Goal: Information Seeking & Learning: Learn about a topic

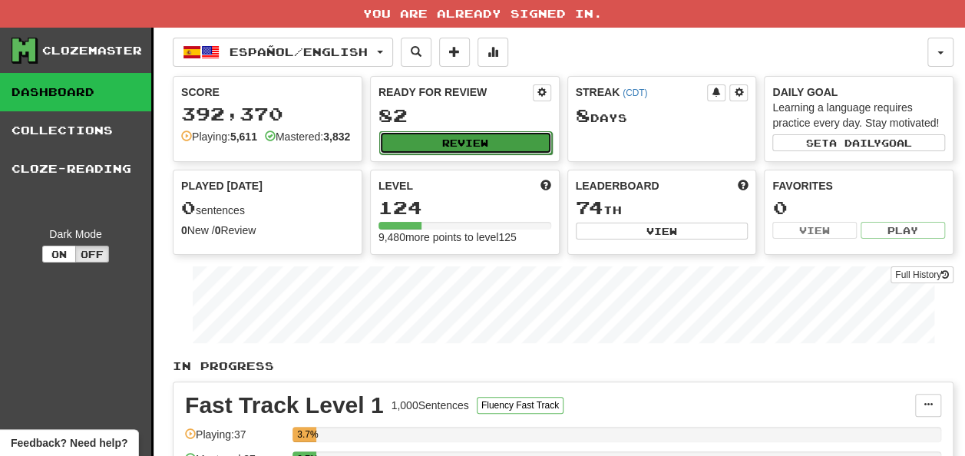
click at [433, 142] on button "Review" at bounding box center [465, 142] width 173 height 23
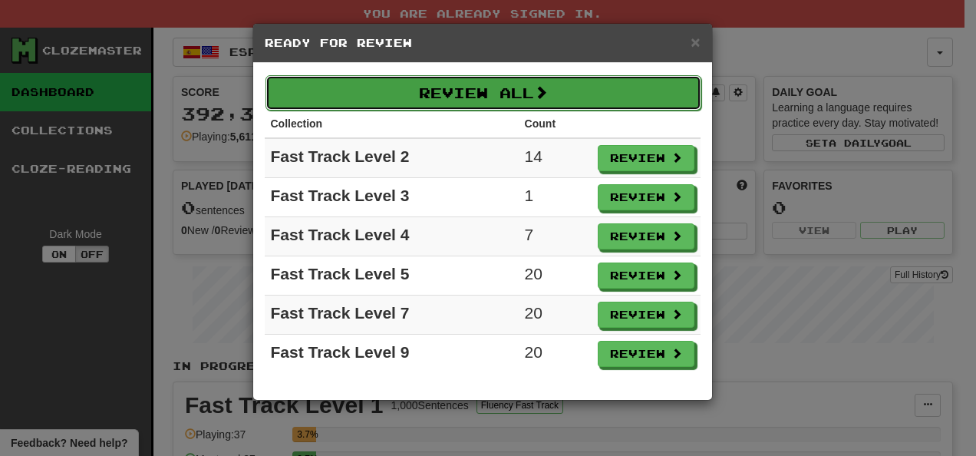
click at [528, 94] on button "Review All" at bounding box center [484, 92] width 436 height 35
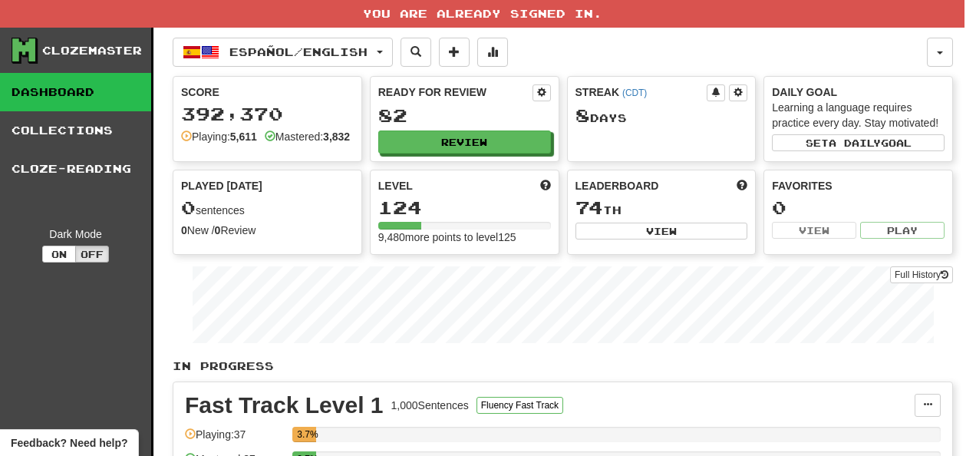
select select "**"
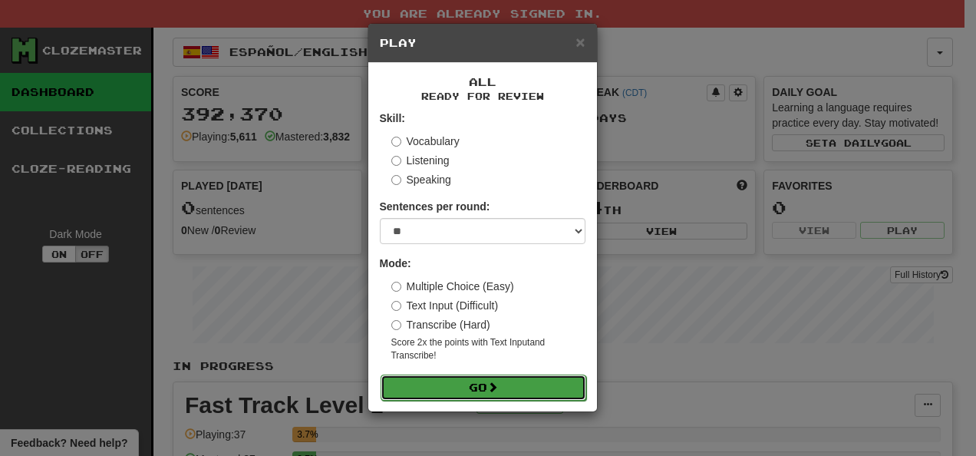
click at [497, 385] on span at bounding box center [492, 387] width 11 height 11
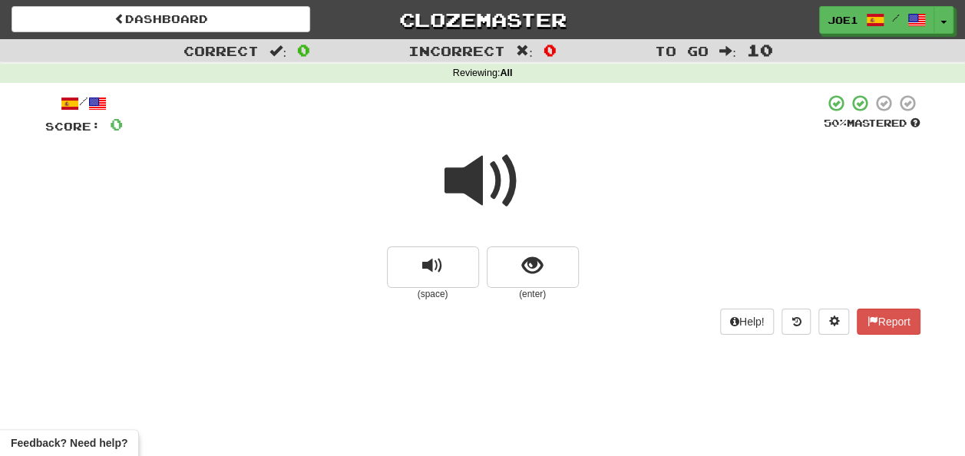
click at [468, 187] on span at bounding box center [482, 181] width 77 height 77
click at [472, 187] on span at bounding box center [482, 181] width 77 height 77
click at [474, 186] on span at bounding box center [482, 181] width 77 height 77
click at [505, 261] on button "show sentence" at bounding box center [533, 266] width 92 height 41
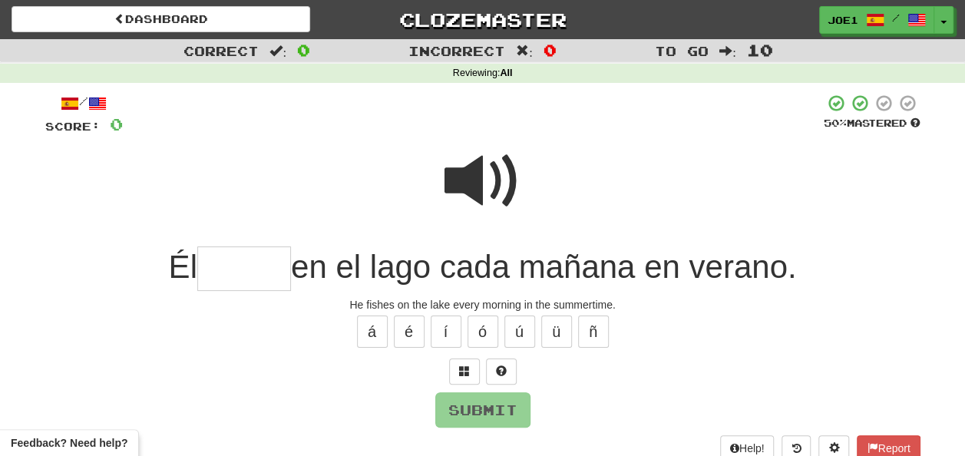
click at [474, 173] on span at bounding box center [482, 181] width 77 height 77
click at [218, 268] on input "text" at bounding box center [244, 268] width 94 height 45
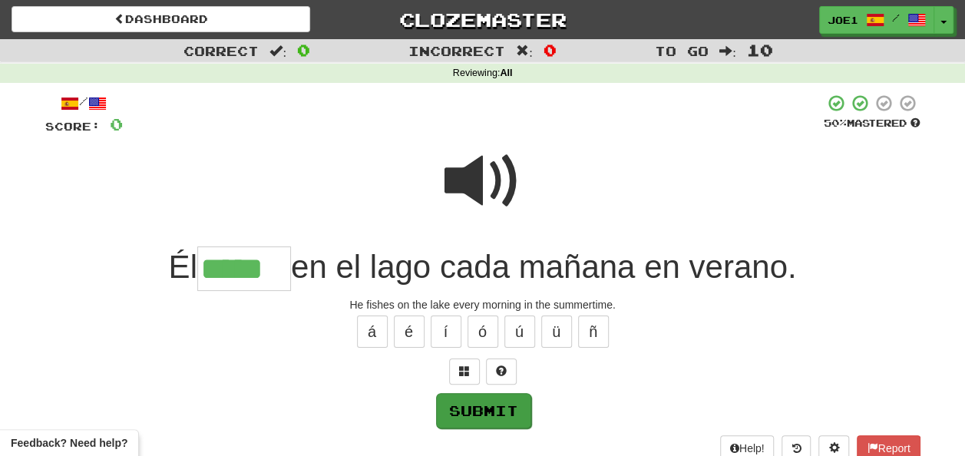
type input "*****"
click at [475, 404] on button "Submit" at bounding box center [483, 410] width 95 height 35
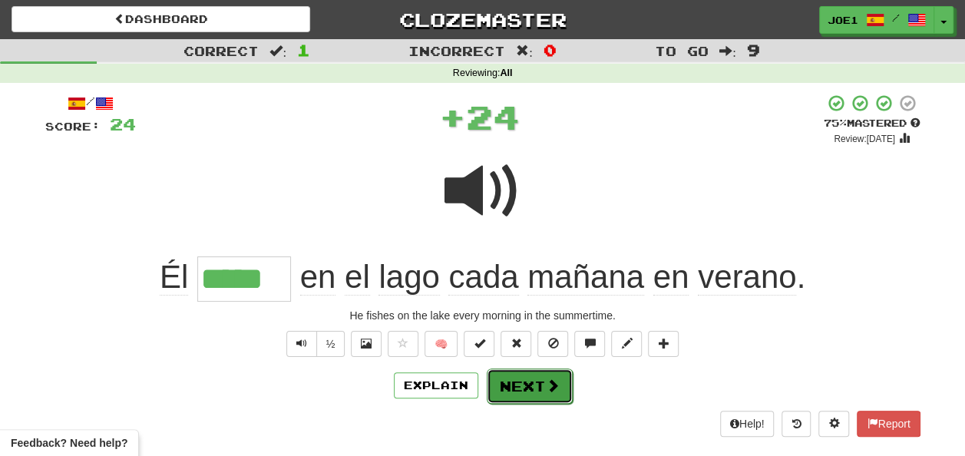
click at [529, 382] on button "Next" at bounding box center [530, 385] width 86 height 35
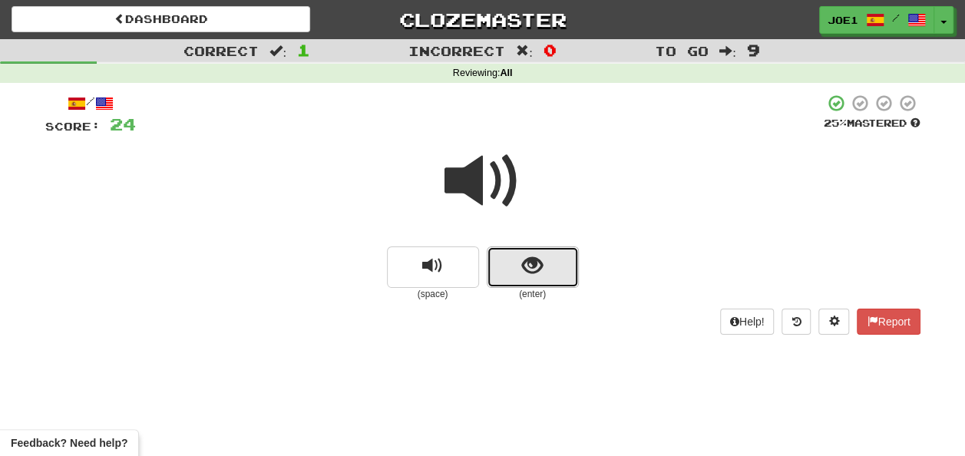
click at [524, 260] on button "show sentence" at bounding box center [533, 266] width 92 height 41
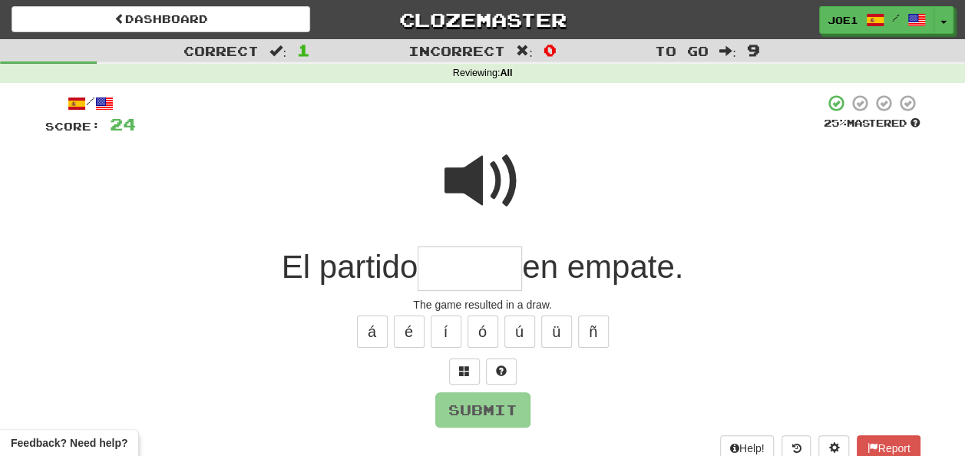
click at [442, 264] on input "text" at bounding box center [470, 268] width 104 height 45
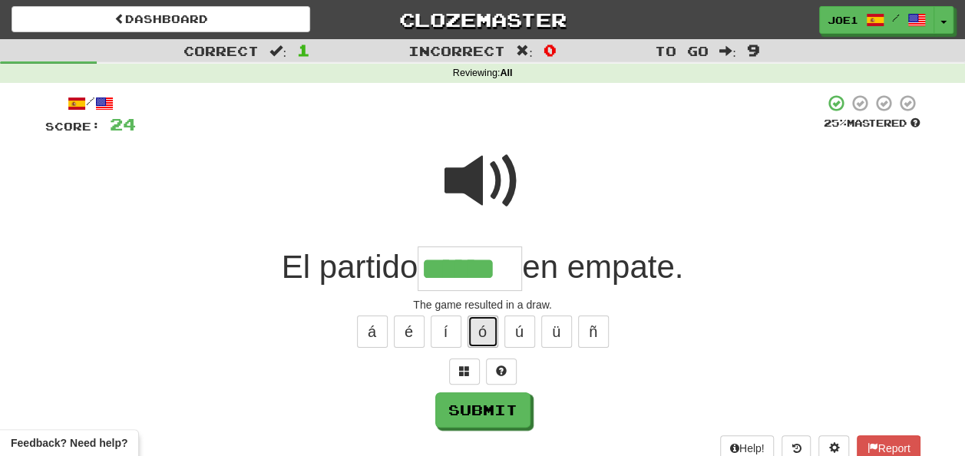
click at [491, 334] on button "ó" at bounding box center [483, 332] width 31 height 32
type input "*******"
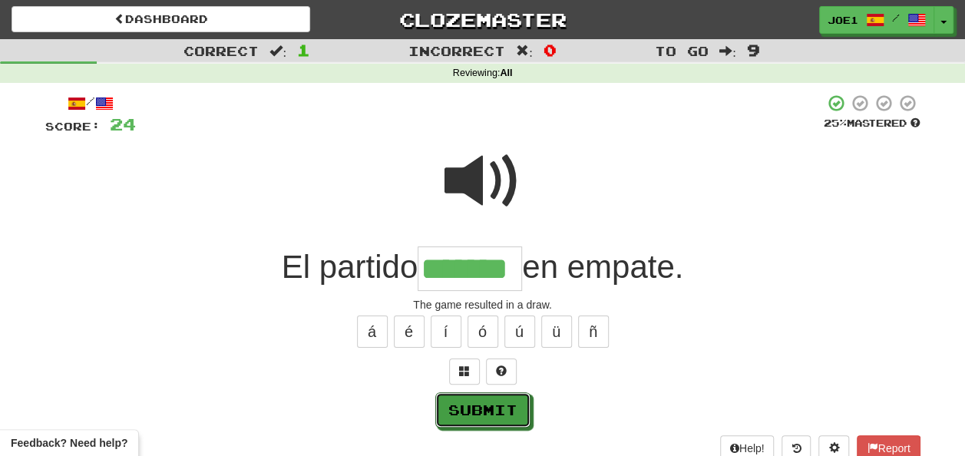
click at [483, 406] on button "Submit" at bounding box center [482, 409] width 95 height 35
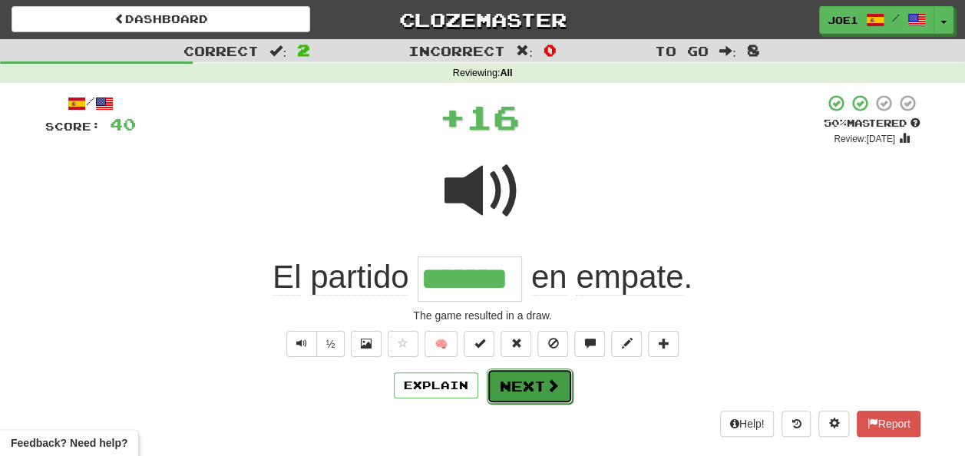
click at [511, 380] on button "Next" at bounding box center [530, 385] width 86 height 35
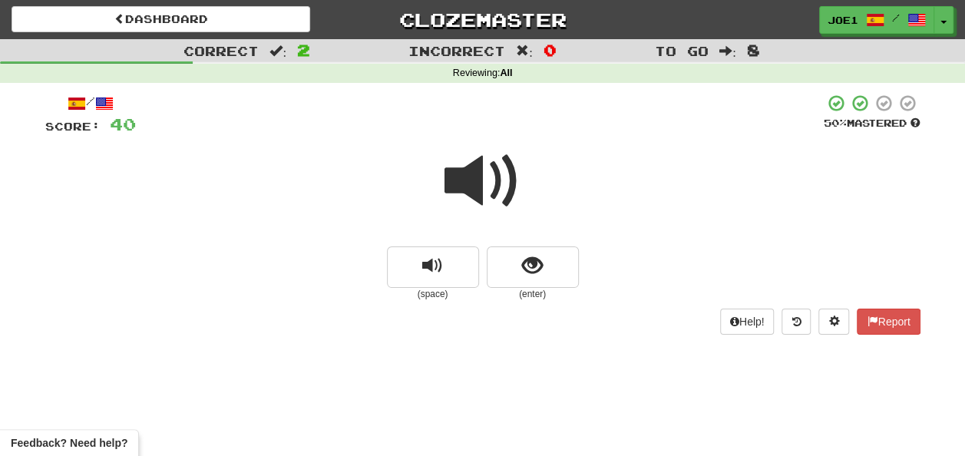
click at [484, 169] on span at bounding box center [482, 181] width 77 height 77
click at [485, 180] on span at bounding box center [482, 181] width 77 height 77
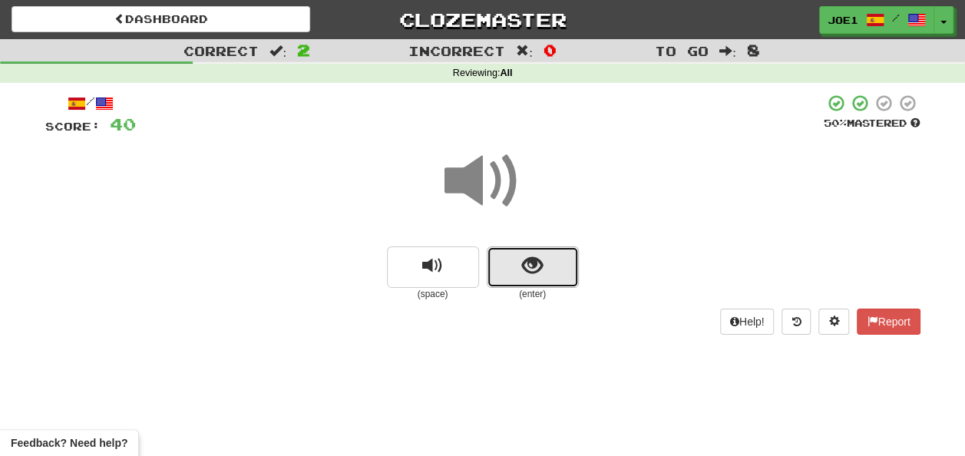
click at [518, 269] on button "show sentence" at bounding box center [533, 266] width 92 height 41
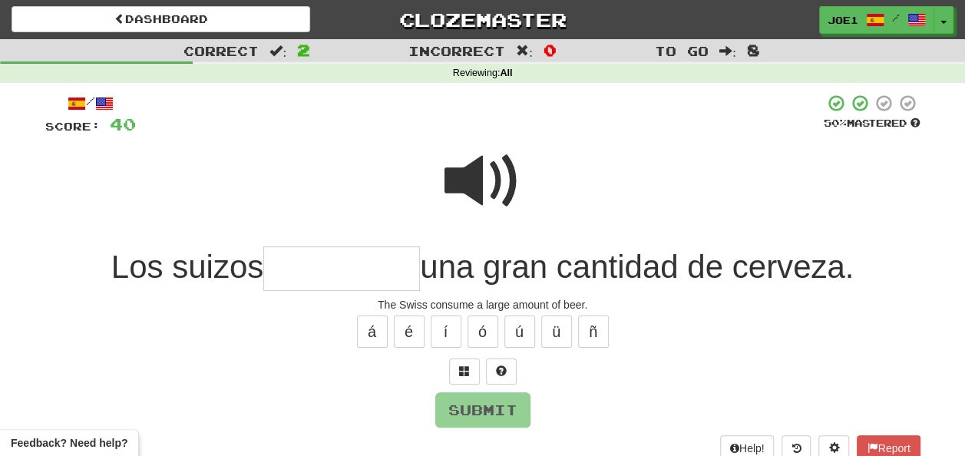
click at [322, 270] on input "text" at bounding box center [341, 268] width 157 height 45
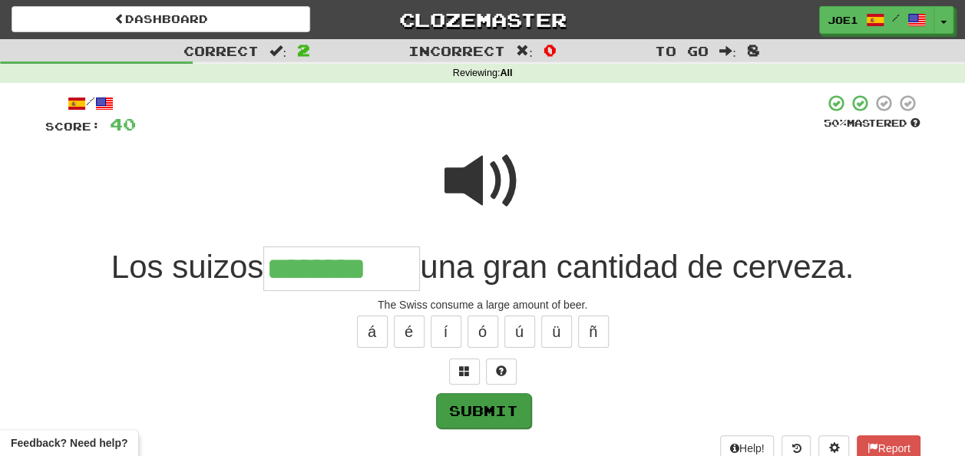
type input "********"
click at [468, 408] on button "Submit" at bounding box center [483, 410] width 95 height 35
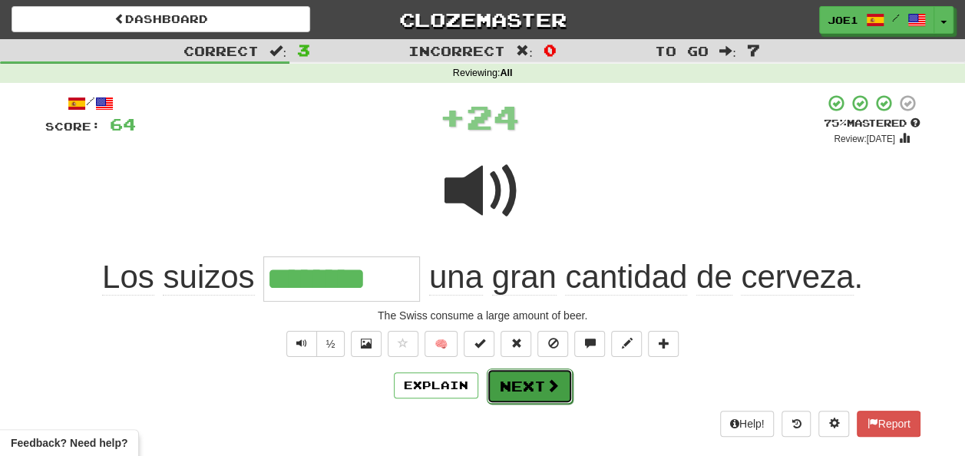
click at [502, 385] on button "Next" at bounding box center [530, 385] width 86 height 35
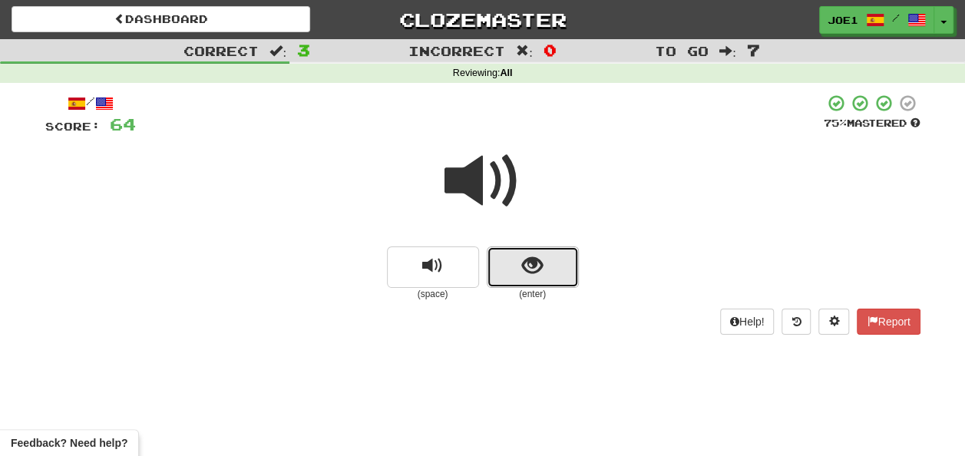
click at [527, 266] on span "show sentence" at bounding box center [532, 266] width 21 height 21
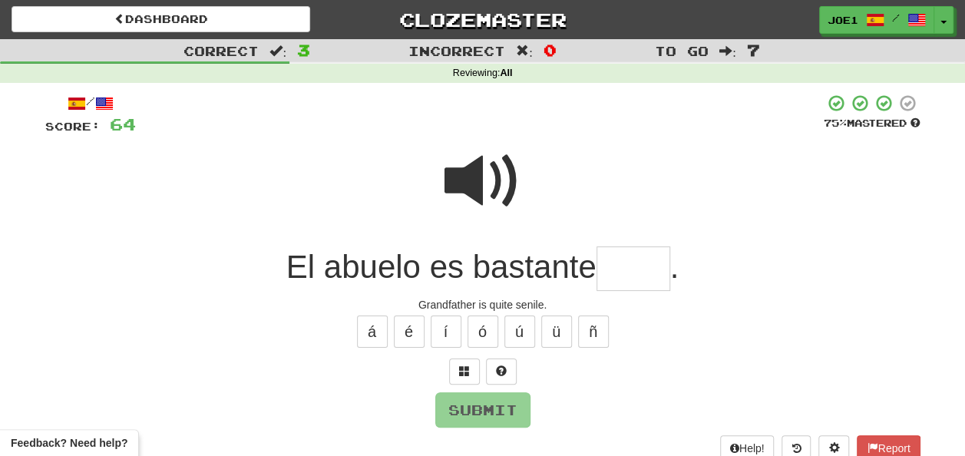
click at [628, 269] on input "text" at bounding box center [633, 268] width 74 height 45
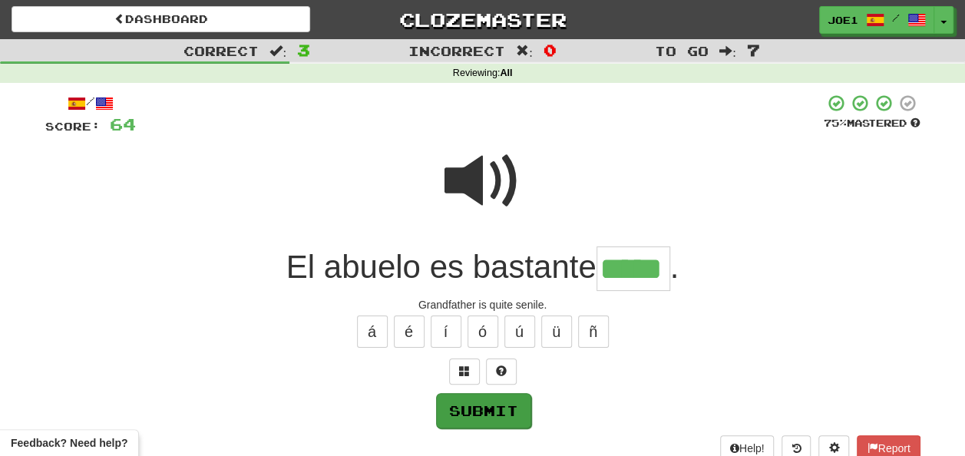
type input "*****"
click at [472, 399] on button "Submit" at bounding box center [483, 410] width 95 height 35
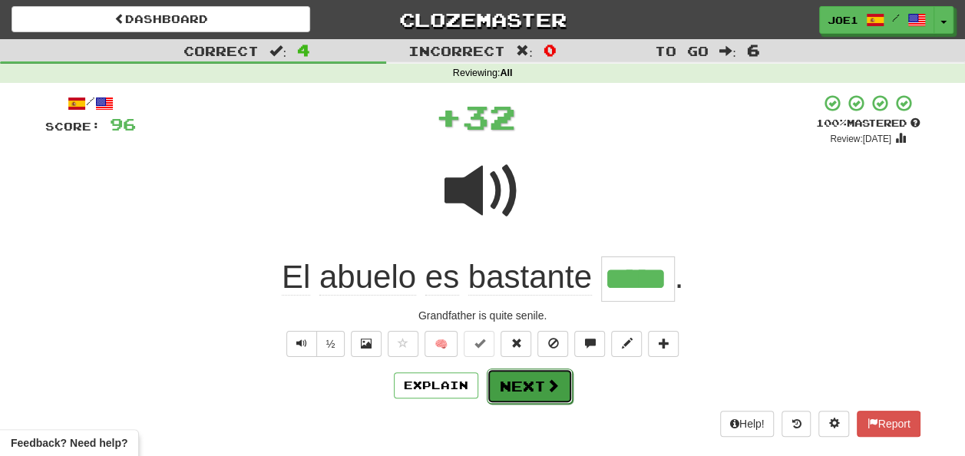
click at [517, 387] on button "Next" at bounding box center [530, 385] width 86 height 35
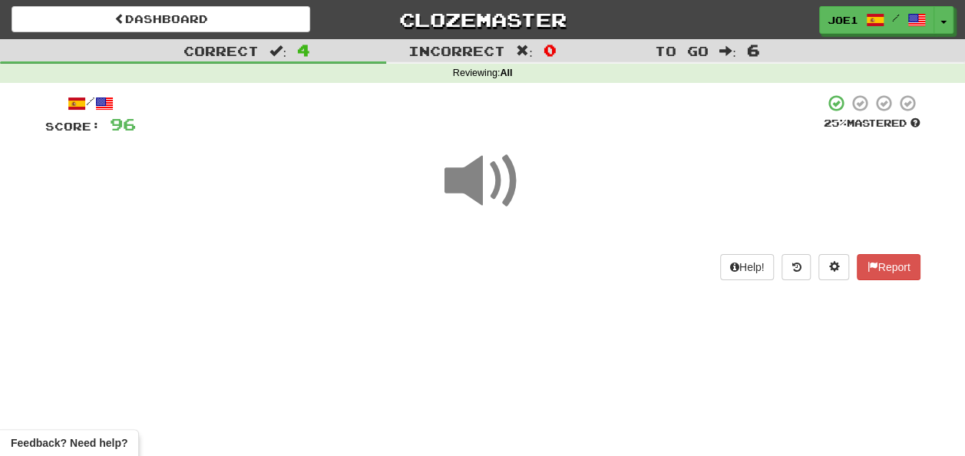
click at [477, 181] on span at bounding box center [482, 181] width 77 height 77
click at [477, 184] on span at bounding box center [482, 181] width 77 height 77
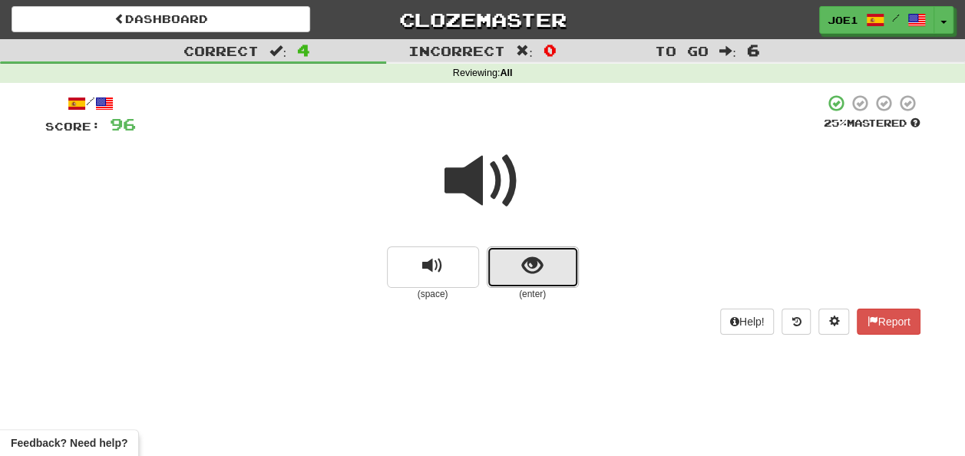
click at [507, 275] on button "show sentence" at bounding box center [533, 266] width 92 height 41
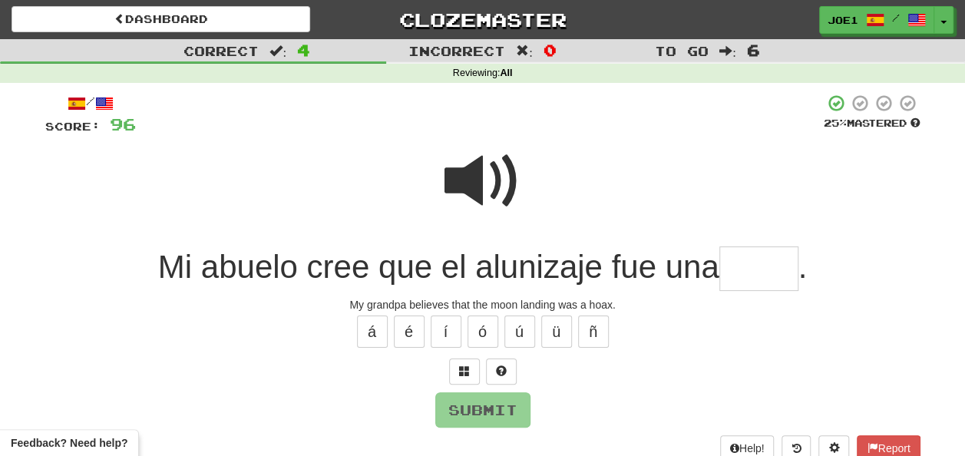
click at [749, 266] on input "text" at bounding box center [758, 268] width 79 height 45
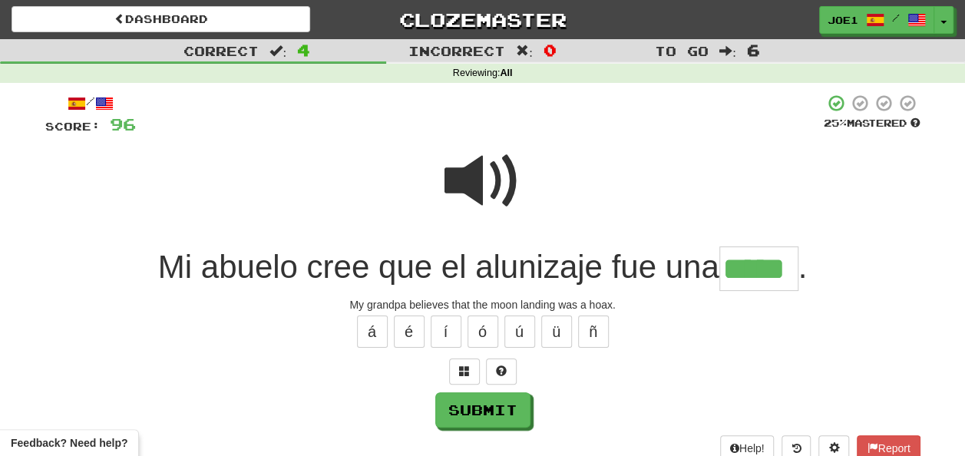
type input "*****"
click at [474, 186] on span at bounding box center [482, 181] width 77 height 77
click at [477, 190] on span at bounding box center [482, 181] width 77 height 77
click at [468, 189] on span at bounding box center [482, 181] width 77 height 77
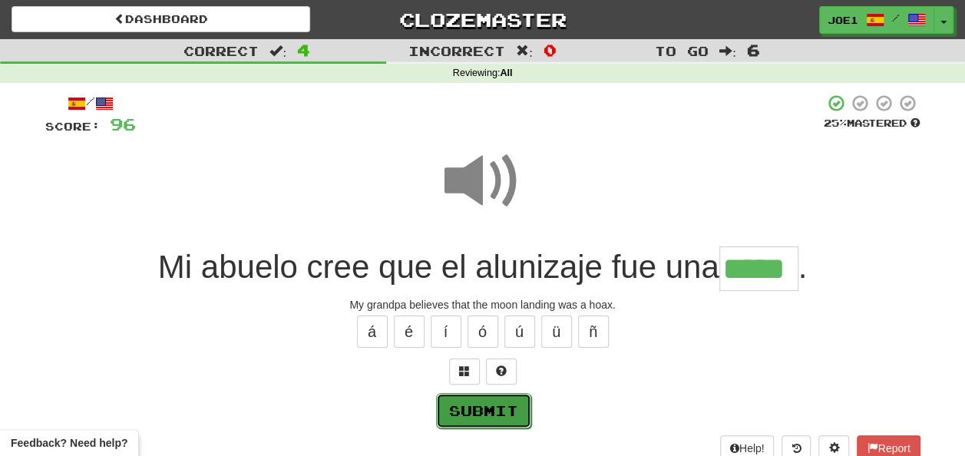
click at [467, 411] on button "Submit" at bounding box center [483, 410] width 95 height 35
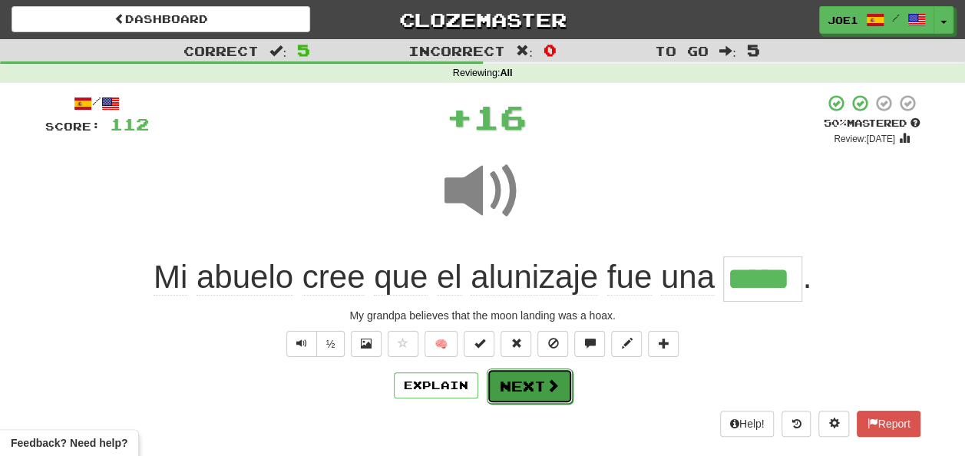
click at [504, 391] on button "Next" at bounding box center [530, 385] width 86 height 35
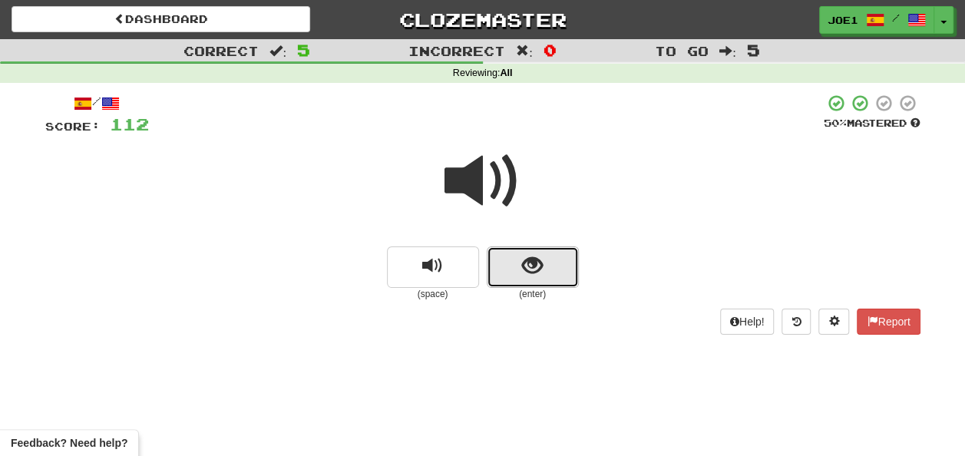
click at [519, 264] on button "show sentence" at bounding box center [533, 266] width 92 height 41
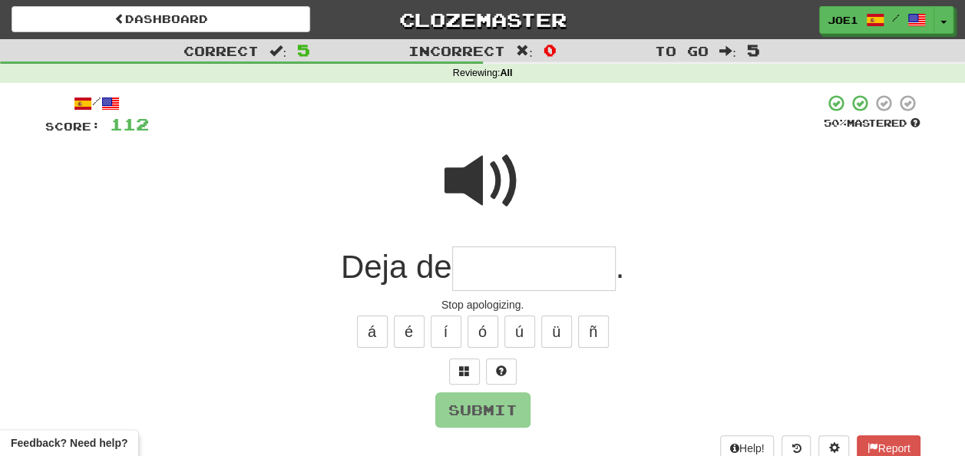
click at [519, 264] on input "text" at bounding box center [534, 268] width 164 height 45
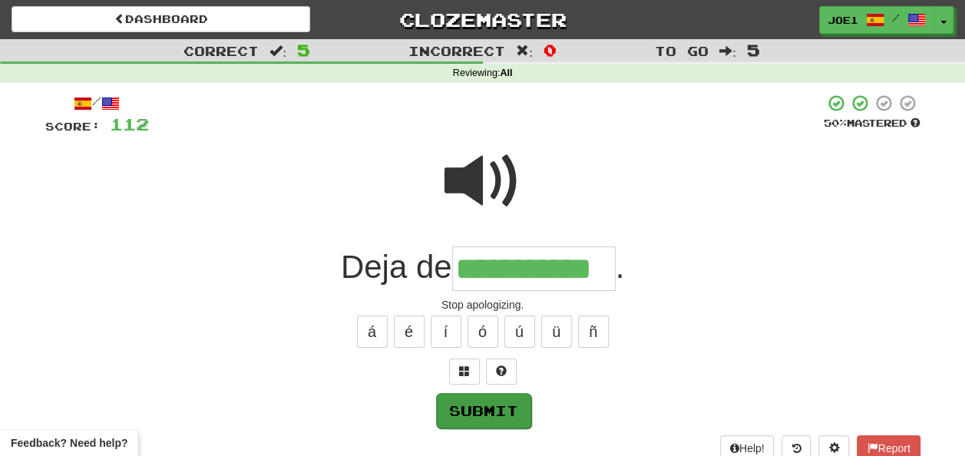
type input "**********"
click at [477, 408] on button "Submit" at bounding box center [483, 410] width 95 height 35
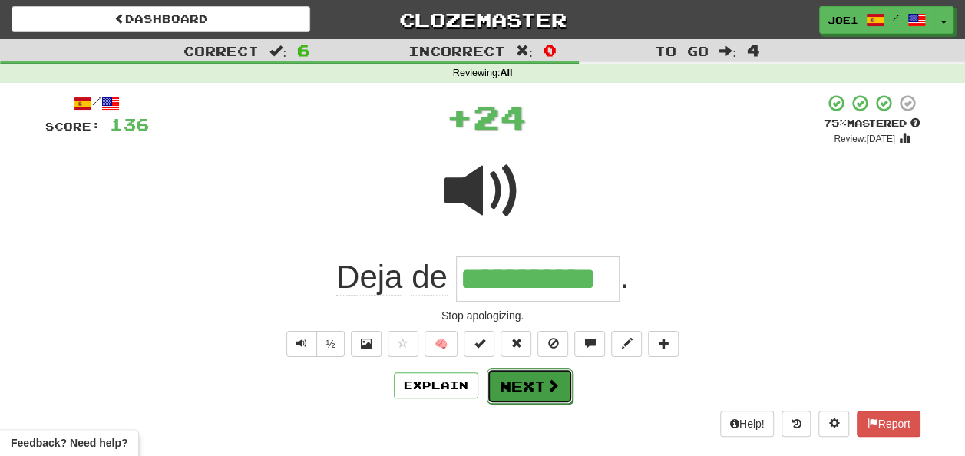
click at [511, 379] on button "Next" at bounding box center [530, 385] width 86 height 35
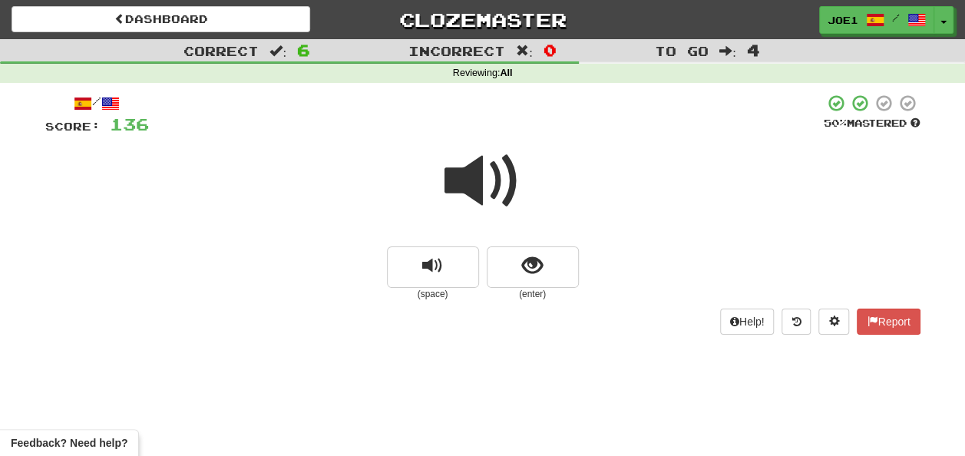
click at [484, 186] on span at bounding box center [482, 181] width 77 height 77
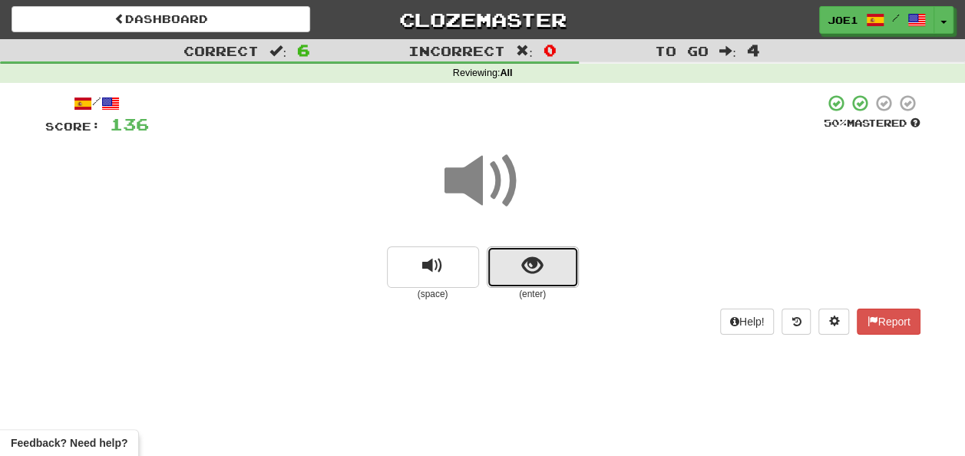
click at [507, 272] on button "show sentence" at bounding box center [533, 266] width 92 height 41
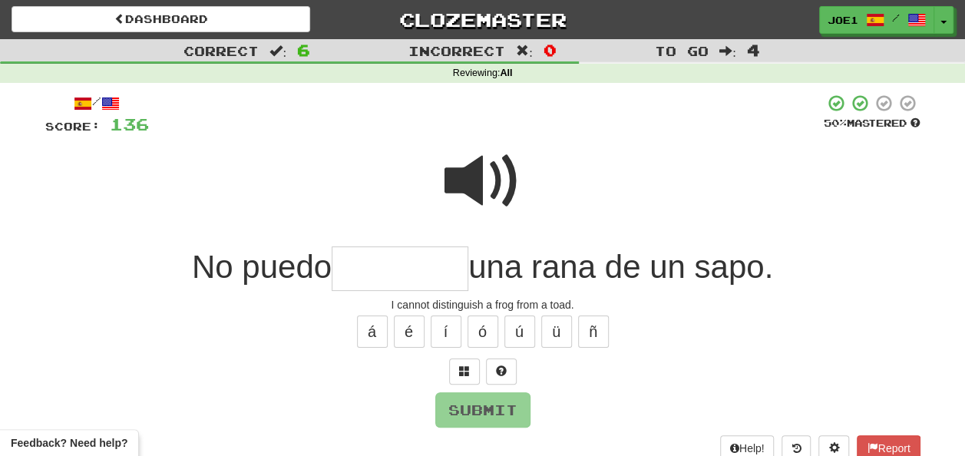
click at [474, 161] on span at bounding box center [482, 181] width 77 height 77
click at [365, 270] on input "text" at bounding box center [400, 268] width 137 height 45
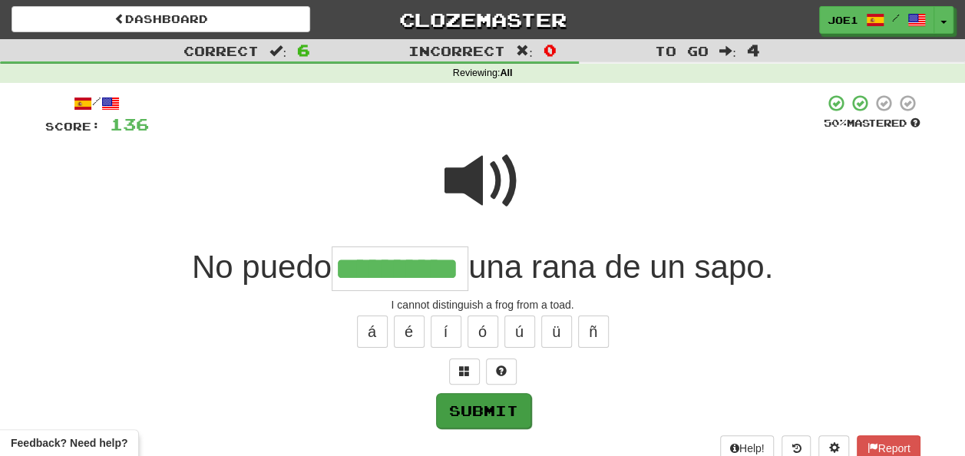
type input "**********"
click at [474, 408] on button "Submit" at bounding box center [482, 409] width 95 height 35
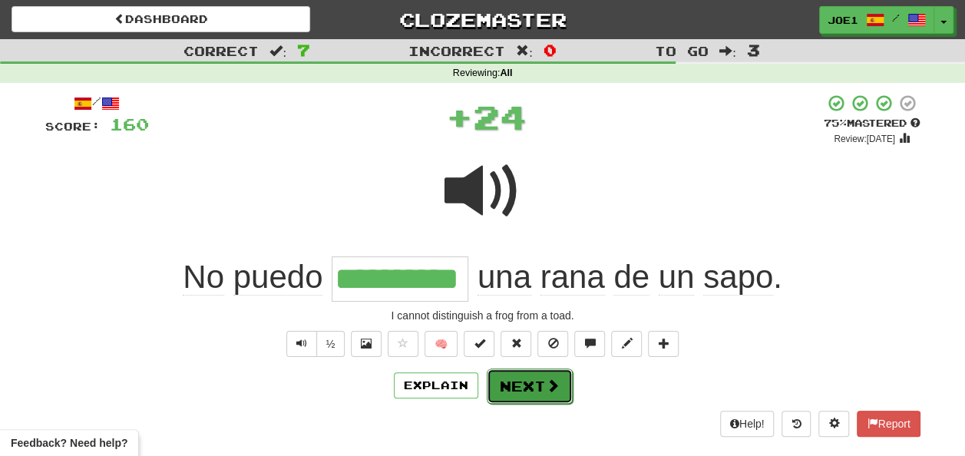
click at [522, 385] on button "Next" at bounding box center [530, 385] width 86 height 35
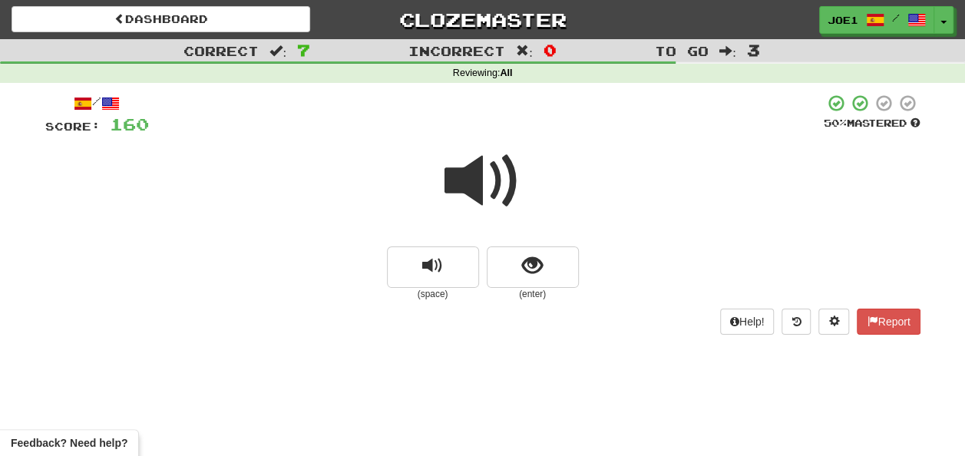
click at [471, 189] on span at bounding box center [482, 181] width 77 height 77
click at [468, 187] on span at bounding box center [482, 181] width 77 height 77
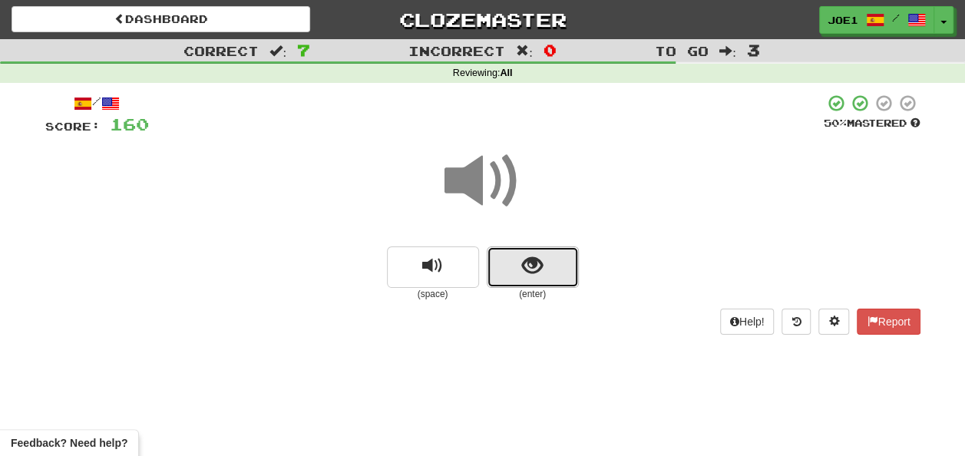
click at [525, 281] on button "show sentence" at bounding box center [533, 266] width 92 height 41
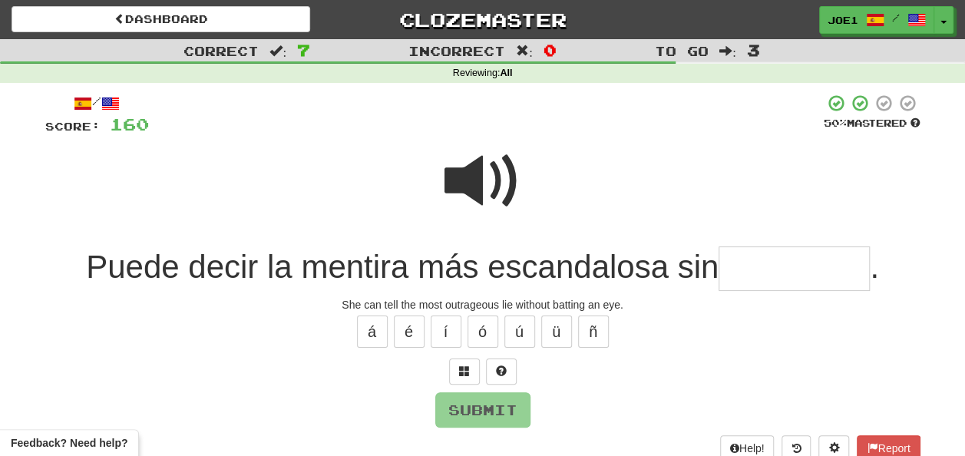
click at [463, 164] on span at bounding box center [482, 181] width 77 height 77
click at [471, 170] on span at bounding box center [482, 181] width 77 height 77
click at [735, 270] on input "text" at bounding box center [794, 268] width 151 height 45
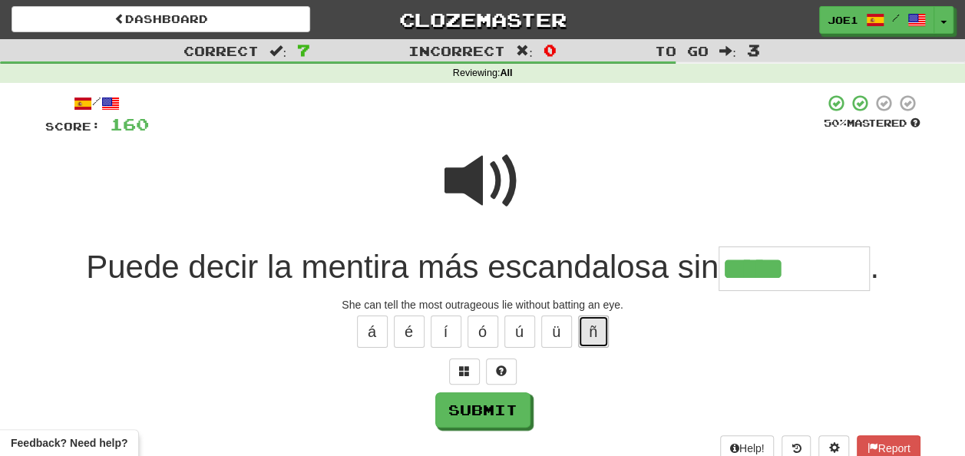
click at [593, 336] on button "ñ" at bounding box center [593, 332] width 31 height 32
type input "*********"
click at [465, 182] on span at bounding box center [482, 181] width 77 height 77
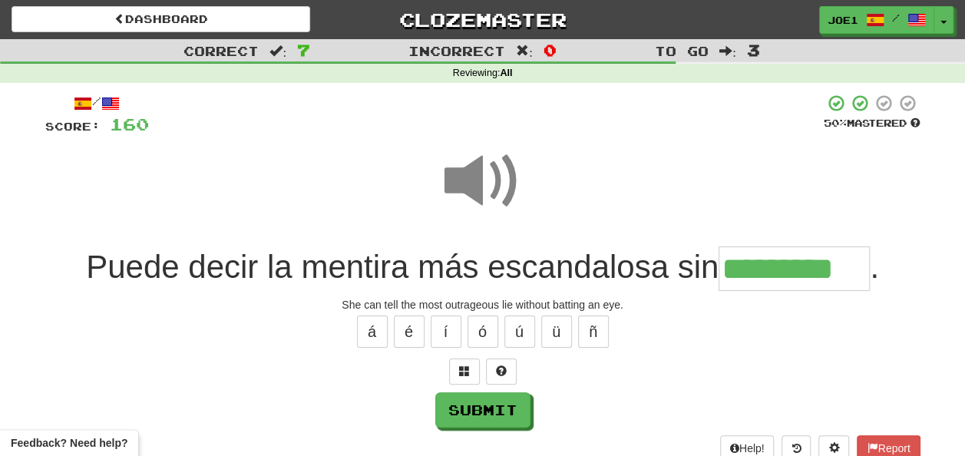
click at [466, 177] on span at bounding box center [482, 181] width 77 height 77
click at [472, 173] on span at bounding box center [482, 181] width 77 height 77
click at [470, 178] on span at bounding box center [482, 181] width 77 height 77
click at [479, 401] on button "Submit" at bounding box center [483, 410] width 95 height 35
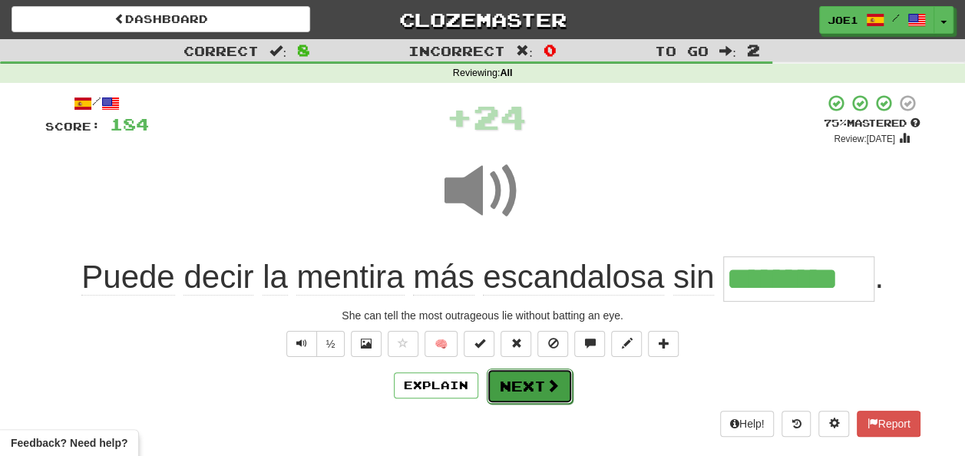
click at [511, 382] on button "Next" at bounding box center [530, 385] width 86 height 35
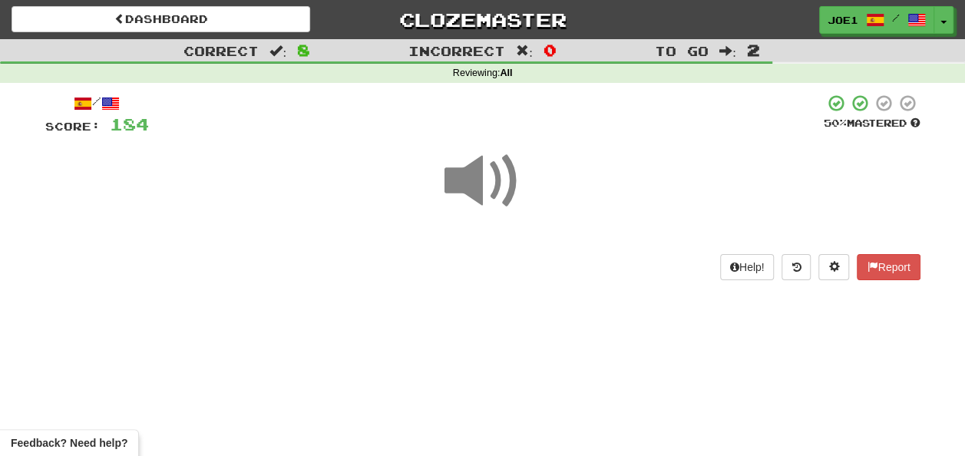
click at [474, 180] on span at bounding box center [482, 181] width 77 height 77
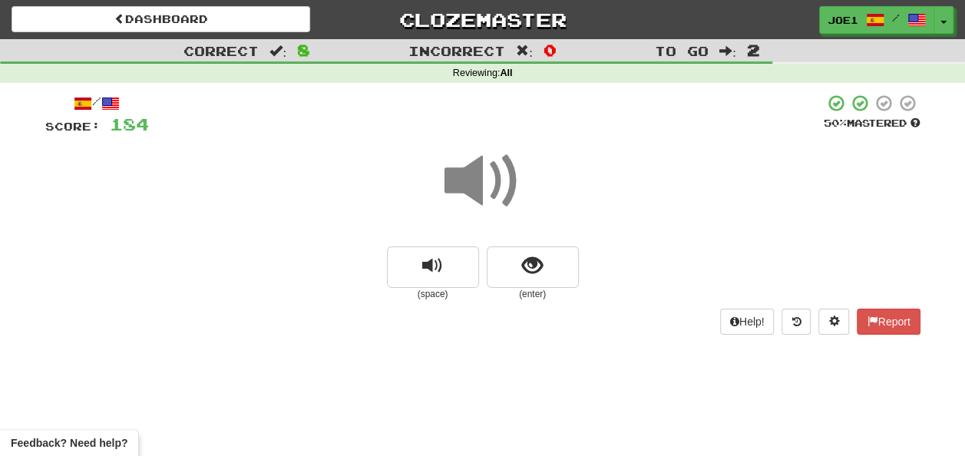
click at [474, 181] on span at bounding box center [482, 181] width 77 height 77
click at [474, 184] on span at bounding box center [482, 181] width 77 height 77
click at [507, 266] on button "show sentence" at bounding box center [533, 266] width 92 height 41
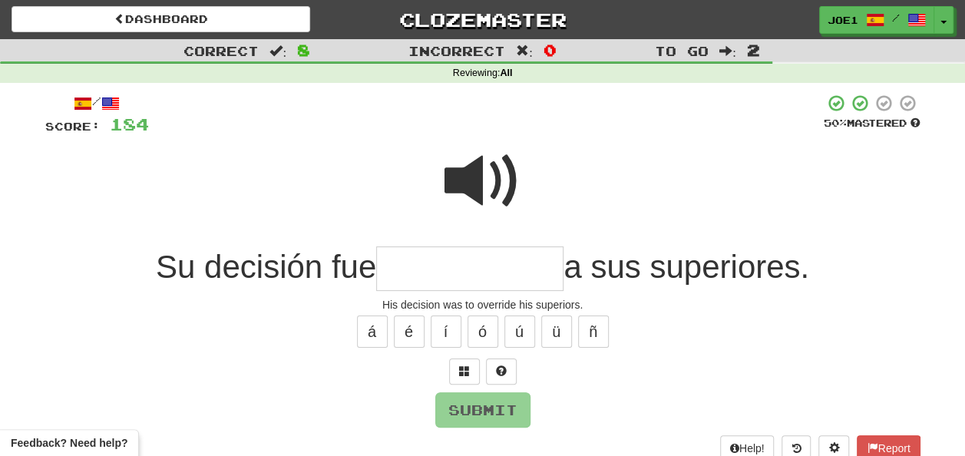
click at [464, 150] on span at bounding box center [482, 181] width 77 height 77
click at [412, 266] on input "text" at bounding box center [469, 268] width 187 height 45
click at [481, 164] on span at bounding box center [482, 181] width 77 height 77
click at [389, 269] on input "text" at bounding box center [469, 268] width 187 height 45
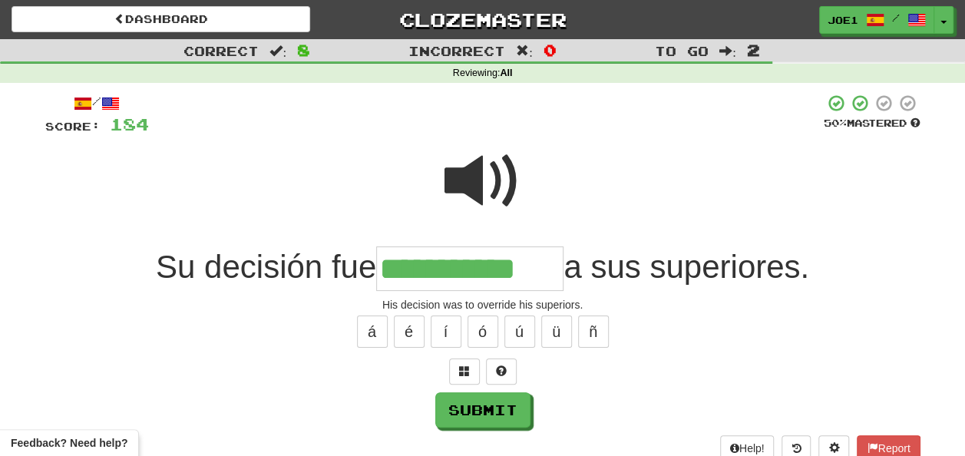
type input "**********"
click at [468, 169] on span at bounding box center [482, 181] width 77 height 77
click at [473, 174] on span at bounding box center [482, 181] width 77 height 77
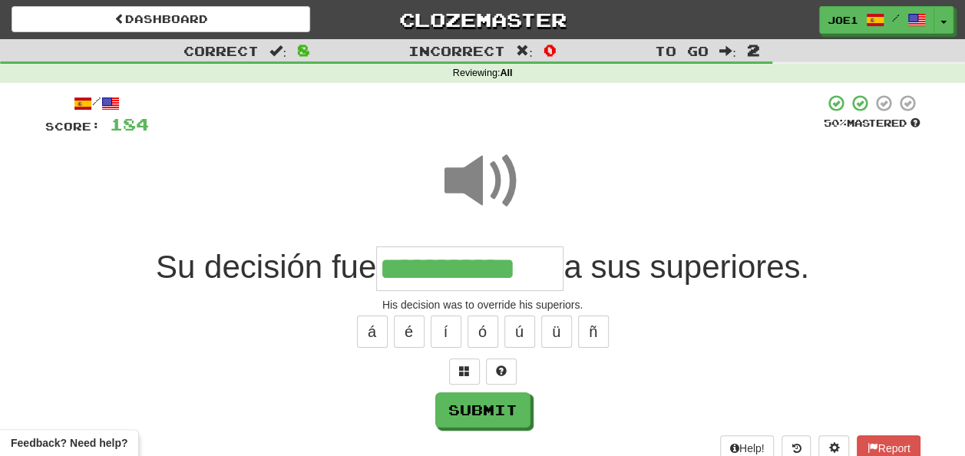
click at [473, 174] on span at bounding box center [482, 181] width 77 height 77
click at [484, 401] on button "Submit" at bounding box center [483, 410] width 95 height 35
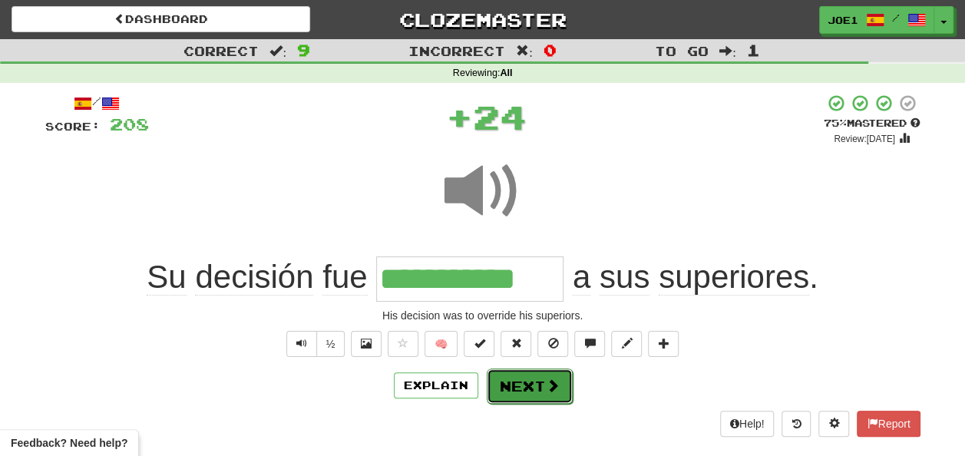
click at [516, 379] on button "Next" at bounding box center [530, 385] width 86 height 35
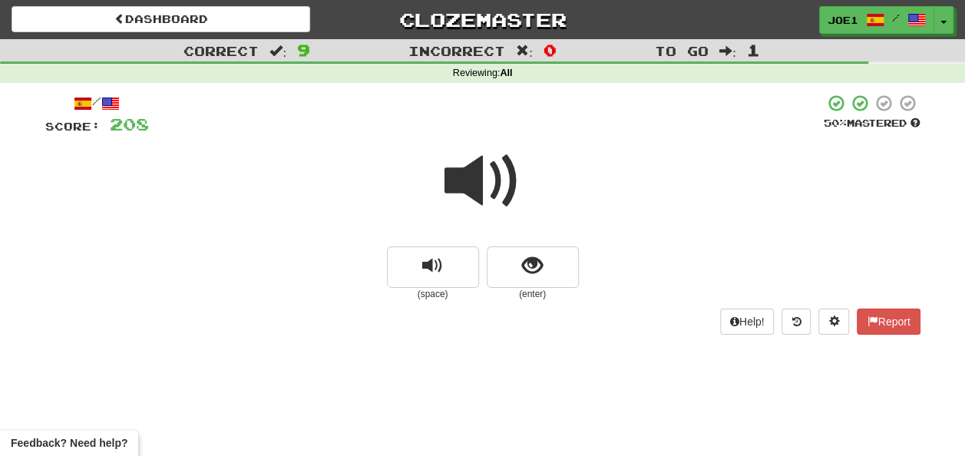
click at [490, 175] on span at bounding box center [482, 181] width 77 height 77
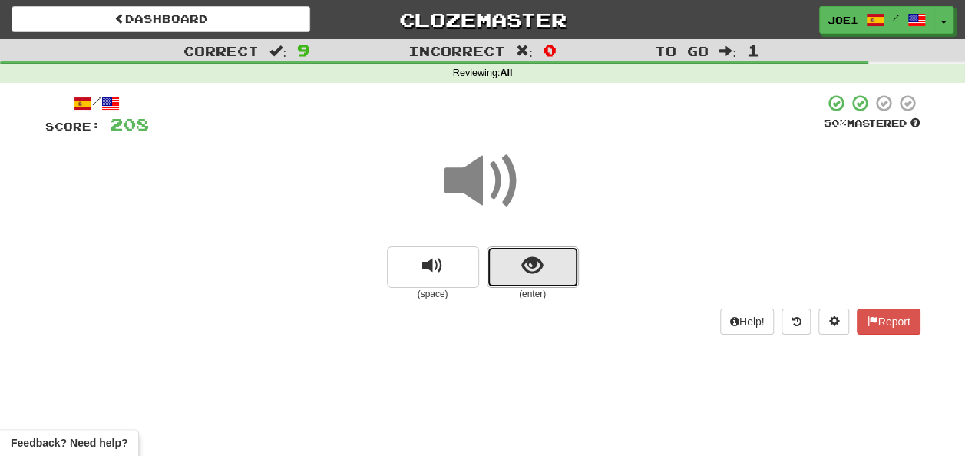
click at [534, 272] on span "show sentence" at bounding box center [532, 266] width 21 height 21
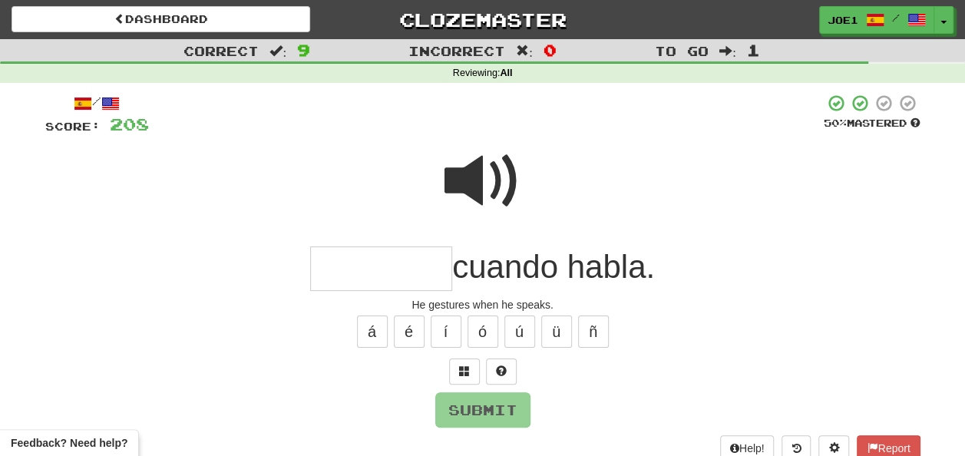
click at [470, 175] on span at bounding box center [482, 181] width 77 height 77
click at [319, 270] on input "text" at bounding box center [381, 268] width 142 height 45
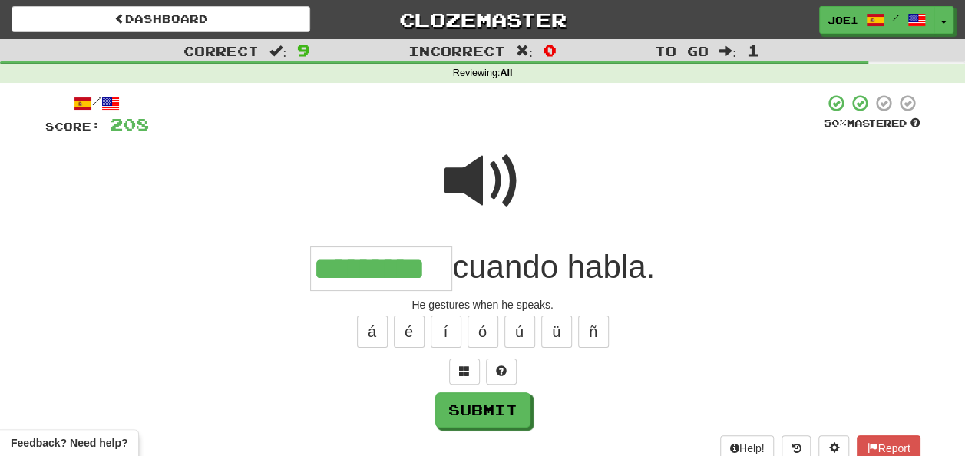
type input "*********"
click at [477, 172] on span at bounding box center [482, 181] width 77 height 77
click at [483, 176] on span at bounding box center [482, 181] width 77 height 77
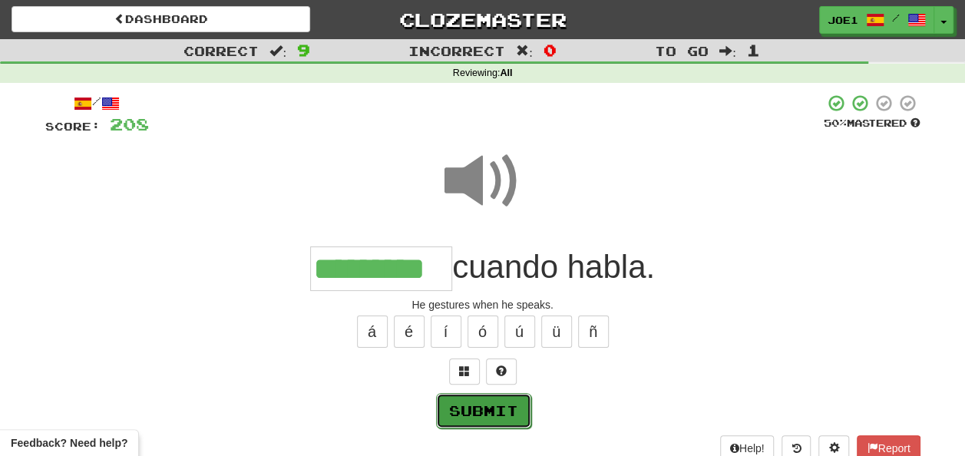
click at [474, 408] on button "Submit" at bounding box center [483, 410] width 95 height 35
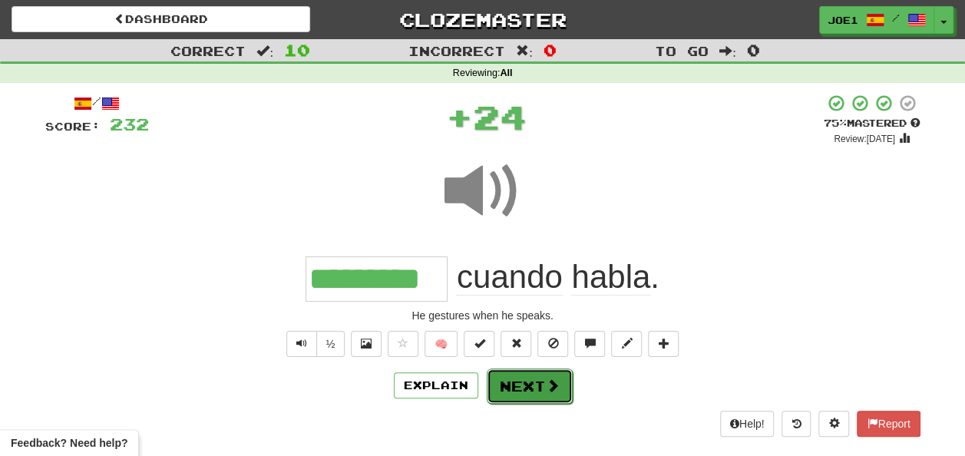
click at [511, 379] on button "Next" at bounding box center [530, 385] width 86 height 35
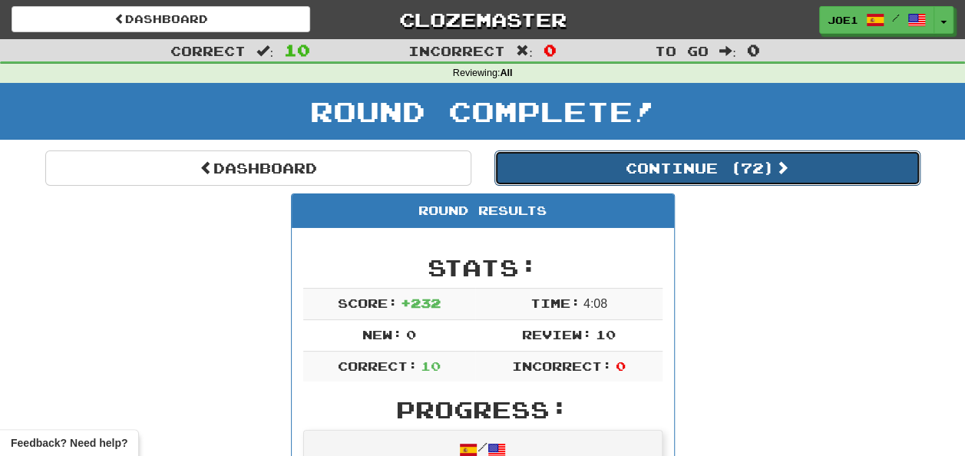
click at [567, 166] on button "Continue ( 72 )" at bounding box center [707, 167] width 426 height 35
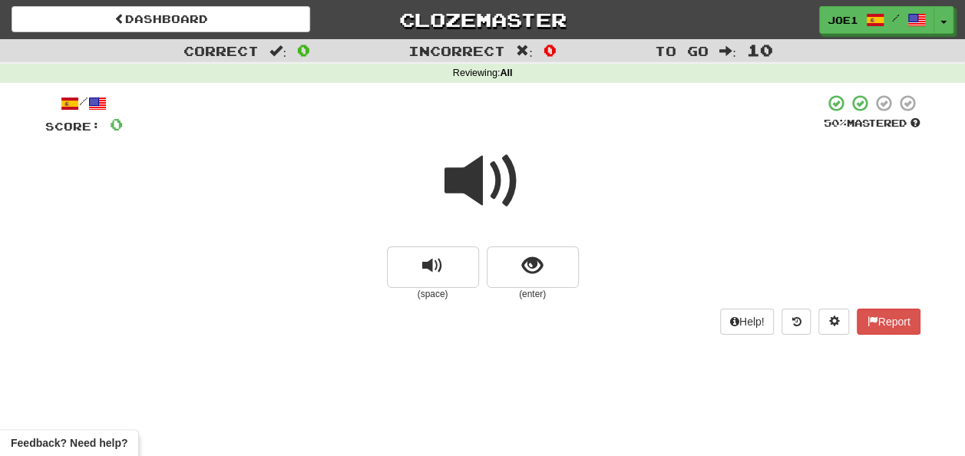
click at [484, 191] on span at bounding box center [482, 181] width 77 height 77
click at [526, 265] on span "show sentence" at bounding box center [532, 266] width 21 height 21
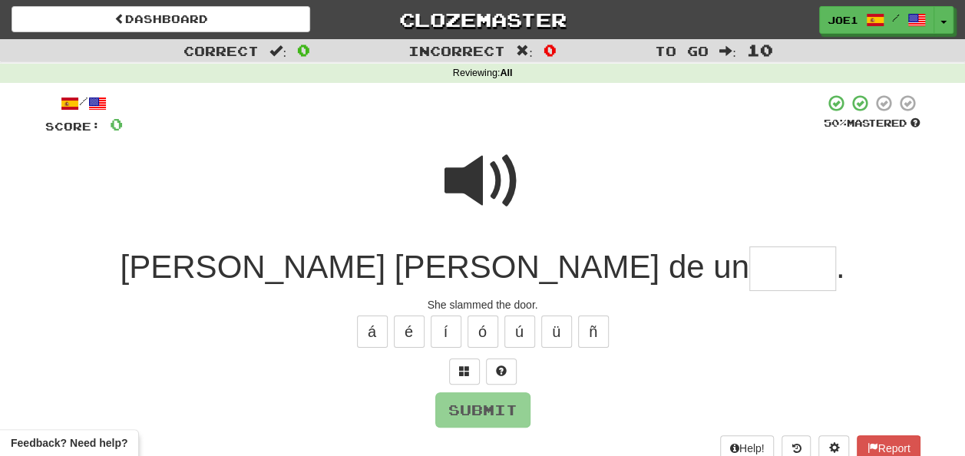
click at [749, 268] on input "text" at bounding box center [792, 268] width 87 height 45
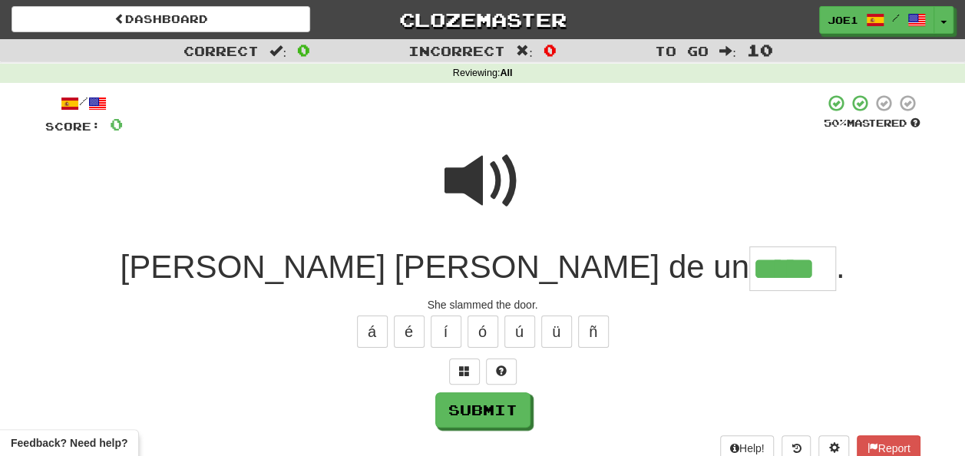
type input "*****"
click at [488, 159] on span at bounding box center [482, 181] width 77 height 77
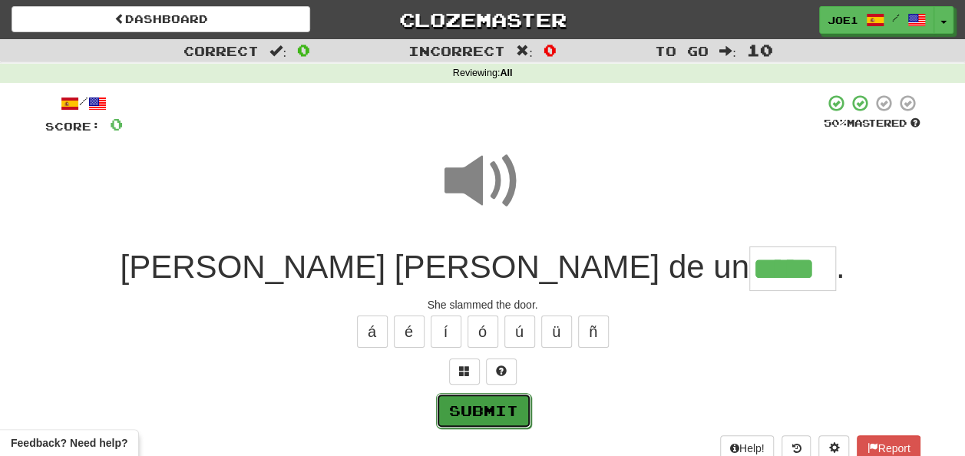
click at [491, 408] on button "Submit" at bounding box center [483, 410] width 95 height 35
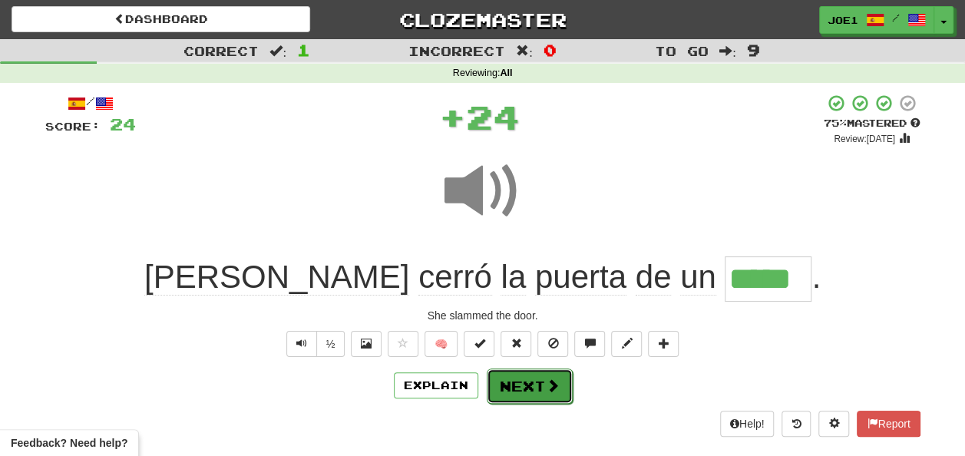
click at [520, 378] on button "Next" at bounding box center [530, 385] width 86 height 35
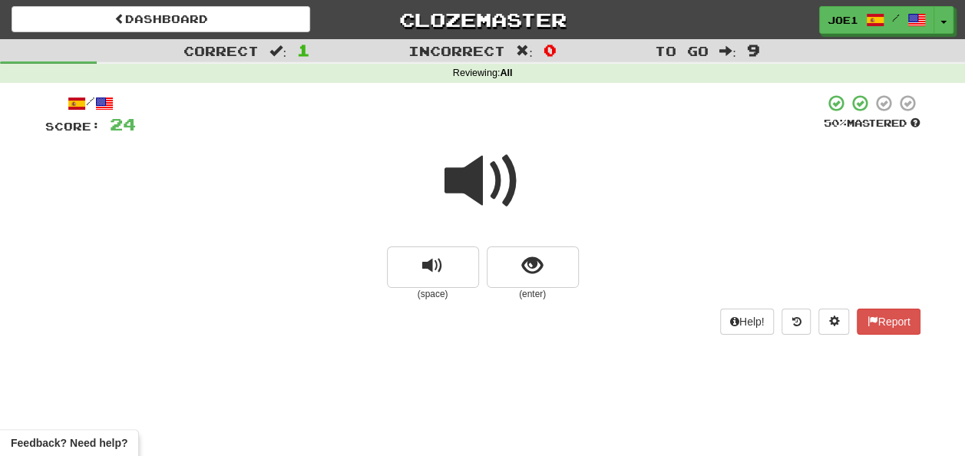
click at [487, 180] on span at bounding box center [482, 181] width 77 height 77
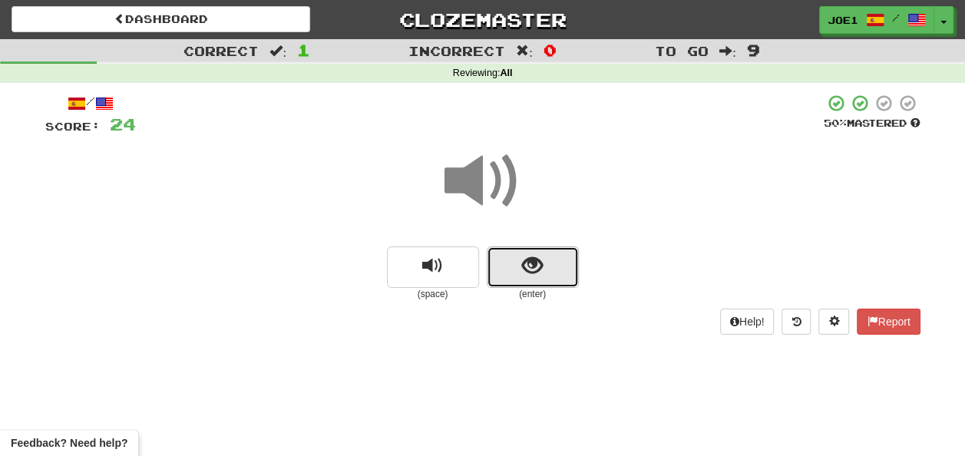
click at [514, 268] on button "show sentence" at bounding box center [533, 266] width 92 height 41
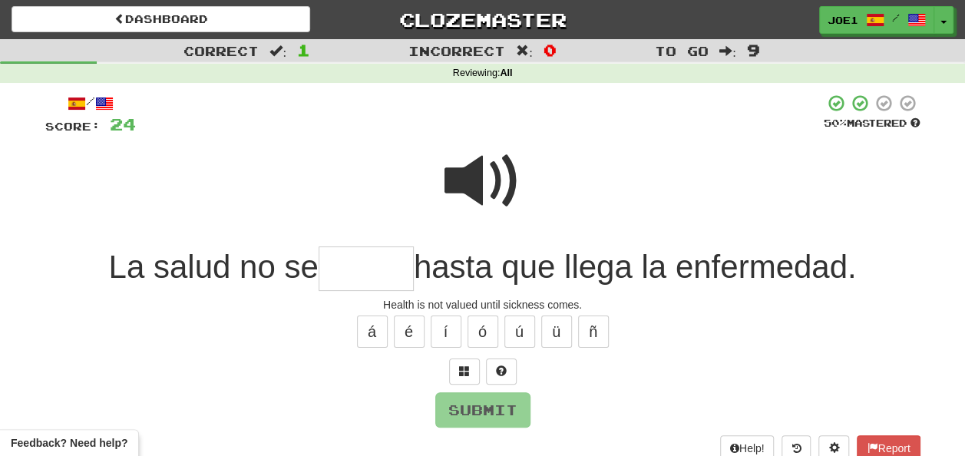
click at [484, 154] on span at bounding box center [482, 181] width 77 height 77
click at [344, 266] on input "text" at bounding box center [366, 268] width 95 height 45
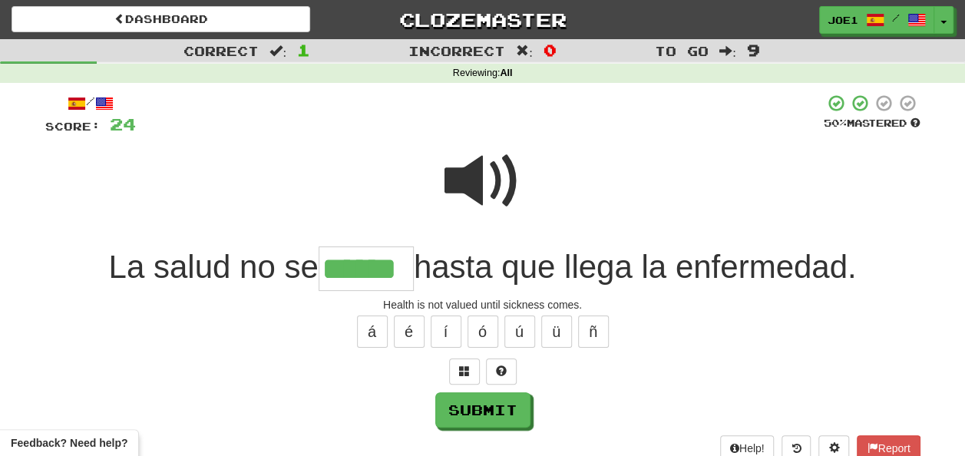
type input "******"
click at [477, 167] on span at bounding box center [482, 181] width 77 height 77
click at [504, 402] on button "Submit" at bounding box center [482, 409] width 95 height 35
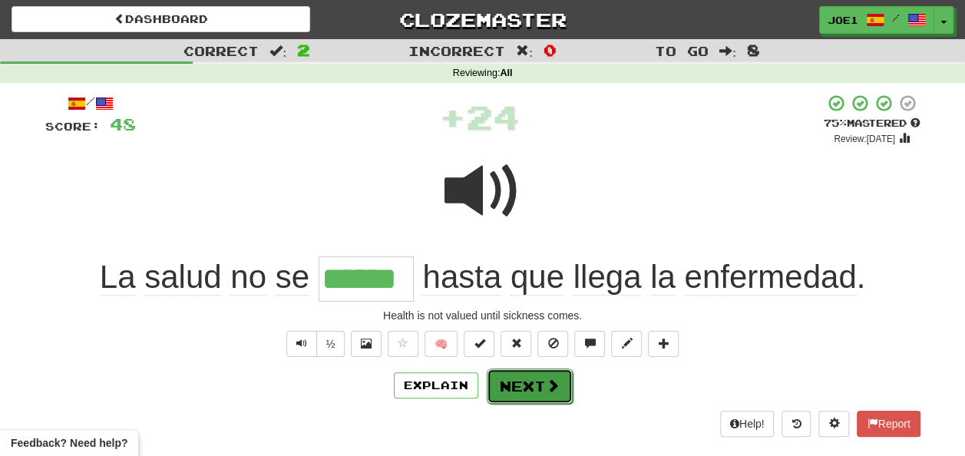
click at [511, 381] on button "Next" at bounding box center [530, 385] width 86 height 35
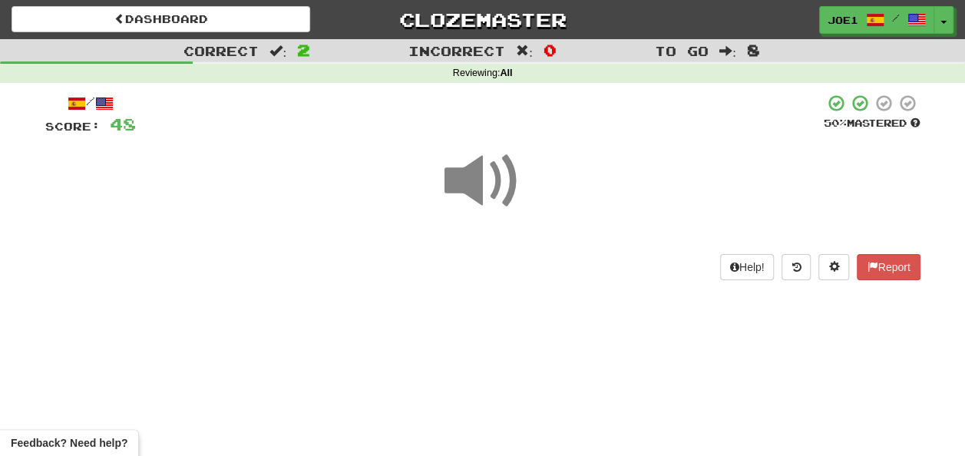
click at [486, 181] on span at bounding box center [482, 181] width 77 height 77
click at [486, 184] on span at bounding box center [482, 181] width 77 height 77
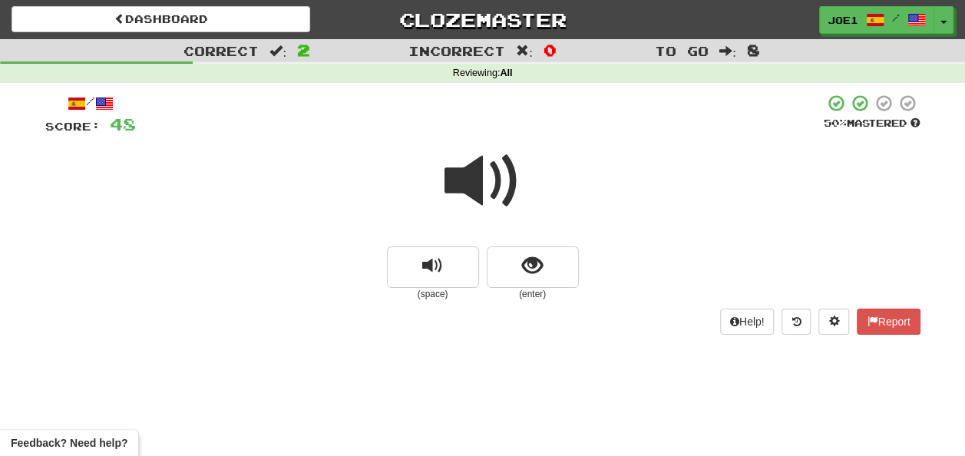
click at [484, 189] on span at bounding box center [482, 181] width 77 height 77
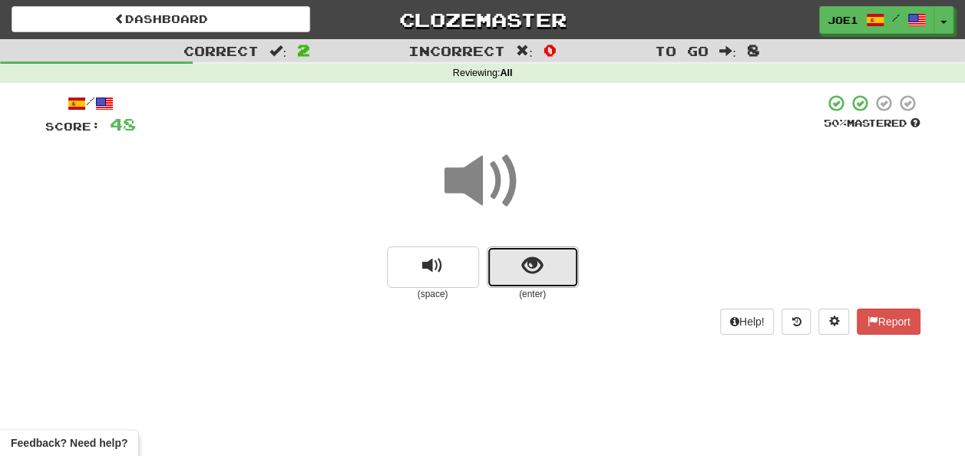
click at [502, 267] on button "show sentence" at bounding box center [533, 266] width 92 height 41
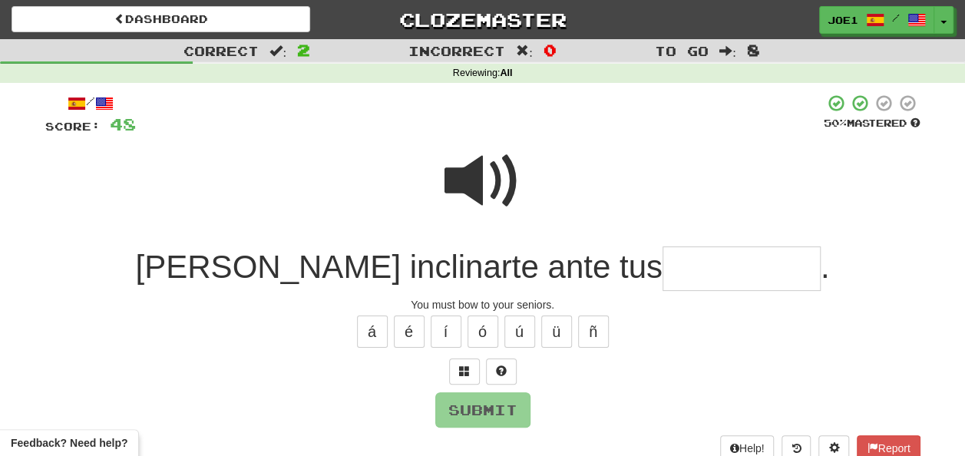
click at [477, 170] on span at bounding box center [482, 181] width 77 height 77
click at [474, 170] on span at bounding box center [482, 181] width 77 height 77
click at [663, 265] on input "text" at bounding box center [742, 268] width 158 height 45
type input "*"
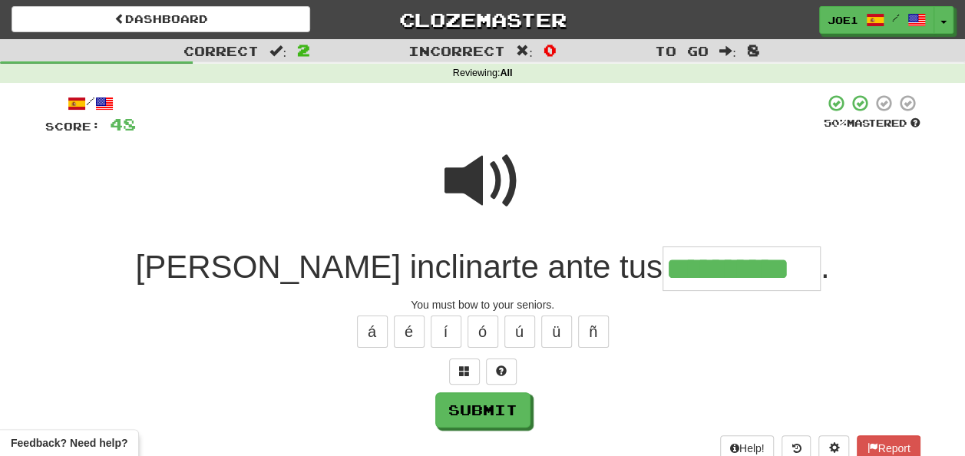
type input "**********"
click at [487, 173] on span at bounding box center [482, 181] width 77 height 77
click at [488, 177] on span at bounding box center [482, 181] width 77 height 77
click at [482, 175] on span at bounding box center [482, 181] width 77 height 77
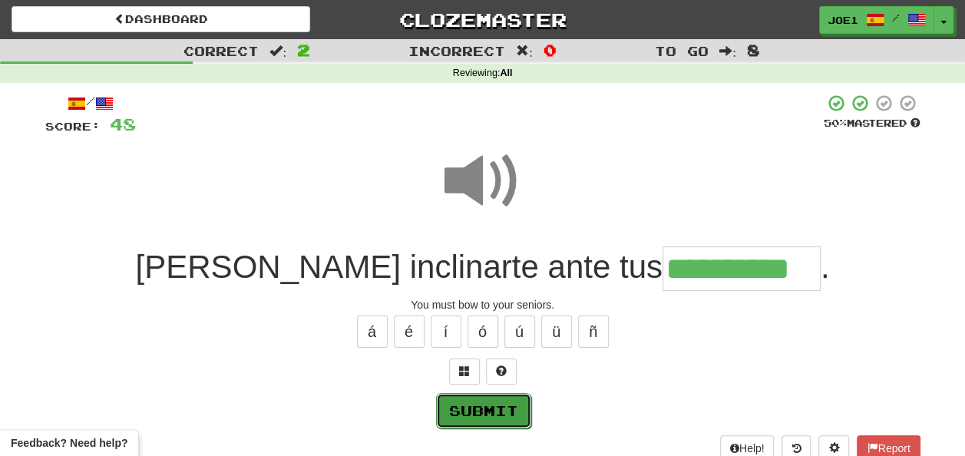
click at [488, 405] on button "Submit" at bounding box center [483, 410] width 95 height 35
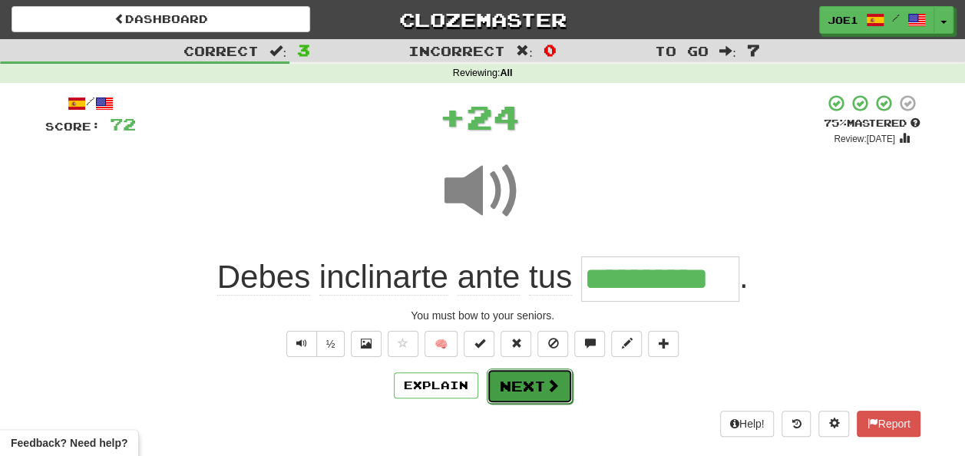
click at [512, 383] on button "Next" at bounding box center [530, 385] width 86 height 35
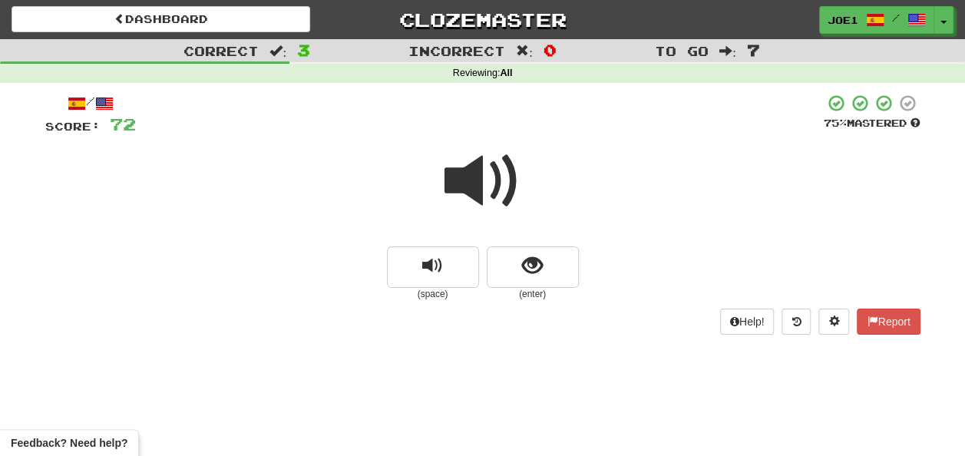
click at [482, 185] on span at bounding box center [482, 181] width 77 height 77
click at [482, 187] on span at bounding box center [482, 181] width 77 height 77
click at [484, 190] on span at bounding box center [482, 181] width 77 height 77
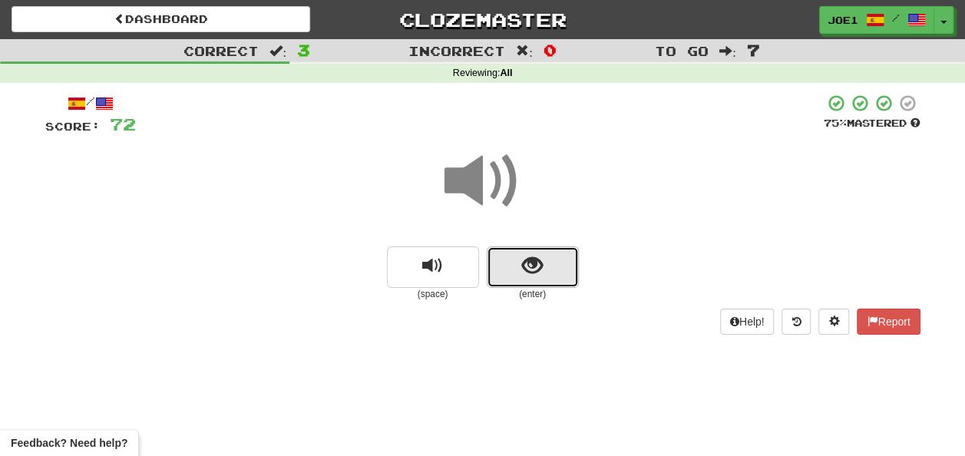
click at [510, 264] on button "show sentence" at bounding box center [533, 266] width 92 height 41
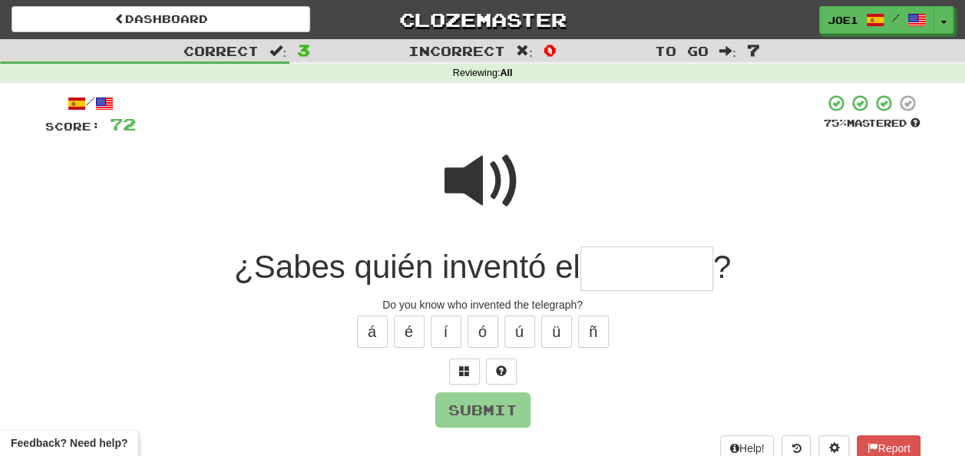
click at [614, 267] on input "text" at bounding box center [646, 268] width 133 height 45
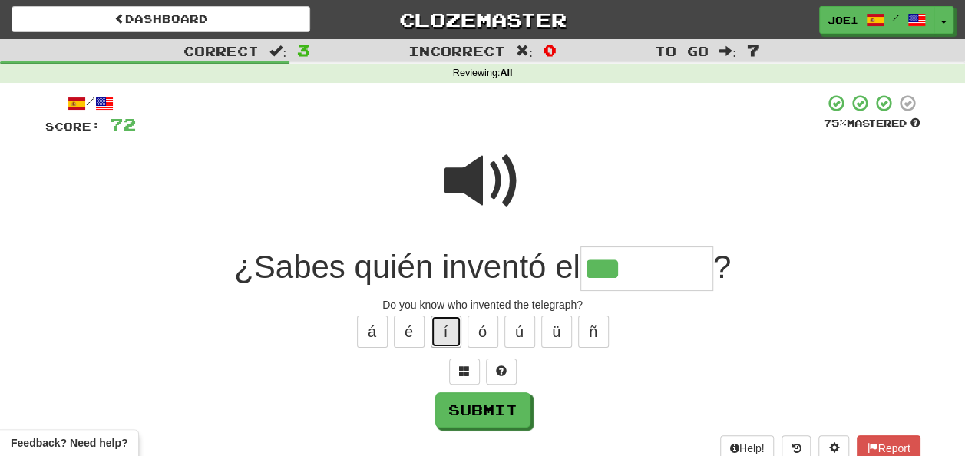
click at [448, 335] on button "í" at bounding box center [446, 332] width 31 height 32
click at [411, 332] on button "é" at bounding box center [409, 332] width 31 height 32
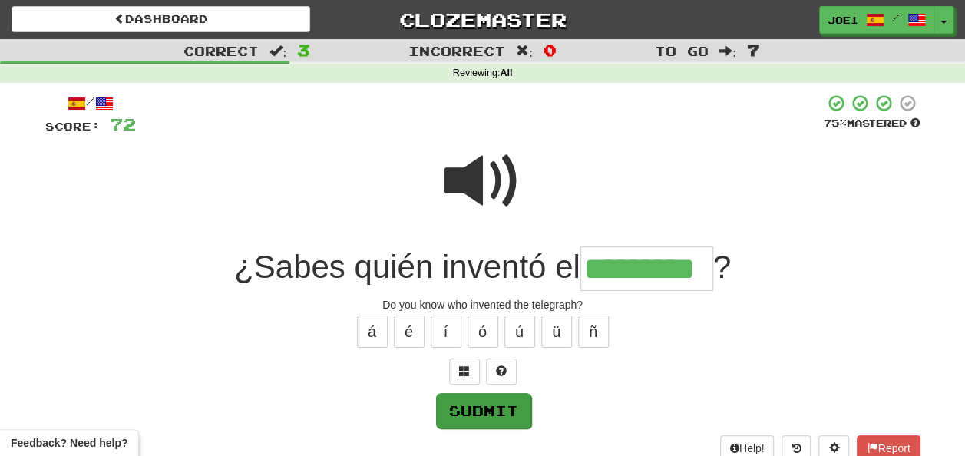
type input "*********"
click at [451, 408] on button "Submit" at bounding box center [483, 410] width 95 height 35
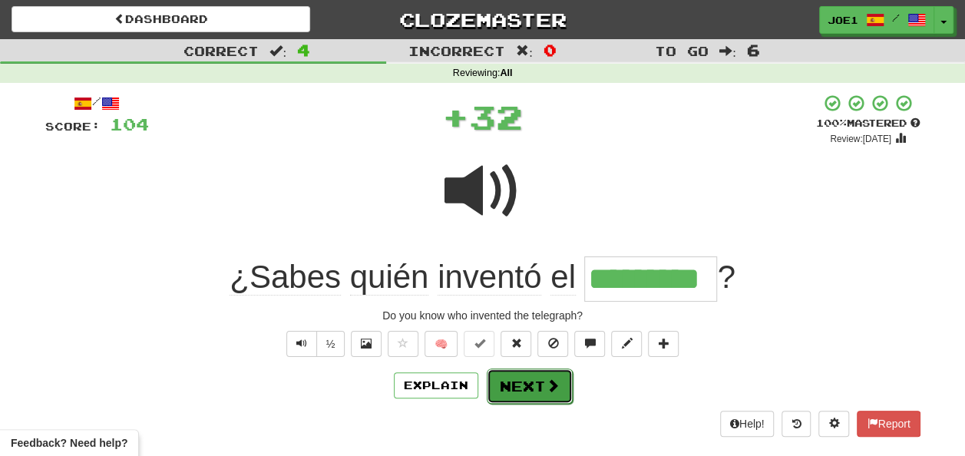
click at [507, 382] on button "Next" at bounding box center [530, 385] width 86 height 35
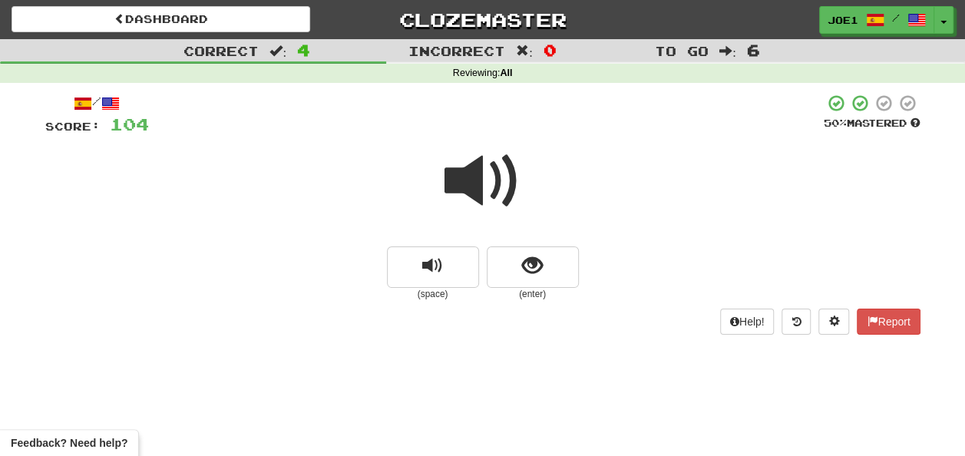
click at [479, 183] on span at bounding box center [482, 181] width 77 height 77
click at [478, 183] on span at bounding box center [482, 181] width 77 height 77
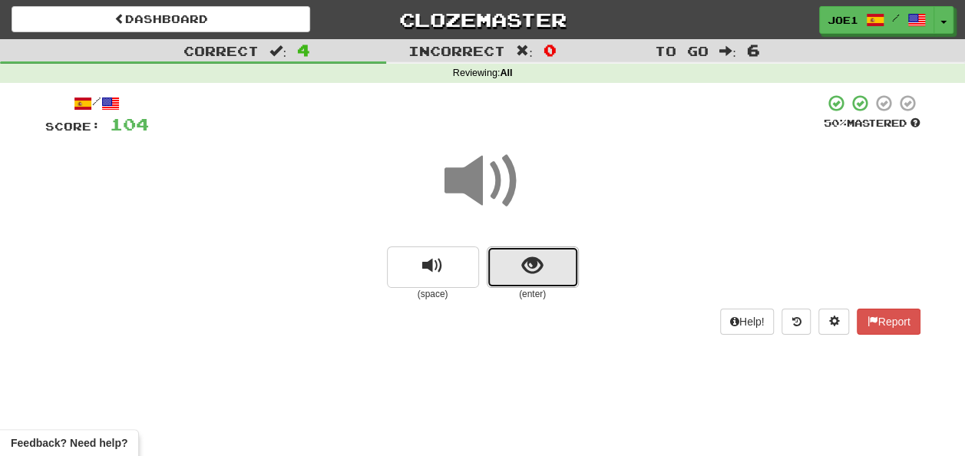
click at [524, 258] on span "show sentence" at bounding box center [532, 266] width 21 height 21
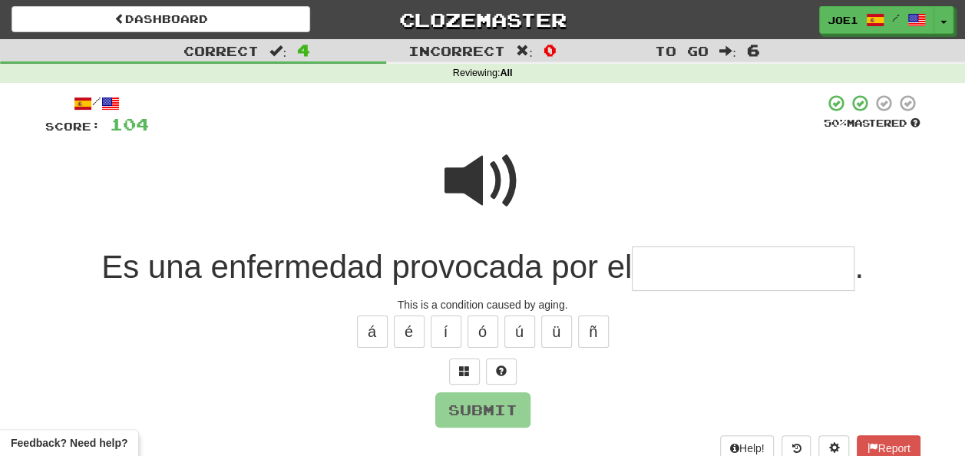
click at [653, 269] on input "text" at bounding box center [743, 268] width 223 height 45
click at [487, 166] on span at bounding box center [482, 181] width 77 height 77
click at [653, 264] on input "text" at bounding box center [743, 268] width 223 height 45
type input "*"
click at [485, 164] on span at bounding box center [482, 181] width 77 height 77
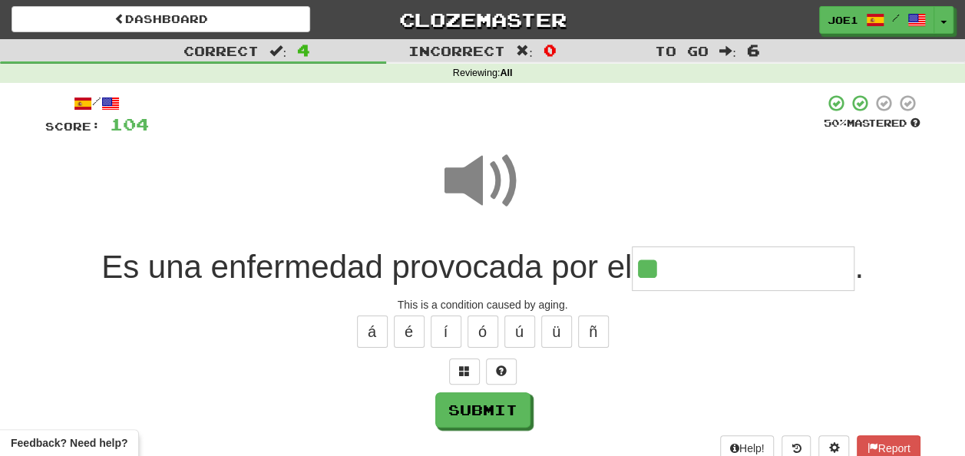
click at [679, 262] on input "**" at bounding box center [743, 268] width 223 height 45
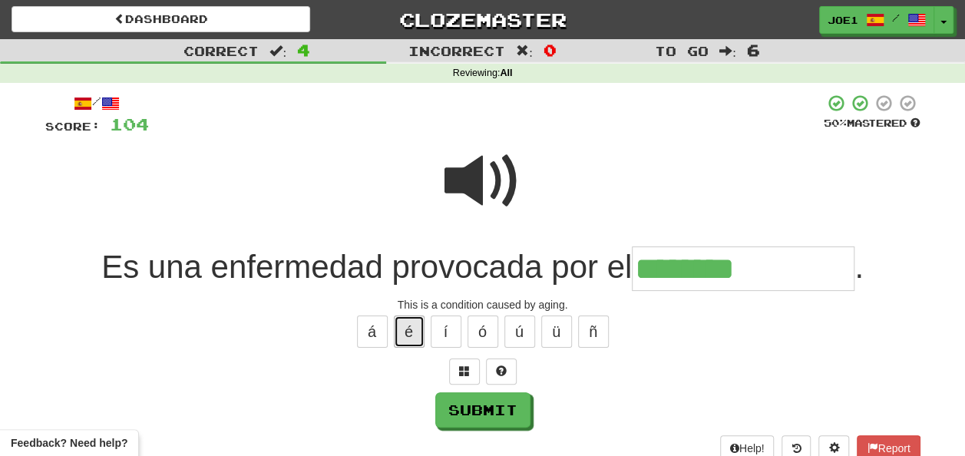
click at [403, 332] on button "é" at bounding box center [409, 332] width 31 height 32
click at [468, 183] on span at bounding box center [482, 181] width 77 height 77
click at [773, 267] on input "********" at bounding box center [743, 268] width 223 height 45
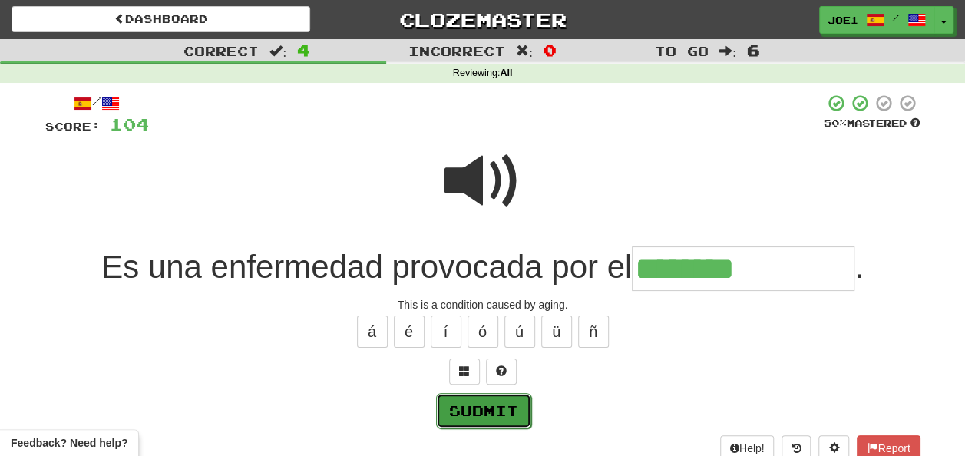
click at [490, 407] on button "Submit" at bounding box center [483, 410] width 95 height 35
type input "**********"
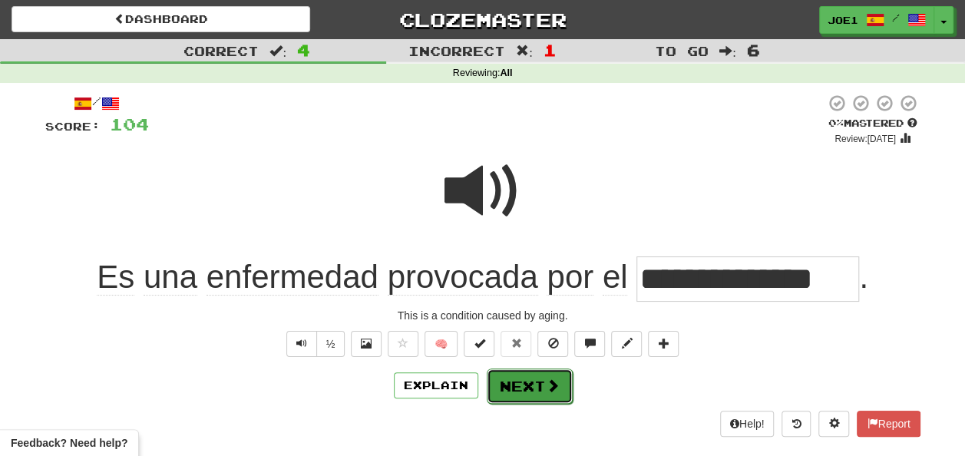
click at [521, 378] on button "Next" at bounding box center [530, 385] width 86 height 35
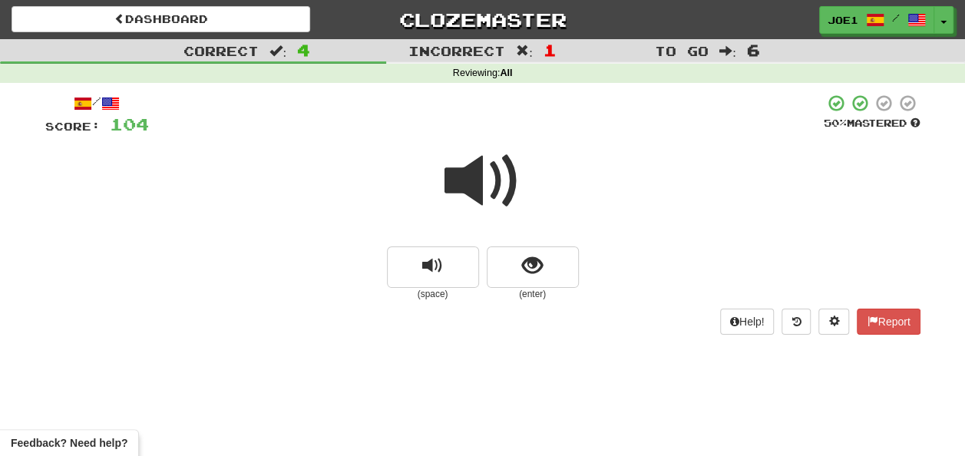
click at [475, 169] on span at bounding box center [482, 181] width 77 height 77
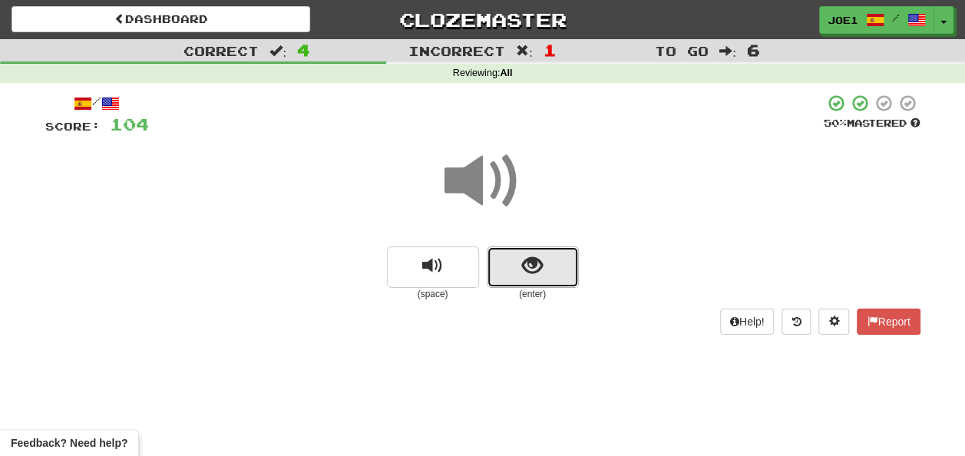
click at [514, 259] on button "show sentence" at bounding box center [533, 266] width 92 height 41
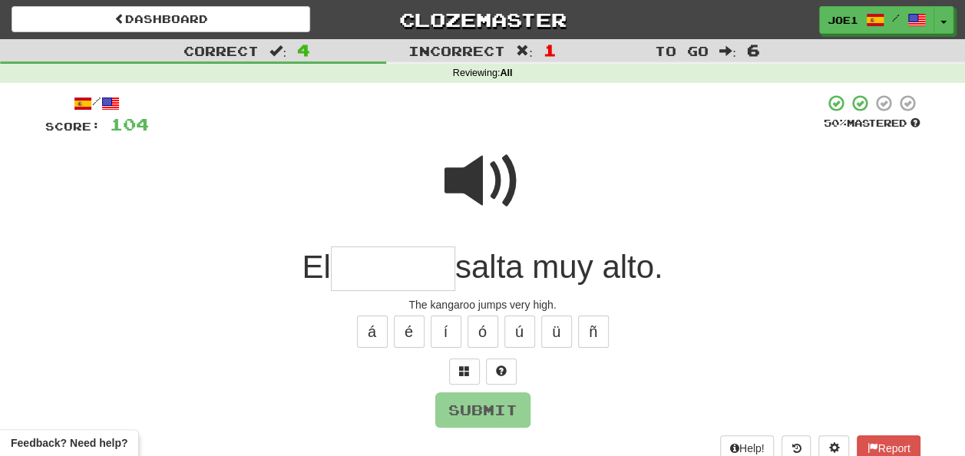
click at [378, 269] on input "text" at bounding box center [393, 268] width 124 height 45
type input "*"
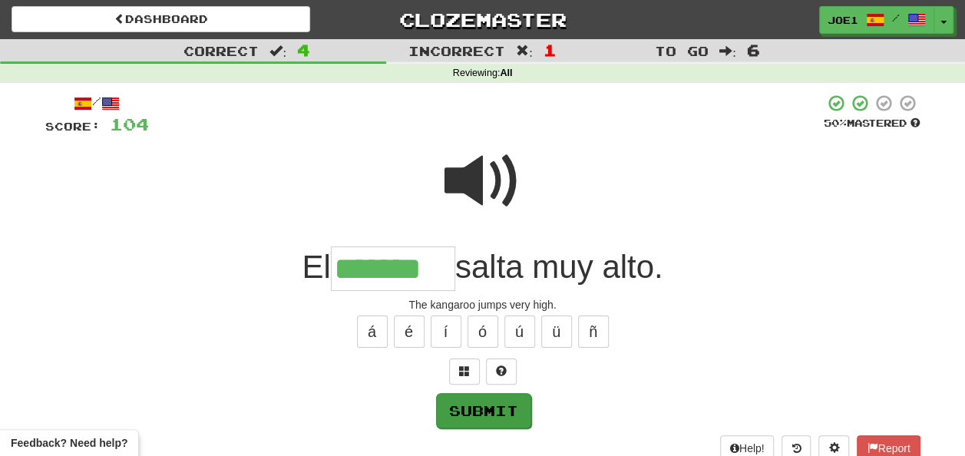
type input "*******"
click at [485, 395] on button "Submit" at bounding box center [483, 410] width 95 height 35
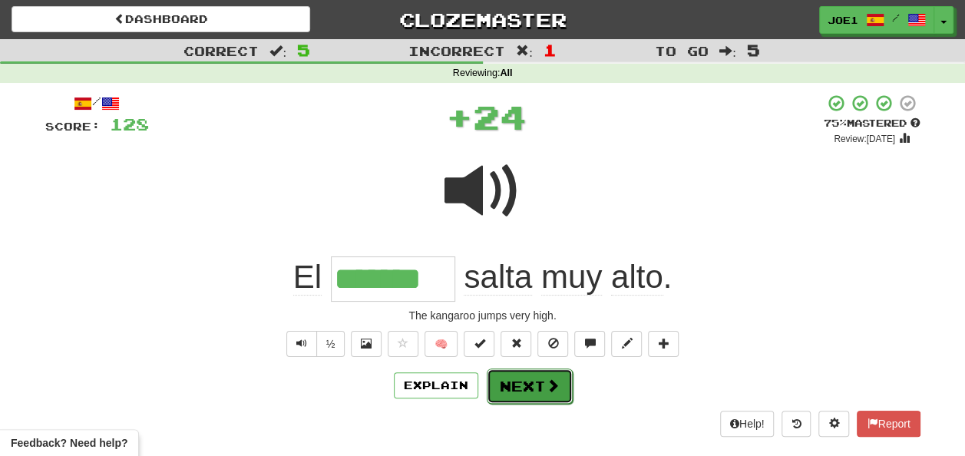
click at [516, 382] on button "Next" at bounding box center [530, 385] width 86 height 35
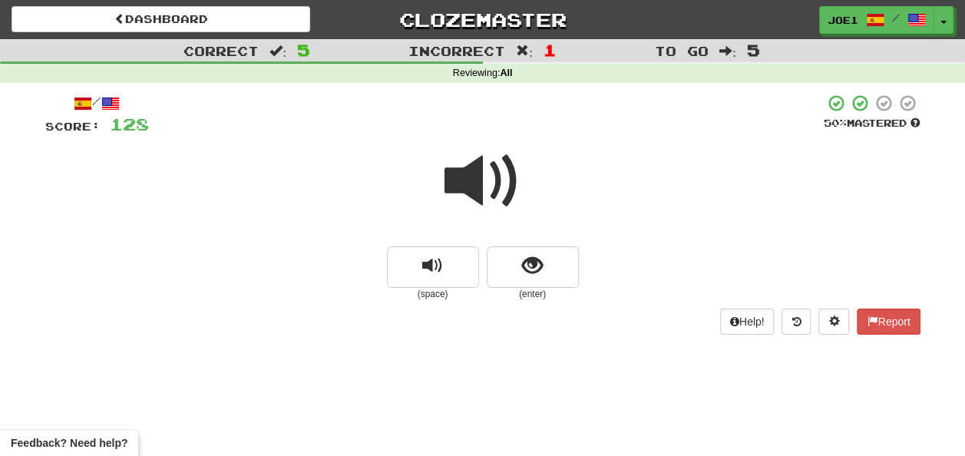
click at [484, 190] on span at bounding box center [482, 181] width 77 height 77
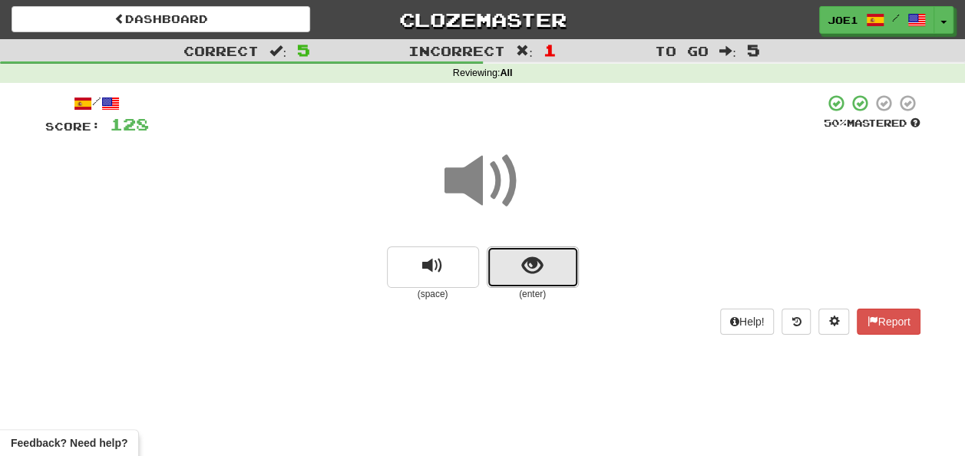
click at [520, 261] on button "show sentence" at bounding box center [533, 266] width 92 height 41
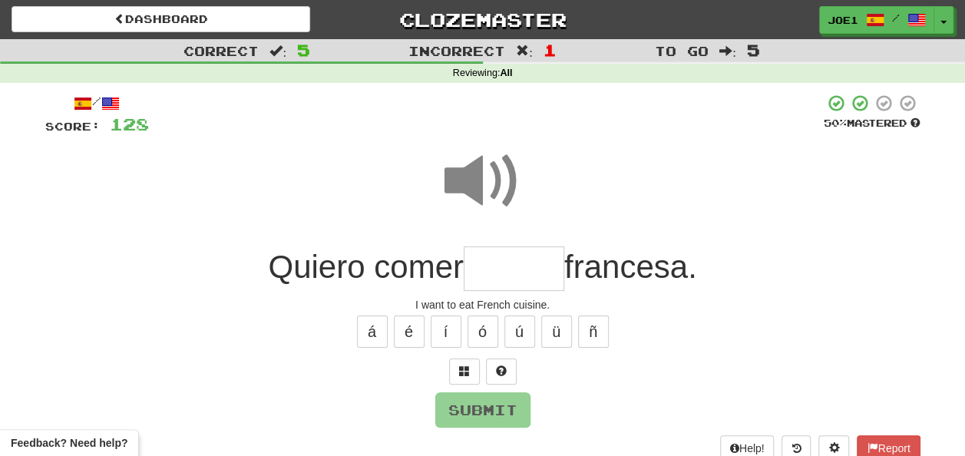
click at [517, 265] on input "text" at bounding box center [514, 268] width 101 height 45
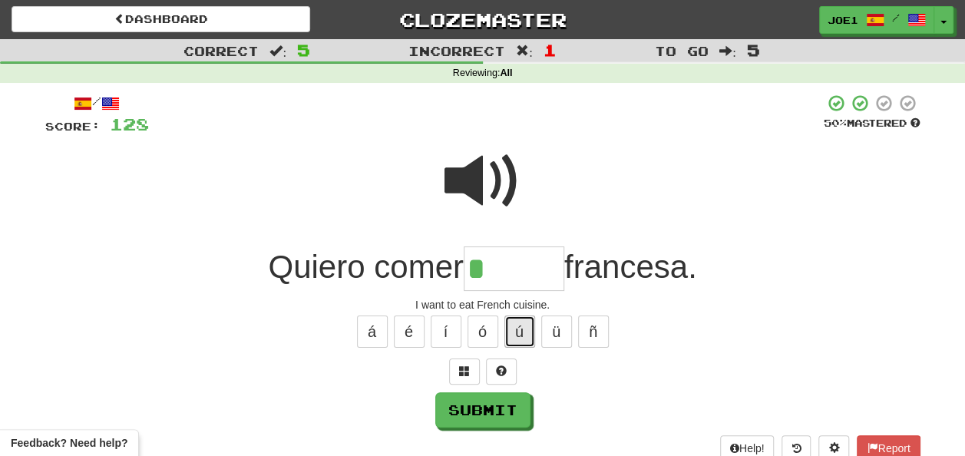
click at [521, 323] on button "ú" at bounding box center [519, 332] width 31 height 32
type input "******"
click at [458, 174] on span at bounding box center [482, 181] width 77 height 77
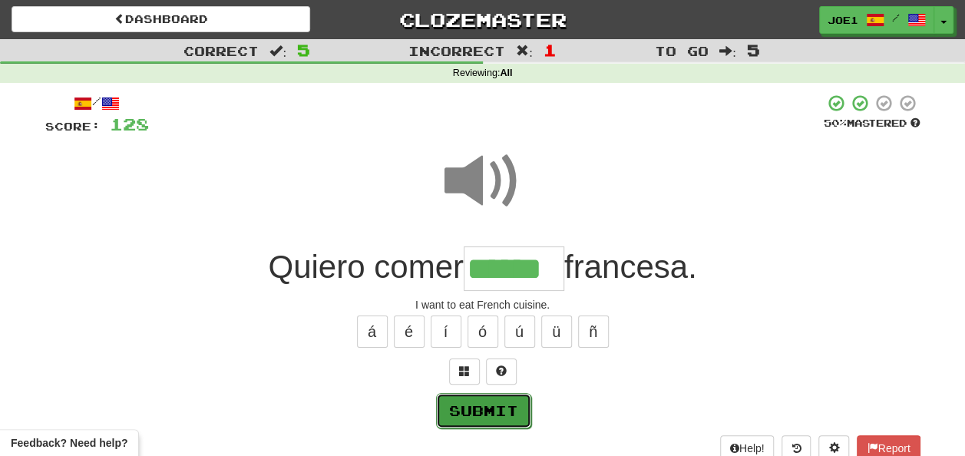
click at [491, 401] on button "Submit" at bounding box center [483, 410] width 95 height 35
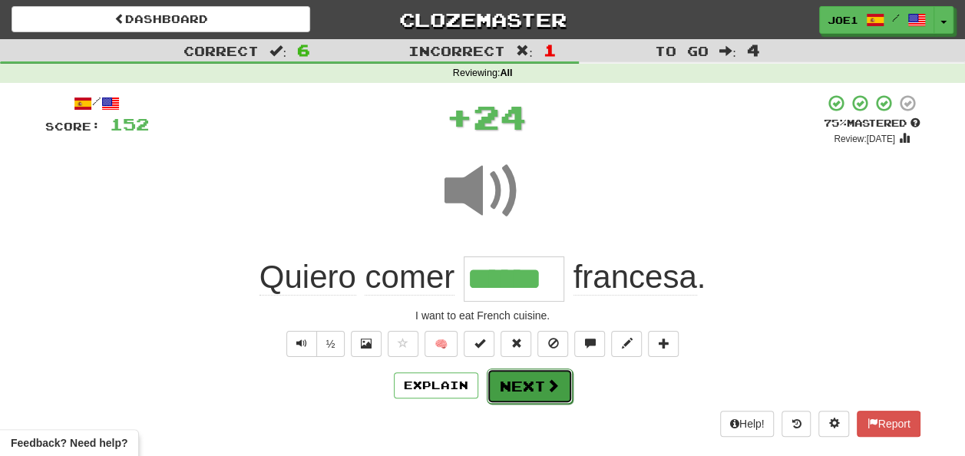
click at [522, 378] on button "Next" at bounding box center [530, 385] width 86 height 35
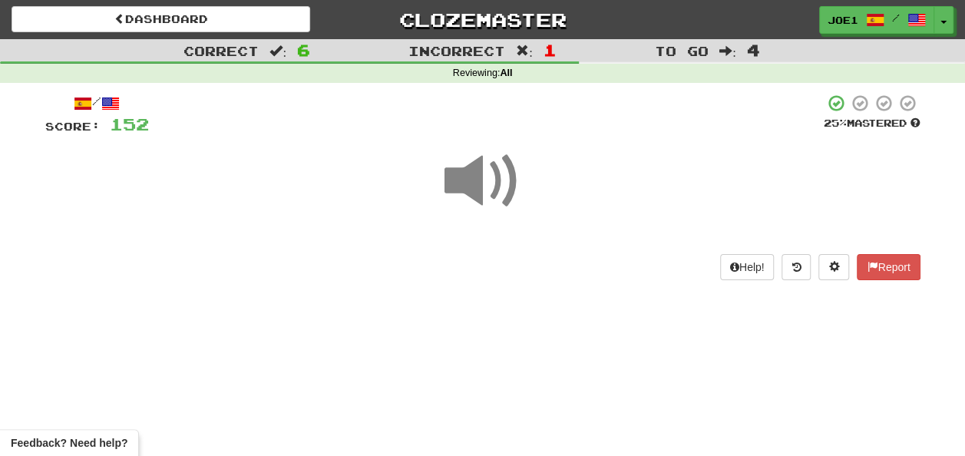
click at [468, 183] on span at bounding box center [482, 181] width 77 height 77
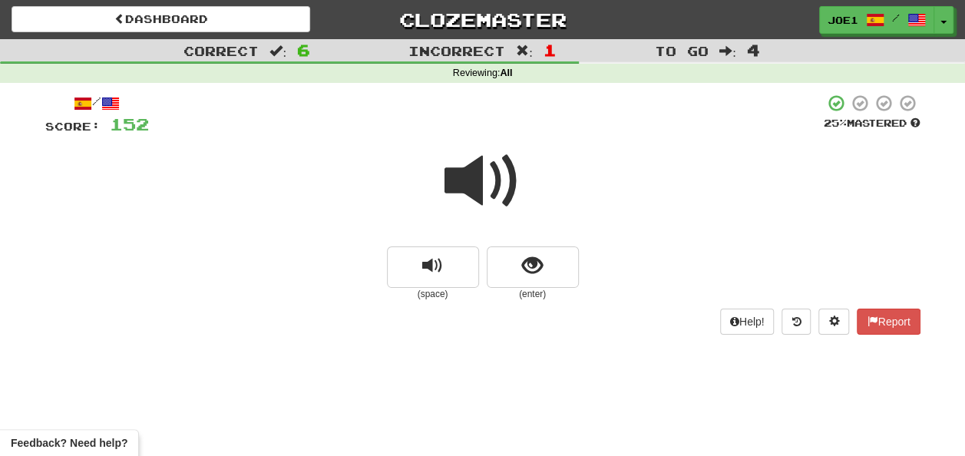
click at [477, 178] on span at bounding box center [482, 181] width 77 height 77
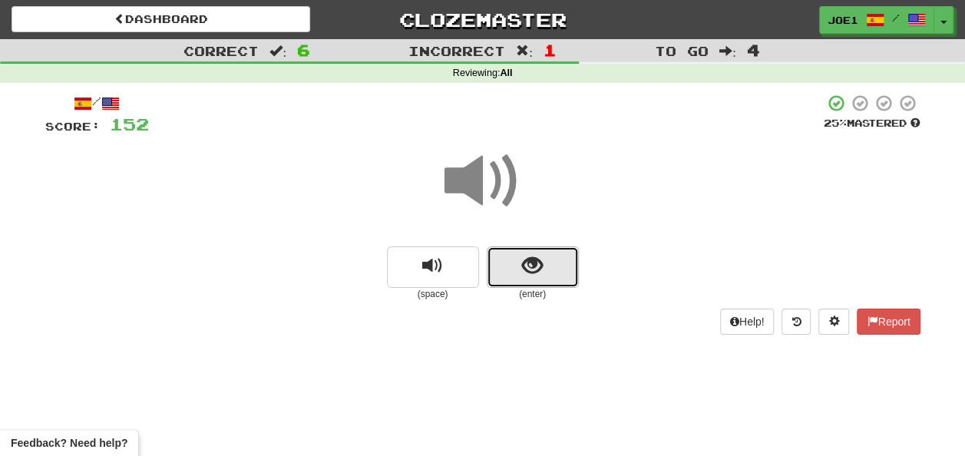
click at [520, 265] on button "show sentence" at bounding box center [533, 266] width 92 height 41
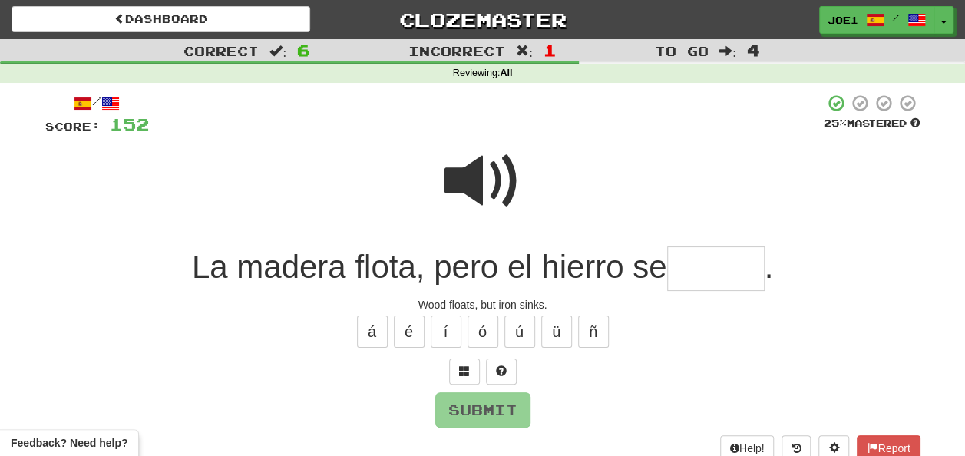
click at [480, 164] on span at bounding box center [482, 181] width 77 height 77
click at [696, 263] on input "text" at bounding box center [715, 268] width 97 height 45
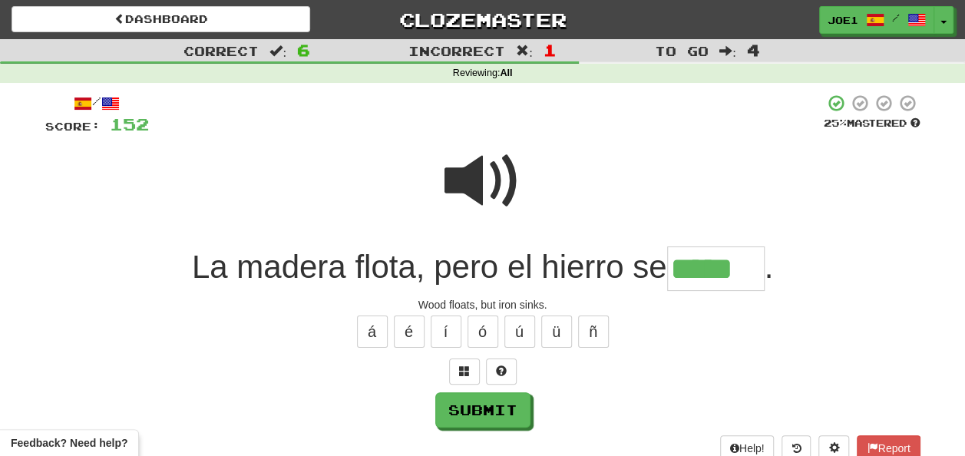
type input "*****"
click at [477, 161] on span at bounding box center [482, 181] width 77 height 77
click at [481, 166] on span at bounding box center [482, 181] width 77 height 77
click at [484, 167] on span at bounding box center [482, 181] width 77 height 77
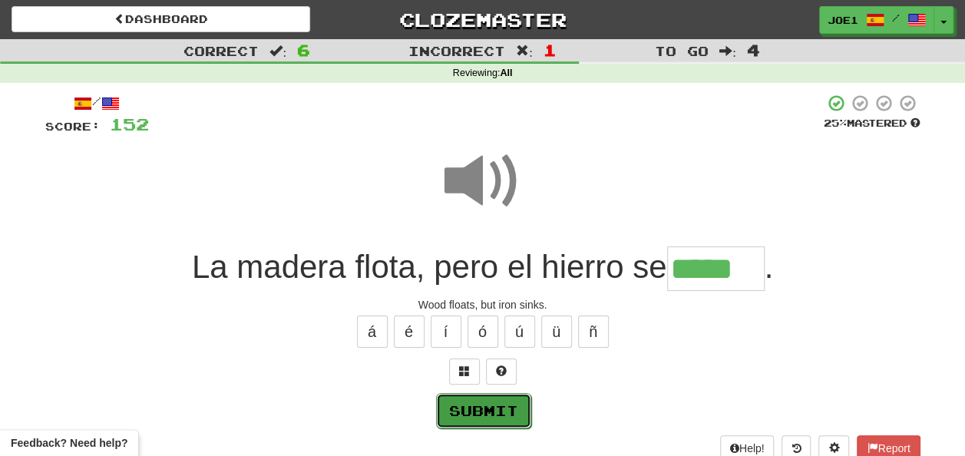
click at [486, 408] on button "Submit" at bounding box center [483, 410] width 95 height 35
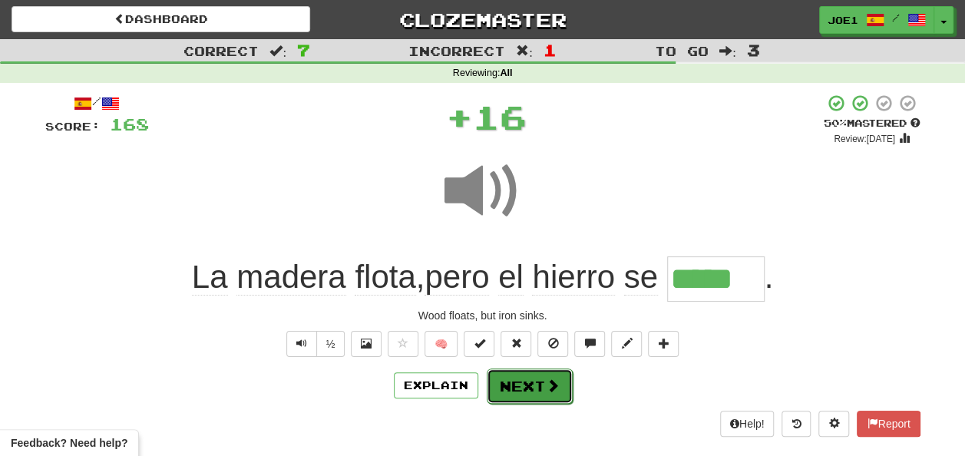
click at [507, 382] on button "Next" at bounding box center [530, 385] width 86 height 35
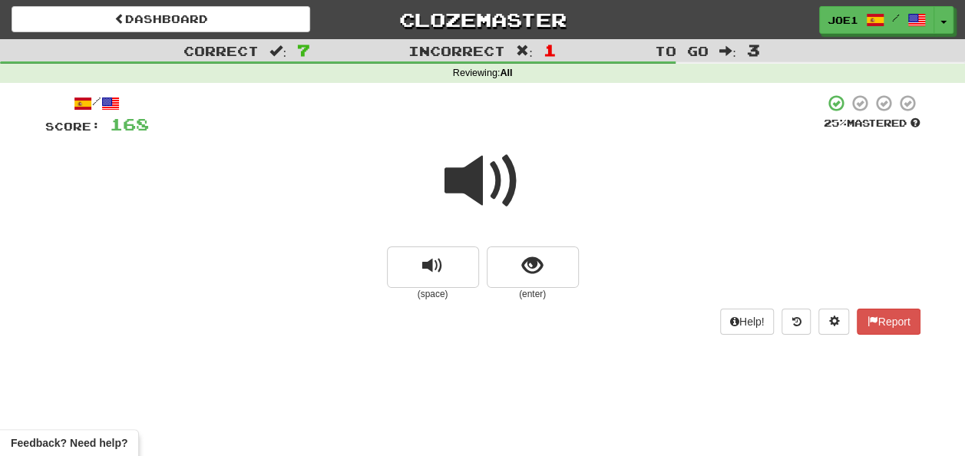
click at [476, 185] on span at bounding box center [482, 181] width 77 height 77
click at [476, 183] on span at bounding box center [482, 181] width 77 height 77
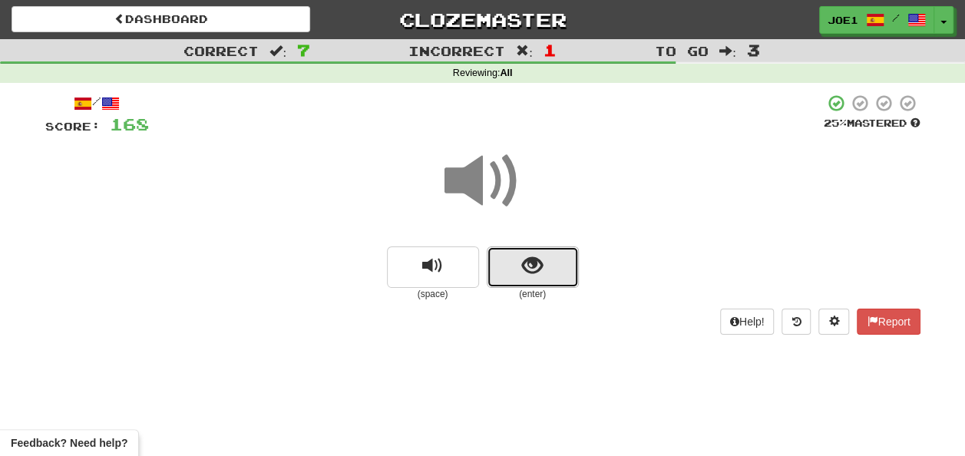
click at [517, 266] on button "show sentence" at bounding box center [533, 266] width 92 height 41
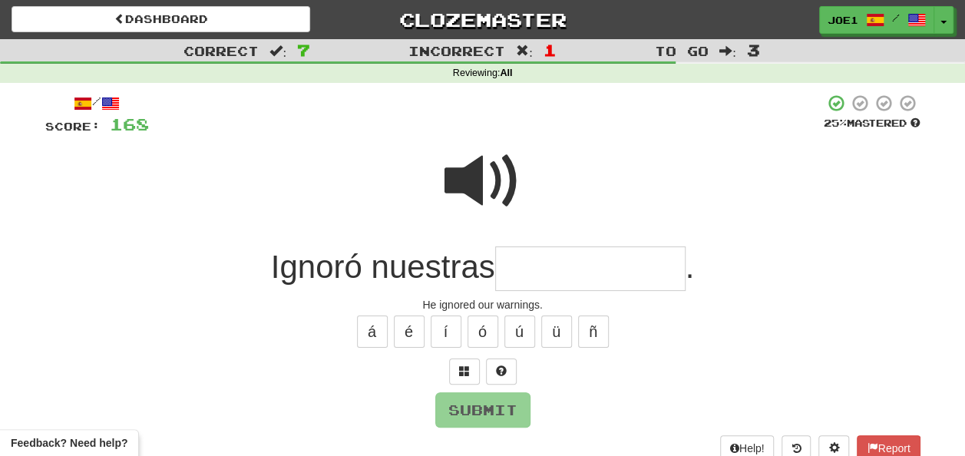
click at [511, 264] on input "text" at bounding box center [590, 268] width 190 height 45
type input "*"
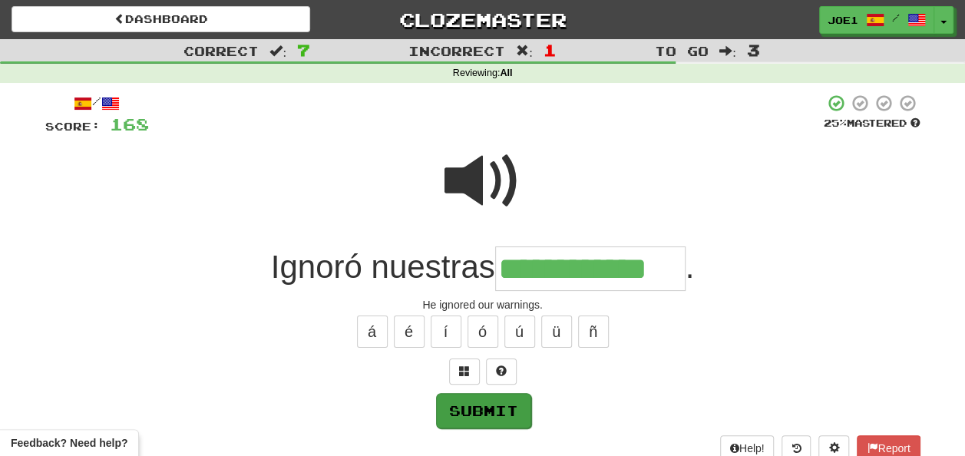
type input "**********"
click at [484, 411] on button "Submit" at bounding box center [483, 410] width 95 height 35
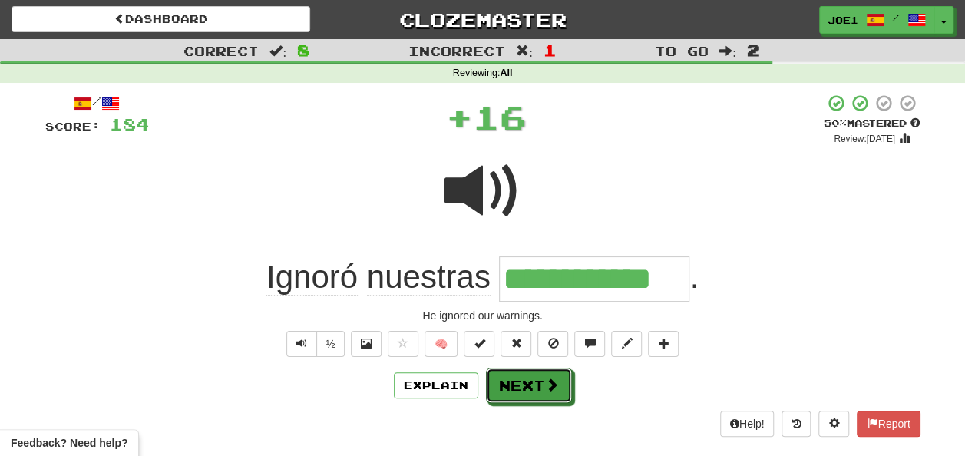
click at [516, 384] on button "Next" at bounding box center [529, 385] width 86 height 35
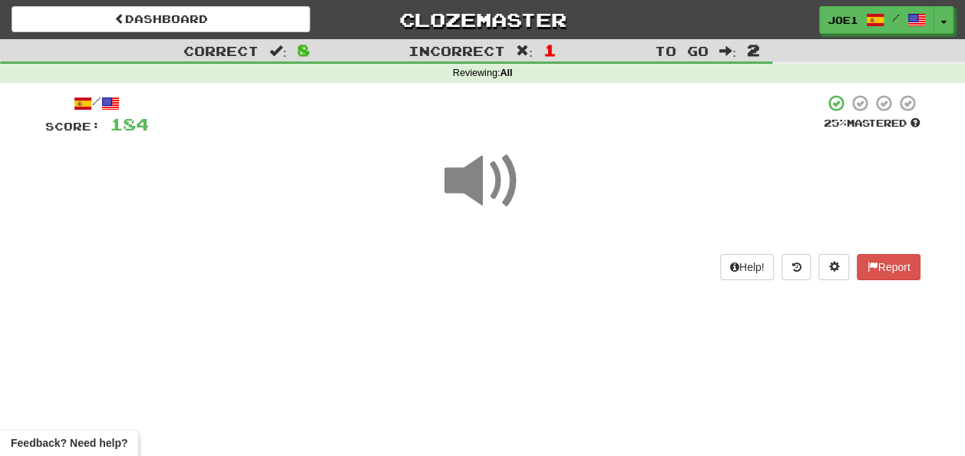
click at [474, 194] on span at bounding box center [482, 181] width 77 height 77
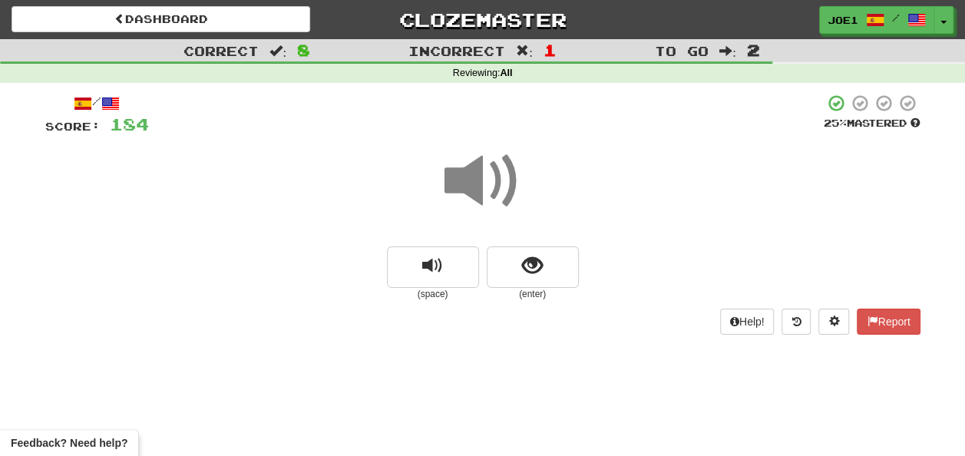
click at [477, 182] on span at bounding box center [482, 181] width 77 height 77
click at [528, 269] on span "show sentence" at bounding box center [532, 266] width 21 height 21
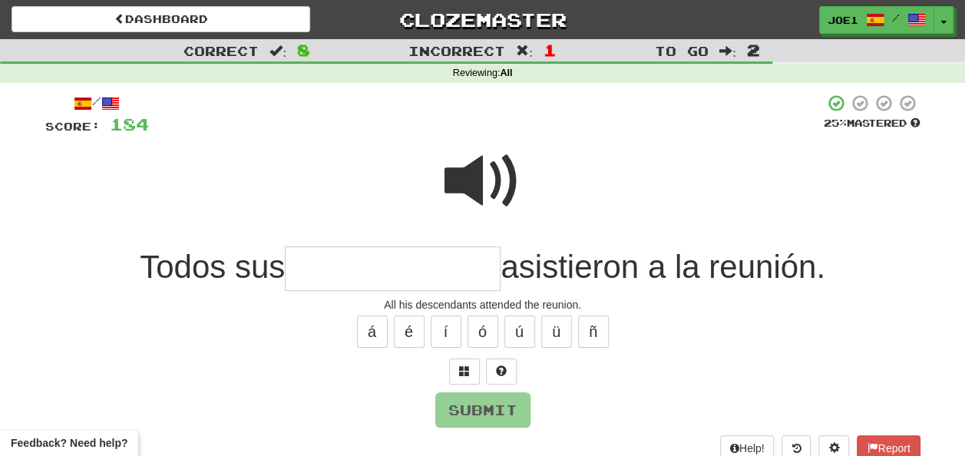
click at [306, 273] on input "text" at bounding box center [393, 268] width 216 height 45
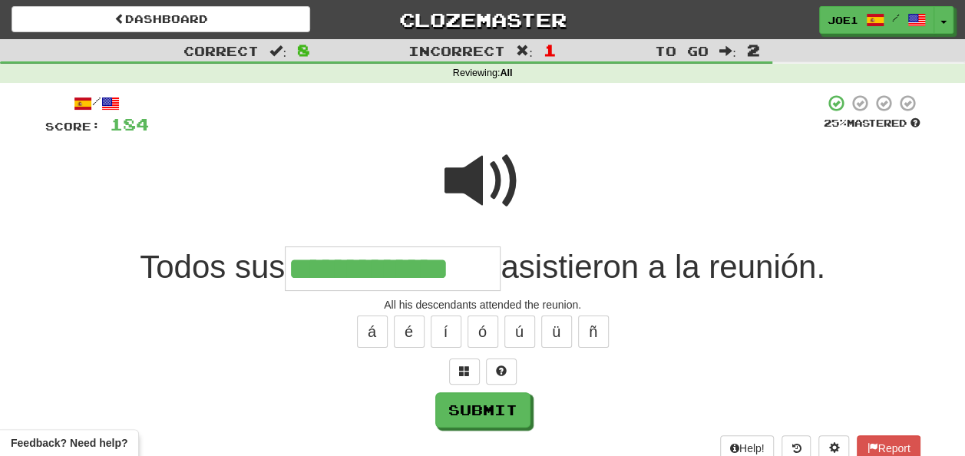
type input "**********"
click at [474, 173] on span at bounding box center [482, 181] width 77 height 77
click at [478, 175] on span at bounding box center [482, 181] width 77 height 77
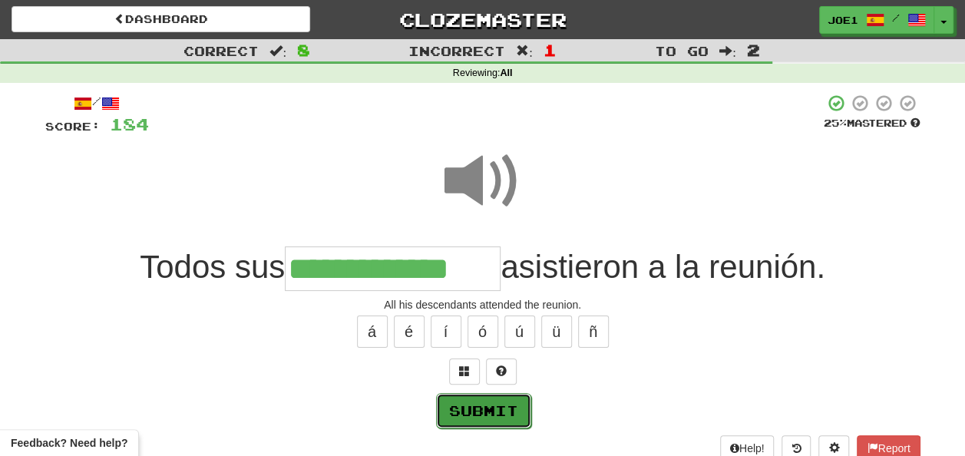
click at [490, 407] on button "Submit" at bounding box center [483, 410] width 95 height 35
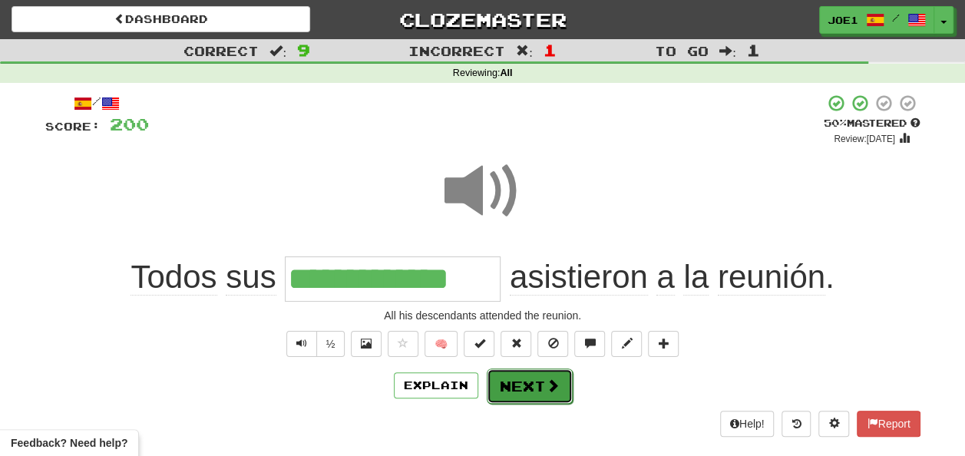
click at [511, 381] on button "Next" at bounding box center [530, 385] width 86 height 35
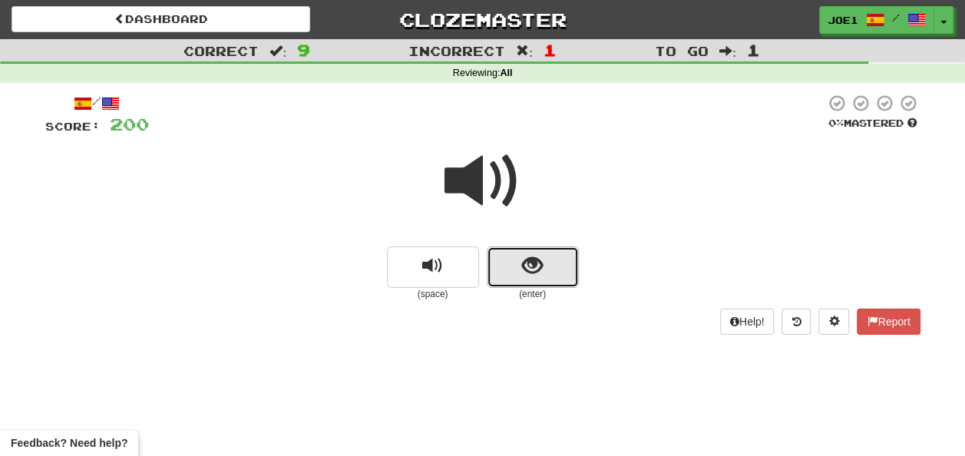
click at [528, 276] on span "show sentence" at bounding box center [532, 266] width 21 height 21
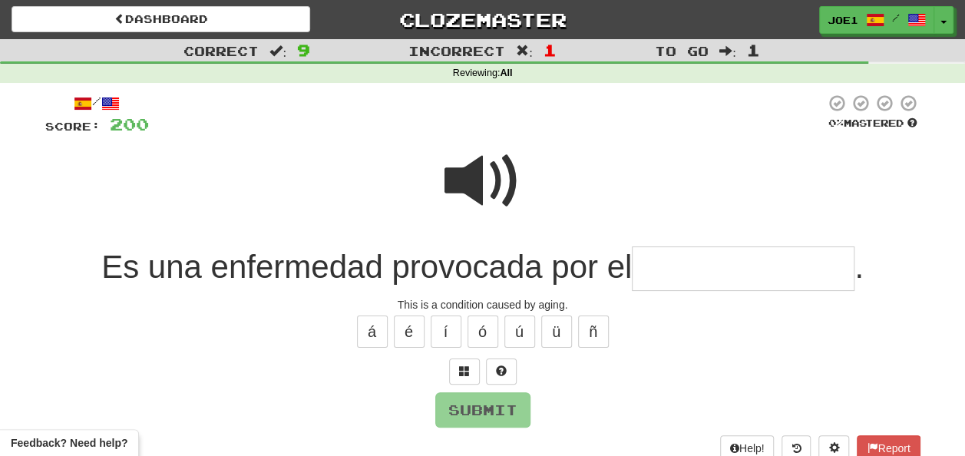
click at [644, 263] on input "text" at bounding box center [743, 268] width 223 height 45
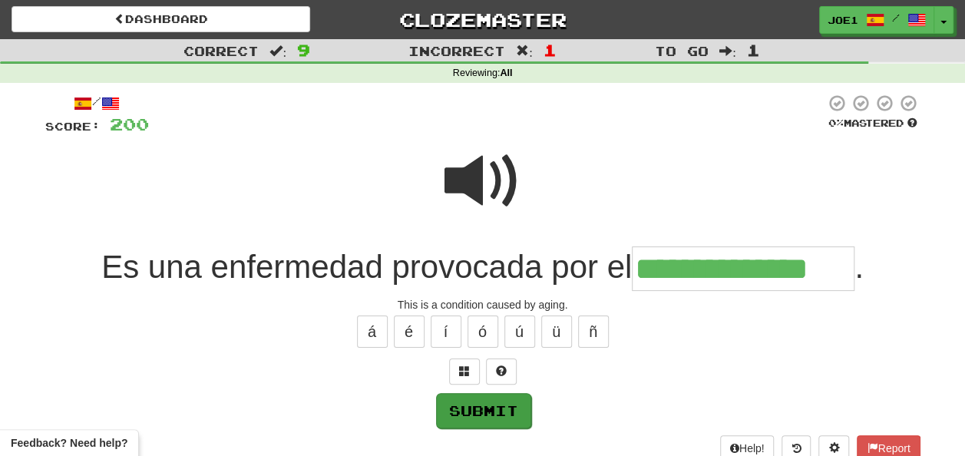
type input "**********"
click at [461, 408] on button "Submit" at bounding box center [482, 409] width 95 height 35
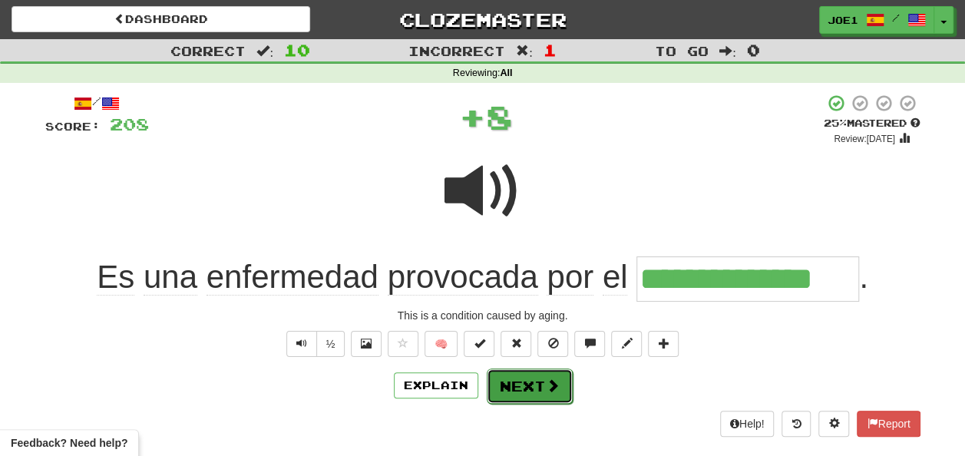
click at [511, 376] on button "Next" at bounding box center [530, 385] width 86 height 35
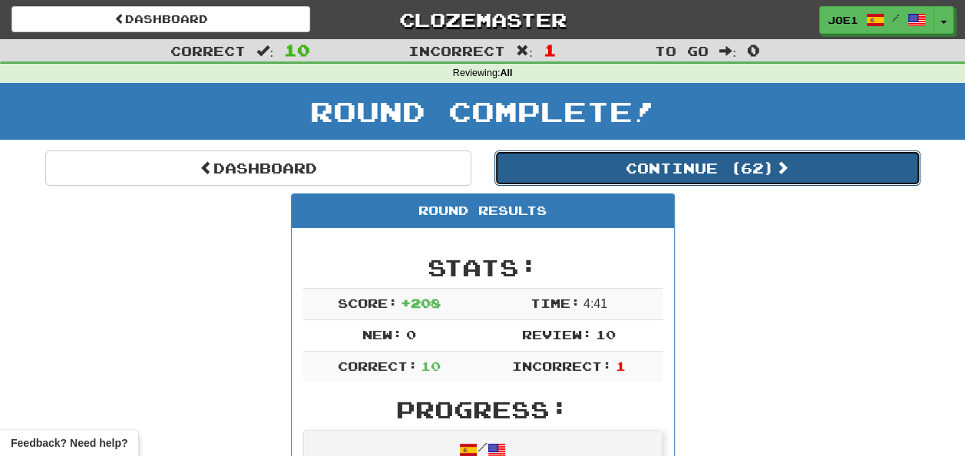
click at [583, 173] on button "Continue ( 62 )" at bounding box center [707, 167] width 426 height 35
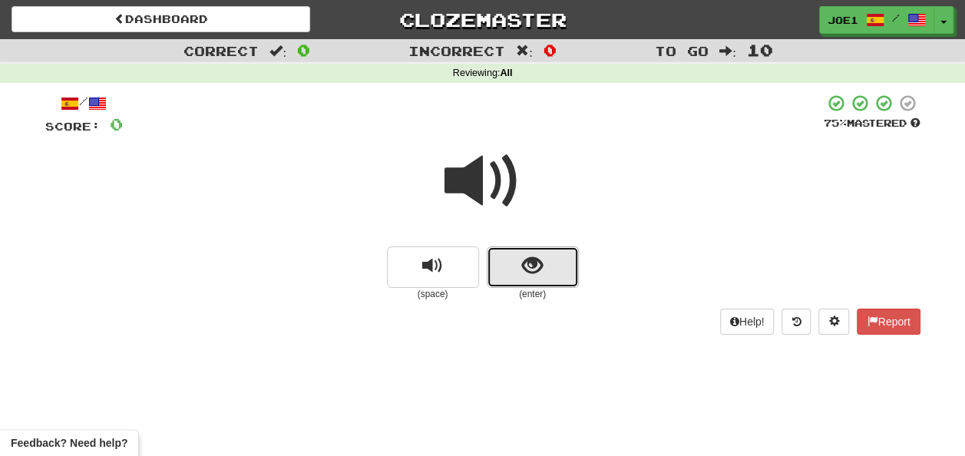
click at [533, 258] on span "show sentence" at bounding box center [532, 266] width 21 height 21
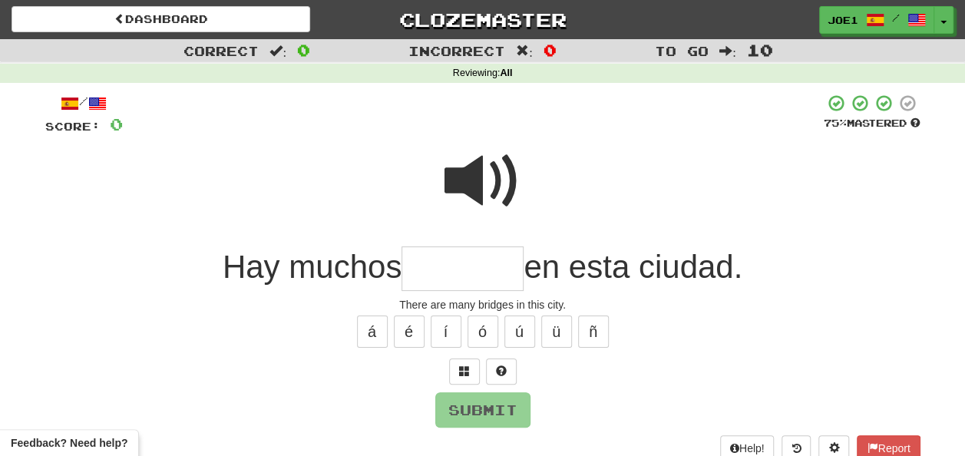
click at [440, 258] on input "text" at bounding box center [462, 268] width 122 height 45
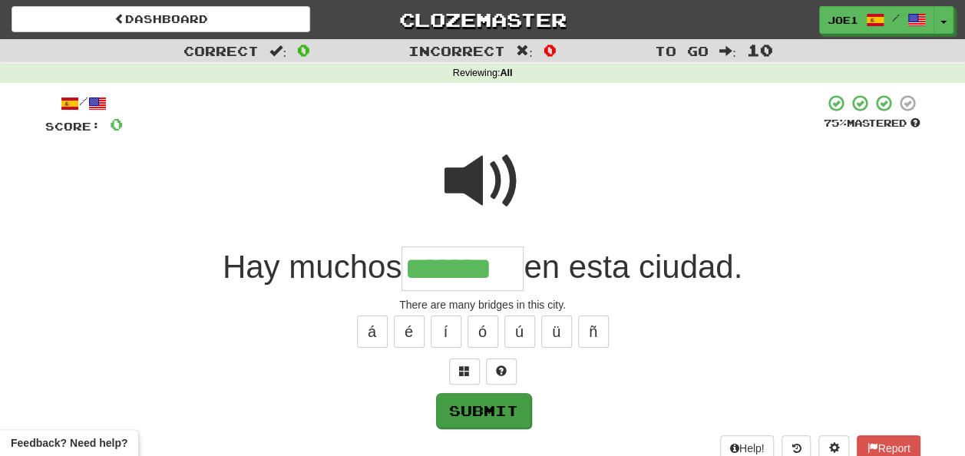
type input "*******"
click at [479, 398] on button "Submit" at bounding box center [483, 410] width 95 height 35
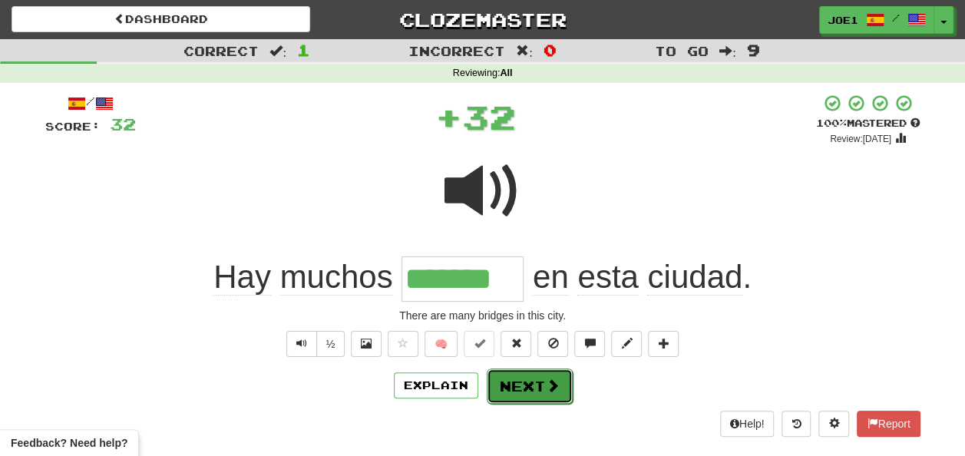
click at [505, 384] on button "Next" at bounding box center [530, 385] width 86 height 35
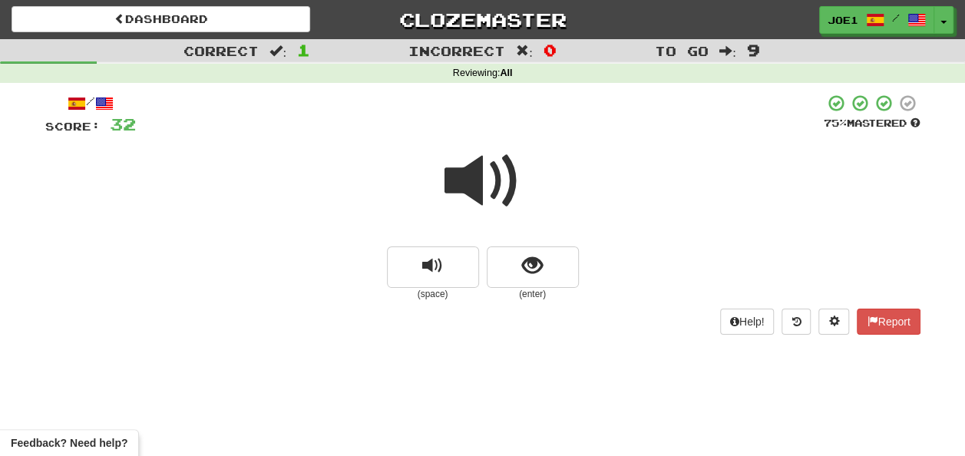
click at [482, 190] on span at bounding box center [482, 181] width 77 height 77
click at [476, 181] on span at bounding box center [482, 181] width 77 height 77
click at [481, 177] on span at bounding box center [482, 181] width 77 height 77
click at [481, 178] on span at bounding box center [482, 181] width 77 height 77
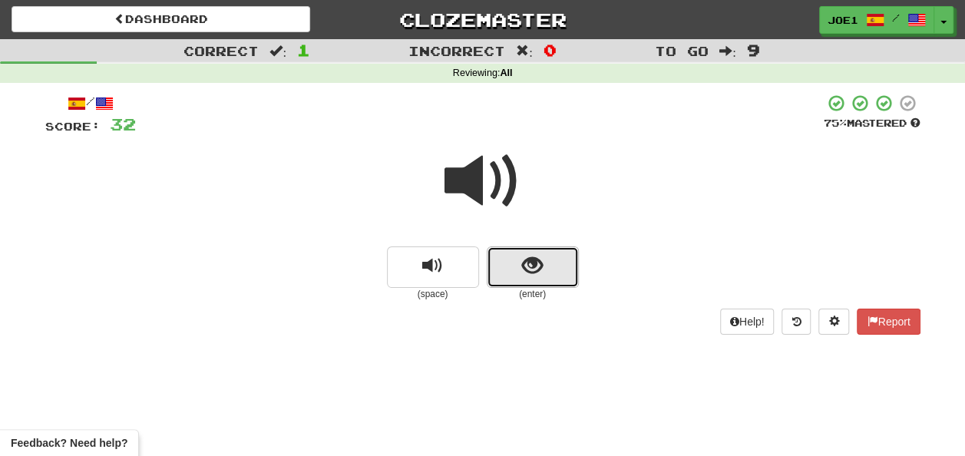
click at [524, 266] on span "show sentence" at bounding box center [532, 266] width 21 height 21
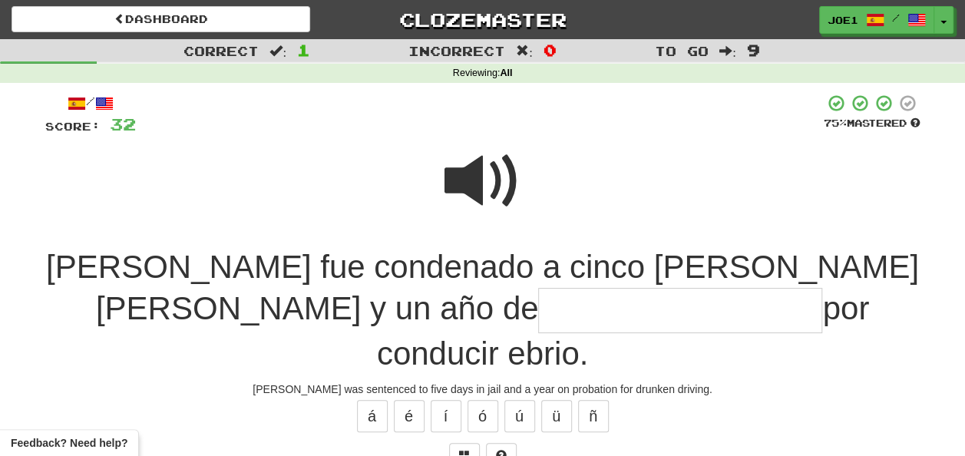
click at [488, 155] on span at bounding box center [482, 181] width 77 height 77
click at [538, 310] on input "text" at bounding box center [680, 310] width 284 height 45
type input "*"
click at [464, 167] on span at bounding box center [482, 181] width 77 height 77
click at [538, 311] on input "text" at bounding box center [680, 310] width 284 height 45
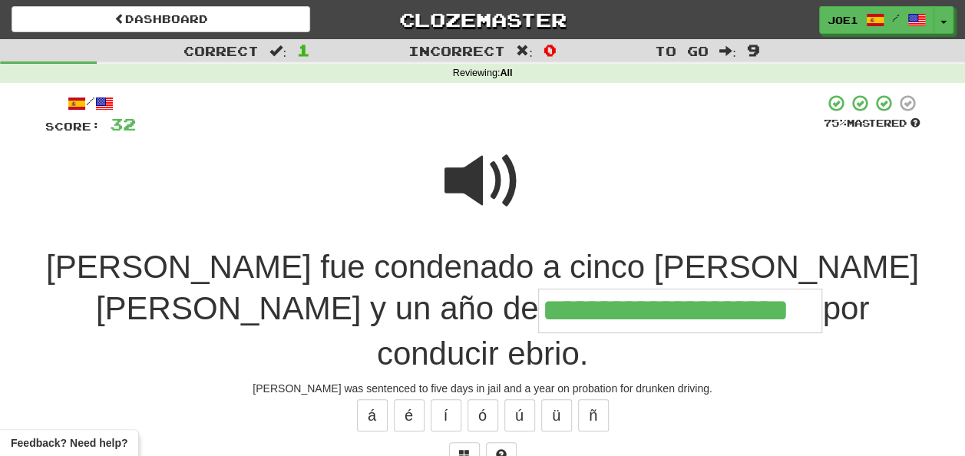
type input "**********"
click at [490, 160] on span at bounding box center [482, 181] width 77 height 77
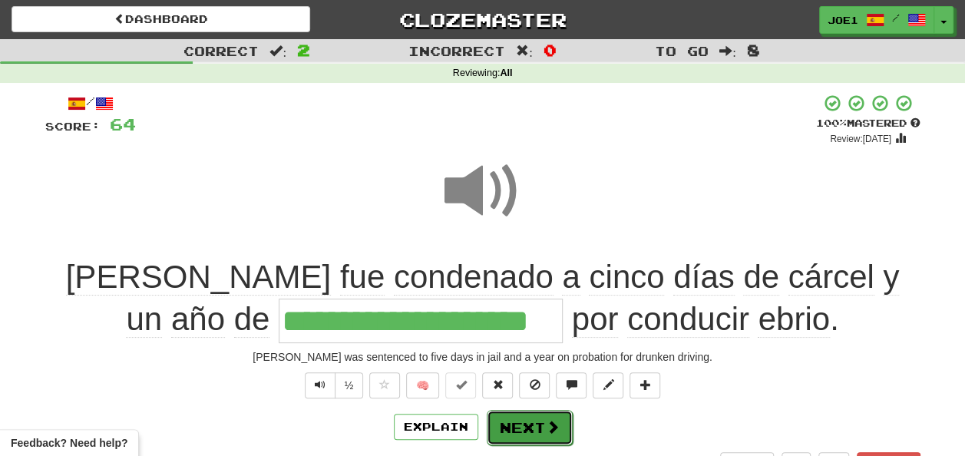
click at [532, 411] on button "Next" at bounding box center [530, 427] width 86 height 35
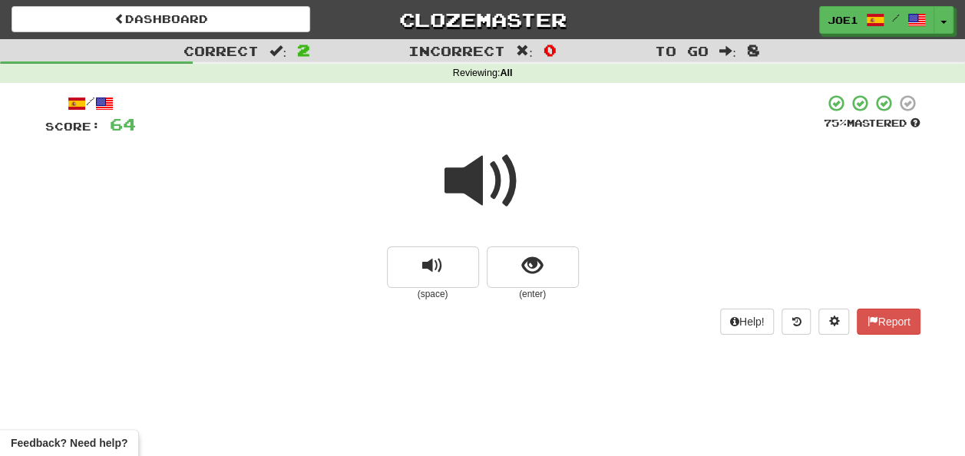
drag, startPoint x: 483, startPoint y: 190, endPoint x: 482, endPoint y: 198, distance: 7.7
click at [483, 192] on span at bounding box center [482, 181] width 77 height 77
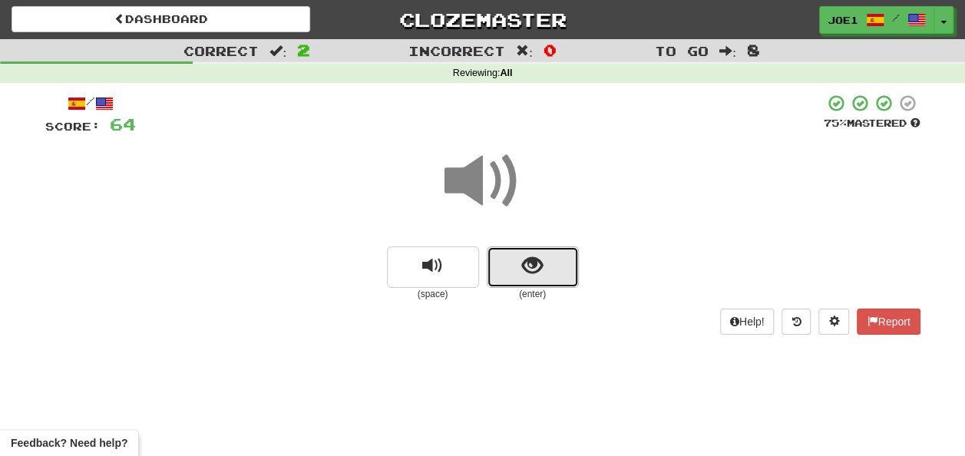
click at [517, 266] on button "show sentence" at bounding box center [533, 266] width 92 height 41
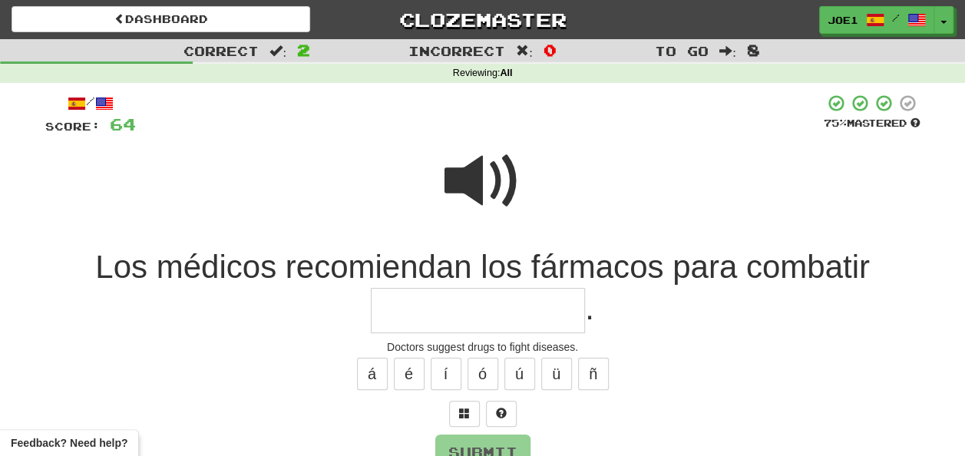
click at [462, 152] on span at bounding box center [482, 181] width 77 height 77
click at [414, 307] on input "text" at bounding box center [478, 310] width 214 height 45
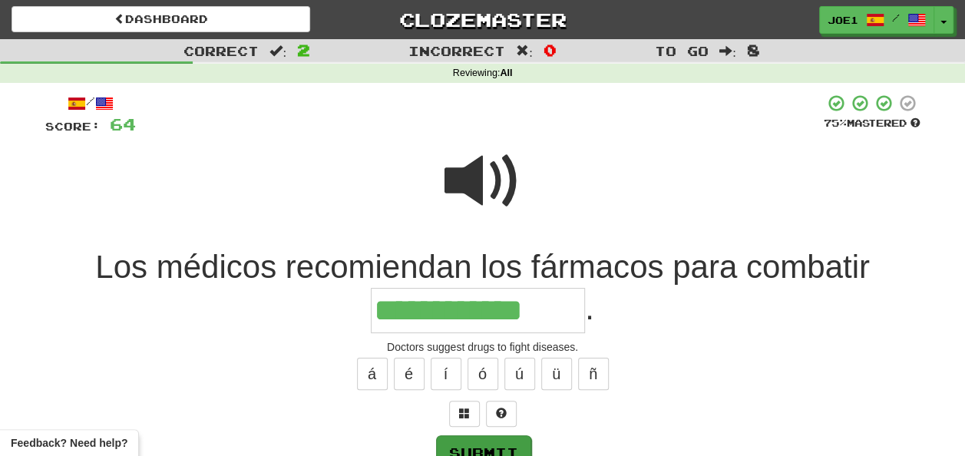
type input "**********"
click at [505, 441] on button "Submit" at bounding box center [483, 452] width 95 height 35
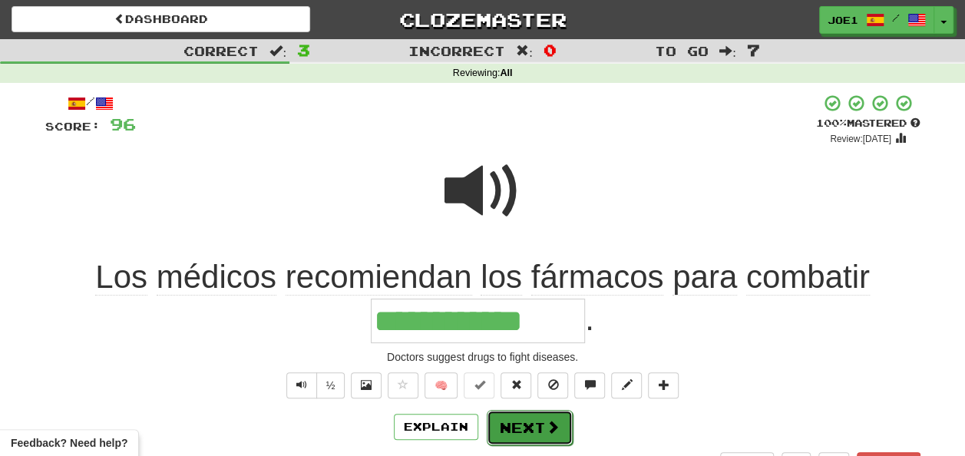
click at [516, 420] on button "Next" at bounding box center [530, 427] width 86 height 35
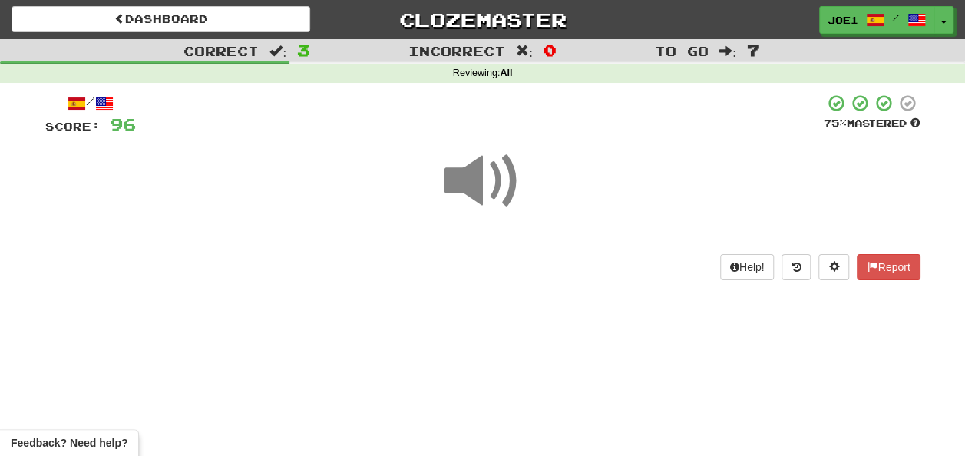
click at [477, 184] on span at bounding box center [482, 181] width 77 height 77
click at [477, 190] on span at bounding box center [482, 181] width 77 height 77
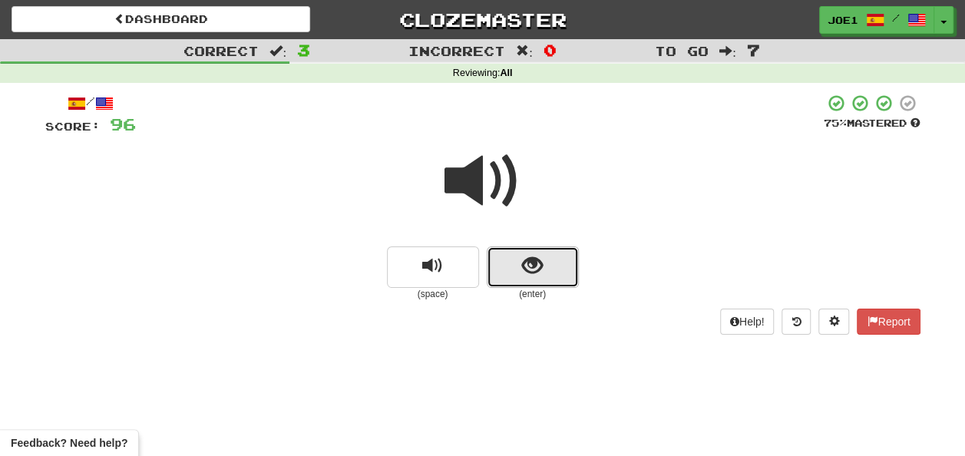
click at [514, 273] on button "show sentence" at bounding box center [533, 266] width 92 height 41
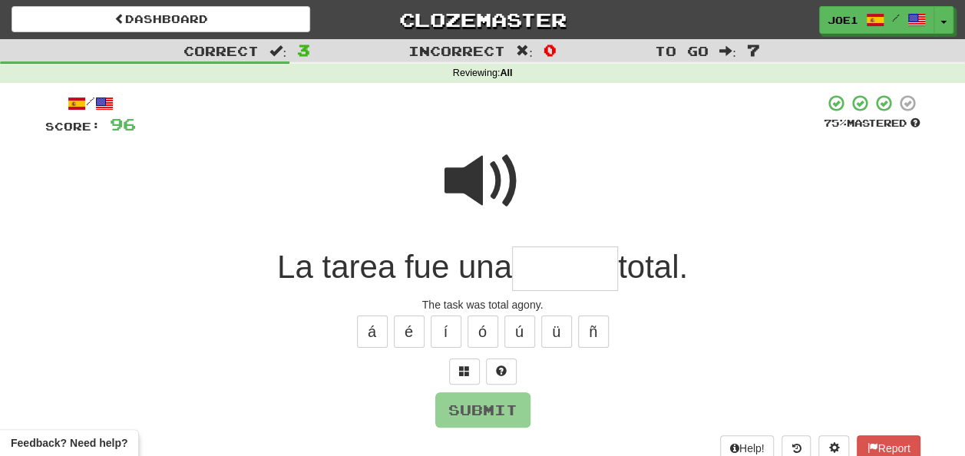
click at [534, 262] on input "text" at bounding box center [565, 268] width 106 height 45
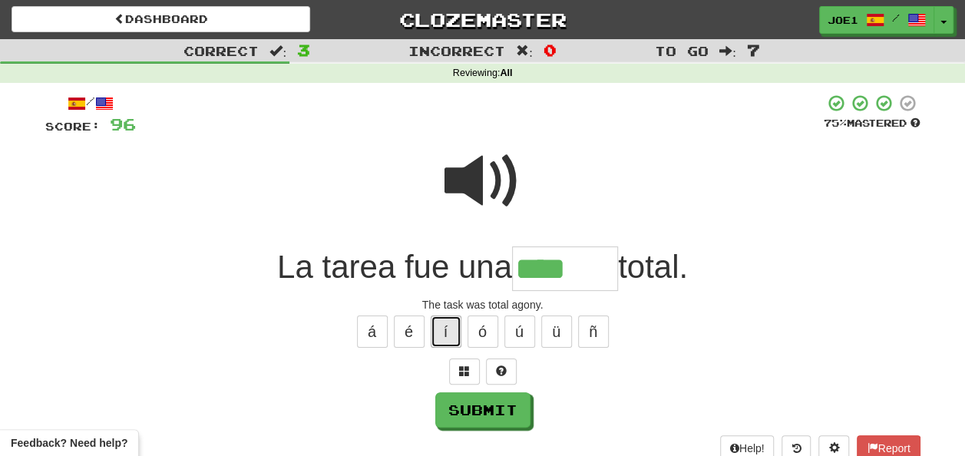
click at [456, 324] on button "í" at bounding box center [446, 332] width 31 height 32
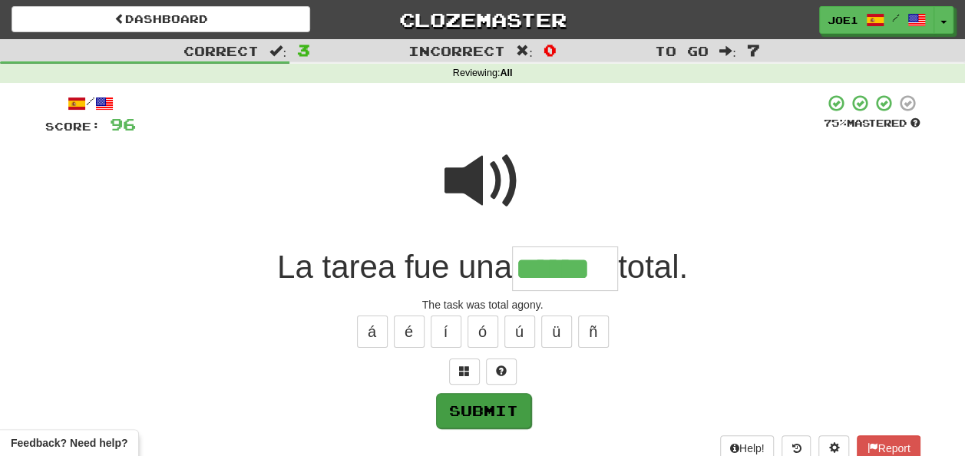
type input "******"
click at [465, 406] on button "Submit" at bounding box center [483, 410] width 95 height 35
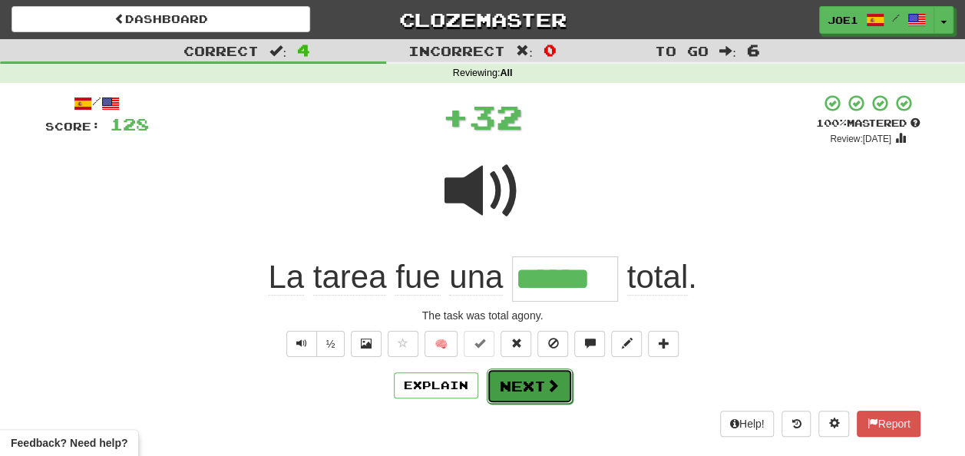
click at [522, 382] on button "Next" at bounding box center [530, 385] width 86 height 35
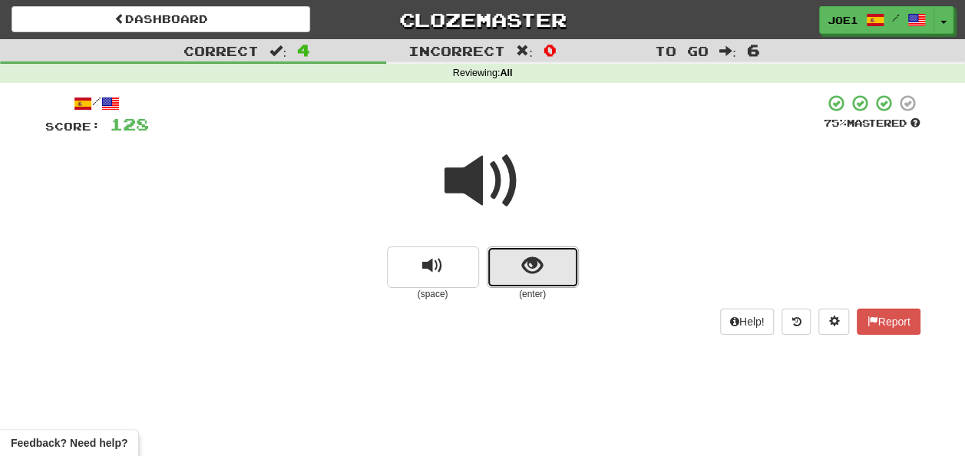
click at [518, 266] on button "show sentence" at bounding box center [533, 266] width 92 height 41
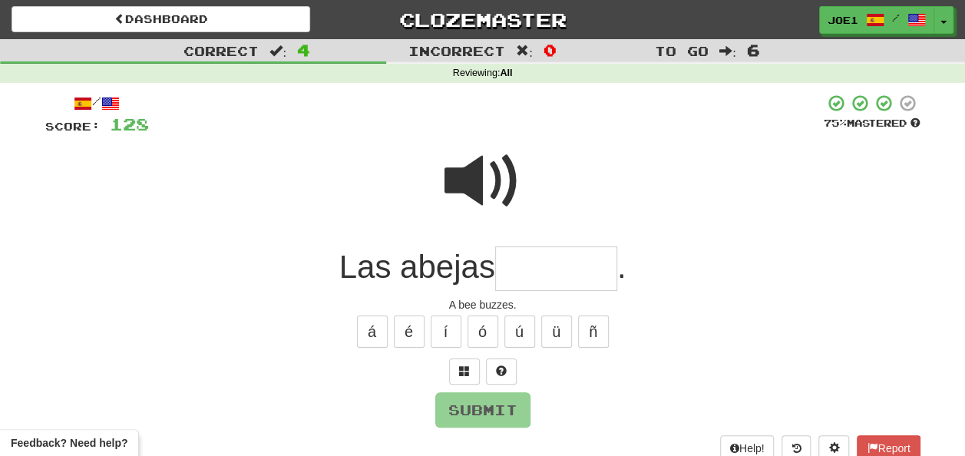
click at [537, 262] on input "text" at bounding box center [556, 268] width 122 height 45
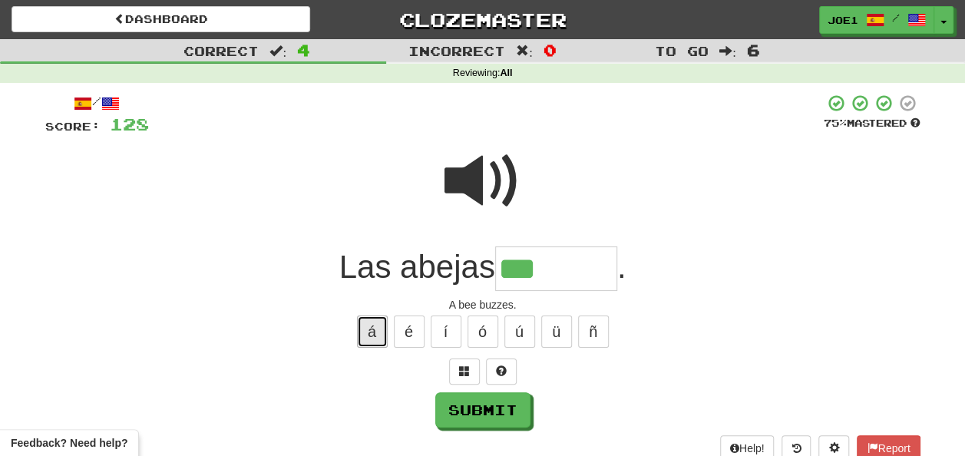
click at [368, 332] on button "á" at bounding box center [372, 332] width 31 height 32
click at [474, 157] on span at bounding box center [482, 181] width 77 height 77
click at [574, 264] on input "***" at bounding box center [556, 268] width 122 height 45
click at [362, 334] on button "á" at bounding box center [372, 332] width 31 height 32
click at [474, 175] on span at bounding box center [482, 181] width 77 height 77
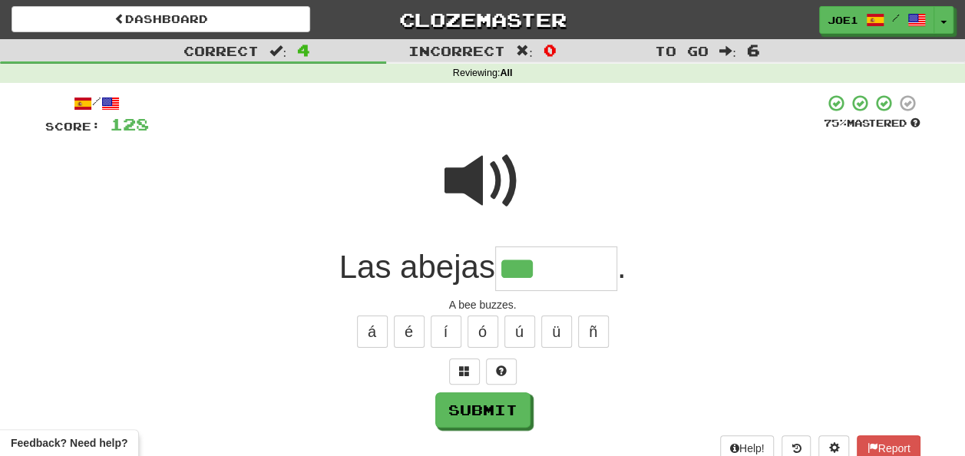
click at [570, 267] on input "***" at bounding box center [556, 268] width 122 height 45
click at [462, 405] on button "Submit" at bounding box center [483, 410] width 95 height 35
type input "******"
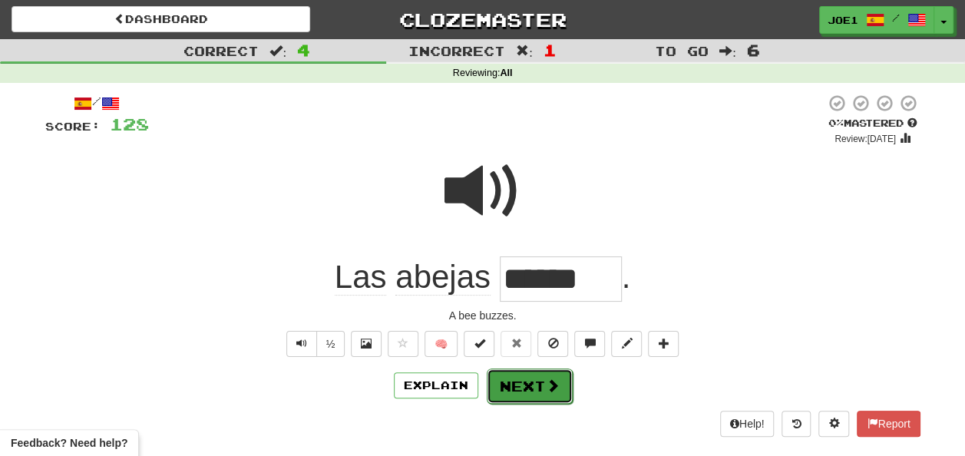
click at [526, 388] on button "Next" at bounding box center [530, 385] width 86 height 35
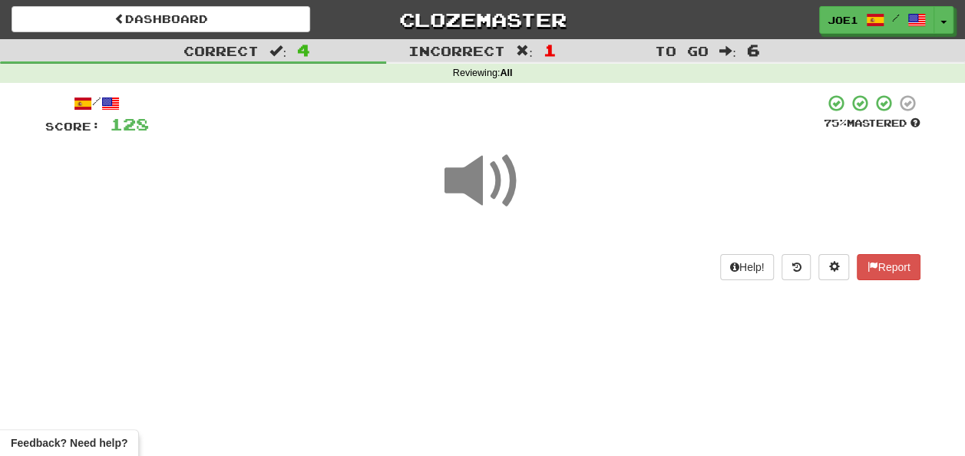
click at [485, 182] on span at bounding box center [482, 181] width 77 height 77
click at [484, 180] on span at bounding box center [482, 181] width 77 height 77
click at [484, 181] on span at bounding box center [482, 181] width 77 height 77
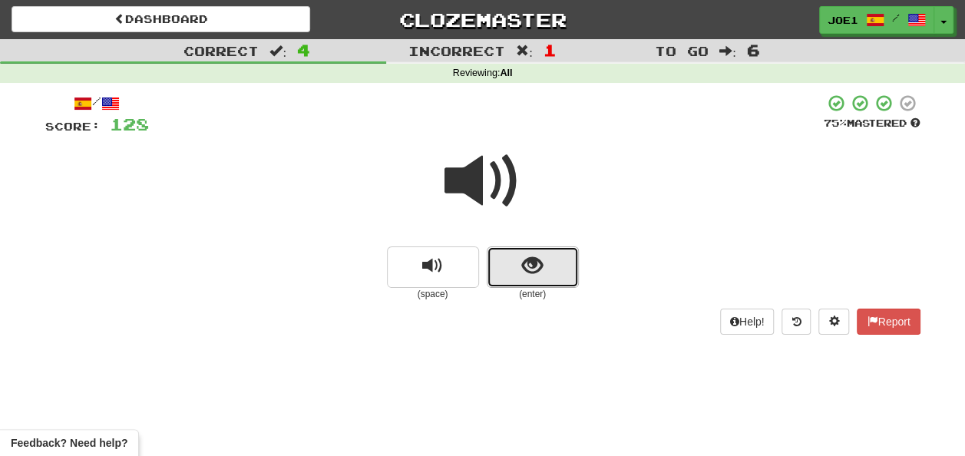
click at [519, 264] on button "show sentence" at bounding box center [533, 266] width 92 height 41
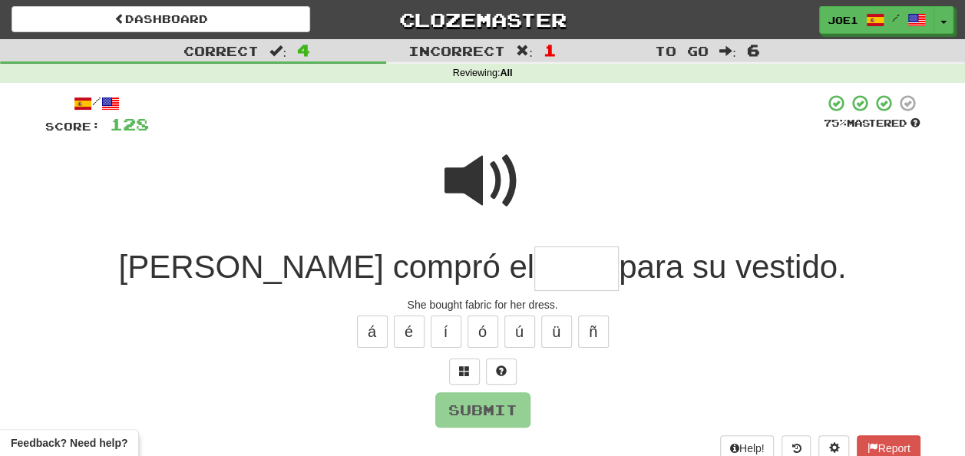
click at [481, 157] on span at bounding box center [482, 181] width 77 height 77
click at [534, 267] on input "text" at bounding box center [576, 268] width 84 height 45
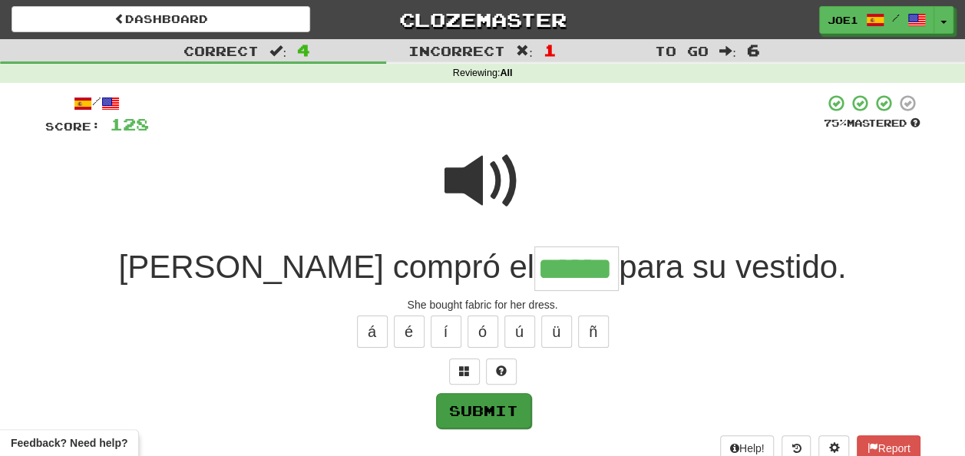
type input "******"
click at [468, 411] on button "Submit" at bounding box center [483, 410] width 95 height 35
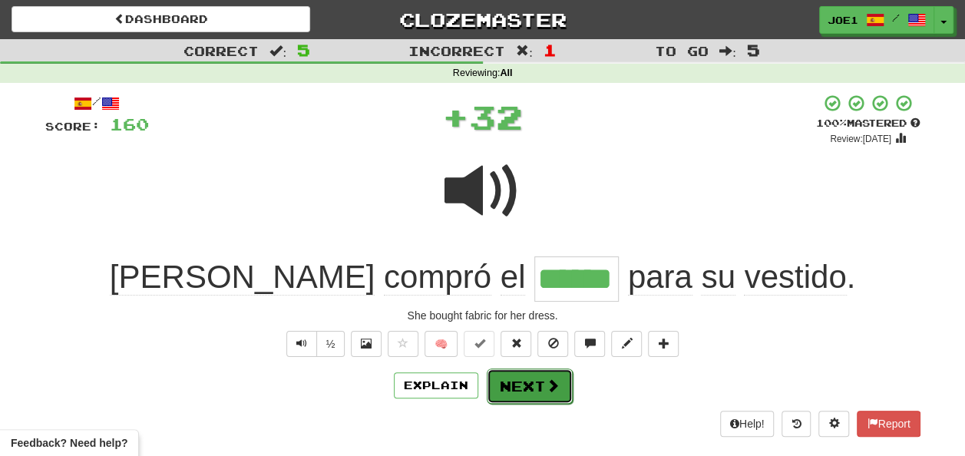
click at [530, 382] on button "Next" at bounding box center [530, 385] width 86 height 35
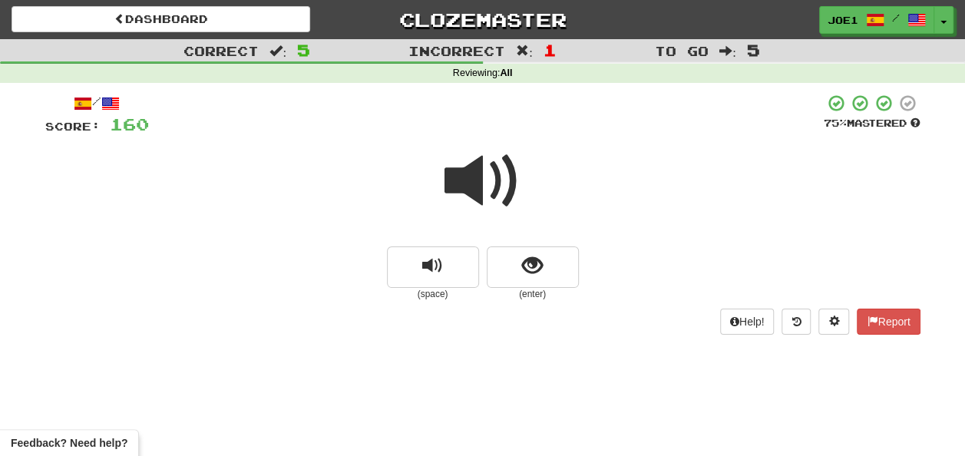
click at [471, 169] on span at bounding box center [482, 181] width 77 height 77
click at [471, 172] on span at bounding box center [482, 181] width 77 height 77
click at [472, 175] on span at bounding box center [482, 181] width 77 height 77
click at [524, 267] on span "show sentence" at bounding box center [532, 266] width 21 height 21
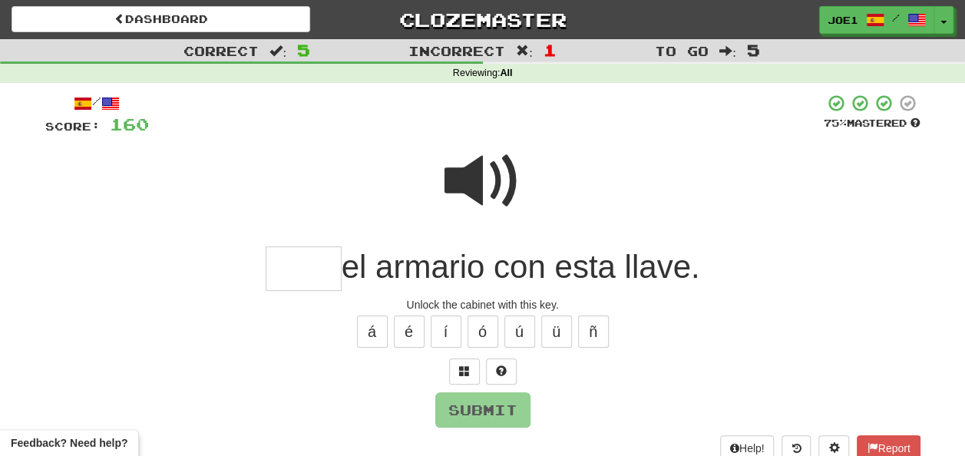
click at [309, 265] on input "text" at bounding box center [304, 268] width 76 height 45
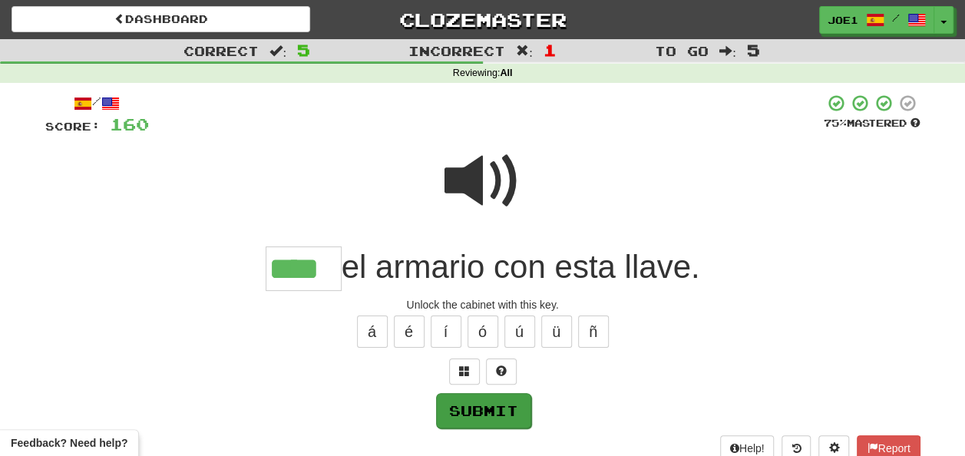
type input "****"
click at [484, 411] on button "Submit" at bounding box center [483, 410] width 95 height 35
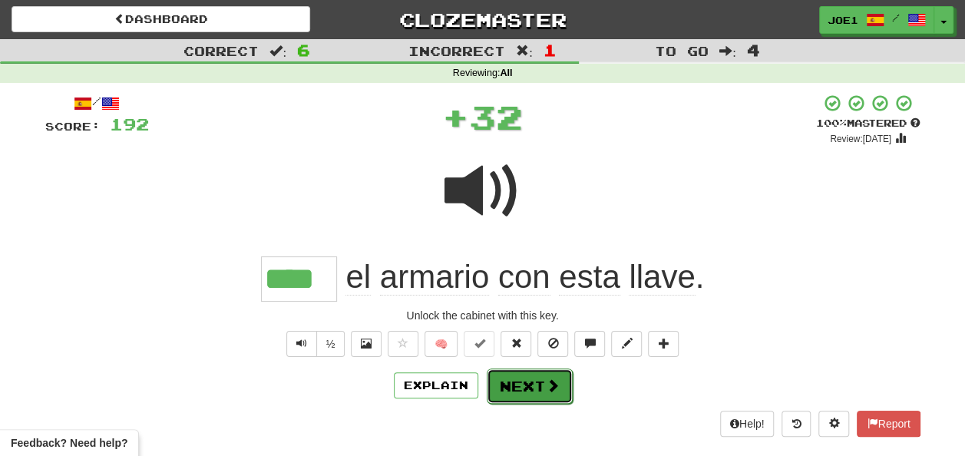
click at [536, 378] on button "Next" at bounding box center [530, 385] width 86 height 35
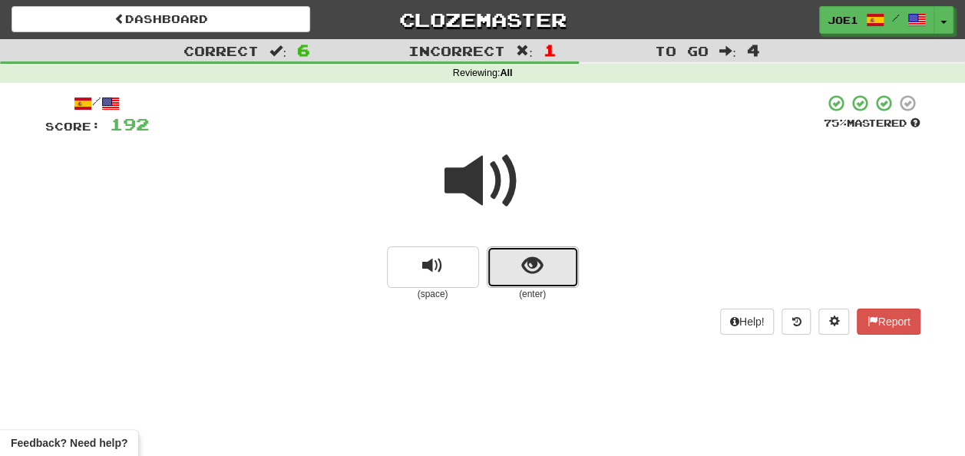
click at [523, 275] on span "show sentence" at bounding box center [532, 266] width 21 height 21
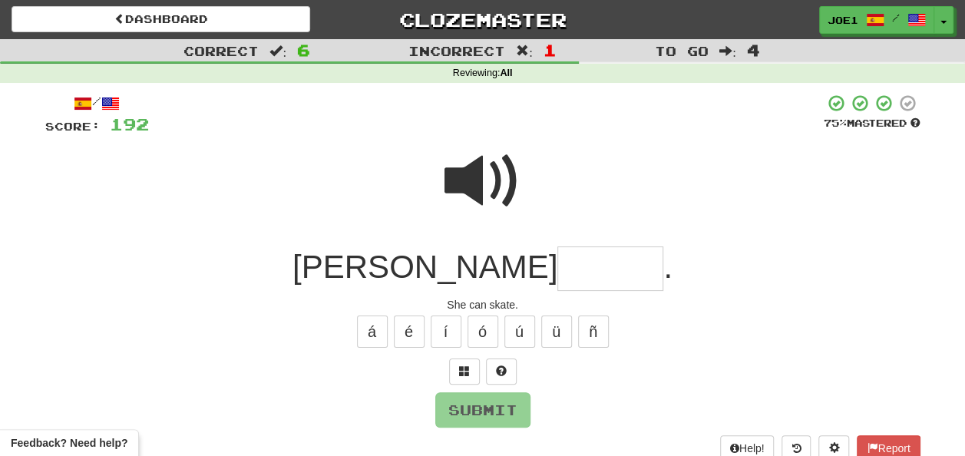
click at [557, 268] on input "text" at bounding box center [610, 268] width 106 height 45
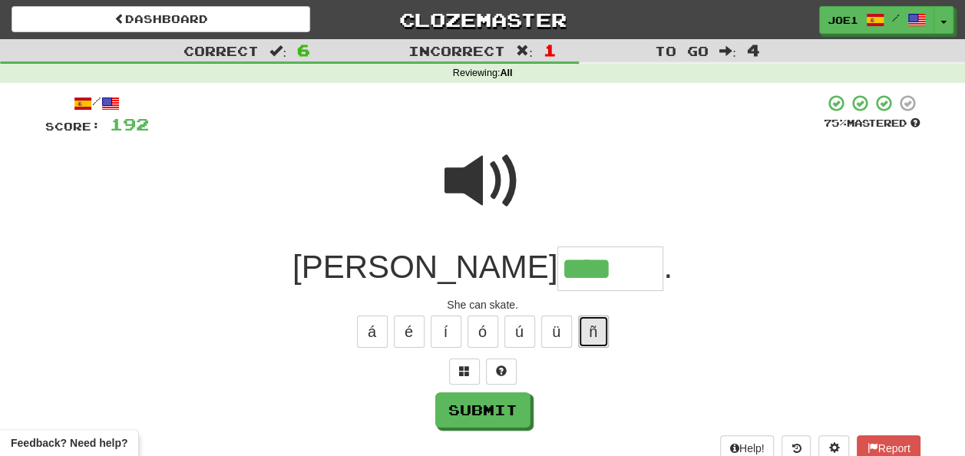
click at [587, 332] on button "ñ" at bounding box center [593, 332] width 31 height 32
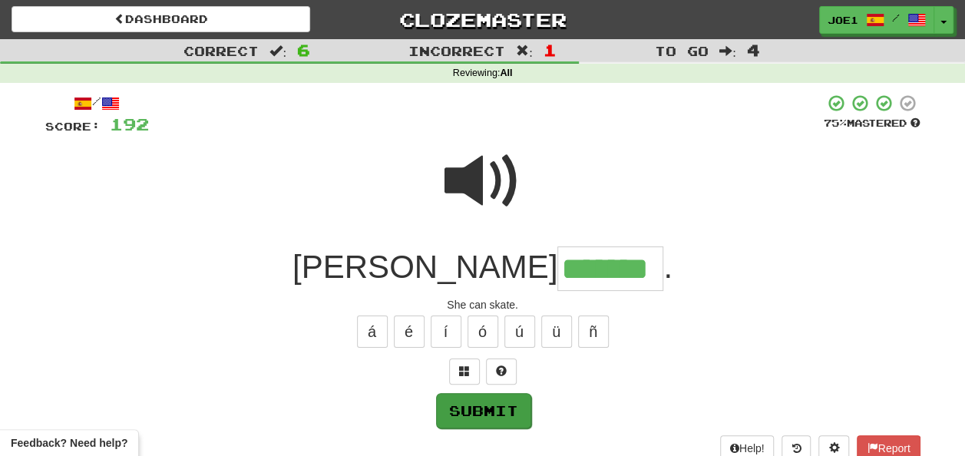
type input "*******"
click at [494, 403] on button "Submit" at bounding box center [483, 410] width 95 height 35
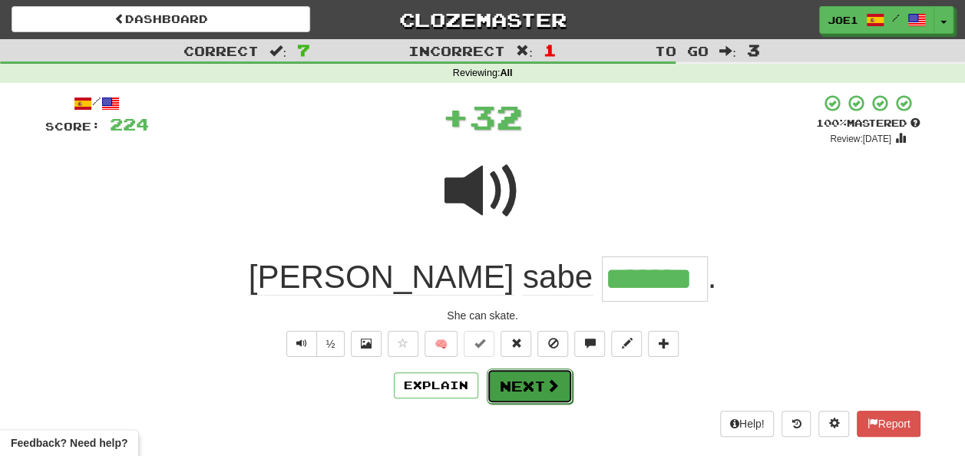
click at [506, 384] on button "Next" at bounding box center [530, 385] width 86 height 35
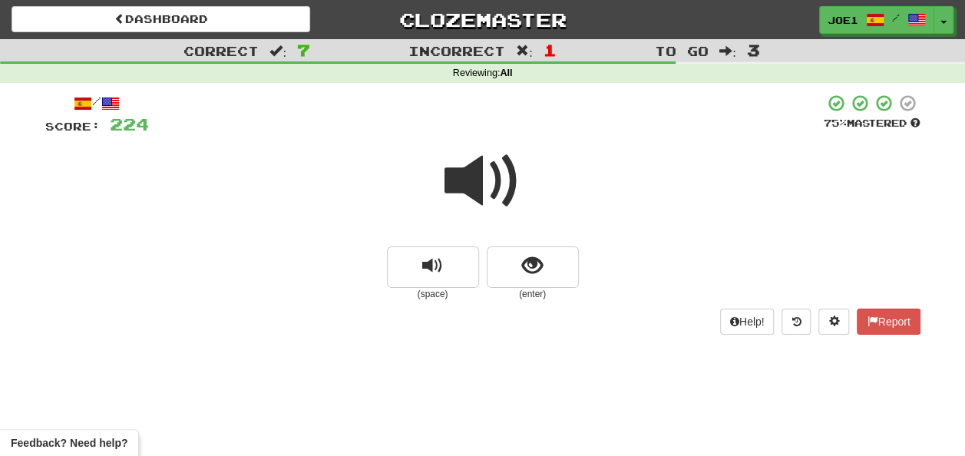
click at [490, 178] on span at bounding box center [482, 181] width 77 height 77
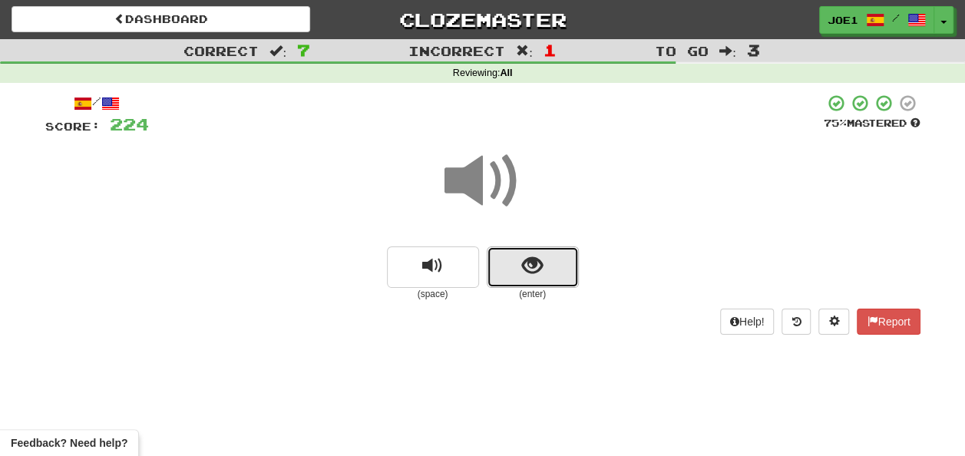
click at [522, 263] on span "show sentence" at bounding box center [532, 266] width 21 height 21
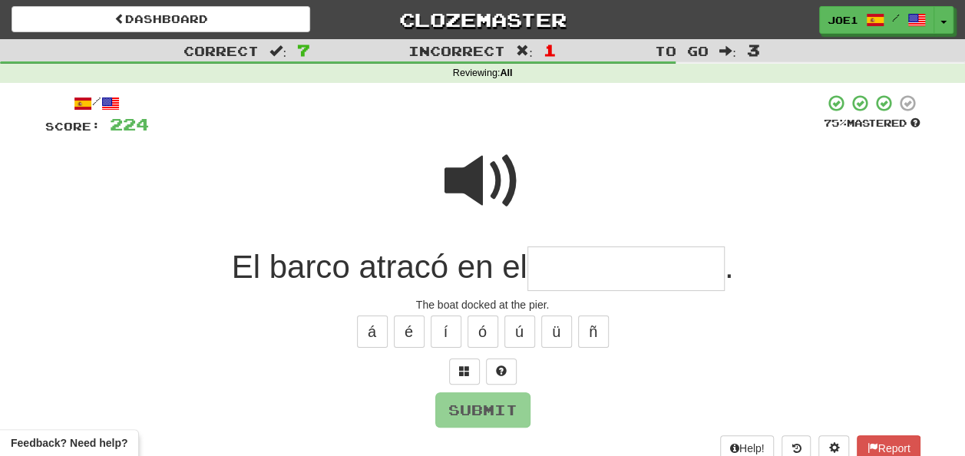
click at [542, 269] on input "text" at bounding box center [625, 268] width 197 height 45
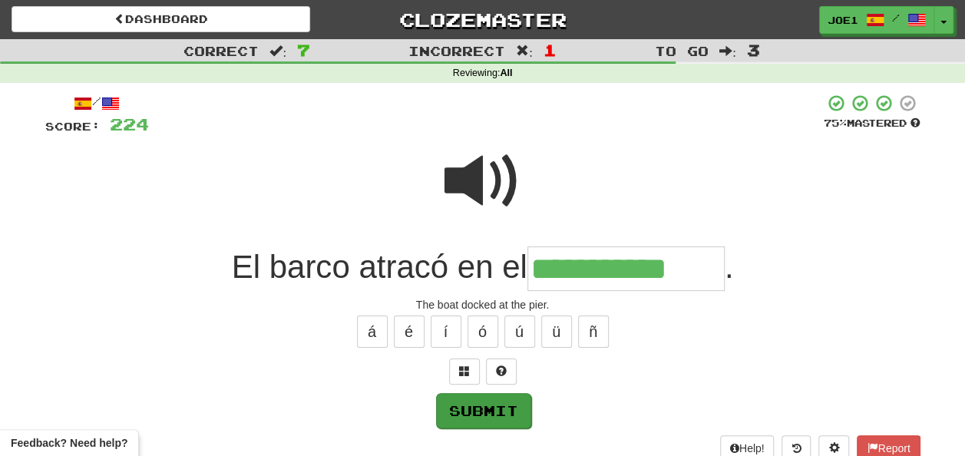
type input "**********"
click at [489, 406] on button "Submit" at bounding box center [483, 410] width 95 height 35
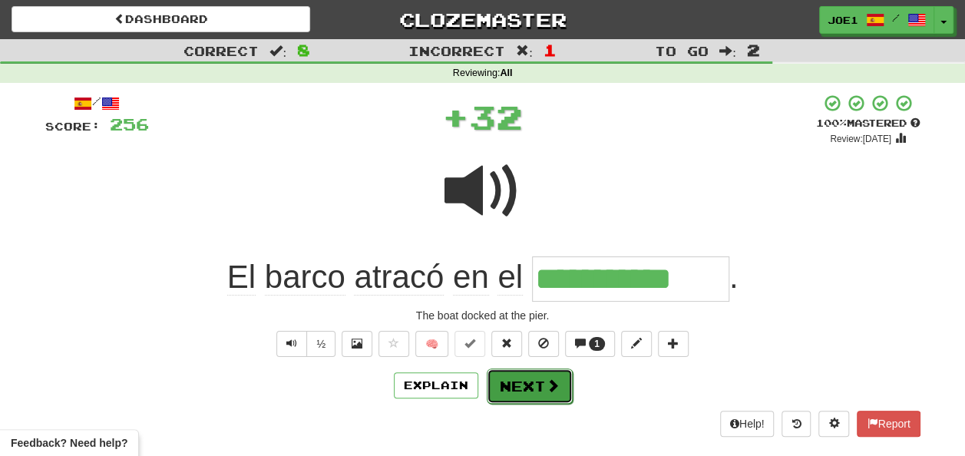
click at [518, 379] on button "Next" at bounding box center [530, 385] width 86 height 35
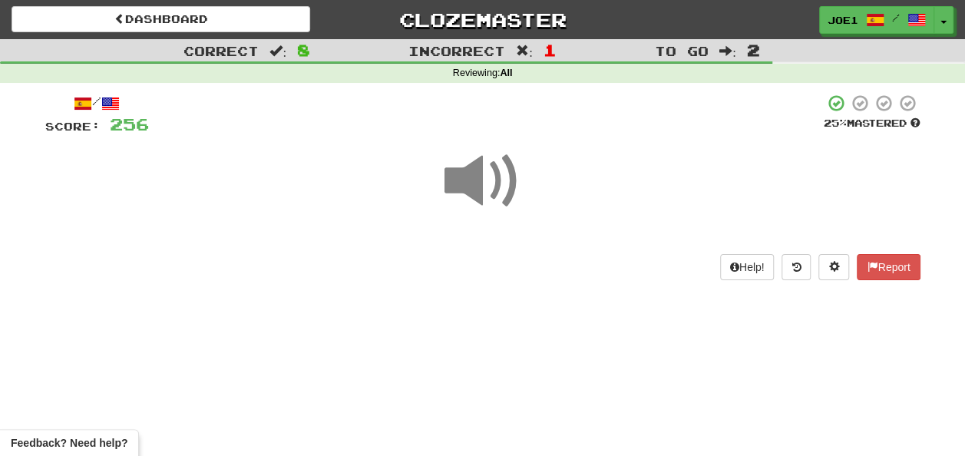
click at [475, 180] on span at bounding box center [482, 181] width 77 height 77
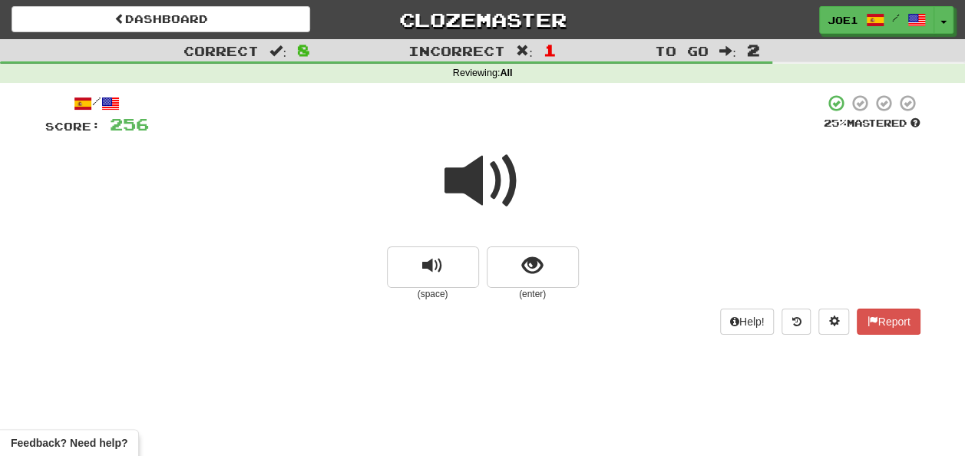
click at [478, 181] on span at bounding box center [482, 181] width 77 height 77
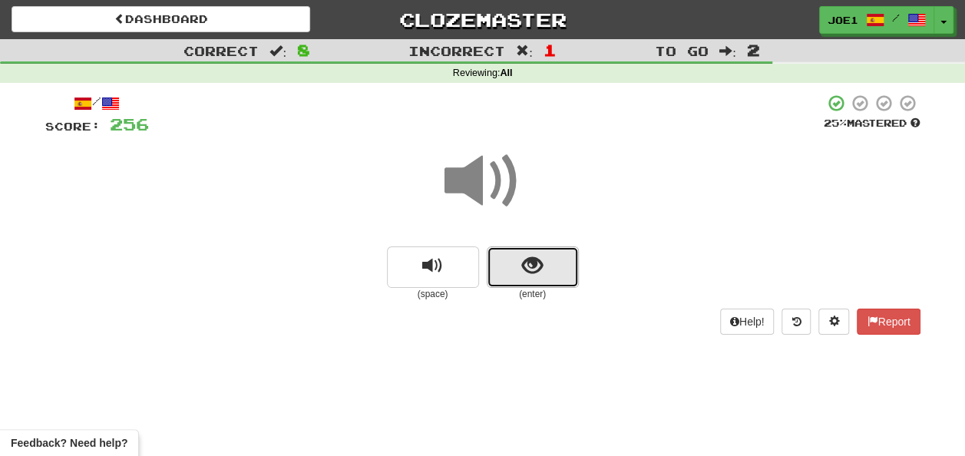
click at [516, 263] on button "show sentence" at bounding box center [533, 266] width 92 height 41
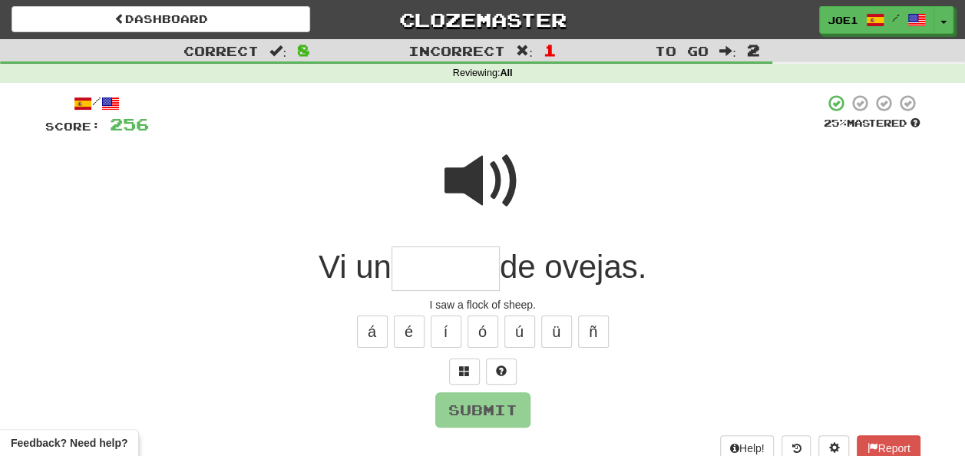
click at [474, 160] on span at bounding box center [482, 181] width 77 height 77
click at [413, 266] on input "text" at bounding box center [446, 268] width 108 height 45
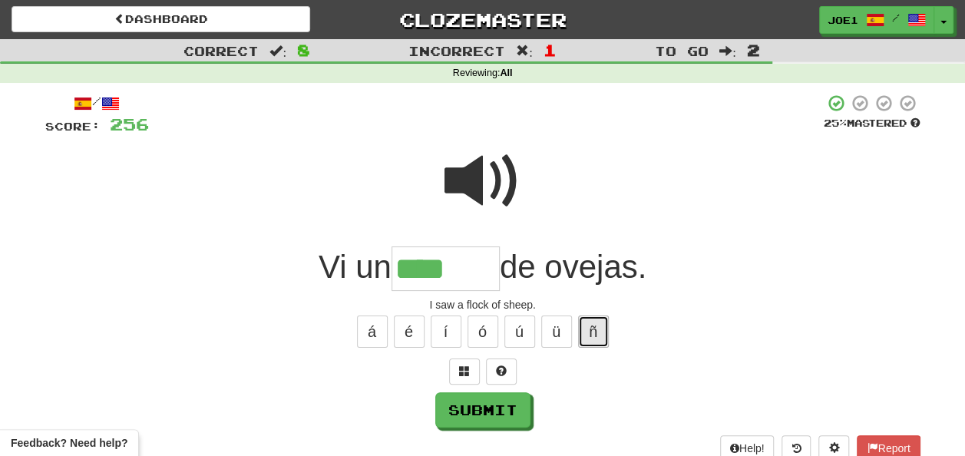
click at [593, 336] on button "ñ" at bounding box center [593, 332] width 31 height 32
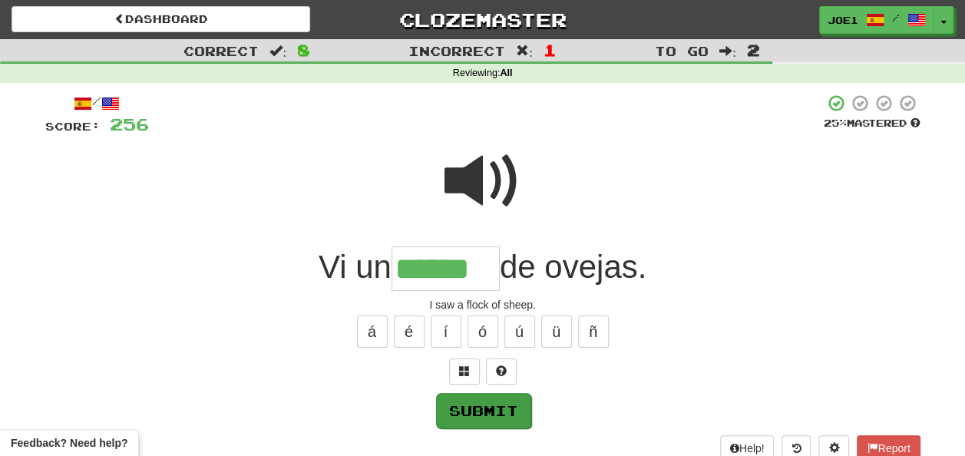
type input "******"
click at [487, 410] on button "Submit" at bounding box center [483, 410] width 95 height 35
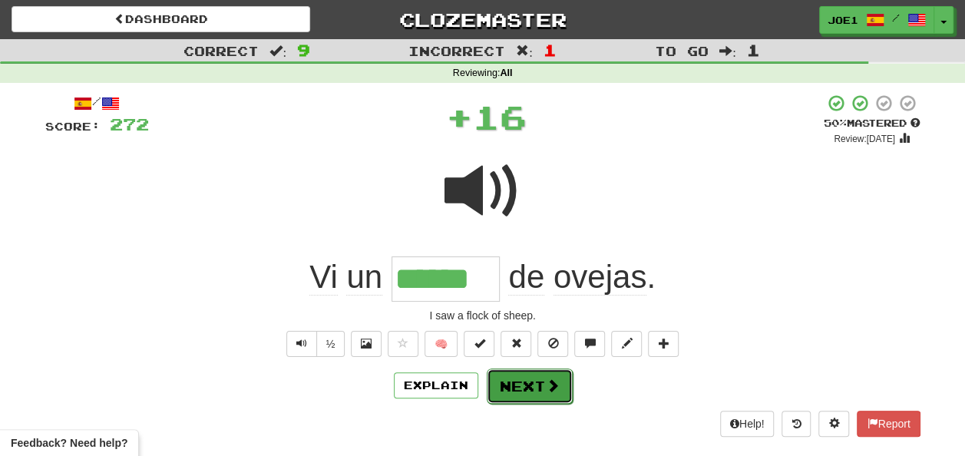
click at [527, 376] on button "Next" at bounding box center [530, 385] width 86 height 35
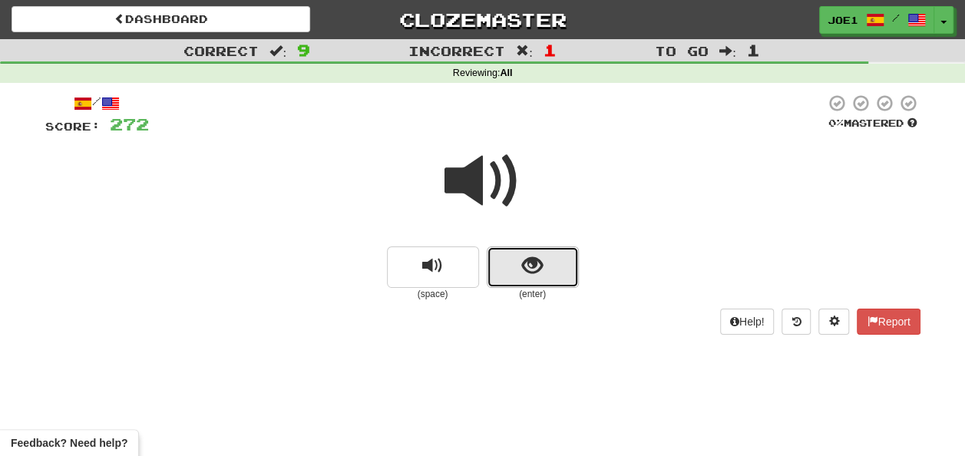
click at [524, 267] on span "show sentence" at bounding box center [532, 266] width 21 height 21
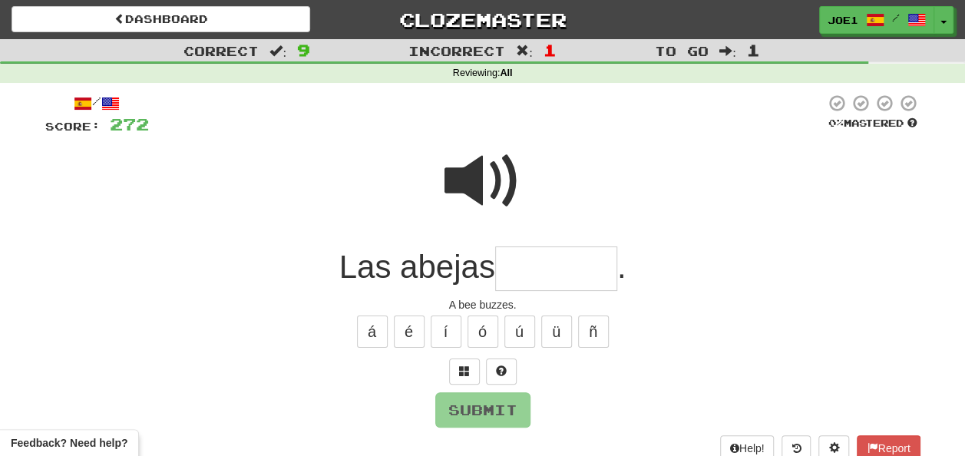
click at [528, 270] on input "text" at bounding box center [556, 268] width 122 height 45
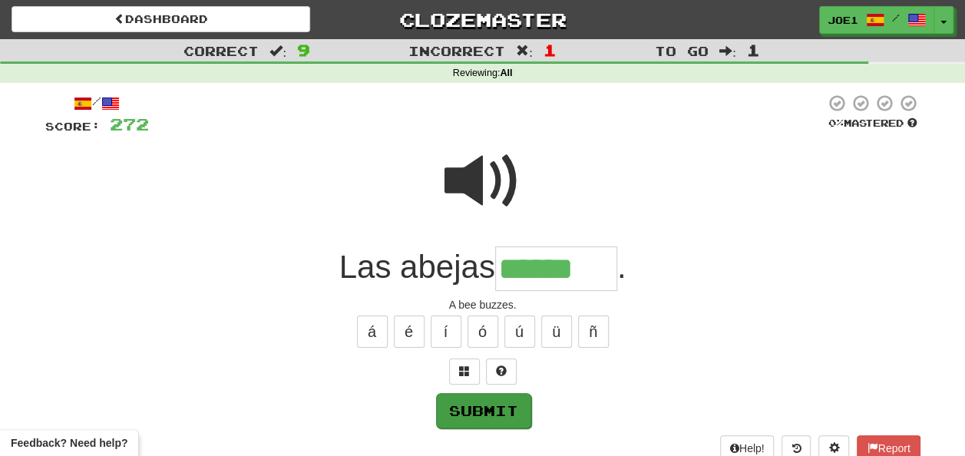
type input "******"
click at [468, 410] on button "Submit" at bounding box center [483, 410] width 95 height 35
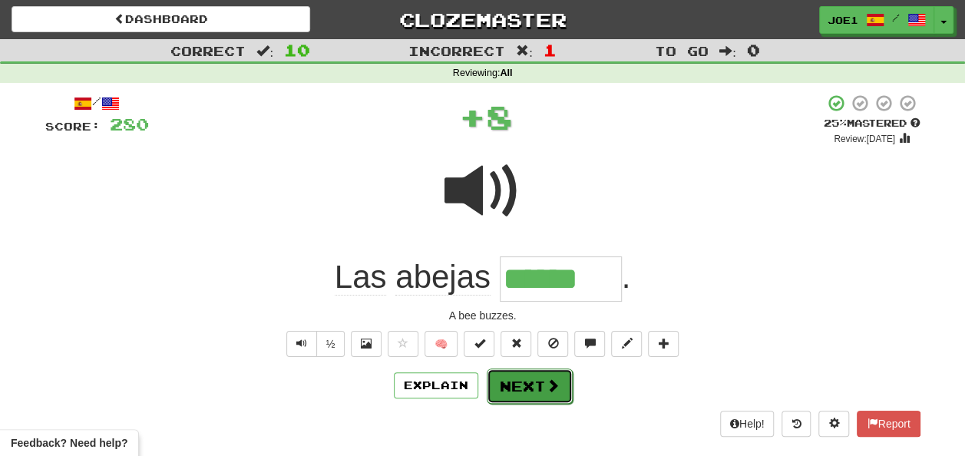
click at [516, 392] on button "Next" at bounding box center [530, 385] width 86 height 35
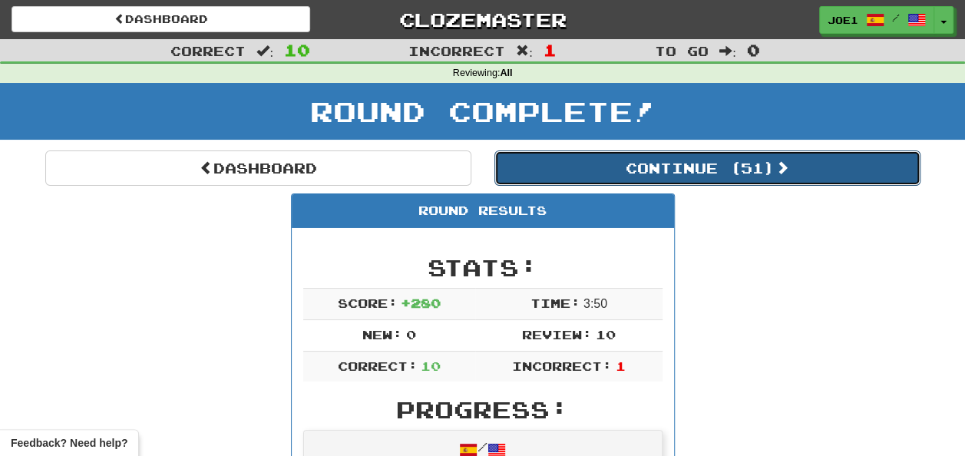
click at [654, 161] on button "Continue ( 51 )" at bounding box center [707, 167] width 426 height 35
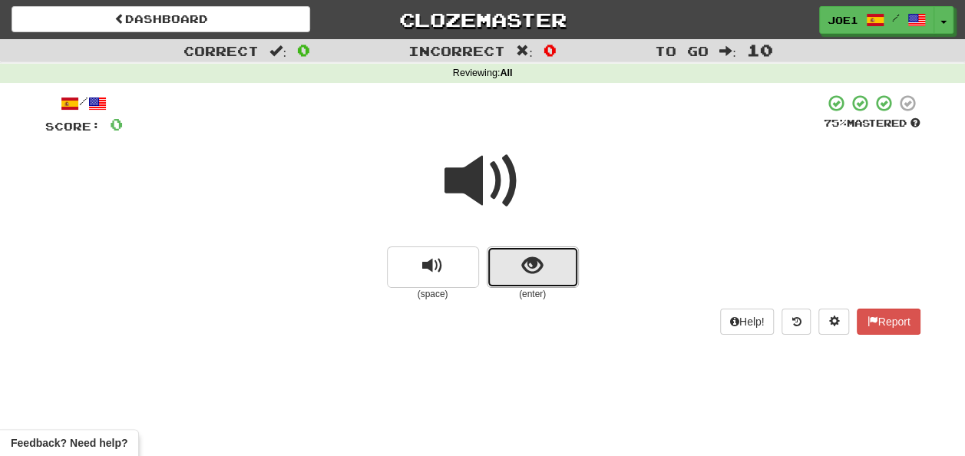
click at [520, 264] on button "show sentence" at bounding box center [533, 266] width 92 height 41
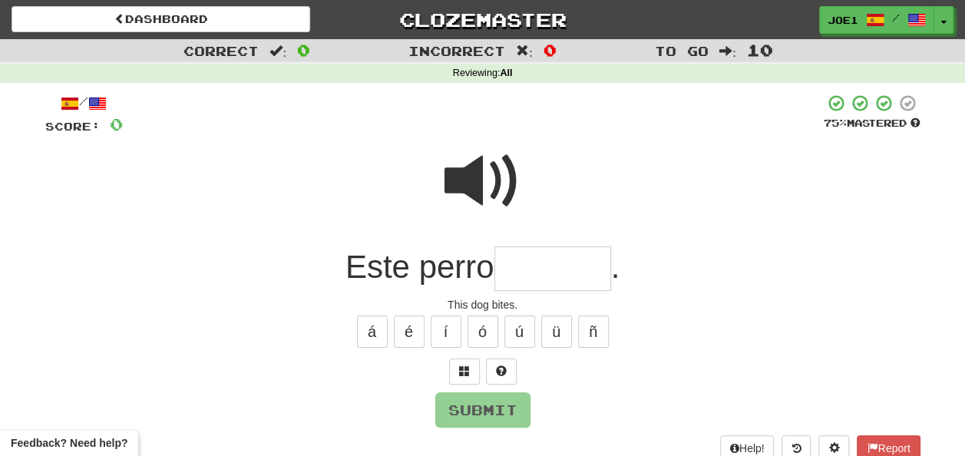
click at [520, 264] on input "text" at bounding box center [552, 268] width 117 height 45
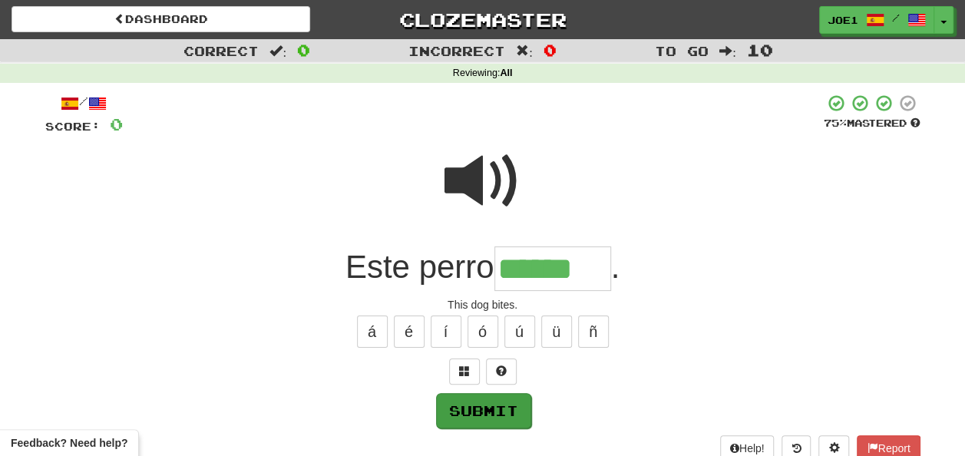
type input "******"
click at [508, 402] on button "Submit" at bounding box center [483, 410] width 95 height 35
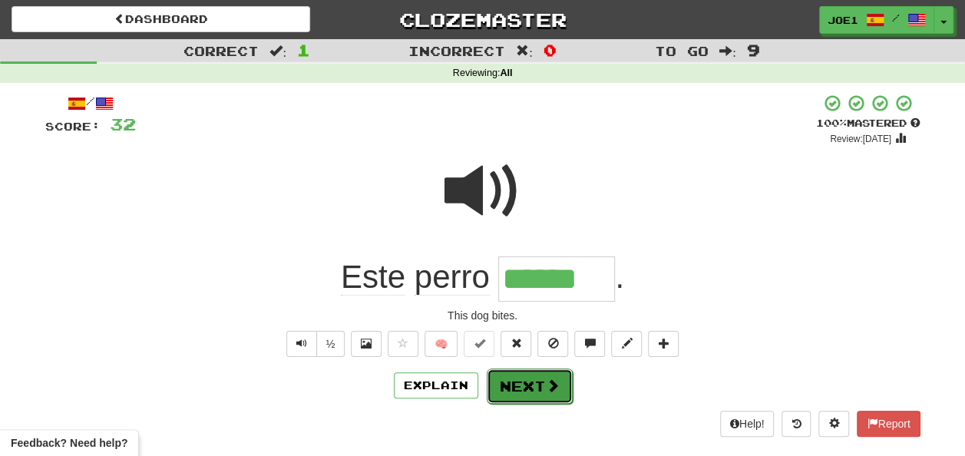
click at [527, 376] on button "Next" at bounding box center [530, 385] width 86 height 35
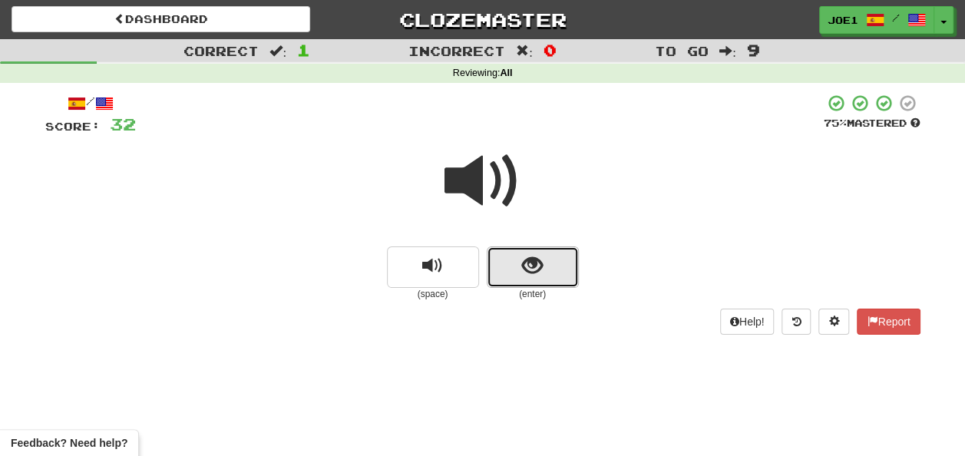
click at [525, 267] on span "show sentence" at bounding box center [532, 266] width 21 height 21
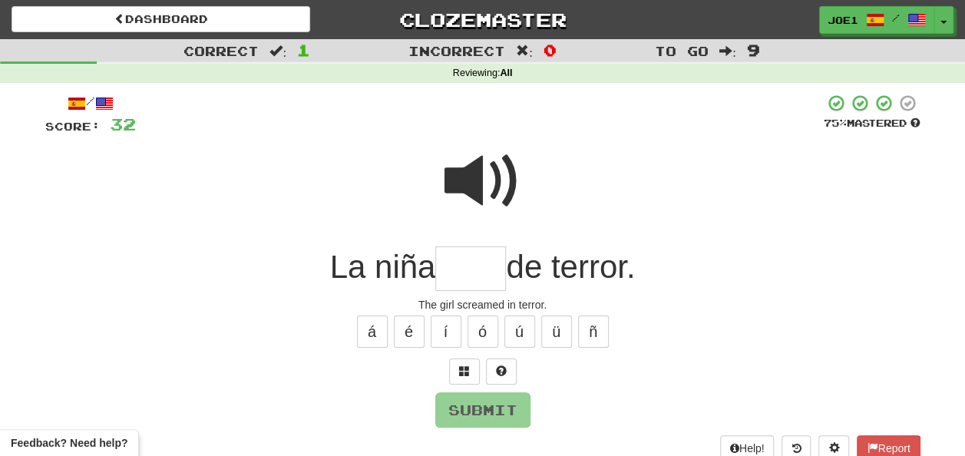
click at [450, 274] on input "text" at bounding box center [470, 268] width 71 height 45
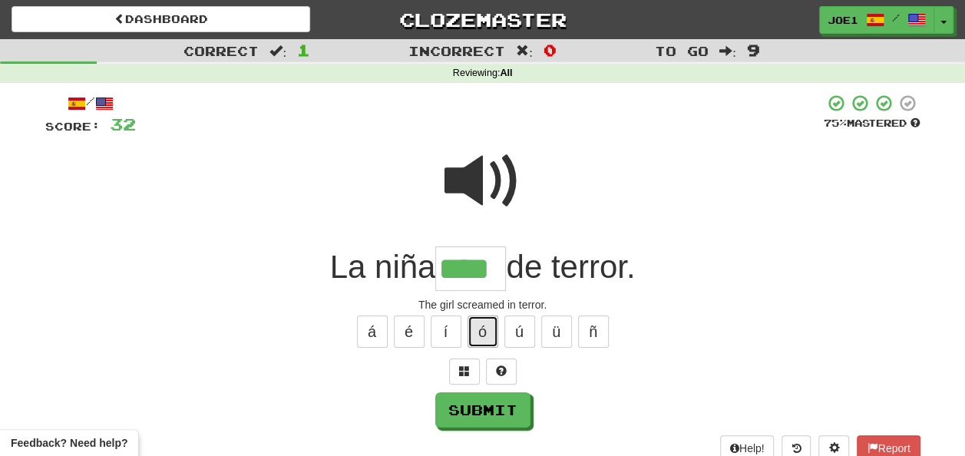
click at [481, 327] on button "ó" at bounding box center [483, 332] width 31 height 32
type input "*****"
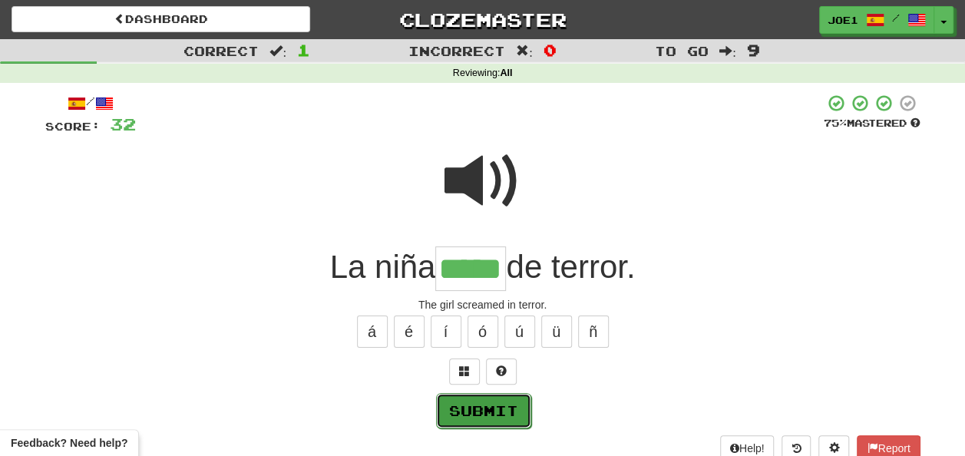
click at [496, 407] on button "Submit" at bounding box center [483, 410] width 95 height 35
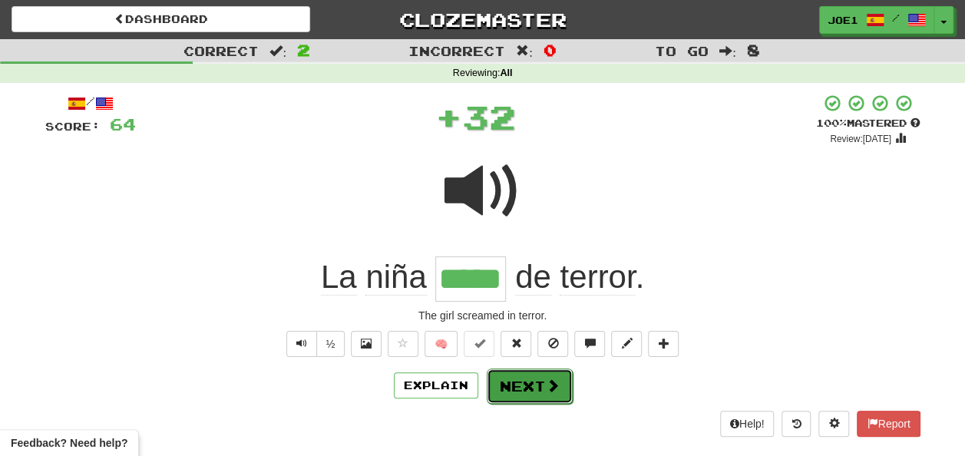
click at [526, 385] on button "Next" at bounding box center [530, 385] width 86 height 35
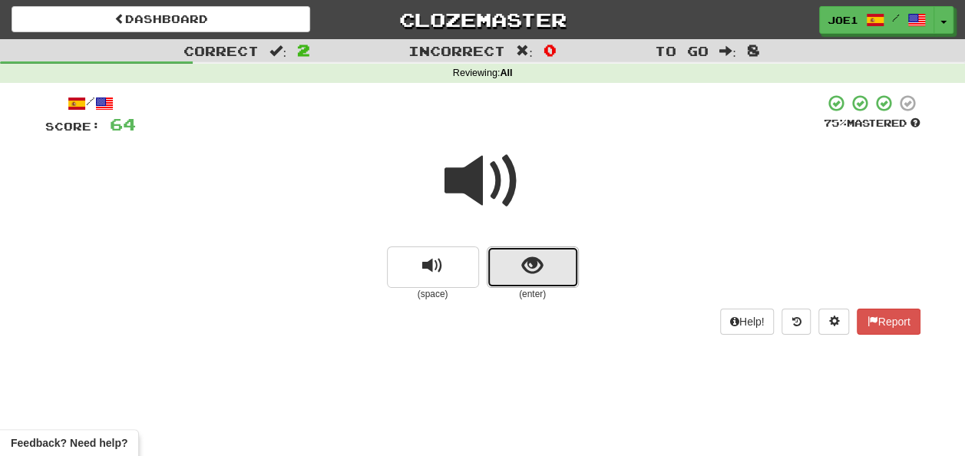
click at [517, 269] on button "show sentence" at bounding box center [533, 266] width 92 height 41
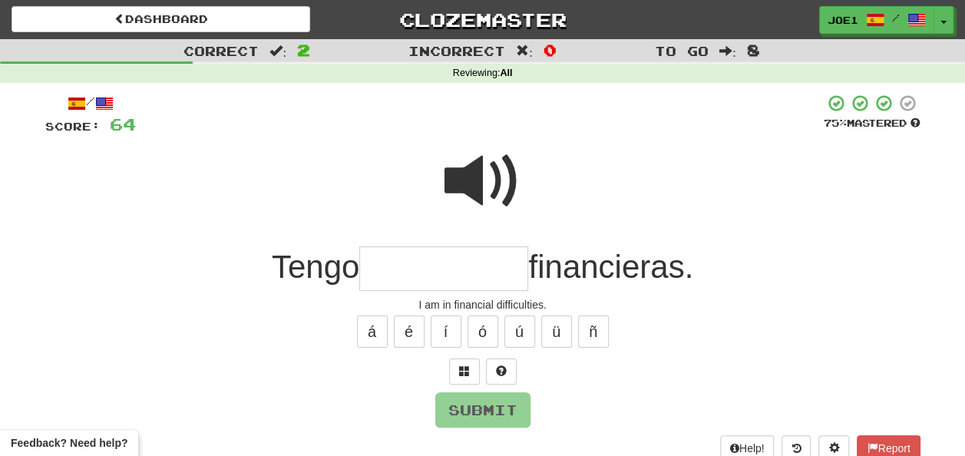
click at [390, 262] on input "text" at bounding box center [443, 268] width 169 height 45
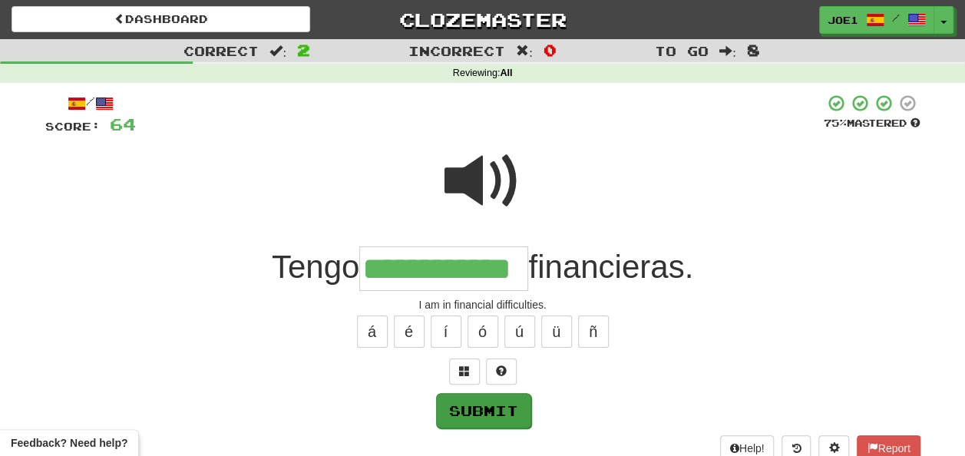
type input "**********"
click at [489, 410] on button "Submit" at bounding box center [483, 410] width 95 height 35
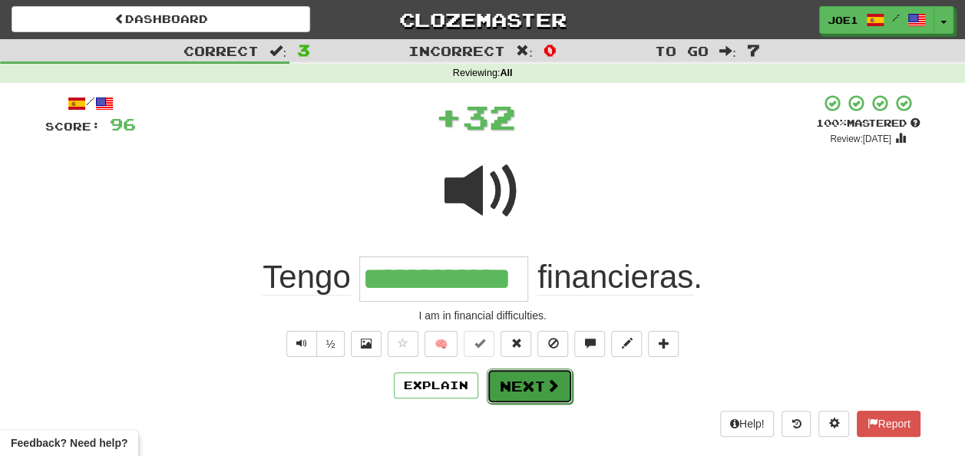
click at [537, 375] on button "Next" at bounding box center [530, 385] width 86 height 35
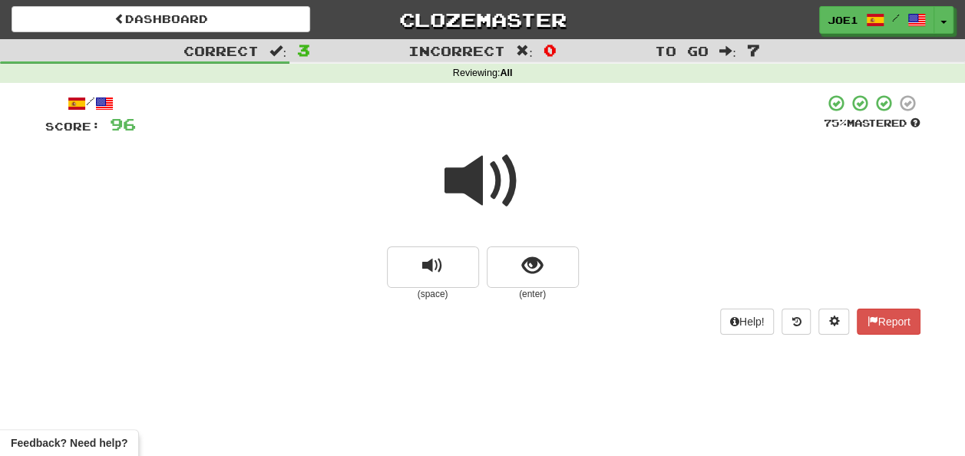
click at [472, 174] on span at bounding box center [482, 181] width 77 height 77
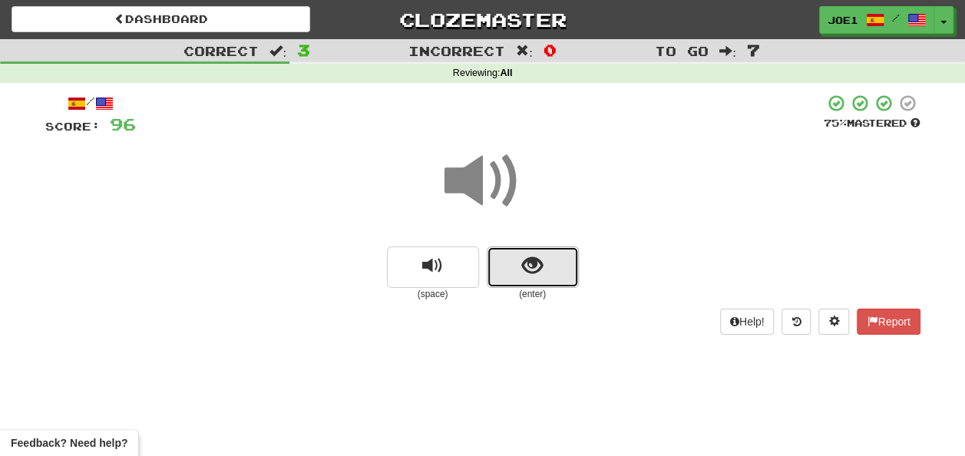
click at [515, 269] on button "show sentence" at bounding box center [533, 266] width 92 height 41
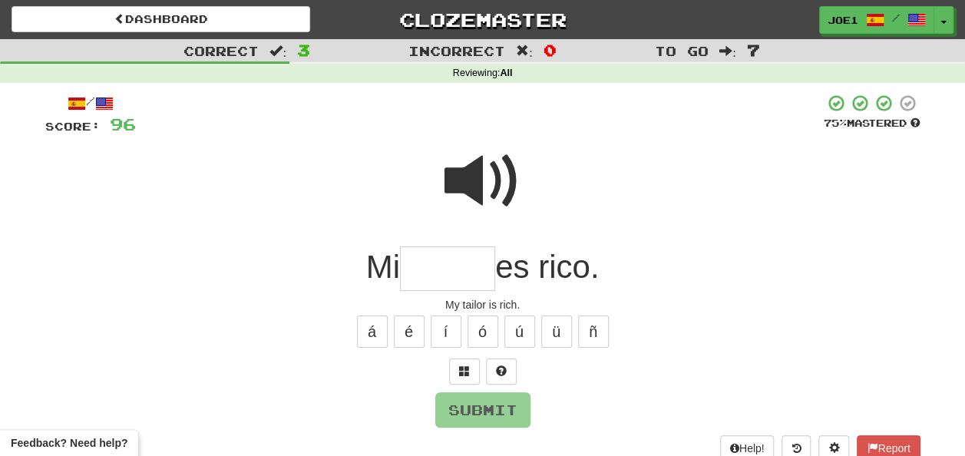
click at [418, 268] on input "text" at bounding box center [447, 268] width 95 height 45
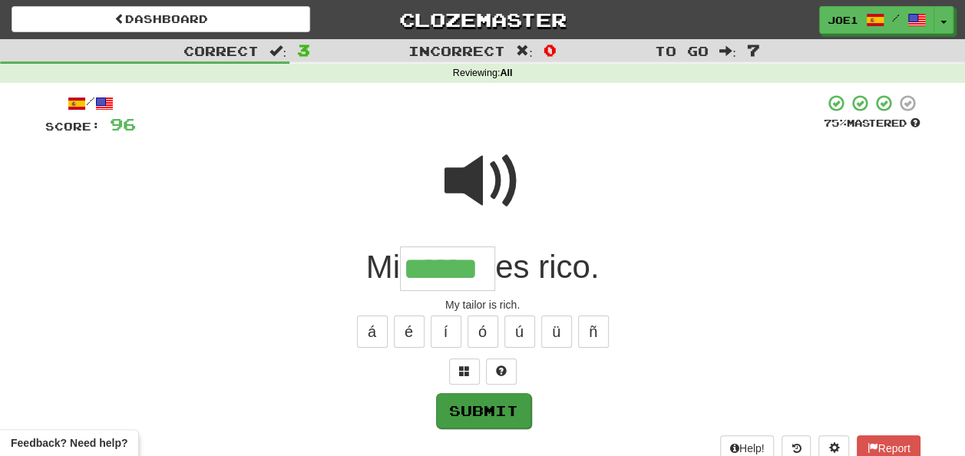
type input "******"
click at [484, 403] on button "Submit" at bounding box center [483, 410] width 95 height 35
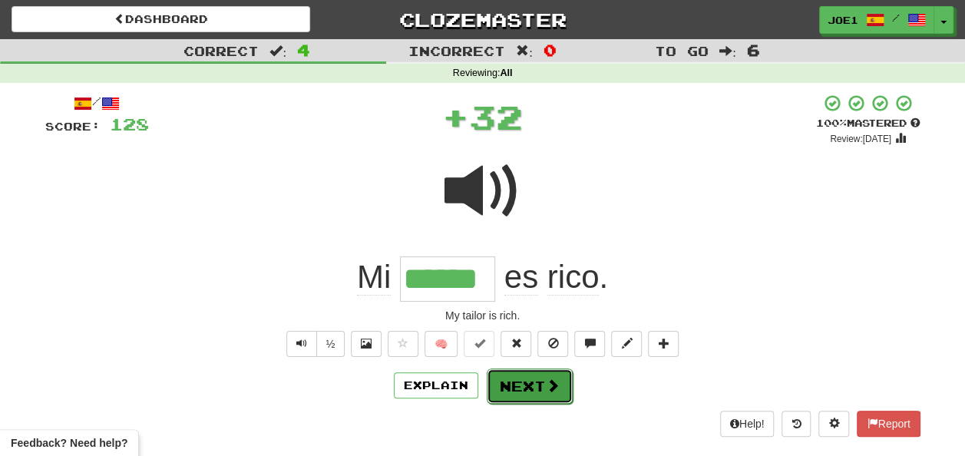
click at [514, 380] on button "Next" at bounding box center [530, 385] width 86 height 35
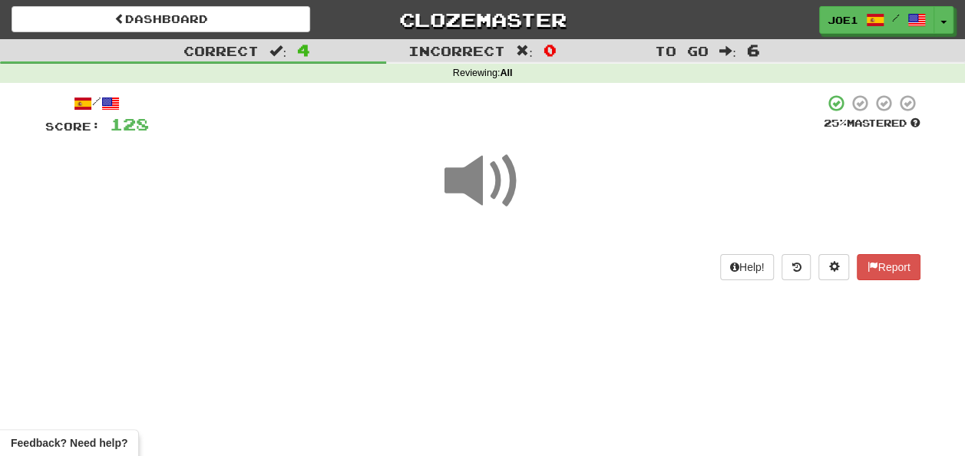
click at [479, 187] on span at bounding box center [482, 181] width 77 height 77
click at [479, 183] on span at bounding box center [482, 181] width 77 height 77
click at [480, 183] on span at bounding box center [482, 181] width 77 height 77
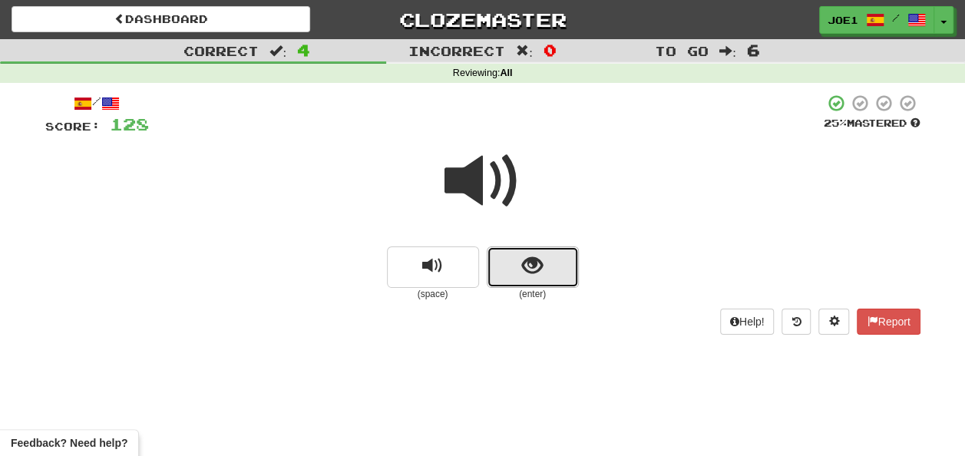
click at [516, 265] on button "show sentence" at bounding box center [533, 266] width 92 height 41
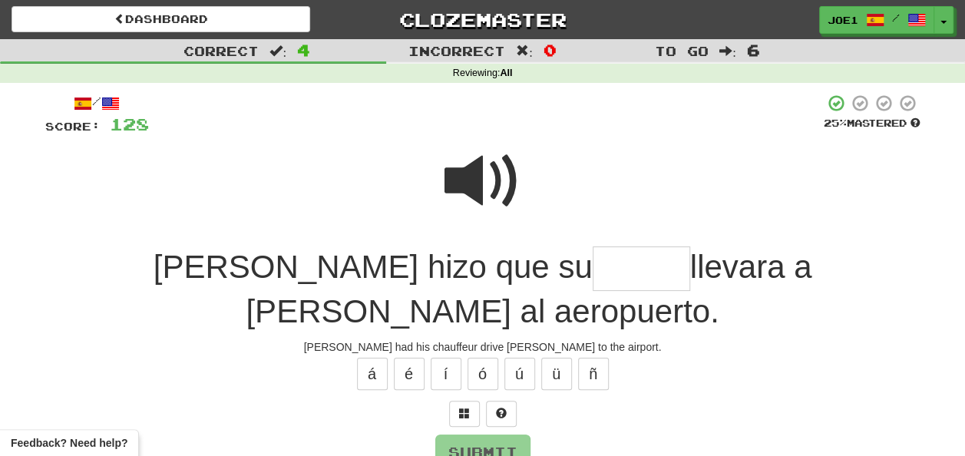
click at [474, 150] on span at bounding box center [482, 181] width 77 height 77
click at [593, 265] on input "text" at bounding box center [641, 268] width 97 height 45
click at [433, 358] on button "í" at bounding box center [446, 374] width 31 height 32
click at [412, 358] on button "é" at bounding box center [409, 374] width 31 height 32
click at [519, 358] on button "ú" at bounding box center [519, 374] width 31 height 32
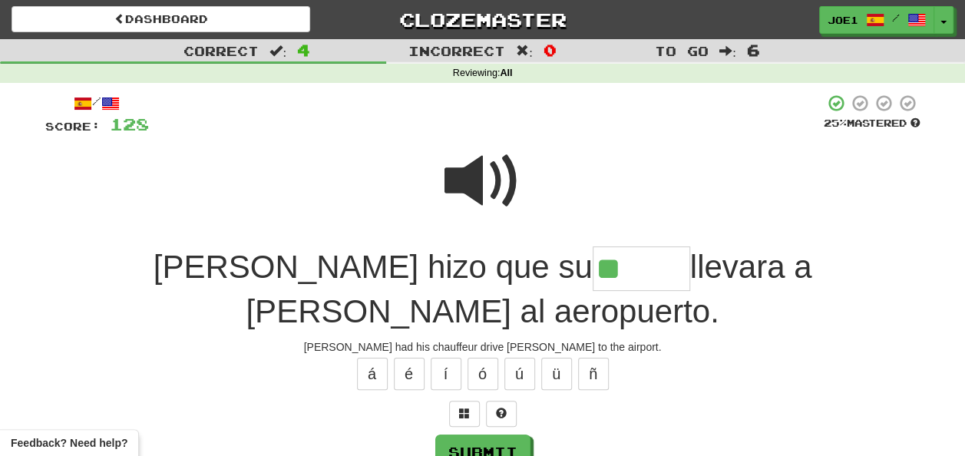
click at [488, 163] on span at bounding box center [482, 181] width 77 height 77
click at [593, 267] on input "**" at bounding box center [641, 268] width 97 height 45
click at [447, 435] on button "Submit" at bounding box center [483, 452] width 95 height 35
type input "******"
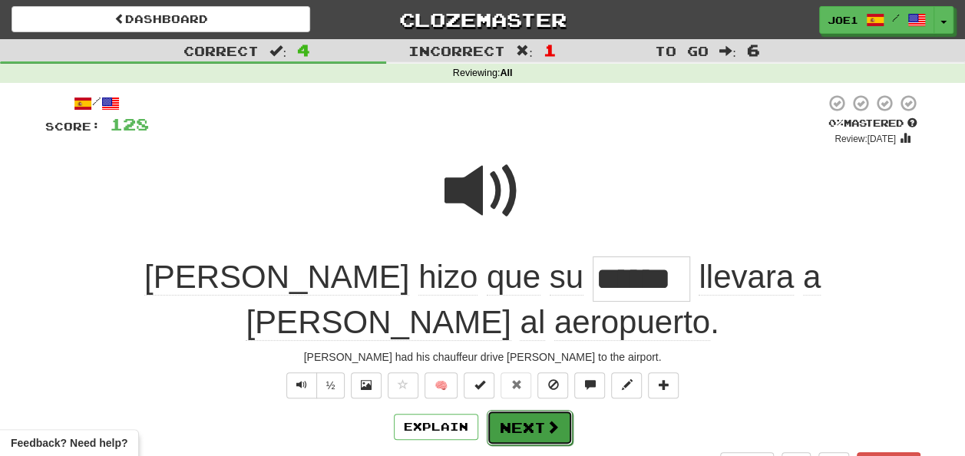
click at [528, 410] on button "Next" at bounding box center [530, 427] width 86 height 35
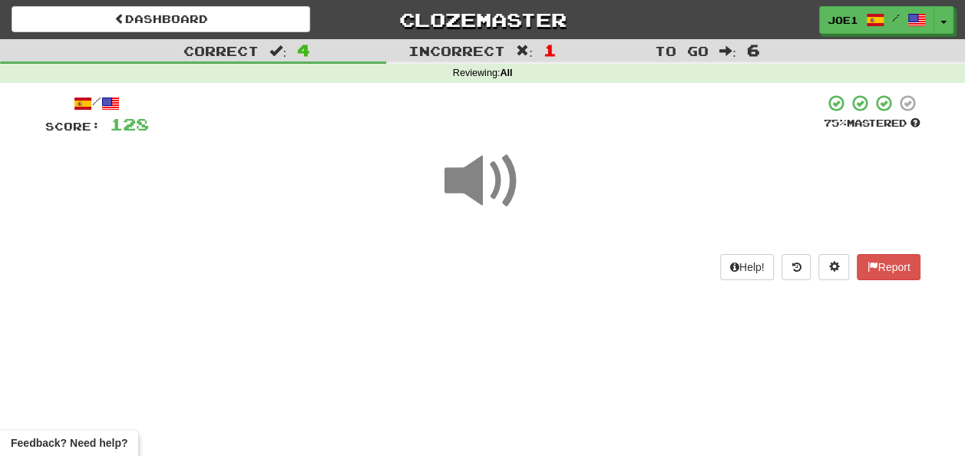
click at [476, 183] on span at bounding box center [482, 181] width 77 height 77
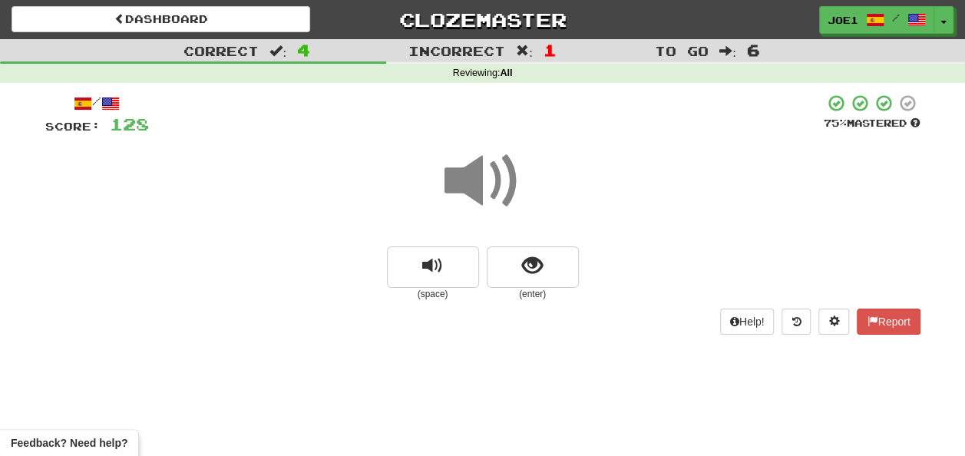
click at [476, 180] on span at bounding box center [482, 181] width 77 height 77
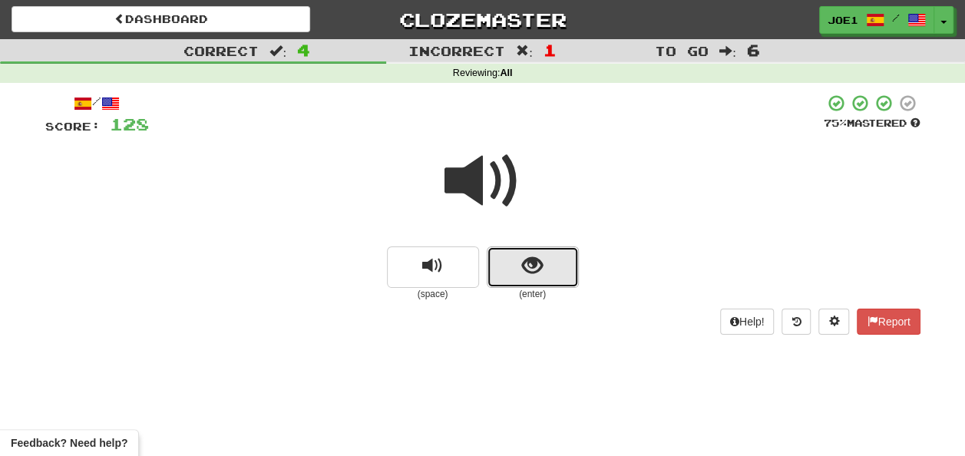
click at [530, 270] on span "show sentence" at bounding box center [532, 266] width 21 height 21
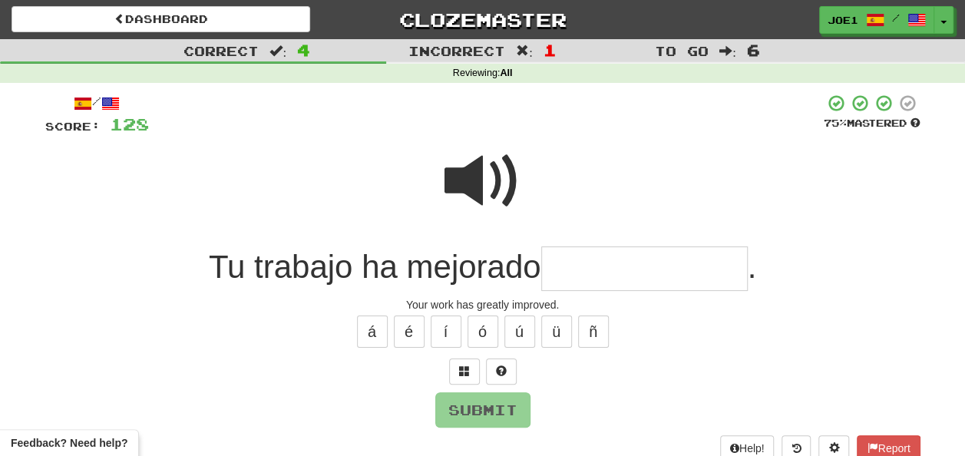
click at [481, 158] on span at bounding box center [482, 181] width 77 height 77
click at [563, 271] on input "text" at bounding box center [644, 268] width 207 height 45
type input "*"
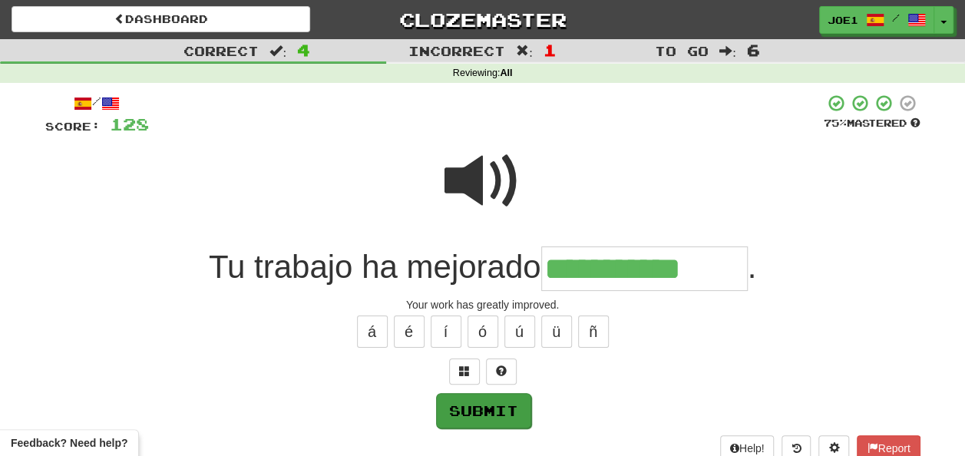
type input "**********"
click at [481, 395] on button "Submit" at bounding box center [483, 410] width 95 height 35
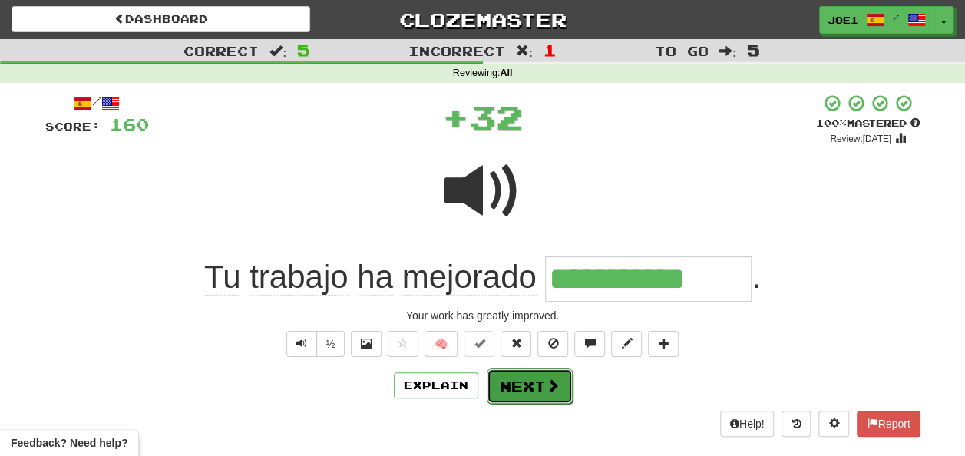
click at [508, 383] on button "Next" at bounding box center [530, 385] width 86 height 35
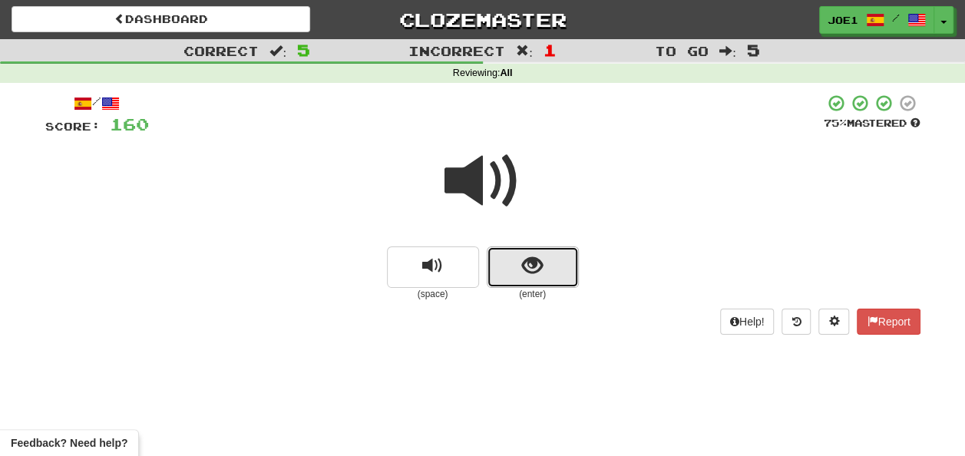
click at [527, 266] on span "show sentence" at bounding box center [532, 266] width 21 height 21
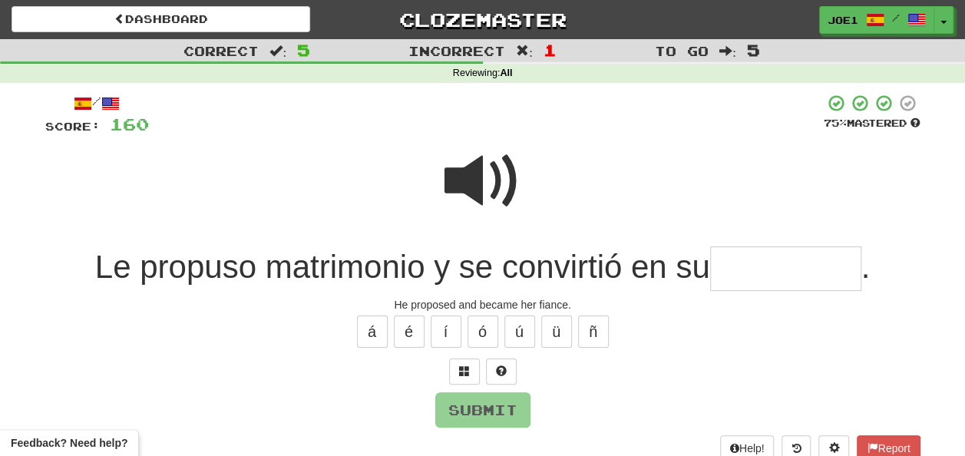
click at [723, 270] on input "text" at bounding box center [785, 268] width 151 height 45
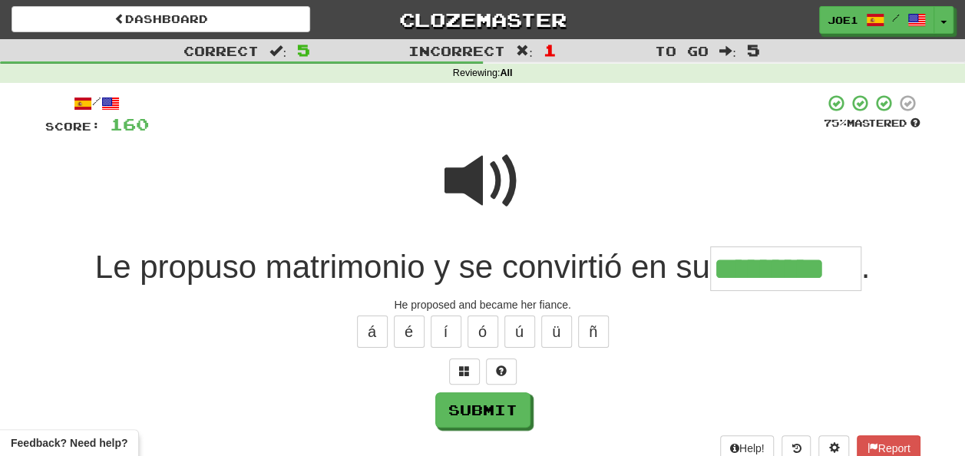
type input "*********"
click at [477, 167] on span at bounding box center [482, 181] width 77 height 77
click at [468, 181] on span at bounding box center [482, 181] width 77 height 77
click at [469, 181] on span at bounding box center [482, 181] width 77 height 77
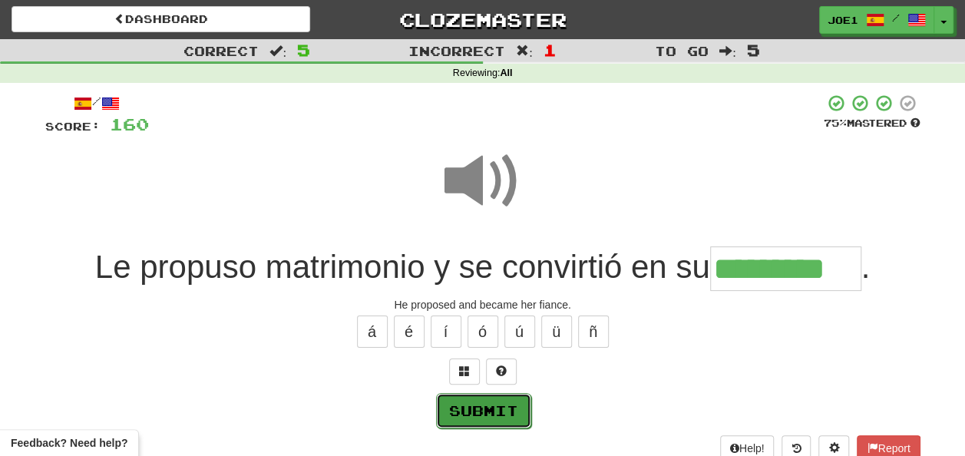
click at [484, 410] on button "Submit" at bounding box center [483, 410] width 95 height 35
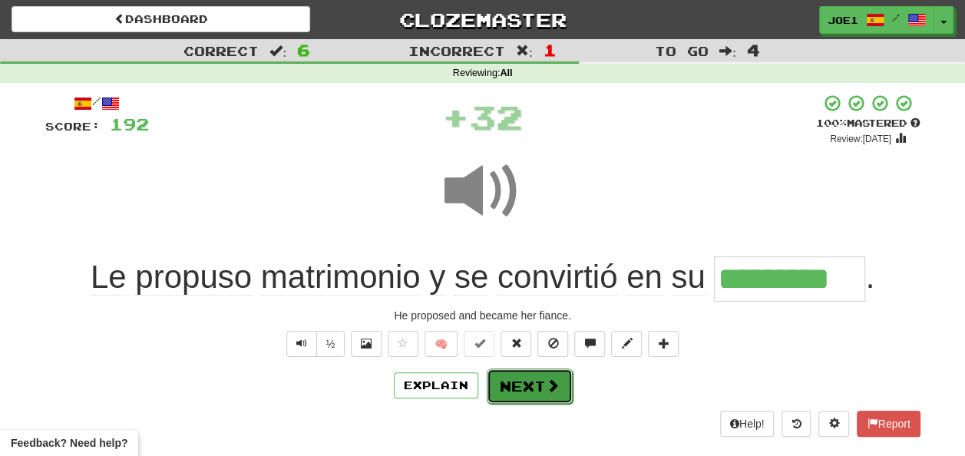
click at [514, 388] on button "Next" at bounding box center [530, 385] width 86 height 35
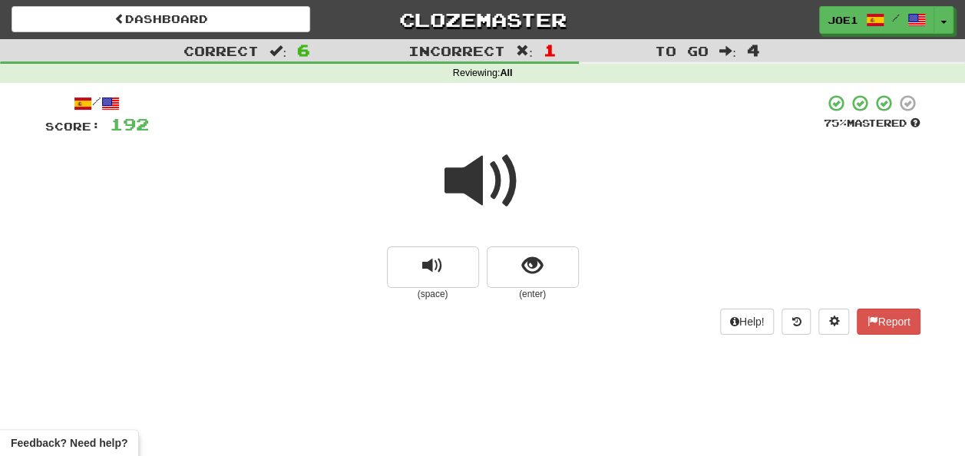
click at [483, 180] on span at bounding box center [482, 181] width 77 height 77
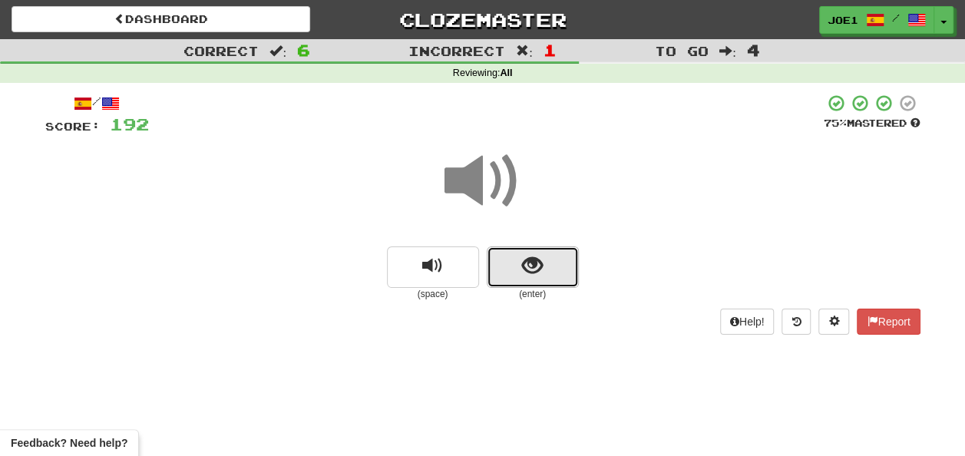
click at [527, 265] on span "show sentence" at bounding box center [532, 266] width 21 height 21
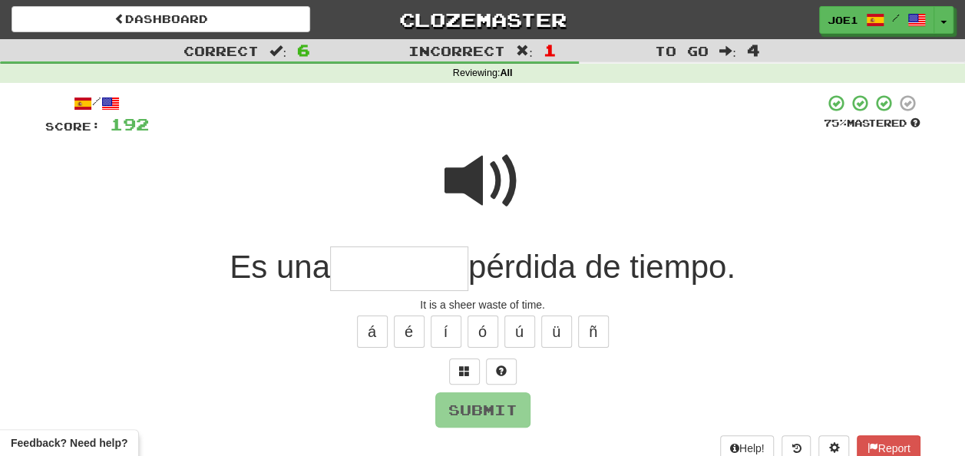
click at [355, 279] on input "text" at bounding box center [399, 268] width 138 height 45
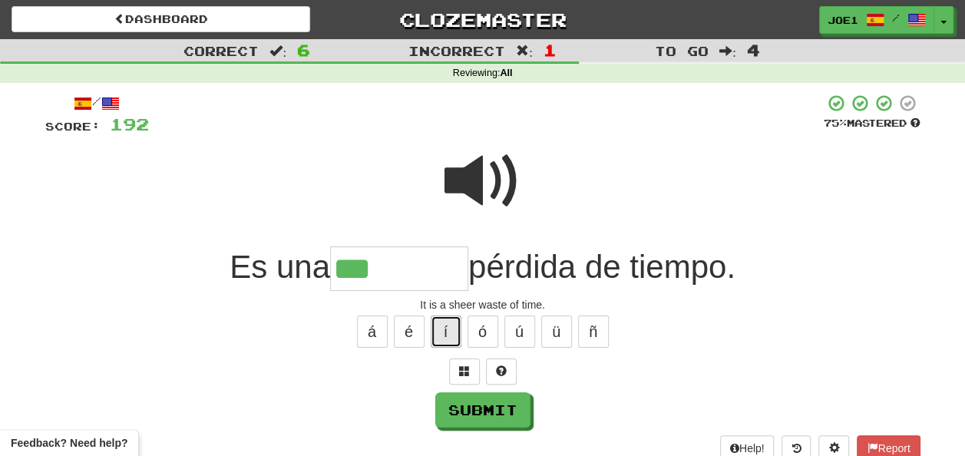
click at [449, 329] on button "í" at bounding box center [446, 332] width 31 height 32
click at [416, 330] on button "é" at bounding box center [409, 332] width 31 height 32
click at [476, 157] on span at bounding box center [482, 181] width 77 height 77
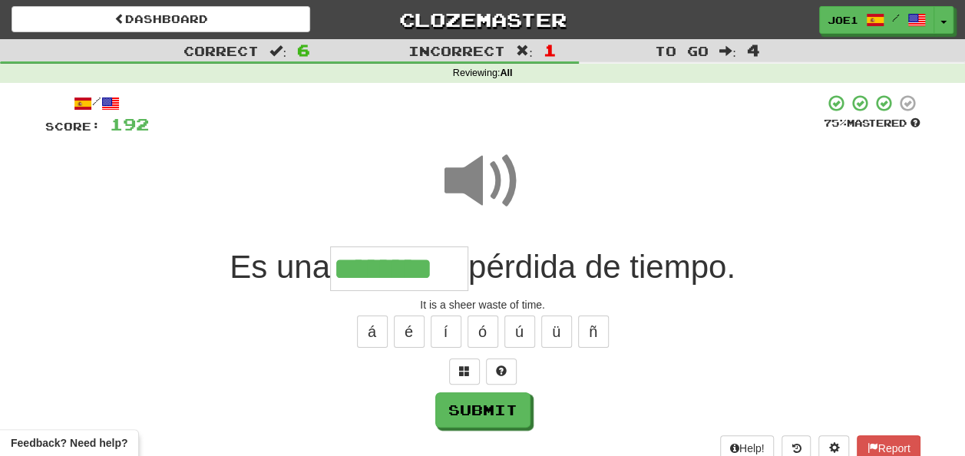
click at [451, 261] on input "********" at bounding box center [399, 268] width 138 height 45
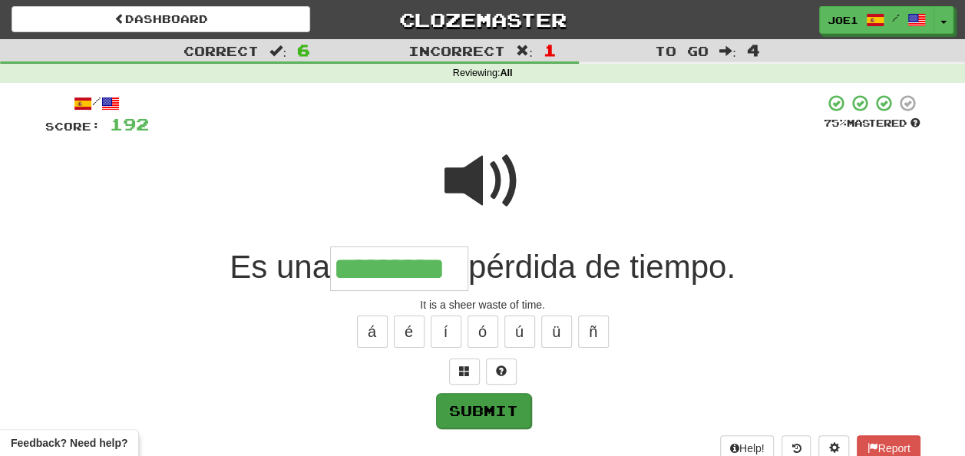
type input "*********"
click at [477, 404] on button "Submit" at bounding box center [483, 410] width 95 height 35
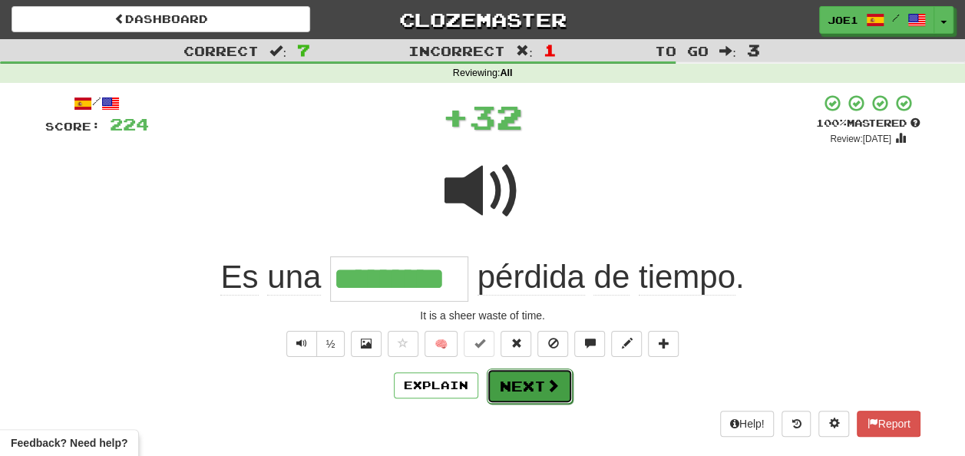
click at [516, 385] on button "Next" at bounding box center [530, 385] width 86 height 35
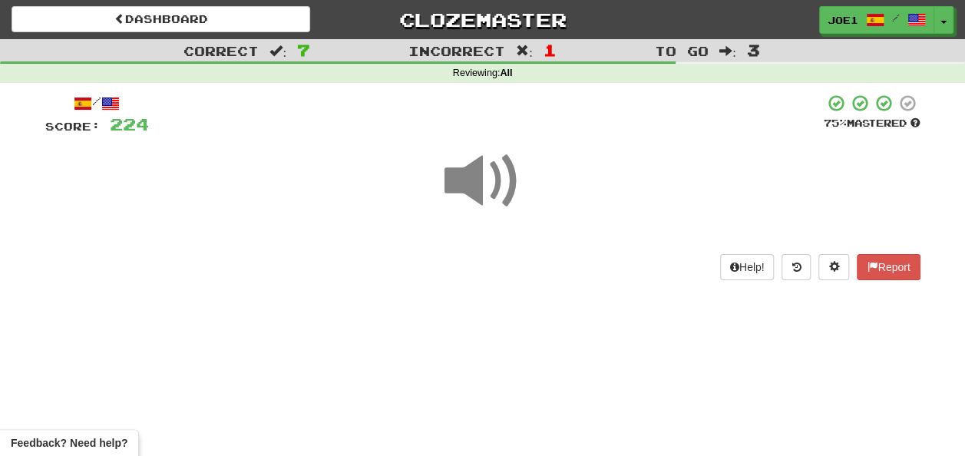
click at [494, 183] on span at bounding box center [482, 181] width 77 height 77
click at [474, 177] on span at bounding box center [482, 181] width 77 height 77
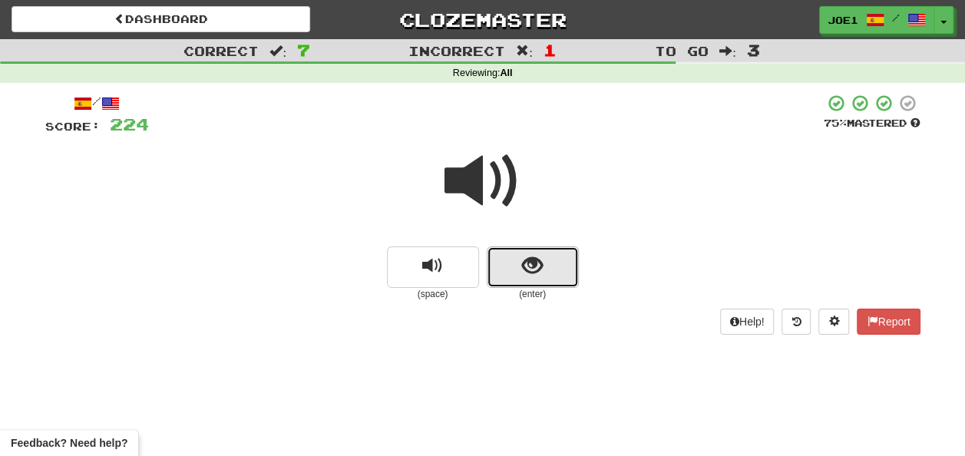
click at [511, 269] on button "show sentence" at bounding box center [533, 266] width 92 height 41
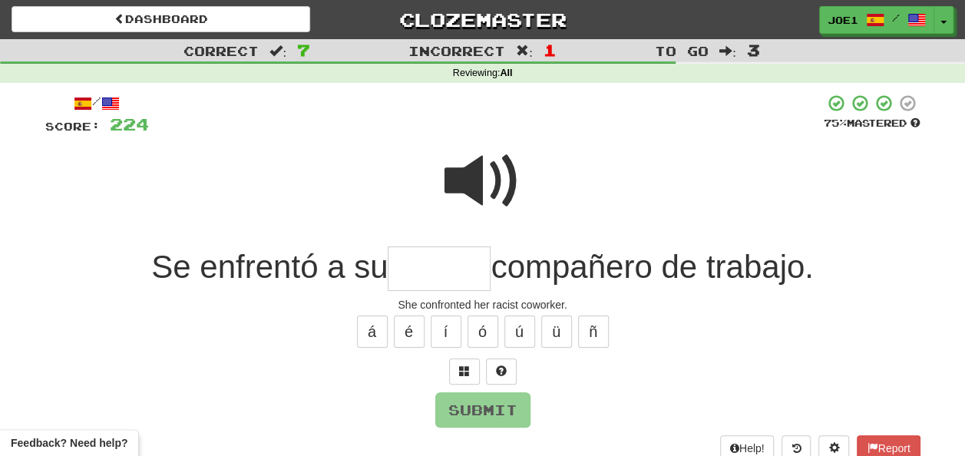
click at [492, 167] on span at bounding box center [482, 181] width 77 height 77
click at [405, 267] on input "text" at bounding box center [439, 268] width 103 height 45
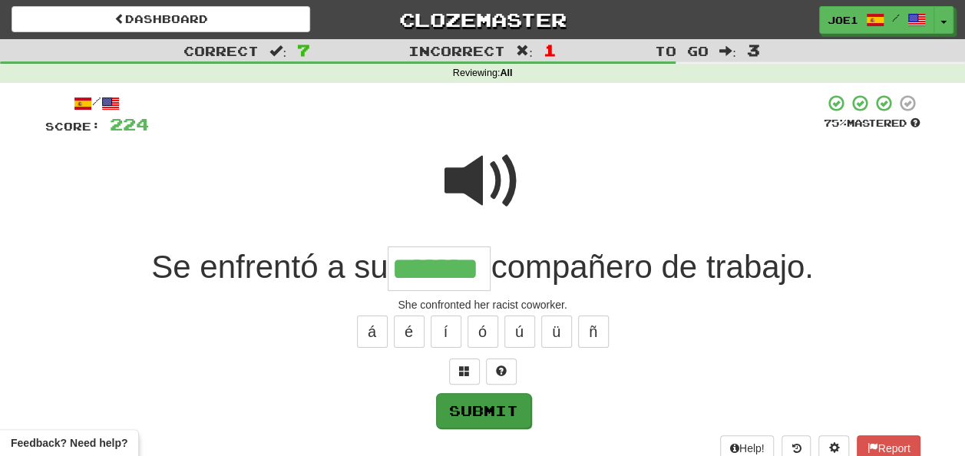
type input "*******"
click at [481, 405] on button "Submit" at bounding box center [483, 410] width 95 height 35
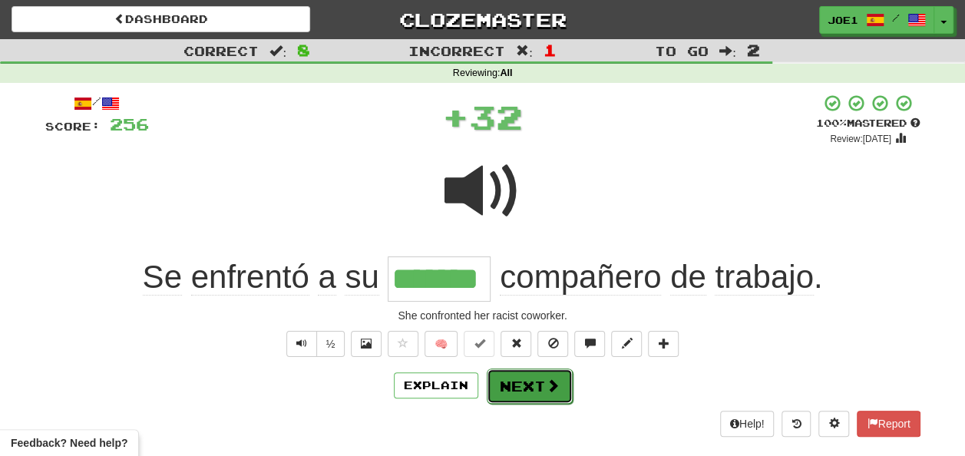
click at [530, 378] on button "Next" at bounding box center [530, 385] width 86 height 35
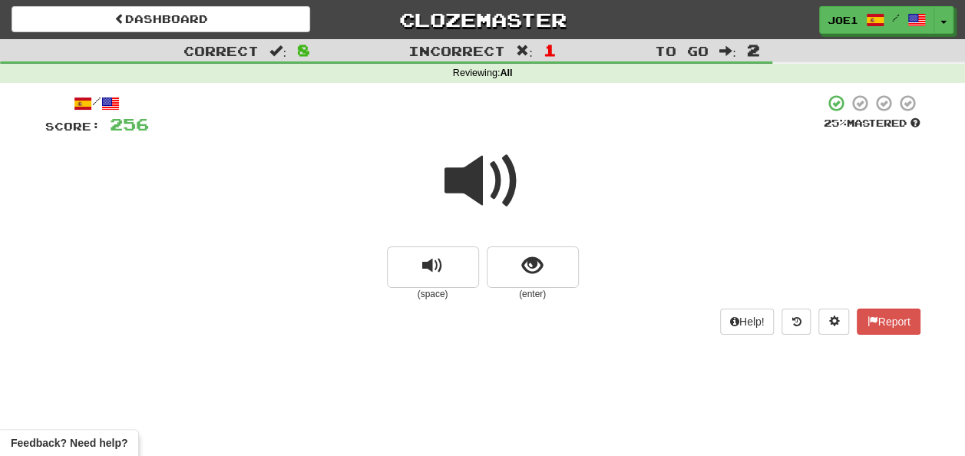
click at [482, 180] on span at bounding box center [482, 181] width 77 height 77
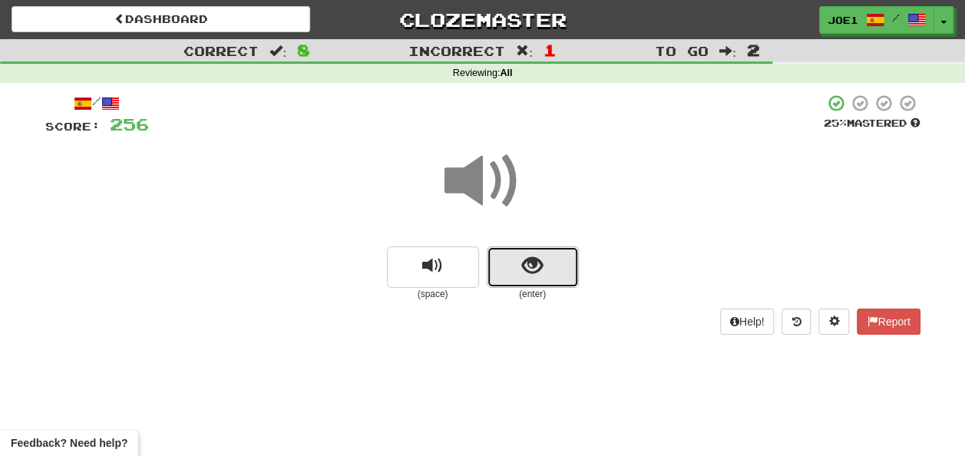
click at [520, 265] on button "show sentence" at bounding box center [533, 266] width 92 height 41
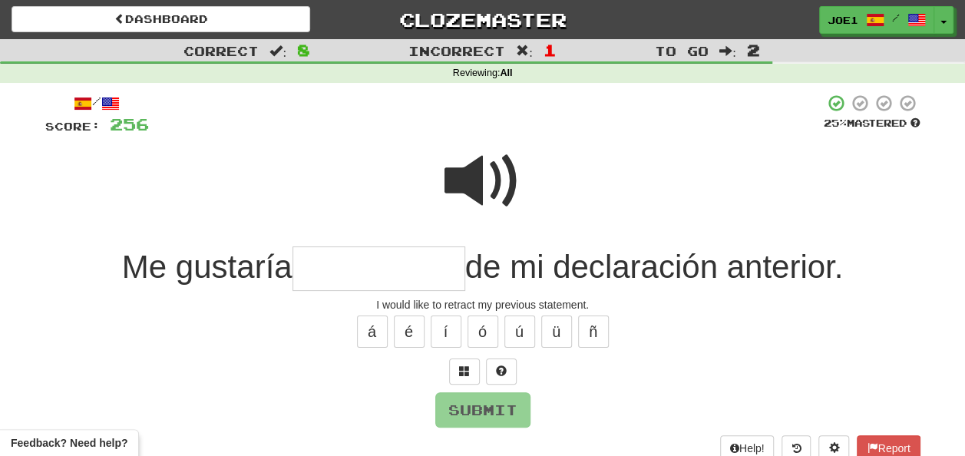
click at [312, 271] on input "text" at bounding box center [378, 268] width 173 height 45
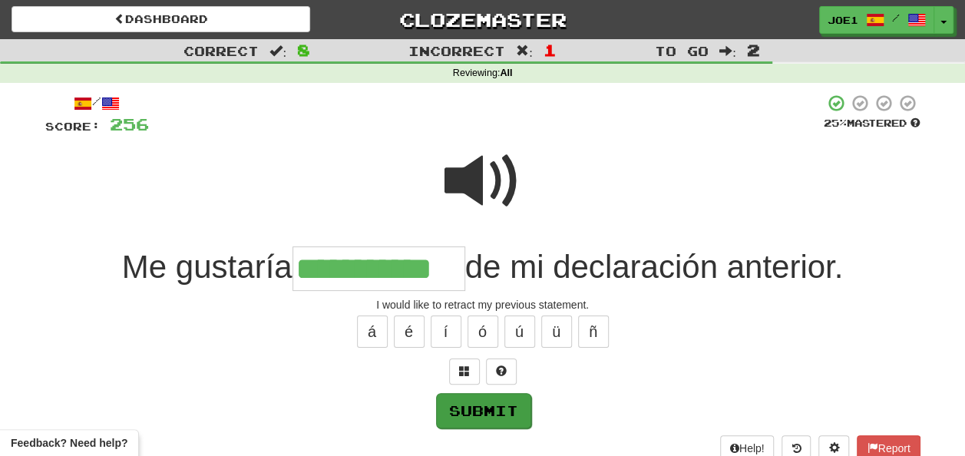
type input "**********"
click at [487, 400] on button "Submit" at bounding box center [483, 410] width 95 height 35
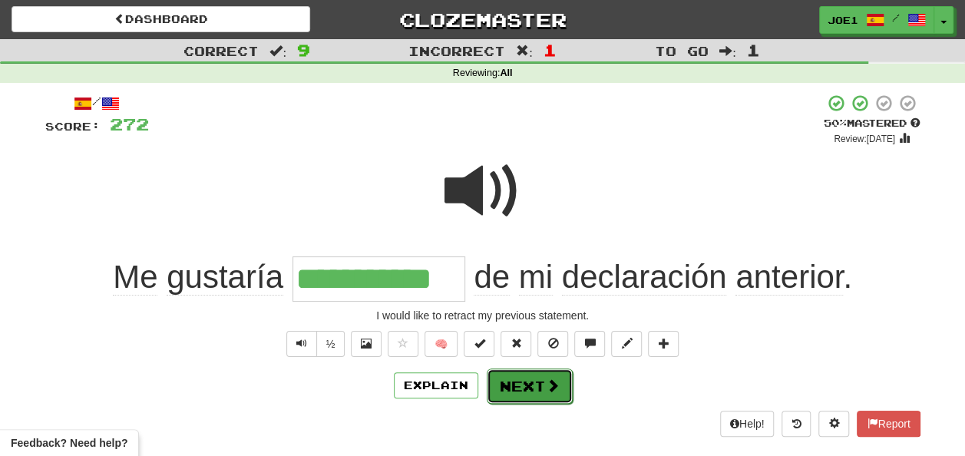
click at [522, 384] on button "Next" at bounding box center [530, 385] width 86 height 35
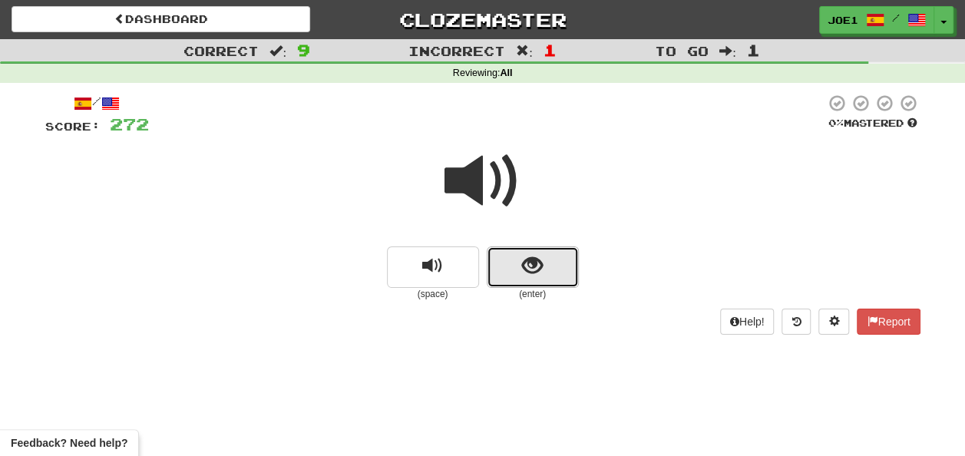
click at [504, 266] on button "show sentence" at bounding box center [533, 266] width 92 height 41
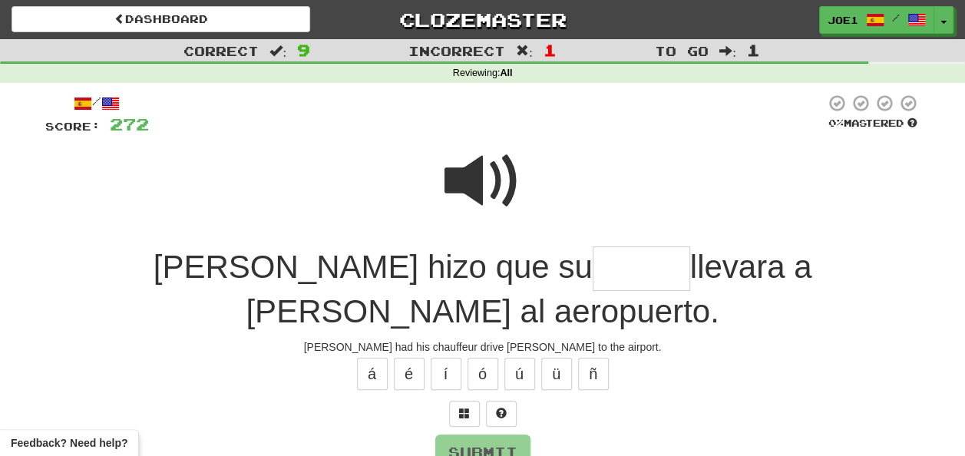
click at [593, 268] on input "text" at bounding box center [641, 268] width 97 height 45
click at [491, 358] on button "ó" at bounding box center [483, 374] width 31 height 32
type input "******"
click at [490, 435] on button "Submit" at bounding box center [483, 452] width 95 height 35
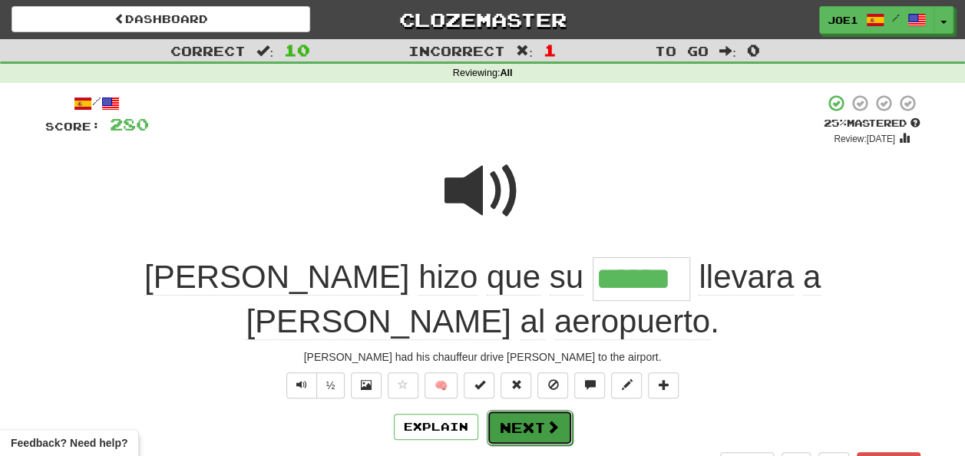
click at [508, 410] on button "Next" at bounding box center [530, 427] width 86 height 35
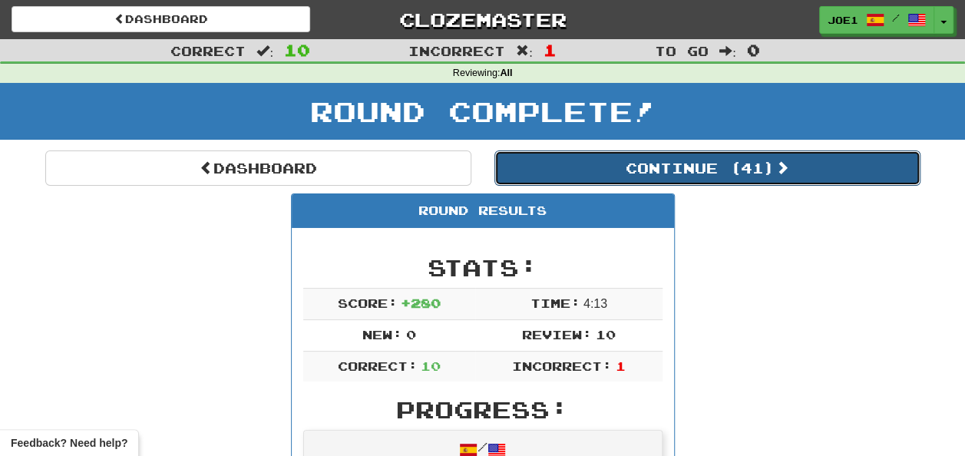
click at [600, 165] on button "Continue ( 41 )" at bounding box center [707, 167] width 426 height 35
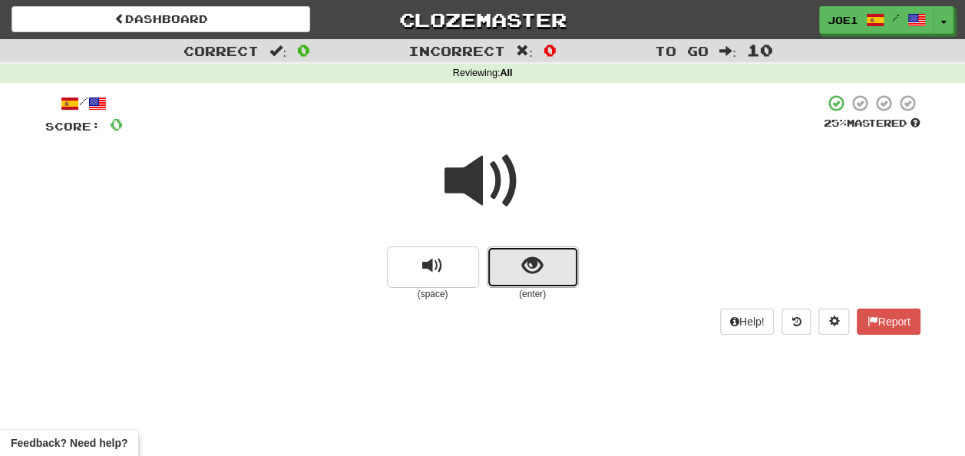
click at [508, 272] on button "show sentence" at bounding box center [533, 266] width 92 height 41
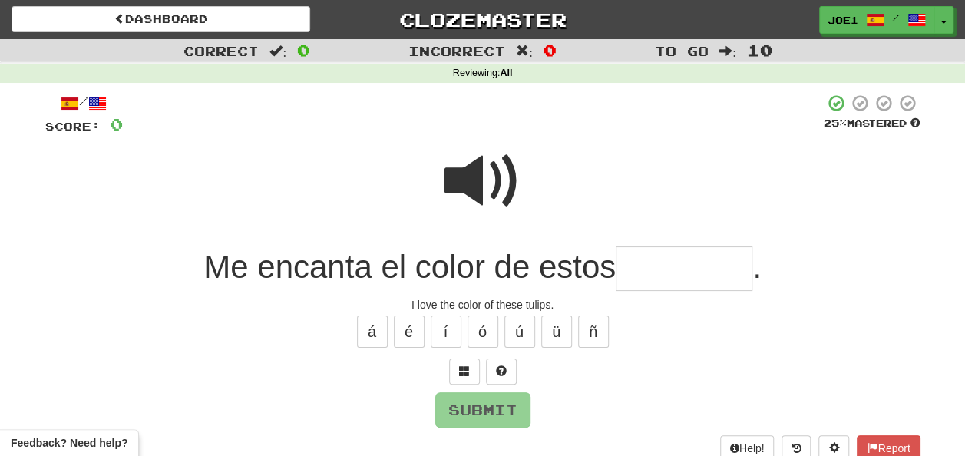
click at [648, 263] on input "text" at bounding box center [684, 268] width 137 height 45
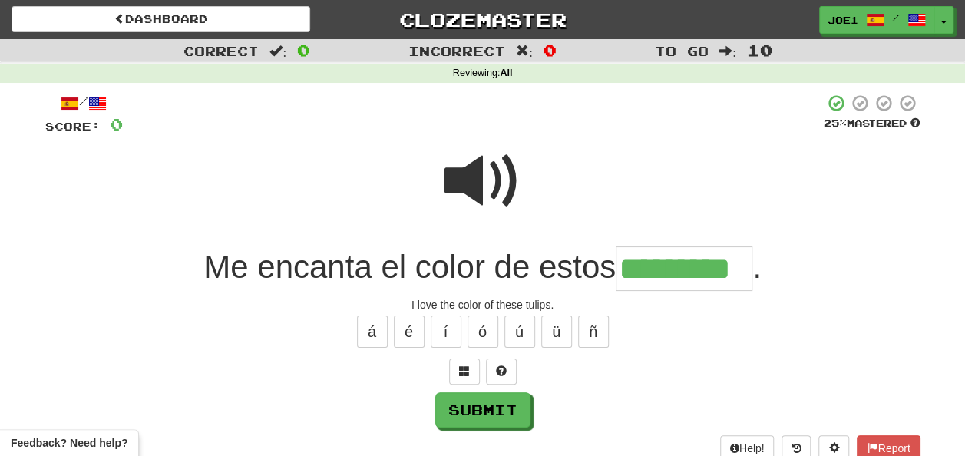
type input "*********"
click at [485, 187] on span at bounding box center [482, 181] width 77 height 77
click at [482, 402] on button "Submit" at bounding box center [483, 410] width 95 height 35
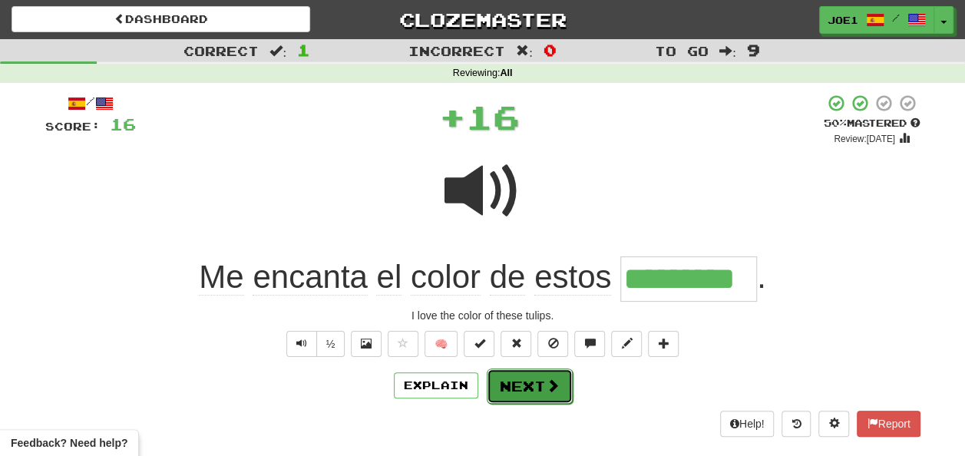
click at [513, 376] on button "Next" at bounding box center [530, 385] width 86 height 35
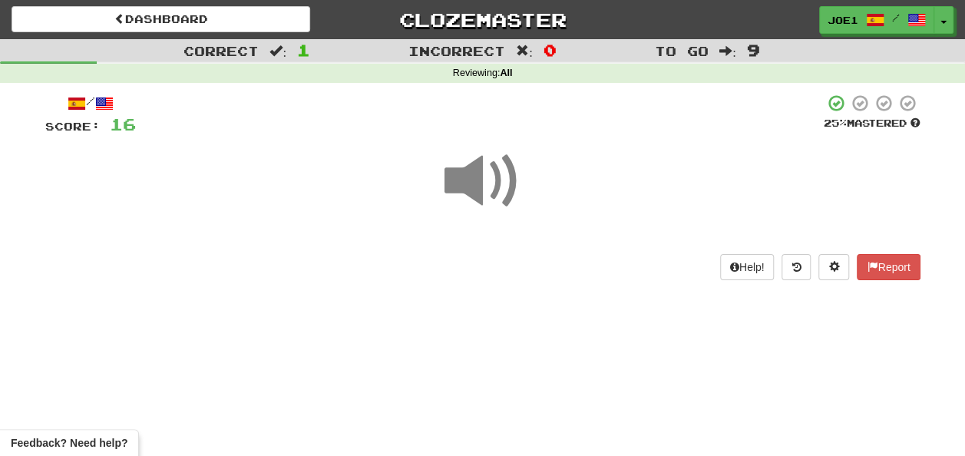
click at [464, 189] on span at bounding box center [482, 181] width 77 height 77
click at [465, 191] on span at bounding box center [482, 181] width 77 height 77
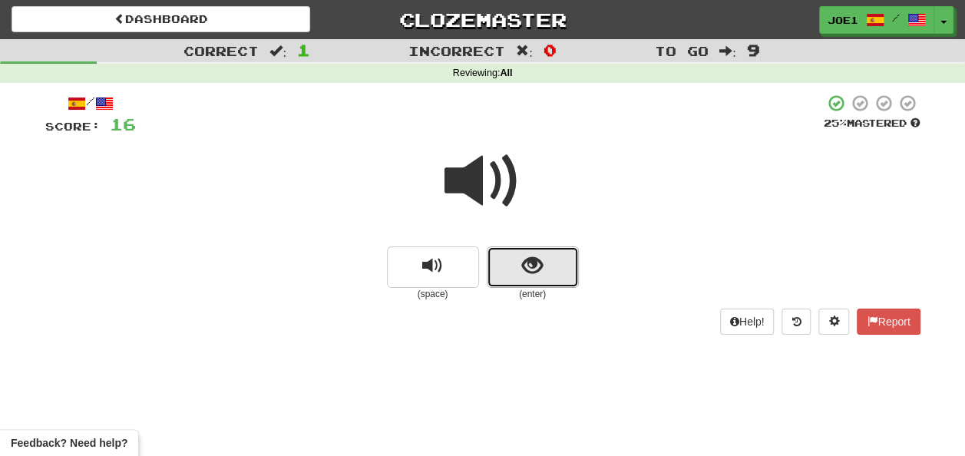
click at [508, 273] on button "show sentence" at bounding box center [533, 266] width 92 height 41
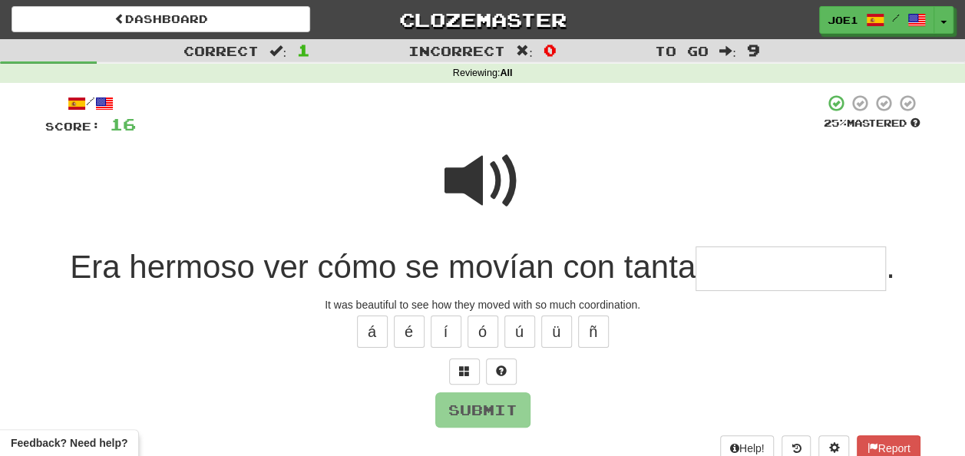
click at [480, 162] on span at bounding box center [482, 181] width 77 height 77
click at [724, 263] on input "text" at bounding box center [791, 268] width 190 height 45
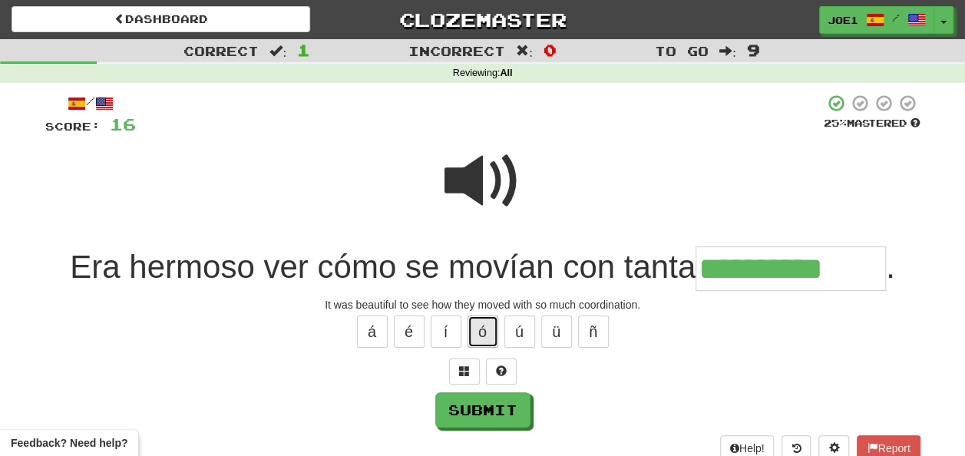
click at [485, 324] on button "ó" at bounding box center [483, 332] width 31 height 32
type input "**********"
click at [481, 167] on span at bounding box center [482, 181] width 77 height 77
click at [479, 169] on span at bounding box center [482, 181] width 77 height 77
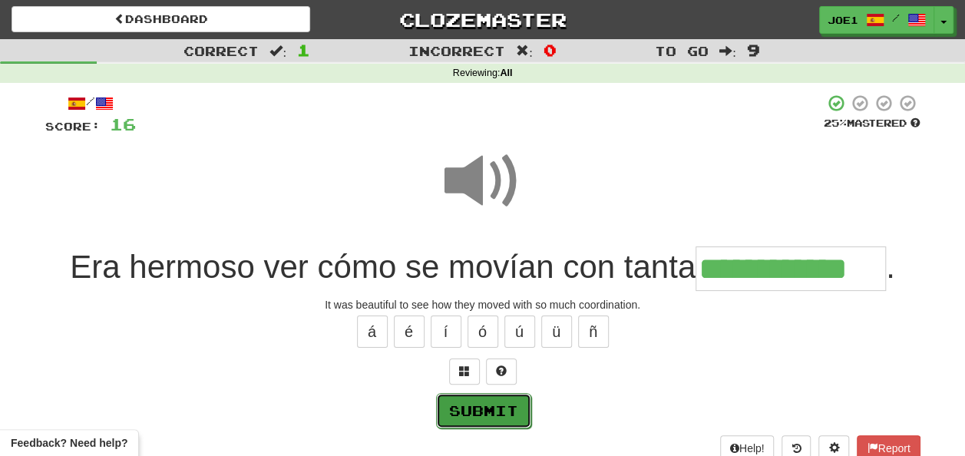
click at [480, 404] on button "Submit" at bounding box center [483, 410] width 95 height 35
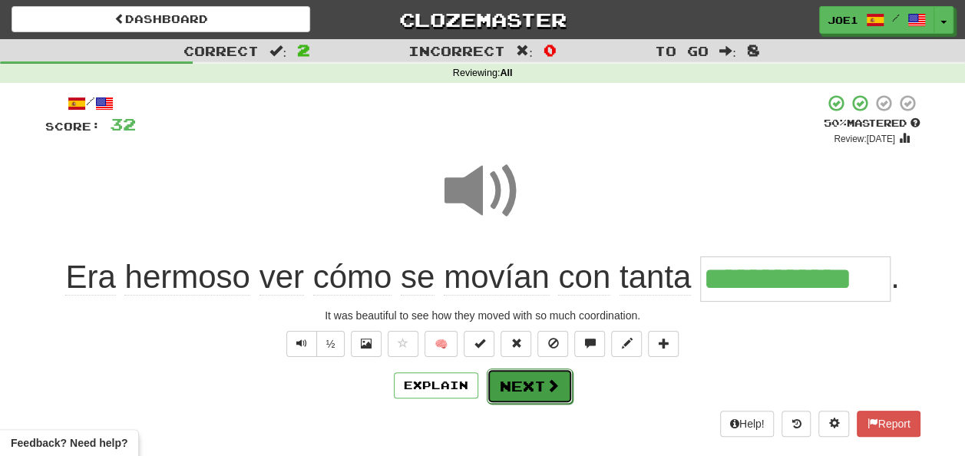
click at [516, 383] on button "Next" at bounding box center [530, 385] width 86 height 35
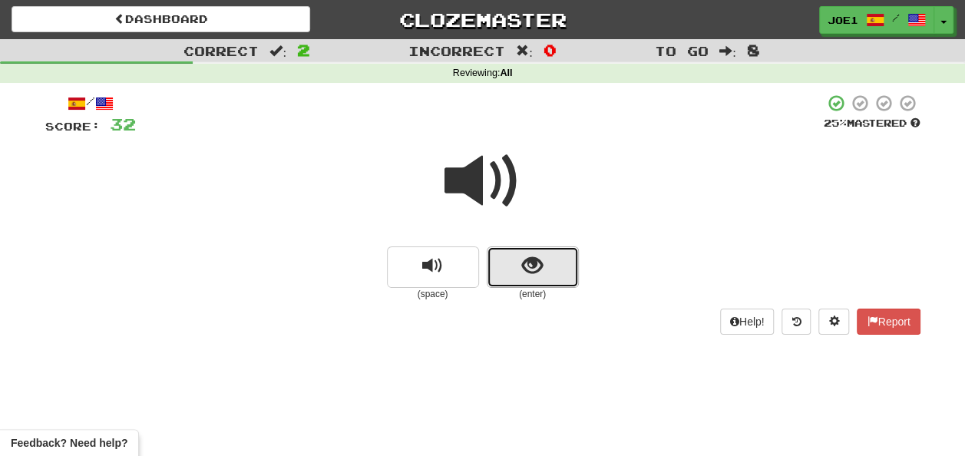
click at [537, 270] on span "show sentence" at bounding box center [532, 266] width 21 height 21
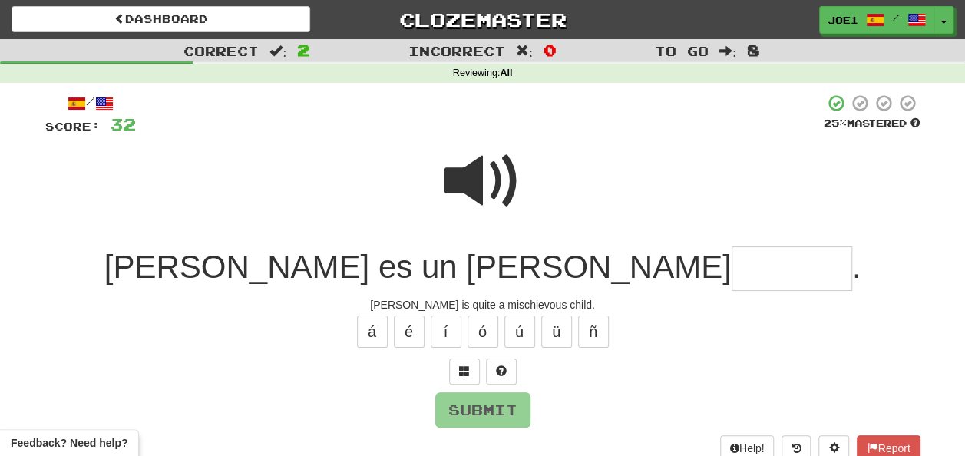
click at [732, 269] on input "text" at bounding box center [792, 268] width 121 height 45
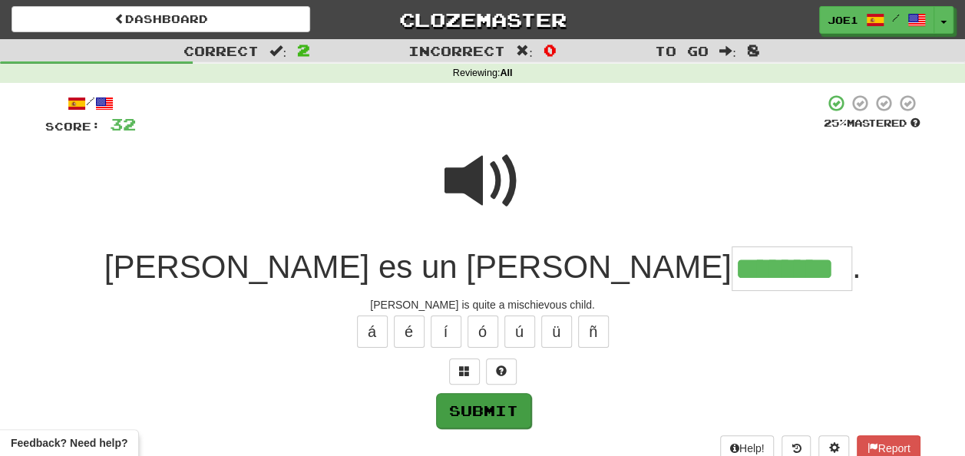
type input "********"
click at [511, 402] on button "Submit" at bounding box center [483, 410] width 95 height 35
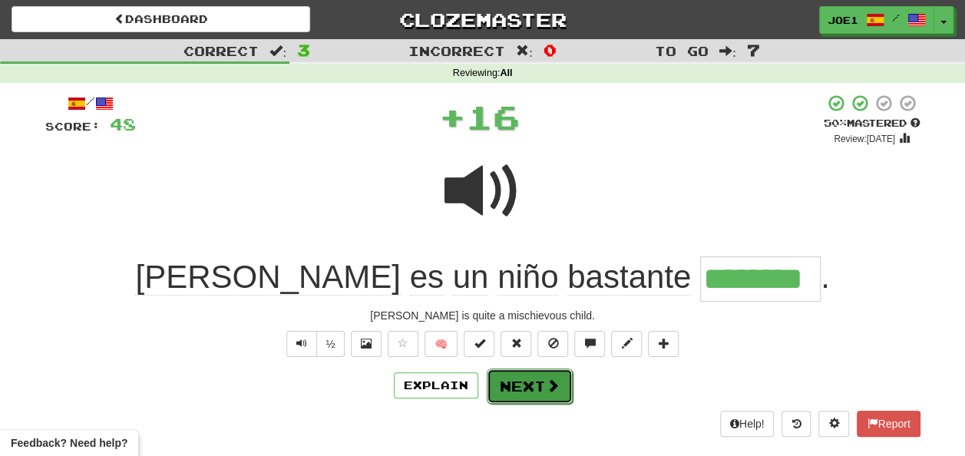
click at [517, 378] on button "Next" at bounding box center [530, 385] width 86 height 35
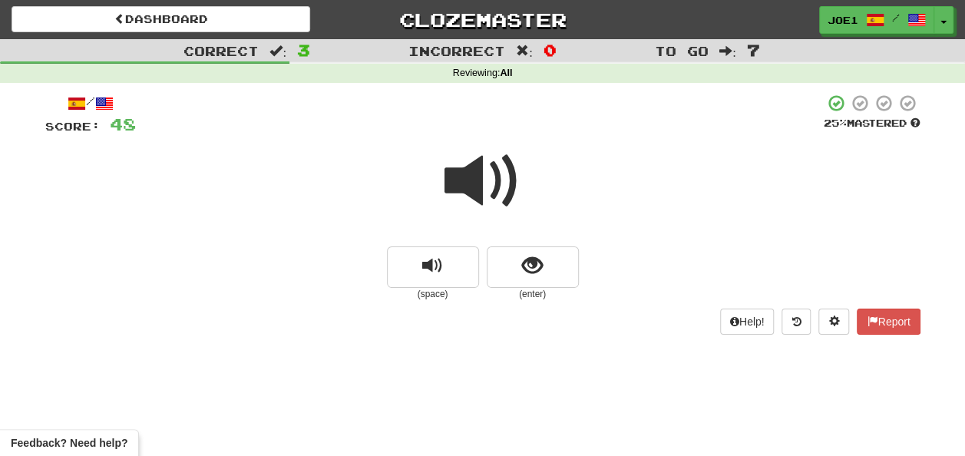
click at [486, 176] on span at bounding box center [482, 181] width 77 height 77
click at [484, 170] on span at bounding box center [482, 181] width 77 height 77
click at [484, 171] on span at bounding box center [482, 181] width 77 height 77
click at [482, 183] on span at bounding box center [482, 181] width 77 height 77
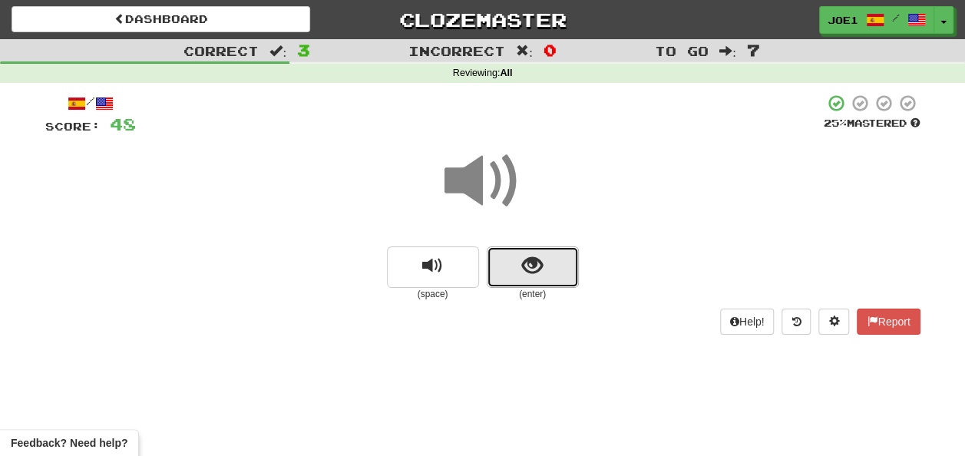
click at [516, 274] on button "show sentence" at bounding box center [533, 266] width 92 height 41
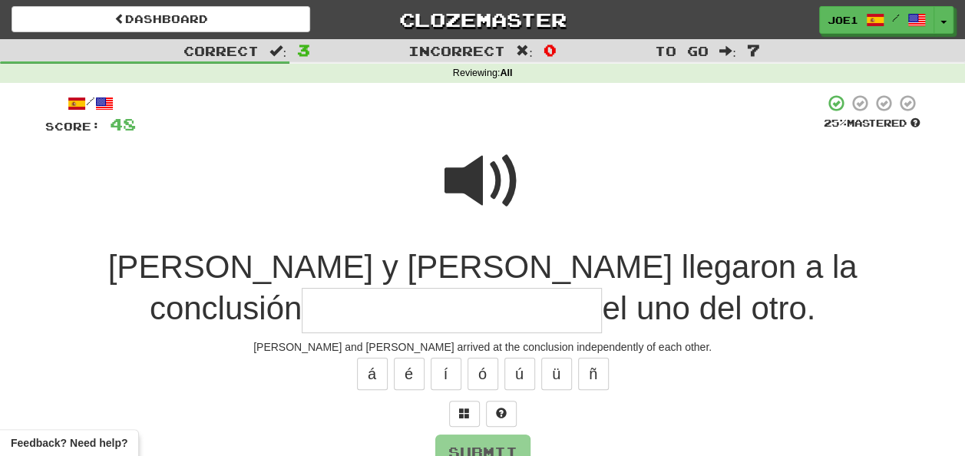
click at [483, 170] on span at bounding box center [482, 181] width 77 height 77
click at [582, 288] on input "text" at bounding box center [452, 310] width 300 height 45
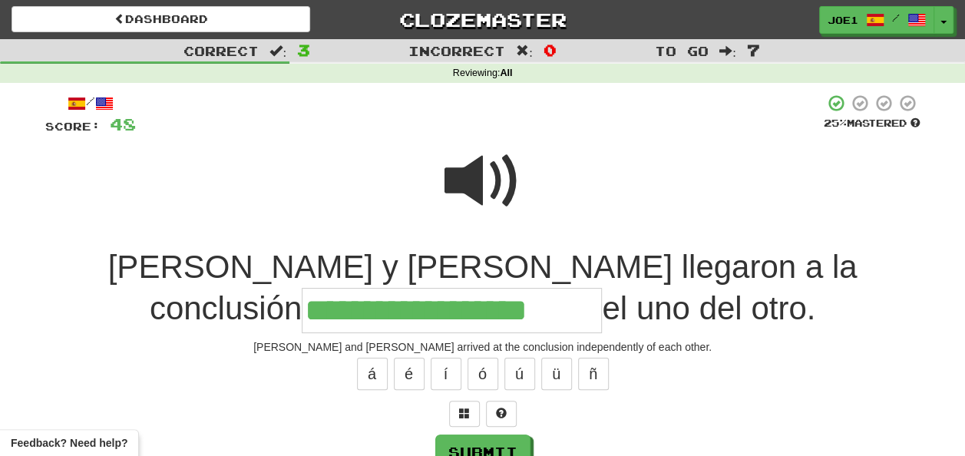
type input "**********"
click at [492, 177] on span at bounding box center [482, 181] width 77 height 77
click at [484, 172] on span at bounding box center [482, 181] width 77 height 77
click at [484, 178] on span at bounding box center [482, 181] width 77 height 77
click at [474, 441] on button "Submit" at bounding box center [483, 452] width 95 height 35
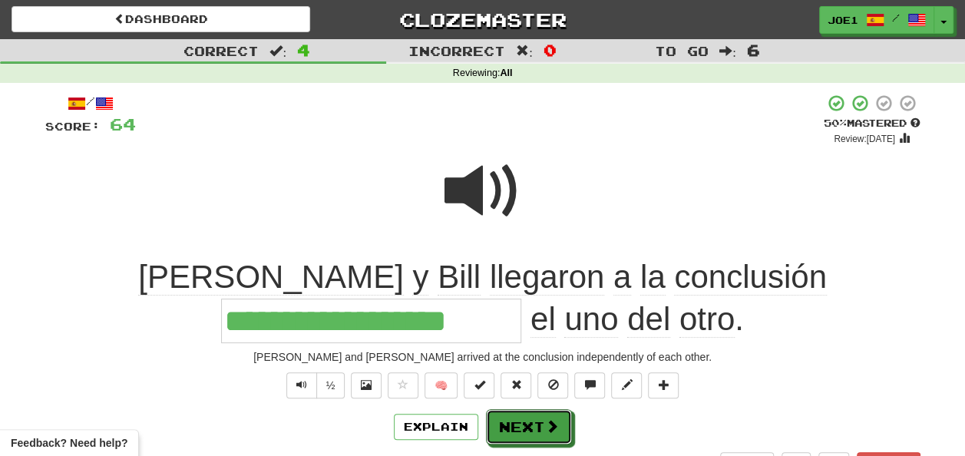
click at [513, 419] on button "Next" at bounding box center [529, 426] width 86 height 35
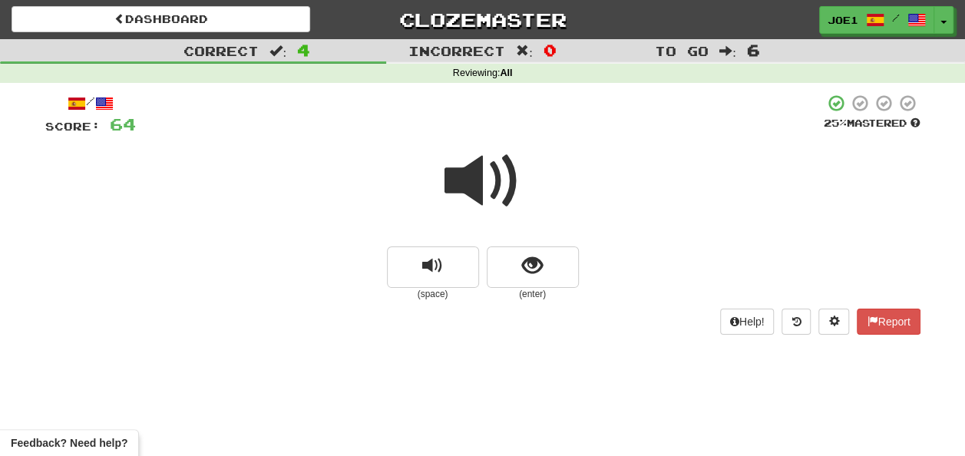
click at [481, 184] on span at bounding box center [482, 181] width 77 height 77
click at [522, 261] on span "show sentence" at bounding box center [532, 266] width 21 height 21
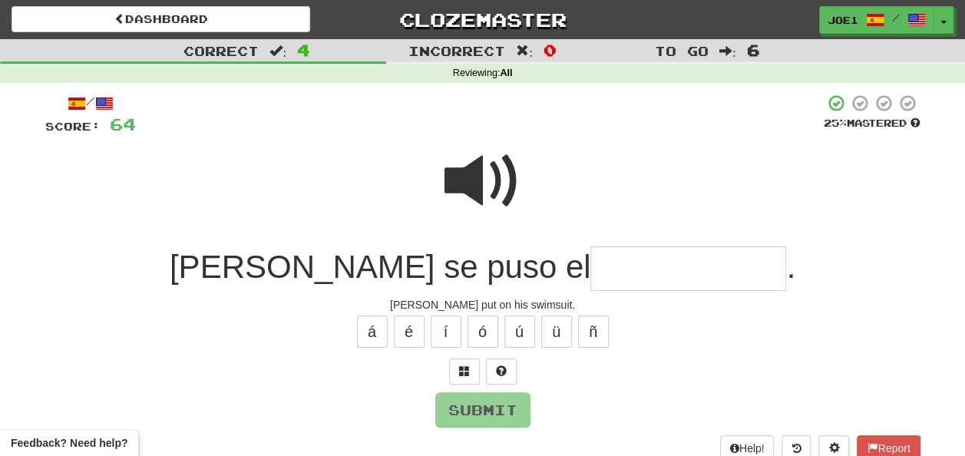
click at [590, 261] on input "text" at bounding box center [688, 268] width 196 height 45
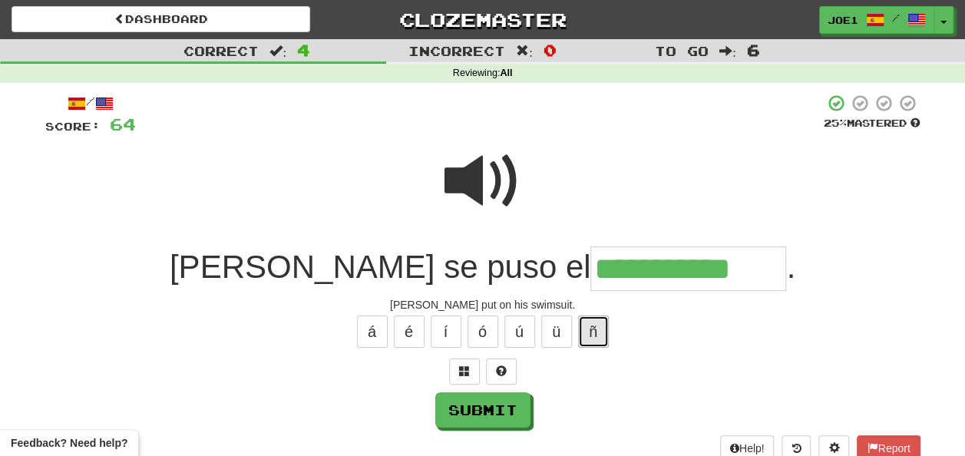
click at [593, 332] on button "ñ" at bounding box center [593, 332] width 31 height 32
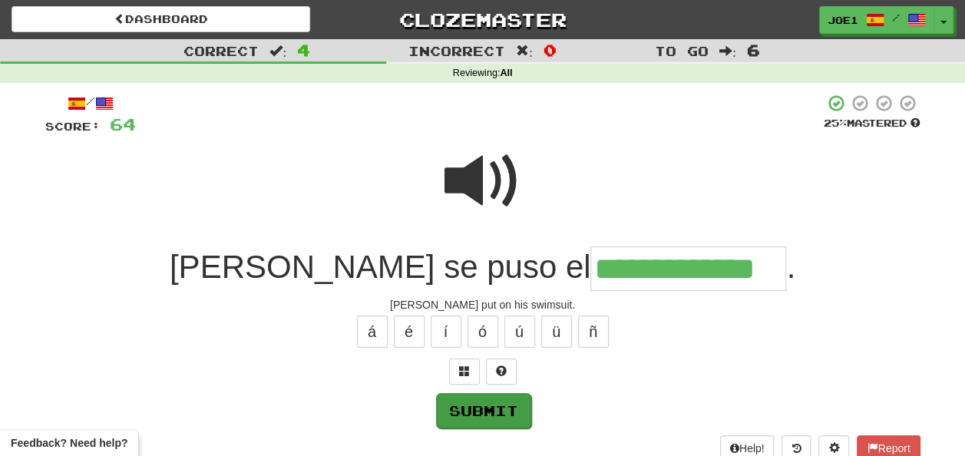
type input "**********"
click at [502, 398] on button "Submit" at bounding box center [483, 410] width 95 height 35
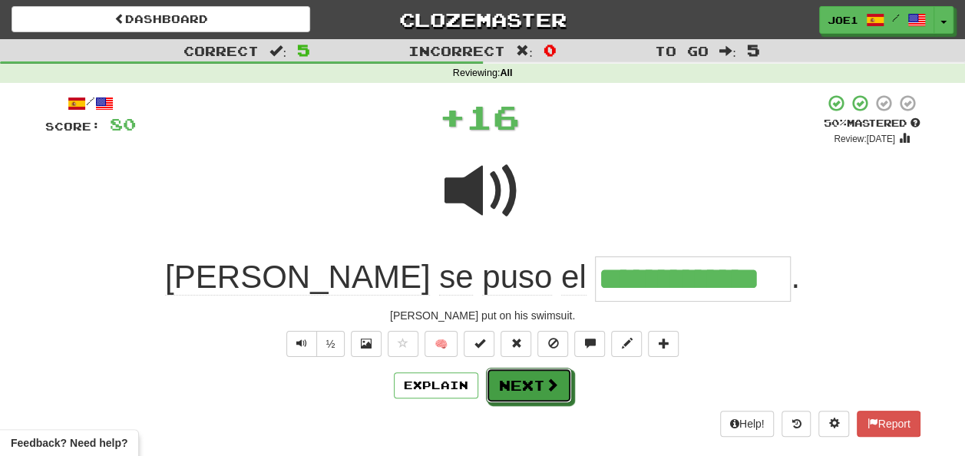
click at [502, 385] on button "Next" at bounding box center [529, 385] width 86 height 35
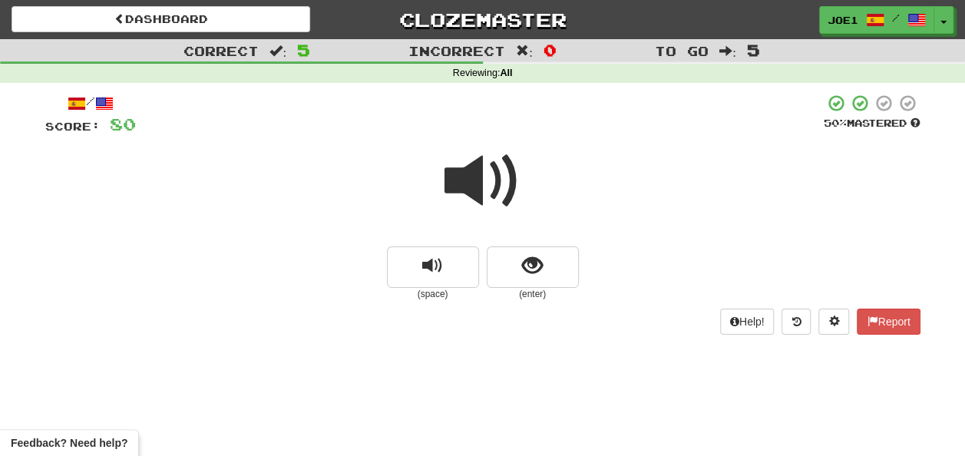
click at [481, 183] on span at bounding box center [482, 181] width 77 height 77
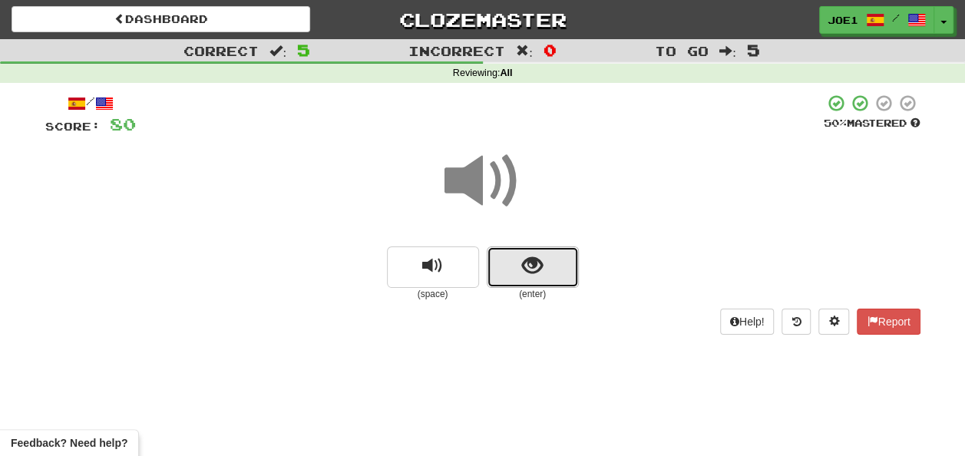
click at [527, 266] on span "show sentence" at bounding box center [532, 266] width 21 height 21
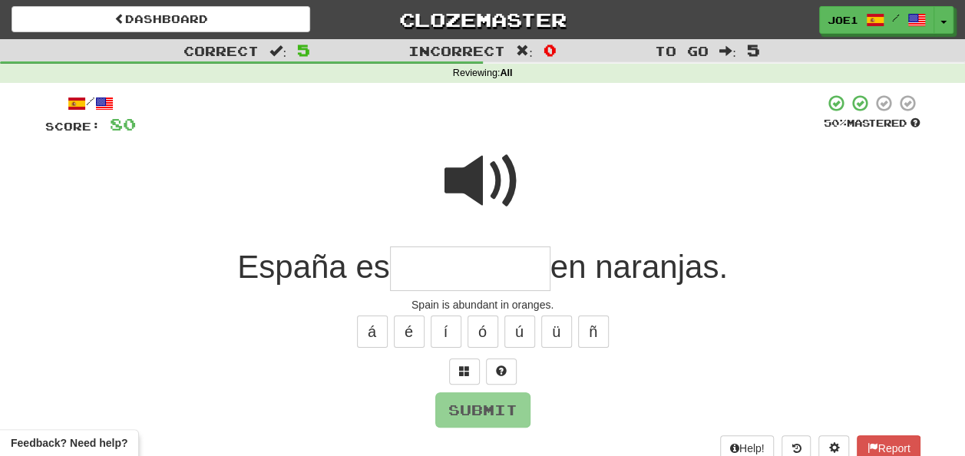
click at [422, 264] on input "text" at bounding box center [470, 268] width 160 height 45
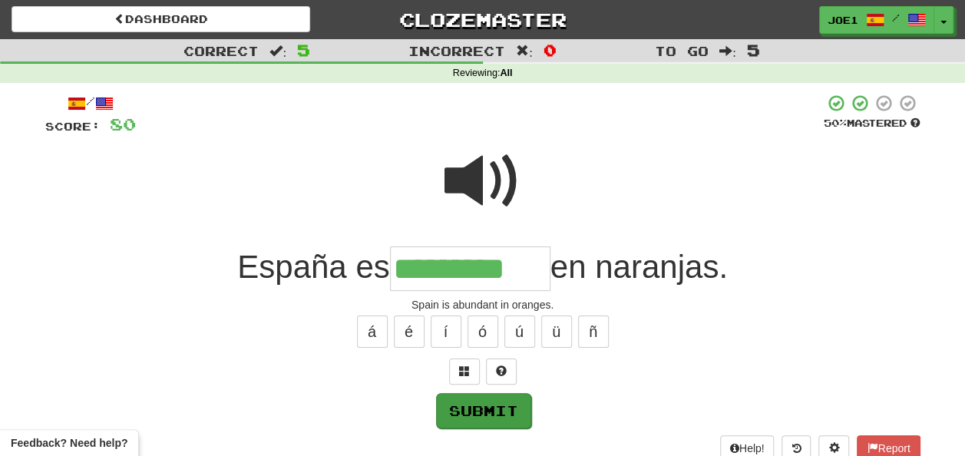
type input "*********"
click at [487, 404] on button "Submit" at bounding box center [482, 409] width 95 height 35
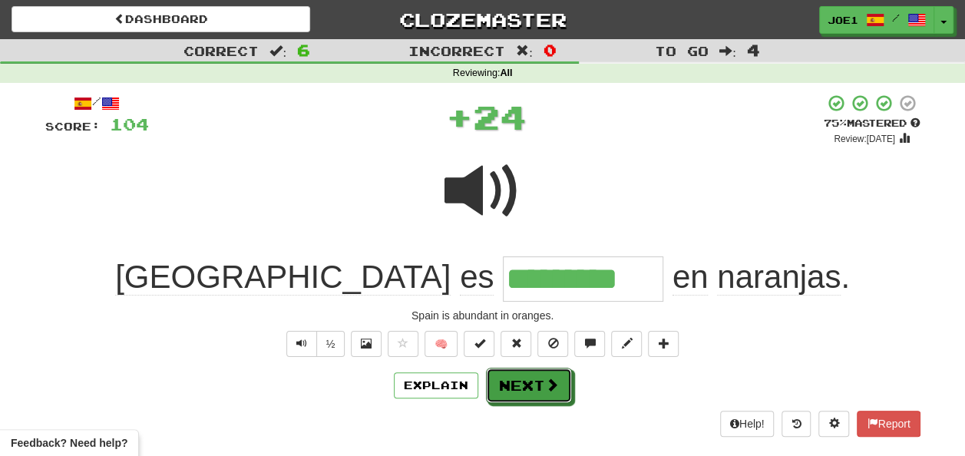
click at [535, 385] on button "Next" at bounding box center [529, 385] width 86 height 35
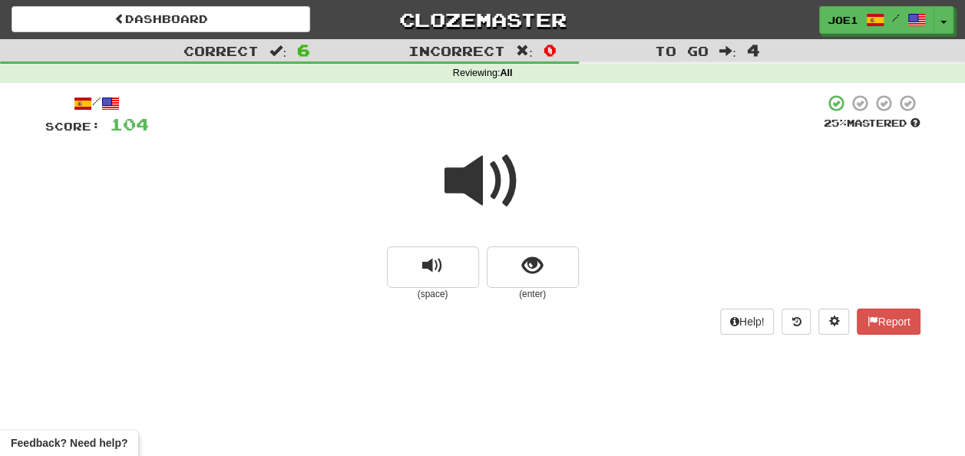
click at [487, 180] on span at bounding box center [482, 181] width 77 height 77
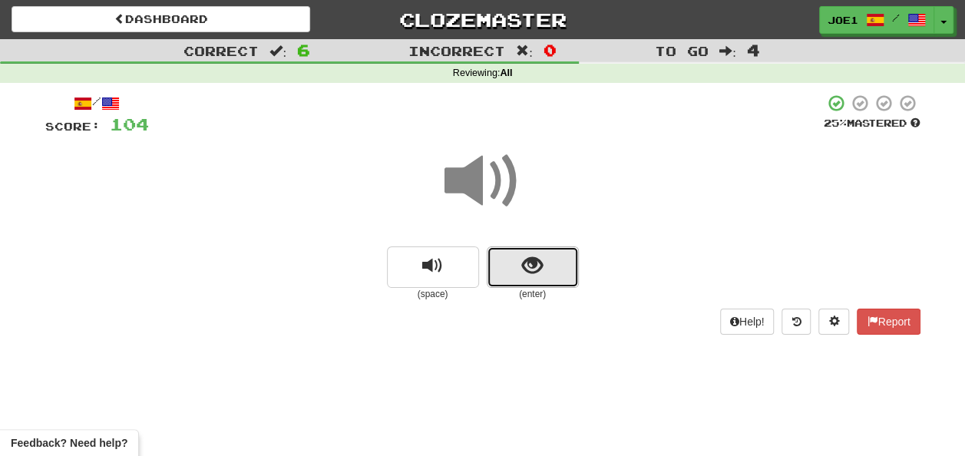
click at [536, 259] on span "show sentence" at bounding box center [532, 266] width 21 height 21
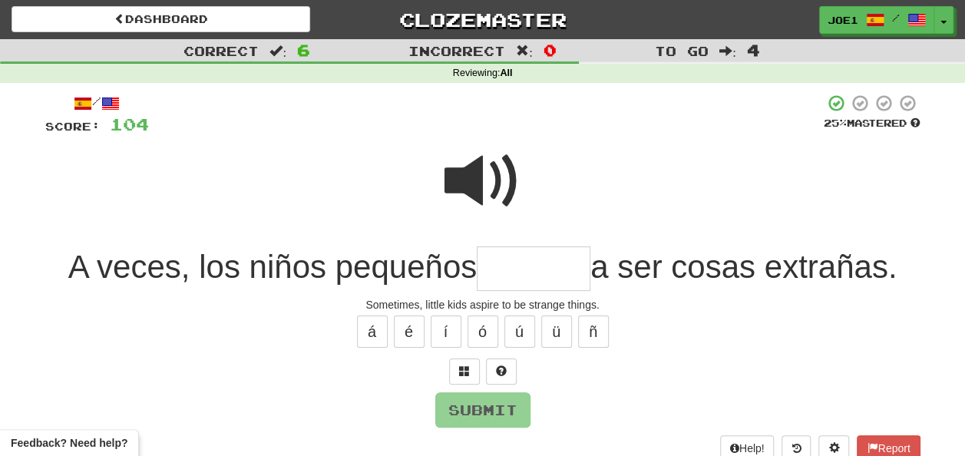
click at [464, 170] on span at bounding box center [482, 181] width 77 height 77
click at [507, 270] on input "text" at bounding box center [534, 268] width 114 height 45
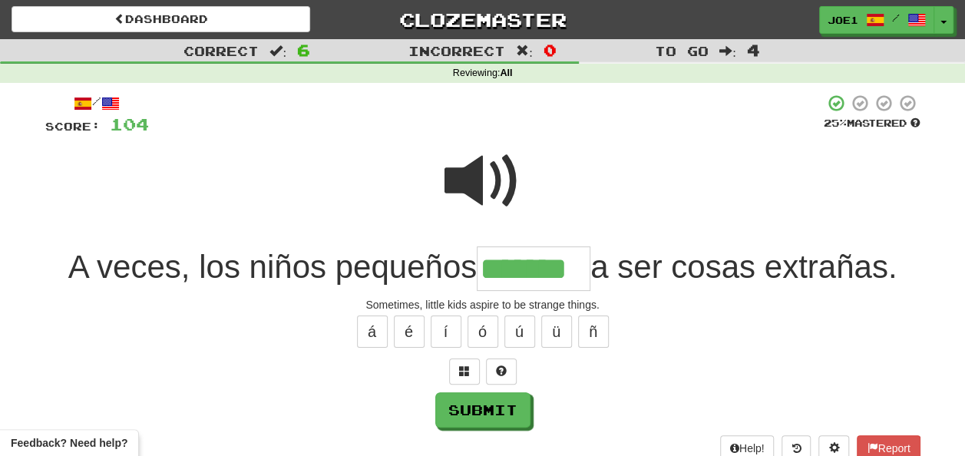
type input "*******"
click at [500, 163] on span at bounding box center [482, 181] width 77 height 77
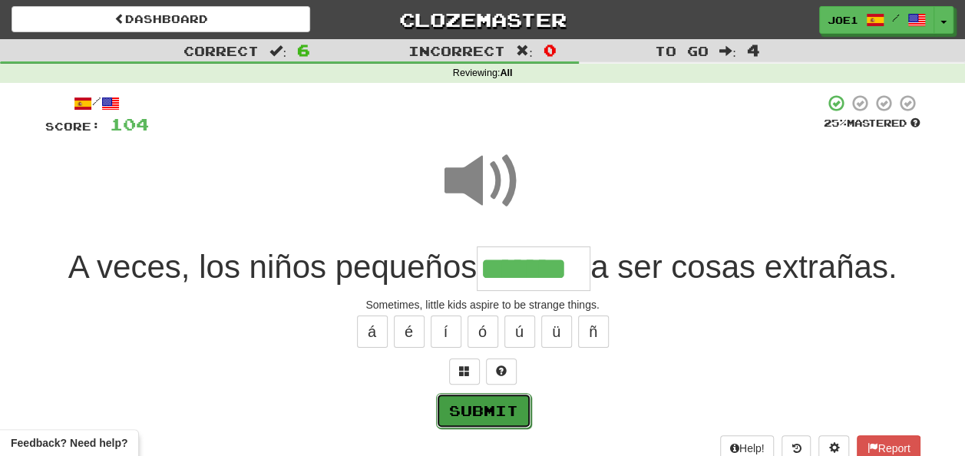
click at [479, 404] on button "Submit" at bounding box center [483, 410] width 95 height 35
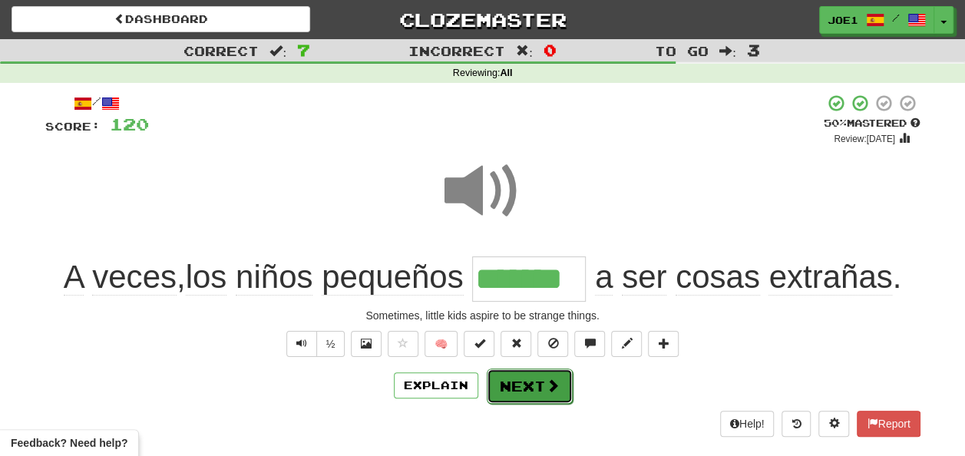
click at [520, 382] on button "Next" at bounding box center [530, 385] width 86 height 35
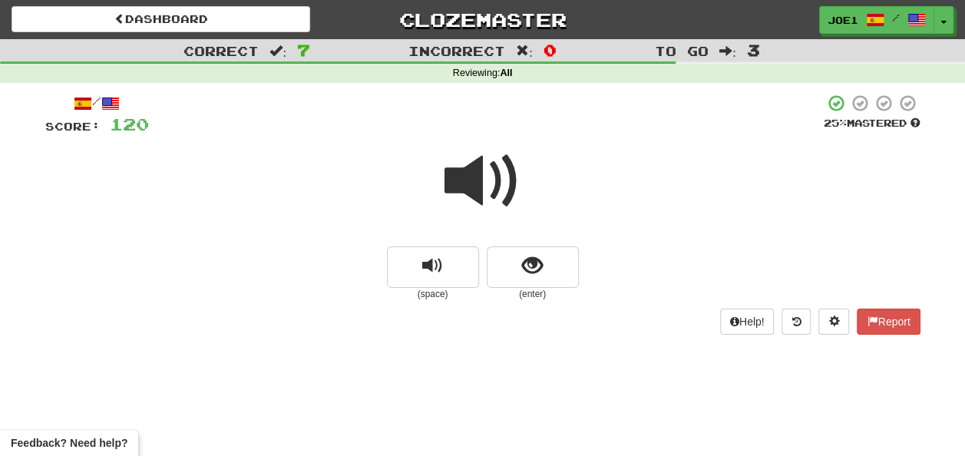
click at [475, 181] on span at bounding box center [482, 181] width 77 height 77
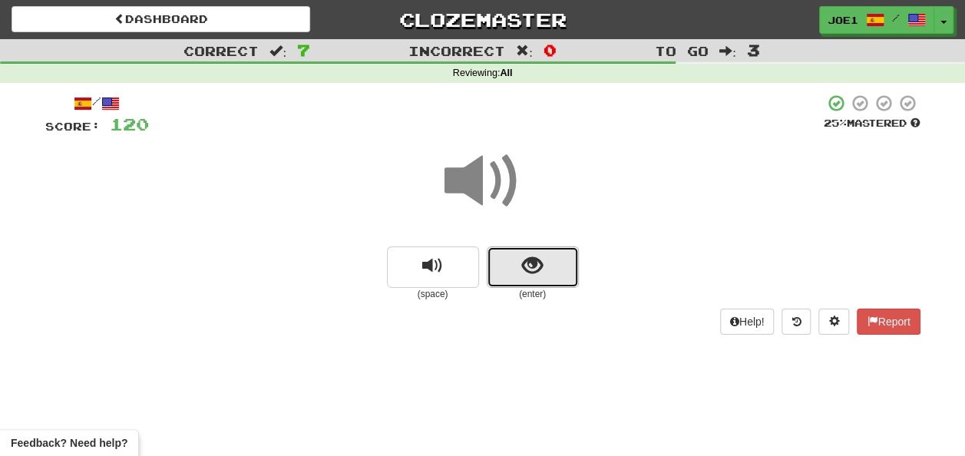
click at [536, 256] on span "show sentence" at bounding box center [532, 266] width 21 height 21
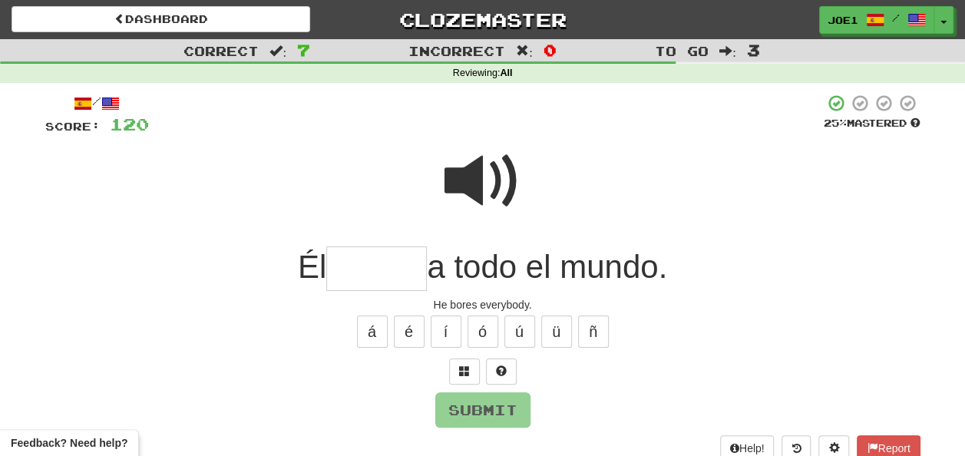
click at [359, 273] on input "text" at bounding box center [376, 268] width 101 height 45
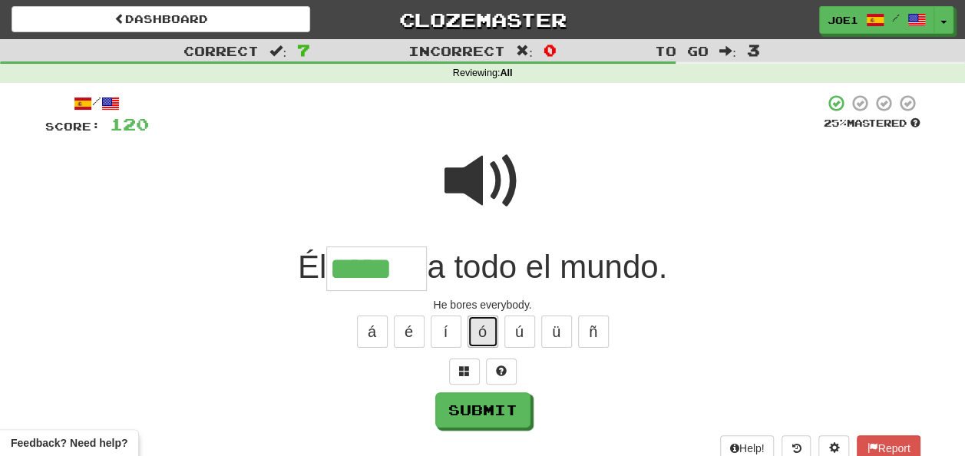
click at [474, 333] on button "ó" at bounding box center [483, 332] width 31 height 32
type input "******"
click at [471, 168] on span at bounding box center [482, 181] width 77 height 77
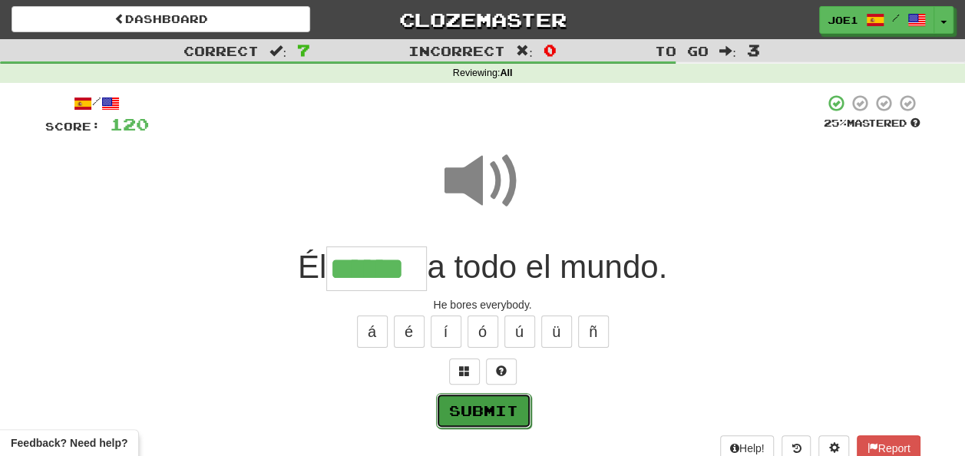
click at [473, 399] on button "Submit" at bounding box center [483, 410] width 95 height 35
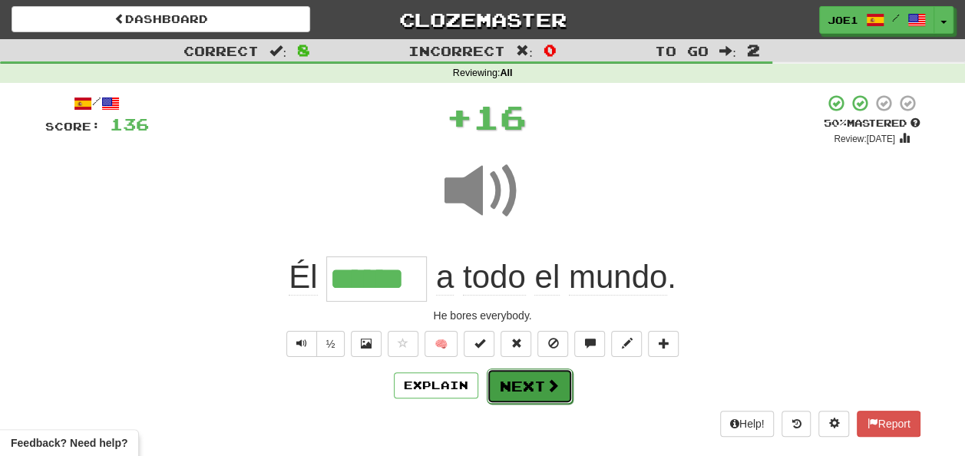
click at [511, 378] on button "Next" at bounding box center [530, 385] width 86 height 35
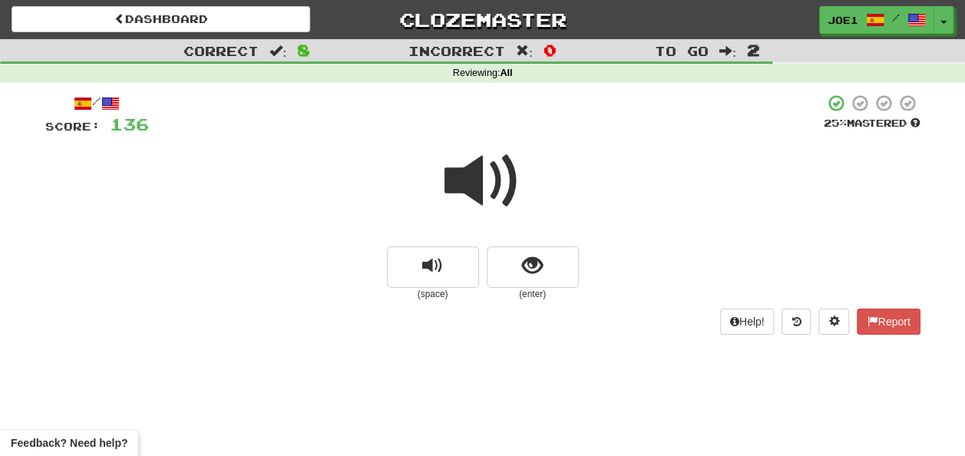
click at [480, 189] on span at bounding box center [482, 181] width 77 height 77
click at [479, 190] on span at bounding box center [482, 181] width 77 height 77
click at [478, 179] on span at bounding box center [482, 181] width 77 height 77
click at [480, 180] on span at bounding box center [482, 181] width 77 height 77
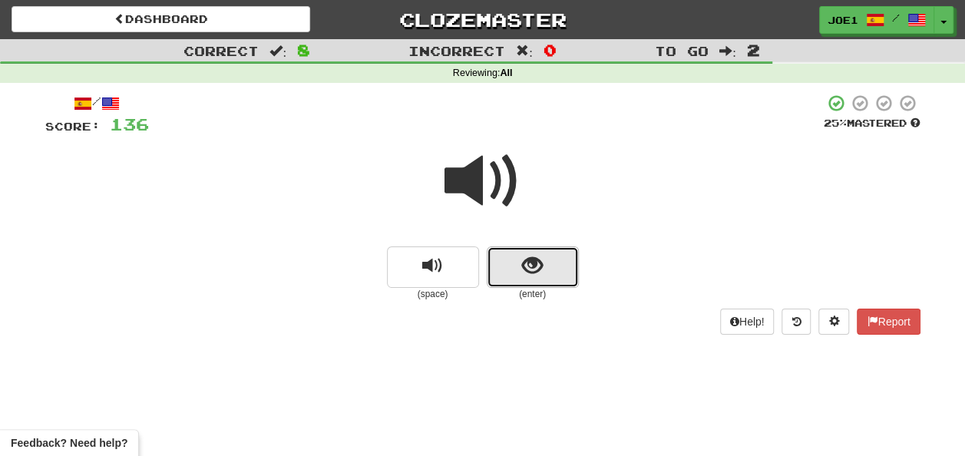
click at [530, 263] on span "show sentence" at bounding box center [532, 266] width 21 height 21
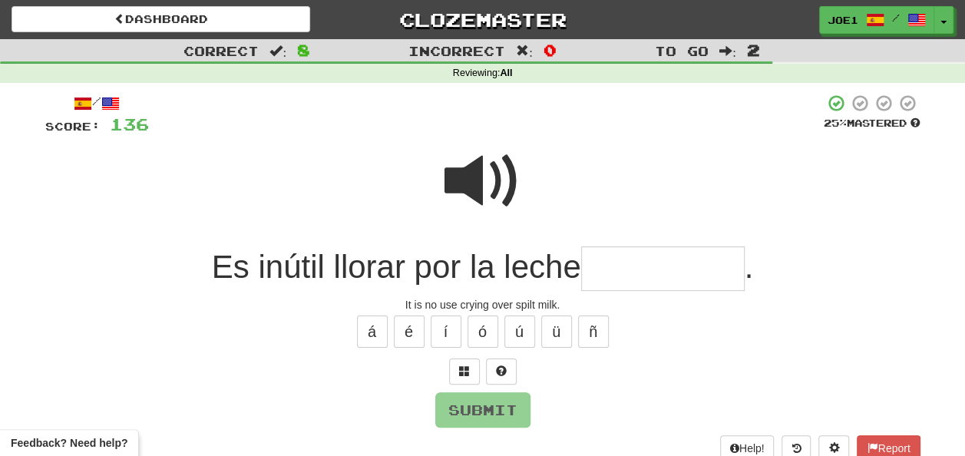
click at [616, 263] on input "text" at bounding box center [663, 268] width 164 height 45
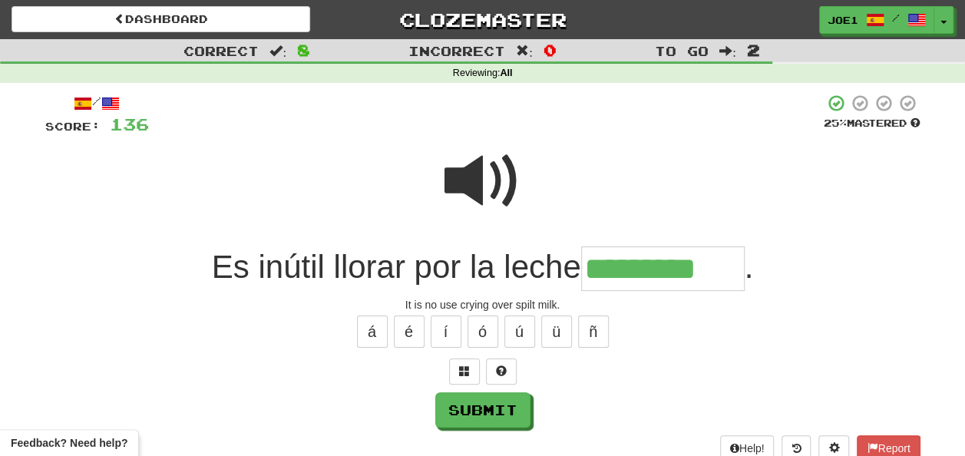
type input "*********"
click at [492, 167] on span at bounding box center [482, 181] width 77 height 77
click at [491, 405] on button "Submit" at bounding box center [483, 410] width 95 height 35
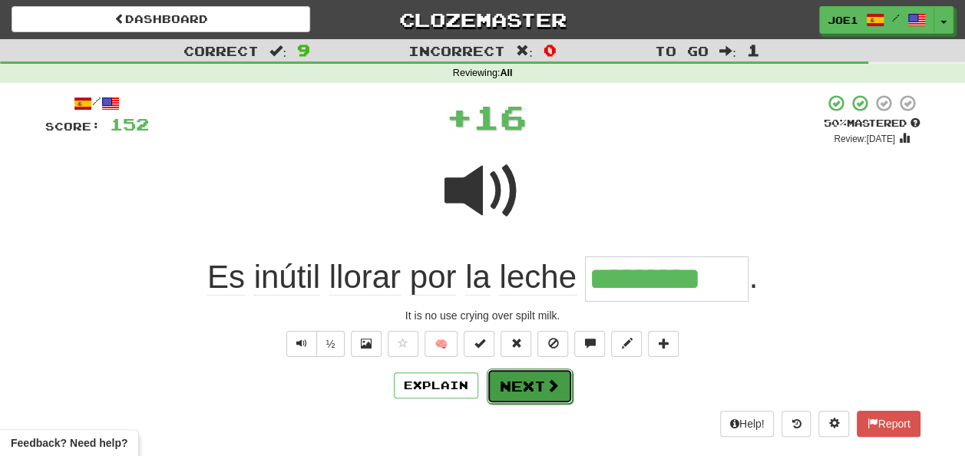
click at [511, 378] on button "Next" at bounding box center [530, 385] width 86 height 35
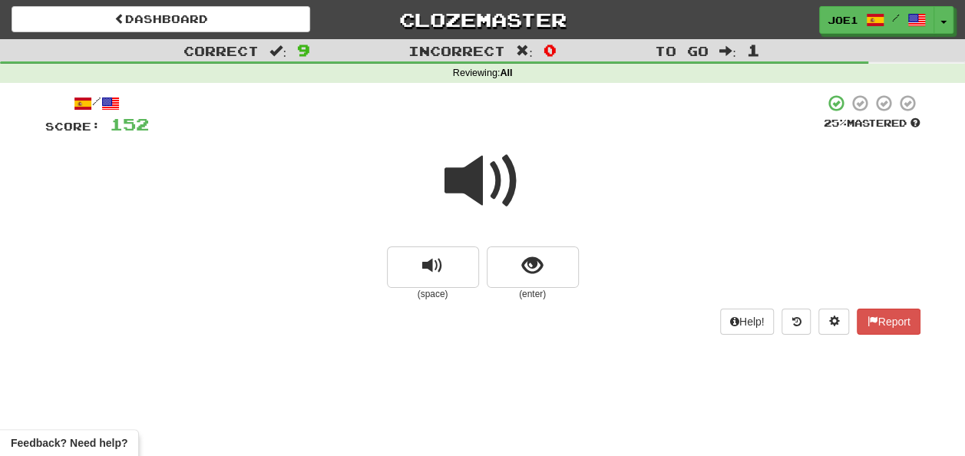
click at [482, 181] on span at bounding box center [482, 181] width 77 height 77
click at [519, 263] on button "show sentence" at bounding box center [533, 266] width 92 height 41
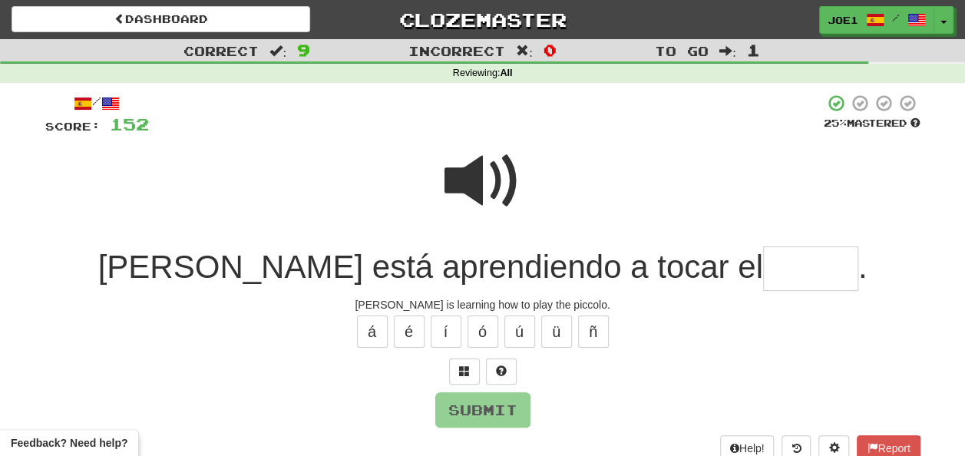
click at [763, 263] on input "text" at bounding box center [810, 268] width 95 height 45
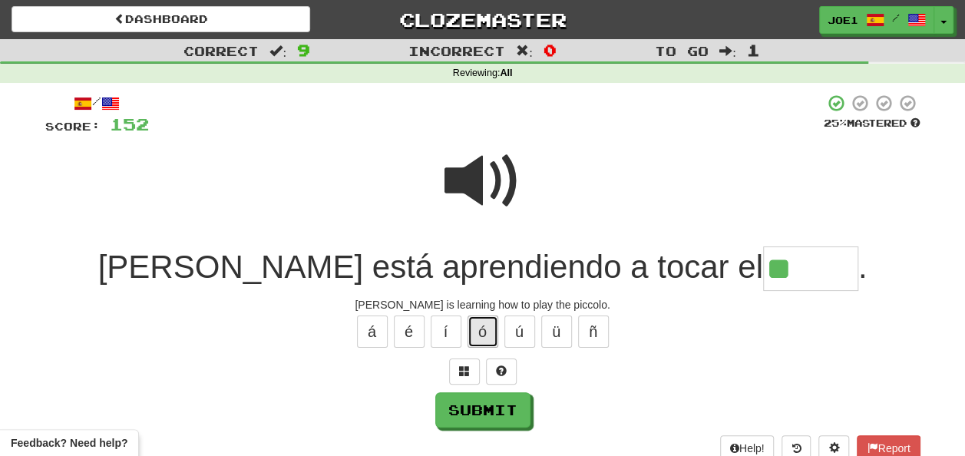
click at [474, 339] on button "ó" at bounding box center [483, 332] width 31 height 32
drag, startPoint x: 482, startPoint y: 177, endPoint x: 511, endPoint y: 193, distance: 32.3
click at [483, 178] on span at bounding box center [482, 181] width 77 height 77
click at [763, 266] on input "**" at bounding box center [810, 268] width 95 height 45
click at [525, 325] on button "ú" at bounding box center [519, 332] width 31 height 32
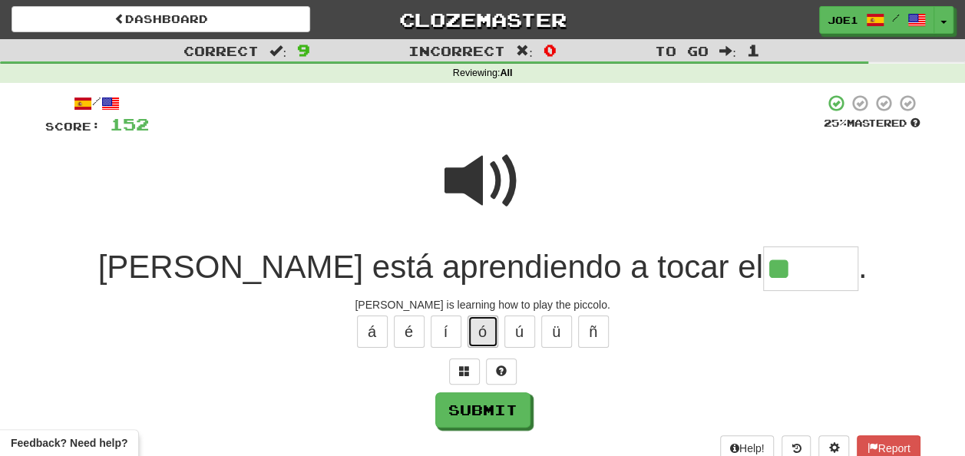
click at [490, 327] on button "ó" at bounding box center [483, 332] width 31 height 32
click at [524, 330] on button "ú" at bounding box center [519, 332] width 31 height 32
click at [438, 327] on button "í" at bounding box center [446, 332] width 31 height 32
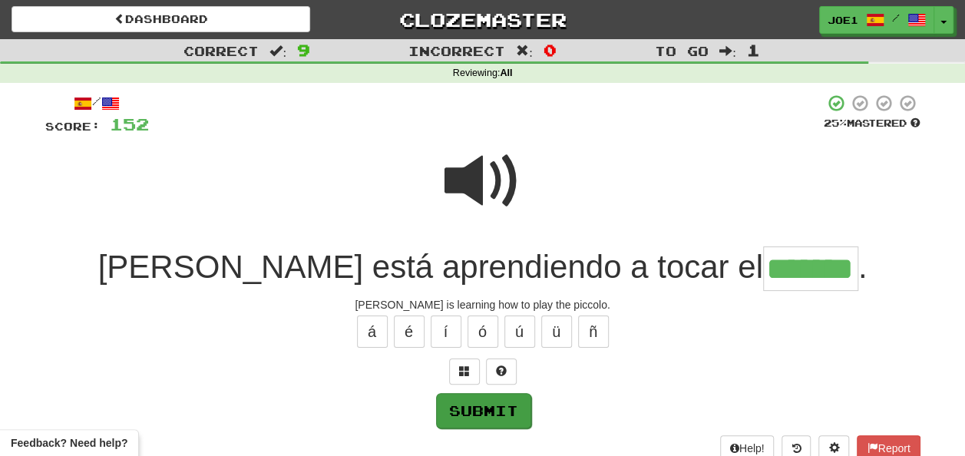
type input "*******"
click at [468, 404] on button "Submit" at bounding box center [483, 410] width 95 height 35
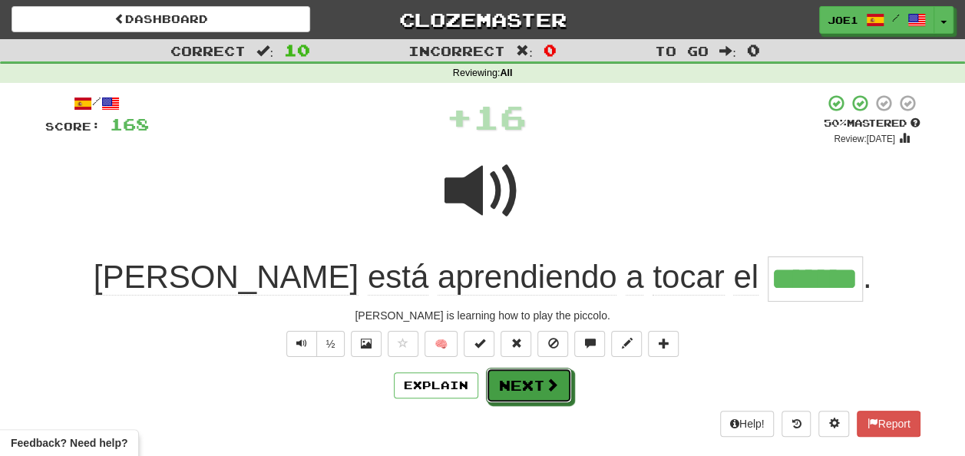
click at [519, 372] on button "Next" at bounding box center [529, 385] width 86 height 35
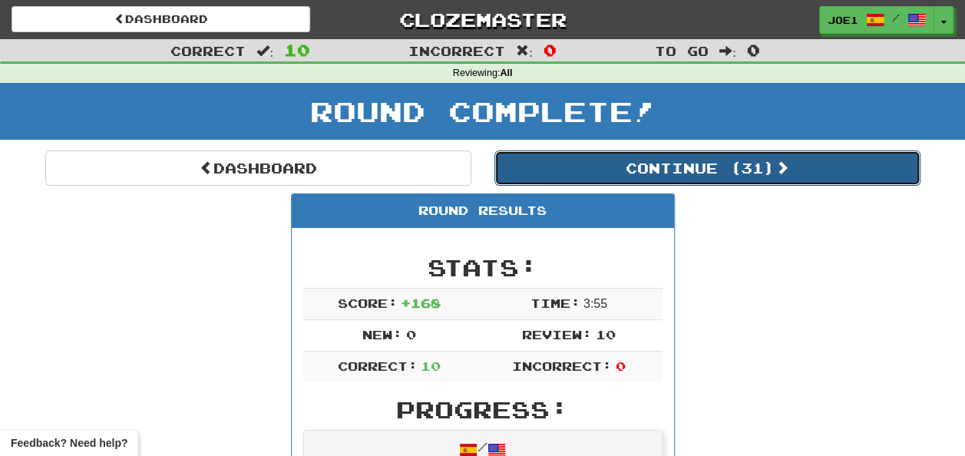
click at [632, 171] on button "Continue ( 31 )" at bounding box center [707, 167] width 426 height 35
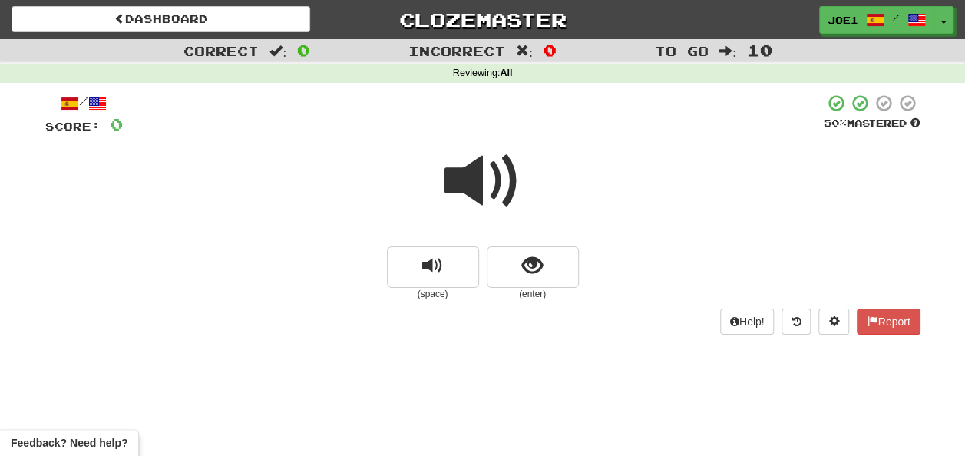
click at [482, 174] on span at bounding box center [482, 181] width 77 height 77
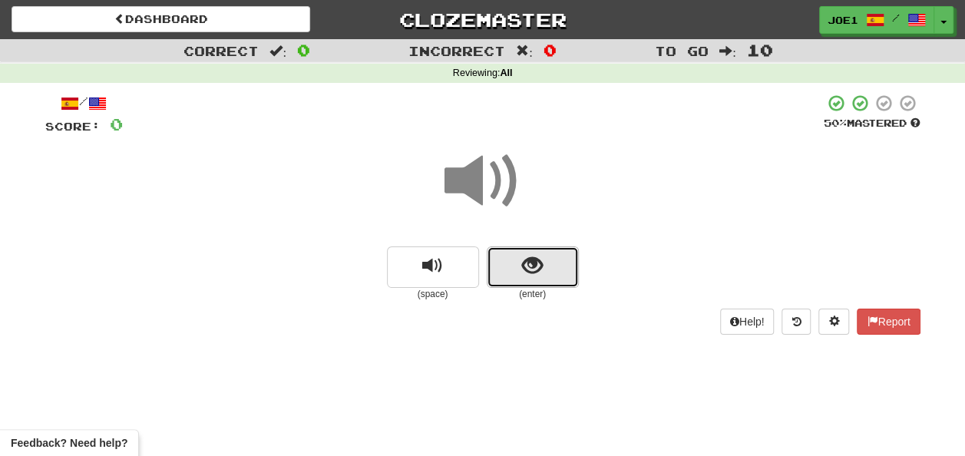
click at [517, 256] on button "show sentence" at bounding box center [533, 266] width 92 height 41
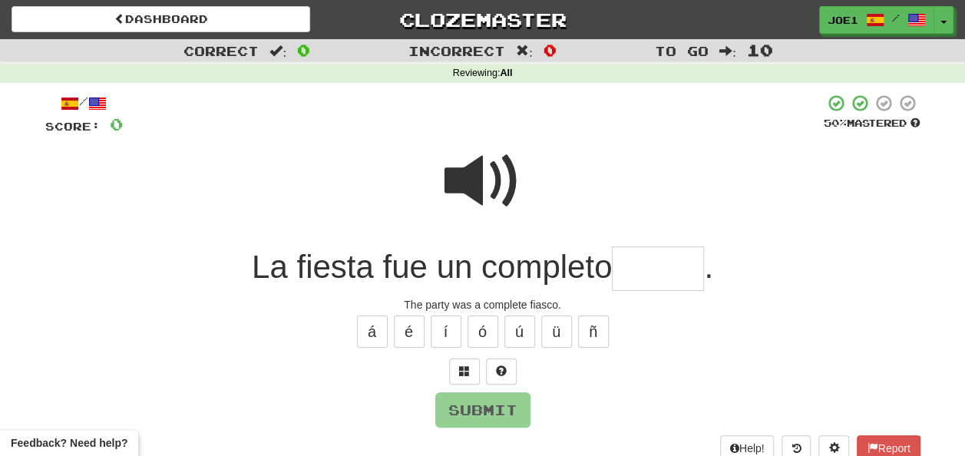
click at [639, 259] on input "text" at bounding box center [658, 268] width 92 height 45
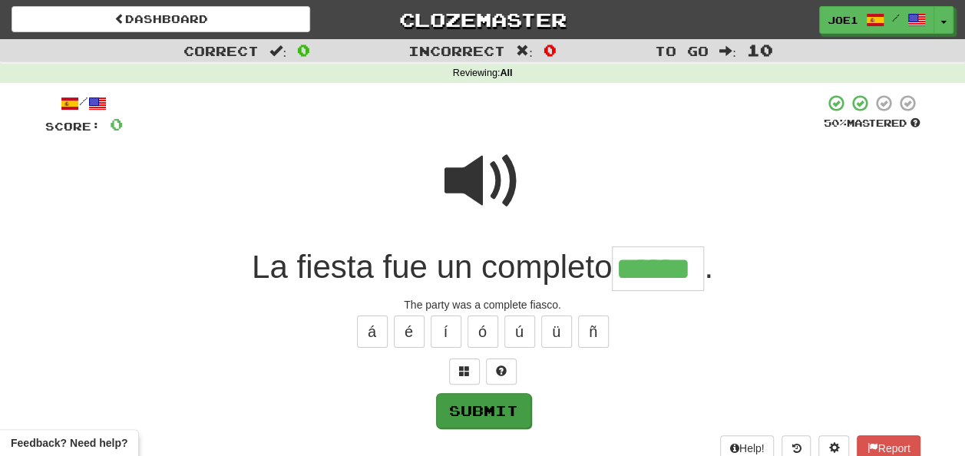
type input "******"
click at [483, 407] on button "Submit" at bounding box center [483, 410] width 95 height 35
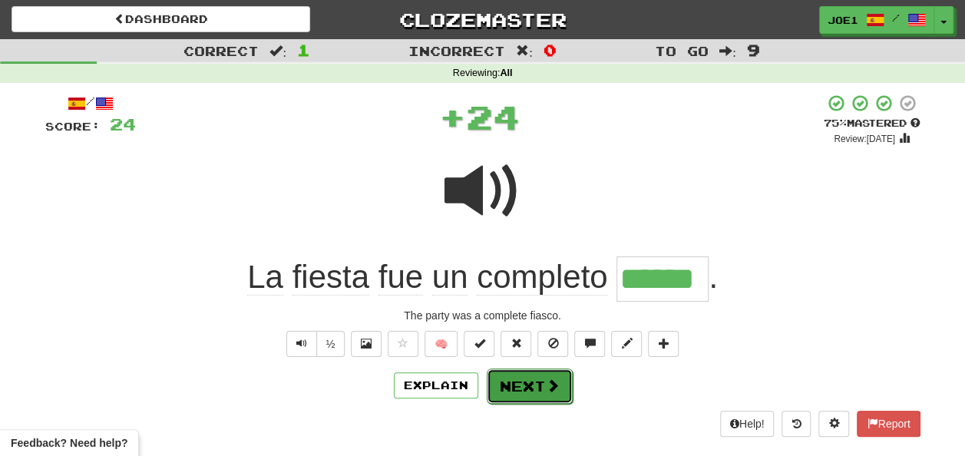
click at [542, 381] on button "Next" at bounding box center [530, 385] width 86 height 35
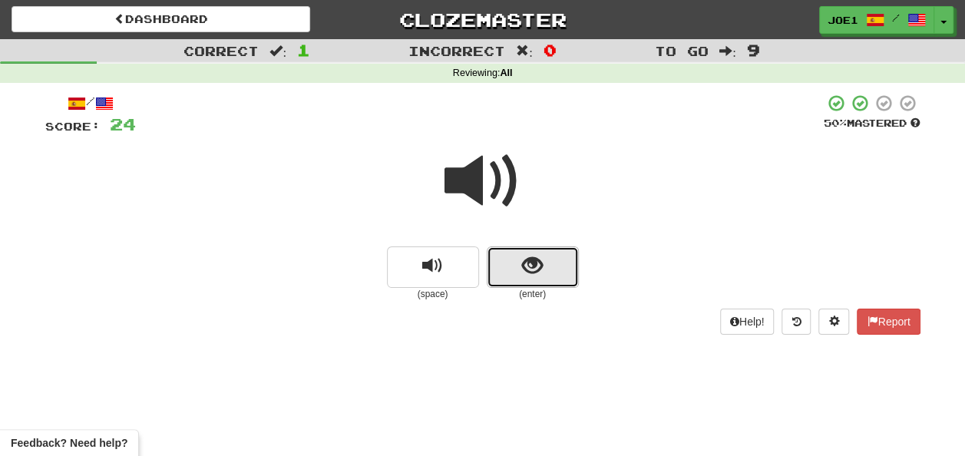
click at [517, 266] on button "show sentence" at bounding box center [533, 266] width 92 height 41
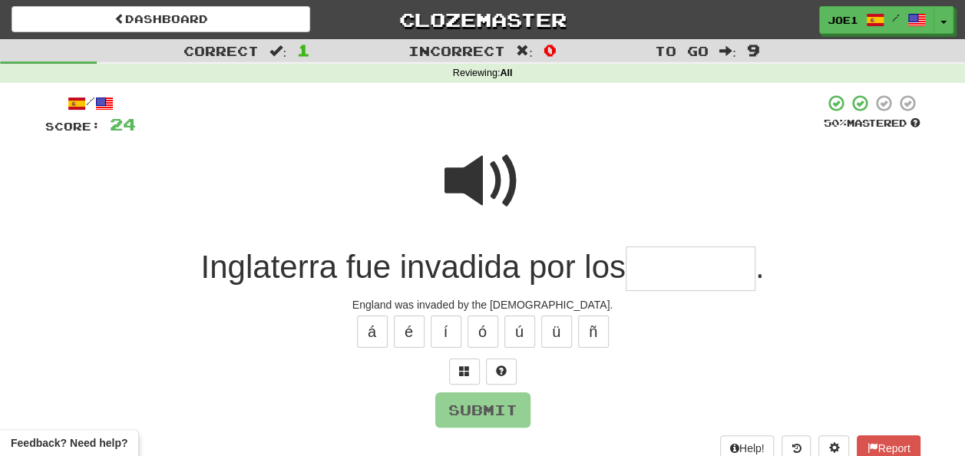
click at [640, 263] on input "text" at bounding box center [691, 268] width 130 height 45
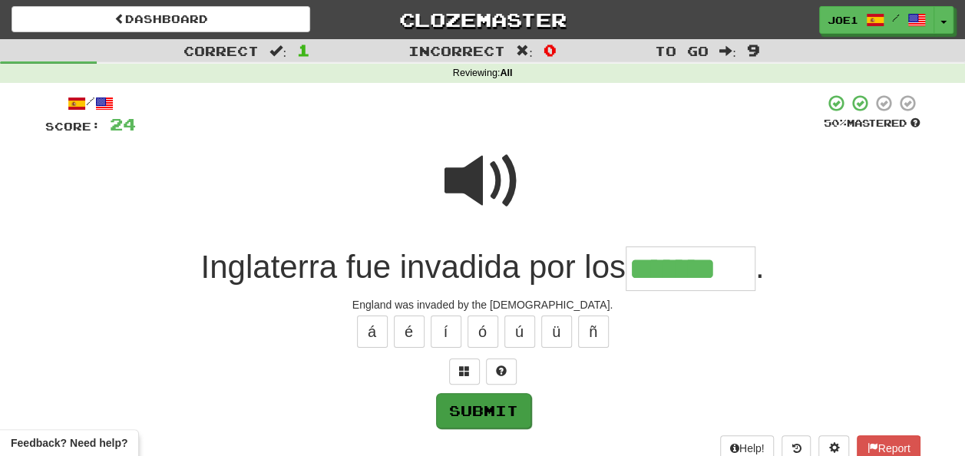
type input "*******"
click at [494, 408] on button "Submit" at bounding box center [483, 410] width 95 height 35
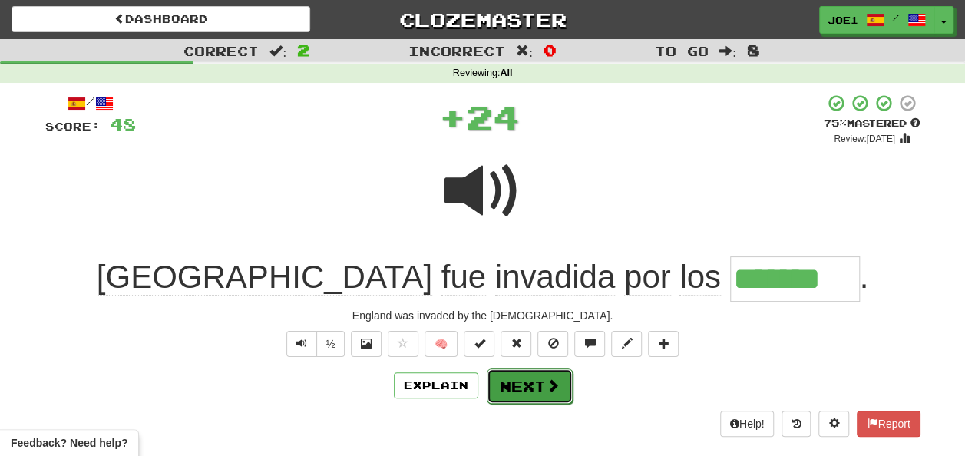
click at [524, 373] on button "Next" at bounding box center [530, 385] width 86 height 35
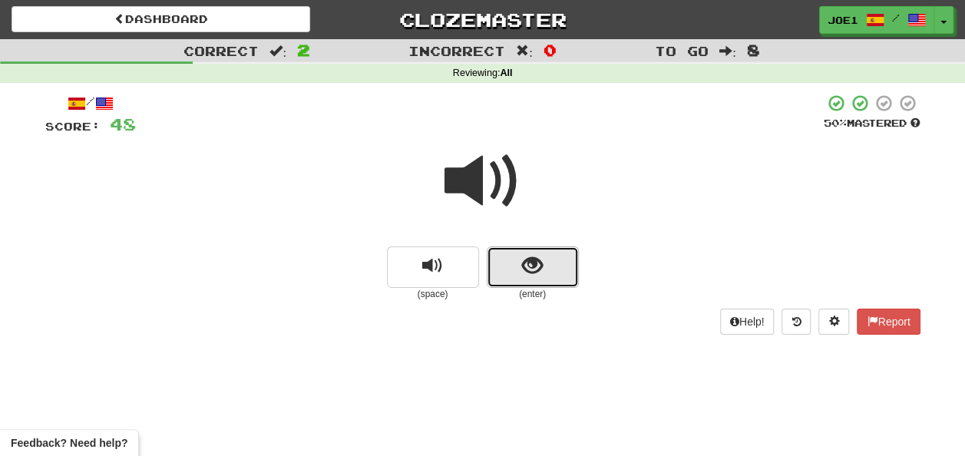
click at [524, 276] on span "show sentence" at bounding box center [532, 266] width 21 height 21
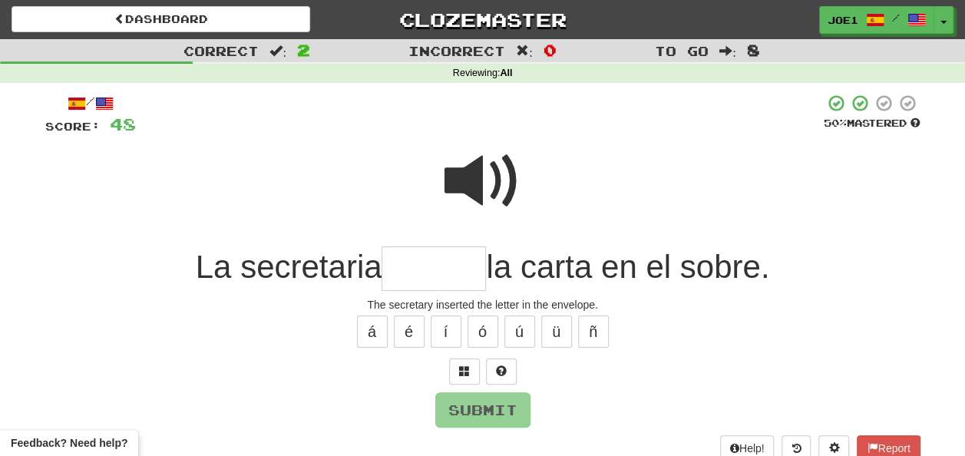
click at [437, 267] on input "text" at bounding box center [434, 268] width 104 height 45
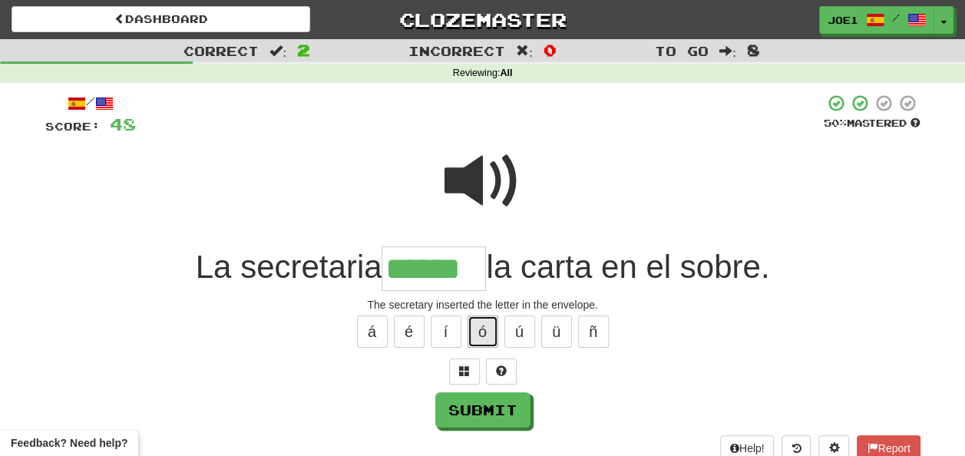
click at [482, 336] on button "ó" at bounding box center [483, 332] width 31 height 32
type input "*******"
click at [464, 177] on span at bounding box center [482, 181] width 77 height 77
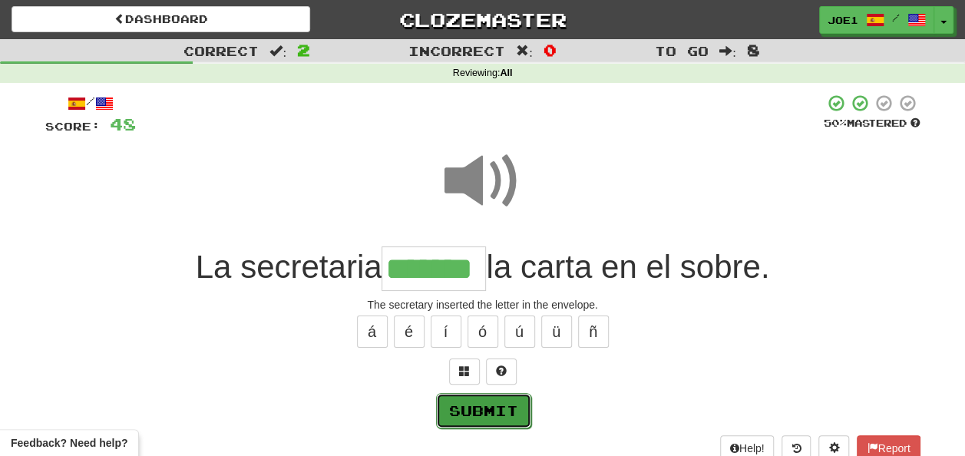
click at [507, 414] on button "Submit" at bounding box center [483, 410] width 95 height 35
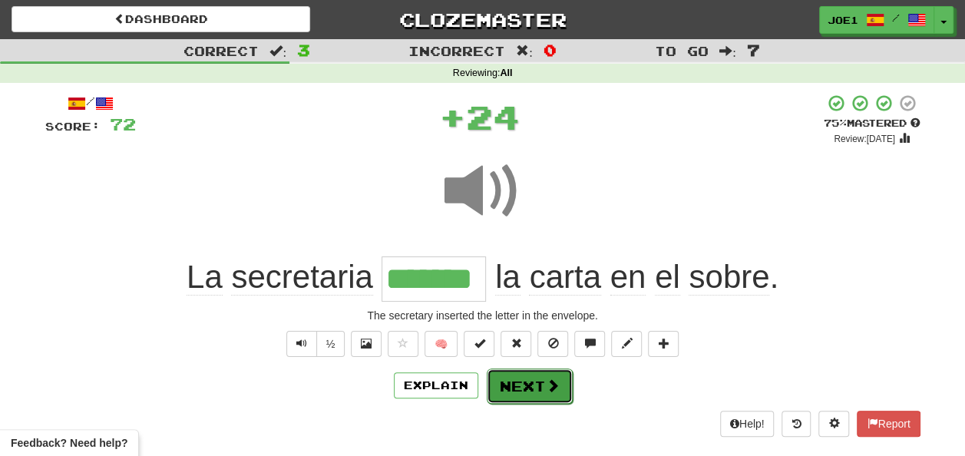
click at [527, 381] on button "Next" at bounding box center [530, 385] width 86 height 35
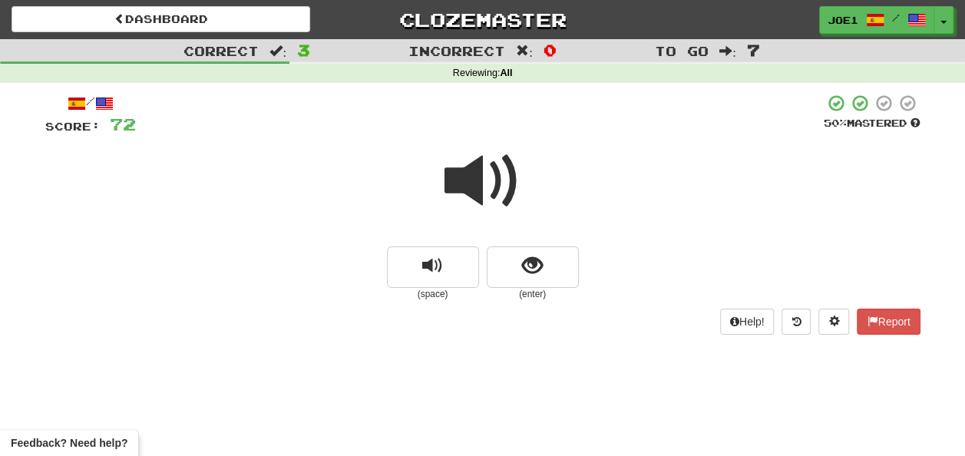
click at [476, 188] on span at bounding box center [482, 181] width 77 height 77
click at [524, 264] on span "show sentence" at bounding box center [532, 266] width 21 height 21
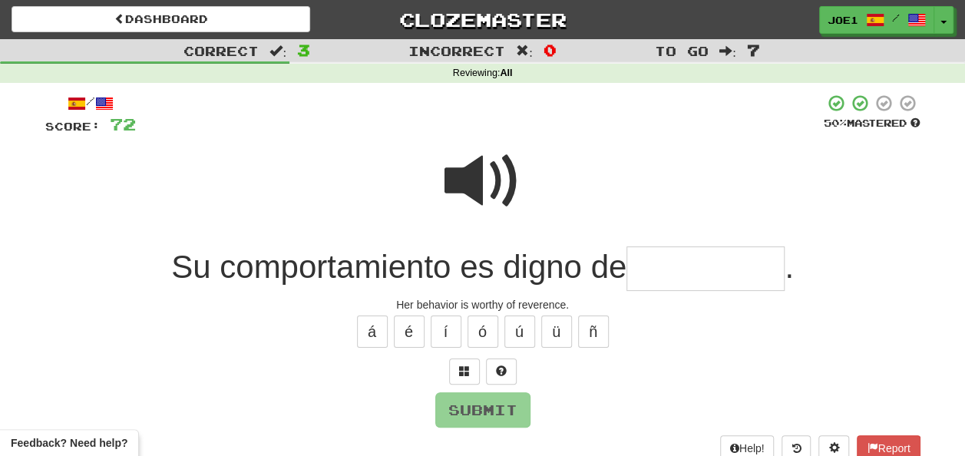
click at [666, 266] on input "text" at bounding box center [705, 268] width 158 height 45
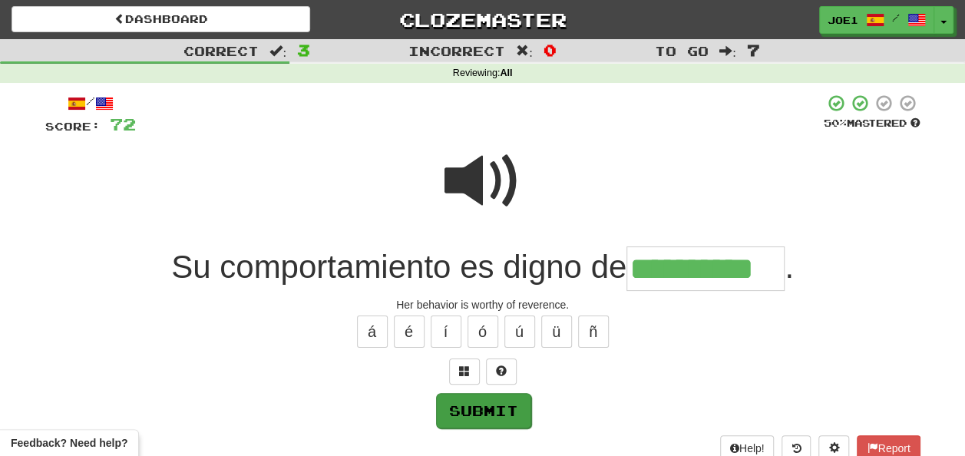
type input "**********"
click at [481, 402] on button "Submit" at bounding box center [483, 410] width 95 height 35
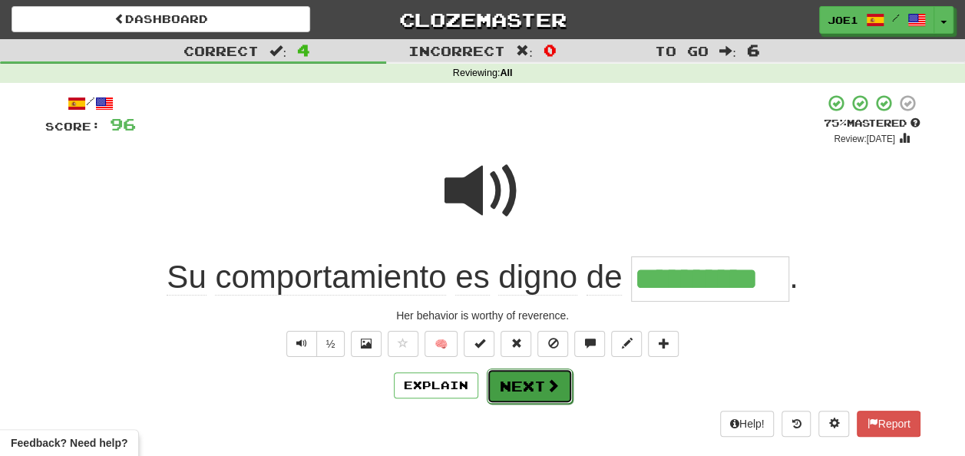
click at [518, 385] on button "Next" at bounding box center [530, 385] width 86 height 35
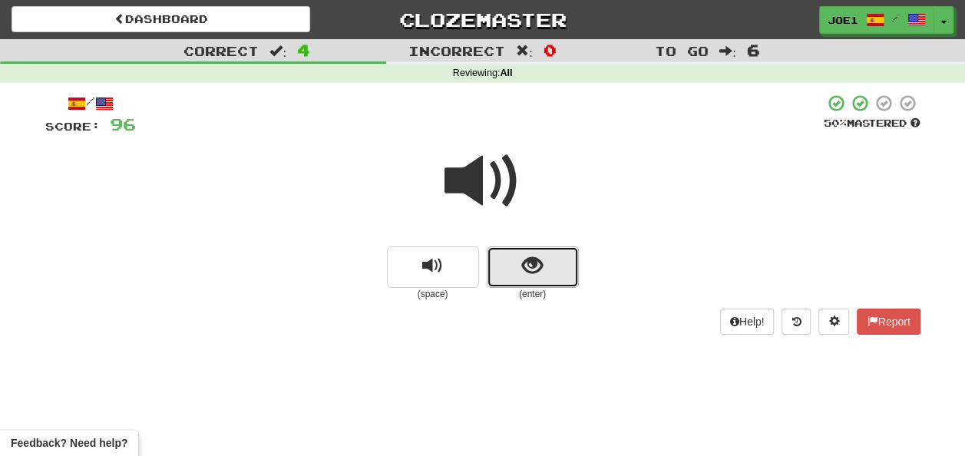
click at [514, 271] on button "show sentence" at bounding box center [533, 266] width 92 height 41
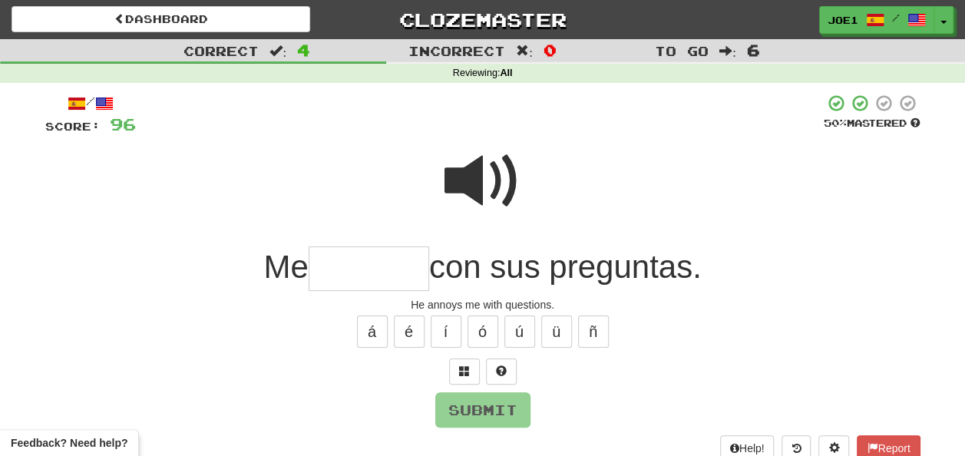
click at [338, 264] on input "text" at bounding box center [369, 268] width 121 height 45
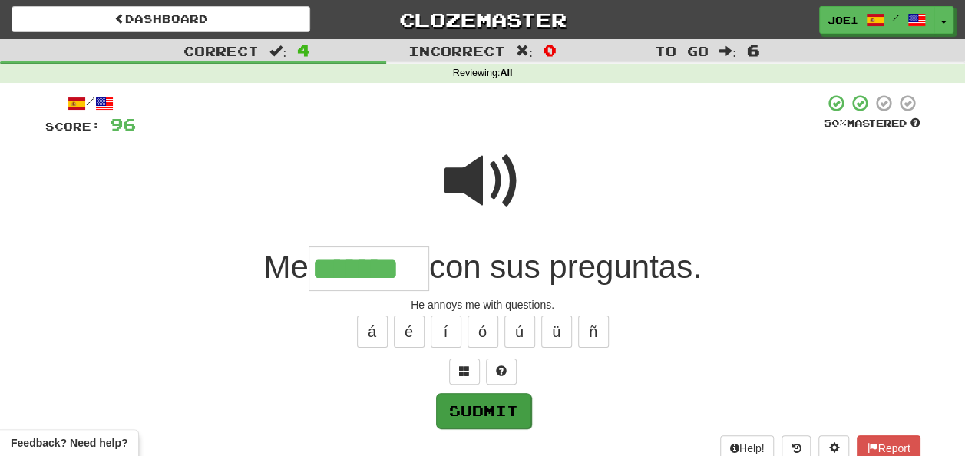
type input "*******"
click at [462, 404] on button "Submit" at bounding box center [483, 410] width 95 height 35
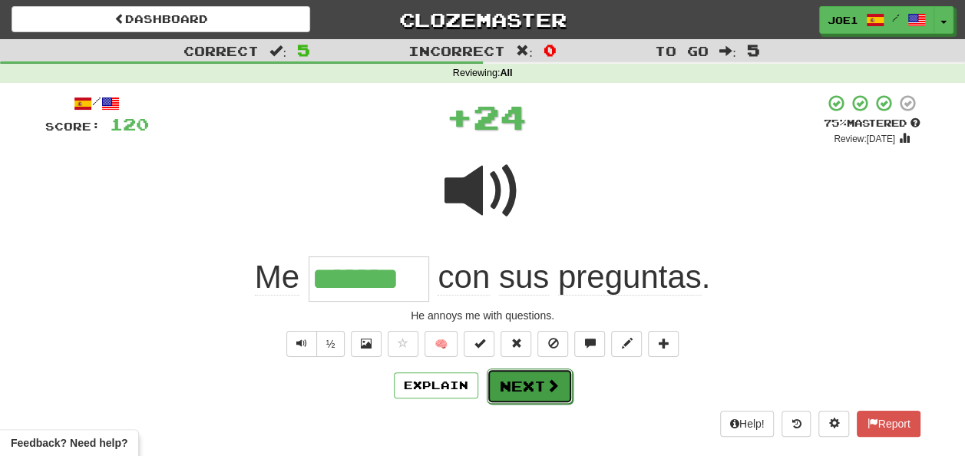
click at [525, 380] on button "Next" at bounding box center [530, 385] width 86 height 35
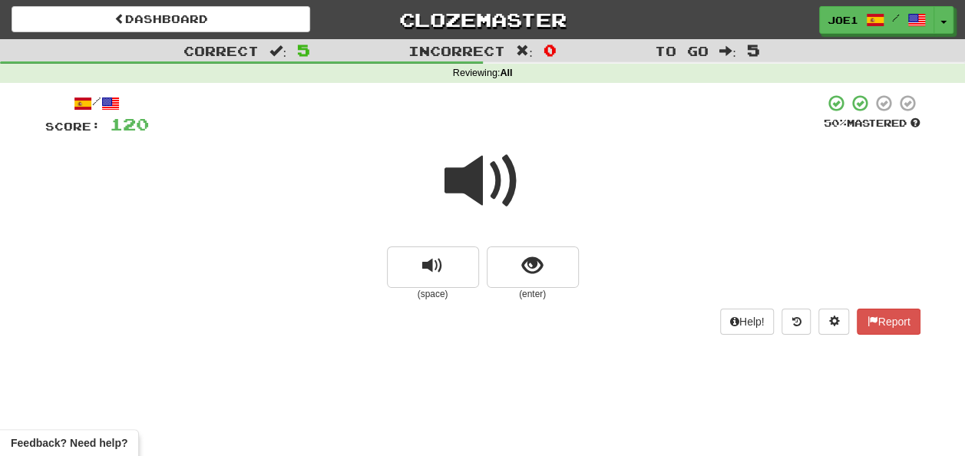
click at [484, 177] on span at bounding box center [482, 181] width 77 height 77
click at [517, 261] on button "show sentence" at bounding box center [533, 266] width 92 height 41
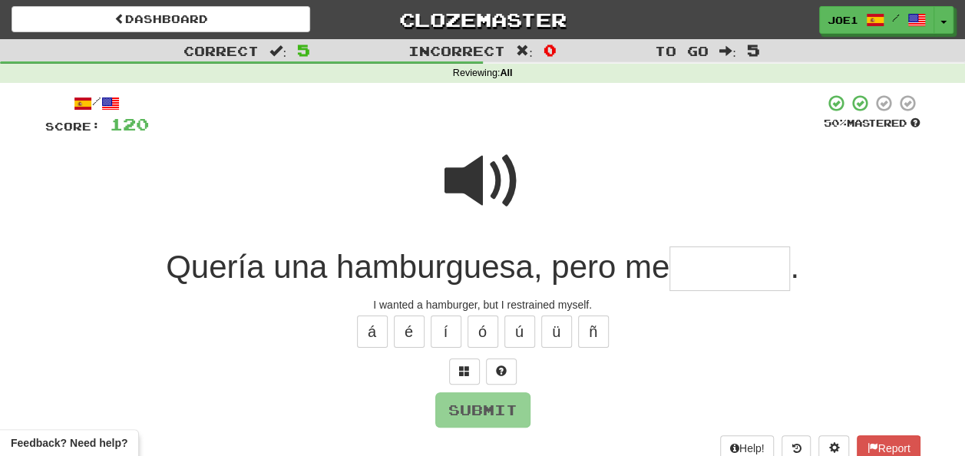
click at [464, 152] on span at bounding box center [482, 181] width 77 height 77
click at [689, 266] on input "text" at bounding box center [729, 268] width 121 height 45
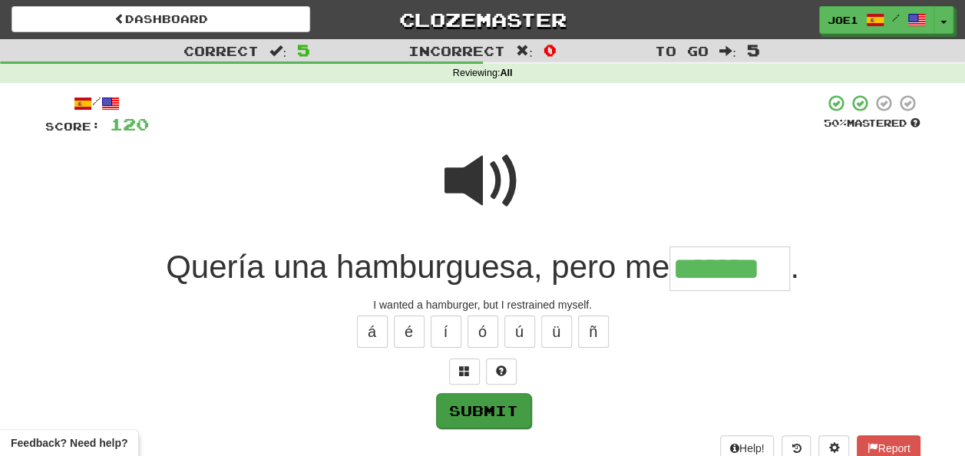
type input "*******"
click at [497, 401] on button "Submit" at bounding box center [483, 410] width 95 height 35
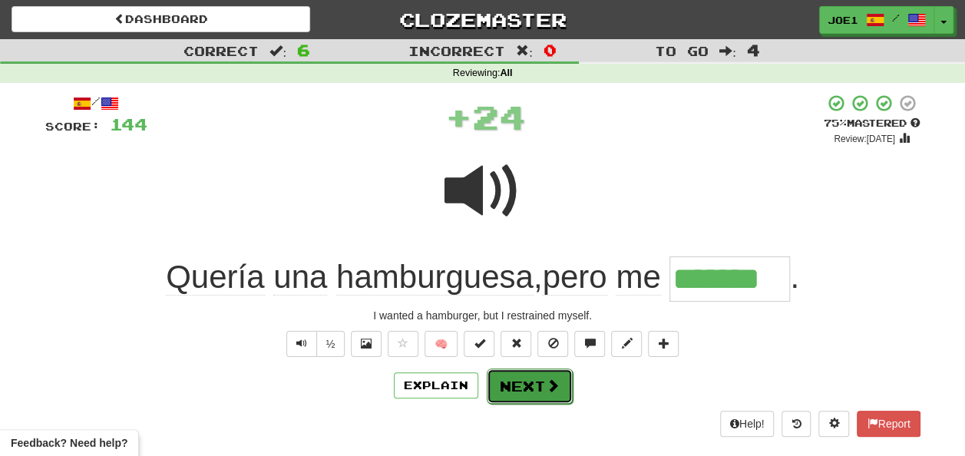
click at [524, 378] on button "Next" at bounding box center [530, 385] width 86 height 35
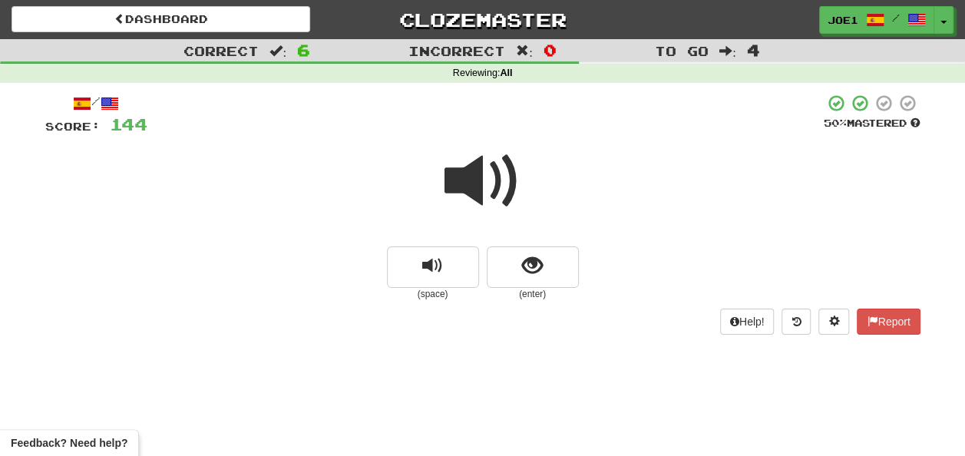
click at [480, 177] on span at bounding box center [482, 181] width 77 height 77
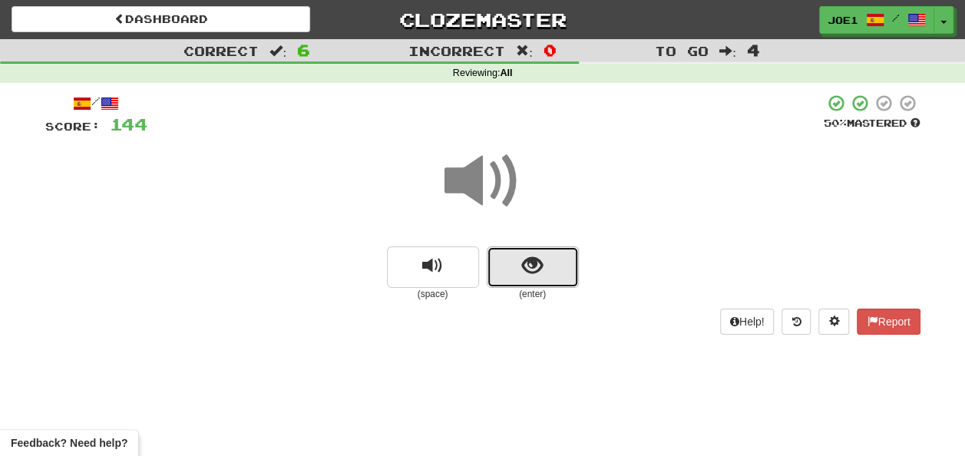
click at [527, 259] on span "show sentence" at bounding box center [532, 266] width 21 height 21
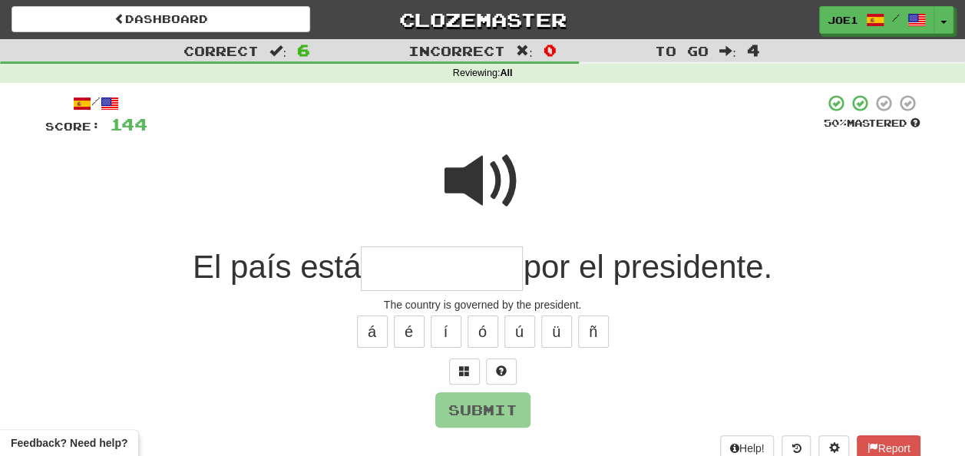
click at [381, 267] on input "text" at bounding box center [442, 268] width 162 height 45
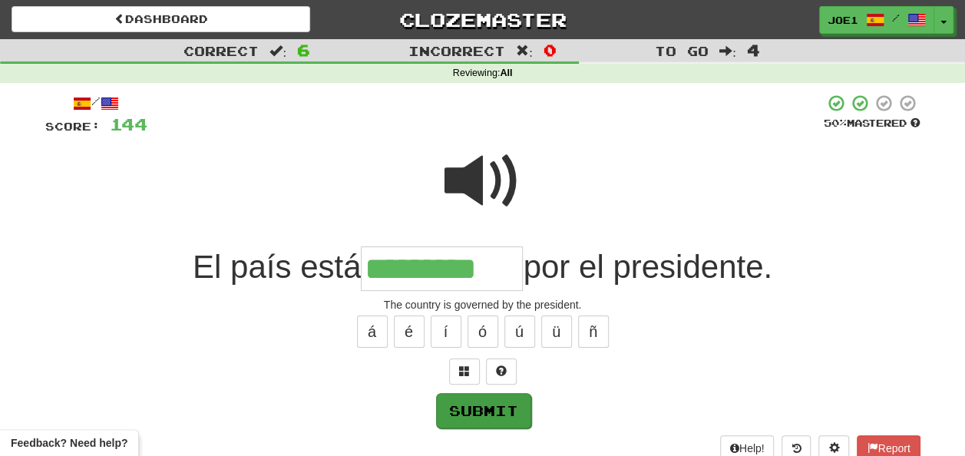
type input "*********"
click at [459, 411] on button "Submit" at bounding box center [483, 410] width 95 height 35
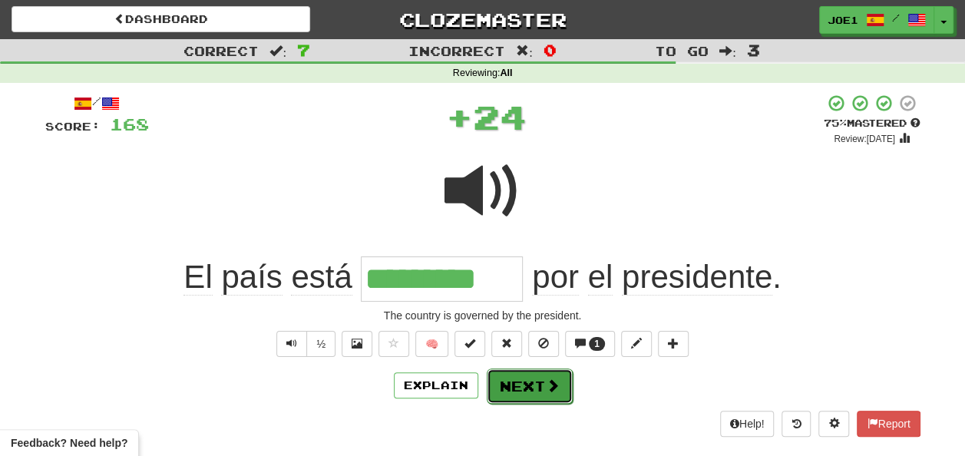
click at [527, 375] on button "Next" at bounding box center [530, 385] width 86 height 35
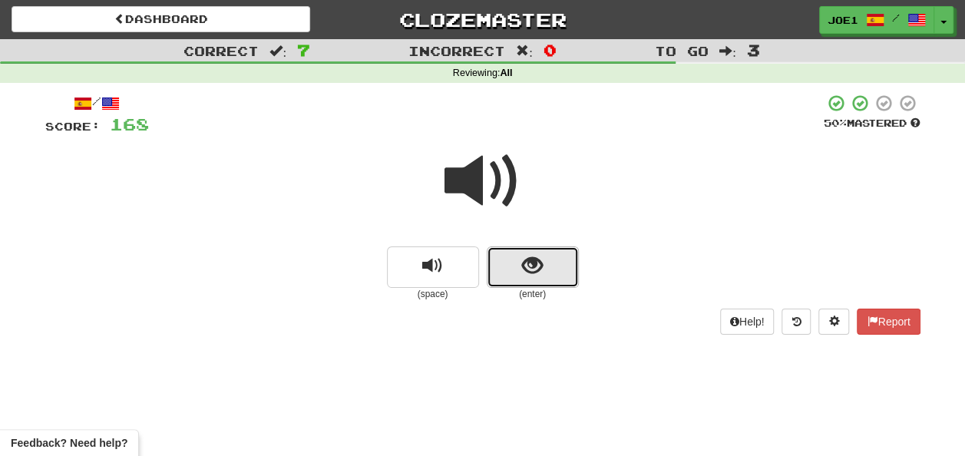
click at [523, 269] on span "show sentence" at bounding box center [532, 266] width 21 height 21
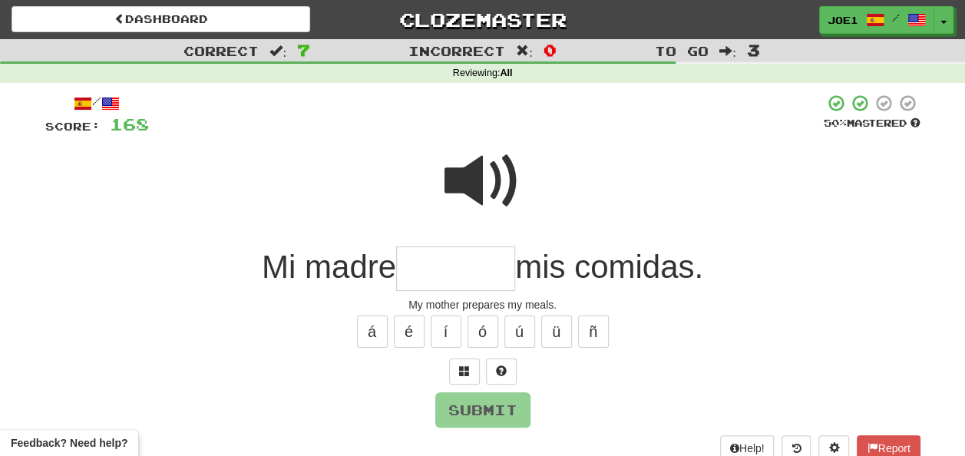
click at [422, 266] on input "text" at bounding box center [455, 268] width 119 height 45
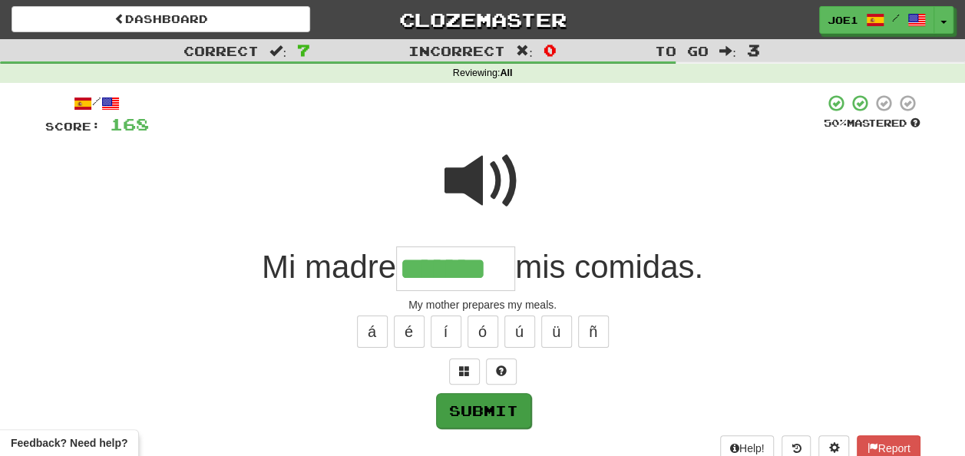
type input "*******"
click at [487, 407] on button "Submit" at bounding box center [483, 410] width 95 height 35
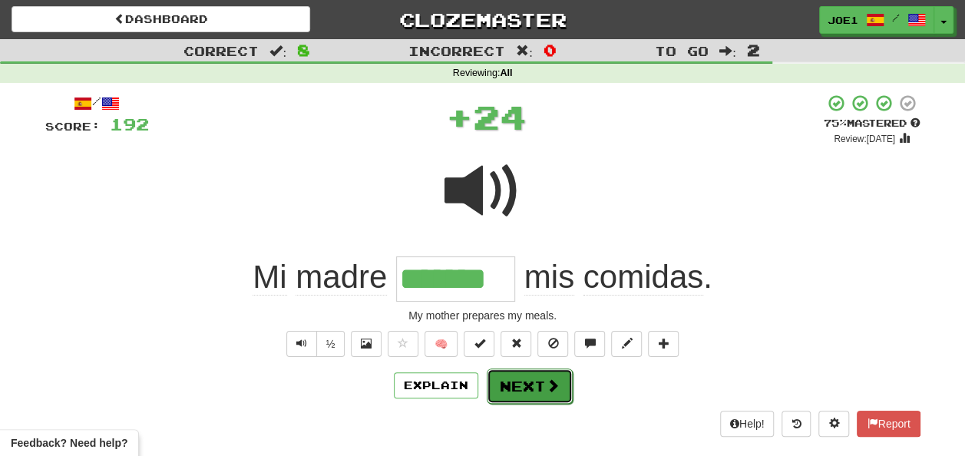
click at [530, 376] on button "Next" at bounding box center [530, 385] width 86 height 35
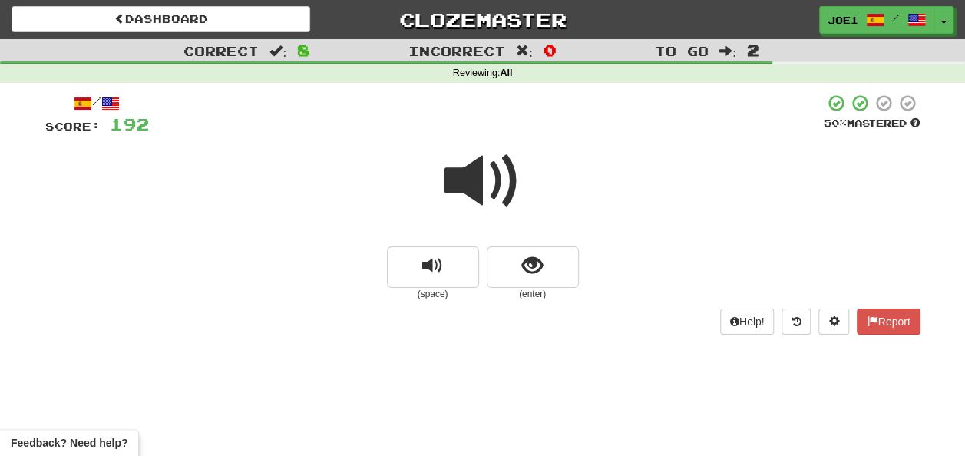
click at [477, 180] on span at bounding box center [482, 181] width 77 height 77
click at [477, 183] on span at bounding box center [482, 181] width 77 height 77
click at [517, 263] on button "show sentence" at bounding box center [533, 266] width 92 height 41
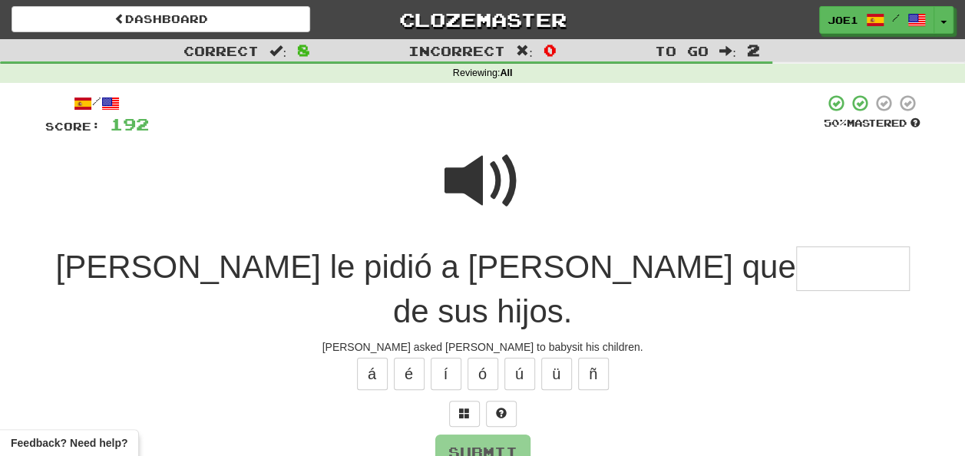
click at [442, 144] on div at bounding box center [482, 192] width 875 height 110
click at [474, 172] on span at bounding box center [482, 181] width 77 height 77
click at [796, 272] on input "text" at bounding box center [853, 268] width 114 height 45
type input "*******"
click at [484, 172] on span at bounding box center [482, 181] width 77 height 77
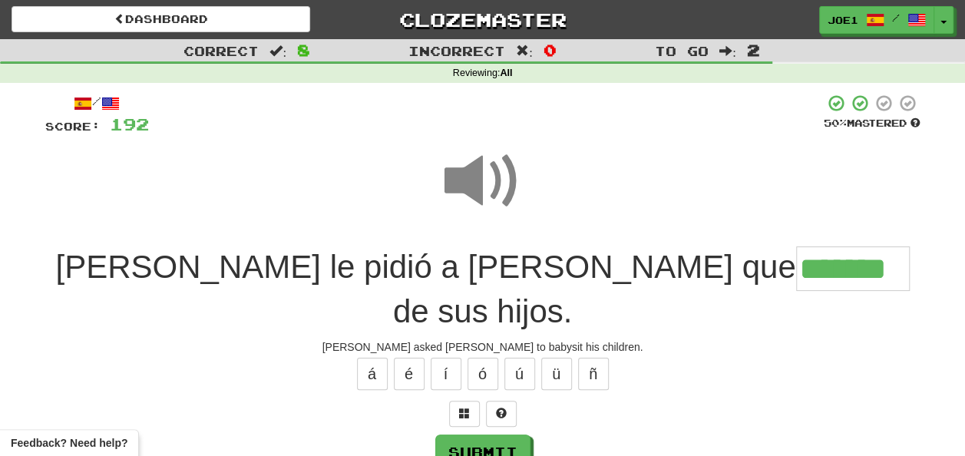
click at [484, 172] on span at bounding box center [482, 181] width 77 height 77
click at [479, 176] on span at bounding box center [482, 181] width 77 height 77
click at [479, 180] on span at bounding box center [482, 181] width 77 height 77
click at [480, 435] on button "Submit" at bounding box center [483, 452] width 95 height 35
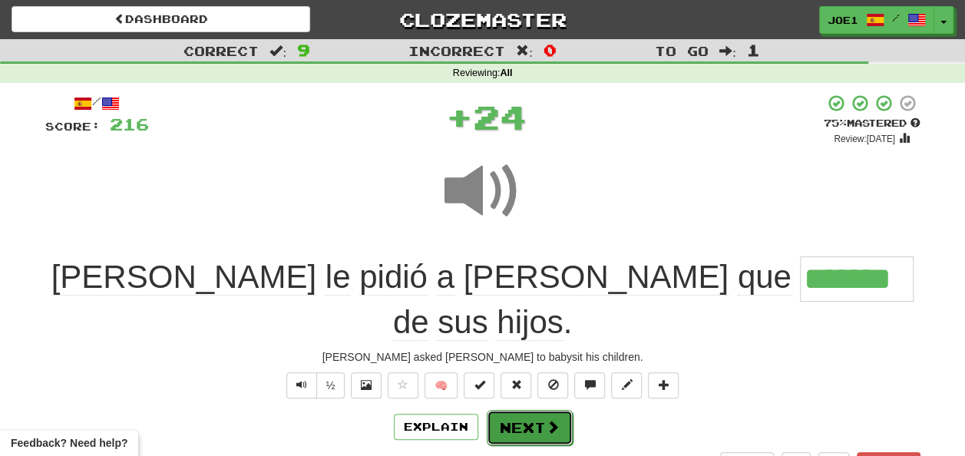
click at [509, 410] on button "Next" at bounding box center [530, 427] width 86 height 35
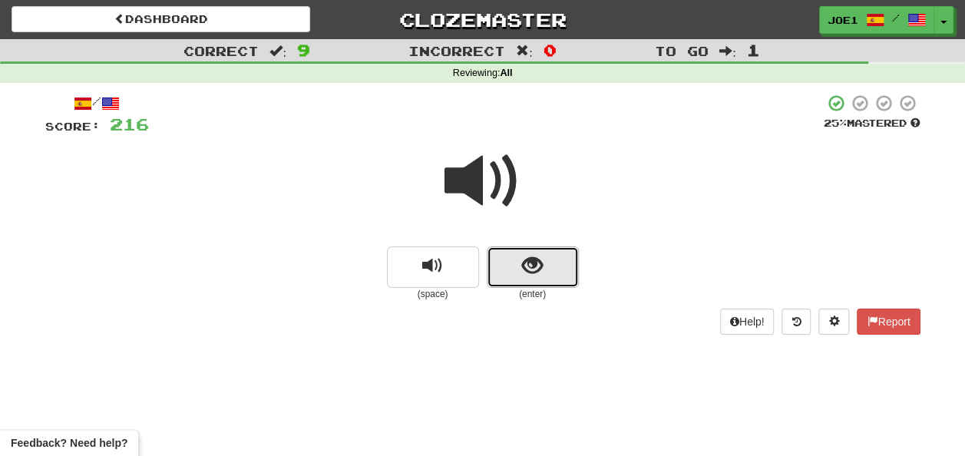
click at [518, 265] on button "show sentence" at bounding box center [533, 266] width 92 height 41
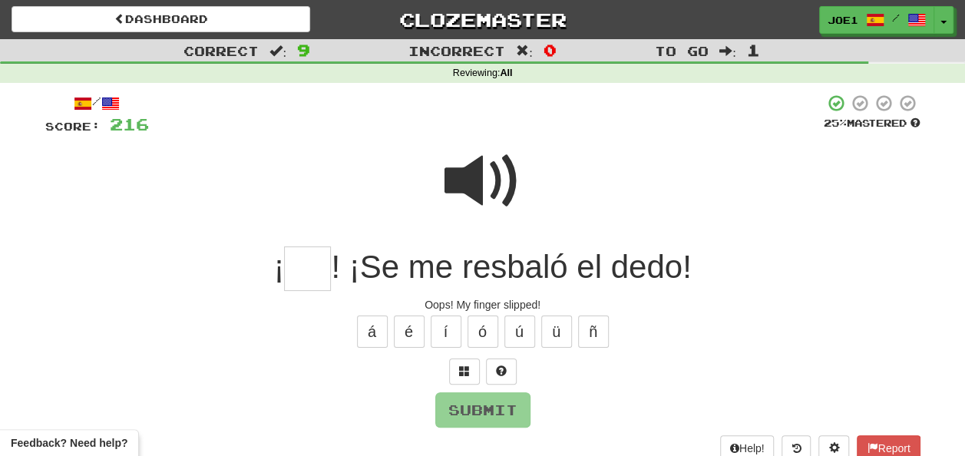
click at [310, 272] on input "text" at bounding box center [307, 268] width 47 height 45
type input "**"
click at [462, 398] on button "Submit" at bounding box center [483, 410] width 95 height 35
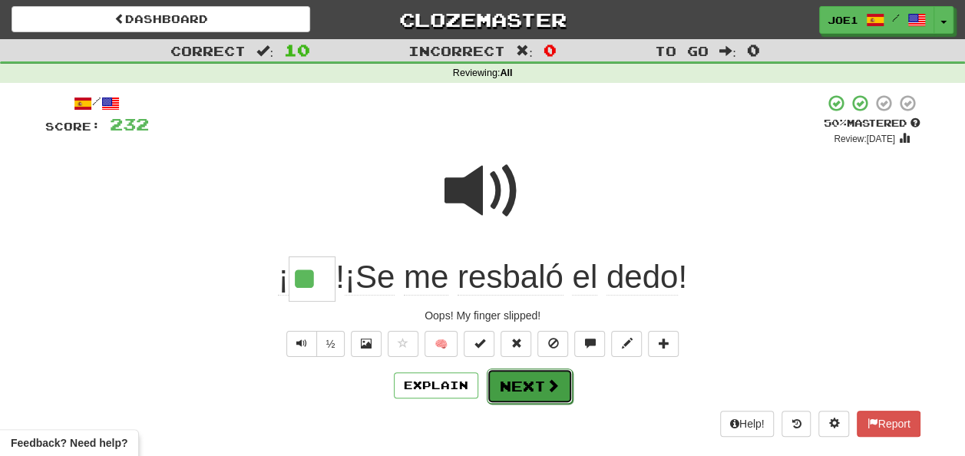
click at [533, 376] on button "Next" at bounding box center [530, 385] width 86 height 35
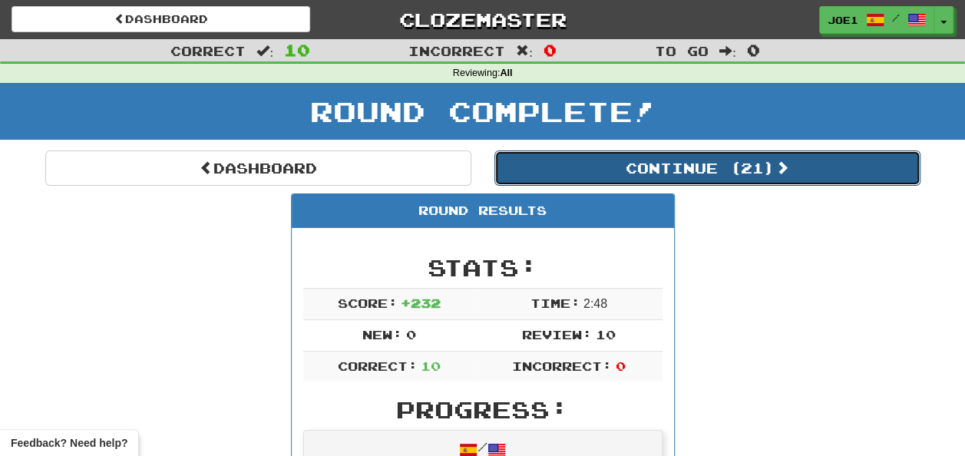
click at [548, 172] on button "Continue ( 21 )" at bounding box center [707, 167] width 426 height 35
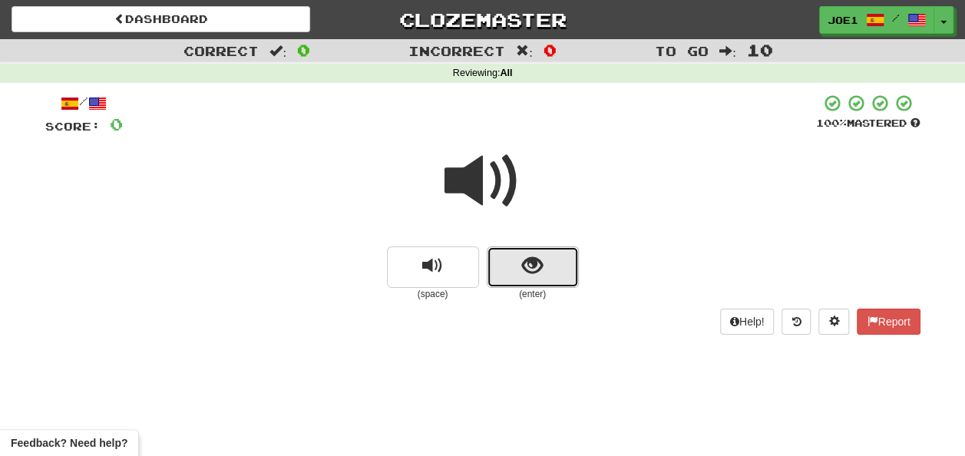
click at [519, 266] on button "show sentence" at bounding box center [533, 266] width 92 height 41
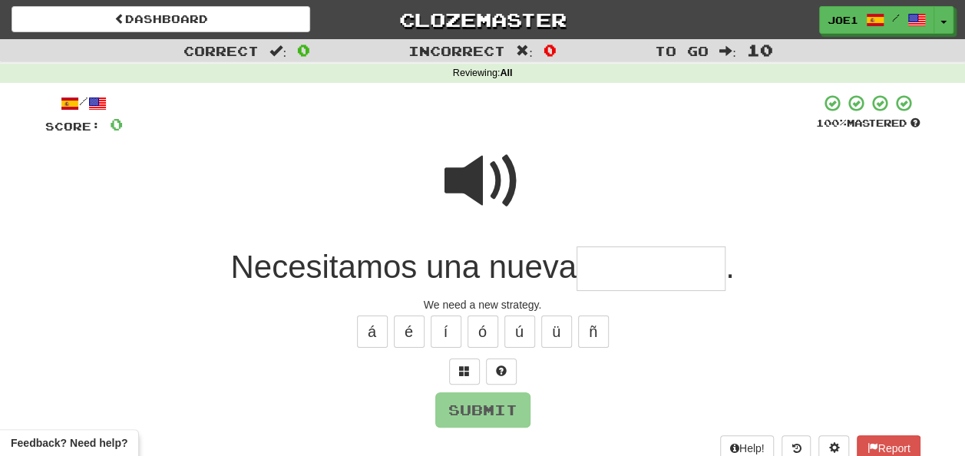
click at [587, 270] on input "text" at bounding box center [651, 268] width 149 height 45
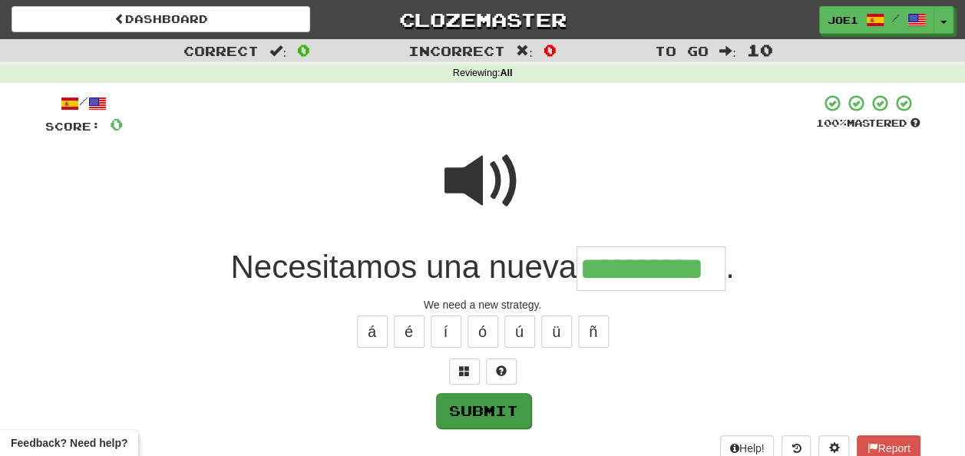
type input "**********"
click at [497, 410] on button "Submit" at bounding box center [483, 410] width 95 height 35
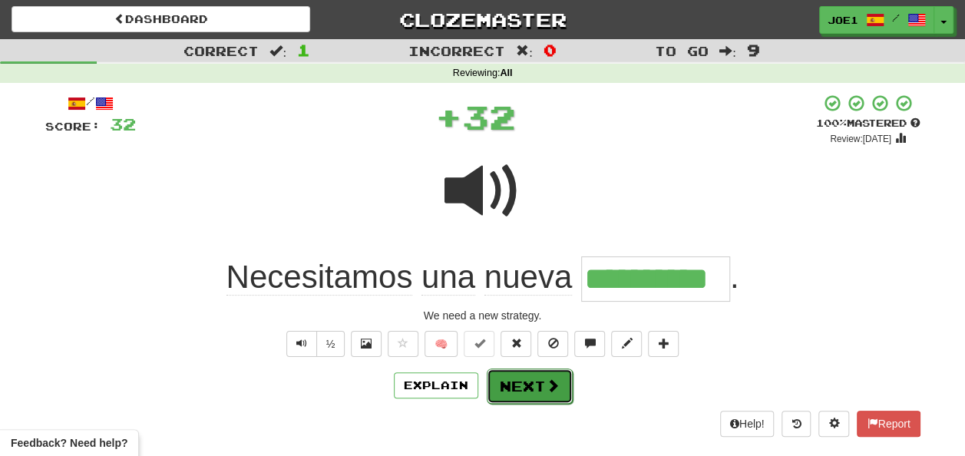
click at [515, 379] on button "Next" at bounding box center [530, 385] width 86 height 35
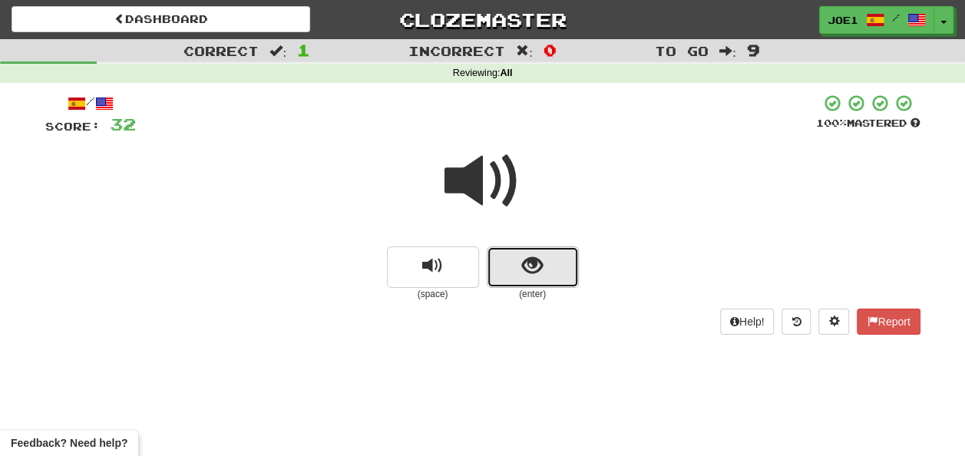
click at [522, 273] on span "show sentence" at bounding box center [532, 266] width 21 height 21
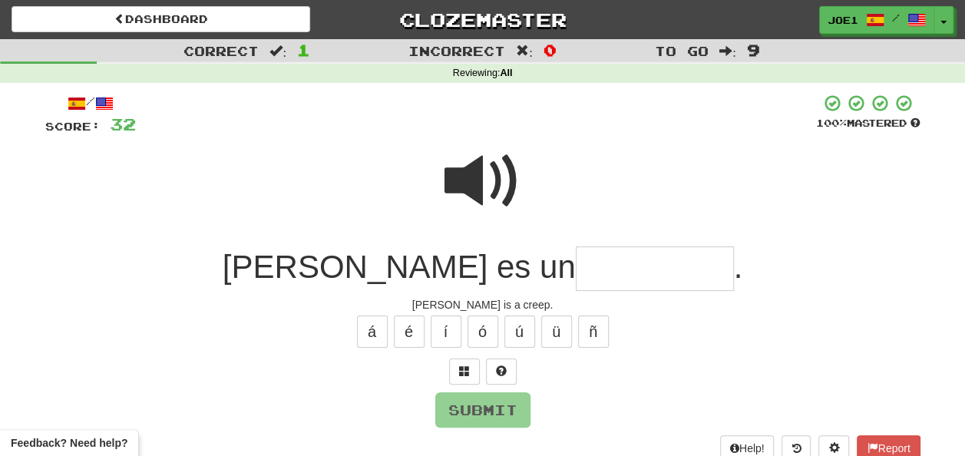
click at [576, 263] on input "text" at bounding box center [655, 268] width 158 height 45
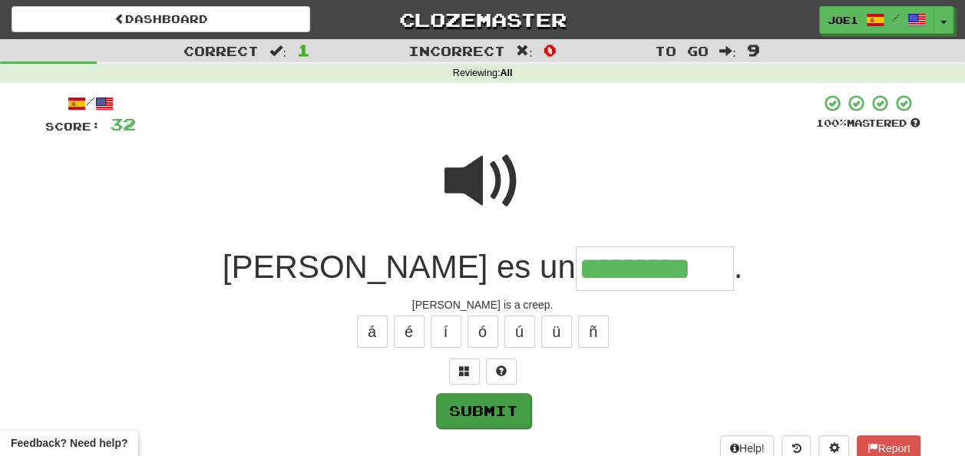
type input "*********"
click at [511, 398] on button "Submit" at bounding box center [483, 410] width 95 height 35
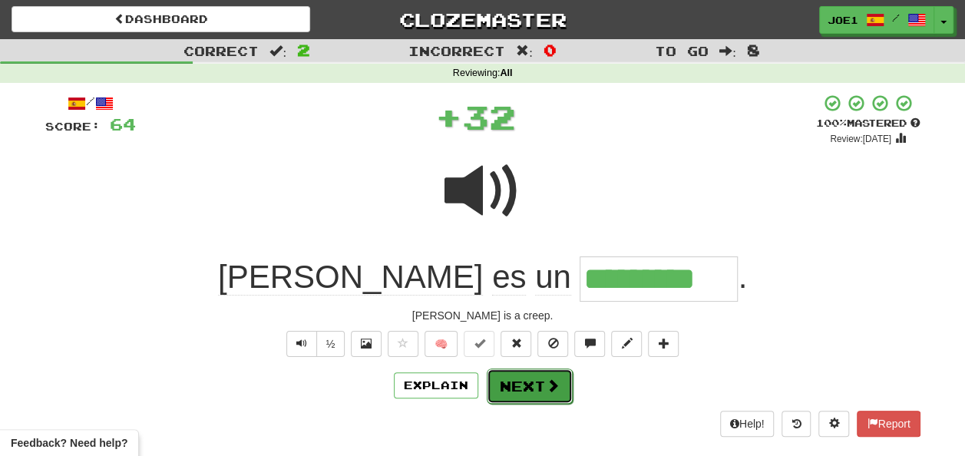
click at [530, 382] on button "Next" at bounding box center [530, 385] width 86 height 35
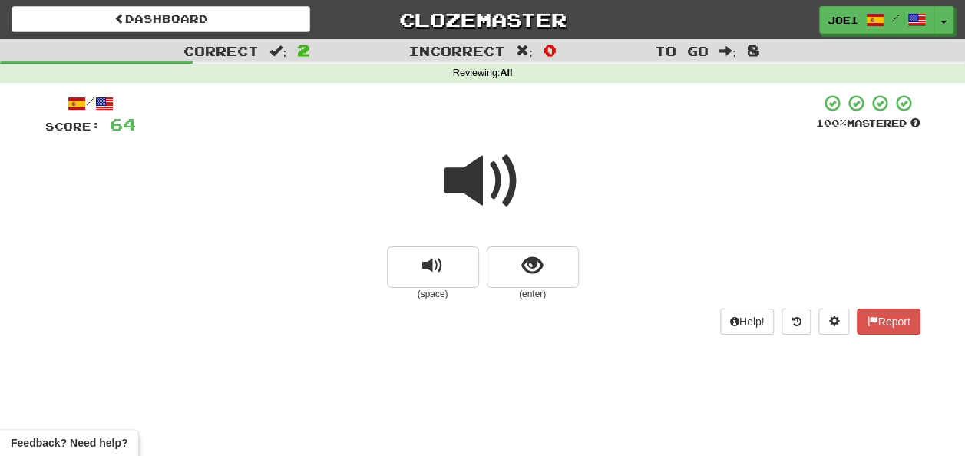
click at [473, 186] on span at bounding box center [482, 181] width 77 height 77
click at [477, 185] on span at bounding box center [482, 181] width 77 height 77
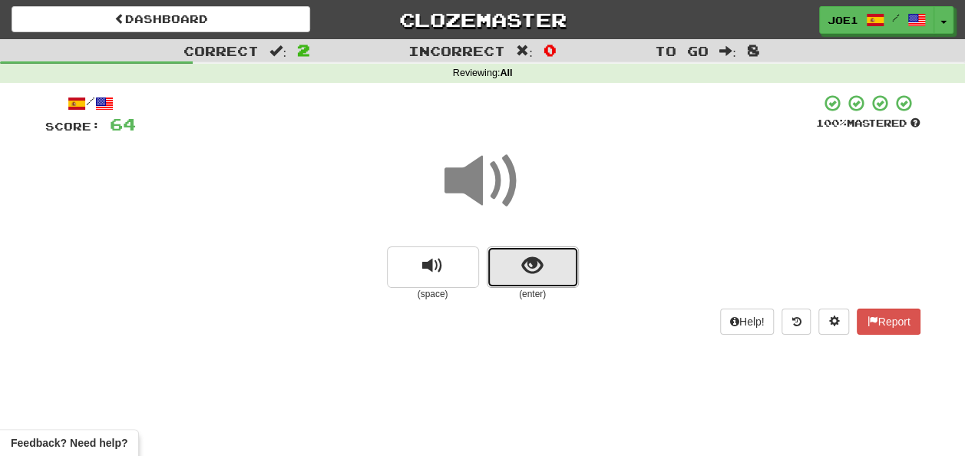
click at [530, 264] on span "show sentence" at bounding box center [532, 266] width 21 height 21
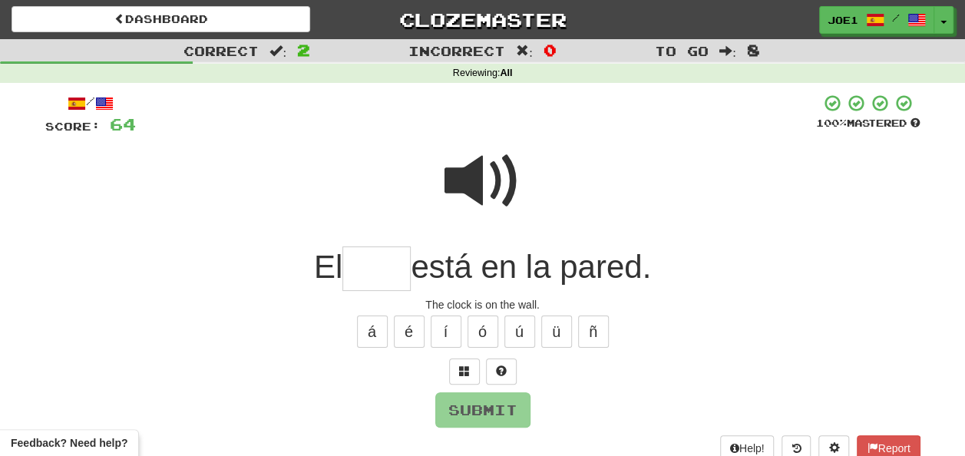
click at [465, 171] on span at bounding box center [482, 181] width 77 height 77
click at [358, 273] on input "text" at bounding box center [376, 268] width 68 height 45
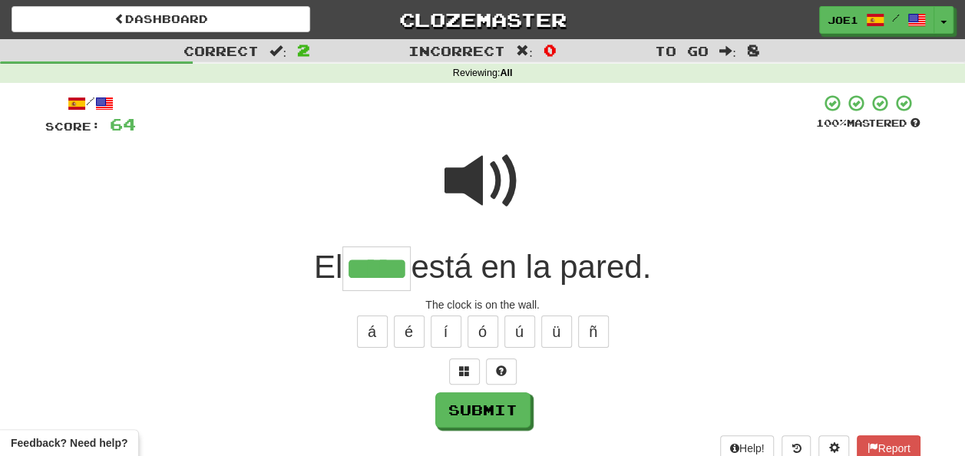
type input "*****"
click at [469, 176] on span at bounding box center [482, 181] width 77 height 77
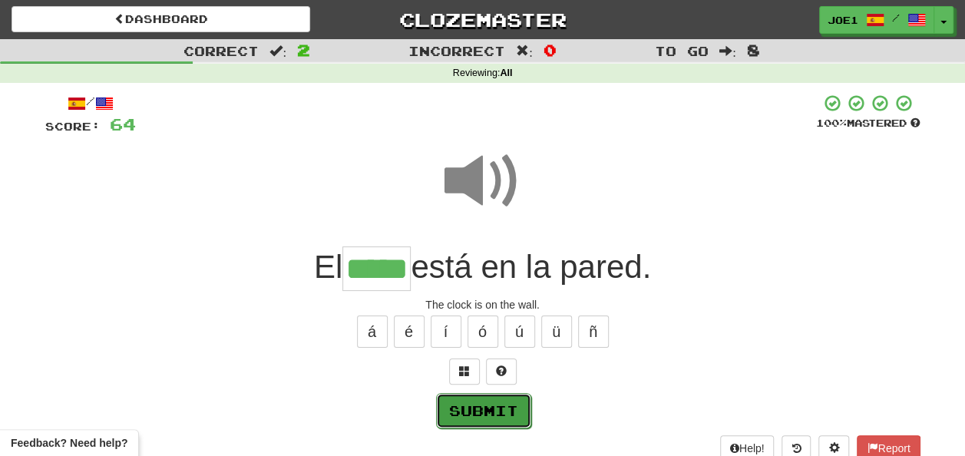
click at [488, 402] on button "Submit" at bounding box center [483, 410] width 95 height 35
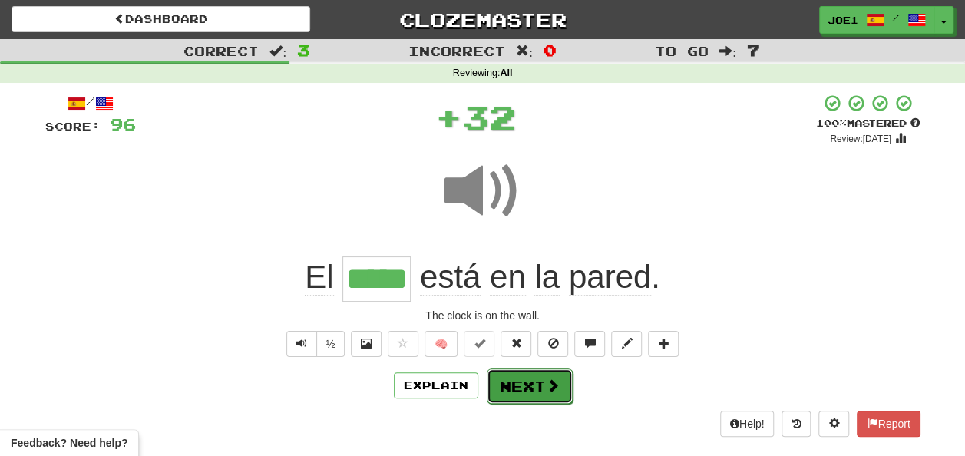
click at [524, 387] on button "Next" at bounding box center [530, 385] width 86 height 35
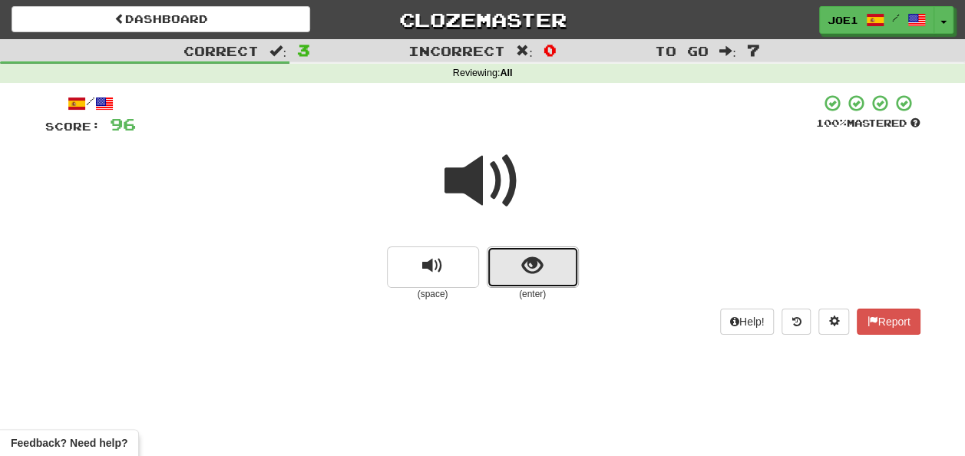
click at [511, 263] on button "show sentence" at bounding box center [533, 266] width 92 height 41
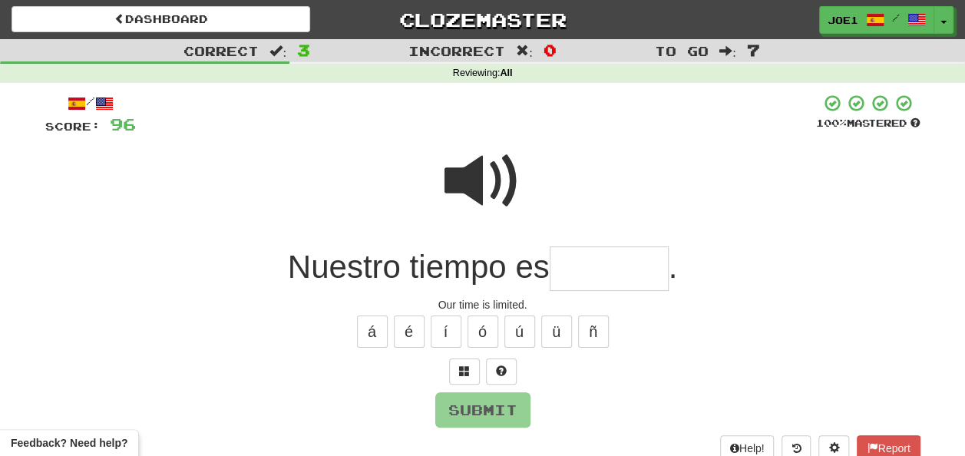
click at [569, 269] on input "text" at bounding box center [609, 268] width 119 height 45
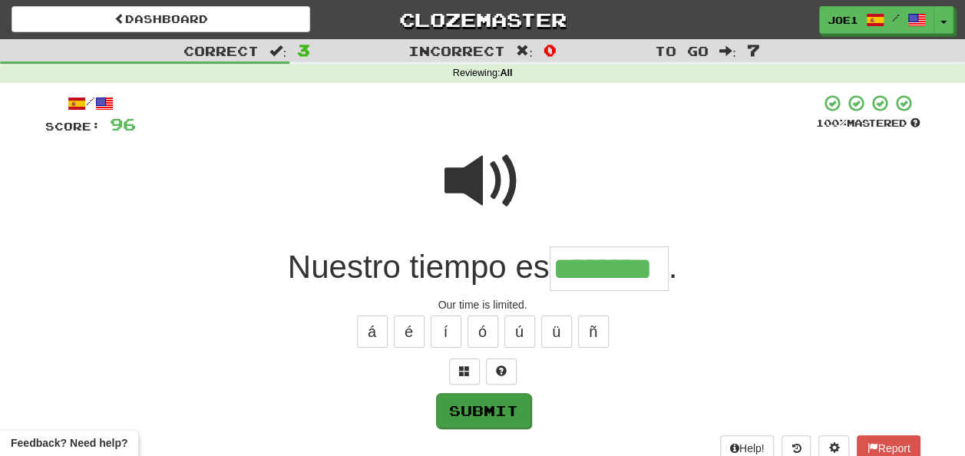
type input "********"
click at [502, 402] on button "Submit" at bounding box center [483, 410] width 95 height 35
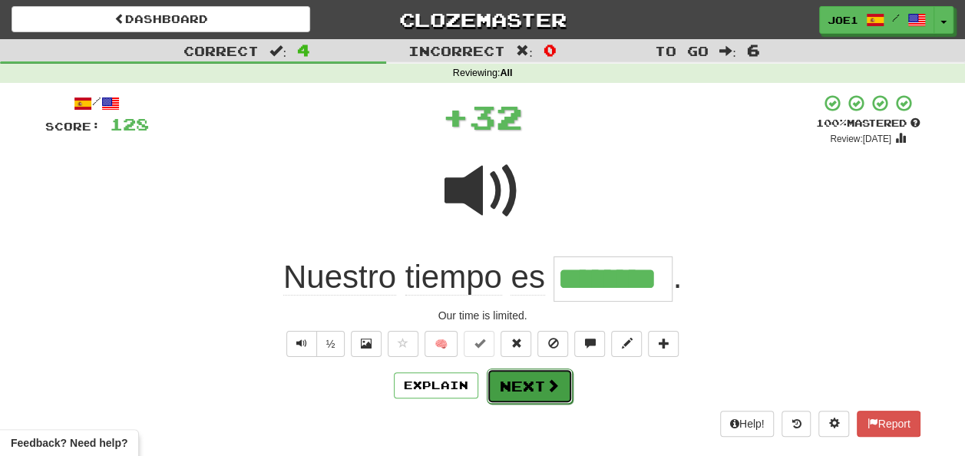
click at [520, 381] on button "Next" at bounding box center [530, 385] width 86 height 35
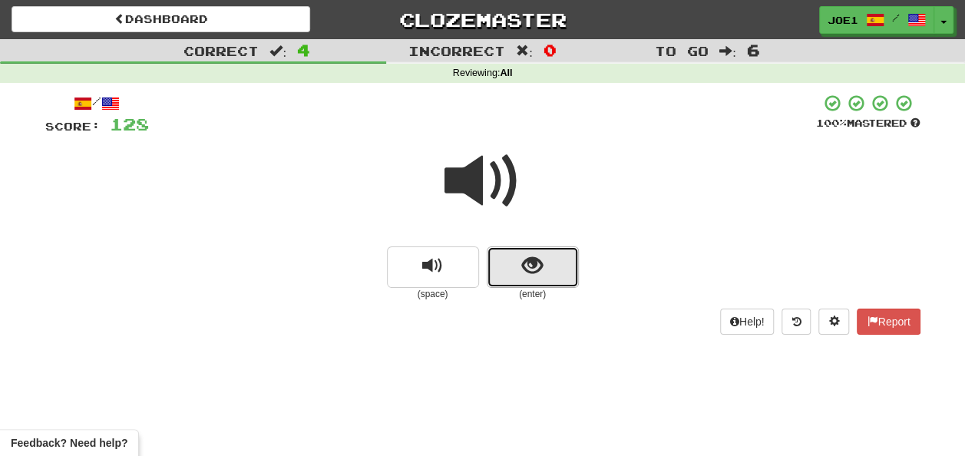
click at [540, 269] on span "show sentence" at bounding box center [532, 266] width 21 height 21
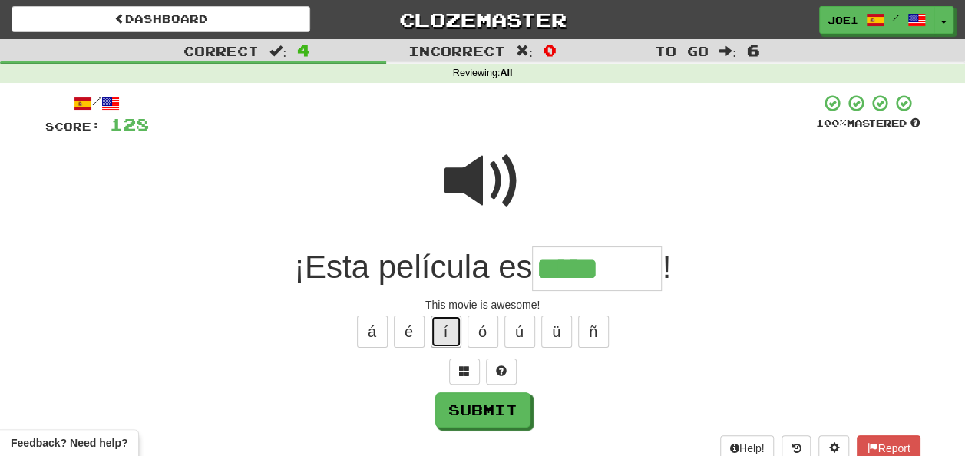
click at [441, 329] on button "í" at bounding box center [446, 332] width 31 height 32
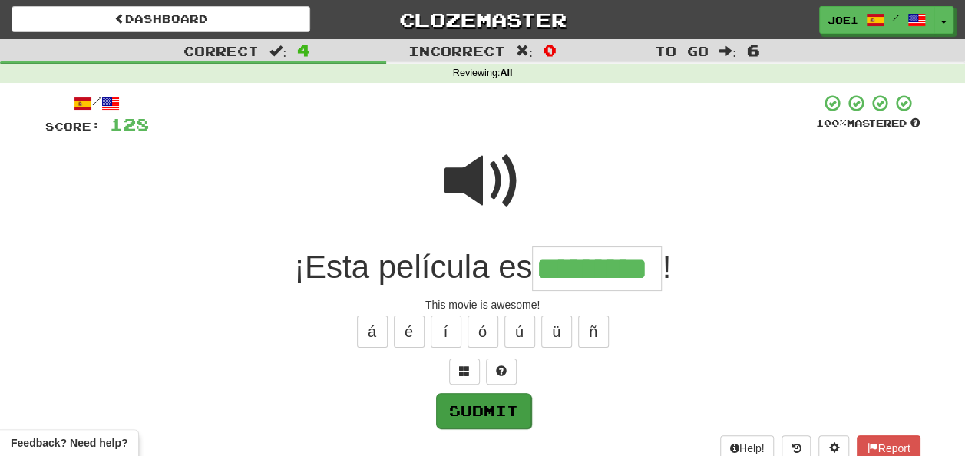
type input "*********"
click at [498, 398] on button "Submit" at bounding box center [483, 410] width 95 height 35
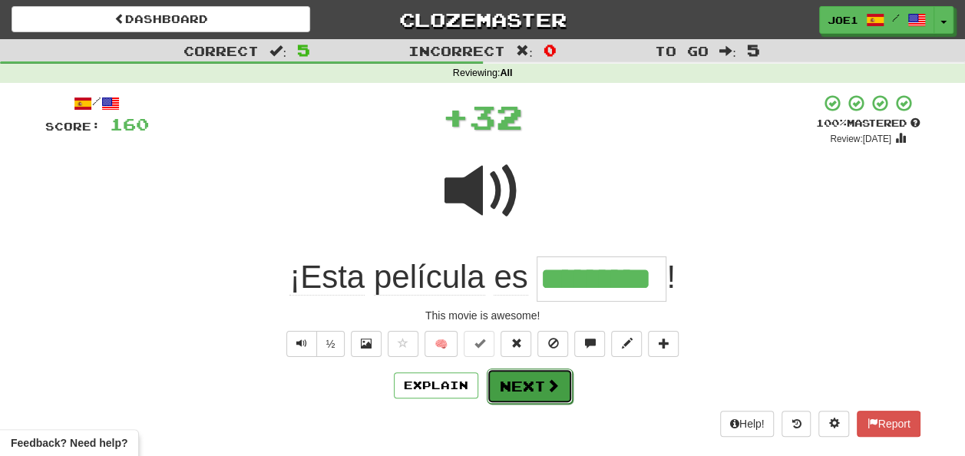
click at [508, 382] on button "Next" at bounding box center [530, 385] width 86 height 35
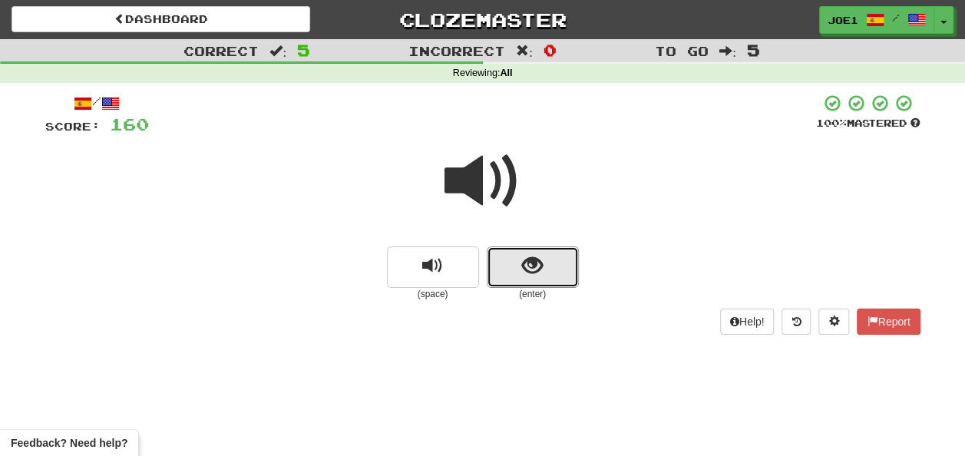
click at [545, 269] on button "show sentence" at bounding box center [533, 266] width 92 height 41
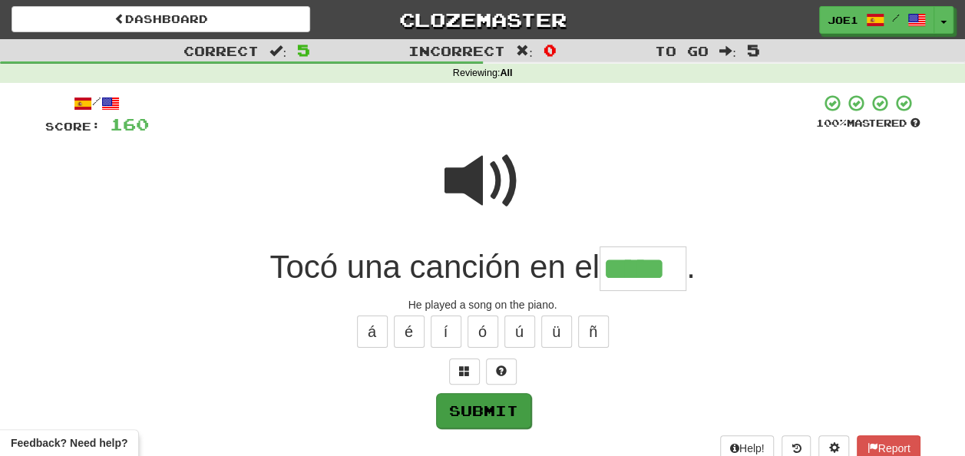
type input "*****"
click at [480, 401] on button "Submit" at bounding box center [483, 410] width 95 height 35
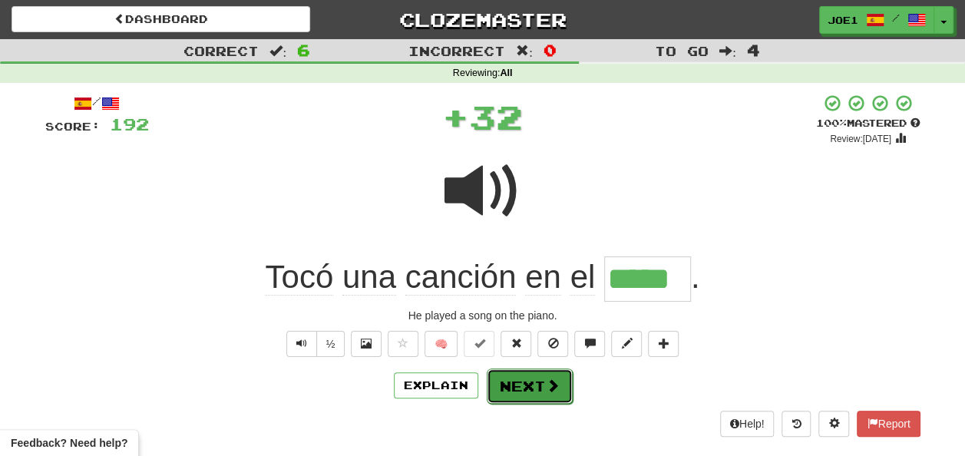
click at [525, 385] on button "Next" at bounding box center [530, 385] width 86 height 35
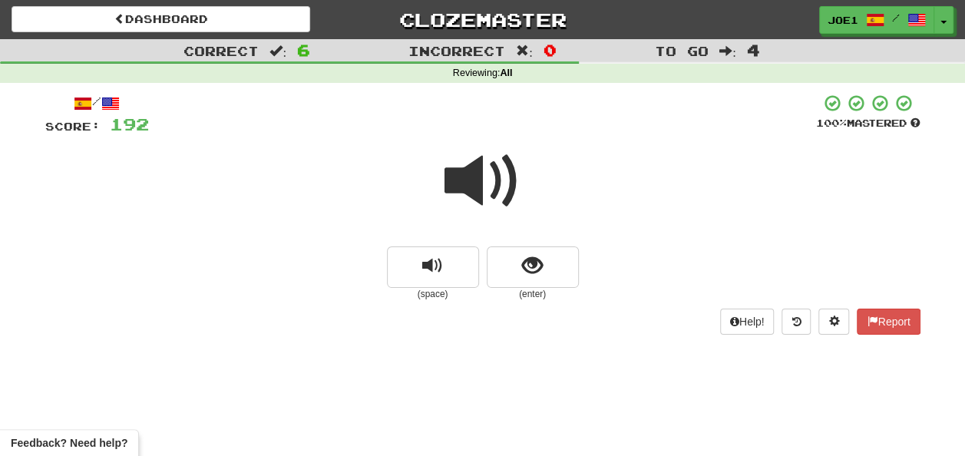
click at [484, 180] on span at bounding box center [482, 181] width 77 height 77
click at [486, 183] on span at bounding box center [482, 181] width 77 height 77
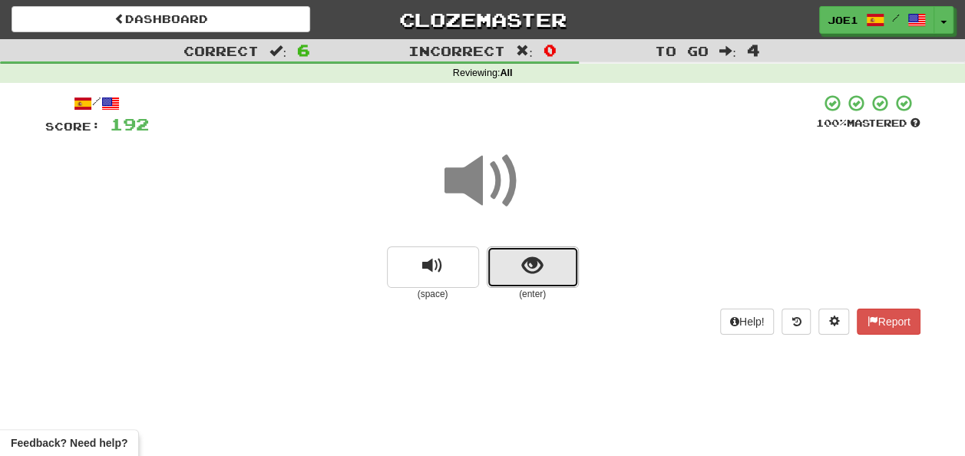
click at [528, 266] on span "show sentence" at bounding box center [532, 266] width 21 height 21
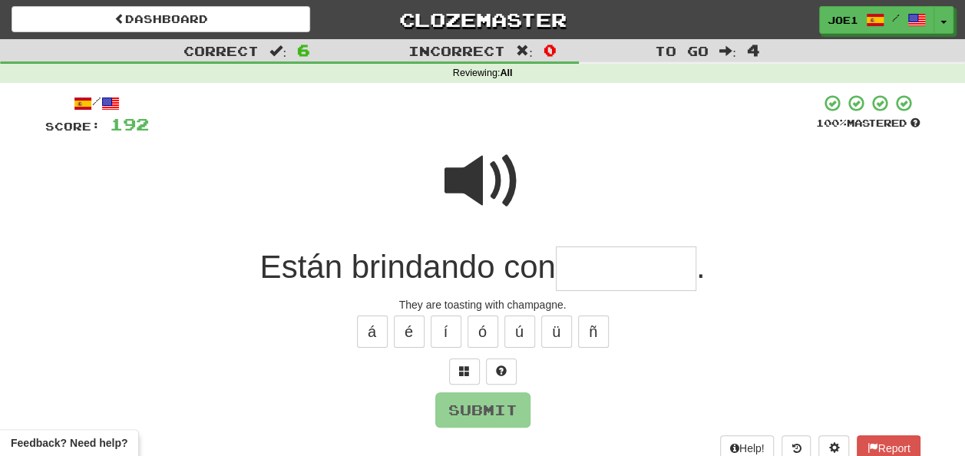
click at [573, 269] on input "text" at bounding box center [626, 268] width 140 height 45
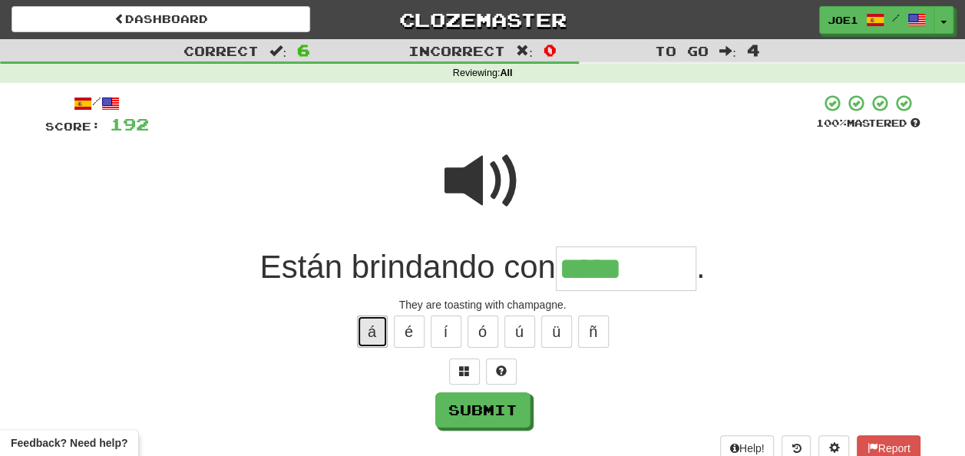
click at [370, 329] on button "á" at bounding box center [372, 332] width 31 height 32
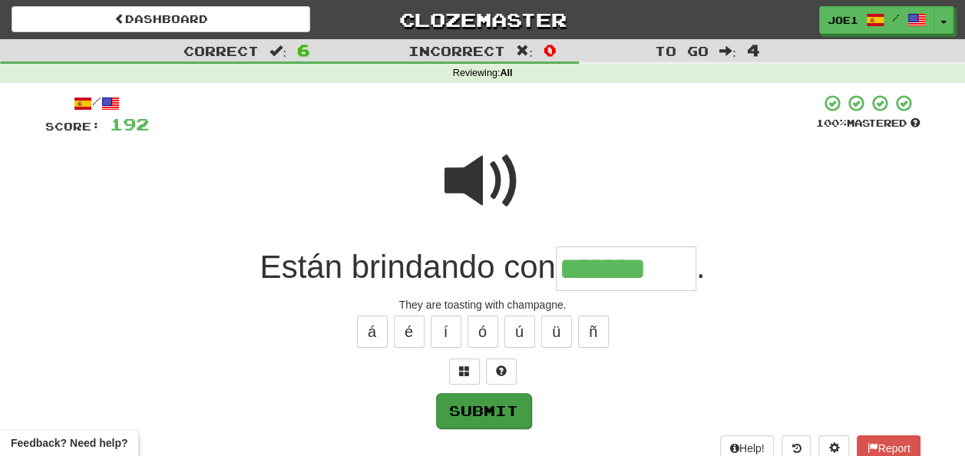
type input "*******"
click at [461, 411] on button "Submit" at bounding box center [483, 410] width 95 height 35
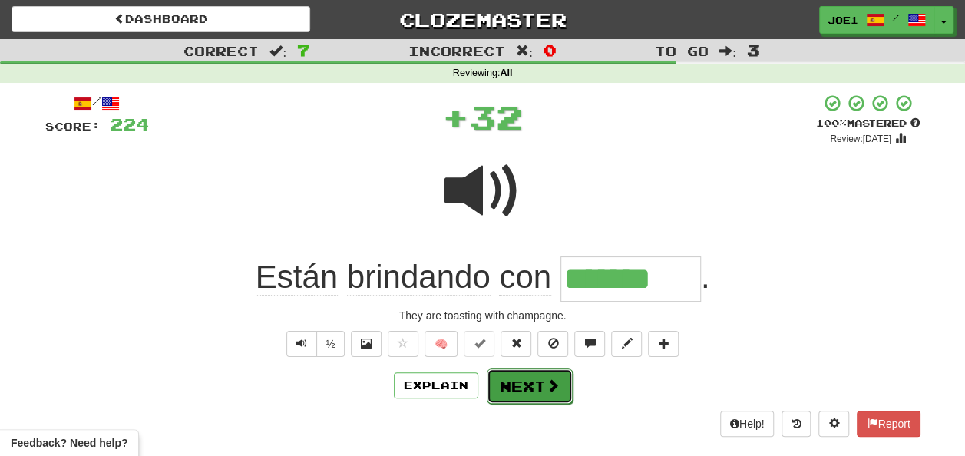
click at [522, 382] on button "Next" at bounding box center [530, 385] width 86 height 35
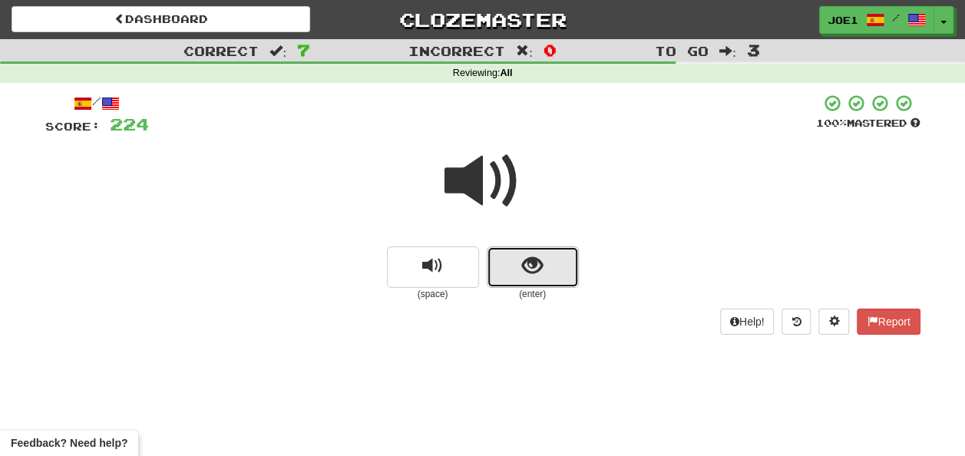
click at [535, 265] on span "show sentence" at bounding box center [532, 266] width 21 height 21
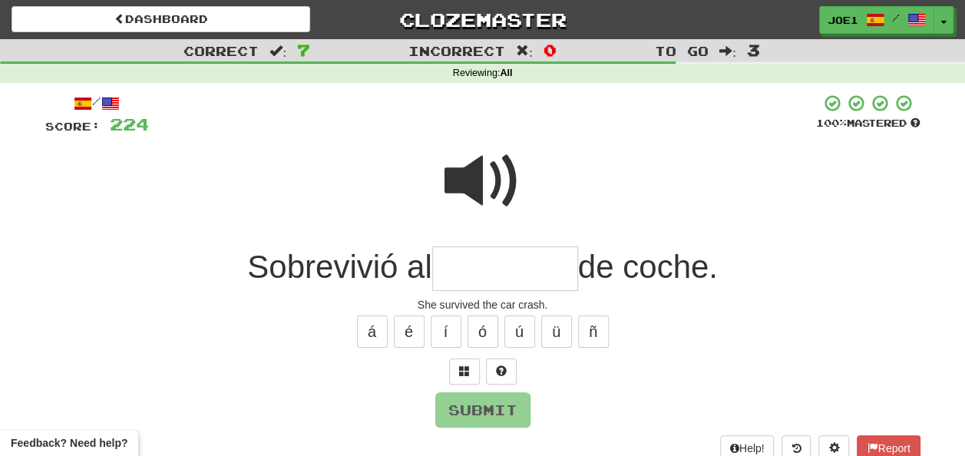
click at [463, 268] on input "text" at bounding box center [505, 268] width 146 height 45
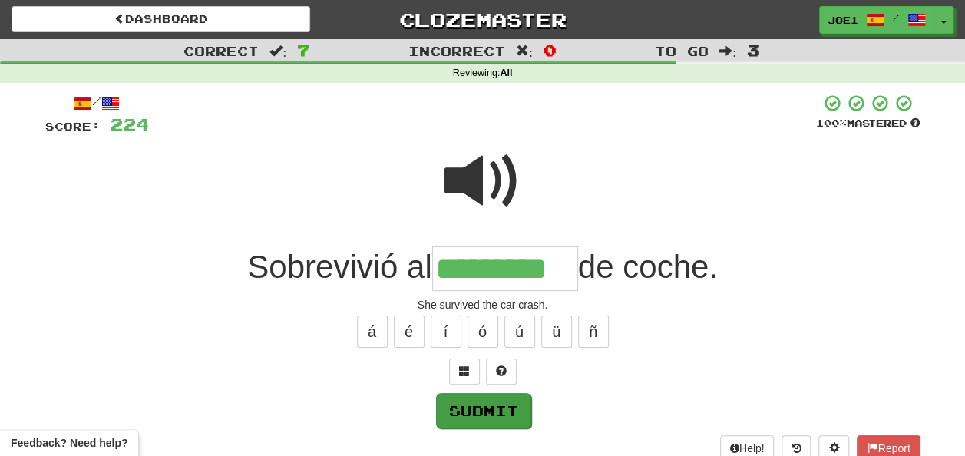
type input "*********"
click at [499, 406] on button "Submit" at bounding box center [483, 410] width 95 height 35
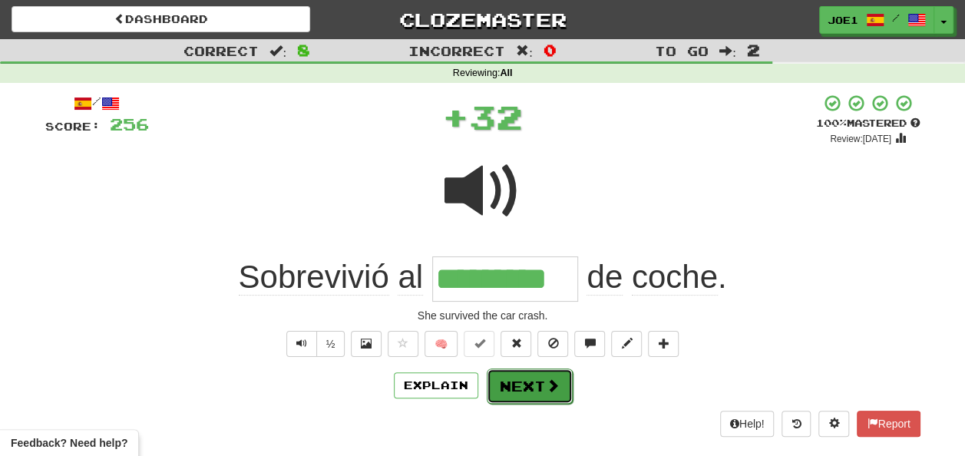
click at [516, 378] on button "Next" at bounding box center [530, 385] width 86 height 35
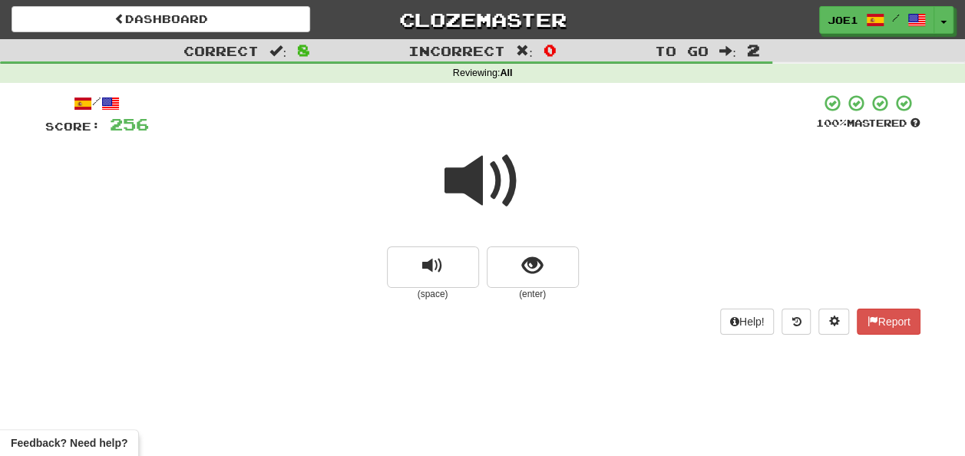
click at [479, 180] on span at bounding box center [482, 181] width 77 height 77
click at [480, 176] on span at bounding box center [482, 181] width 77 height 77
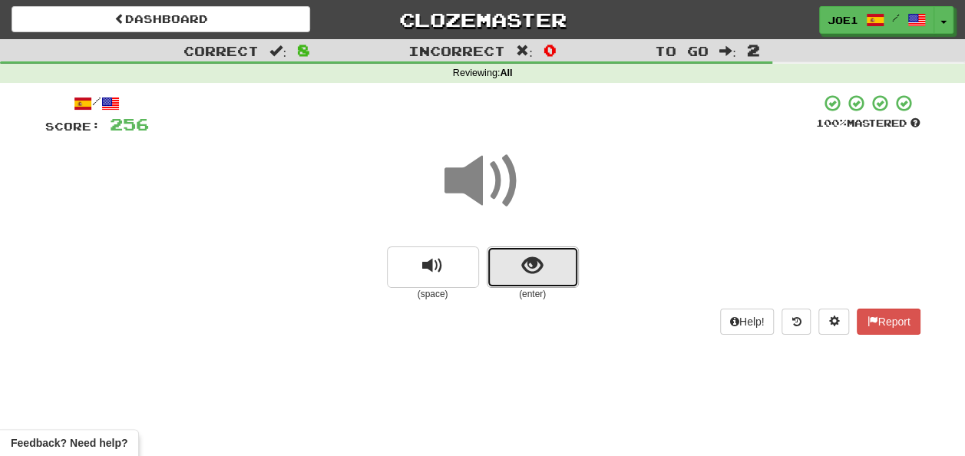
click at [540, 276] on span "show sentence" at bounding box center [532, 266] width 21 height 21
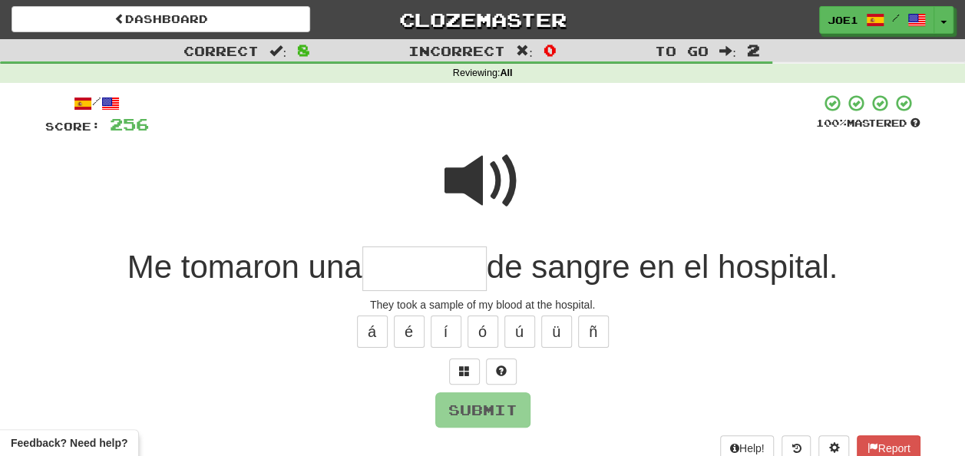
click at [403, 260] on input "text" at bounding box center [424, 268] width 124 height 45
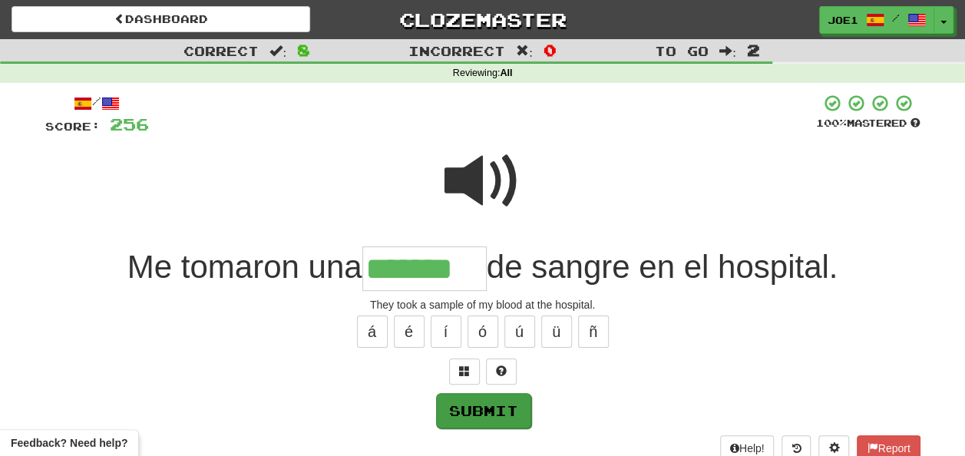
type input "*******"
click at [501, 401] on button "Submit" at bounding box center [483, 410] width 95 height 35
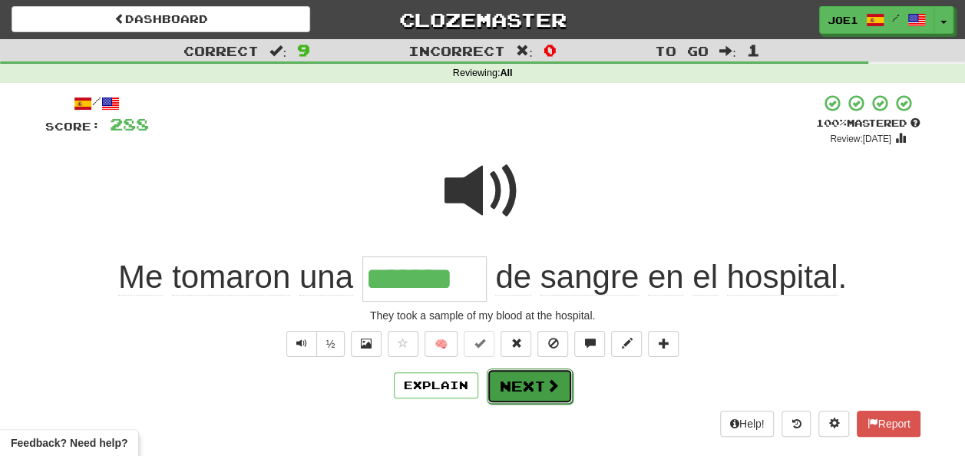
click at [521, 381] on button "Next" at bounding box center [530, 385] width 86 height 35
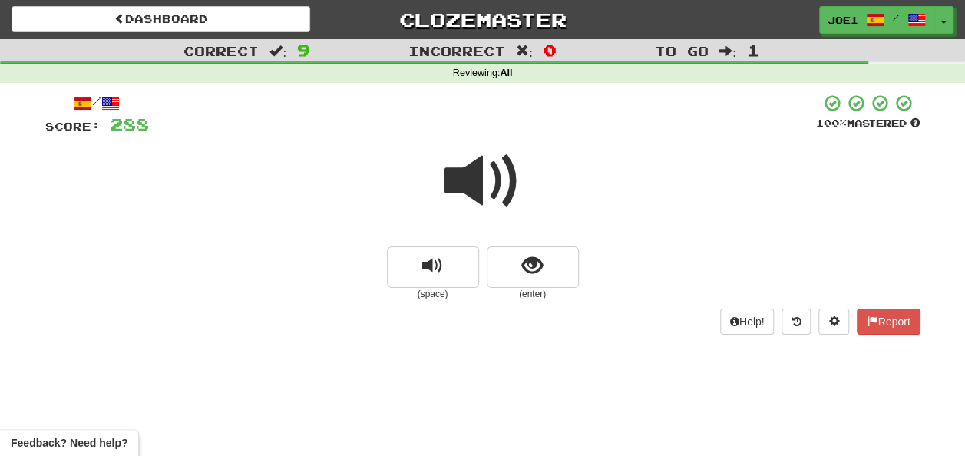
click at [475, 177] on span at bounding box center [482, 181] width 77 height 77
click at [470, 187] on span at bounding box center [482, 181] width 77 height 77
click at [524, 270] on span "show sentence" at bounding box center [532, 266] width 21 height 21
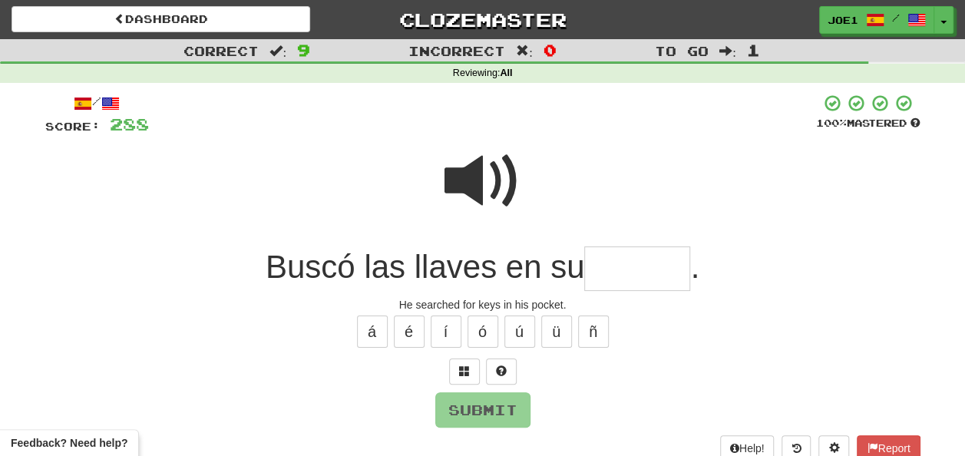
click at [625, 264] on input "text" at bounding box center [637, 268] width 106 height 45
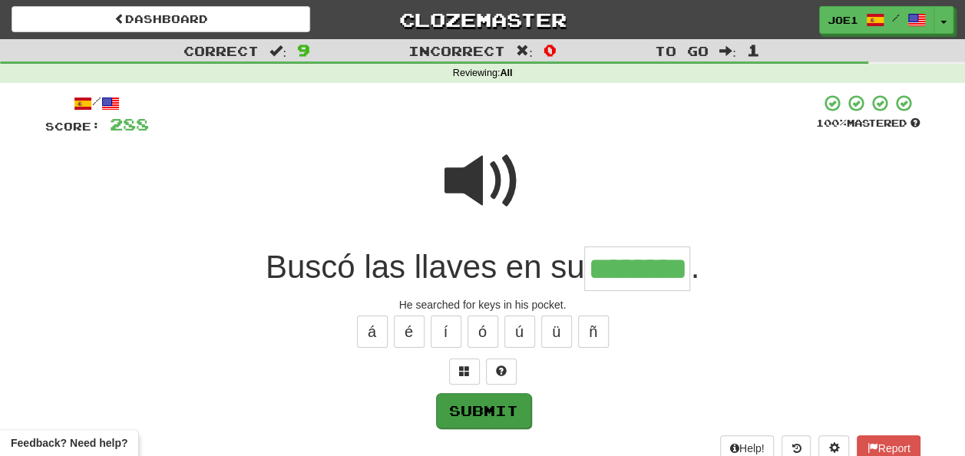
type input "********"
click at [464, 412] on button "Submit" at bounding box center [482, 409] width 95 height 35
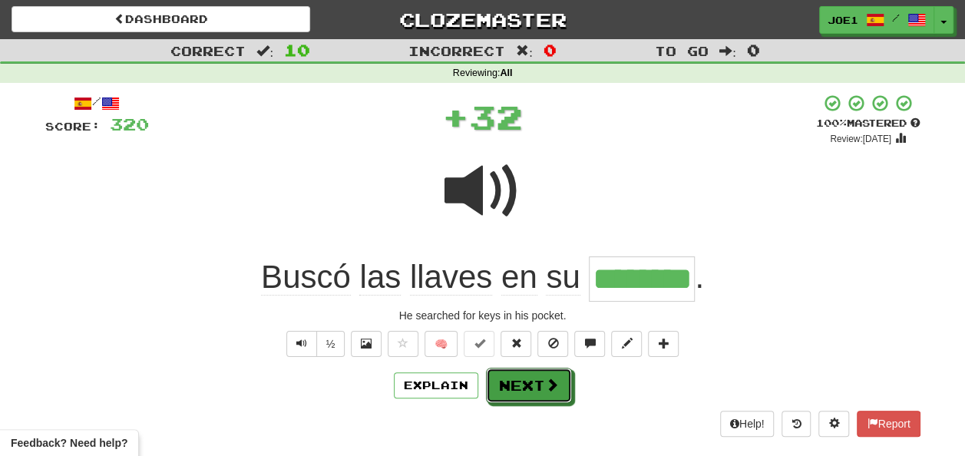
click at [527, 376] on button "Next" at bounding box center [529, 385] width 86 height 35
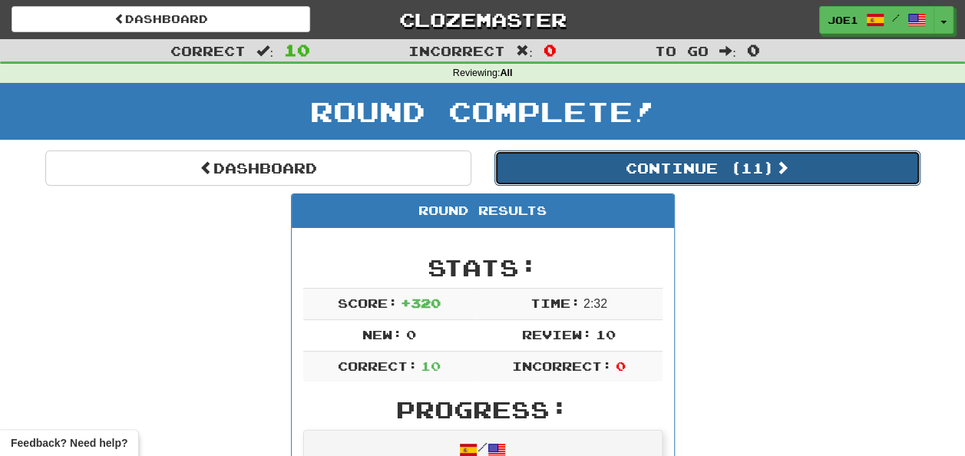
click at [580, 167] on button "Continue ( 11 )" at bounding box center [707, 167] width 426 height 35
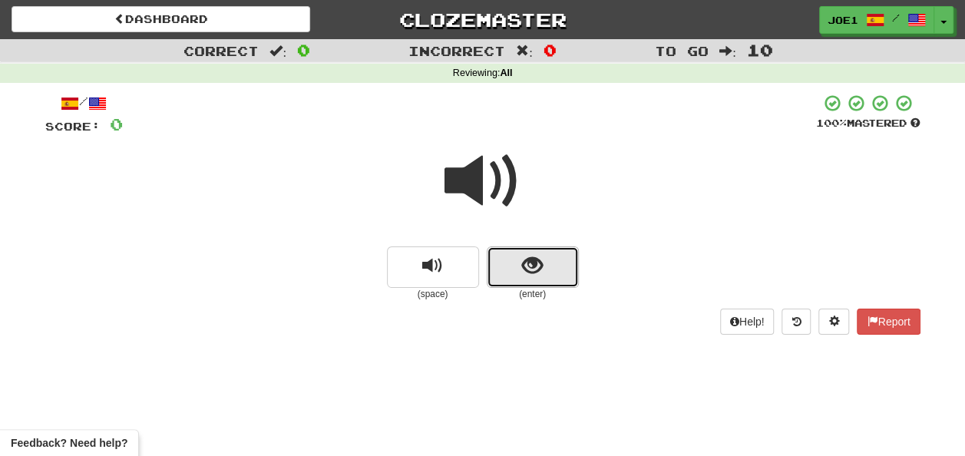
click at [528, 266] on span "show sentence" at bounding box center [532, 266] width 21 height 21
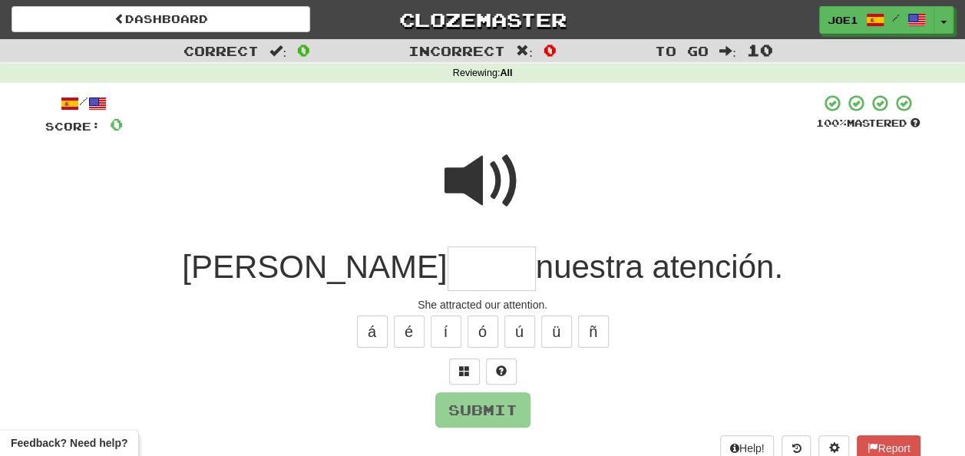
click at [476, 187] on span at bounding box center [482, 181] width 77 height 77
click at [482, 179] on span at bounding box center [482, 181] width 77 height 77
click at [448, 269] on input "text" at bounding box center [492, 268] width 88 height 45
type input "*"
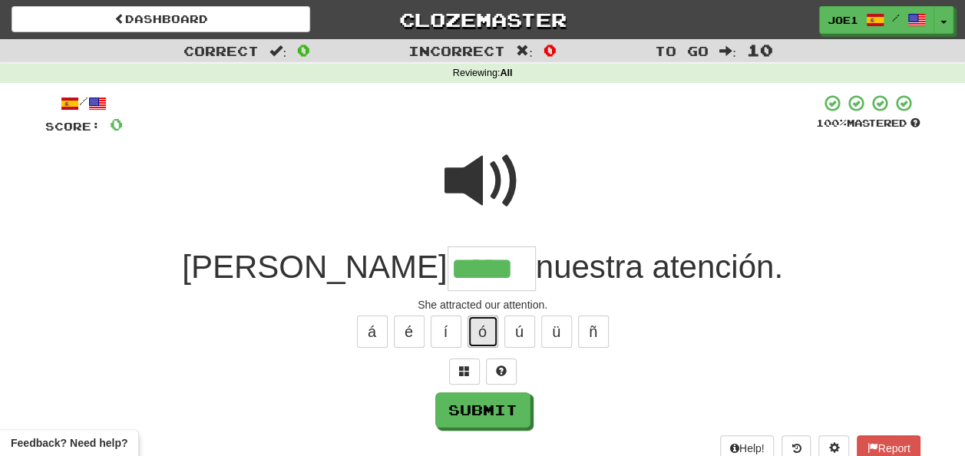
click at [490, 325] on button "ó" at bounding box center [483, 332] width 31 height 32
type input "******"
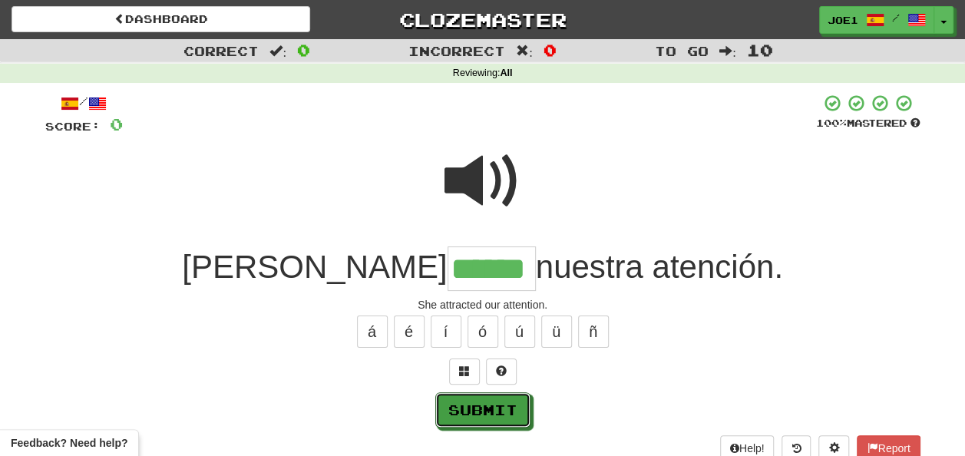
click at [474, 402] on button "Submit" at bounding box center [482, 409] width 95 height 35
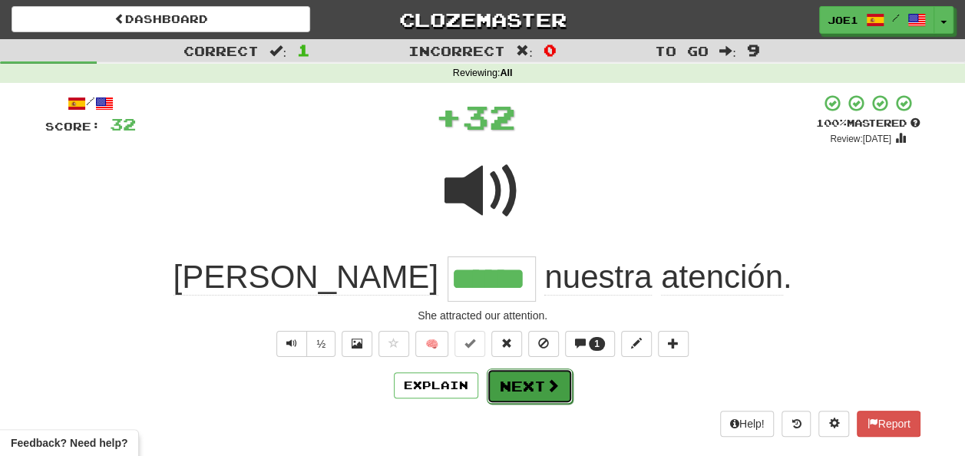
click at [519, 378] on button "Next" at bounding box center [530, 385] width 86 height 35
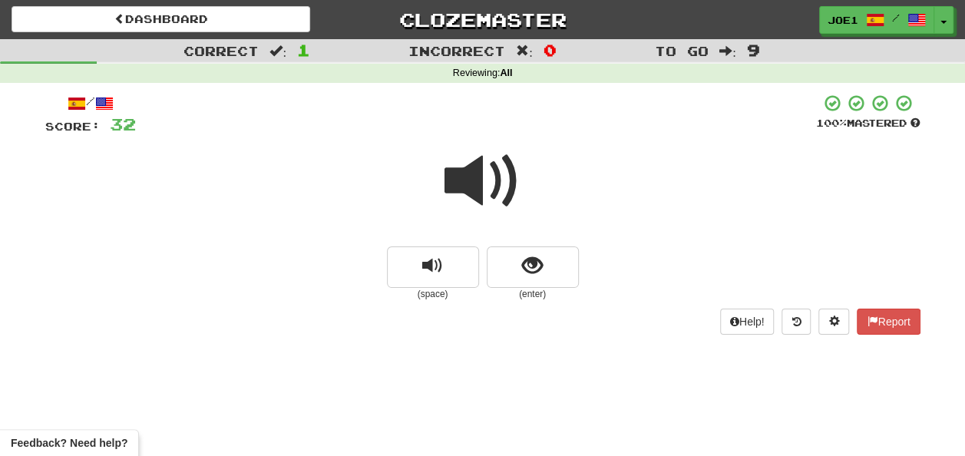
click at [487, 183] on span at bounding box center [482, 181] width 77 height 77
click at [478, 181] on span at bounding box center [482, 181] width 77 height 77
click at [481, 183] on span at bounding box center [482, 181] width 77 height 77
click at [527, 259] on span "show sentence" at bounding box center [532, 266] width 21 height 21
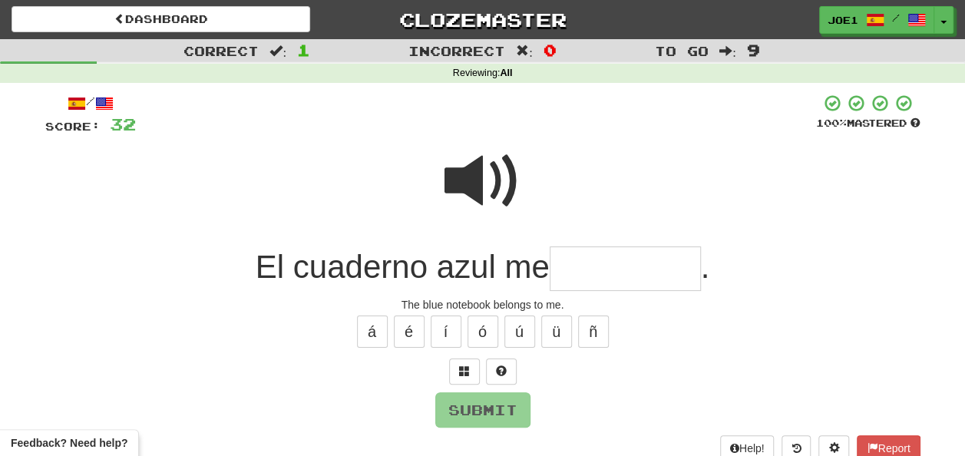
click at [567, 266] on input "text" at bounding box center [625, 268] width 151 height 45
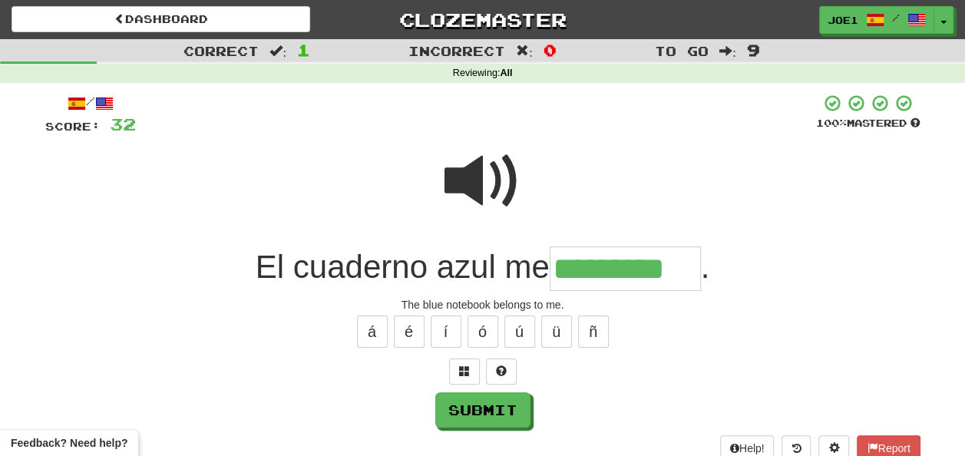
type input "*********"
click at [489, 167] on span at bounding box center [482, 181] width 77 height 77
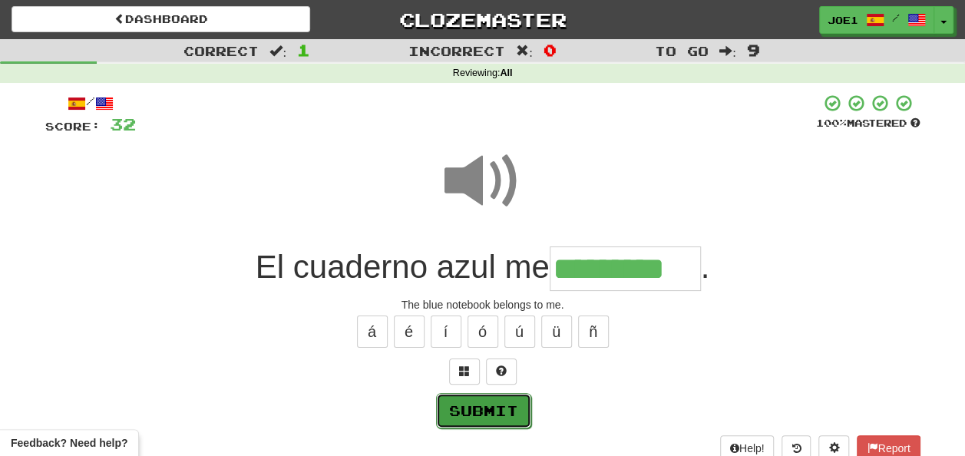
click at [487, 407] on button "Submit" at bounding box center [483, 410] width 95 height 35
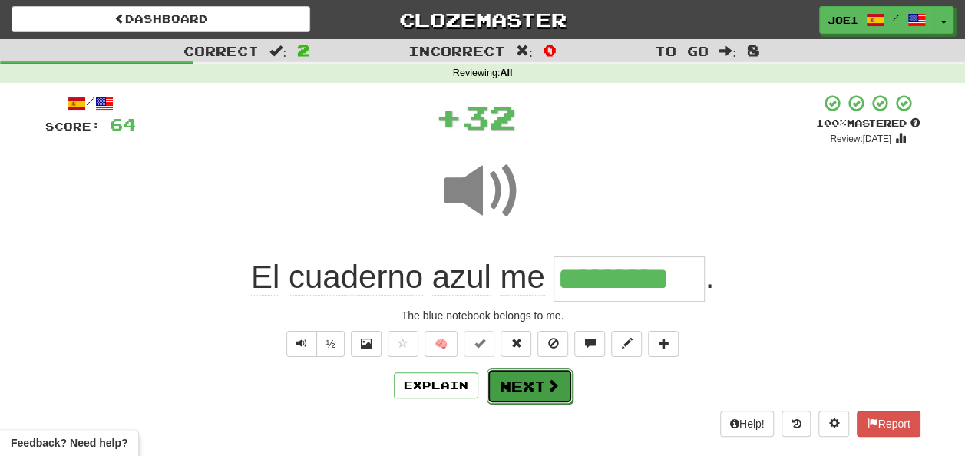
click at [508, 378] on button "Next" at bounding box center [530, 385] width 86 height 35
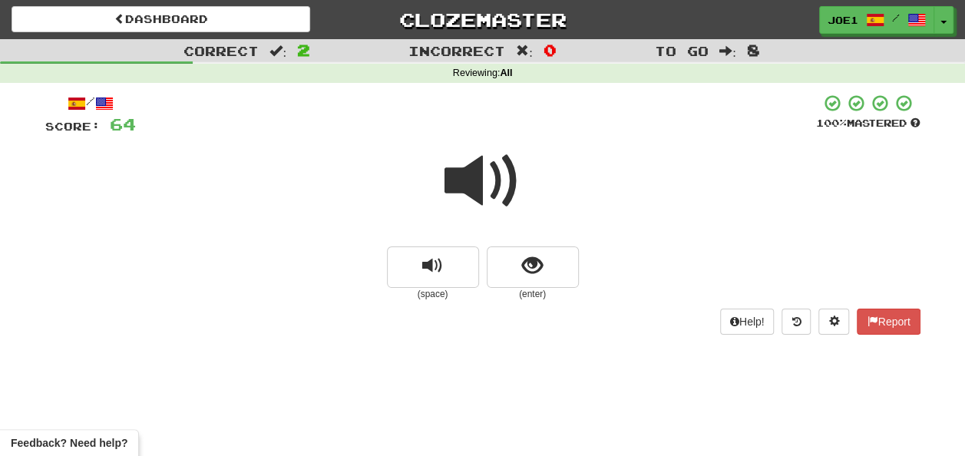
click at [473, 186] on span at bounding box center [482, 181] width 77 height 77
click at [517, 263] on button "show sentence" at bounding box center [533, 266] width 92 height 41
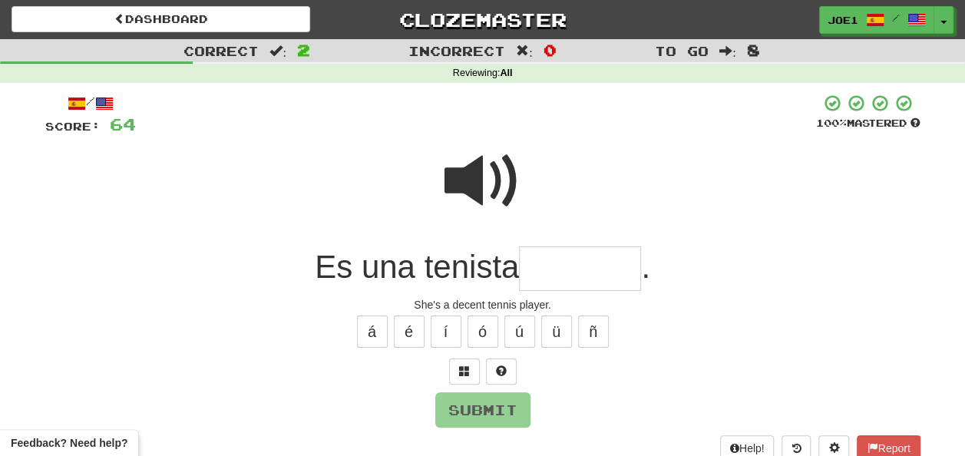
click at [540, 266] on input "text" at bounding box center [580, 268] width 122 height 45
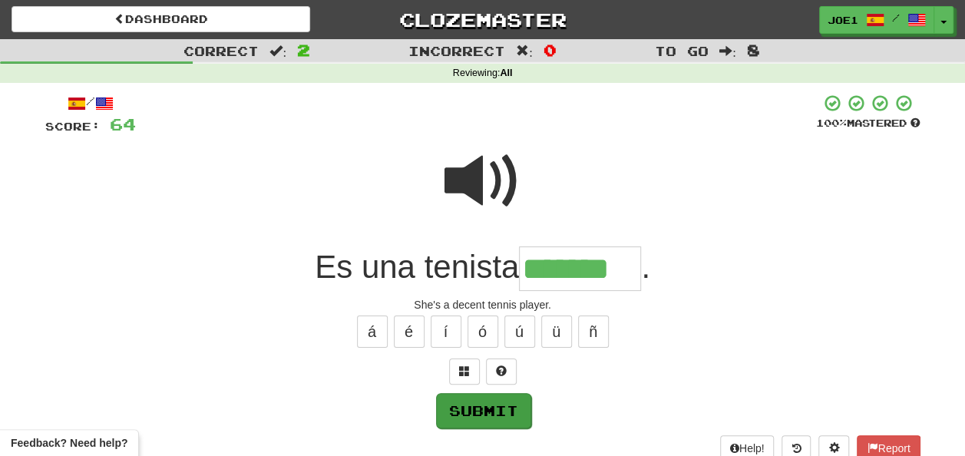
type input "*******"
click at [488, 405] on button "Submit" at bounding box center [483, 410] width 95 height 35
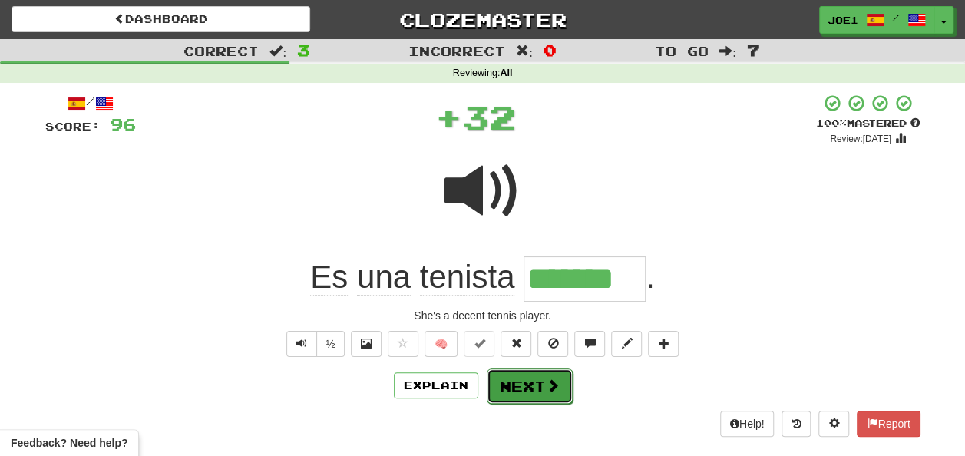
click at [508, 379] on button "Next" at bounding box center [530, 385] width 86 height 35
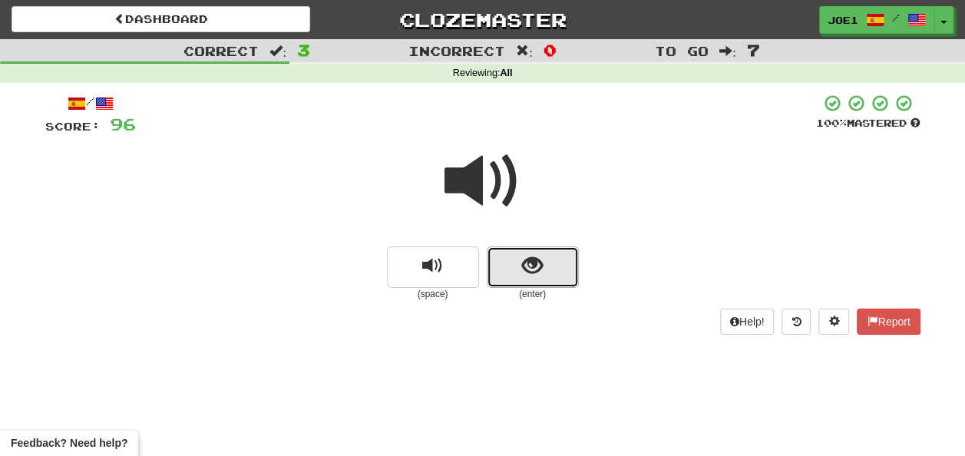
click at [514, 266] on button "show sentence" at bounding box center [533, 266] width 92 height 41
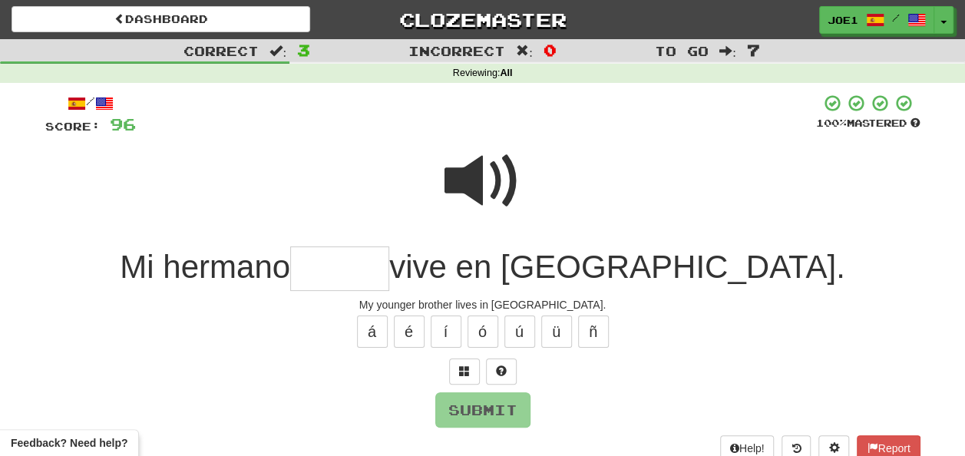
click at [389, 274] on input "text" at bounding box center [339, 268] width 99 height 45
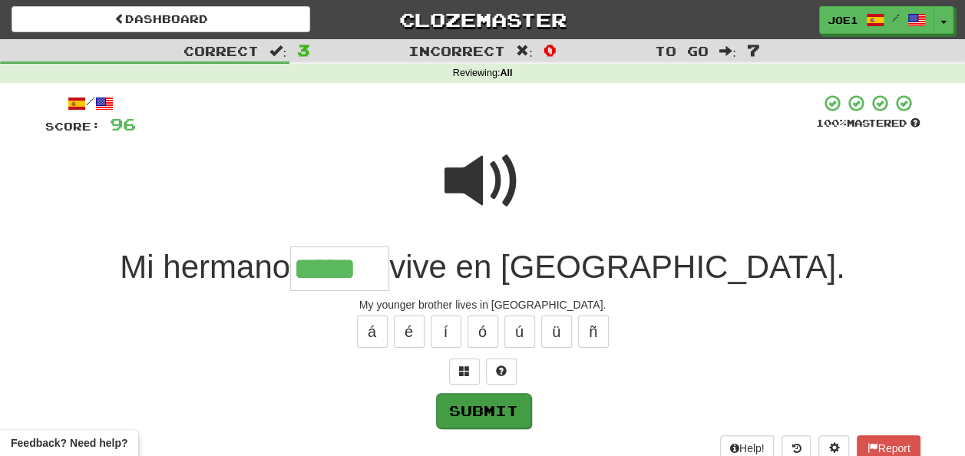
type input "*****"
click at [479, 408] on button "Submit" at bounding box center [483, 410] width 95 height 35
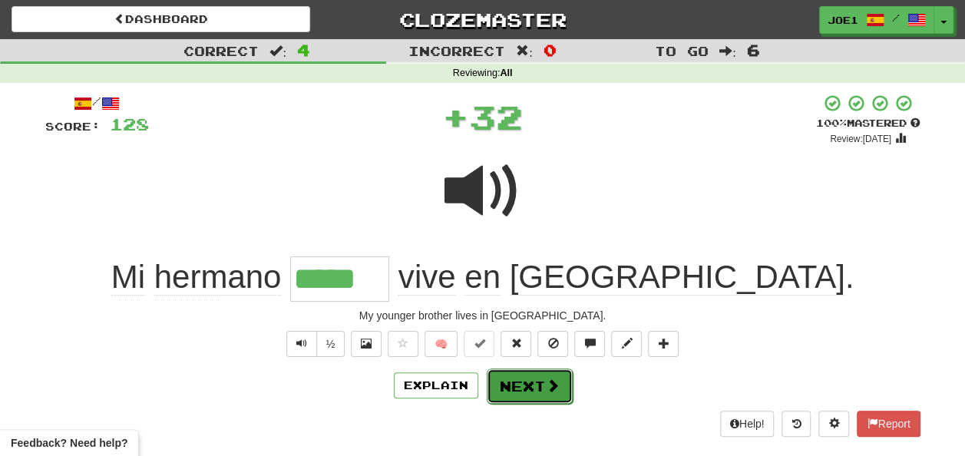
click at [515, 375] on button "Next" at bounding box center [530, 385] width 86 height 35
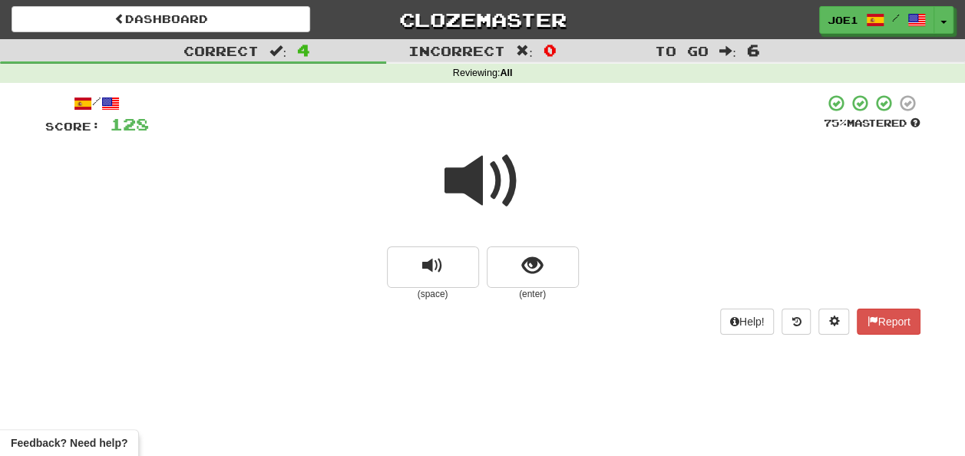
click at [482, 177] on span at bounding box center [482, 181] width 77 height 77
click at [482, 178] on span at bounding box center [482, 181] width 77 height 77
click at [482, 180] on span at bounding box center [482, 181] width 77 height 77
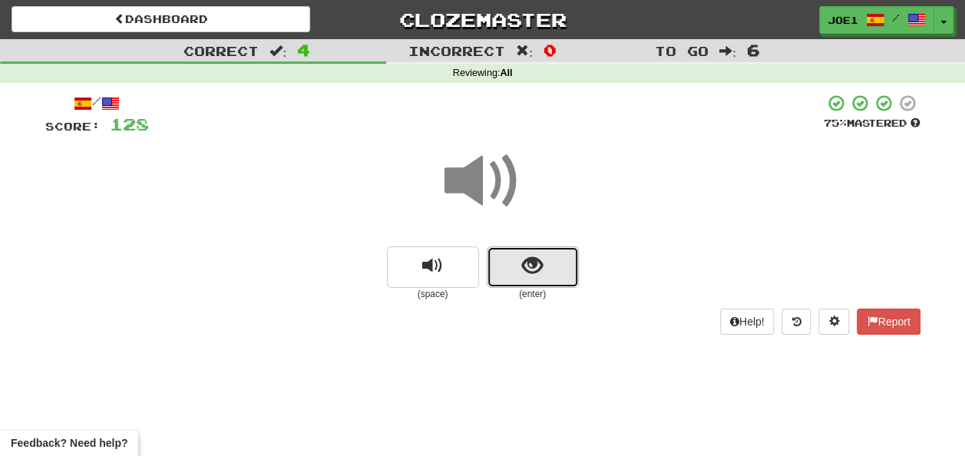
click at [525, 258] on span "show sentence" at bounding box center [532, 266] width 21 height 21
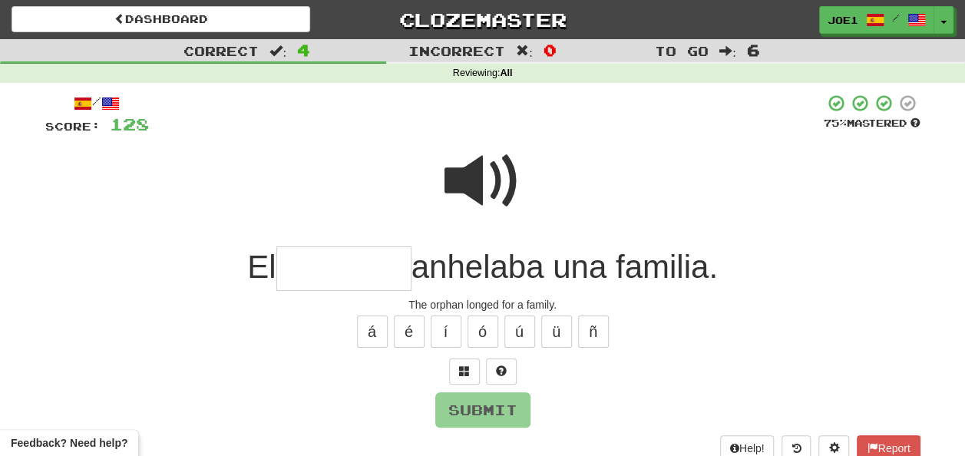
click at [471, 160] on span at bounding box center [482, 181] width 77 height 77
click at [299, 269] on input "text" at bounding box center [343, 268] width 135 height 45
type input "*"
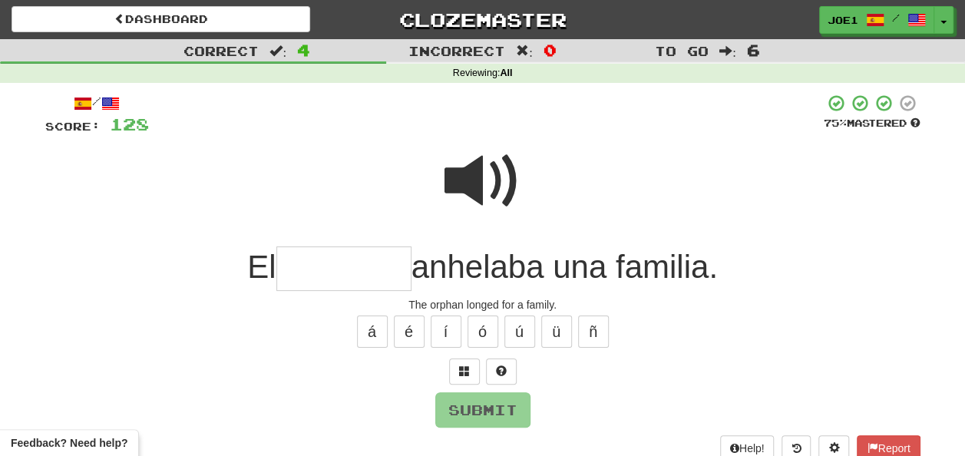
type input "*"
click at [472, 329] on button "ó" at bounding box center [483, 332] width 31 height 32
type input "*"
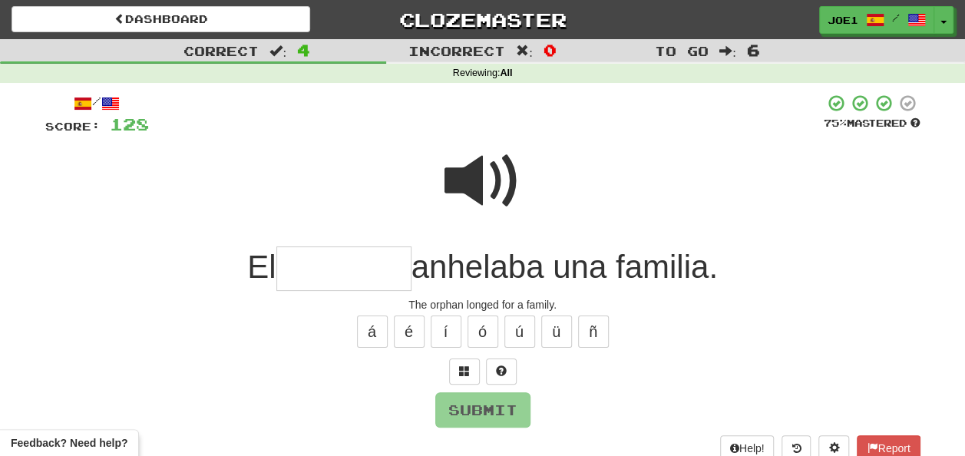
click at [468, 178] on span at bounding box center [482, 181] width 77 height 77
click at [474, 173] on span at bounding box center [482, 181] width 77 height 77
click at [284, 276] on input "text" at bounding box center [343, 268] width 135 height 45
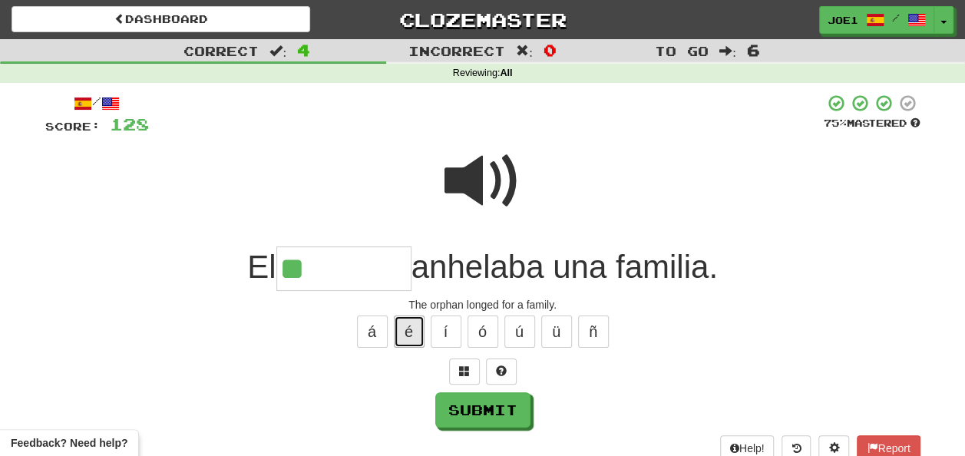
click at [408, 327] on button "é" at bounding box center [409, 332] width 31 height 32
type input "********"
click at [446, 174] on span at bounding box center [482, 181] width 77 height 77
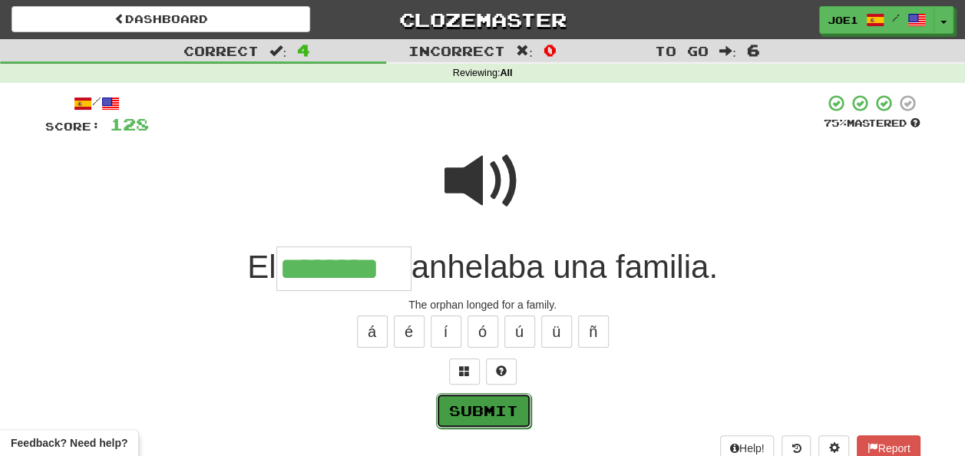
click at [494, 405] on button "Submit" at bounding box center [483, 410] width 95 height 35
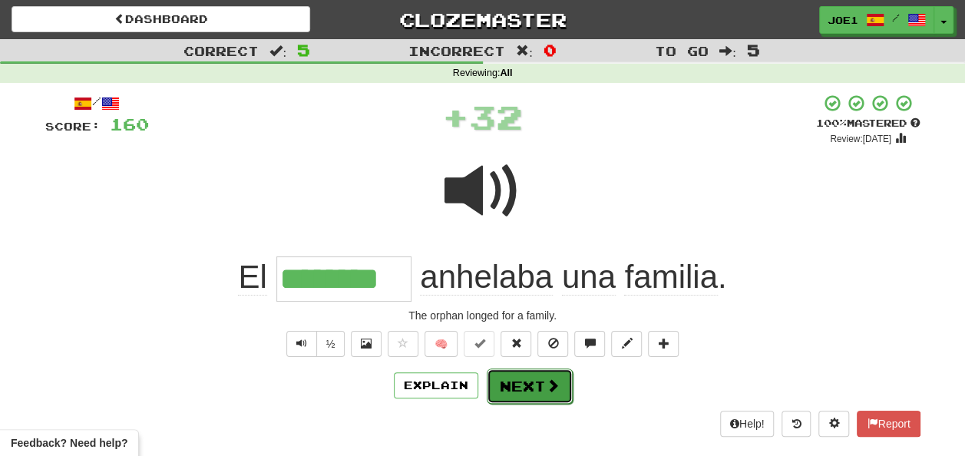
click at [523, 385] on button "Next" at bounding box center [530, 385] width 86 height 35
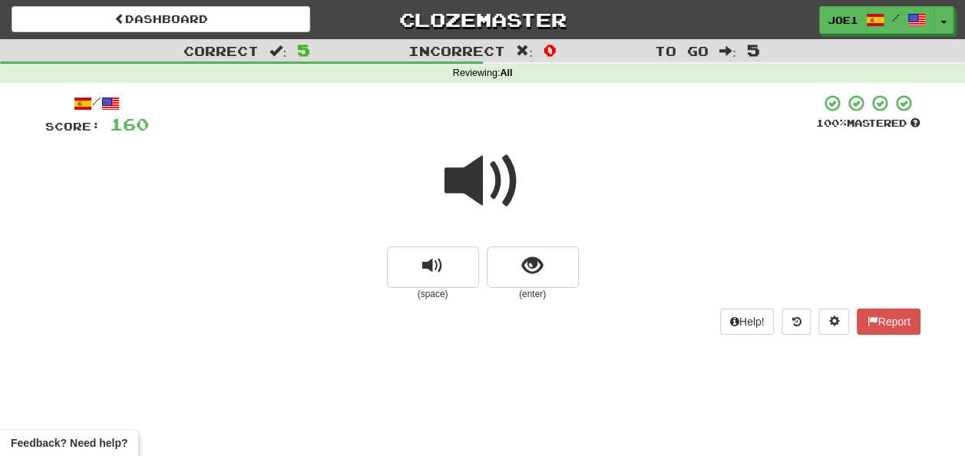
click at [492, 180] on span at bounding box center [482, 181] width 77 height 77
click at [485, 177] on span at bounding box center [482, 181] width 77 height 77
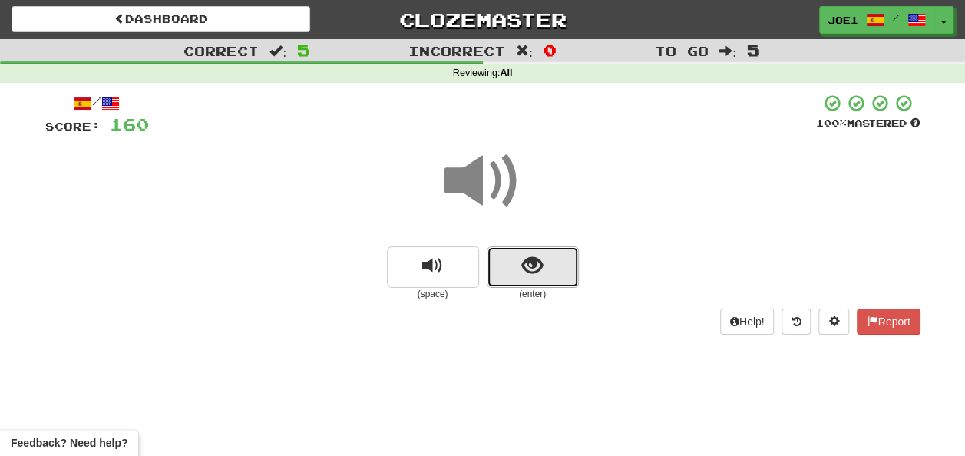
click at [525, 263] on span "show sentence" at bounding box center [532, 266] width 21 height 21
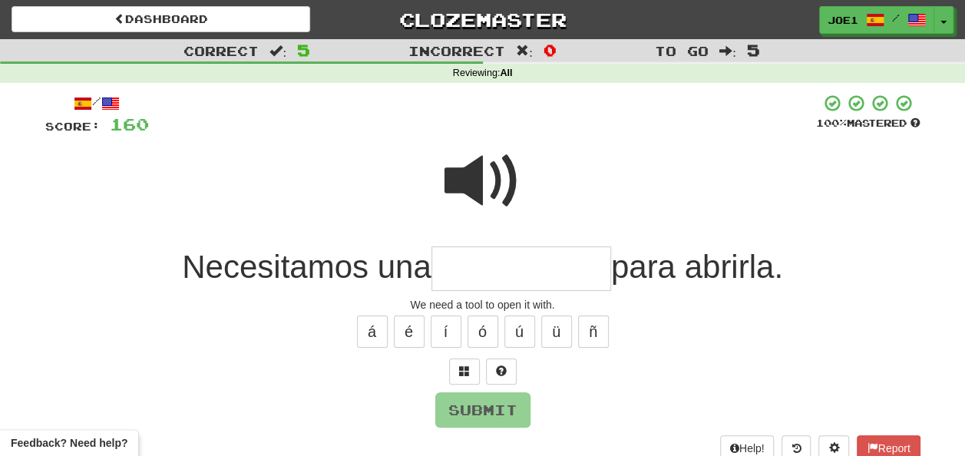
click at [461, 162] on span at bounding box center [482, 181] width 77 height 77
click at [454, 268] on input "text" at bounding box center [521, 268] width 180 height 45
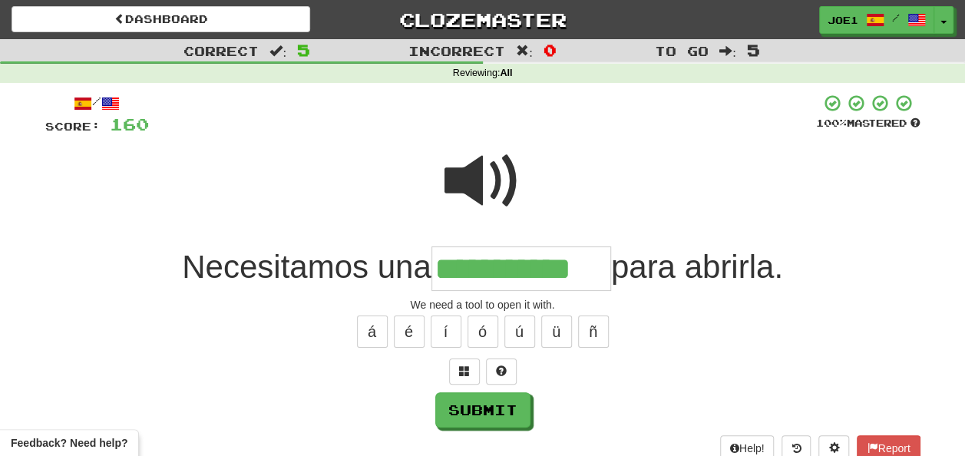
type input "**********"
click at [482, 180] on span at bounding box center [482, 181] width 77 height 77
click at [484, 184] on span at bounding box center [482, 181] width 77 height 77
click at [500, 393] on button "Submit" at bounding box center [483, 410] width 95 height 35
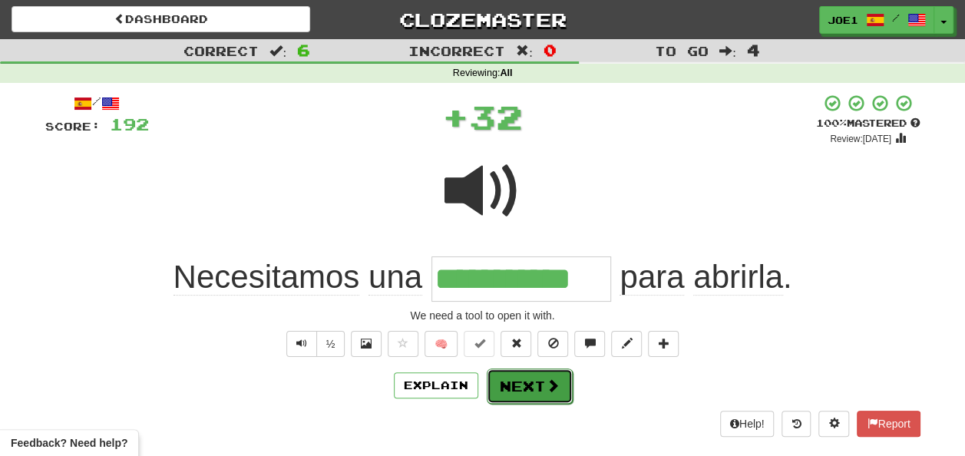
click at [517, 381] on button "Next" at bounding box center [530, 385] width 86 height 35
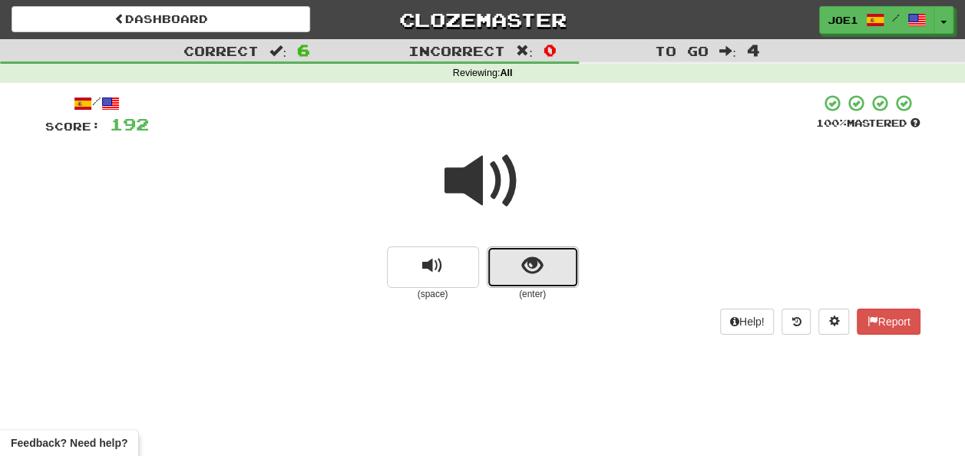
click at [511, 269] on button "show sentence" at bounding box center [533, 266] width 92 height 41
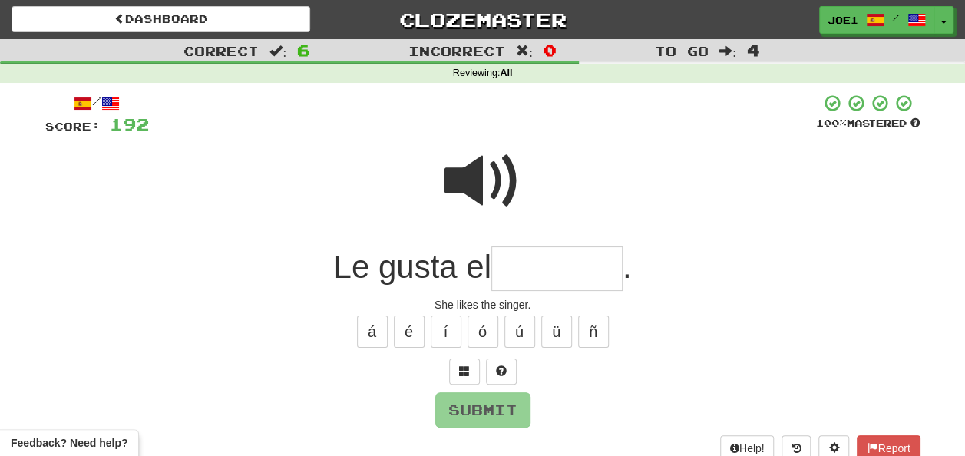
click at [514, 275] on input "text" at bounding box center [556, 268] width 131 height 45
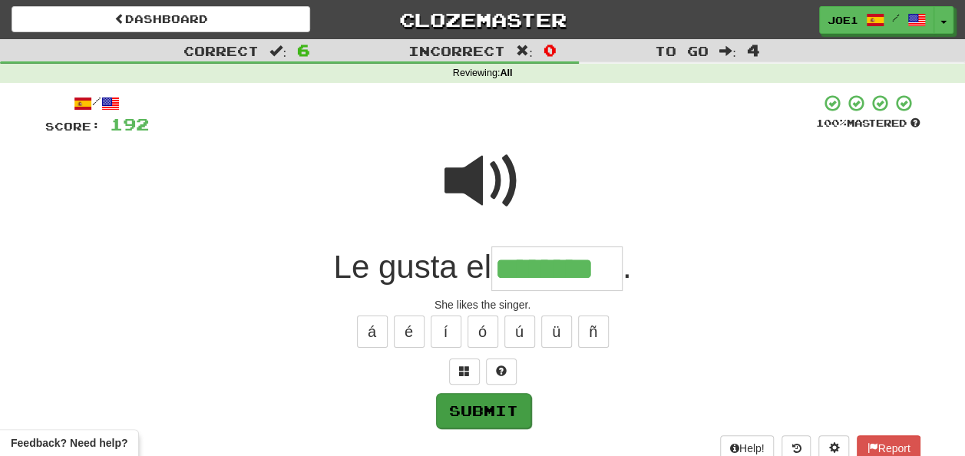
type input "********"
click at [482, 403] on button "Submit" at bounding box center [483, 410] width 95 height 35
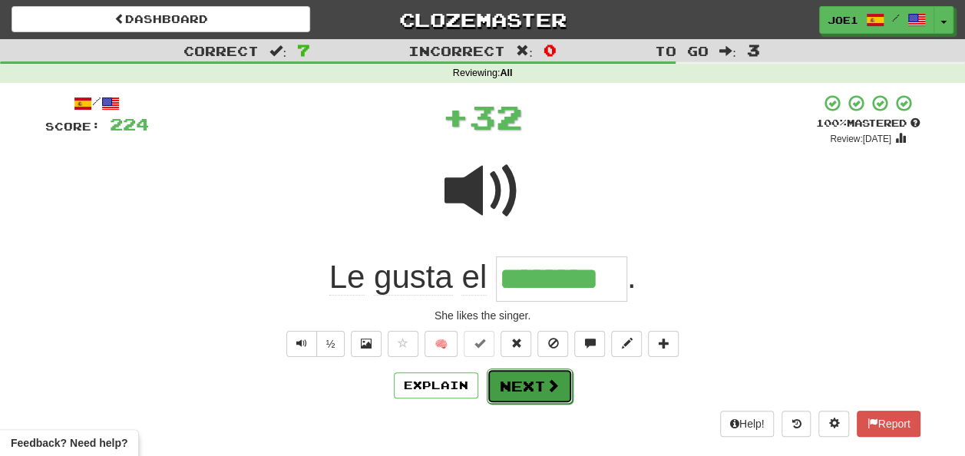
click at [525, 382] on button "Next" at bounding box center [530, 385] width 86 height 35
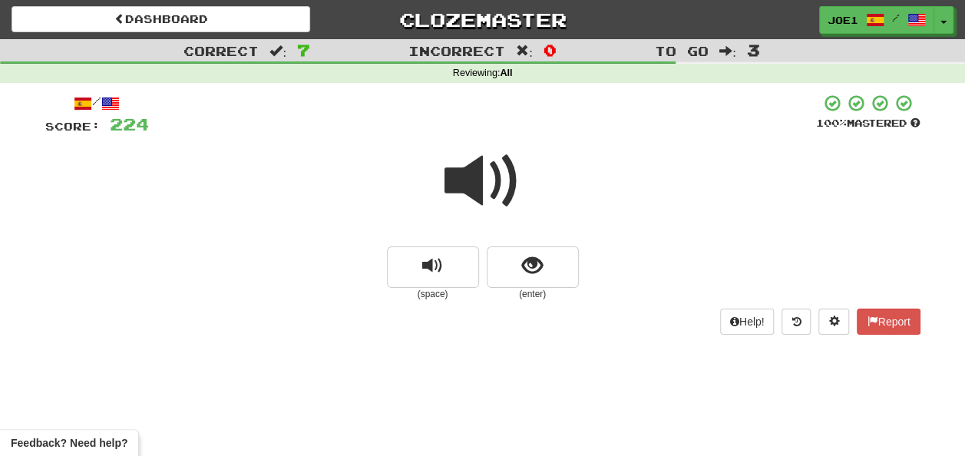
click at [481, 181] on span at bounding box center [482, 181] width 77 height 77
click at [482, 187] on span at bounding box center [482, 181] width 77 height 77
click at [482, 189] on span at bounding box center [482, 181] width 77 height 77
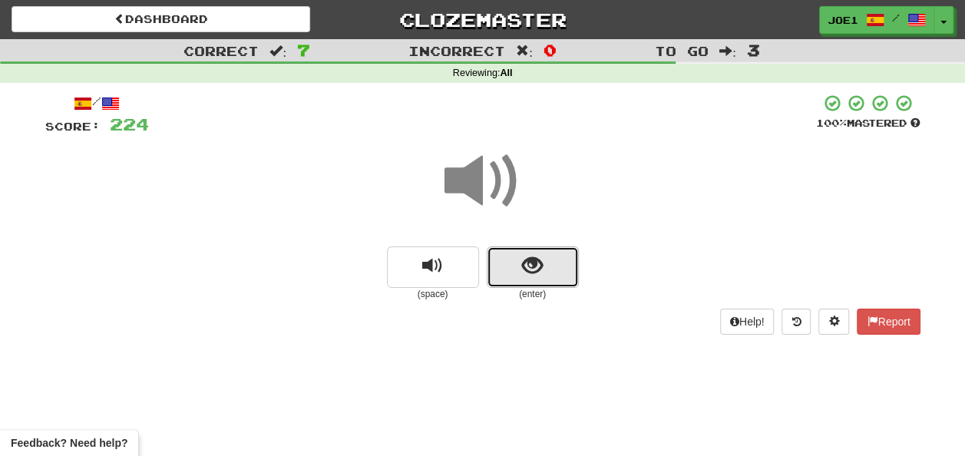
click at [524, 269] on span "show sentence" at bounding box center [532, 266] width 21 height 21
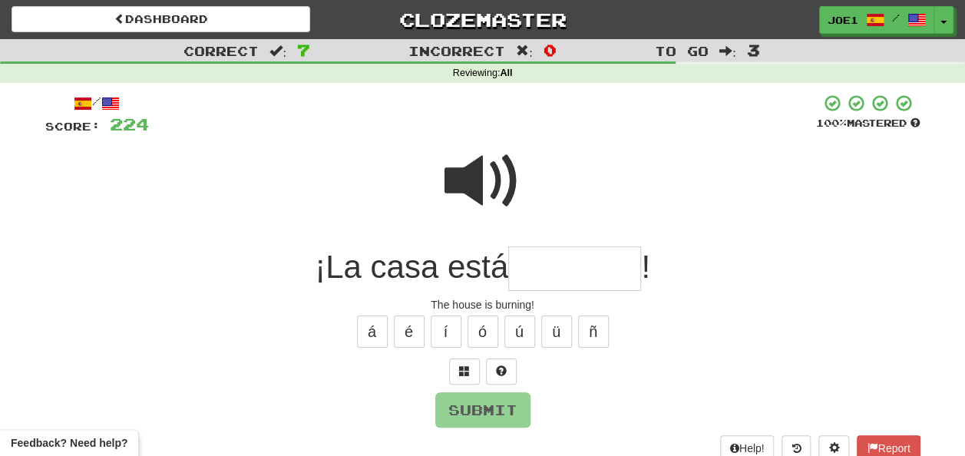
click at [536, 270] on input "text" at bounding box center [574, 268] width 133 height 45
type input "*"
click at [487, 172] on span at bounding box center [482, 181] width 77 height 77
click at [530, 266] on input "text" at bounding box center [574, 268] width 133 height 45
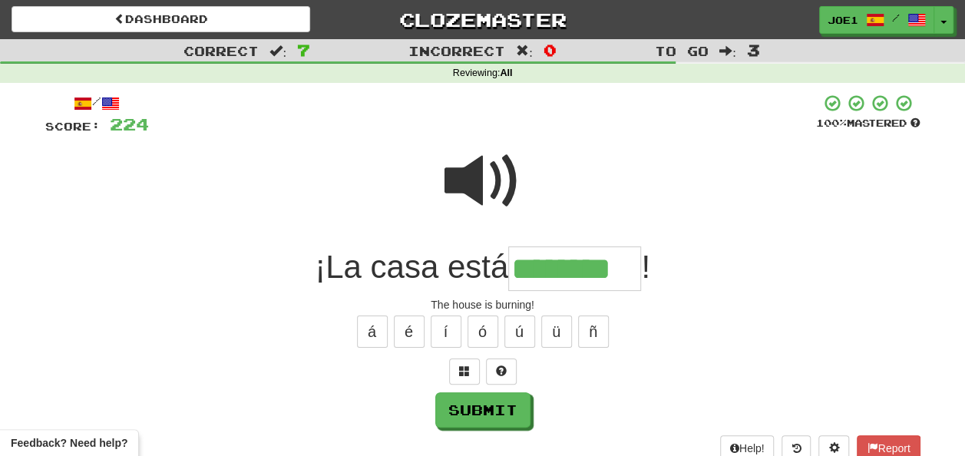
type input "********"
click at [472, 177] on span at bounding box center [482, 181] width 77 height 77
click at [477, 175] on span at bounding box center [482, 181] width 77 height 77
click at [478, 175] on span at bounding box center [482, 181] width 77 height 77
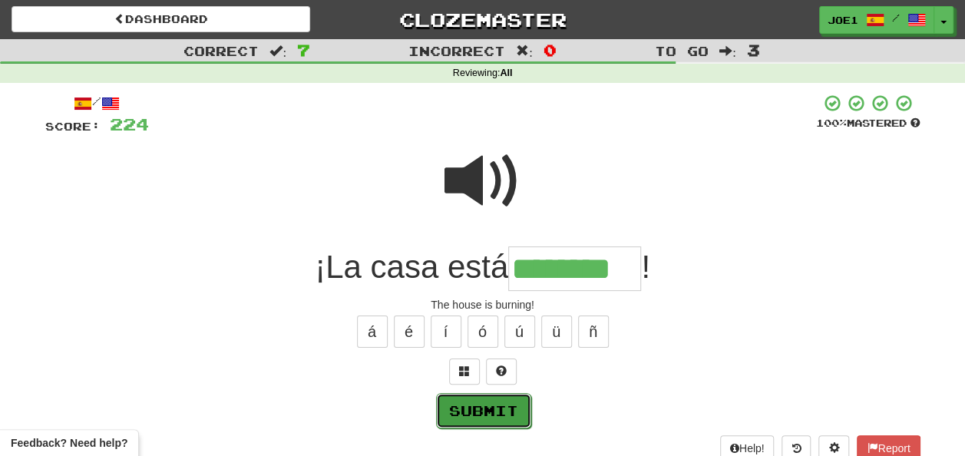
click at [502, 402] on button "Submit" at bounding box center [483, 410] width 95 height 35
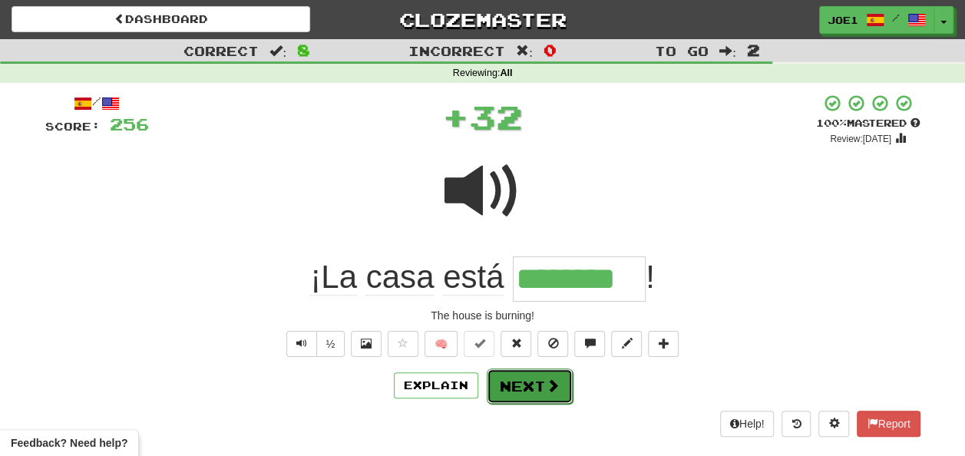
click at [517, 384] on button "Next" at bounding box center [530, 385] width 86 height 35
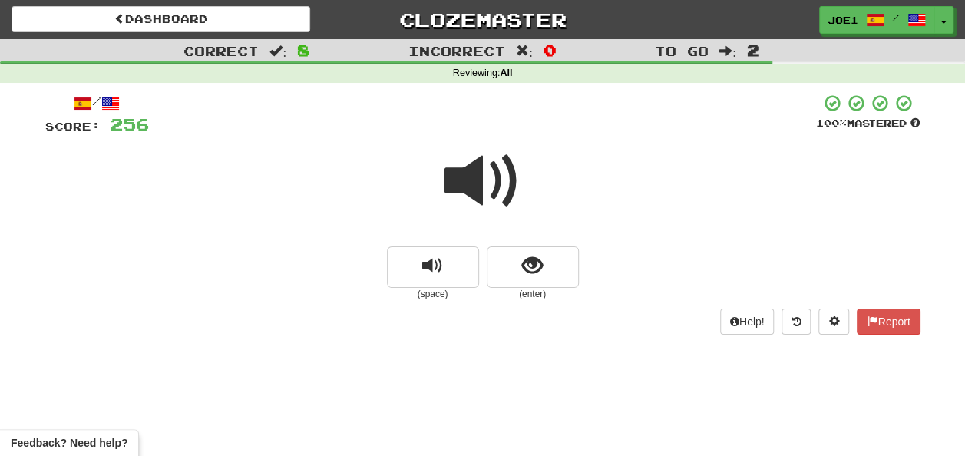
click at [483, 183] on span at bounding box center [482, 181] width 77 height 77
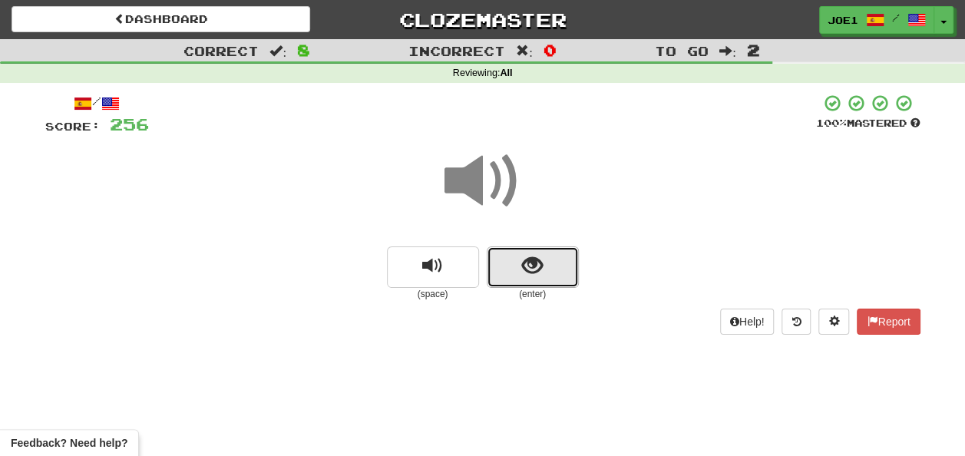
click at [534, 264] on span "show sentence" at bounding box center [532, 266] width 21 height 21
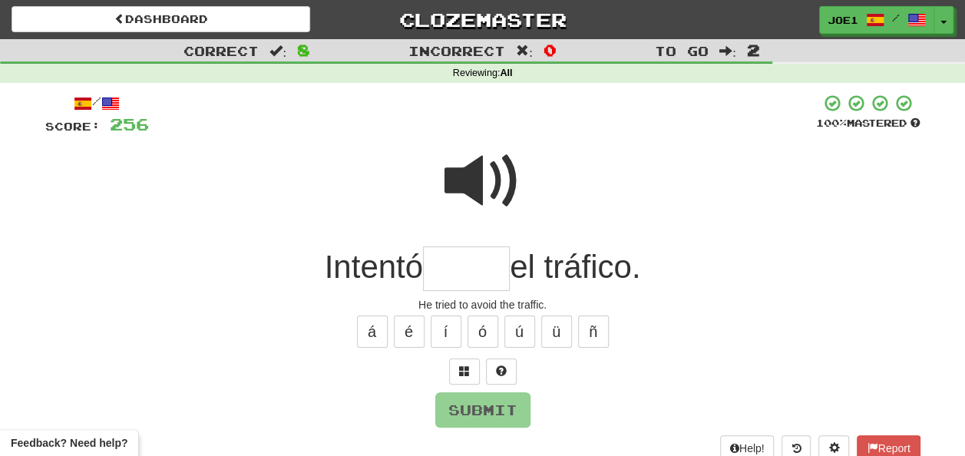
click at [474, 265] on input "text" at bounding box center [466, 268] width 87 height 45
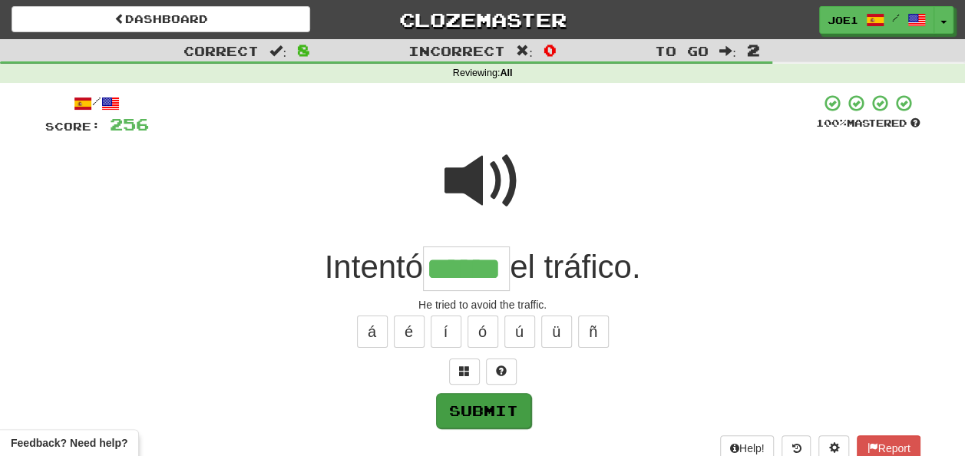
type input "******"
click at [501, 406] on button "Submit" at bounding box center [483, 410] width 95 height 35
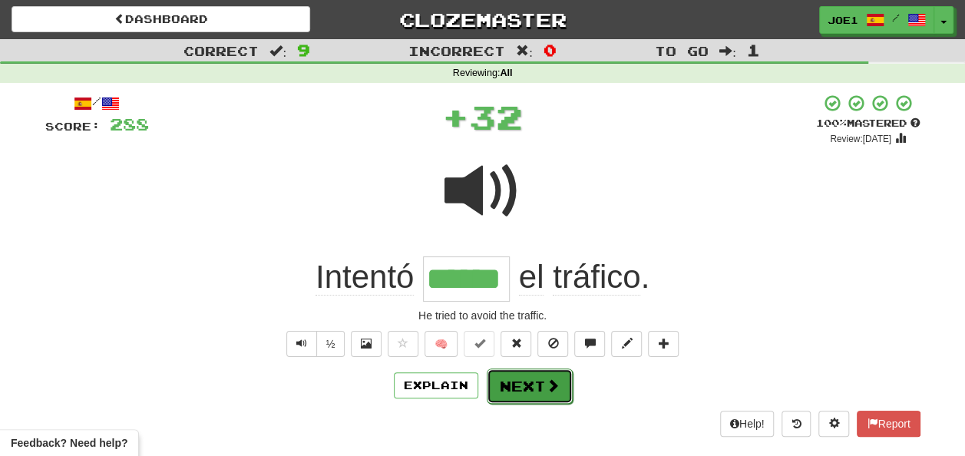
click at [513, 383] on button "Next" at bounding box center [530, 385] width 86 height 35
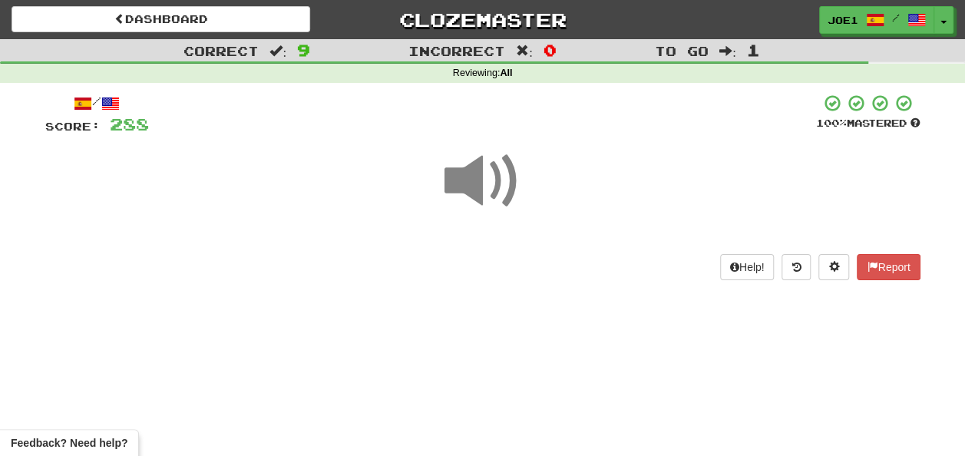
click at [477, 179] on span at bounding box center [482, 181] width 77 height 77
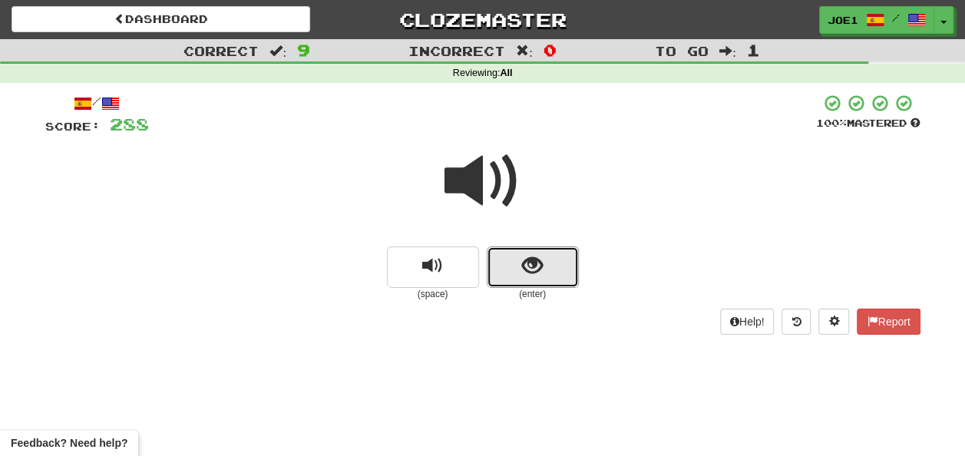
click at [519, 267] on button "show sentence" at bounding box center [533, 266] width 92 height 41
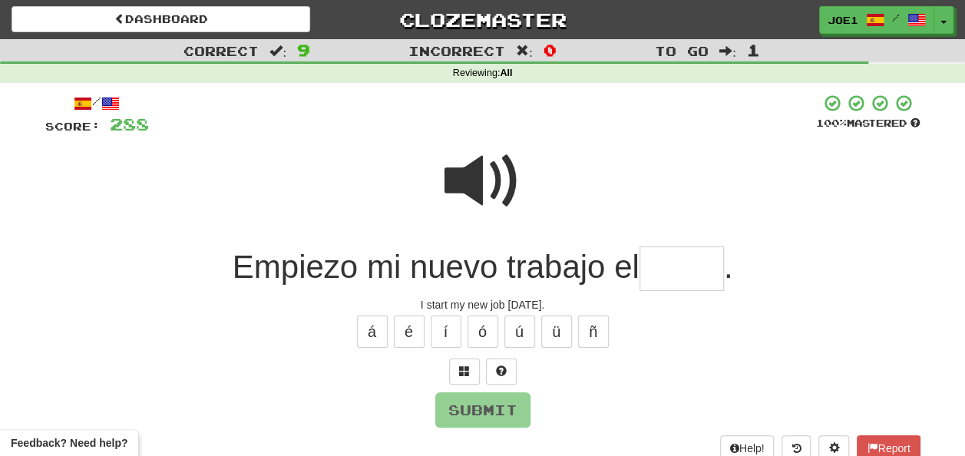
click at [664, 272] on input "text" at bounding box center [681, 268] width 84 height 45
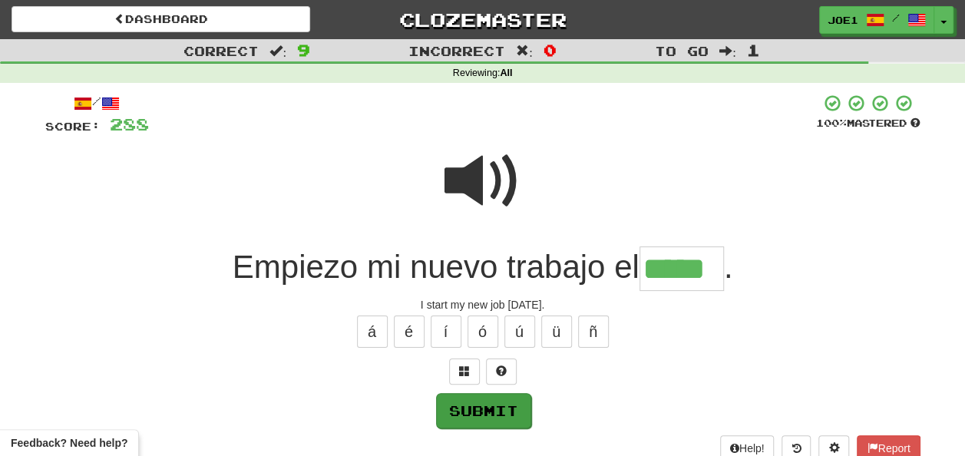
type input "*****"
click at [508, 405] on button "Submit" at bounding box center [483, 410] width 95 height 35
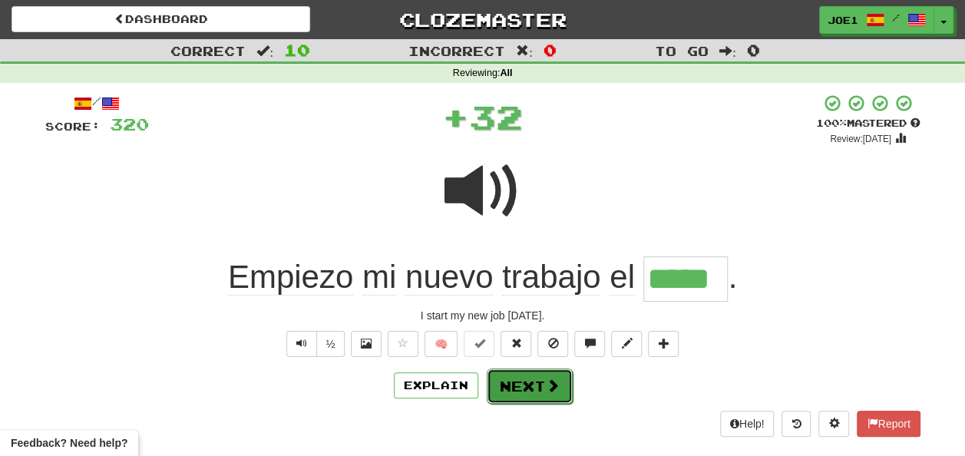
click at [525, 382] on button "Next" at bounding box center [530, 385] width 86 height 35
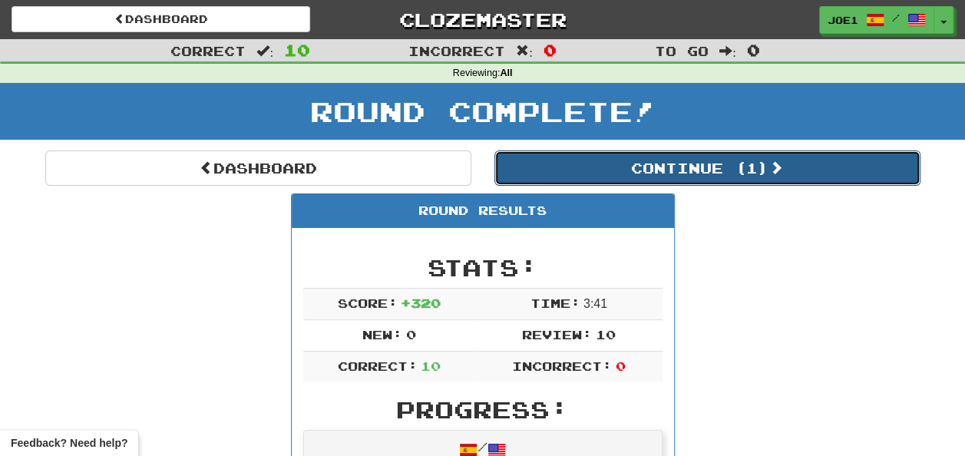
click at [606, 166] on button "Continue ( 1 )" at bounding box center [707, 167] width 426 height 35
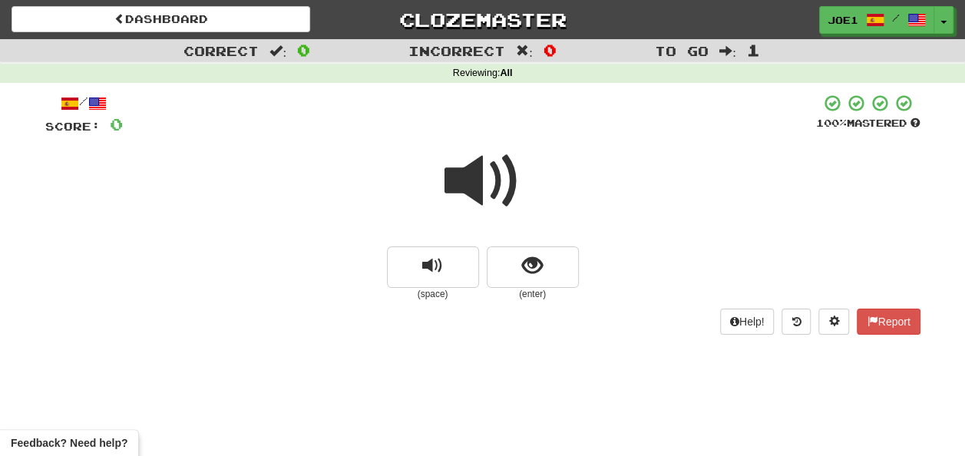
click at [477, 184] on span at bounding box center [482, 181] width 77 height 77
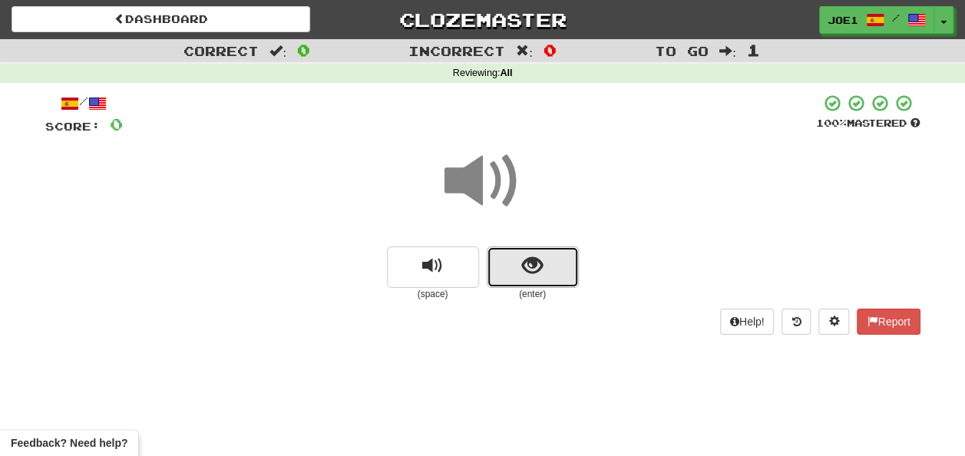
click at [522, 267] on span "show sentence" at bounding box center [532, 266] width 21 height 21
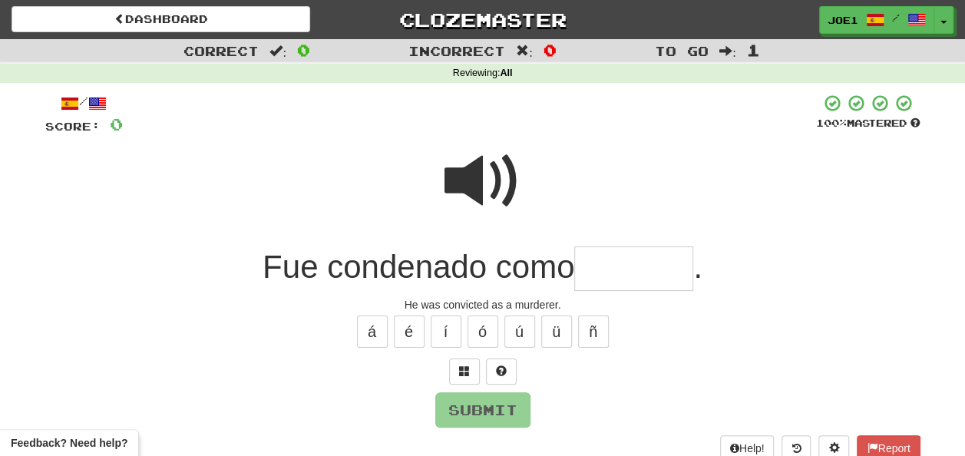
click at [604, 269] on input "text" at bounding box center [633, 268] width 119 height 45
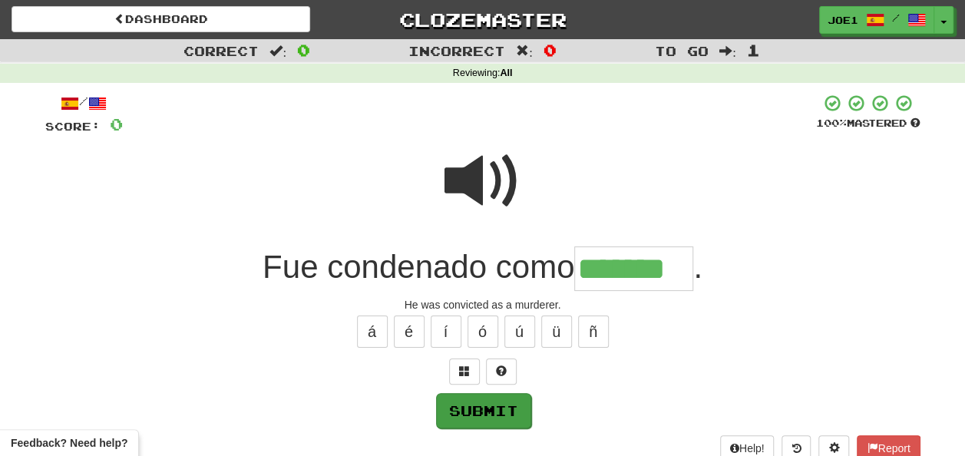
type input "*******"
click at [492, 399] on button "Submit" at bounding box center [483, 410] width 95 height 35
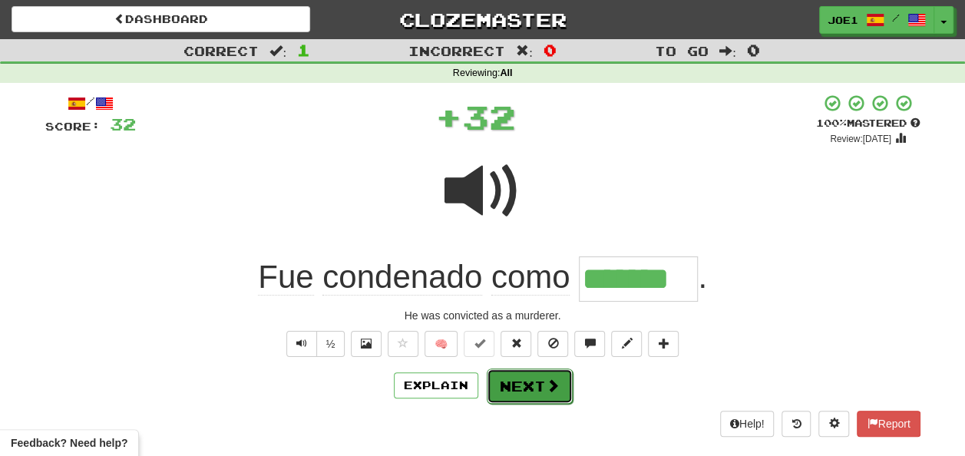
click at [516, 379] on button "Next" at bounding box center [530, 385] width 86 height 35
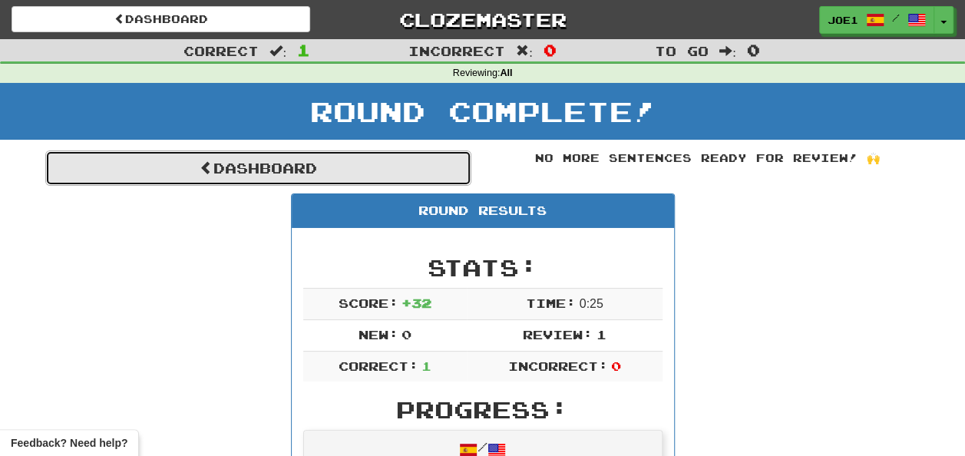
click at [238, 164] on link "Dashboard" at bounding box center [258, 167] width 426 height 35
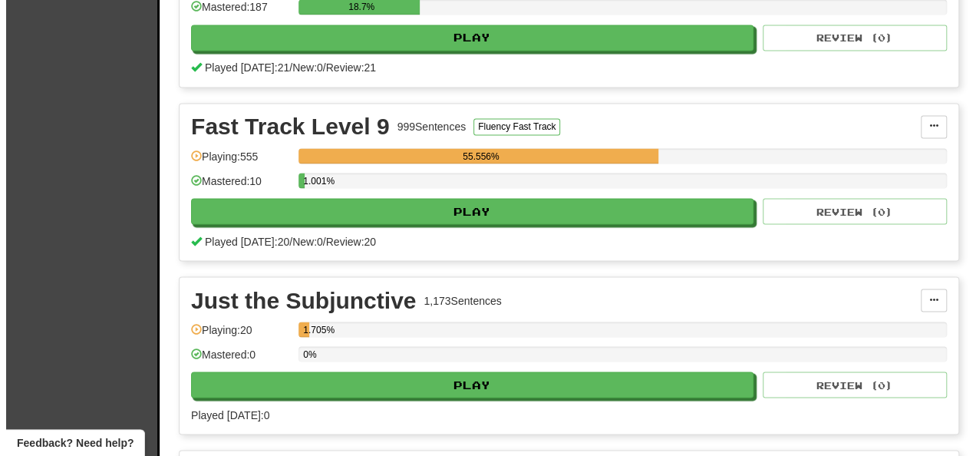
scroll to position [1305, 0]
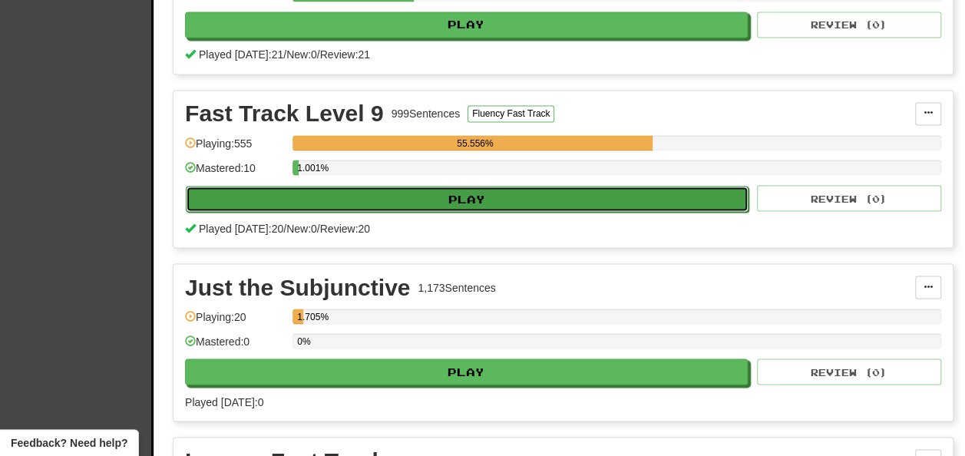
click at [342, 204] on button "Play" at bounding box center [467, 199] width 563 height 26
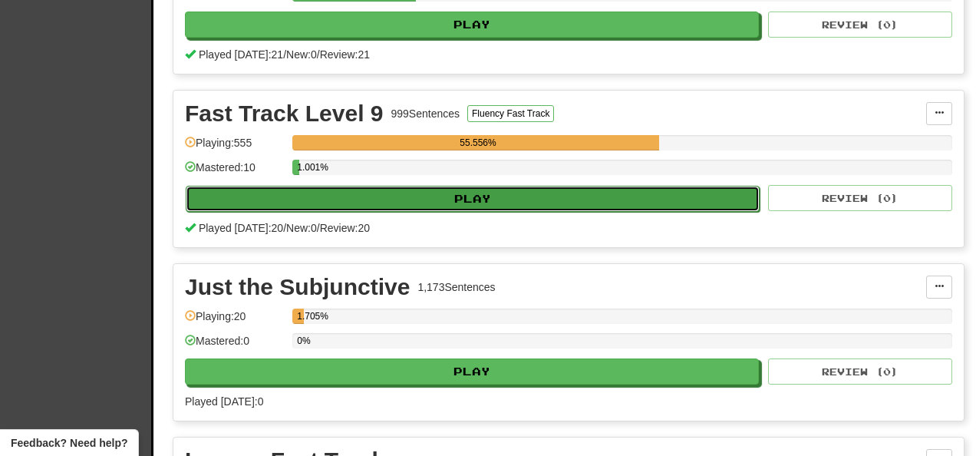
select select "**"
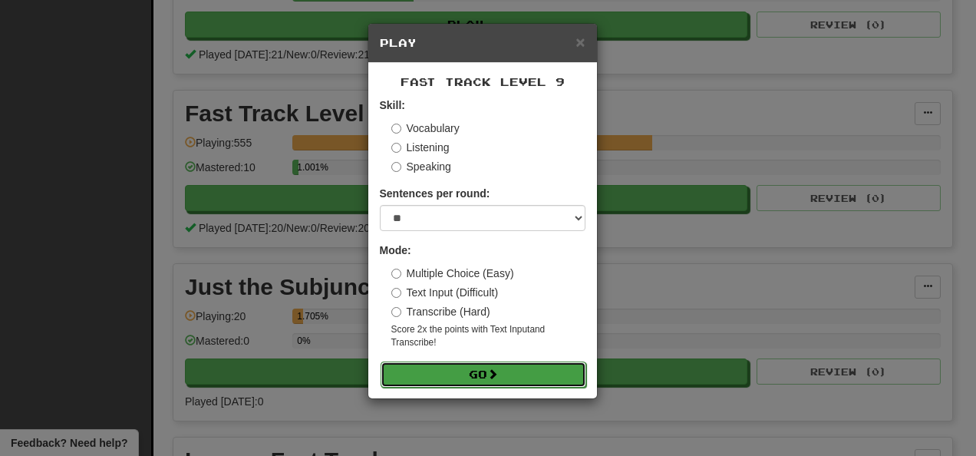
click at [473, 365] on button "Go" at bounding box center [484, 375] width 206 height 26
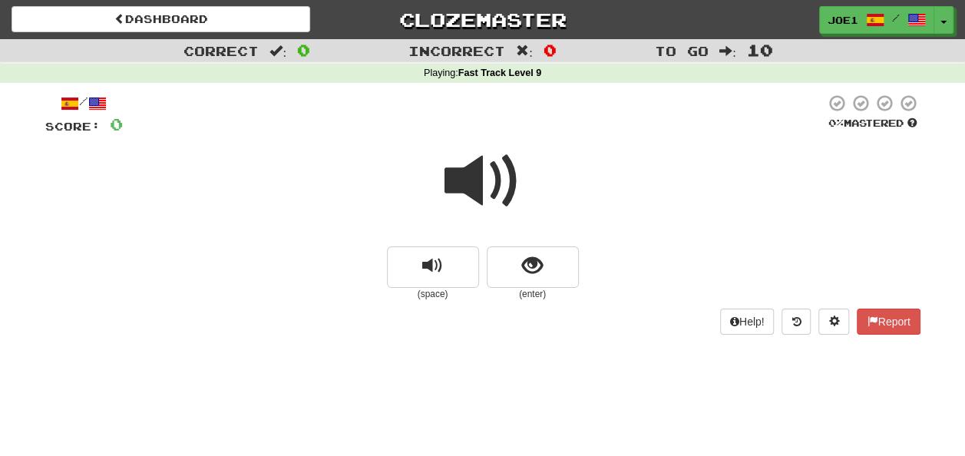
click at [474, 175] on span at bounding box center [482, 181] width 77 height 77
click at [477, 177] on span at bounding box center [482, 181] width 77 height 77
click at [482, 183] on span at bounding box center [482, 181] width 77 height 77
click at [477, 180] on span at bounding box center [482, 181] width 77 height 77
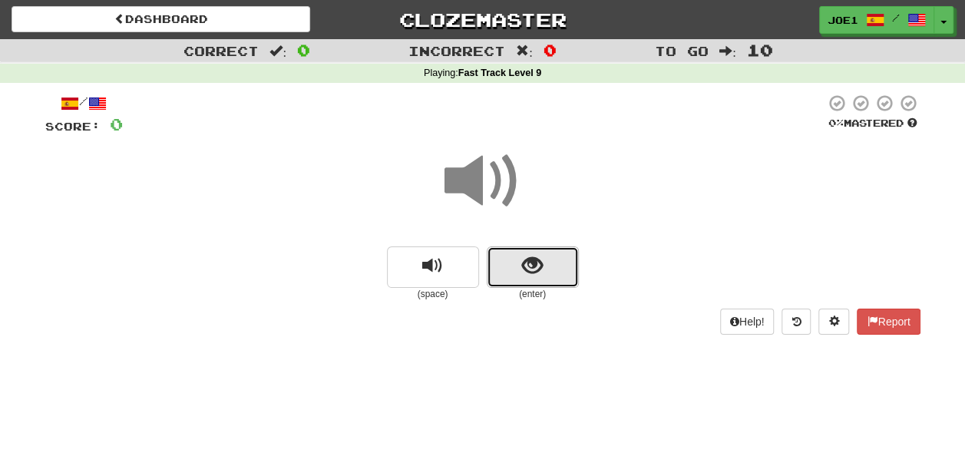
click at [513, 270] on button "show sentence" at bounding box center [533, 266] width 92 height 41
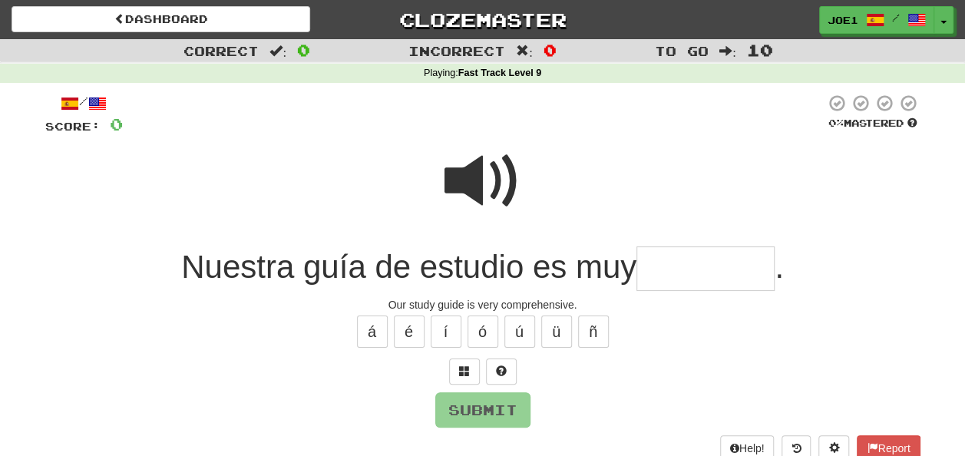
click at [477, 170] on span at bounding box center [482, 181] width 77 height 77
click at [653, 261] on input "text" at bounding box center [705, 268] width 138 height 45
drag, startPoint x: 480, startPoint y: 163, endPoint x: 485, endPoint y: 169, distance: 8.2
click at [485, 169] on span at bounding box center [482, 181] width 77 height 77
click at [653, 266] on input "text" at bounding box center [705, 268] width 138 height 45
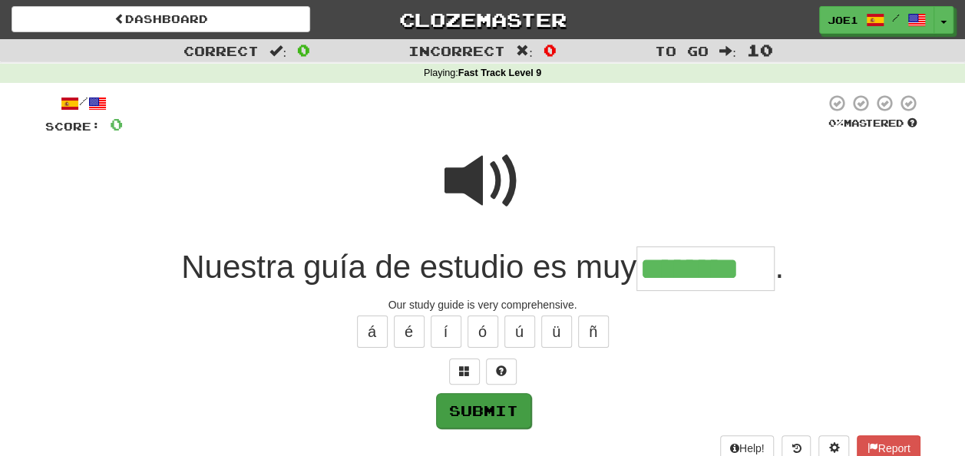
type input "********"
click at [491, 406] on button "Submit" at bounding box center [483, 410] width 95 height 35
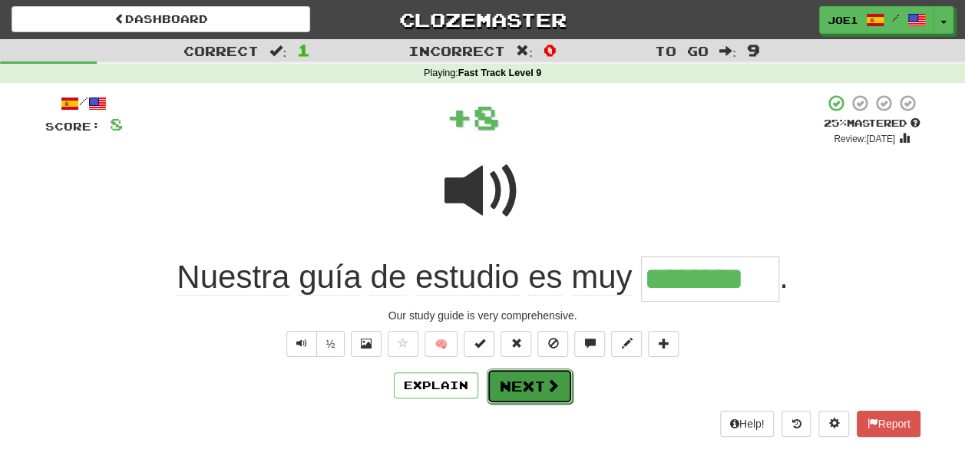
click at [520, 384] on button "Next" at bounding box center [530, 385] width 86 height 35
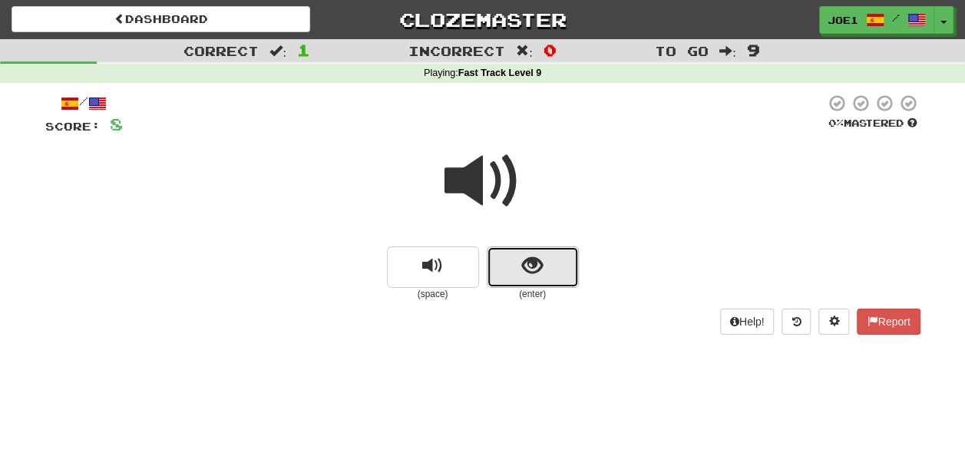
click at [520, 272] on button "show sentence" at bounding box center [533, 266] width 92 height 41
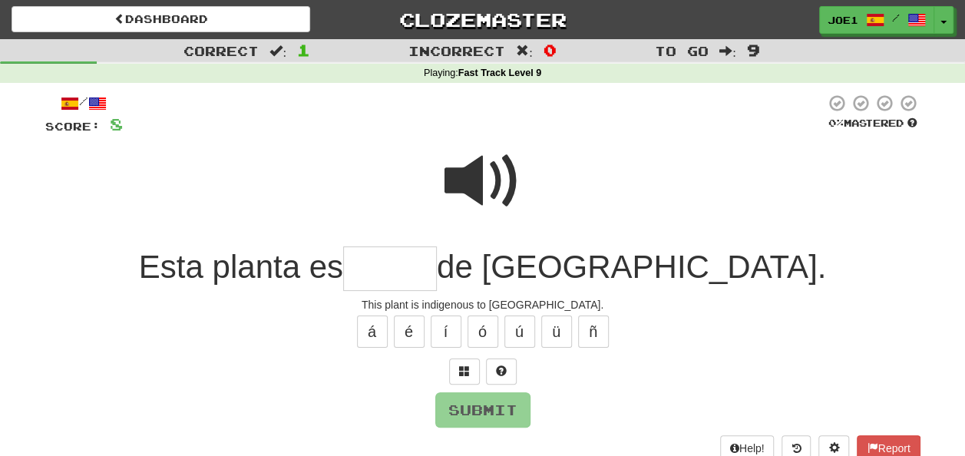
click at [437, 269] on input "text" at bounding box center [390, 268] width 94 height 45
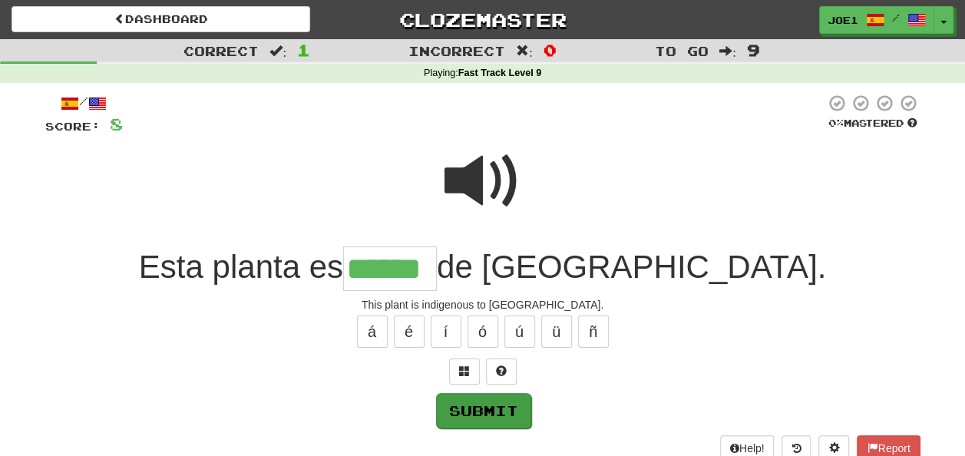
type input "******"
click at [507, 398] on button "Submit" at bounding box center [483, 410] width 95 height 35
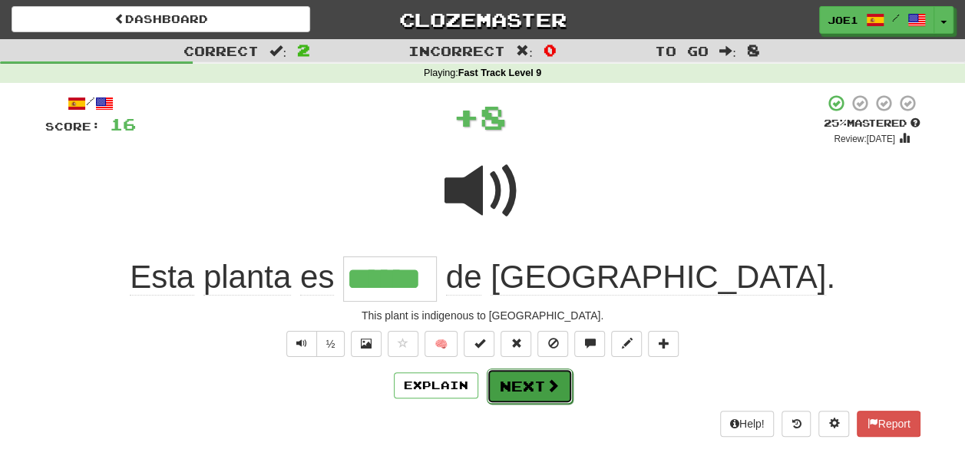
click at [527, 382] on button "Next" at bounding box center [530, 385] width 86 height 35
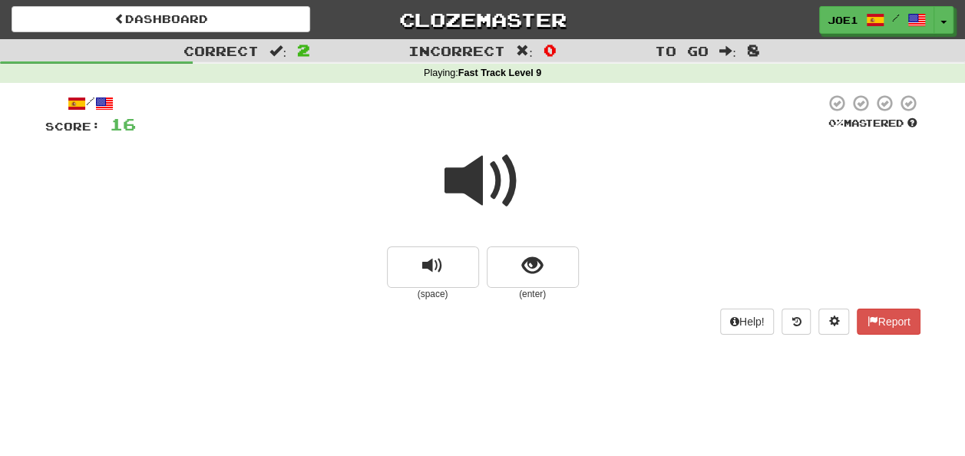
click at [473, 180] on span at bounding box center [482, 181] width 77 height 77
click at [475, 181] on span at bounding box center [482, 181] width 77 height 77
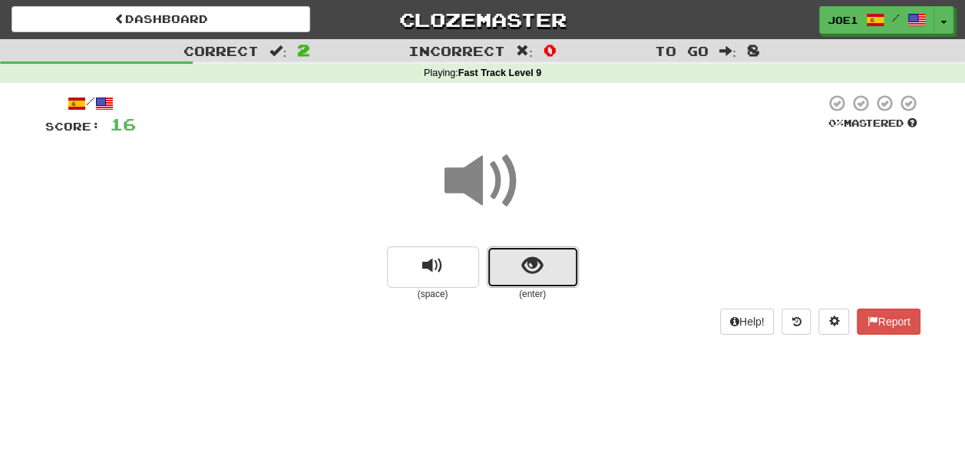
click at [548, 266] on button "show sentence" at bounding box center [533, 266] width 92 height 41
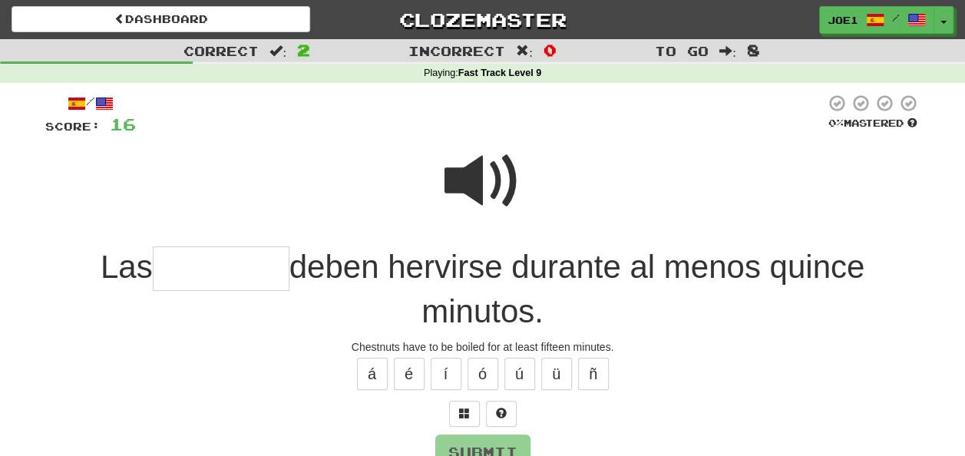
click at [481, 158] on span at bounding box center [482, 181] width 77 height 77
click at [179, 271] on input "text" at bounding box center [221, 268] width 137 height 45
click at [364, 375] on button "á" at bounding box center [372, 374] width 31 height 32
click at [480, 172] on span at bounding box center [482, 181] width 77 height 77
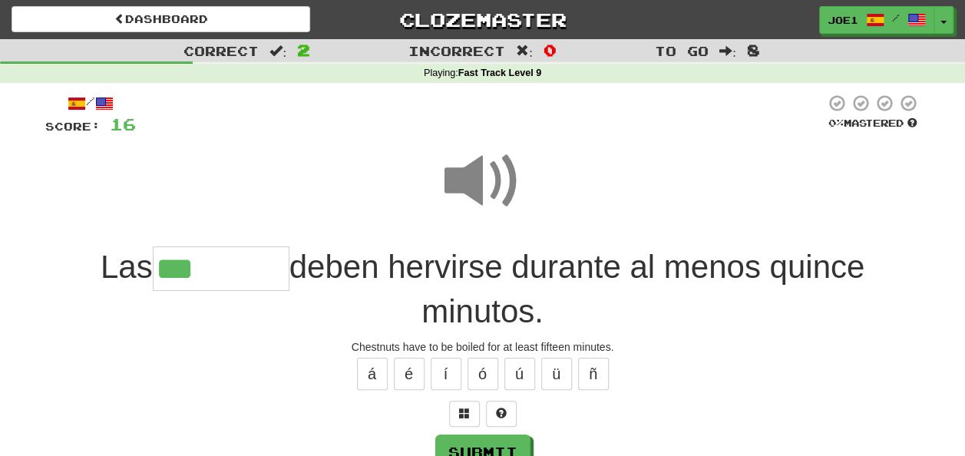
click at [210, 272] on input "***" at bounding box center [221, 268] width 137 height 45
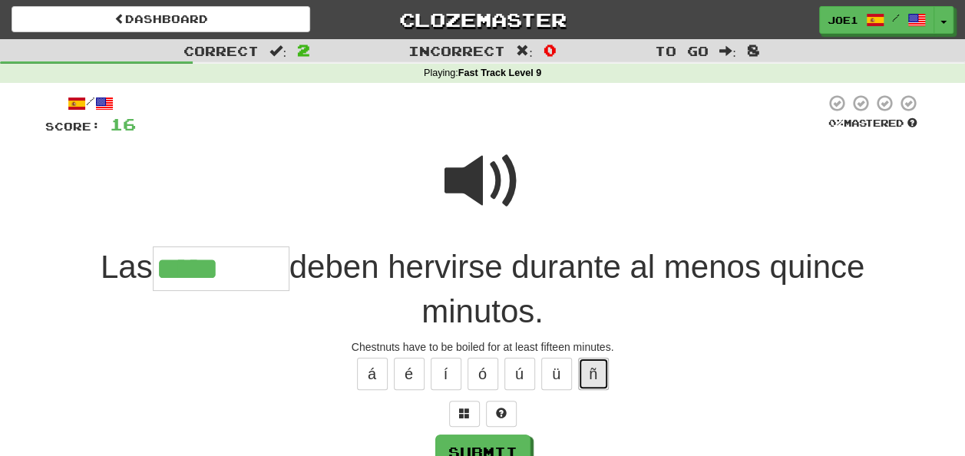
click at [601, 368] on button "ñ" at bounding box center [593, 374] width 31 height 32
type input "********"
click at [478, 183] on span at bounding box center [482, 181] width 77 height 77
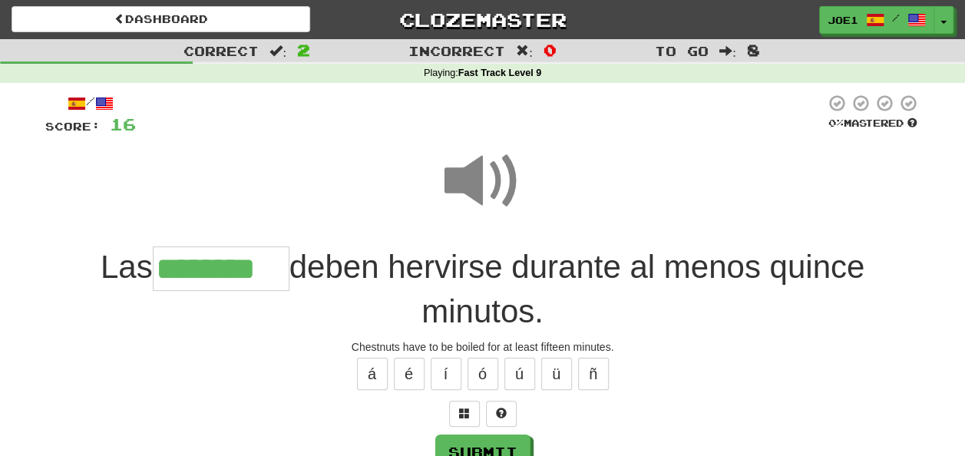
click at [478, 183] on span at bounding box center [482, 181] width 77 height 77
click at [483, 184] on span at bounding box center [482, 181] width 77 height 77
click at [482, 442] on button "Submit" at bounding box center [483, 452] width 95 height 35
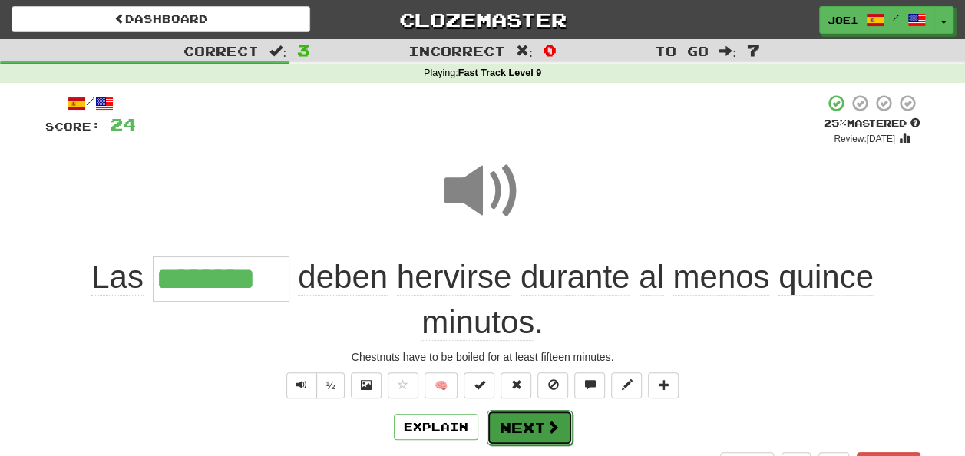
click at [499, 424] on button "Next" at bounding box center [530, 427] width 86 height 35
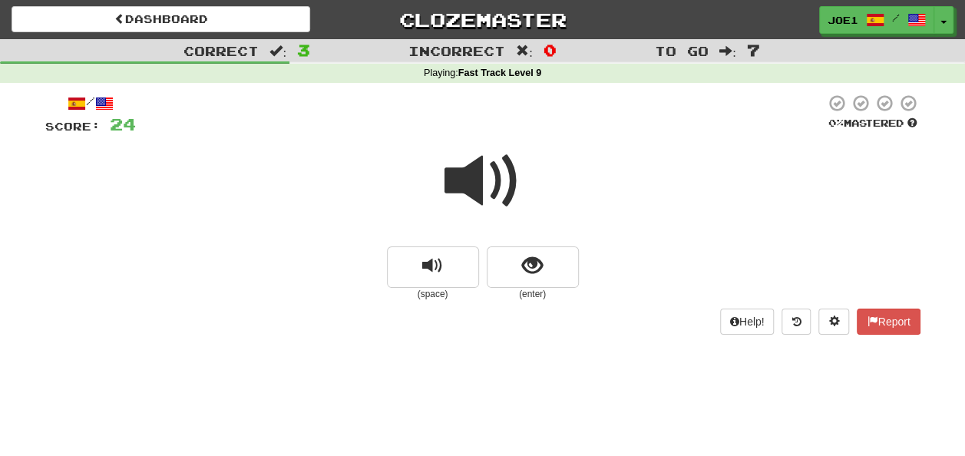
click at [485, 178] on span at bounding box center [482, 181] width 77 height 77
click at [487, 181] on span at bounding box center [482, 181] width 77 height 77
click at [487, 178] on span at bounding box center [482, 181] width 77 height 77
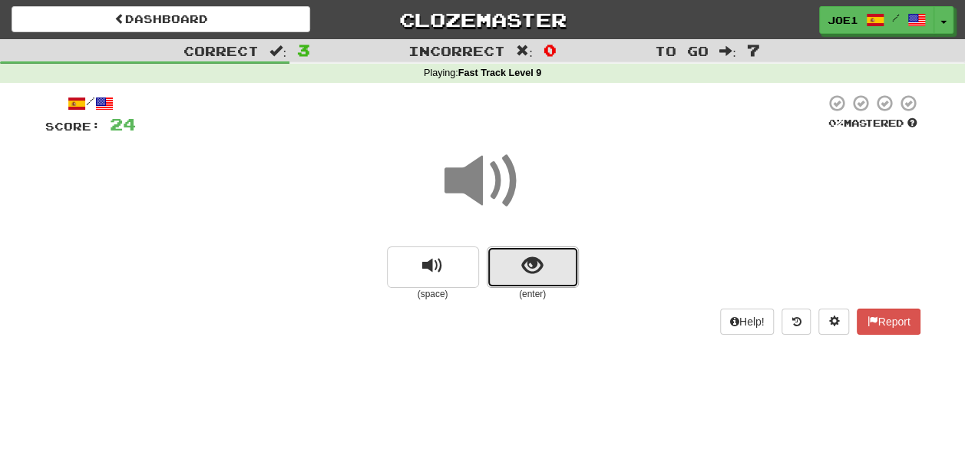
click at [528, 265] on span "show sentence" at bounding box center [532, 266] width 21 height 21
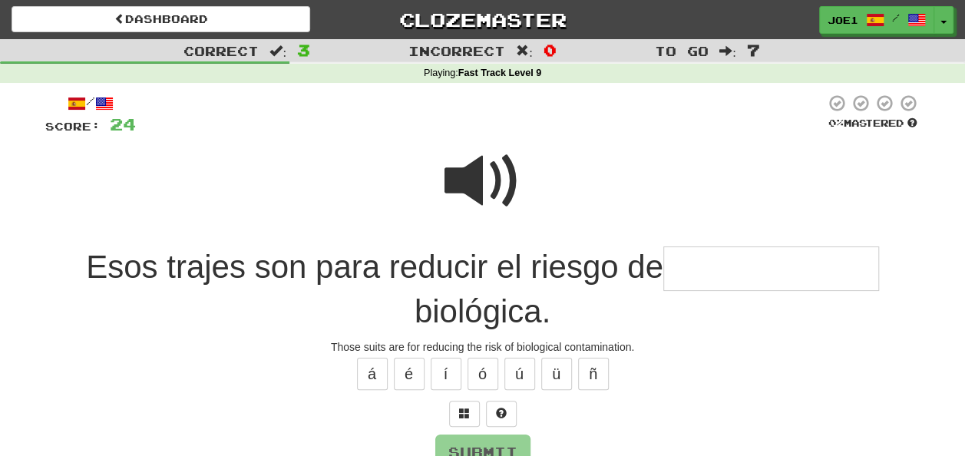
click at [489, 169] on span at bounding box center [482, 181] width 77 height 77
click at [485, 184] on span at bounding box center [482, 181] width 77 height 77
click at [699, 263] on input "text" at bounding box center [771, 268] width 216 height 45
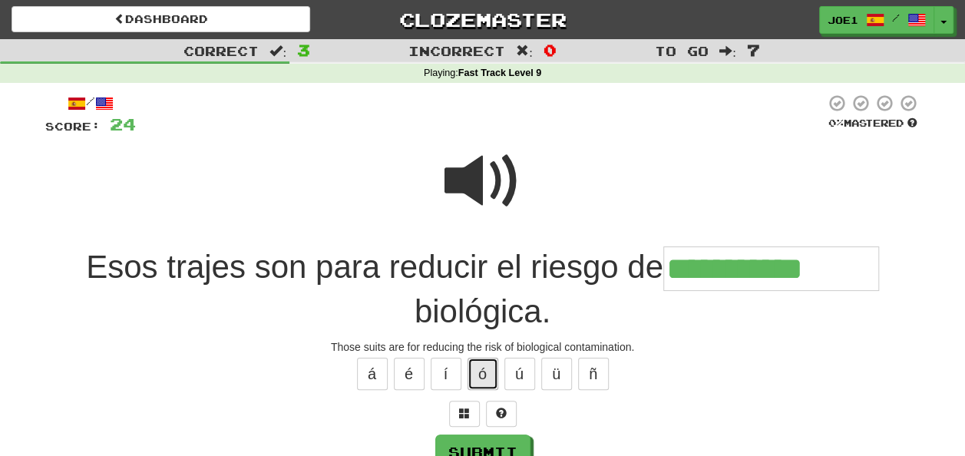
click at [487, 370] on button "ó" at bounding box center [483, 374] width 31 height 32
type input "**********"
click at [472, 164] on span at bounding box center [482, 181] width 77 height 77
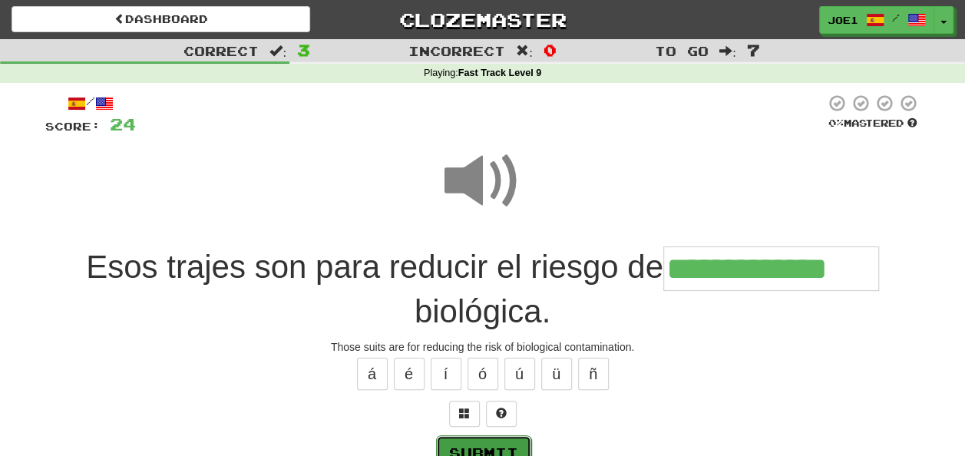
click at [476, 444] on button "Submit" at bounding box center [483, 452] width 95 height 35
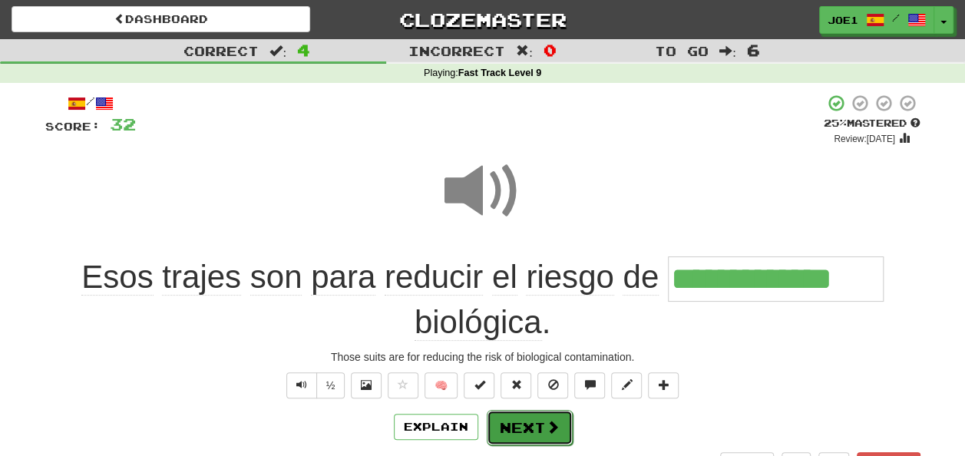
click at [517, 418] on button "Next" at bounding box center [530, 427] width 86 height 35
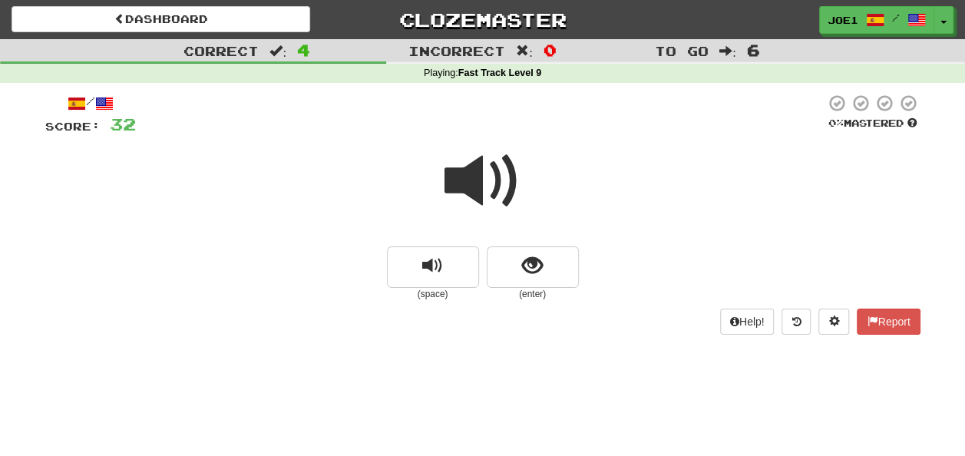
click at [474, 180] on span at bounding box center [482, 181] width 77 height 77
click at [476, 182] on span at bounding box center [482, 181] width 77 height 77
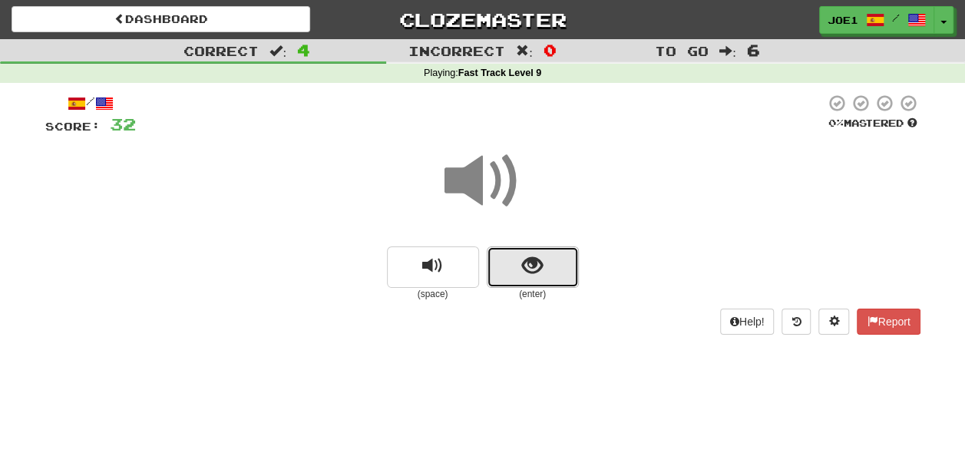
click at [533, 263] on span "show sentence" at bounding box center [532, 266] width 21 height 21
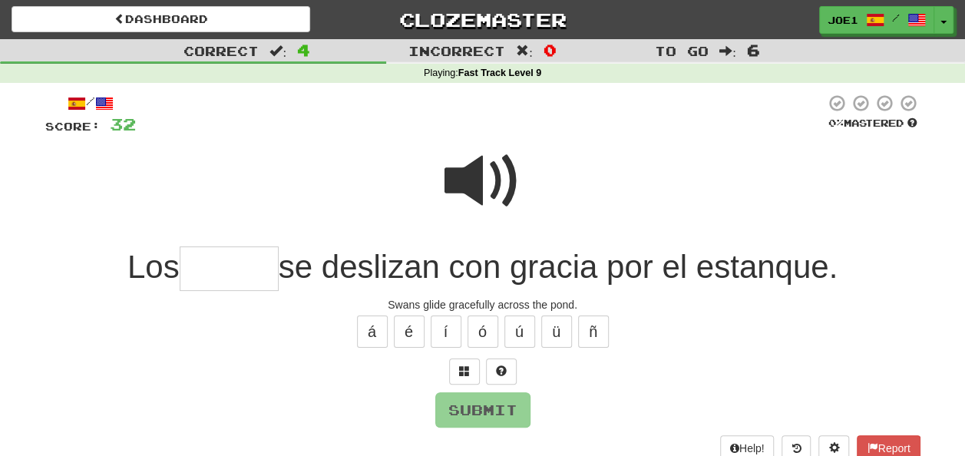
click at [483, 155] on span at bounding box center [482, 181] width 77 height 77
click at [213, 266] on input "text" at bounding box center [229, 268] width 99 height 45
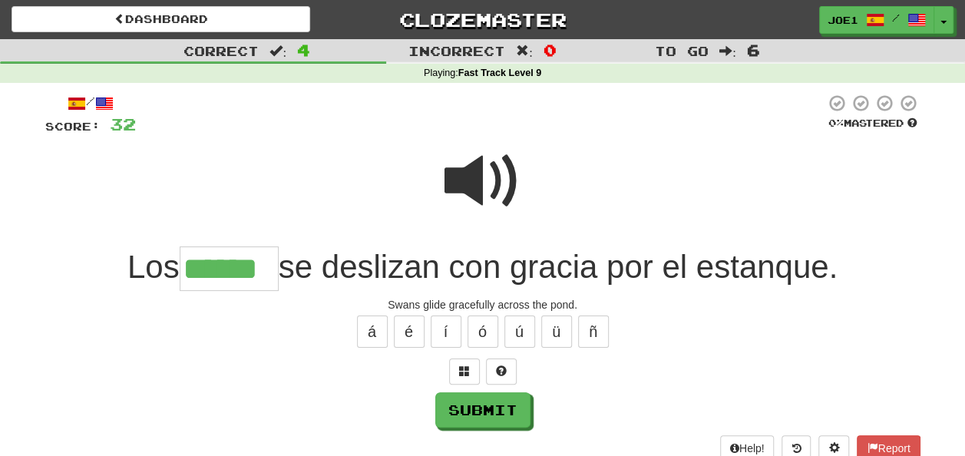
type input "******"
click at [484, 179] on span at bounding box center [482, 181] width 77 height 77
click at [476, 183] on span at bounding box center [482, 181] width 77 height 77
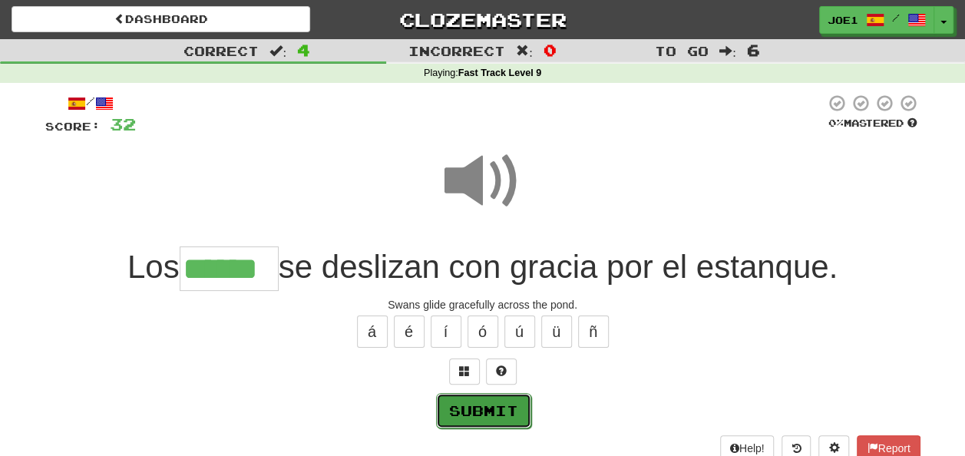
click at [471, 406] on button "Submit" at bounding box center [483, 410] width 95 height 35
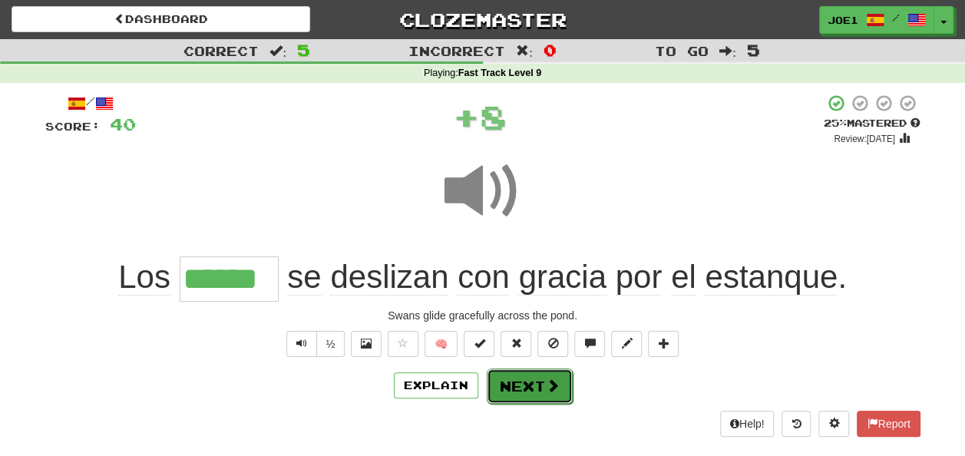
click at [510, 375] on button "Next" at bounding box center [530, 385] width 86 height 35
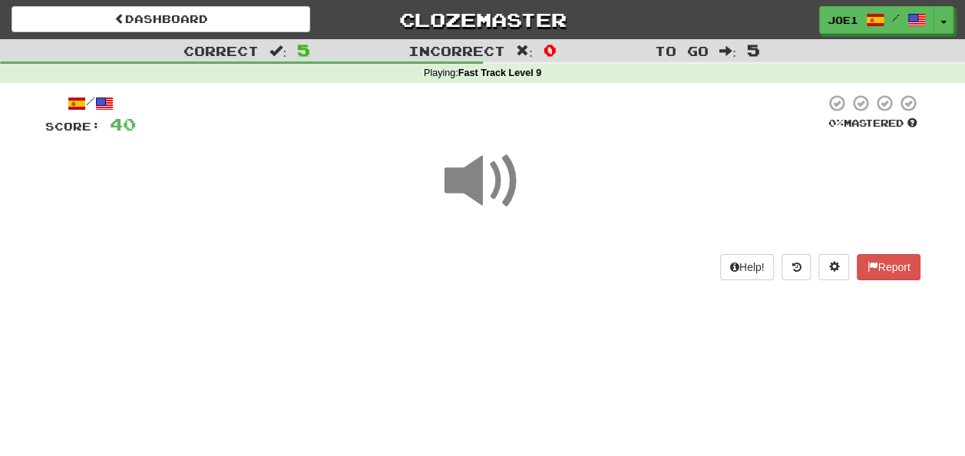
click at [477, 181] on span at bounding box center [482, 181] width 77 height 77
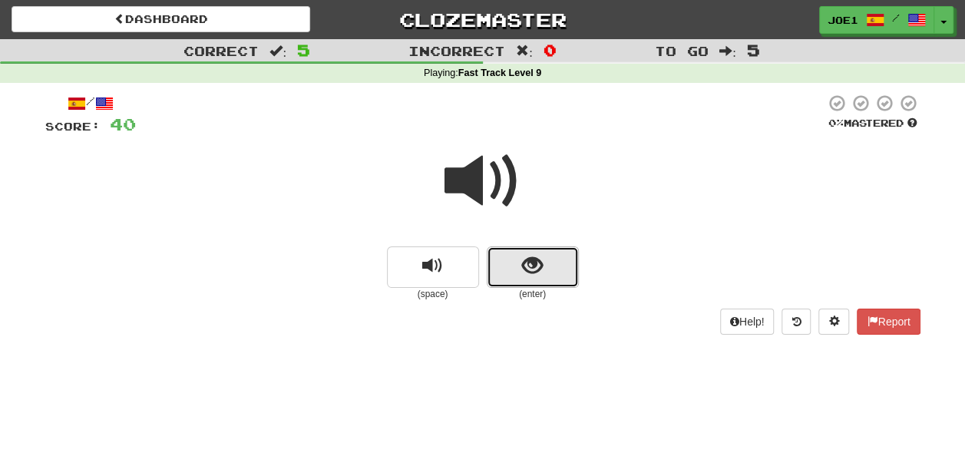
click at [500, 267] on button "show sentence" at bounding box center [533, 266] width 92 height 41
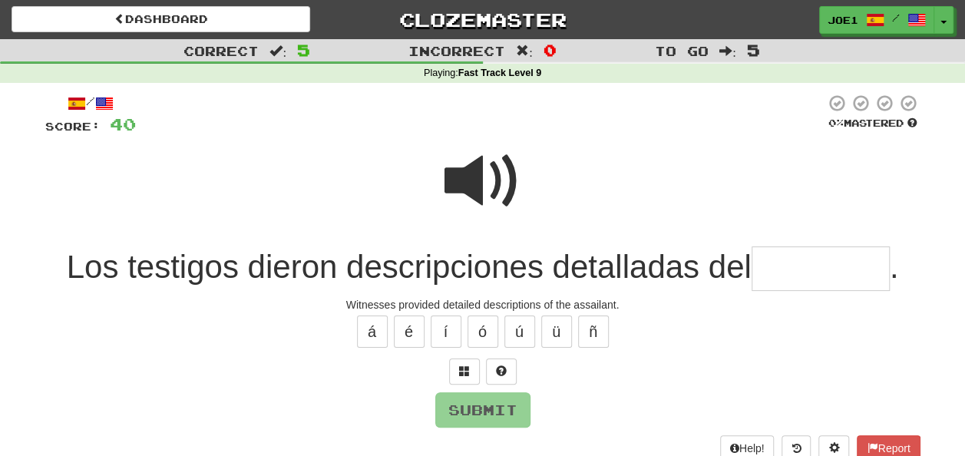
click at [461, 151] on span at bounding box center [482, 181] width 77 height 77
click at [766, 271] on input "text" at bounding box center [821, 268] width 138 height 45
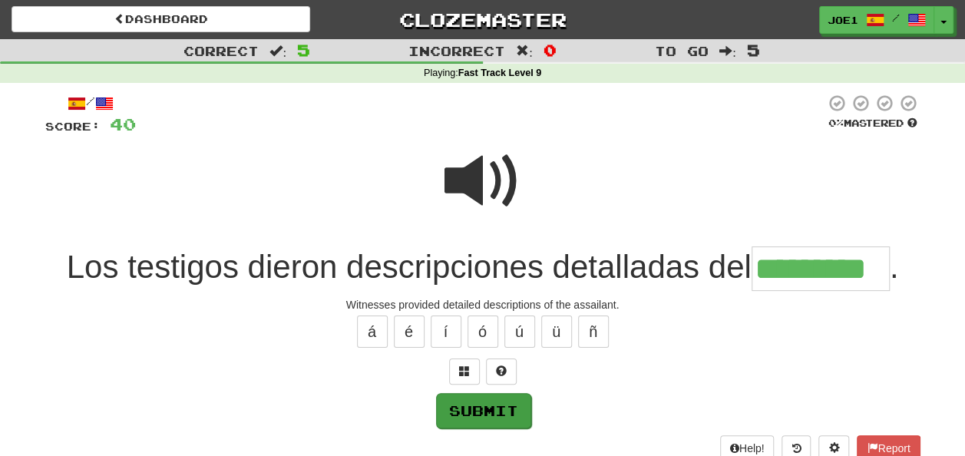
type input "*********"
click at [522, 399] on button "Submit" at bounding box center [483, 410] width 95 height 35
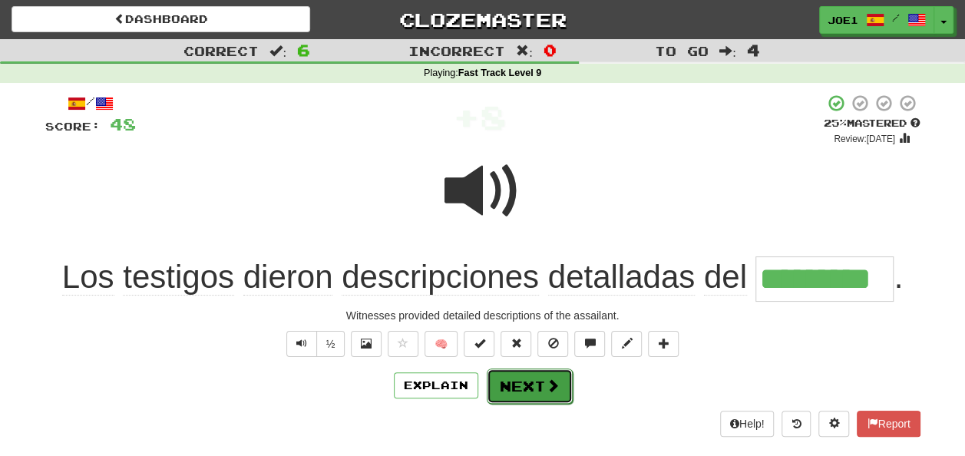
click at [519, 383] on button "Next" at bounding box center [530, 385] width 86 height 35
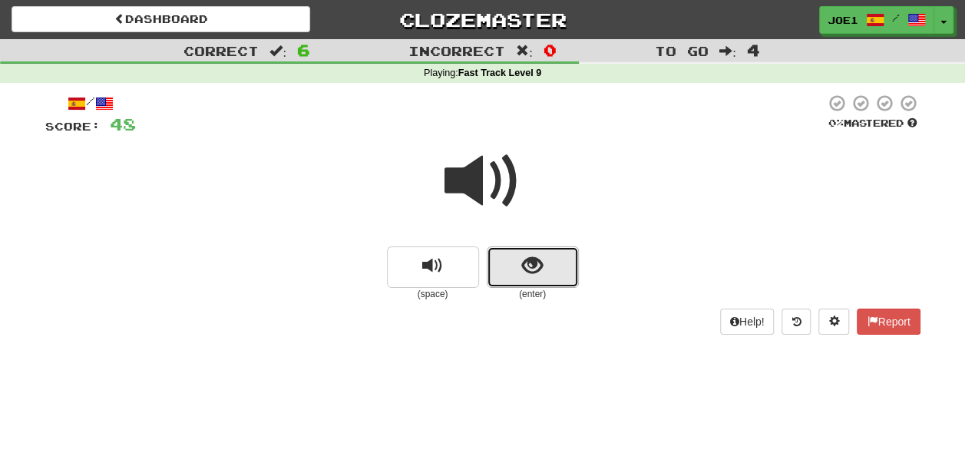
click at [533, 263] on span "show sentence" at bounding box center [532, 266] width 21 height 21
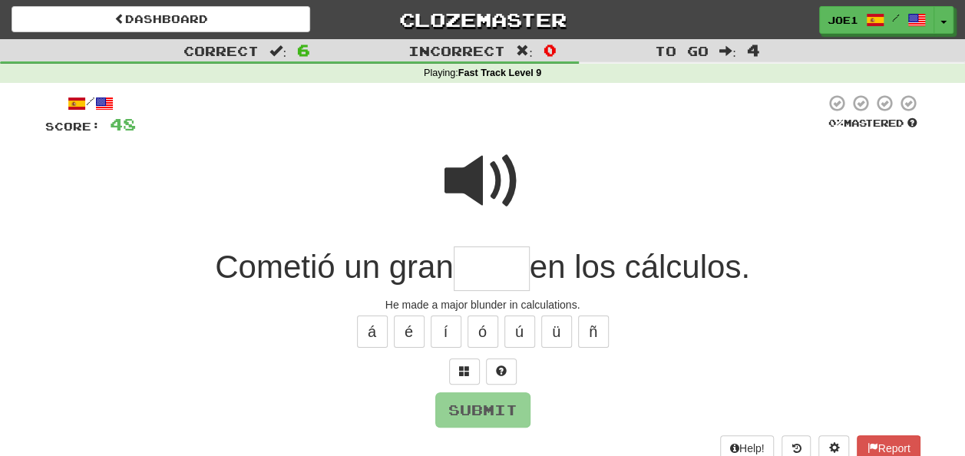
click at [487, 269] on input "text" at bounding box center [492, 268] width 76 height 45
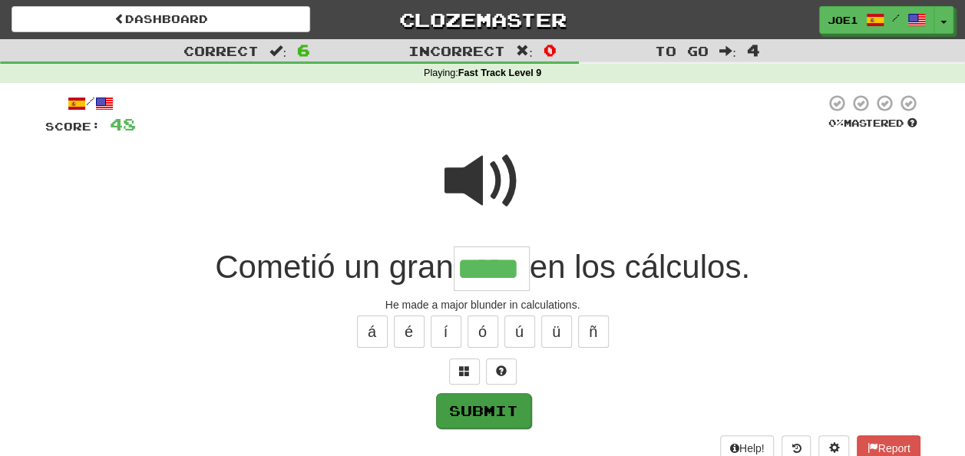
type input "*****"
click at [495, 404] on button "Submit" at bounding box center [483, 410] width 95 height 35
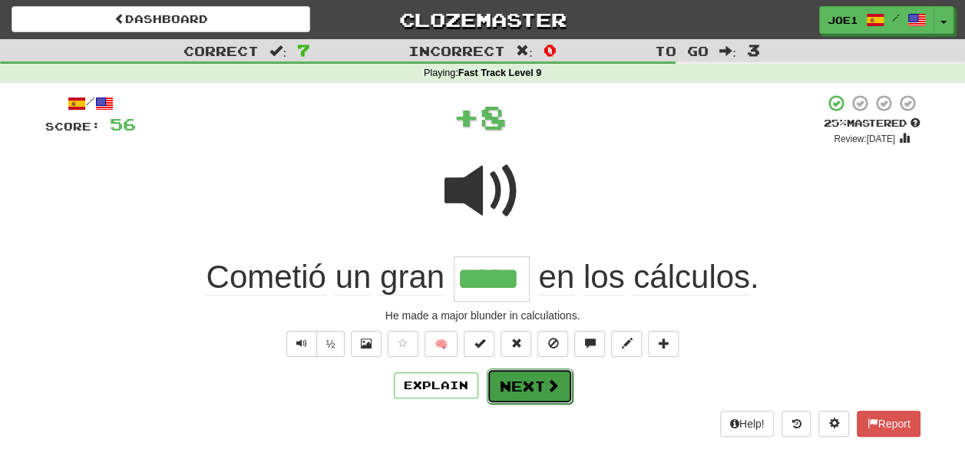
click at [513, 382] on button "Next" at bounding box center [530, 385] width 86 height 35
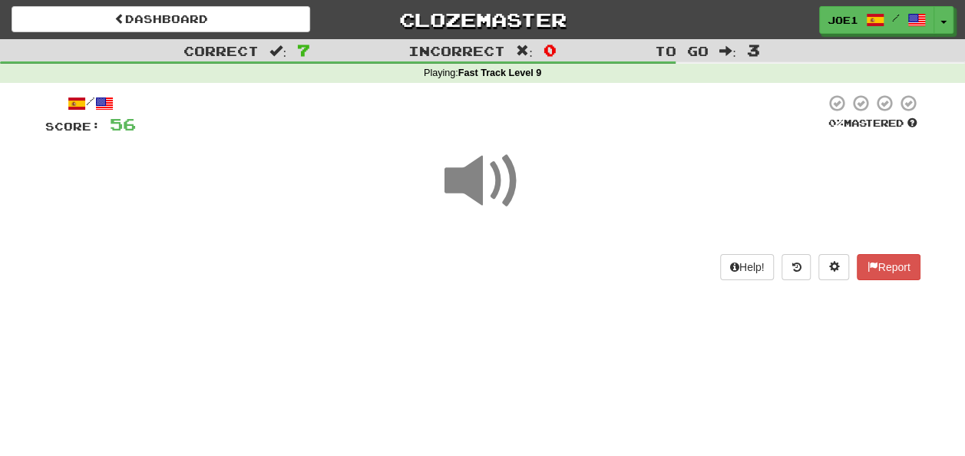
click at [483, 178] on span at bounding box center [482, 181] width 77 height 77
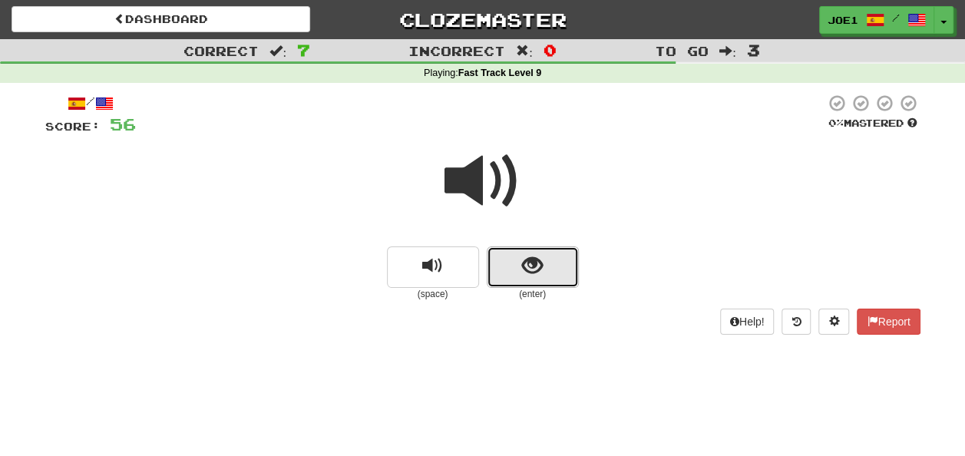
click at [518, 269] on button "show sentence" at bounding box center [533, 266] width 92 height 41
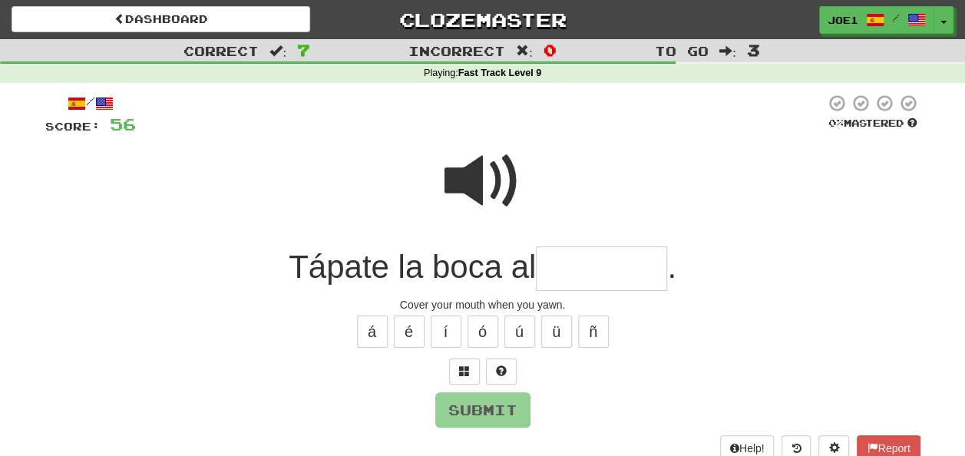
click at [557, 269] on input "text" at bounding box center [601, 268] width 131 height 45
type input "*"
click at [488, 178] on span at bounding box center [482, 181] width 77 height 77
click at [558, 272] on input "text" at bounding box center [601, 268] width 131 height 45
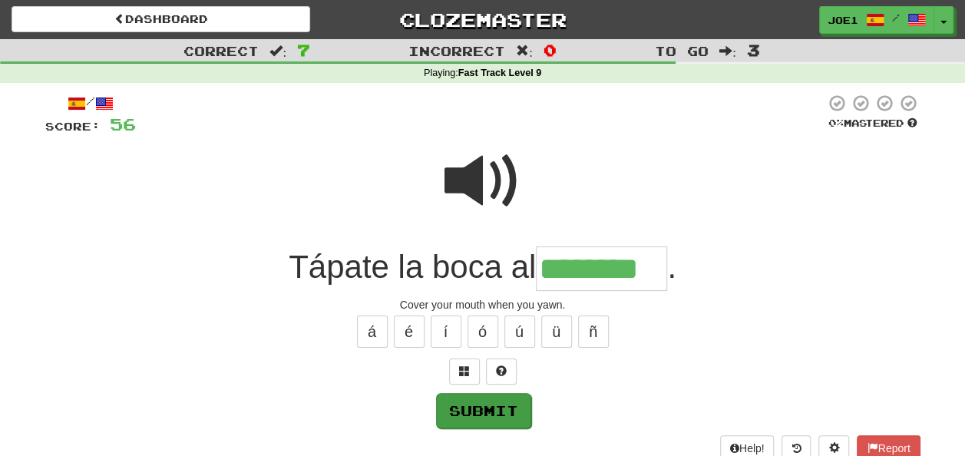
type input "********"
click at [483, 416] on button "Submit" at bounding box center [483, 410] width 95 height 35
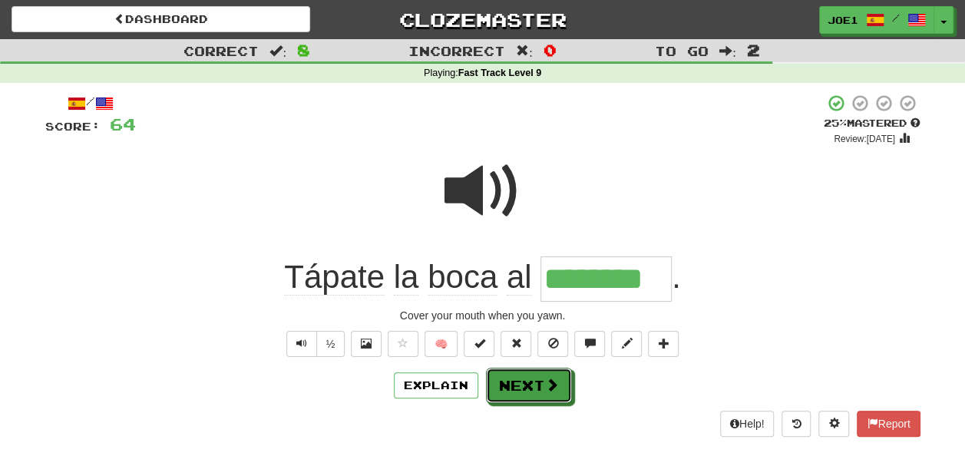
drag, startPoint x: 533, startPoint y: 386, endPoint x: 536, endPoint y: 394, distance: 8.3
click at [536, 394] on button "Next" at bounding box center [529, 385] width 86 height 35
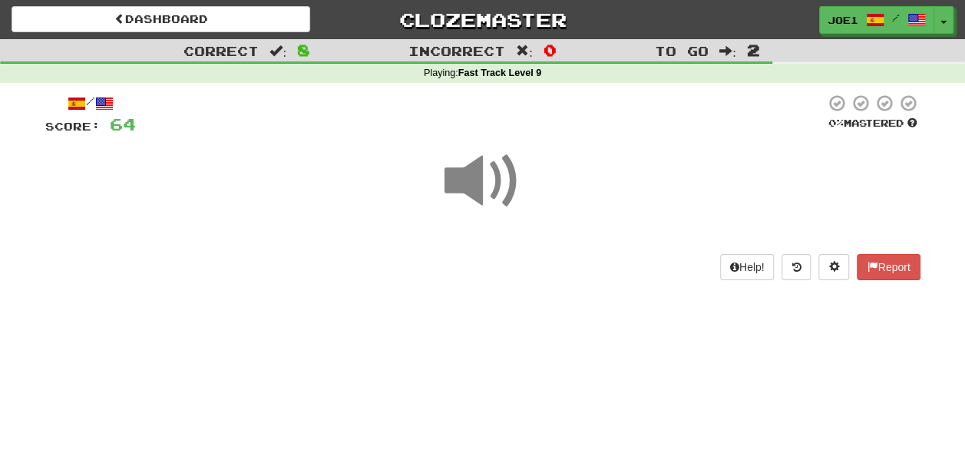
click at [488, 177] on span at bounding box center [482, 181] width 77 height 77
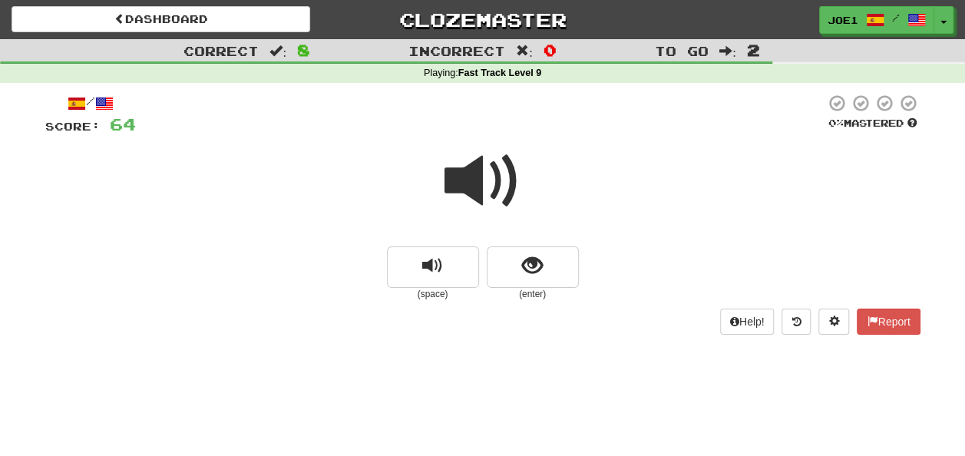
click at [486, 178] on span at bounding box center [482, 181] width 77 height 77
click at [481, 180] on span at bounding box center [482, 181] width 77 height 77
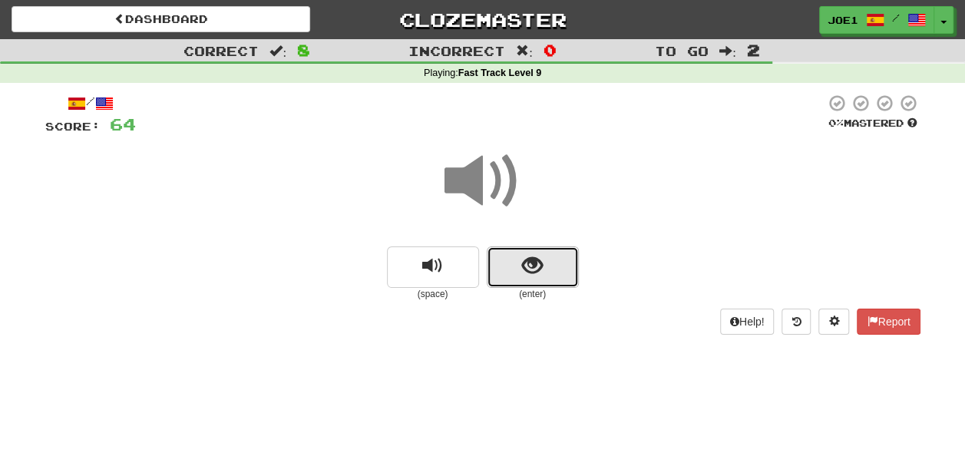
click at [522, 269] on span "show sentence" at bounding box center [532, 266] width 21 height 21
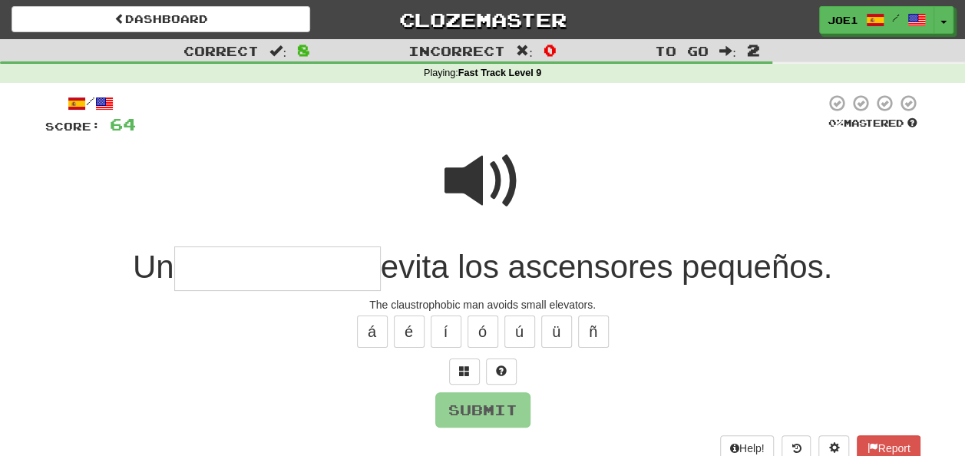
click at [472, 161] on span at bounding box center [482, 181] width 77 height 77
click at [210, 270] on input "text" at bounding box center [277, 268] width 207 height 45
click at [474, 169] on span at bounding box center [482, 181] width 77 height 77
click at [197, 268] on input "text" at bounding box center [277, 268] width 207 height 45
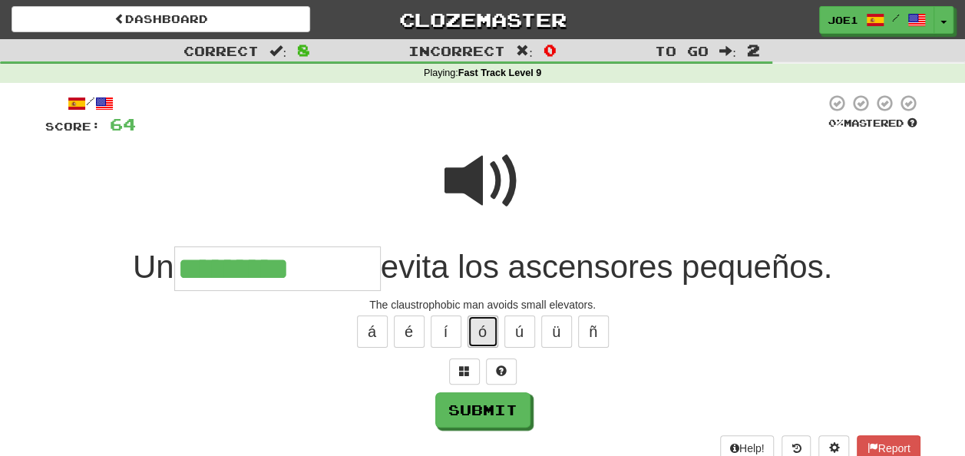
click at [476, 330] on button "ó" at bounding box center [483, 332] width 31 height 32
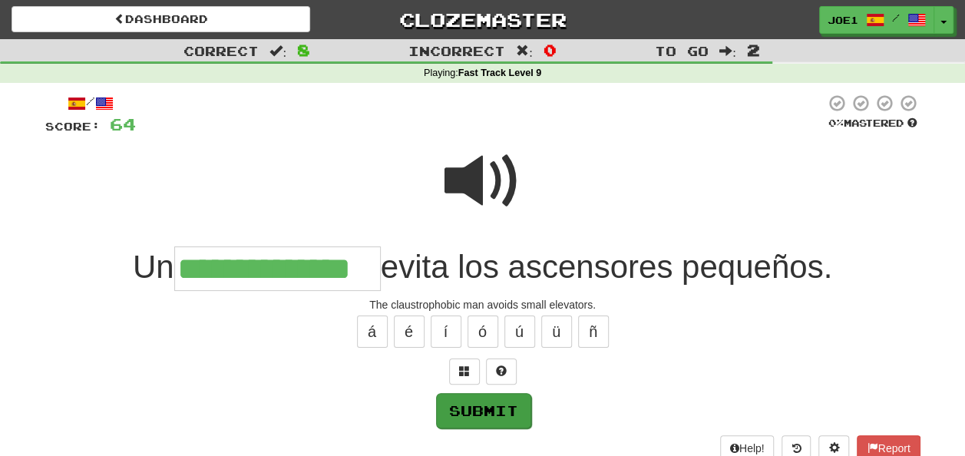
type input "**********"
click at [487, 401] on button "Submit" at bounding box center [483, 410] width 95 height 35
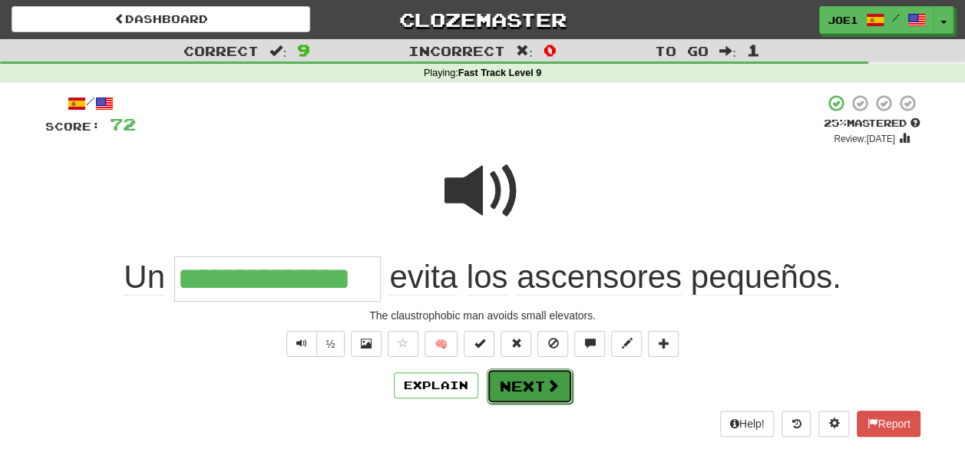
click at [518, 380] on button "Next" at bounding box center [530, 385] width 86 height 35
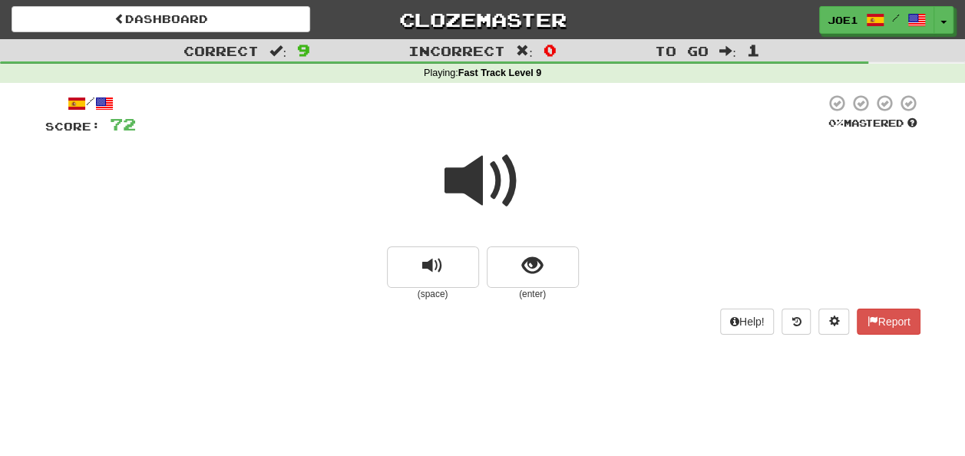
click at [473, 187] on span at bounding box center [482, 181] width 77 height 77
click at [476, 197] on span at bounding box center [482, 181] width 77 height 77
click at [491, 190] on span at bounding box center [482, 181] width 77 height 77
click at [479, 183] on span at bounding box center [482, 181] width 77 height 77
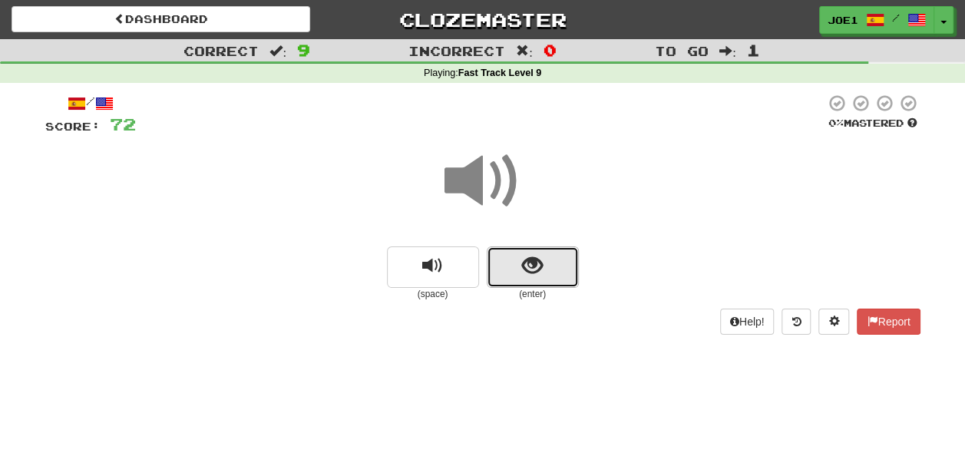
click at [527, 268] on span "show sentence" at bounding box center [532, 266] width 21 height 21
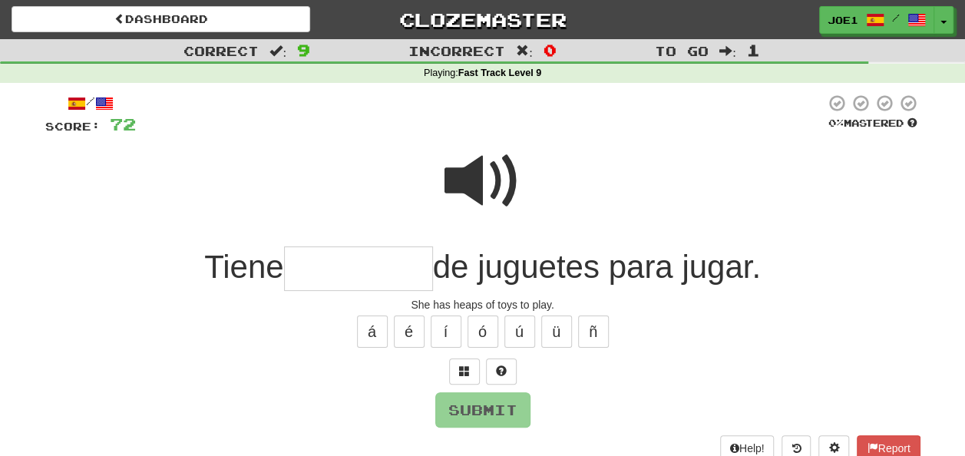
click at [479, 164] on span at bounding box center [482, 181] width 77 height 77
click at [482, 172] on span at bounding box center [482, 181] width 77 height 77
click at [306, 266] on input "text" at bounding box center [358, 268] width 149 height 45
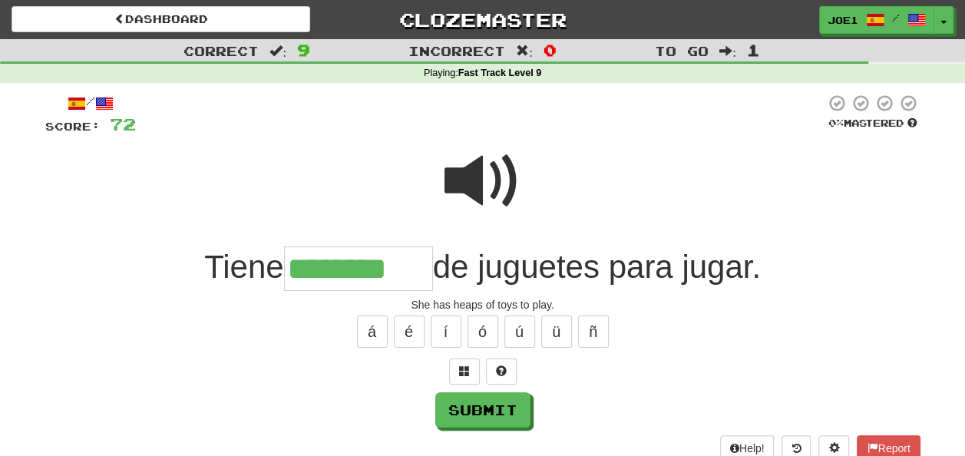
type input "********"
click at [498, 171] on span at bounding box center [482, 181] width 77 height 77
click at [498, 180] on span at bounding box center [482, 181] width 77 height 77
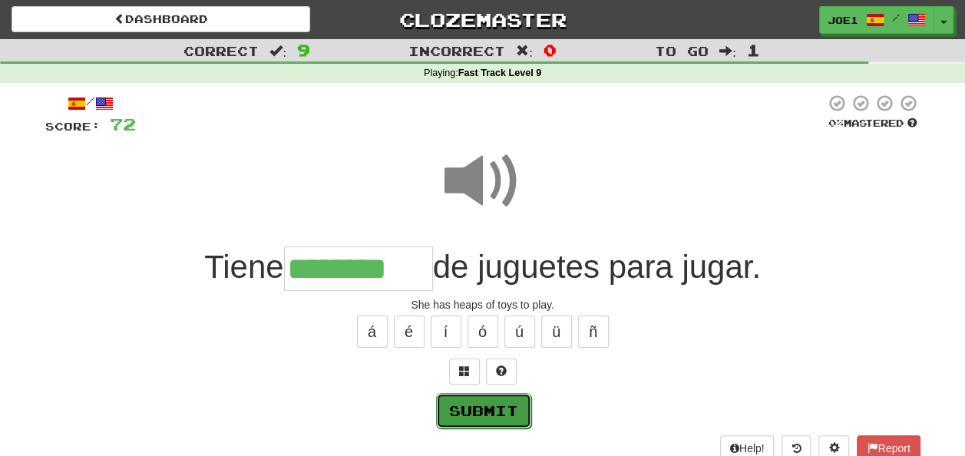
click at [497, 405] on button "Submit" at bounding box center [483, 410] width 95 height 35
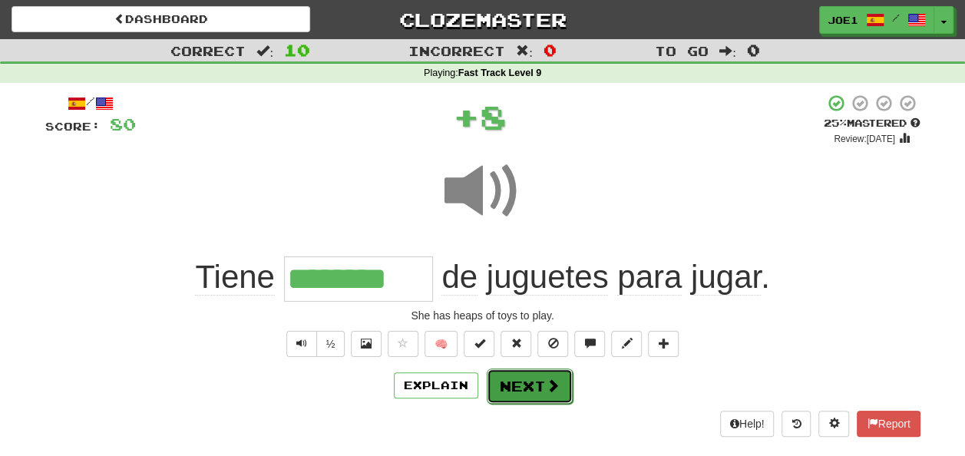
click at [526, 375] on button "Next" at bounding box center [530, 385] width 86 height 35
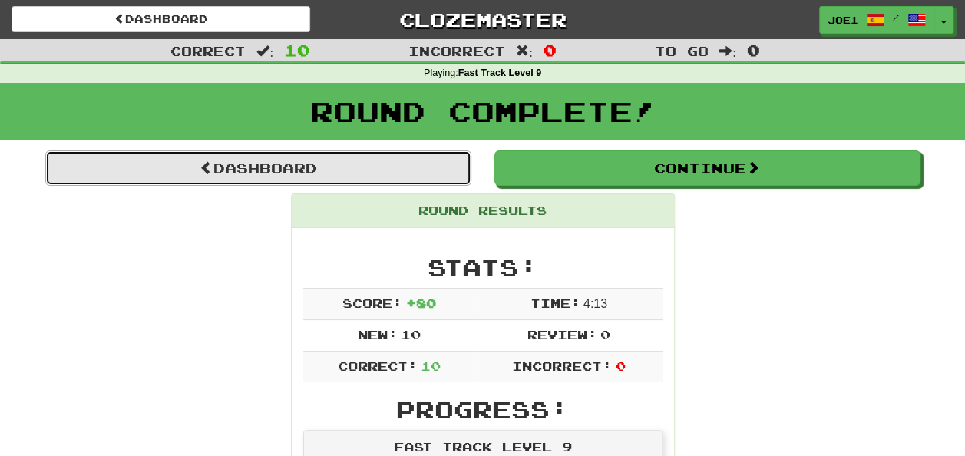
click at [243, 166] on link "Dashboard" at bounding box center [258, 167] width 426 height 35
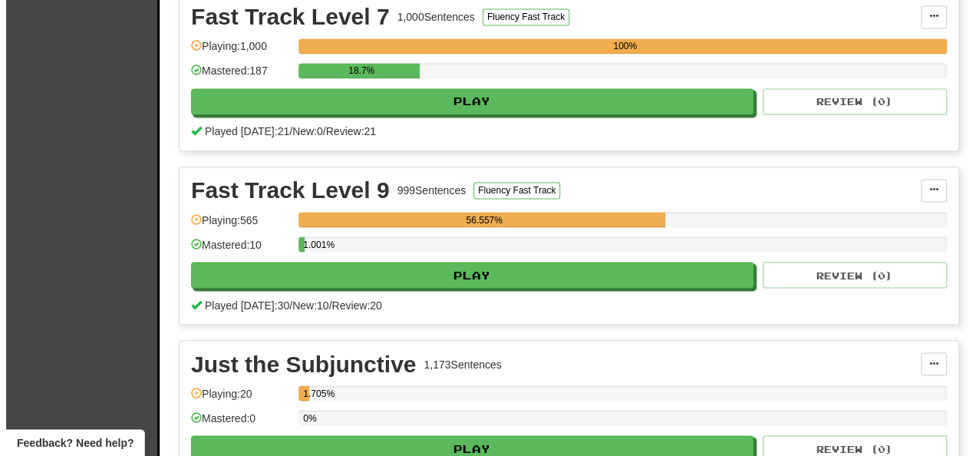
scroll to position [1459, 0]
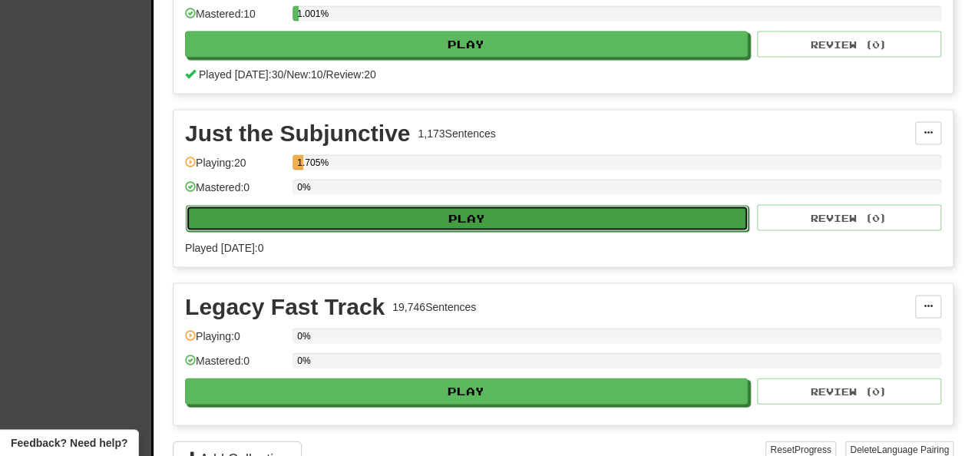
click at [352, 220] on button "Play" at bounding box center [467, 219] width 563 height 26
select select "**"
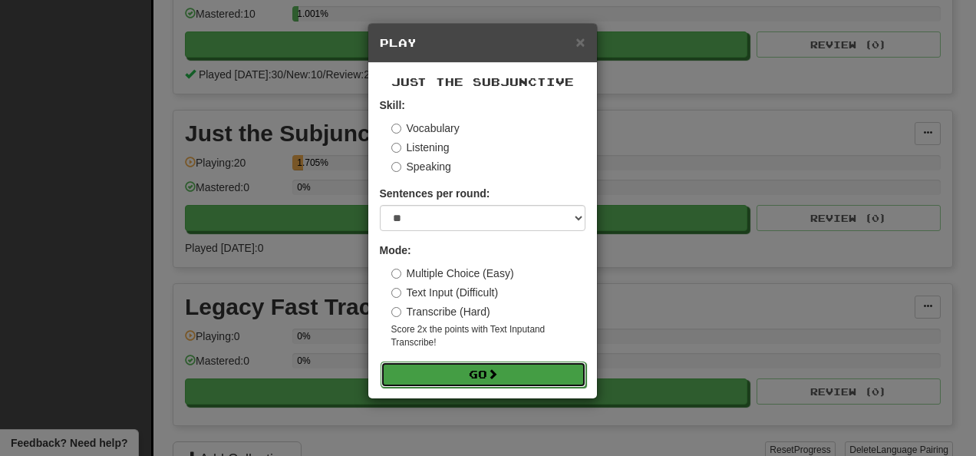
click at [456, 368] on button "Go" at bounding box center [484, 375] width 206 height 26
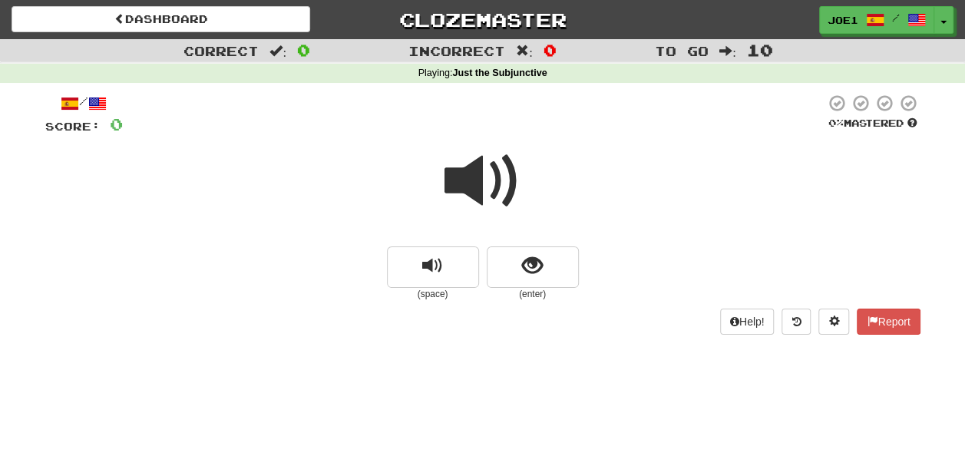
click at [474, 180] on span at bounding box center [482, 181] width 77 height 77
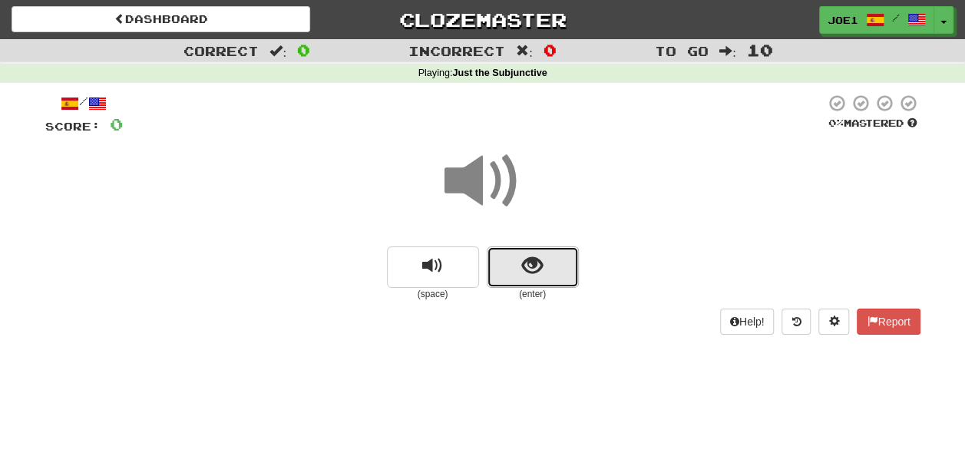
click at [526, 261] on span "show sentence" at bounding box center [532, 266] width 21 height 21
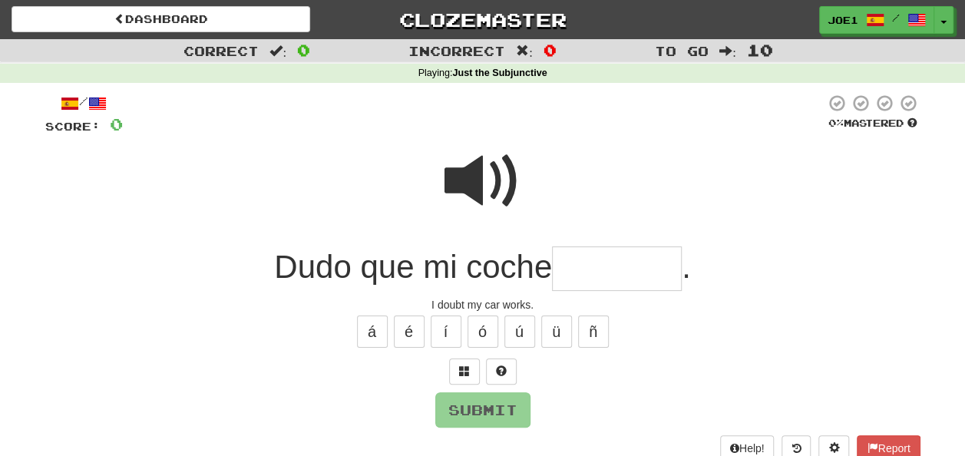
click at [565, 267] on input "text" at bounding box center [617, 268] width 130 height 45
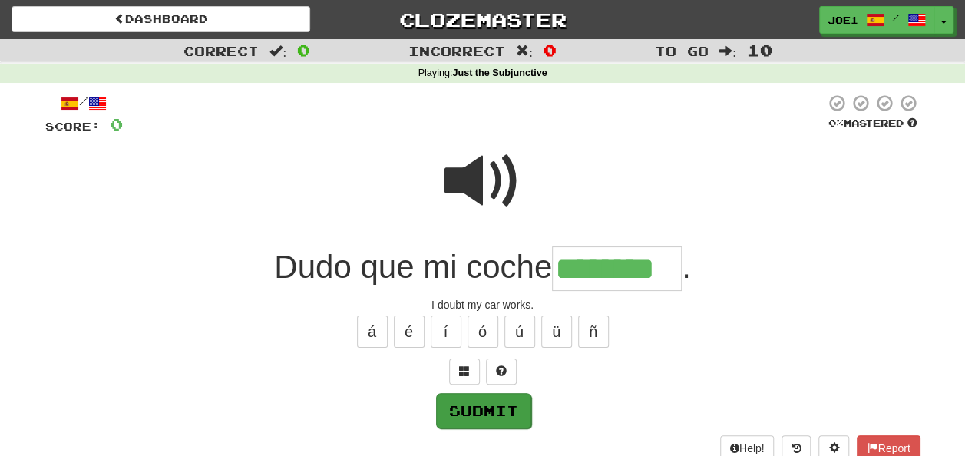
type input "********"
click at [488, 397] on button "Submit" at bounding box center [483, 410] width 95 height 35
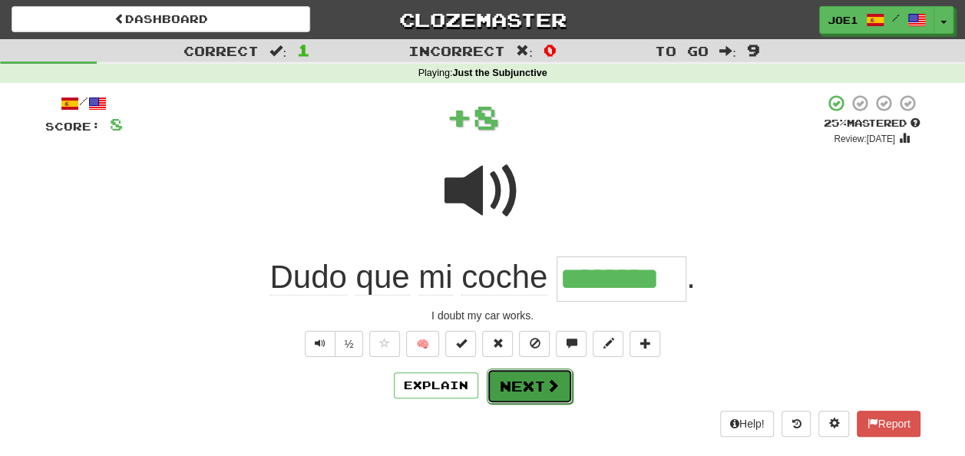
click at [514, 375] on button "Next" at bounding box center [530, 385] width 86 height 35
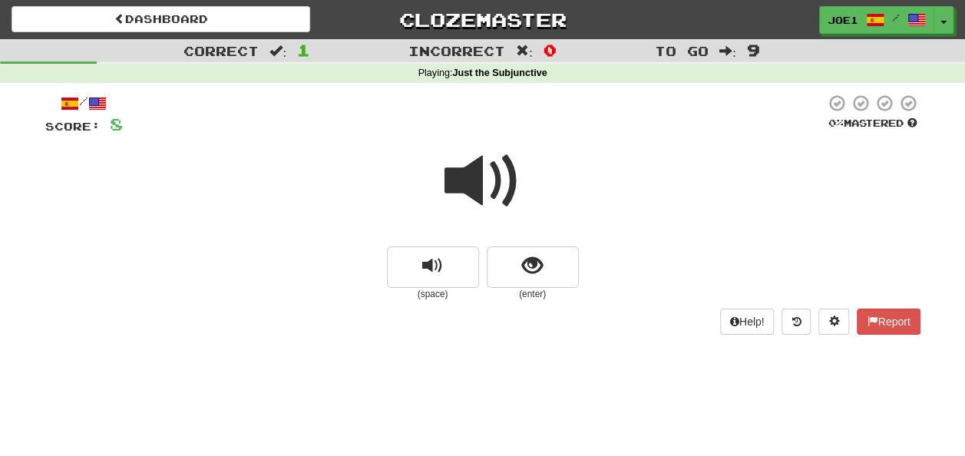
click at [479, 172] on span at bounding box center [482, 181] width 77 height 77
click at [476, 174] on span at bounding box center [482, 181] width 77 height 77
click at [473, 175] on span at bounding box center [482, 181] width 77 height 77
click at [528, 266] on span "show sentence" at bounding box center [532, 266] width 21 height 21
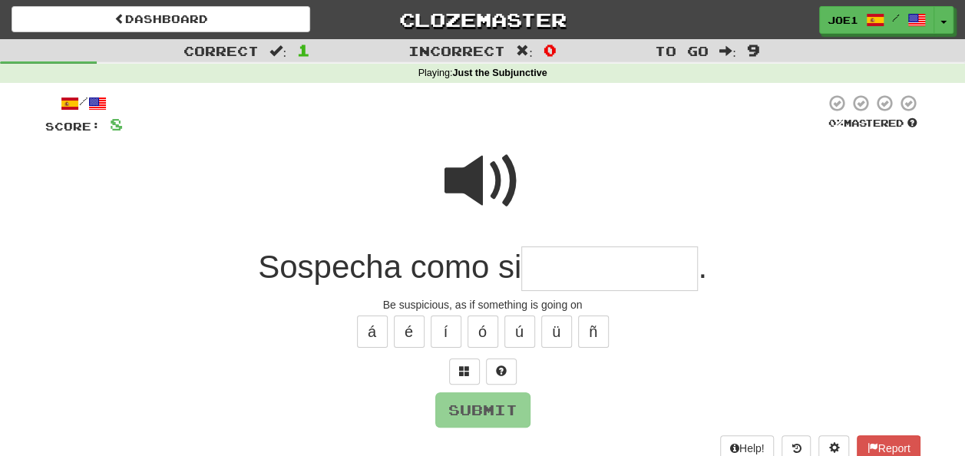
click at [469, 168] on span at bounding box center [482, 181] width 77 height 77
click at [547, 266] on input "text" at bounding box center [609, 268] width 177 height 45
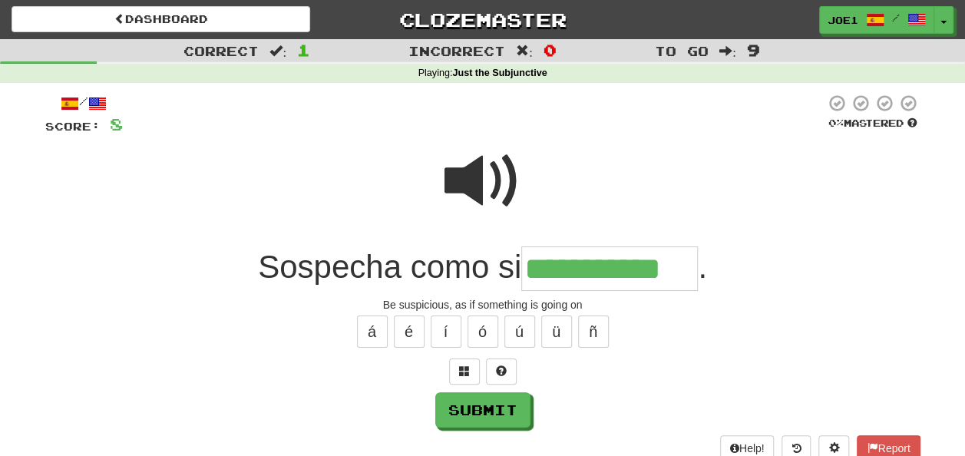
type input "**********"
click at [477, 175] on span at bounding box center [482, 181] width 77 height 77
click at [476, 177] on span at bounding box center [482, 181] width 77 height 77
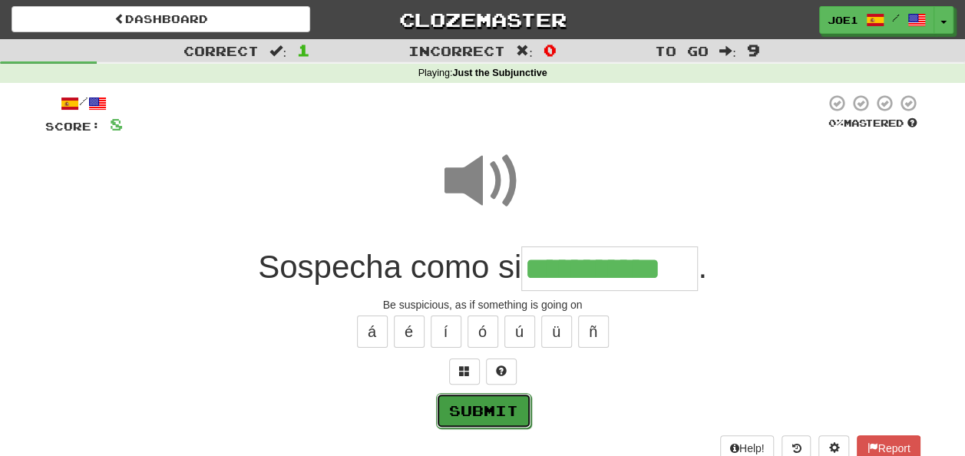
click at [473, 402] on button "Submit" at bounding box center [483, 410] width 95 height 35
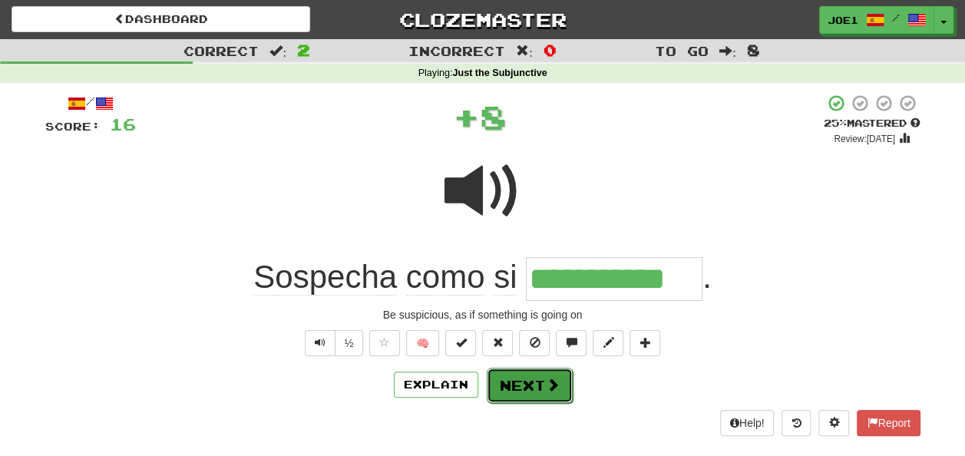
click at [516, 375] on button "Next" at bounding box center [530, 385] width 86 height 35
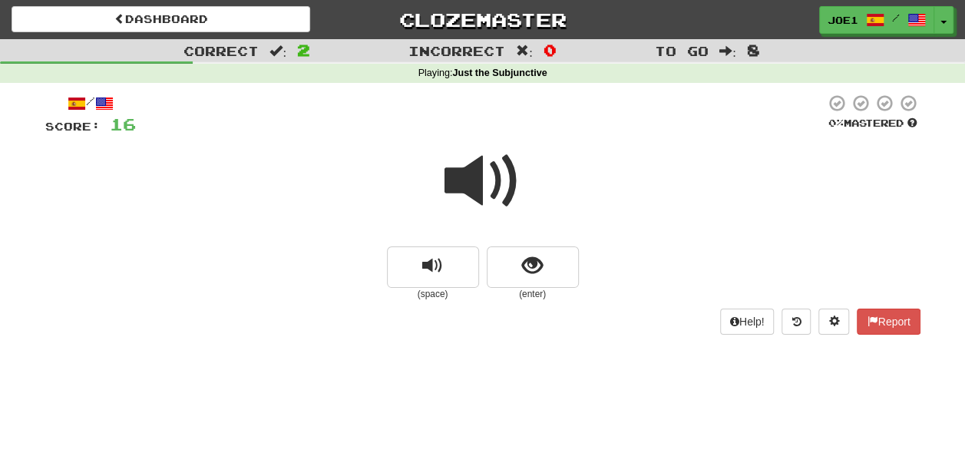
click at [480, 177] on span at bounding box center [482, 181] width 77 height 77
click at [481, 180] on span at bounding box center [482, 181] width 77 height 77
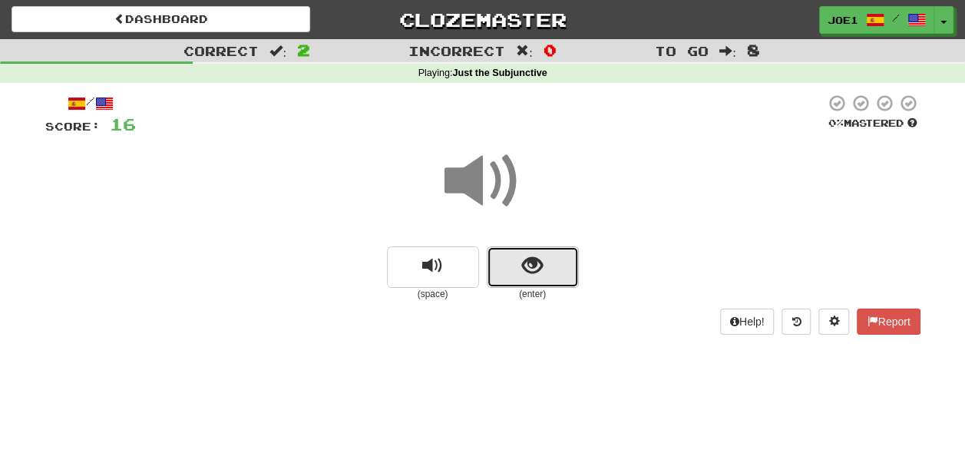
click at [520, 263] on button "show sentence" at bounding box center [533, 266] width 92 height 41
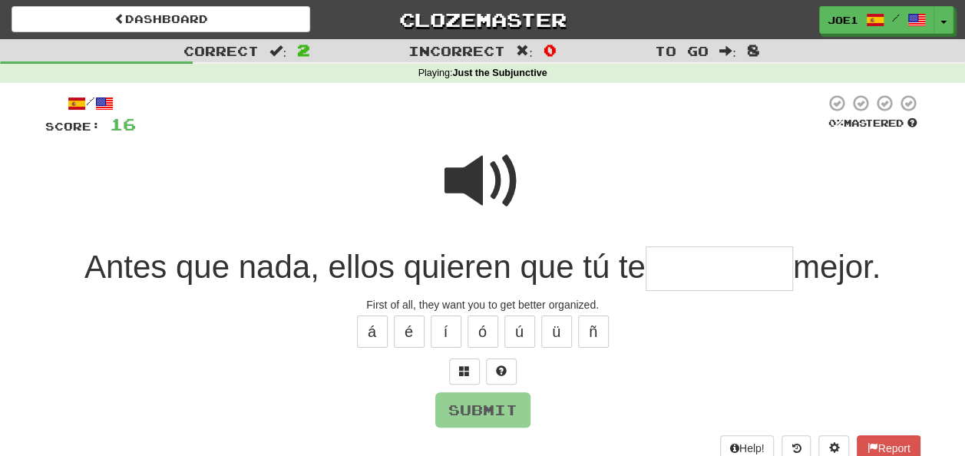
click at [467, 163] on span at bounding box center [482, 181] width 77 height 77
click at [470, 168] on span at bounding box center [482, 181] width 77 height 77
click at [660, 266] on input "text" at bounding box center [719, 268] width 147 height 45
click at [667, 264] on input "text" at bounding box center [719, 268] width 147 height 45
drag, startPoint x: 479, startPoint y: 179, endPoint x: 486, endPoint y: 185, distance: 9.2
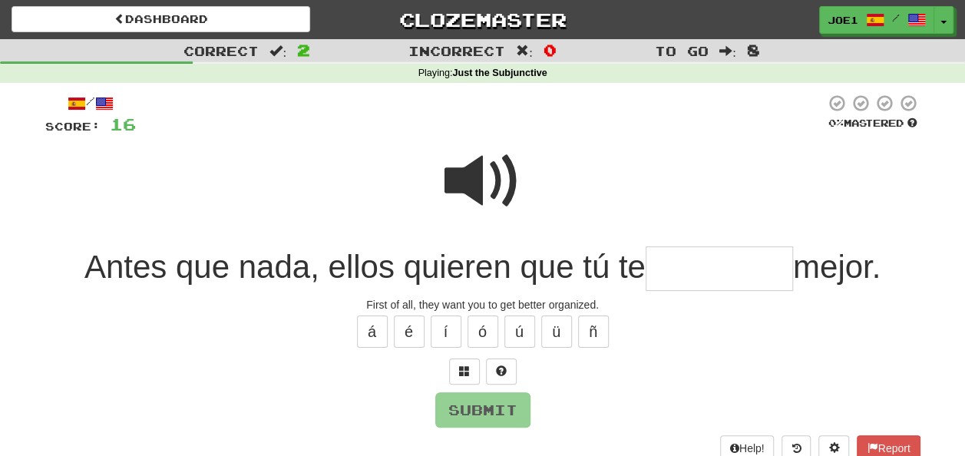
click at [479, 180] on span at bounding box center [482, 181] width 77 height 77
click at [663, 271] on input "text" at bounding box center [719, 268] width 147 height 45
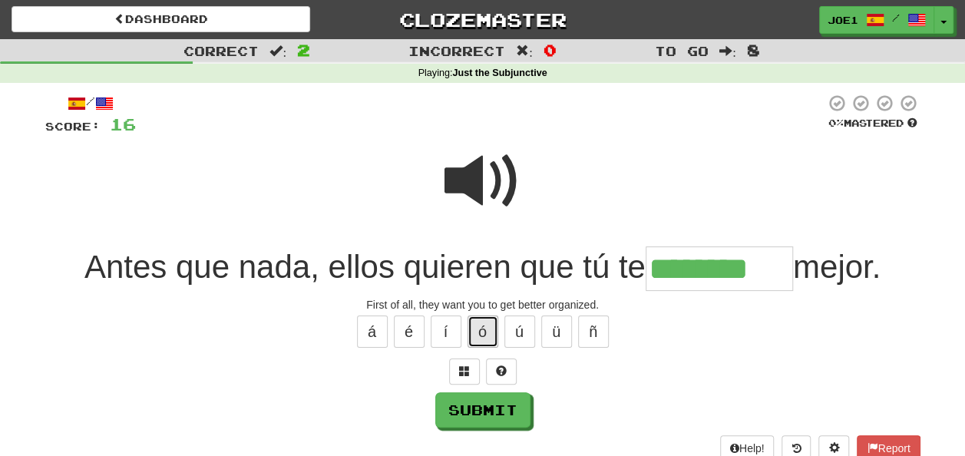
click at [488, 327] on button "ó" at bounding box center [483, 332] width 31 height 32
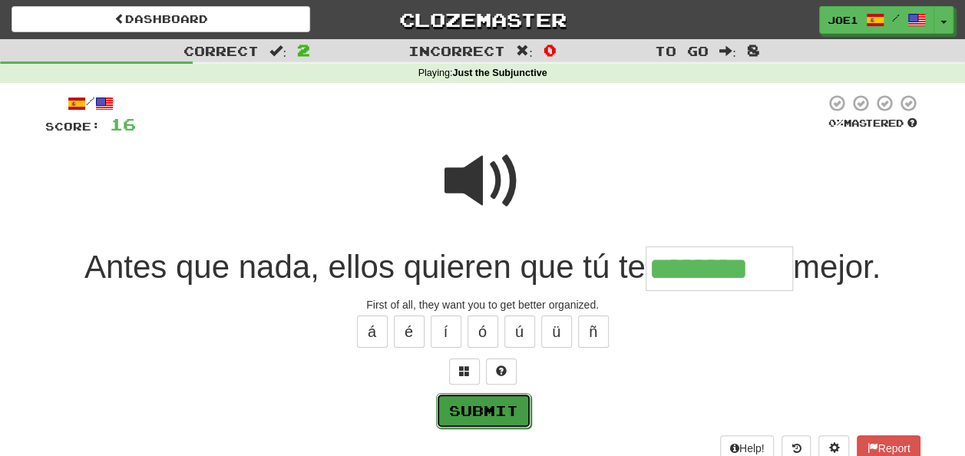
click at [501, 399] on button "Submit" at bounding box center [483, 410] width 95 height 35
type input "*********"
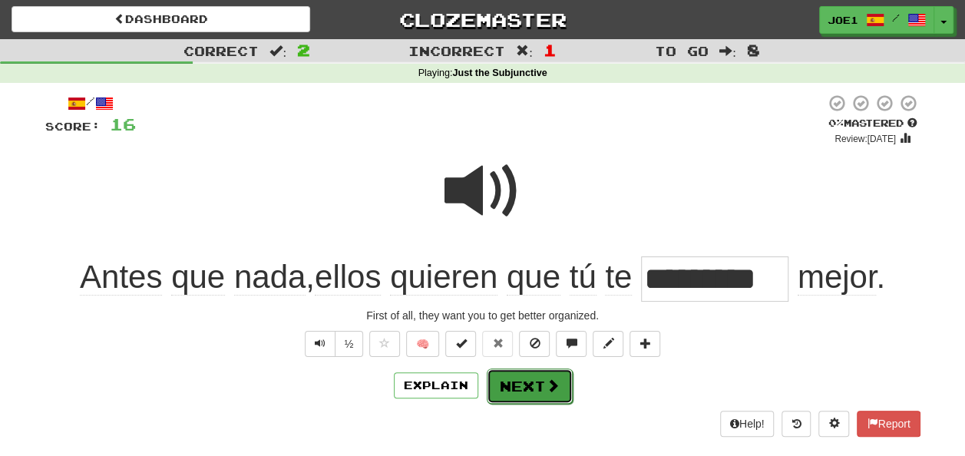
click at [513, 376] on button "Next" at bounding box center [530, 385] width 86 height 35
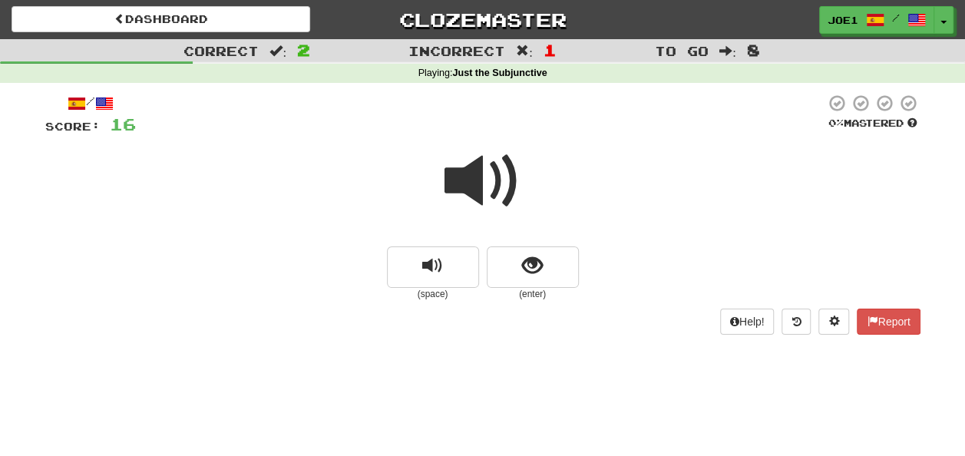
click at [491, 183] on span at bounding box center [482, 181] width 77 height 77
click at [485, 181] on span at bounding box center [482, 181] width 77 height 77
click at [482, 184] on span at bounding box center [482, 181] width 77 height 77
click at [482, 183] on span at bounding box center [482, 181] width 77 height 77
click at [538, 259] on span "show sentence" at bounding box center [532, 266] width 21 height 21
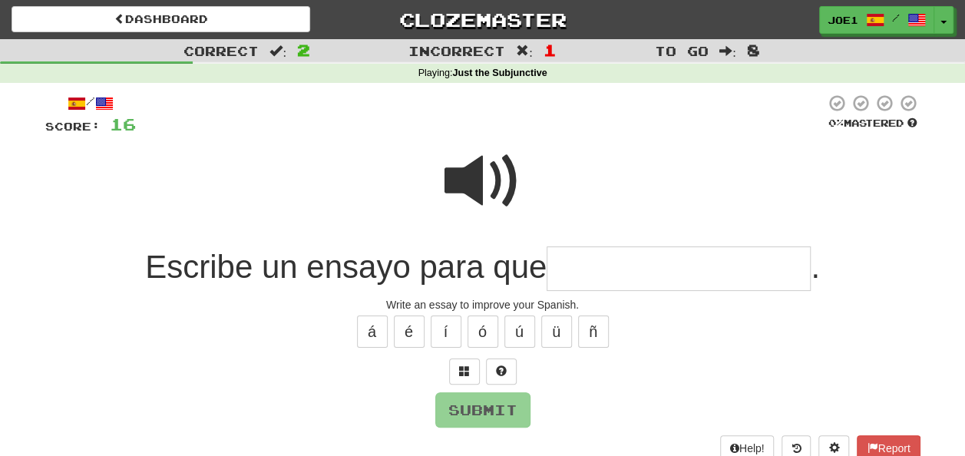
click at [474, 167] on span at bounding box center [482, 181] width 77 height 77
click at [573, 269] on input "text" at bounding box center [679, 268] width 264 height 45
type input "*"
click at [461, 178] on span at bounding box center [482, 181] width 77 height 77
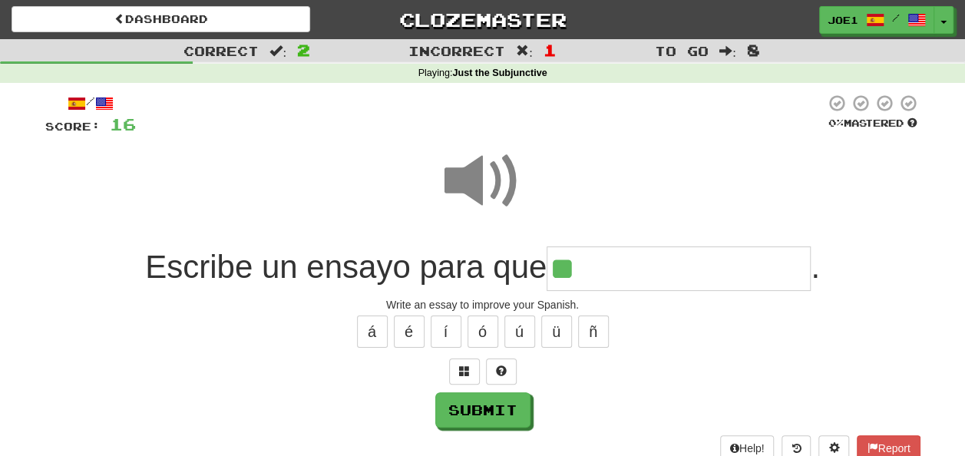
click at [591, 265] on input "**" at bounding box center [679, 268] width 264 height 45
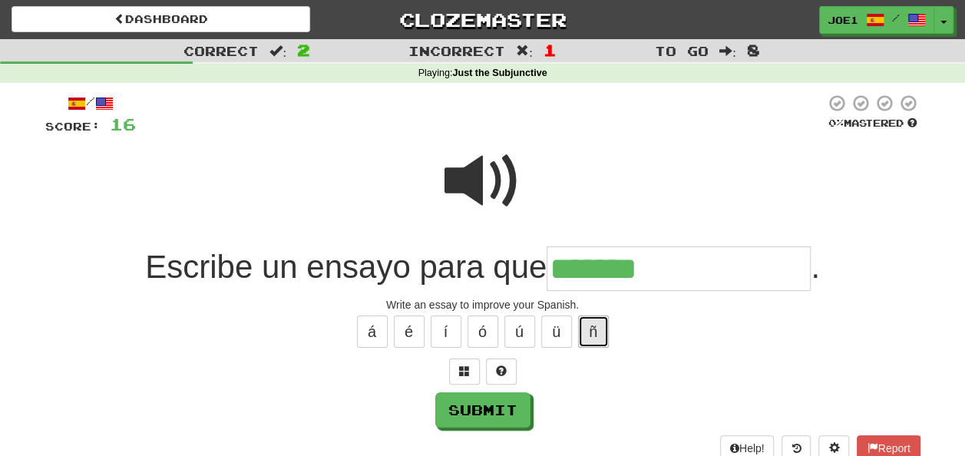
click at [599, 328] on button "ñ" at bounding box center [593, 332] width 31 height 32
type input "**********"
click at [478, 173] on span at bounding box center [482, 181] width 77 height 77
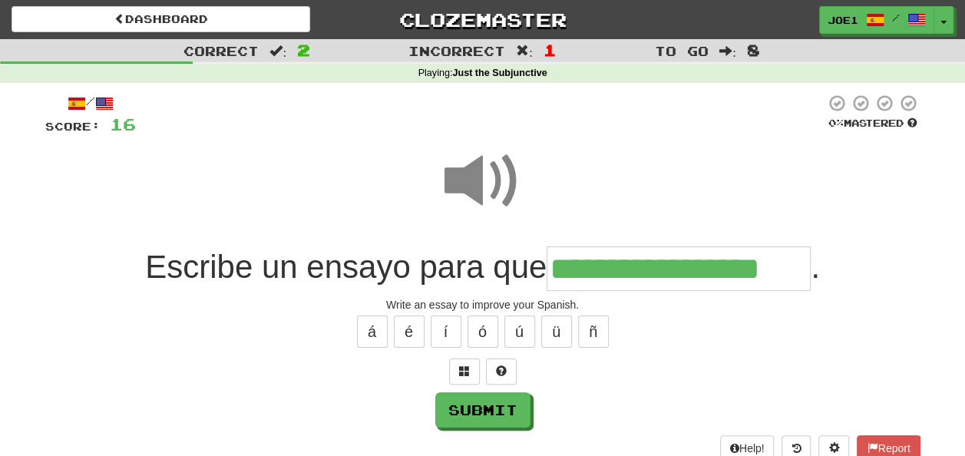
click at [478, 173] on span at bounding box center [482, 181] width 77 height 77
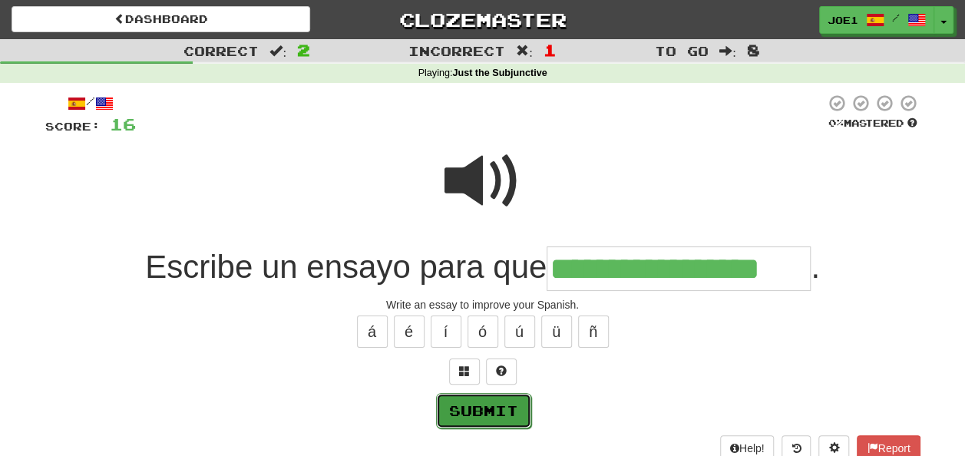
click at [491, 405] on button "Submit" at bounding box center [483, 410] width 95 height 35
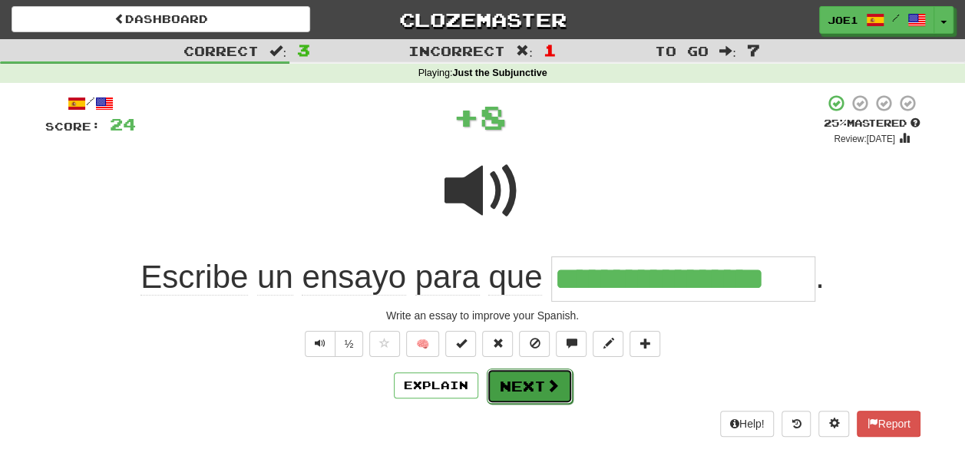
click at [520, 389] on button "Next" at bounding box center [530, 385] width 86 height 35
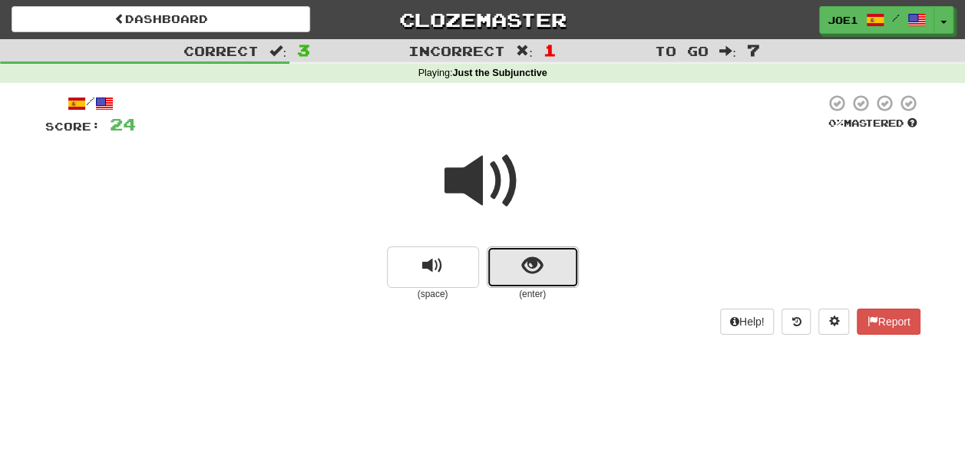
click at [517, 265] on button "show sentence" at bounding box center [533, 266] width 92 height 41
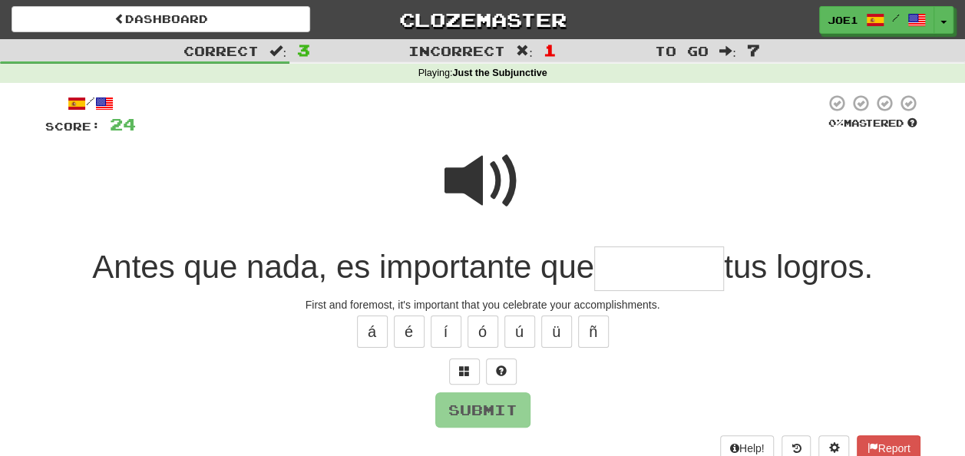
click at [610, 268] on input "text" at bounding box center [659, 268] width 130 height 45
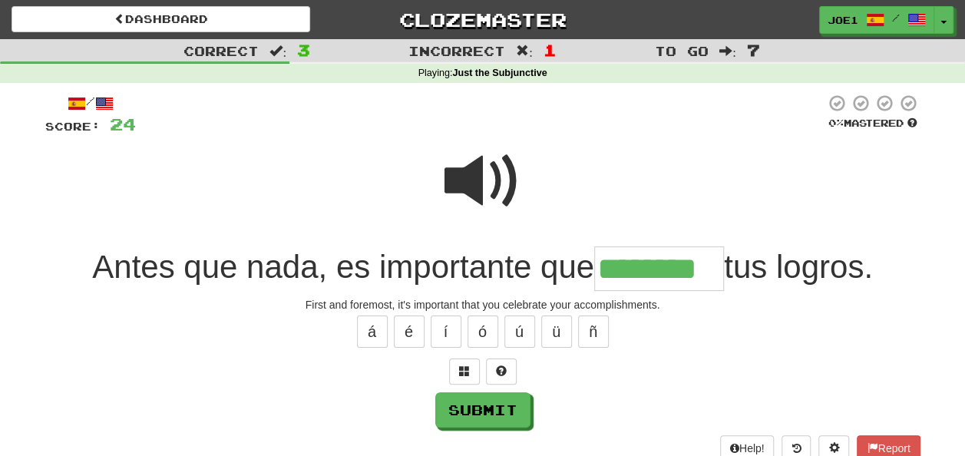
type input "********"
click at [500, 190] on span at bounding box center [482, 181] width 77 height 77
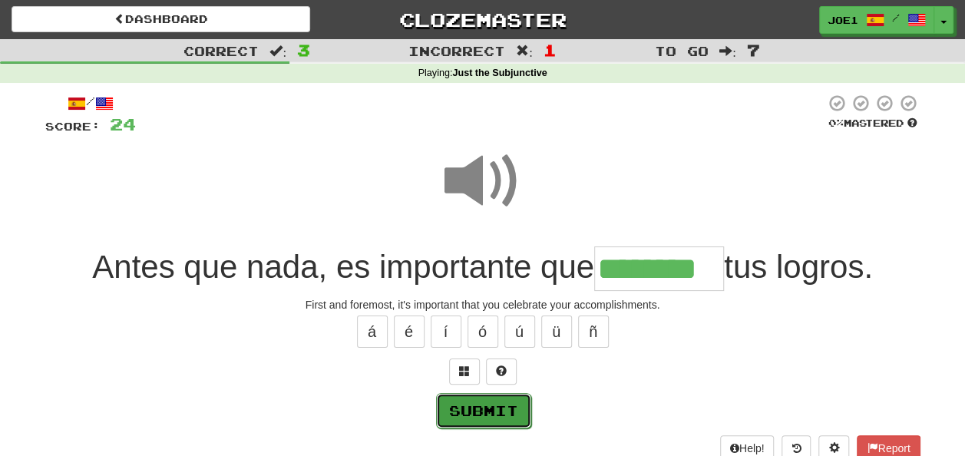
click at [476, 401] on button "Submit" at bounding box center [483, 410] width 95 height 35
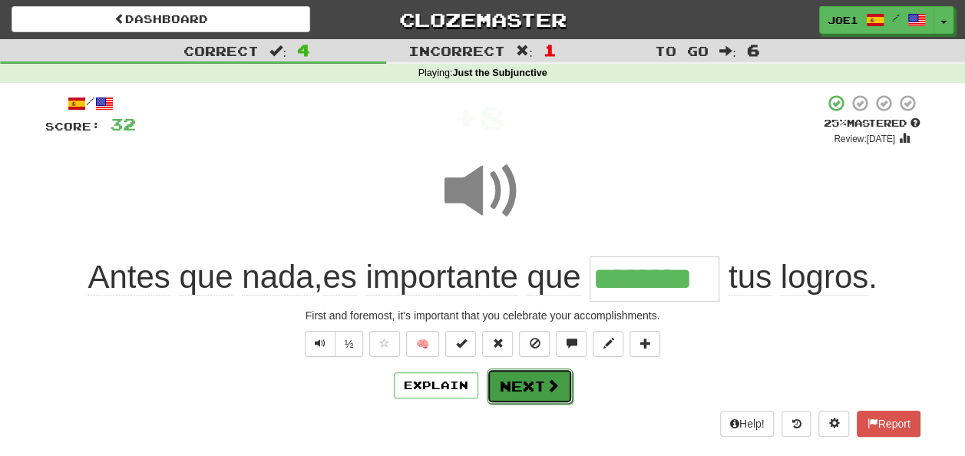
click at [508, 378] on button "Next" at bounding box center [530, 385] width 86 height 35
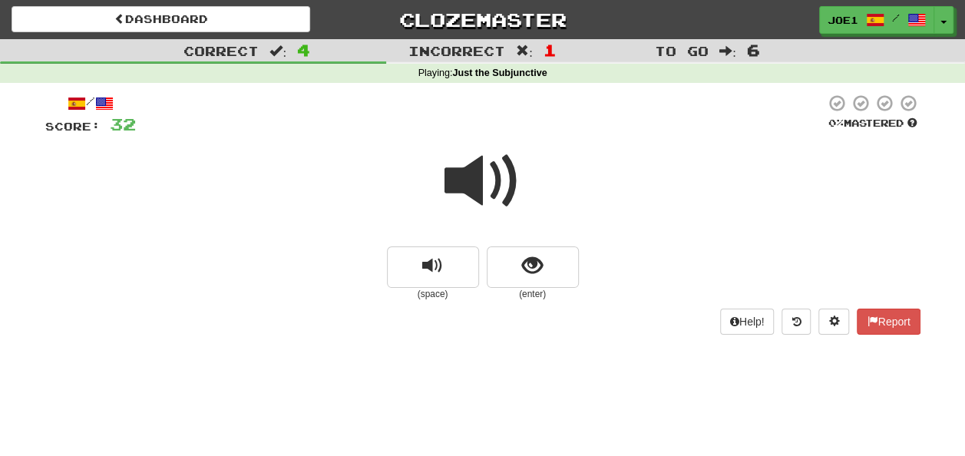
click at [482, 180] on span at bounding box center [482, 181] width 77 height 77
click at [483, 180] on span at bounding box center [482, 181] width 77 height 77
click at [481, 187] on span at bounding box center [482, 181] width 77 height 77
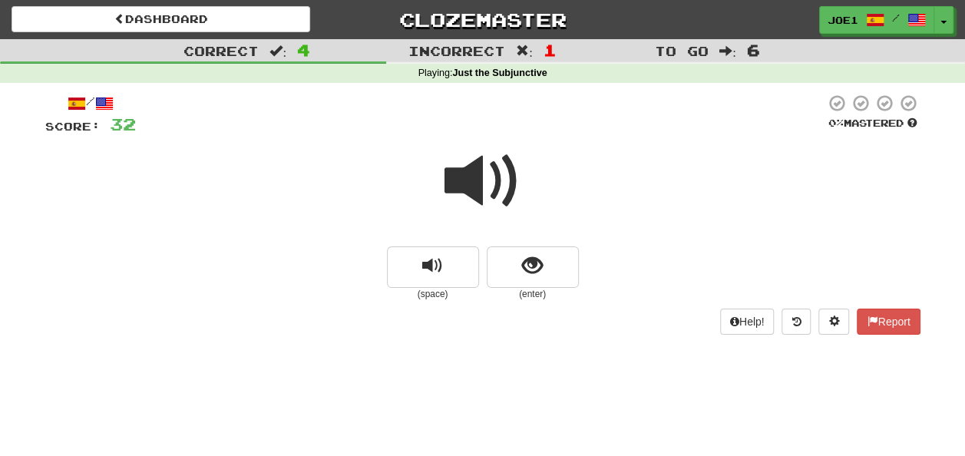
click at [481, 186] on span at bounding box center [482, 181] width 77 height 77
click at [513, 260] on button "show sentence" at bounding box center [533, 266] width 92 height 41
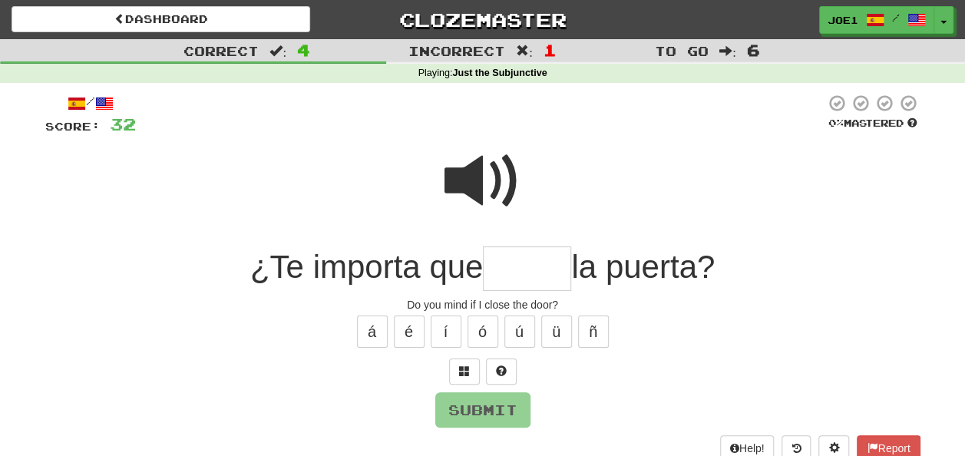
click at [474, 175] on span at bounding box center [482, 181] width 77 height 77
click at [503, 266] on input "text" at bounding box center [527, 268] width 88 height 45
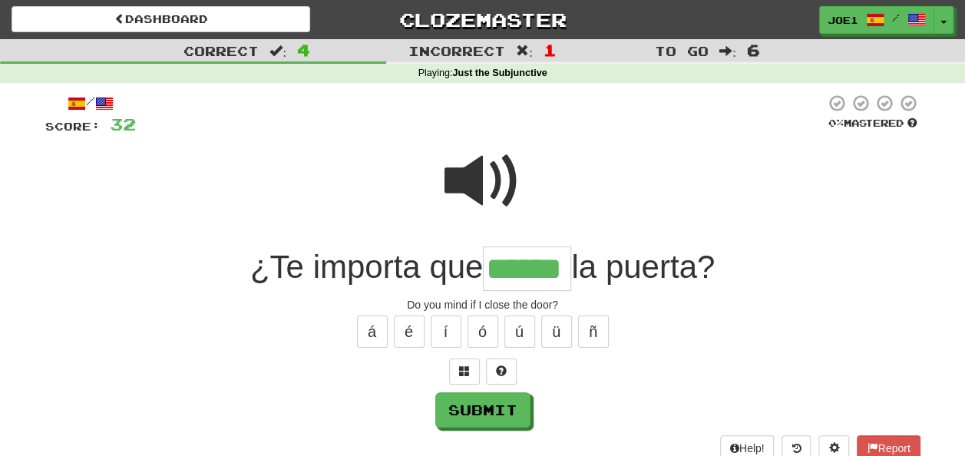
type input "******"
click at [474, 179] on span at bounding box center [482, 181] width 77 height 77
click at [455, 180] on span at bounding box center [482, 181] width 77 height 77
click at [454, 180] on span at bounding box center [482, 181] width 77 height 77
click at [452, 181] on span at bounding box center [482, 181] width 77 height 77
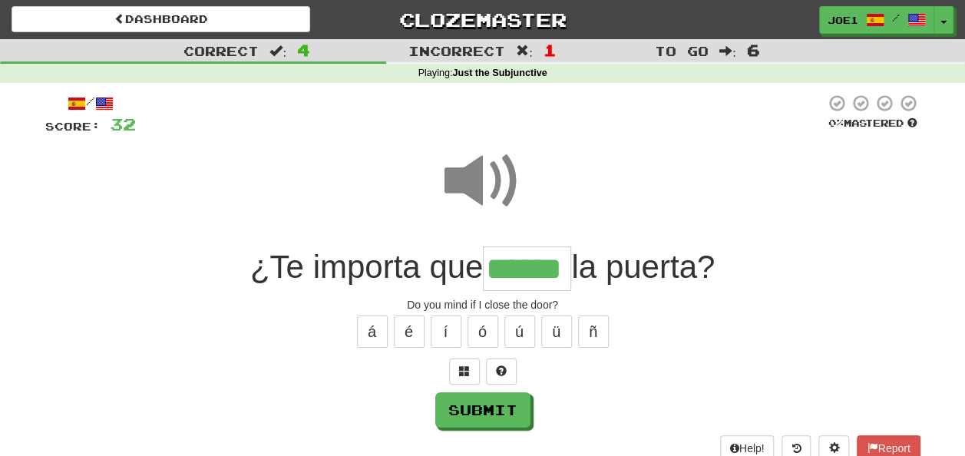
click at [451, 183] on span at bounding box center [482, 181] width 77 height 77
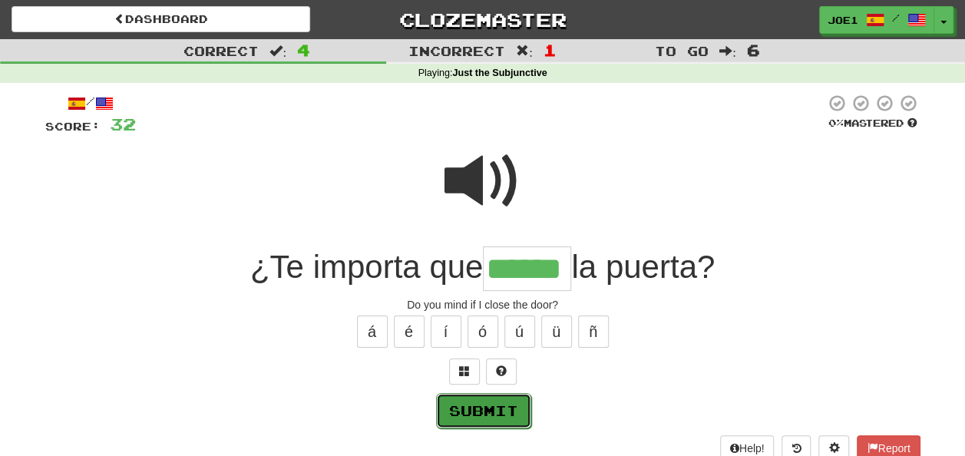
click at [504, 405] on button "Submit" at bounding box center [483, 410] width 95 height 35
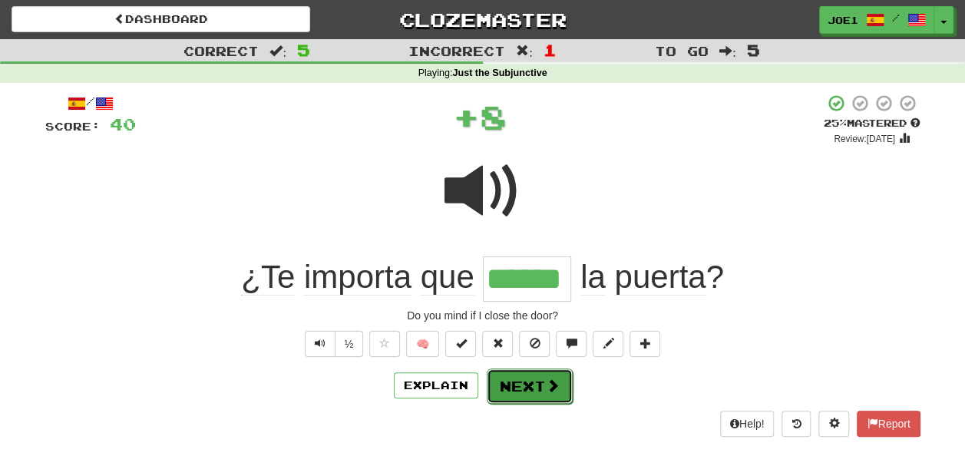
click at [514, 385] on button "Next" at bounding box center [530, 385] width 86 height 35
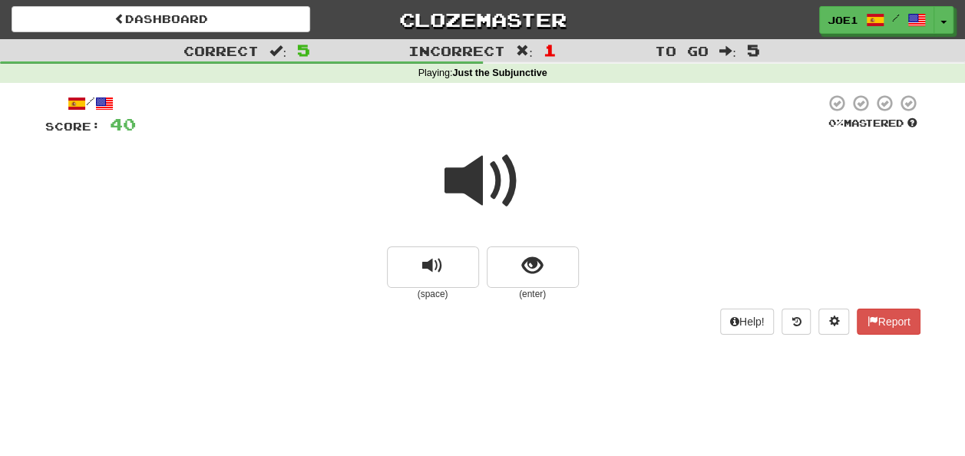
click at [468, 184] on span at bounding box center [482, 181] width 77 height 77
click at [524, 263] on span "show sentence" at bounding box center [532, 266] width 21 height 21
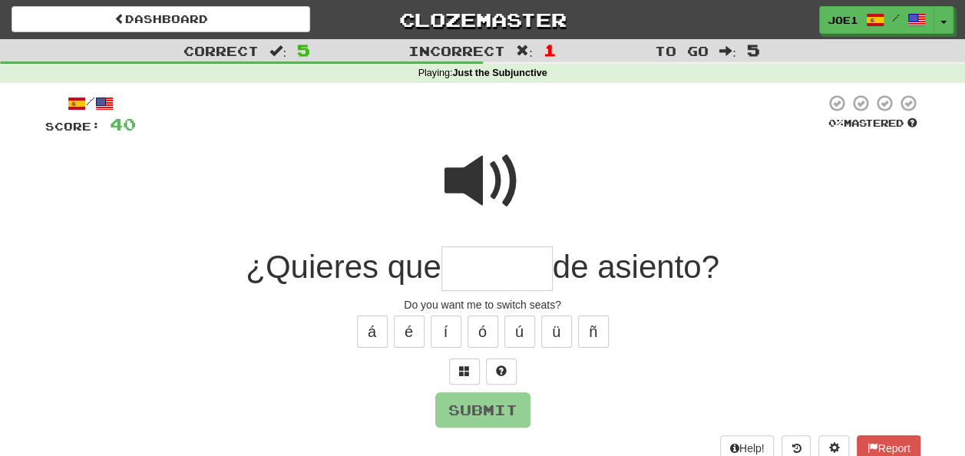
drag, startPoint x: 458, startPoint y: 266, endPoint x: 449, endPoint y: 263, distance: 8.8
click at [451, 264] on input "text" at bounding box center [496, 268] width 111 height 45
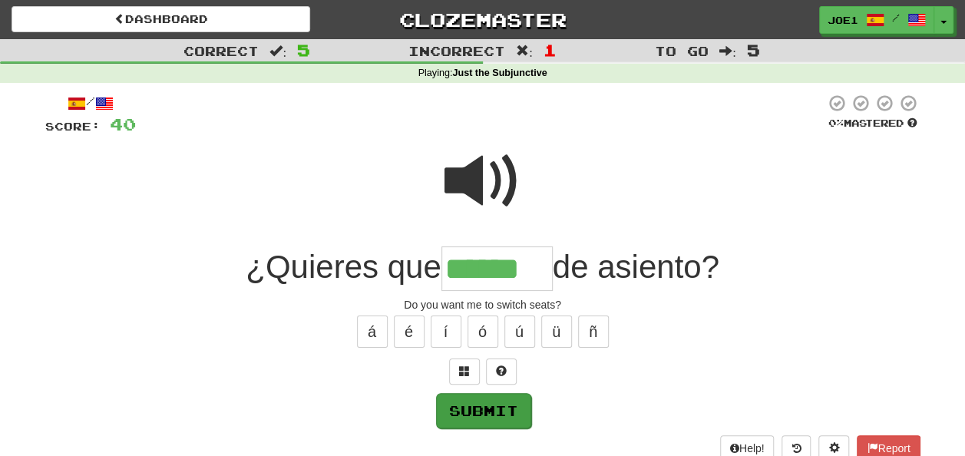
type input "******"
click at [476, 396] on button "Submit" at bounding box center [483, 410] width 95 height 35
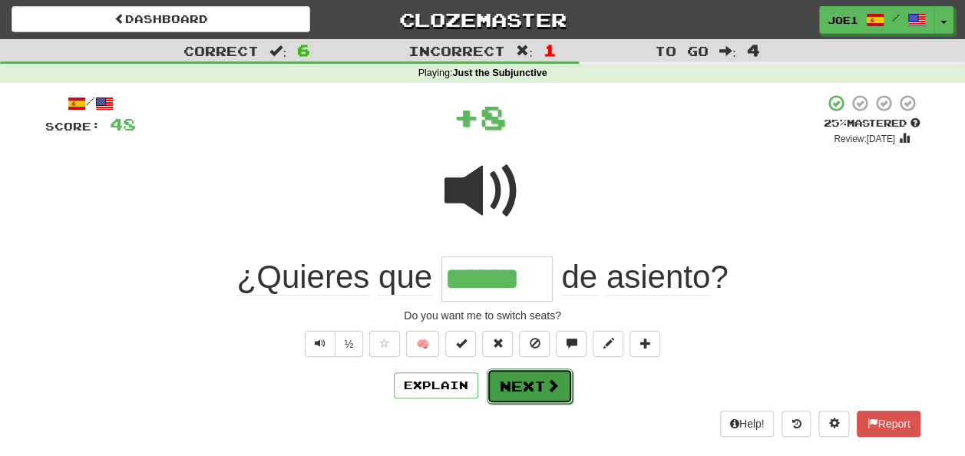
click at [526, 381] on button "Next" at bounding box center [530, 385] width 86 height 35
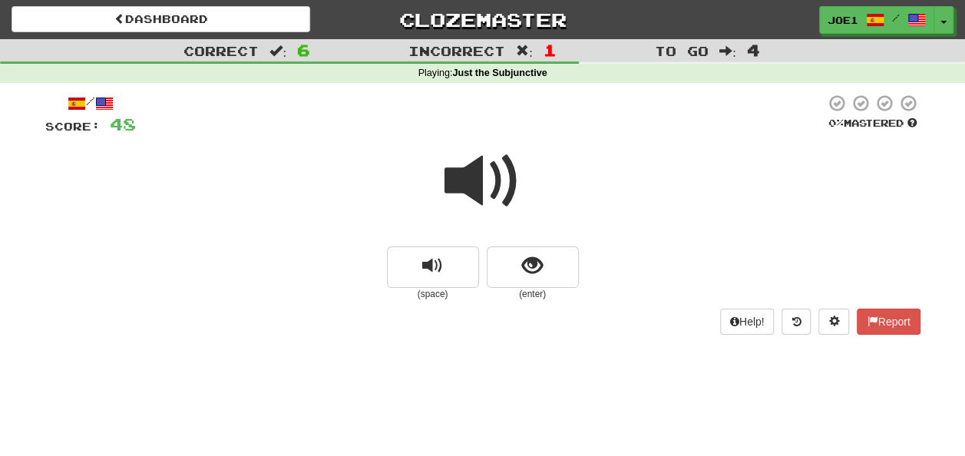
click at [477, 187] on span at bounding box center [482, 181] width 77 height 77
click at [533, 267] on span "show sentence" at bounding box center [532, 266] width 21 height 21
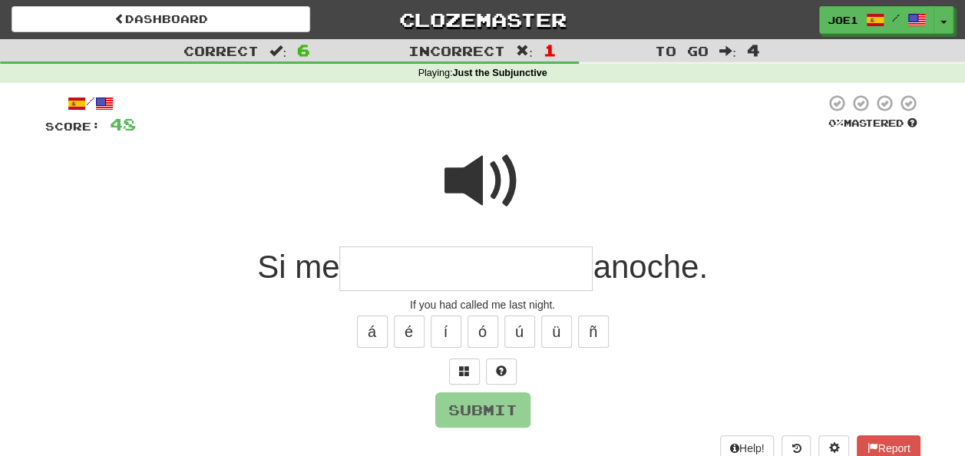
click at [474, 175] on span at bounding box center [482, 181] width 77 height 77
click at [353, 272] on input "text" at bounding box center [465, 268] width 253 height 45
click at [484, 177] on span at bounding box center [482, 181] width 77 height 77
click at [374, 268] on input "*" at bounding box center [465, 268] width 253 height 45
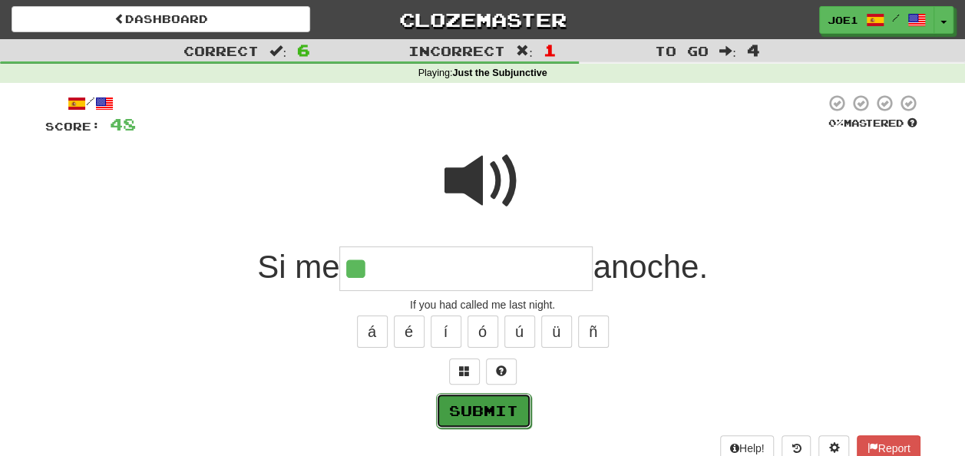
click at [479, 404] on button "Submit" at bounding box center [483, 410] width 95 height 35
type input "**********"
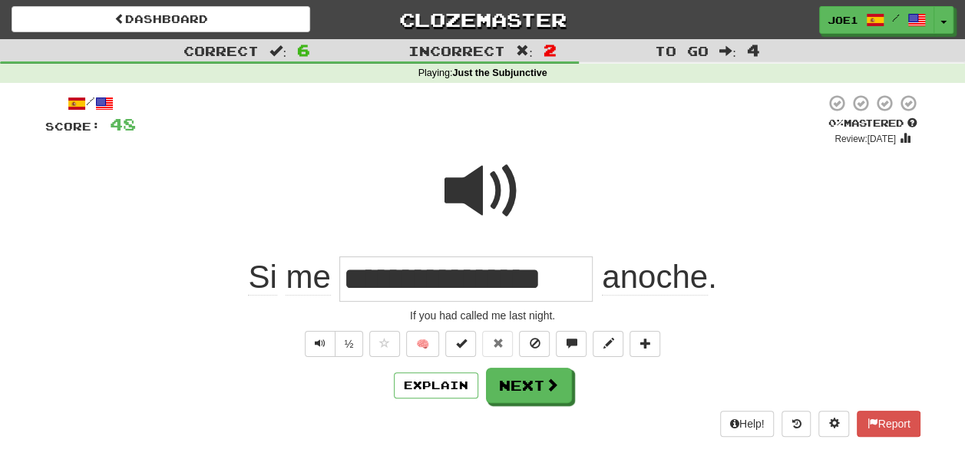
click at [484, 189] on span at bounding box center [482, 191] width 77 height 77
click at [477, 183] on span at bounding box center [482, 191] width 77 height 77
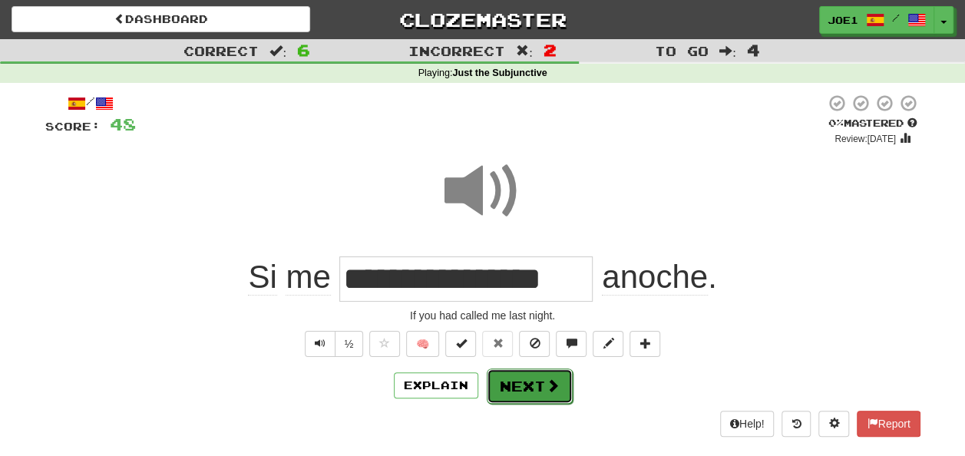
click at [520, 375] on button "Next" at bounding box center [530, 385] width 86 height 35
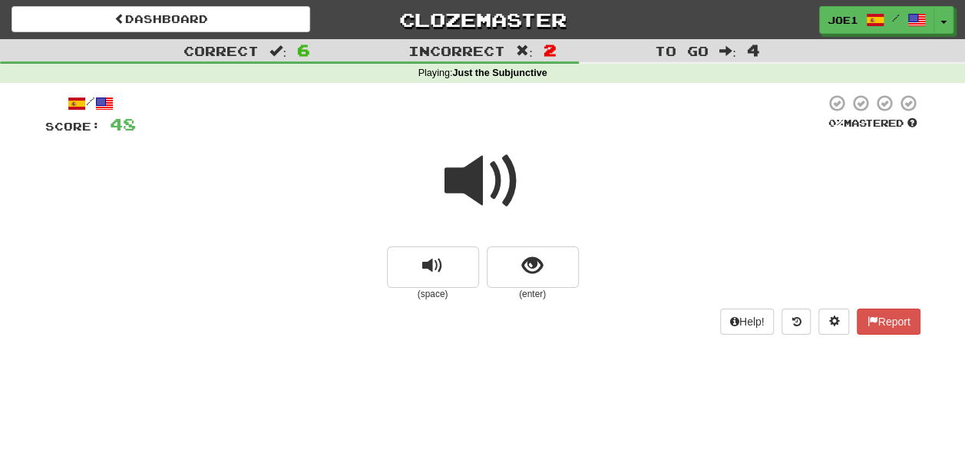
click at [473, 186] on span at bounding box center [482, 181] width 77 height 77
click at [479, 180] on span at bounding box center [482, 181] width 77 height 77
click at [522, 263] on span "show sentence" at bounding box center [532, 266] width 21 height 21
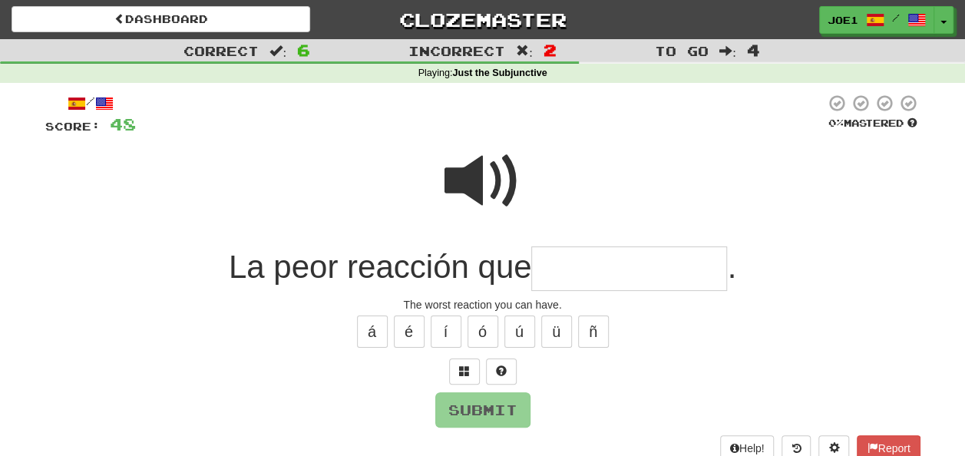
click at [474, 158] on span at bounding box center [482, 181] width 77 height 77
click at [568, 270] on input "text" at bounding box center [629, 268] width 196 height 45
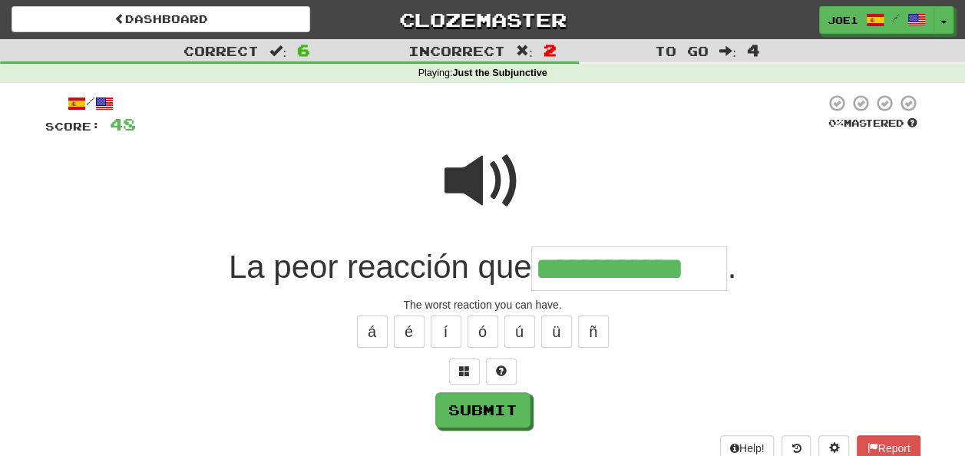
type input "**********"
click at [477, 180] on span at bounding box center [482, 181] width 77 height 77
click at [471, 400] on button "Submit" at bounding box center [483, 410] width 95 height 35
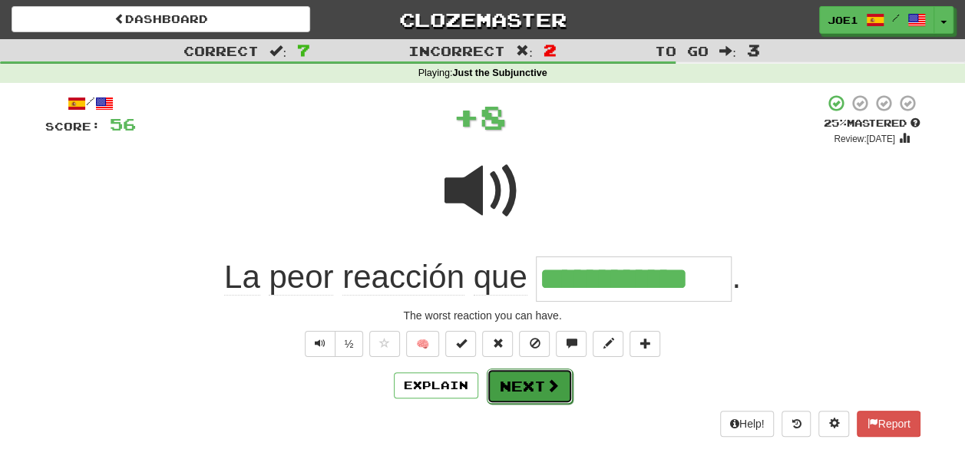
click at [510, 382] on button "Next" at bounding box center [530, 385] width 86 height 35
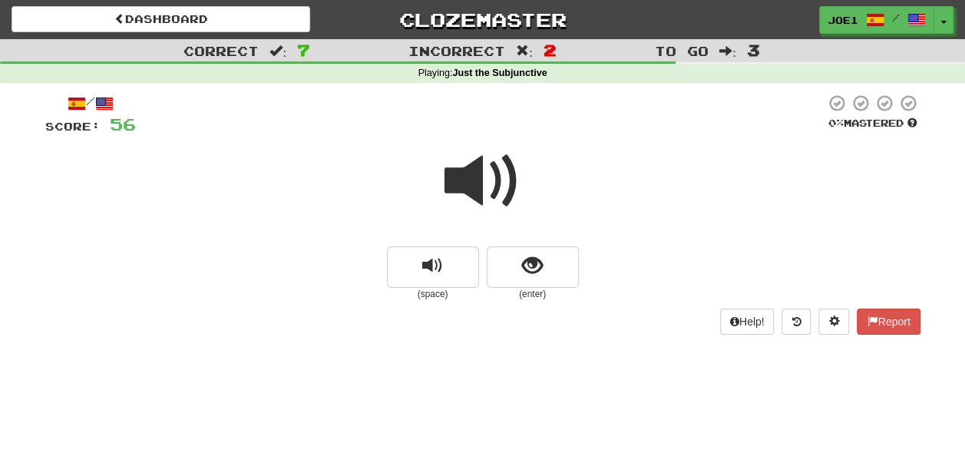
click at [471, 175] on span at bounding box center [482, 181] width 77 height 77
click at [522, 261] on span "show sentence" at bounding box center [532, 266] width 21 height 21
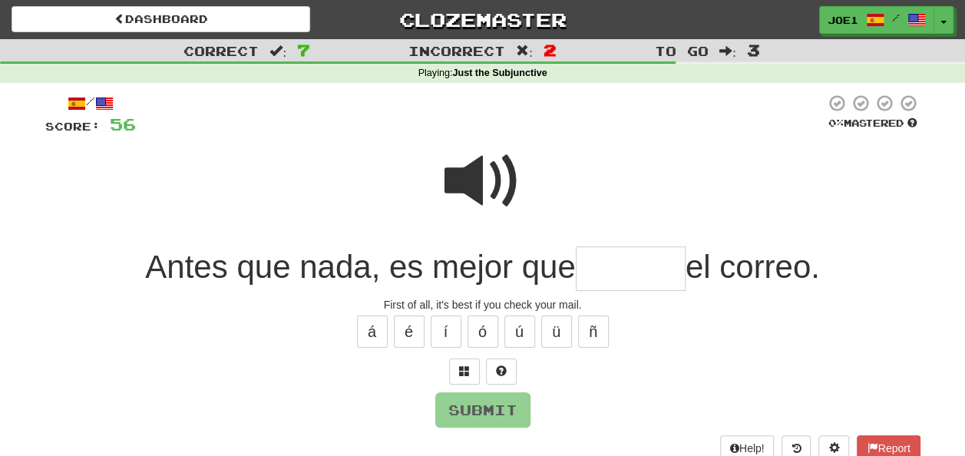
click at [468, 177] on span at bounding box center [482, 181] width 77 height 77
click at [593, 270] on input "text" at bounding box center [631, 268] width 110 height 45
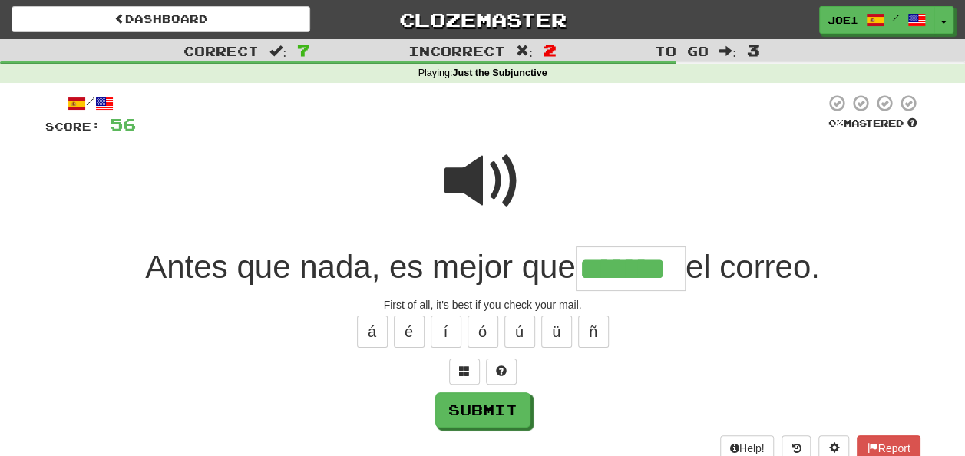
type input "*******"
click at [467, 186] on span at bounding box center [482, 181] width 77 height 77
click at [462, 177] on span at bounding box center [482, 181] width 77 height 77
click at [471, 189] on span at bounding box center [482, 181] width 77 height 77
click at [479, 402] on button "Submit" at bounding box center [483, 410] width 95 height 35
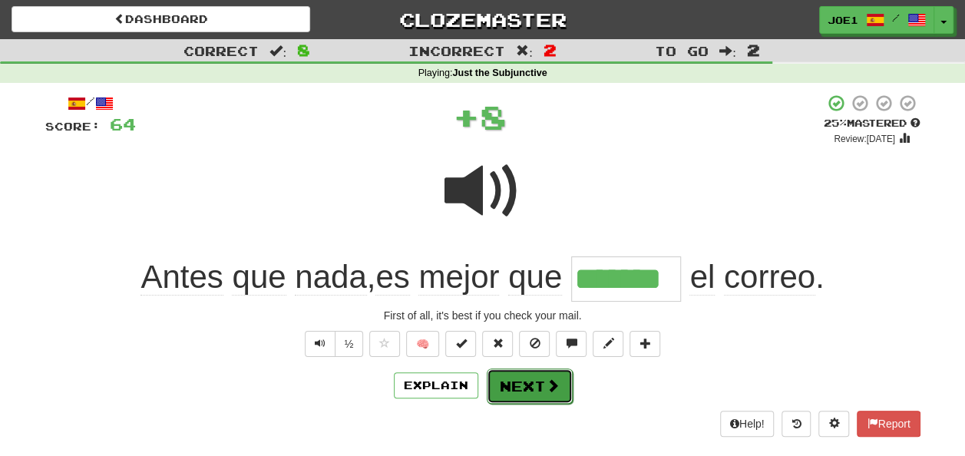
click at [513, 379] on button "Next" at bounding box center [530, 385] width 86 height 35
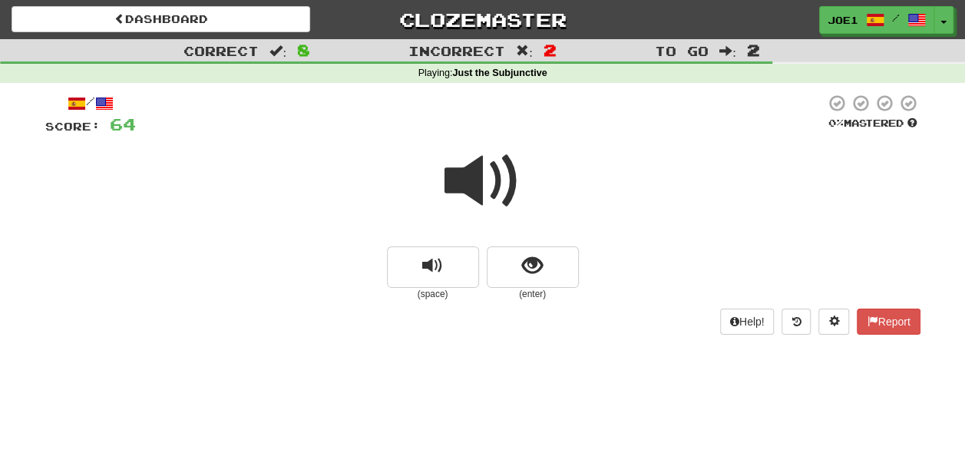
click at [481, 181] on span at bounding box center [482, 181] width 77 height 77
click at [482, 181] on span at bounding box center [482, 181] width 77 height 77
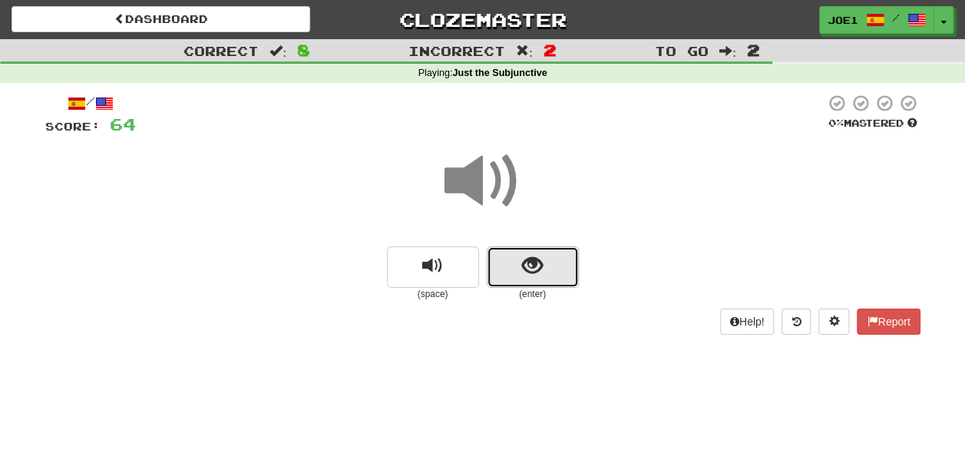
click at [520, 269] on button "show sentence" at bounding box center [533, 266] width 92 height 41
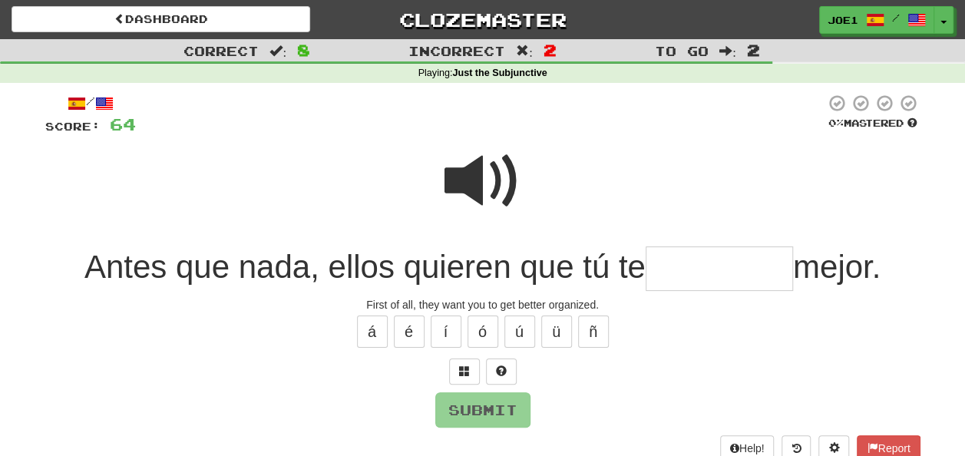
click at [481, 155] on span at bounding box center [482, 181] width 77 height 77
drag, startPoint x: 671, startPoint y: 267, endPoint x: 666, endPoint y: 283, distance: 16.0
click at [671, 268] on input "text" at bounding box center [719, 268] width 147 height 45
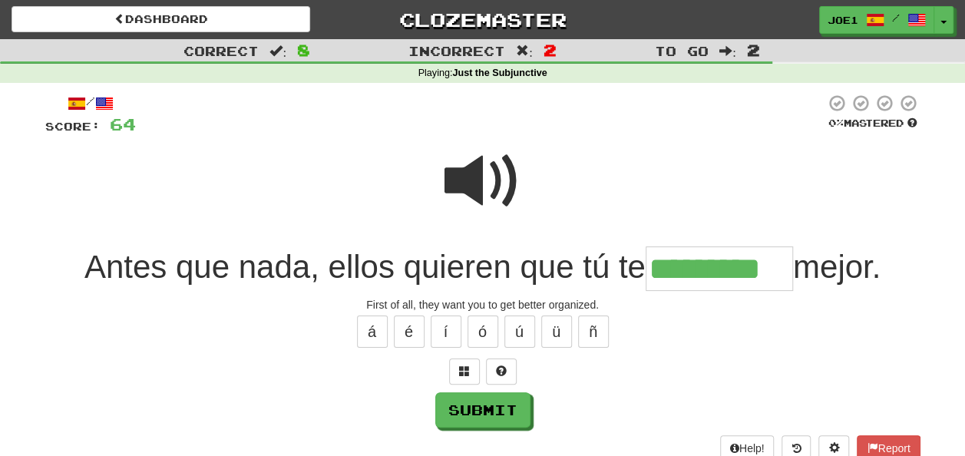
type input "*********"
click at [489, 184] on span at bounding box center [482, 181] width 77 height 77
click at [477, 187] on span at bounding box center [482, 181] width 77 height 77
click at [475, 187] on span at bounding box center [482, 181] width 77 height 77
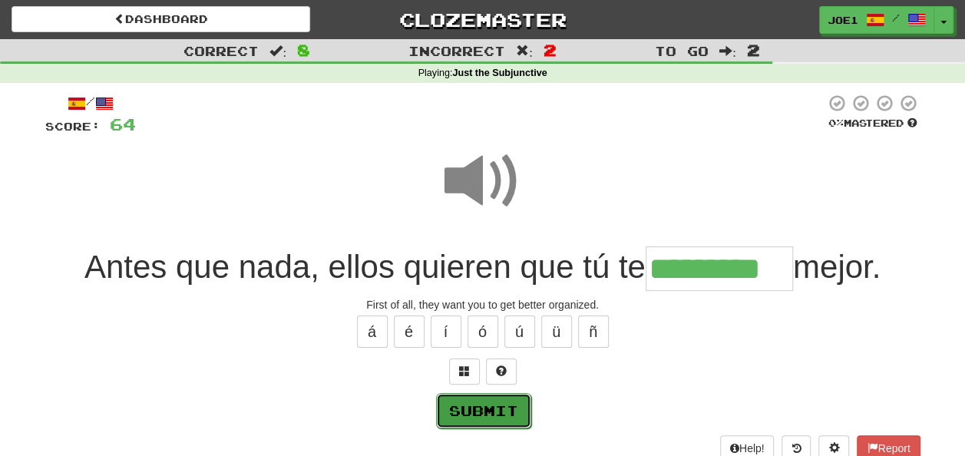
click at [486, 405] on button "Submit" at bounding box center [483, 410] width 95 height 35
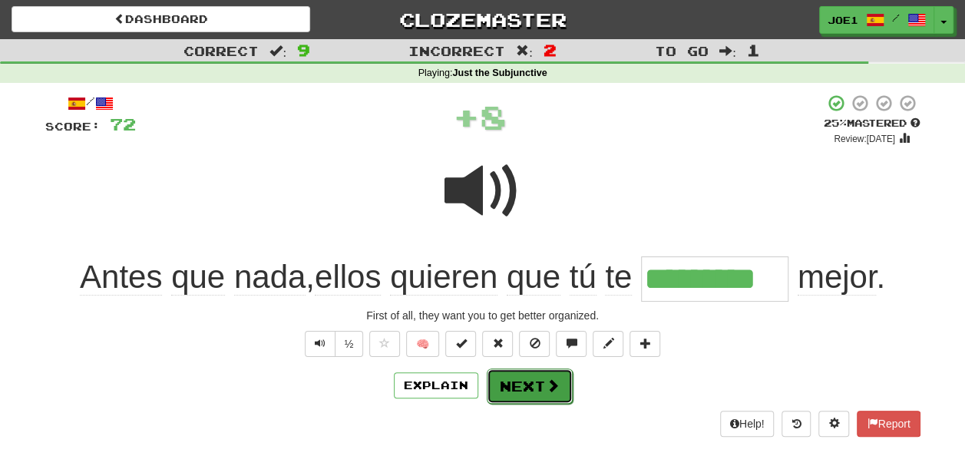
click at [518, 382] on button "Next" at bounding box center [530, 385] width 86 height 35
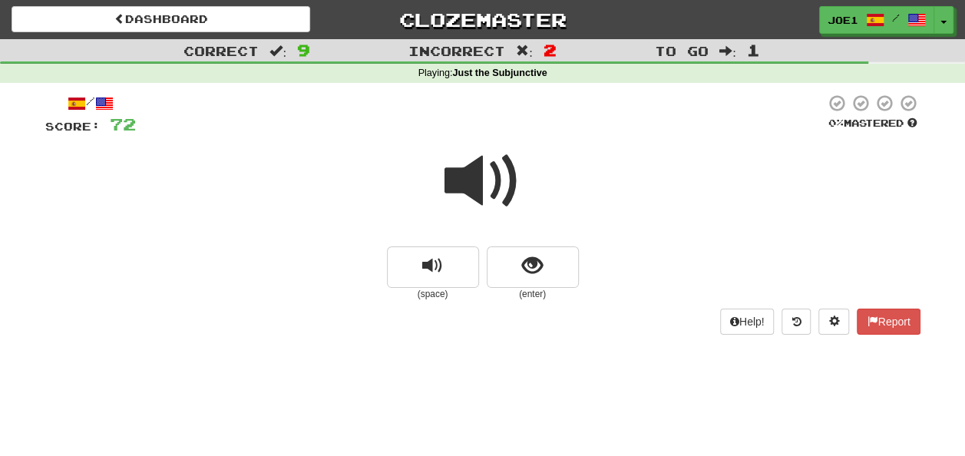
click at [473, 187] on span at bounding box center [482, 181] width 77 height 77
click at [471, 184] on span at bounding box center [482, 181] width 77 height 77
click at [471, 183] on span at bounding box center [482, 181] width 77 height 77
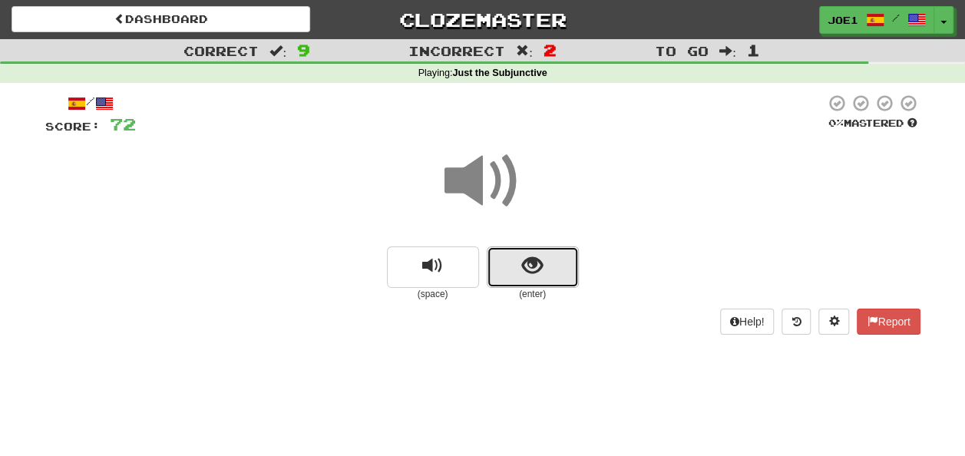
click at [510, 262] on button "show sentence" at bounding box center [533, 266] width 92 height 41
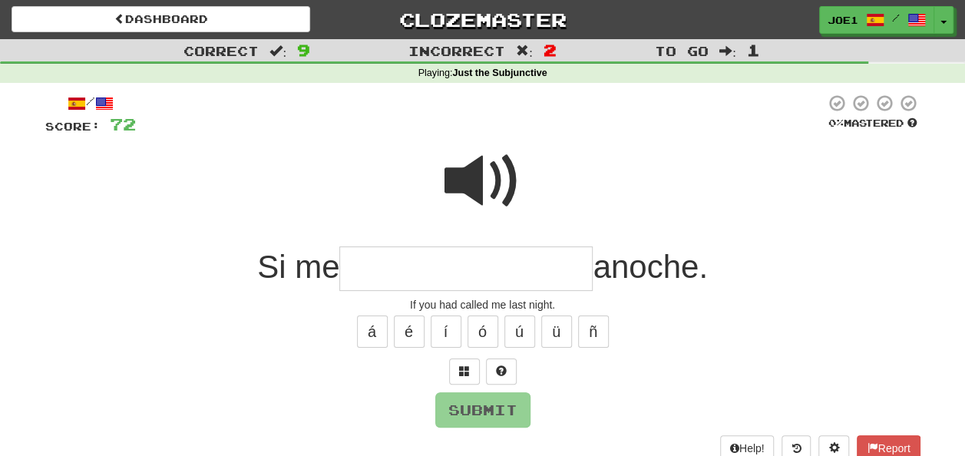
drag, startPoint x: 385, startPoint y: 272, endPoint x: 372, endPoint y: 279, distance: 15.8
click at [384, 273] on input "text" at bounding box center [465, 268] width 253 height 45
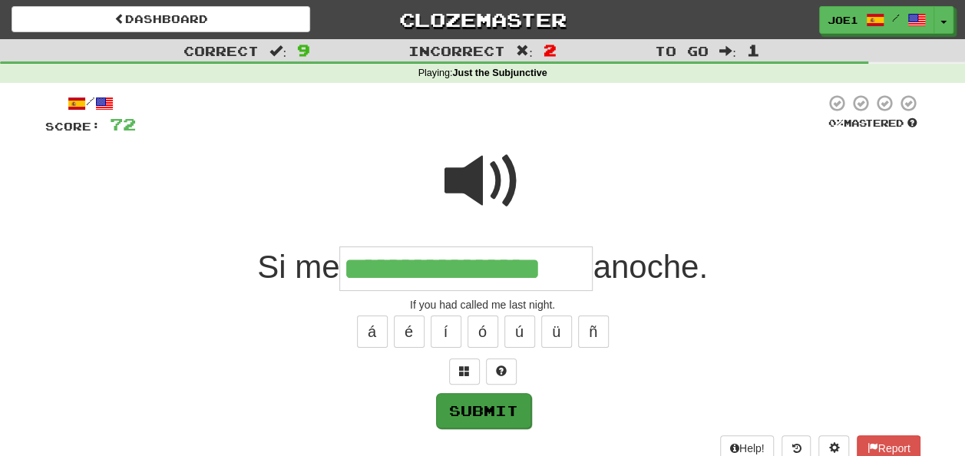
type input "**********"
click at [486, 404] on button "Submit" at bounding box center [483, 410] width 95 height 35
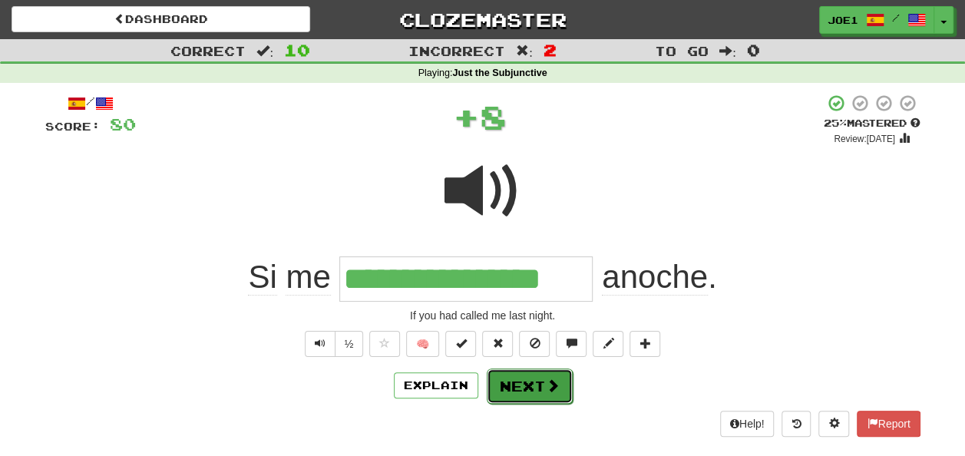
click at [508, 378] on button "Next" at bounding box center [530, 385] width 86 height 35
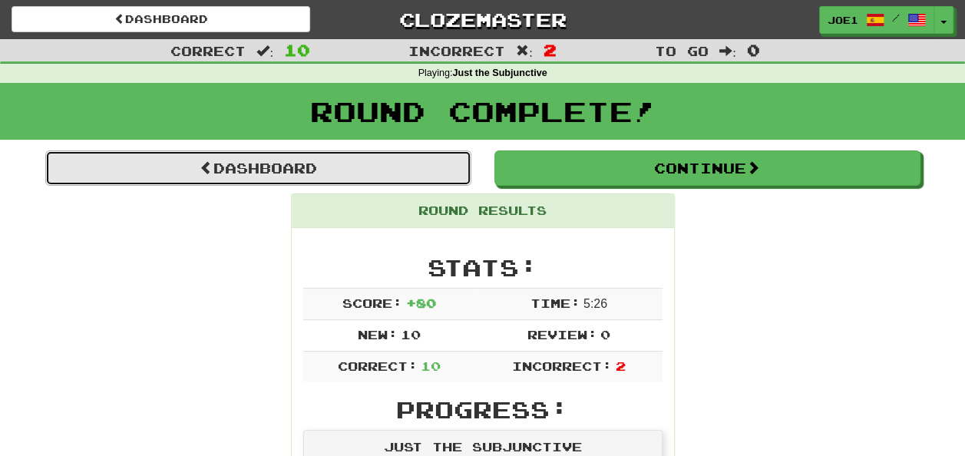
click at [256, 166] on link "Dashboard" at bounding box center [258, 167] width 426 height 35
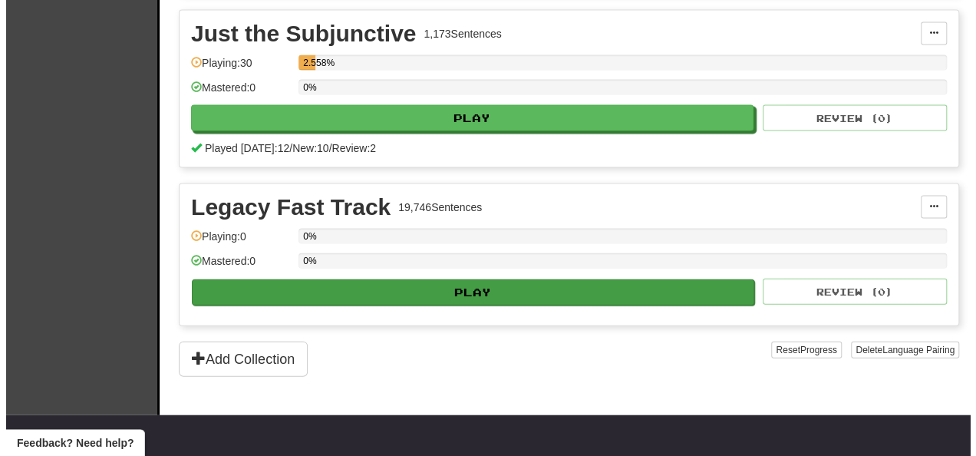
scroll to position [1535, 0]
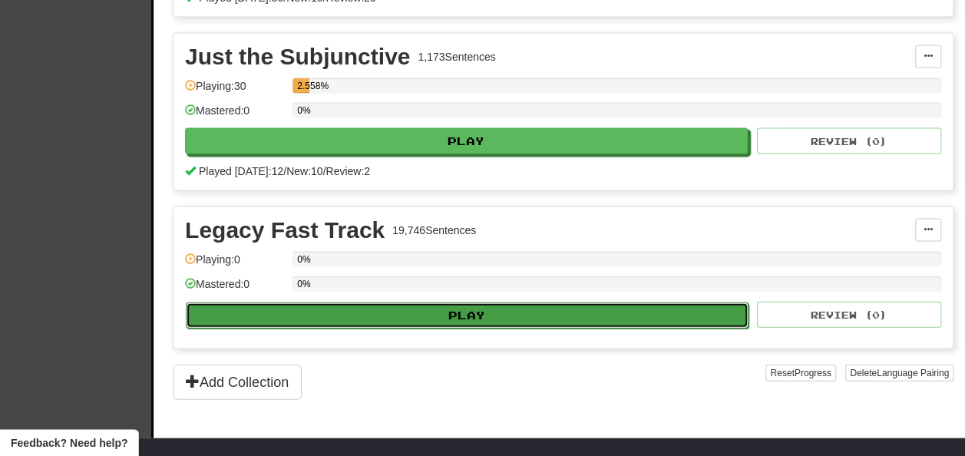
click at [339, 312] on button "Play" at bounding box center [467, 315] width 563 height 26
select select "**"
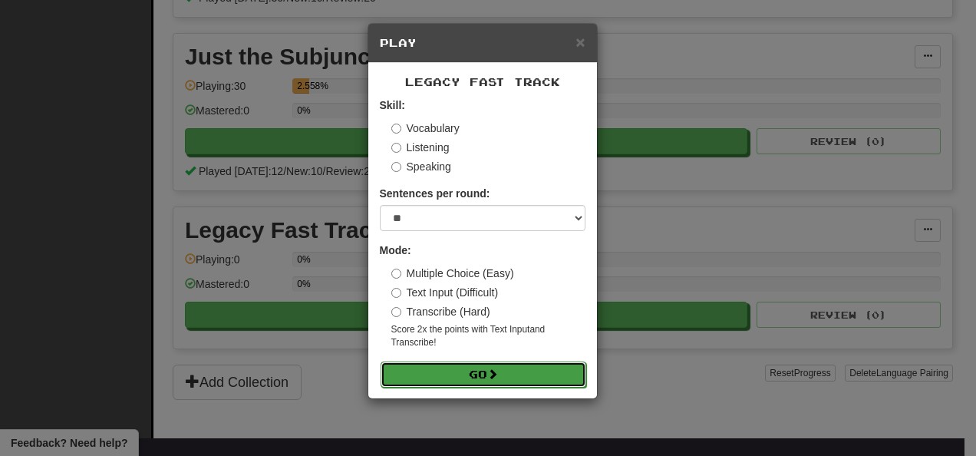
click at [484, 367] on button "Go" at bounding box center [484, 375] width 206 height 26
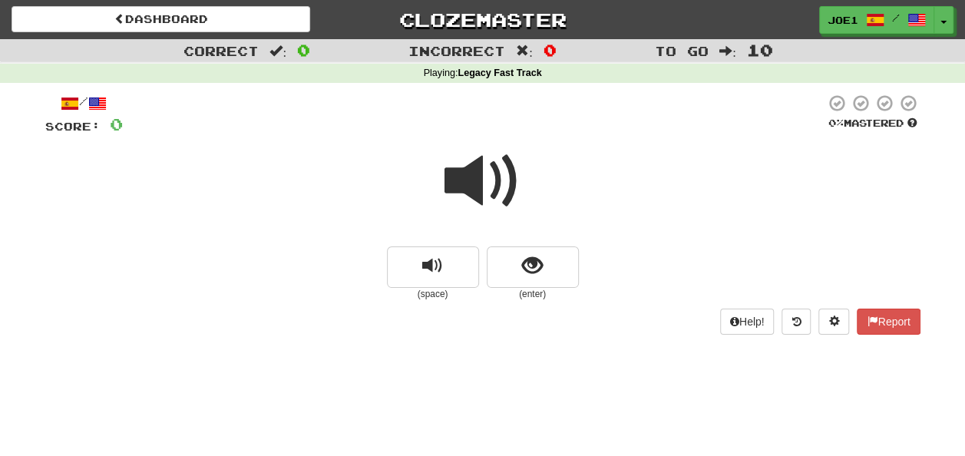
click at [474, 180] on span at bounding box center [482, 181] width 77 height 77
click at [475, 183] on span at bounding box center [482, 181] width 77 height 77
click at [477, 186] on span at bounding box center [482, 181] width 77 height 77
click at [530, 273] on span "show sentence" at bounding box center [532, 266] width 21 height 21
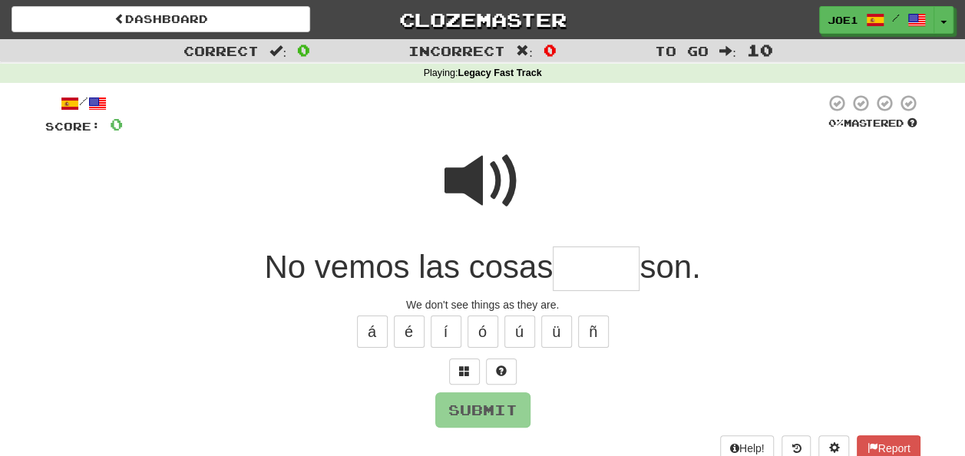
click at [463, 167] on span at bounding box center [482, 181] width 77 height 77
click at [577, 270] on input "text" at bounding box center [596, 268] width 87 height 45
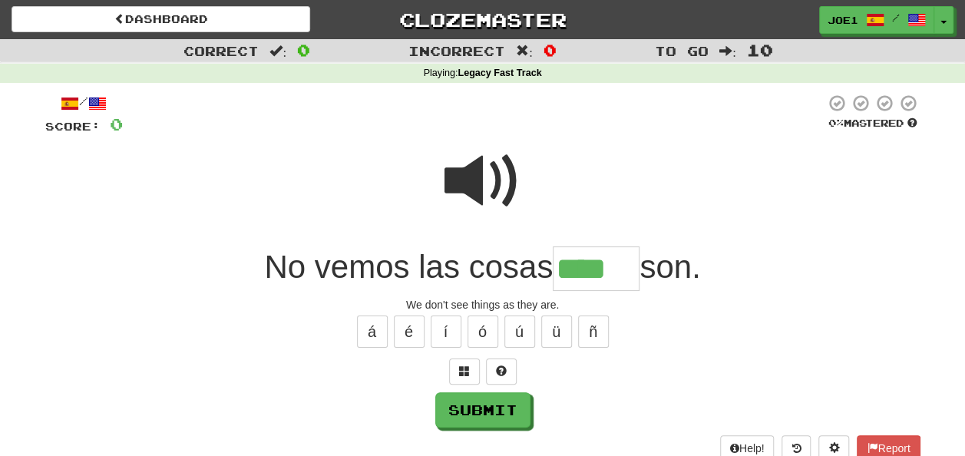
type input "****"
click at [465, 166] on span at bounding box center [482, 181] width 77 height 77
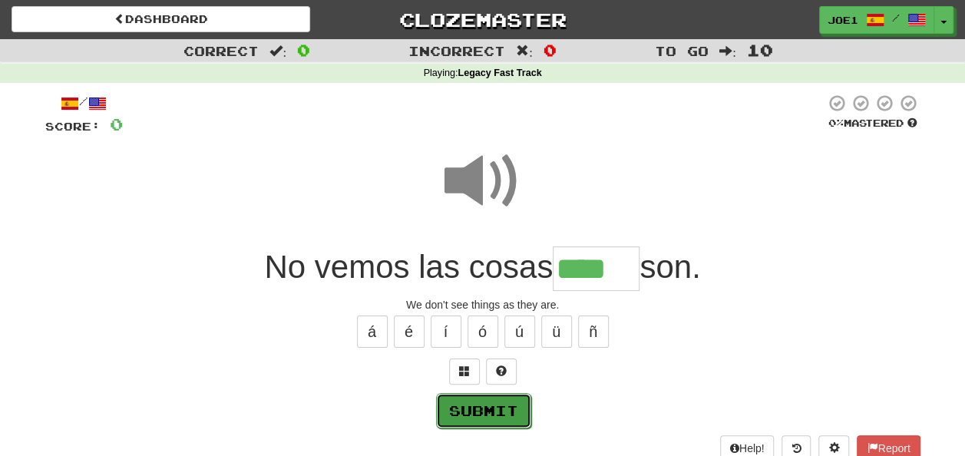
click at [479, 403] on button "Submit" at bounding box center [483, 410] width 95 height 35
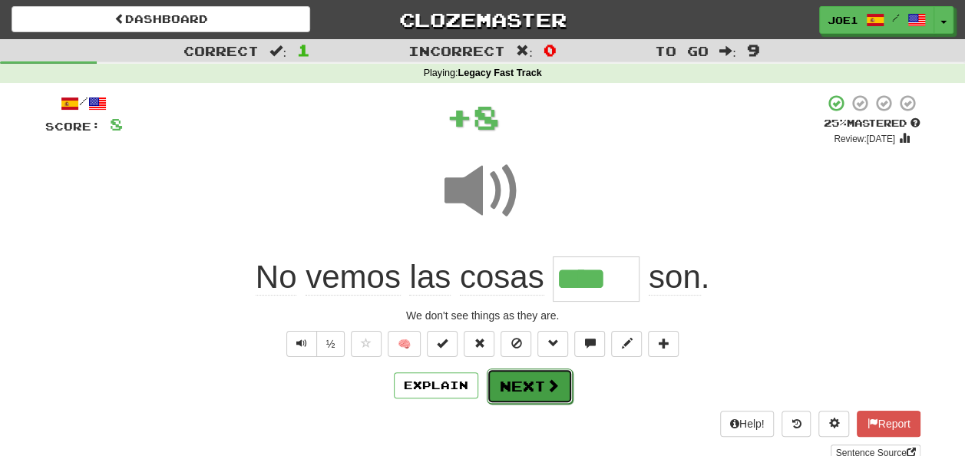
click at [518, 392] on button "Next" at bounding box center [530, 385] width 86 height 35
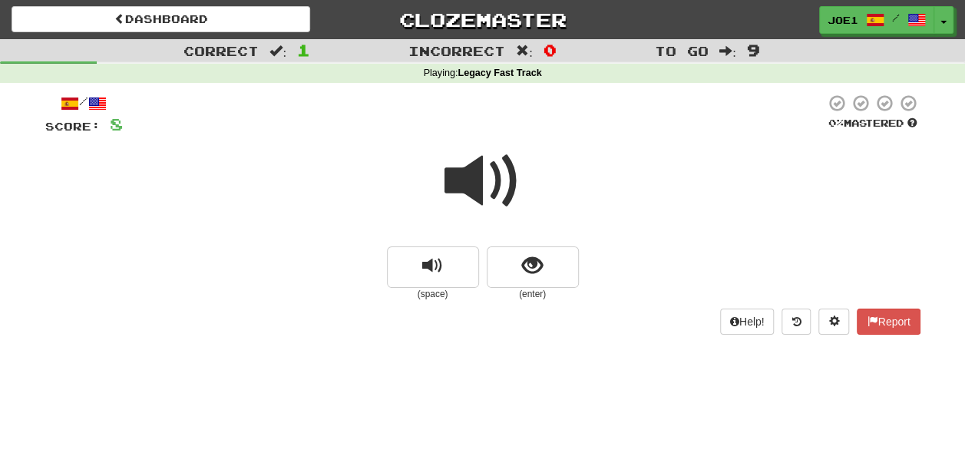
click at [484, 173] on span at bounding box center [482, 181] width 77 height 77
click at [532, 263] on span "show sentence" at bounding box center [532, 266] width 21 height 21
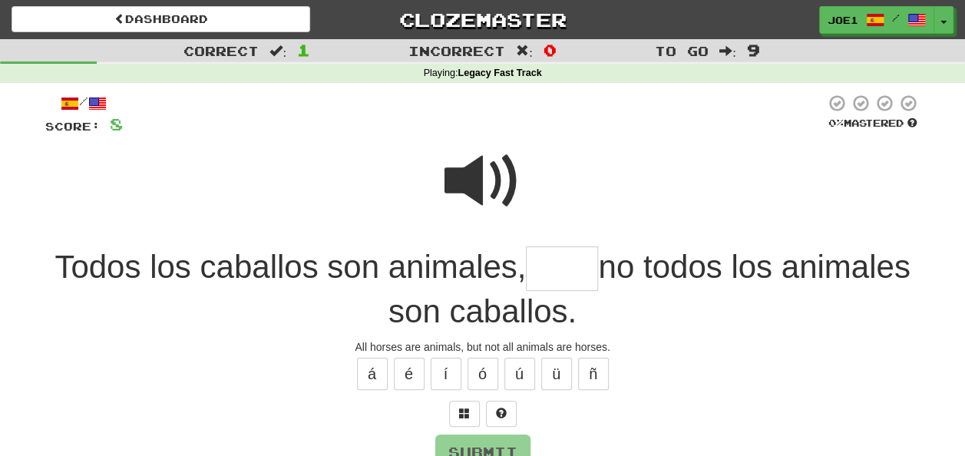
click at [469, 157] on span at bounding box center [482, 181] width 77 height 77
click at [540, 263] on input "text" at bounding box center [562, 268] width 72 height 45
type input "****"
click at [471, 181] on span at bounding box center [482, 181] width 77 height 77
click at [461, 441] on button "Submit" at bounding box center [483, 452] width 95 height 35
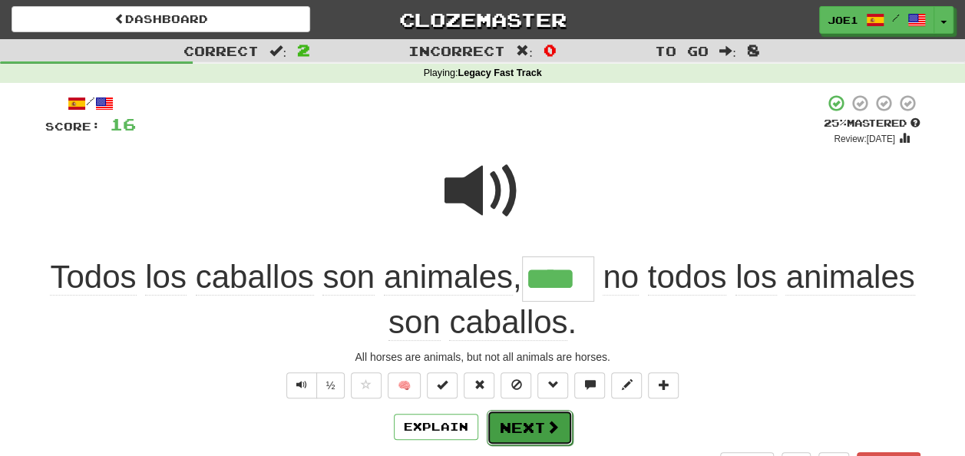
click at [520, 419] on button "Next" at bounding box center [530, 427] width 86 height 35
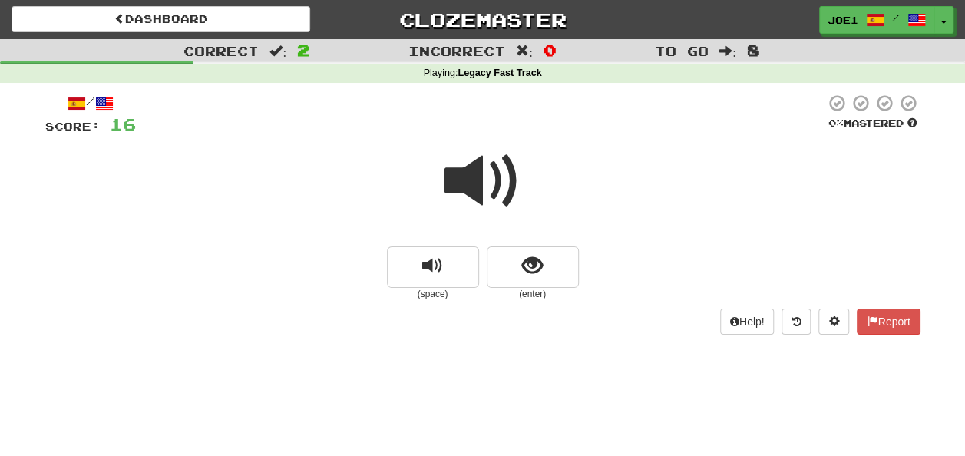
click at [474, 184] on span at bounding box center [482, 181] width 77 height 77
click at [494, 175] on span at bounding box center [482, 181] width 77 height 77
click at [539, 263] on span "show sentence" at bounding box center [532, 266] width 21 height 21
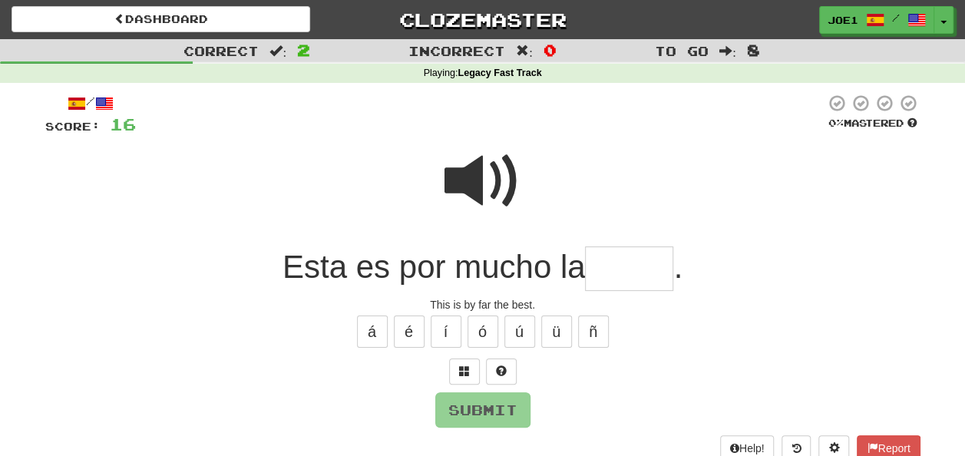
click at [478, 167] on span at bounding box center [482, 181] width 77 height 77
click at [603, 273] on input "text" at bounding box center [629, 268] width 88 height 45
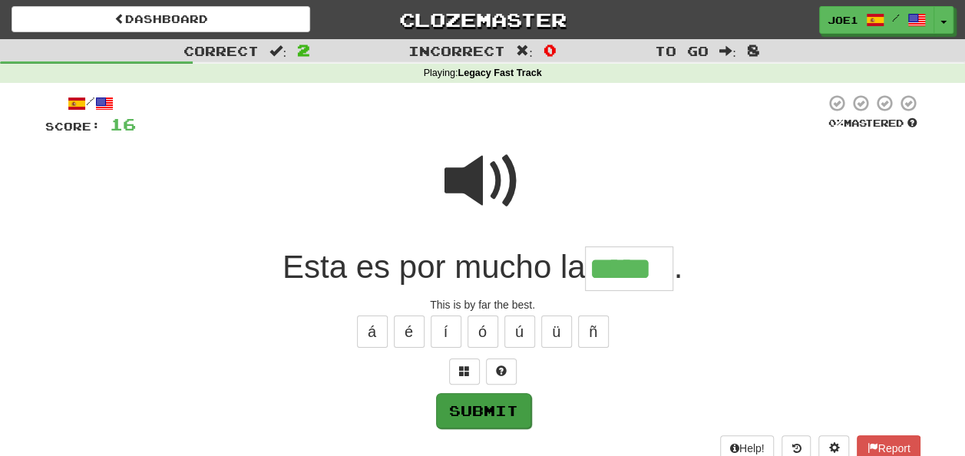
type input "*****"
click at [477, 403] on button "Submit" at bounding box center [483, 410] width 95 height 35
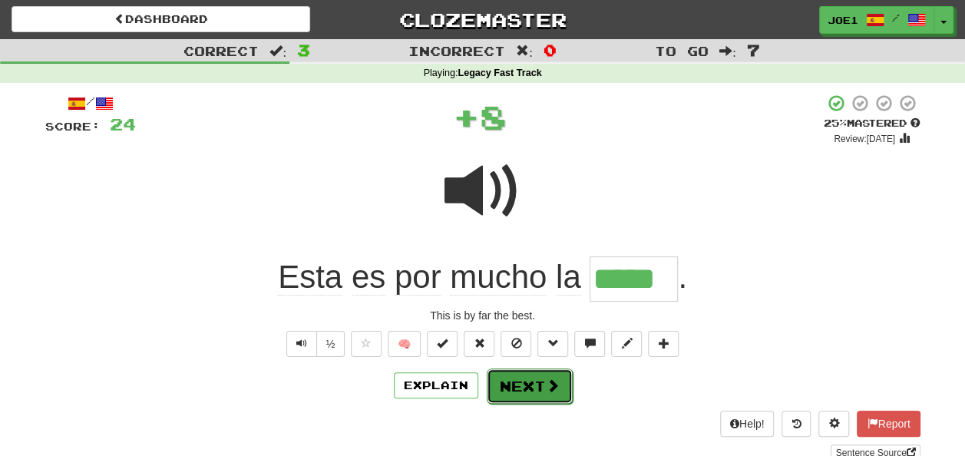
click at [514, 381] on button "Next" at bounding box center [530, 385] width 86 height 35
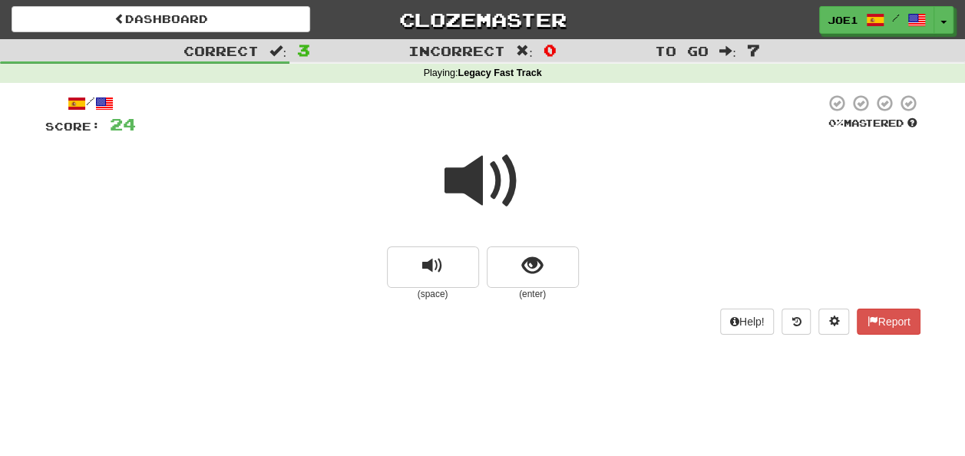
click at [477, 180] on span at bounding box center [482, 181] width 77 height 77
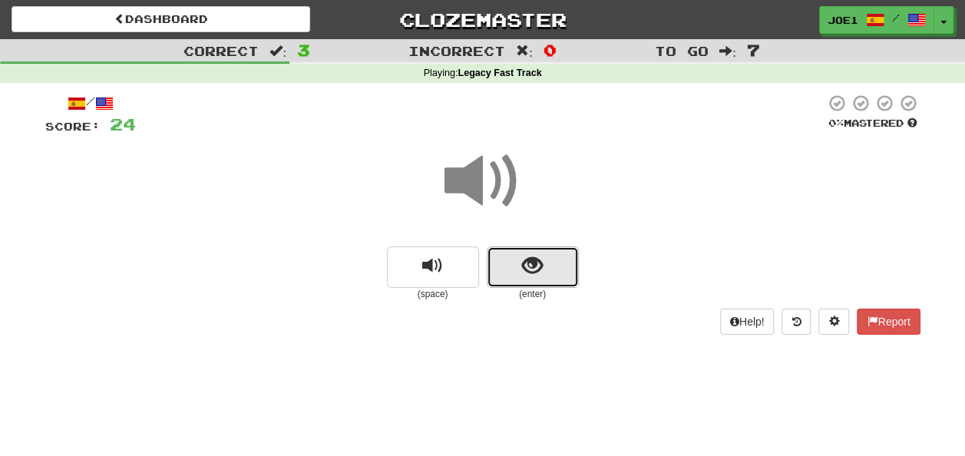
click at [519, 264] on button "show sentence" at bounding box center [533, 266] width 92 height 41
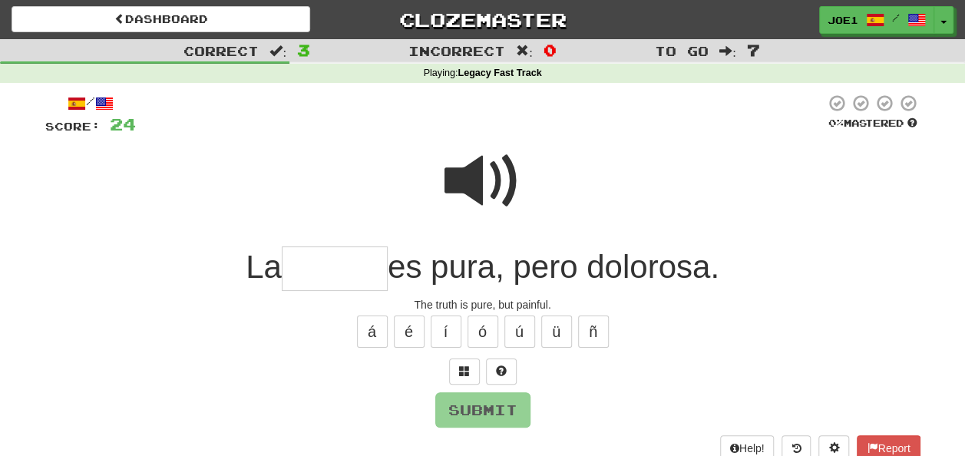
click at [318, 270] on input "text" at bounding box center [335, 268] width 106 height 45
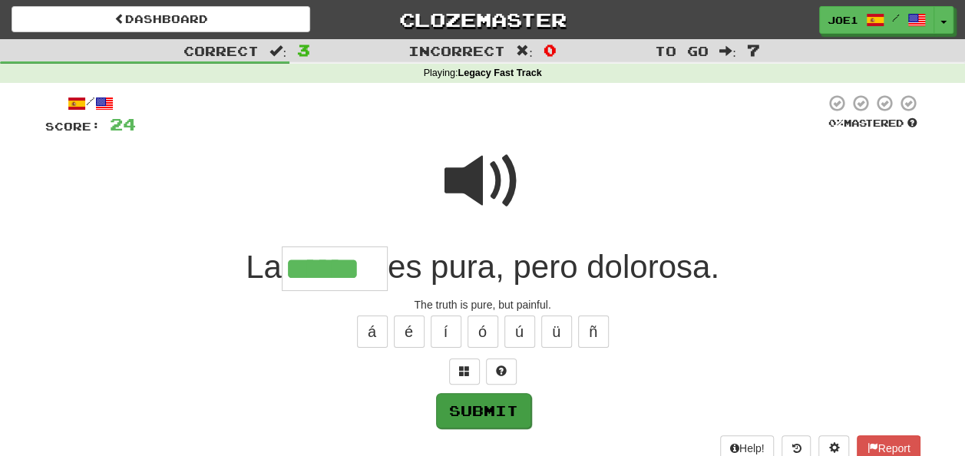
type input "******"
click at [478, 403] on button "Submit" at bounding box center [483, 410] width 95 height 35
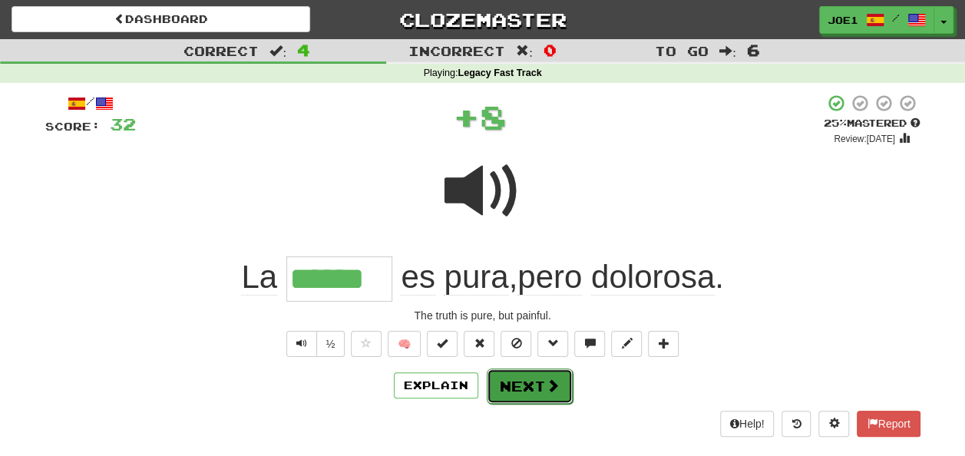
click at [532, 382] on button "Next" at bounding box center [530, 385] width 86 height 35
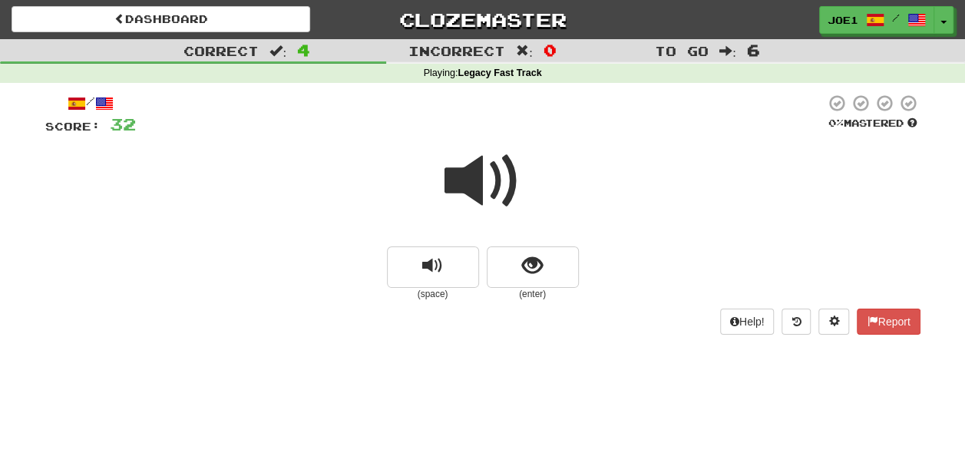
click at [479, 183] on span at bounding box center [482, 181] width 77 height 77
click at [480, 184] on span at bounding box center [482, 181] width 77 height 77
click at [525, 263] on span "show sentence" at bounding box center [532, 266] width 21 height 21
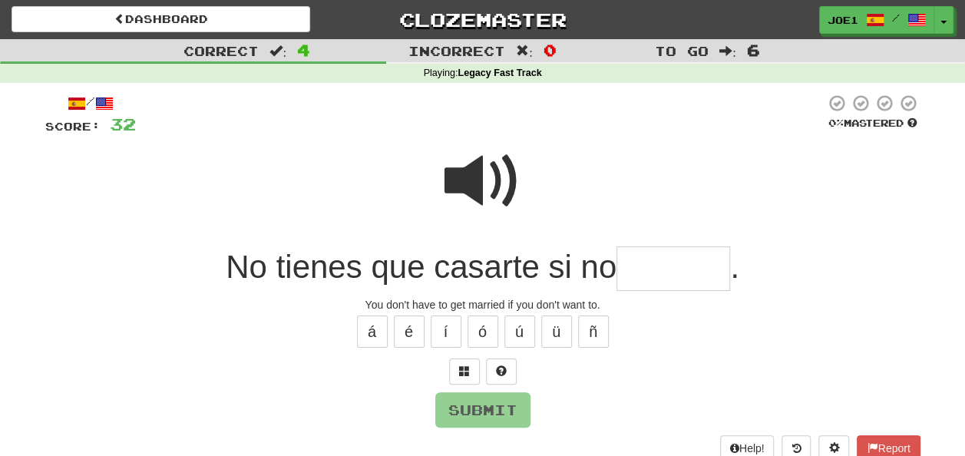
click at [475, 170] on span at bounding box center [482, 181] width 77 height 77
click at [643, 268] on input "text" at bounding box center [673, 268] width 114 height 45
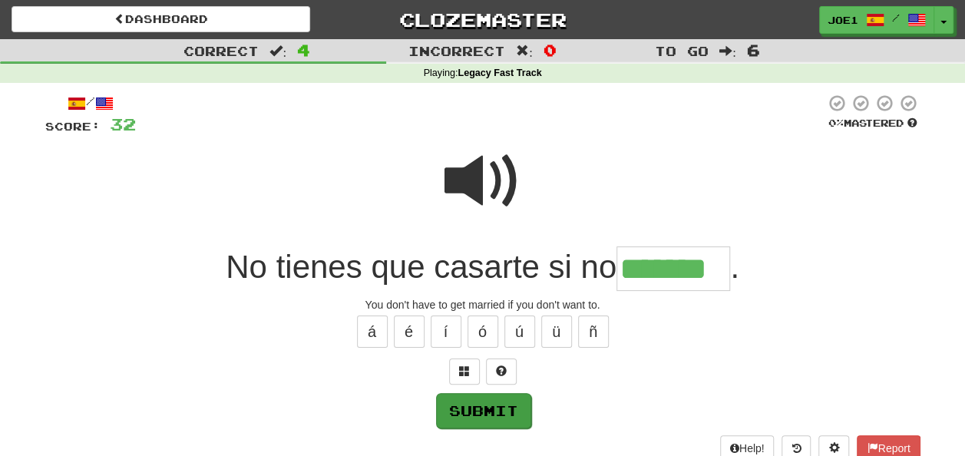
type input "*******"
click at [465, 395] on button "Submit" at bounding box center [483, 410] width 95 height 35
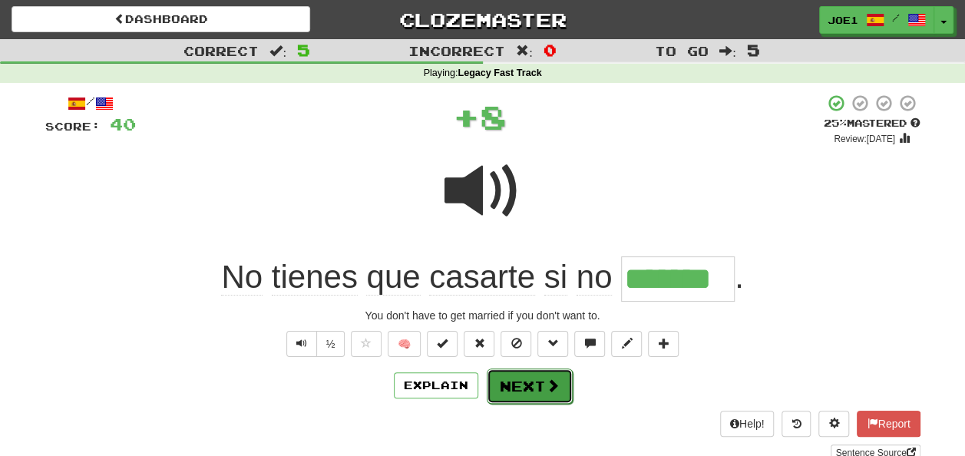
click at [531, 385] on button "Next" at bounding box center [530, 385] width 86 height 35
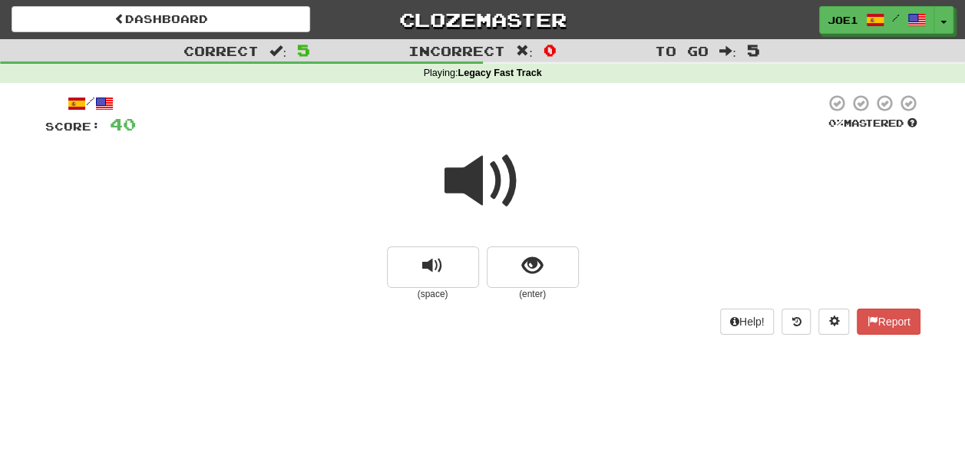
click at [484, 188] on span at bounding box center [482, 181] width 77 height 77
click at [514, 261] on button "show sentence" at bounding box center [533, 266] width 92 height 41
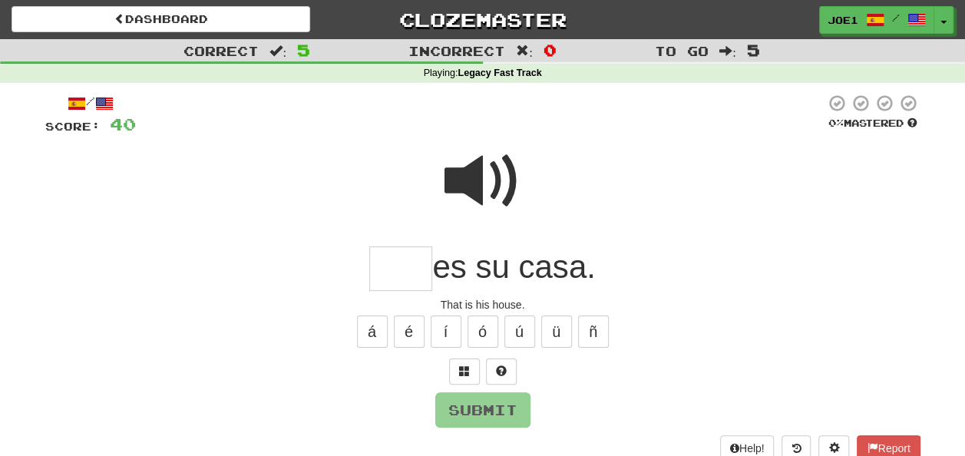
click at [406, 266] on input "text" at bounding box center [400, 268] width 63 height 45
type input "***"
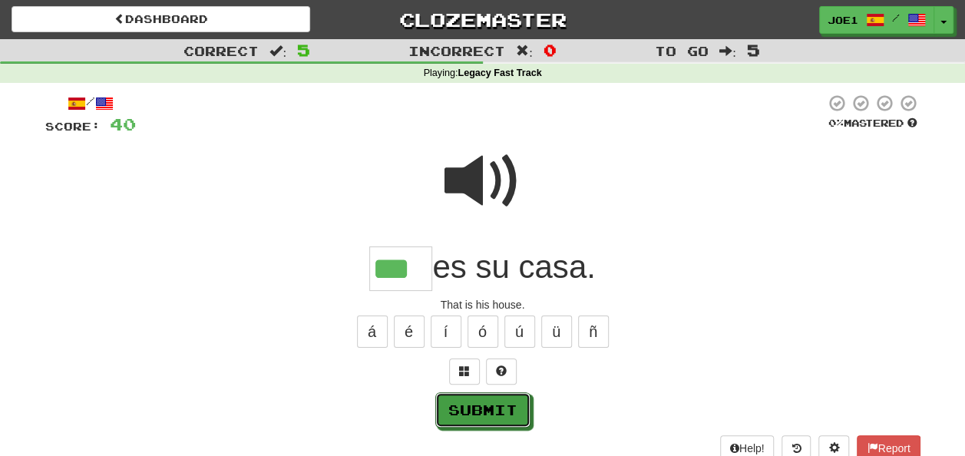
click at [487, 402] on button "Submit" at bounding box center [482, 409] width 95 height 35
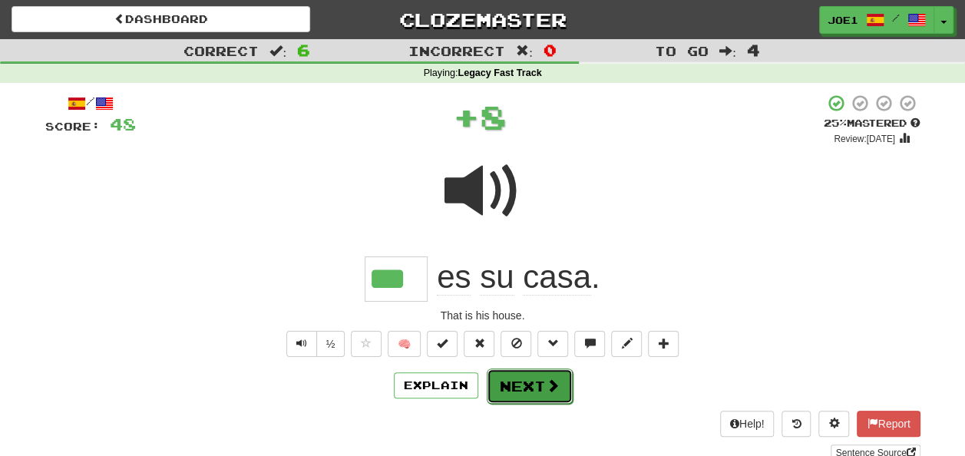
click at [522, 380] on button "Next" at bounding box center [530, 385] width 86 height 35
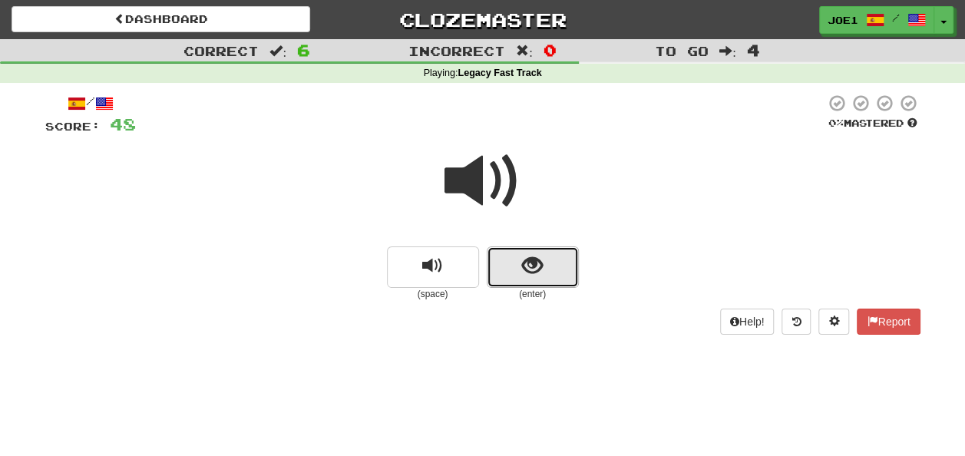
click at [520, 269] on button "show sentence" at bounding box center [533, 266] width 92 height 41
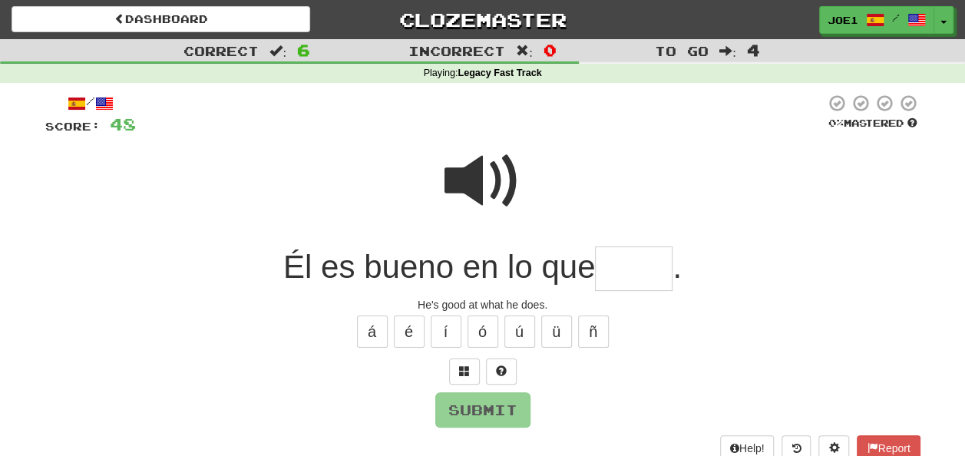
click at [618, 269] on input "text" at bounding box center [634, 268] width 78 height 45
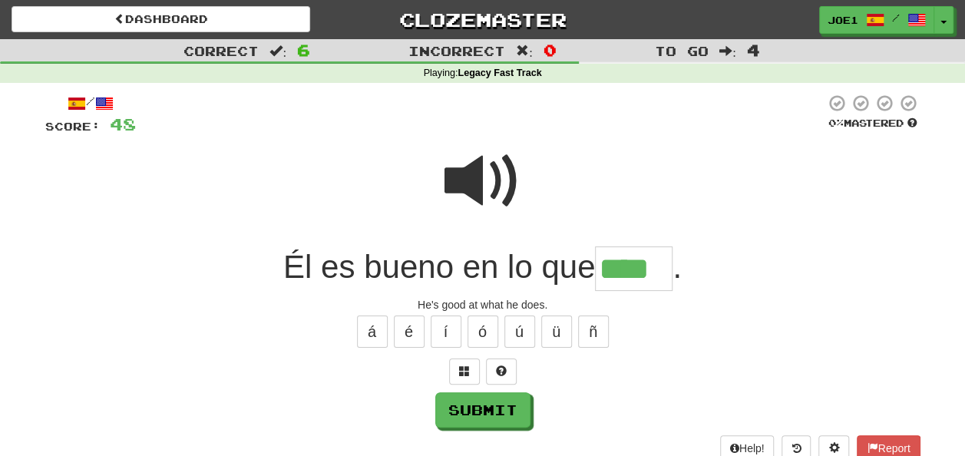
type input "****"
click at [479, 177] on span at bounding box center [482, 181] width 77 height 77
click at [482, 409] on button "Submit" at bounding box center [483, 410] width 95 height 35
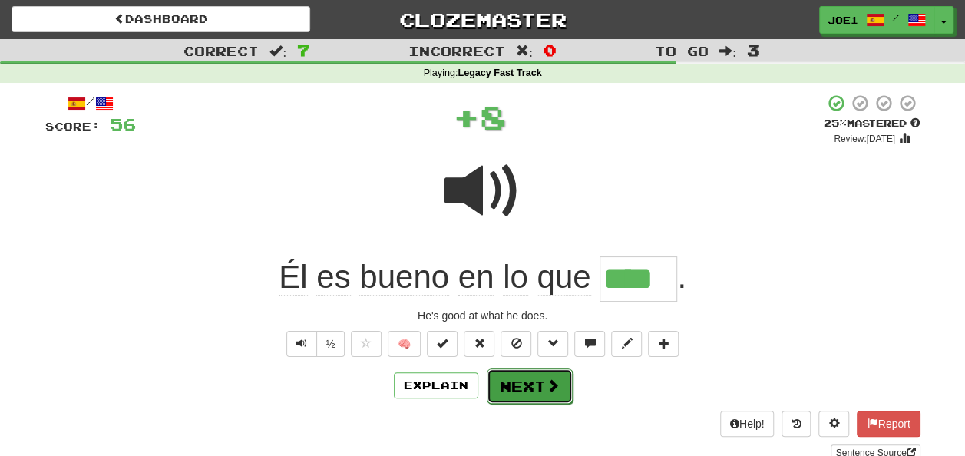
click at [519, 381] on button "Next" at bounding box center [530, 385] width 86 height 35
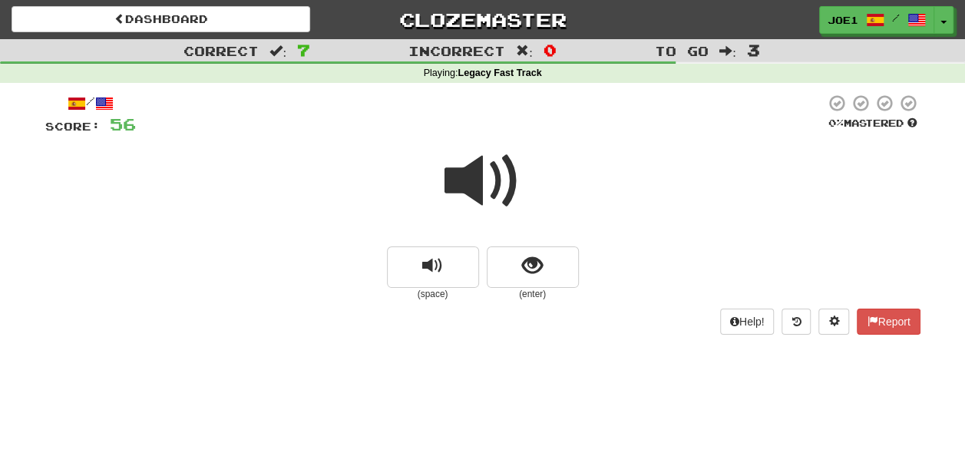
click at [477, 186] on span at bounding box center [482, 181] width 77 height 77
click at [477, 187] on span at bounding box center [482, 181] width 77 height 77
click at [526, 263] on span "show sentence" at bounding box center [532, 266] width 21 height 21
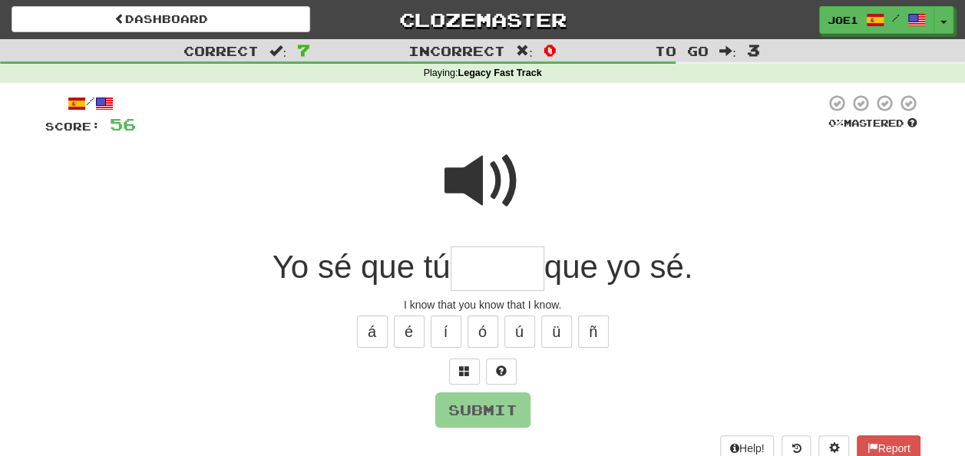
click at [487, 167] on span at bounding box center [482, 181] width 77 height 77
click at [471, 263] on input "text" at bounding box center [498, 268] width 94 height 45
click at [477, 177] on span at bounding box center [482, 181] width 77 height 77
click at [471, 267] on input "text" at bounding box center [498, 268] width 94 height 45
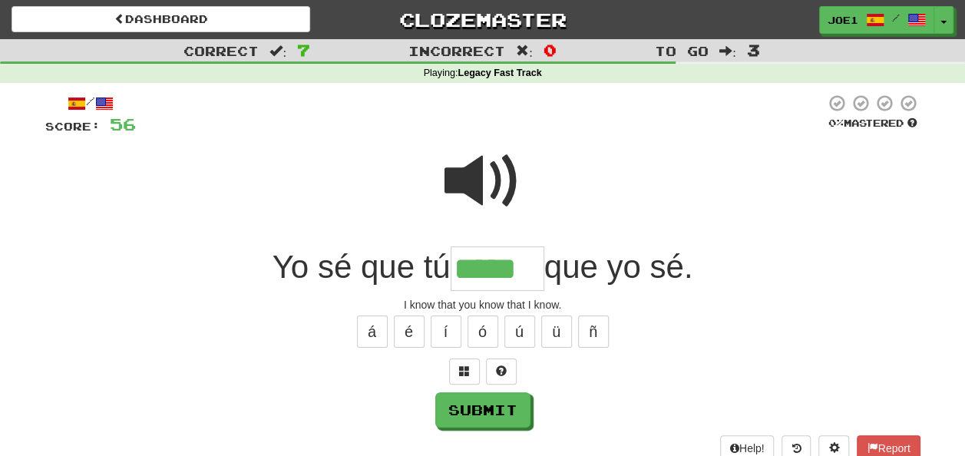
type input "*****"
click at [481, 167] on span at bounding box center [482, 181] width 77 height 77
click at [481, 168] on span at bounding box center [482, 181] width 77 height 77
click at [492, 408] on button "Submit" at bounding box center [483, 410] width 95 height 35
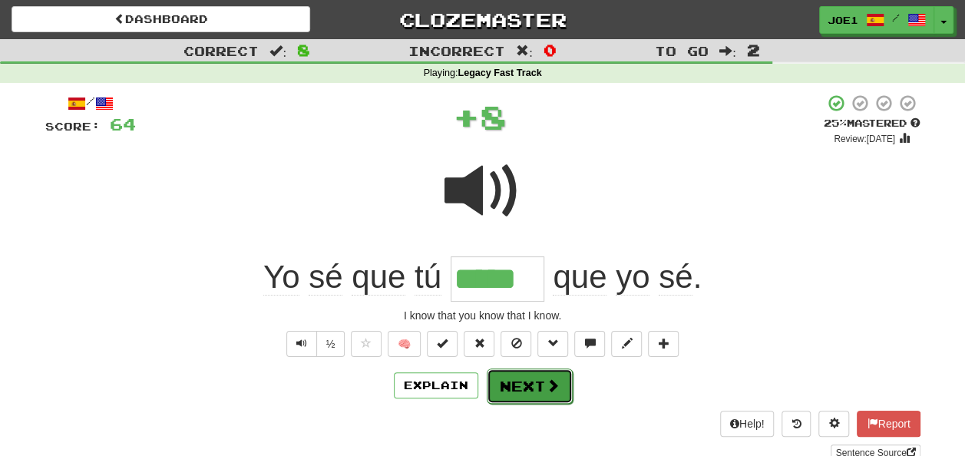
click at [513, 383] on button "Next" at bounding box center [530, 385] width 86 height 35
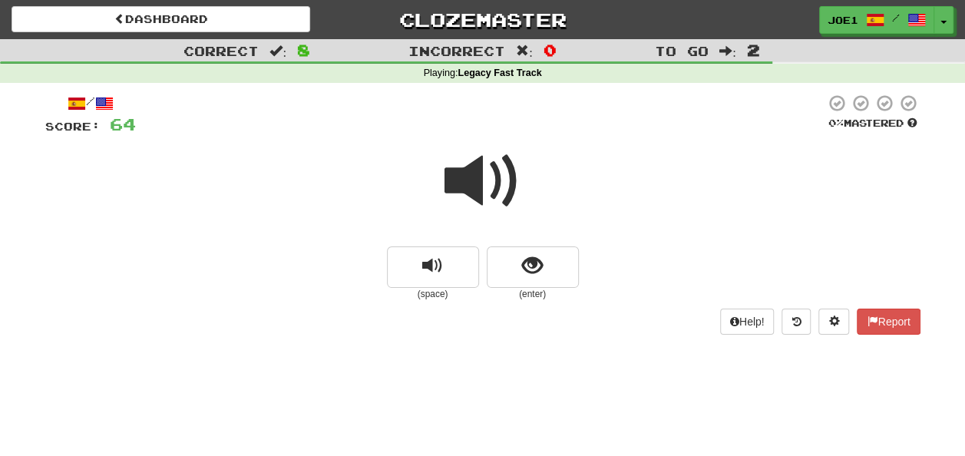
click at [477, 183] on span at bounding box center [482, 181] width 77 height 77
click at [477, 187] on span at bounding box center [482, 181] width 77 height 77
click at [489, 170] on span at bounding box center [482, 181] width 77 height 77
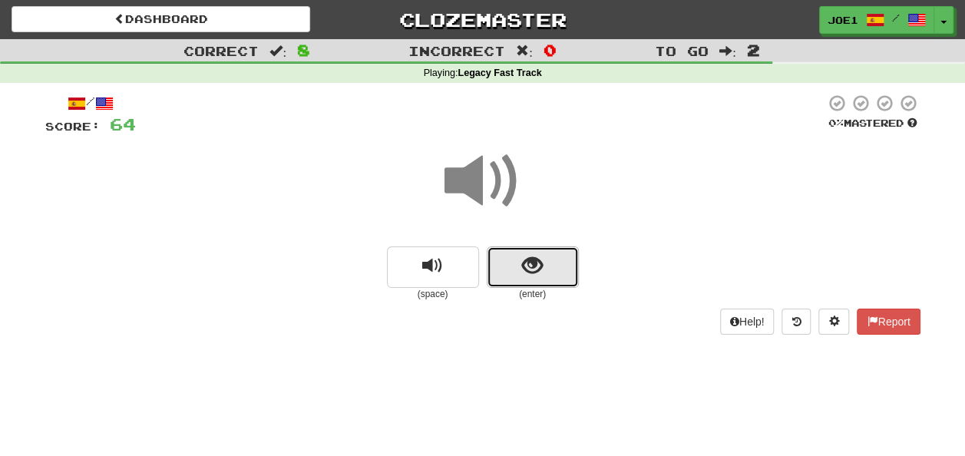
click at [539, 264] on span "show sentence" at bounding box center [532, 266] width 21 height 21
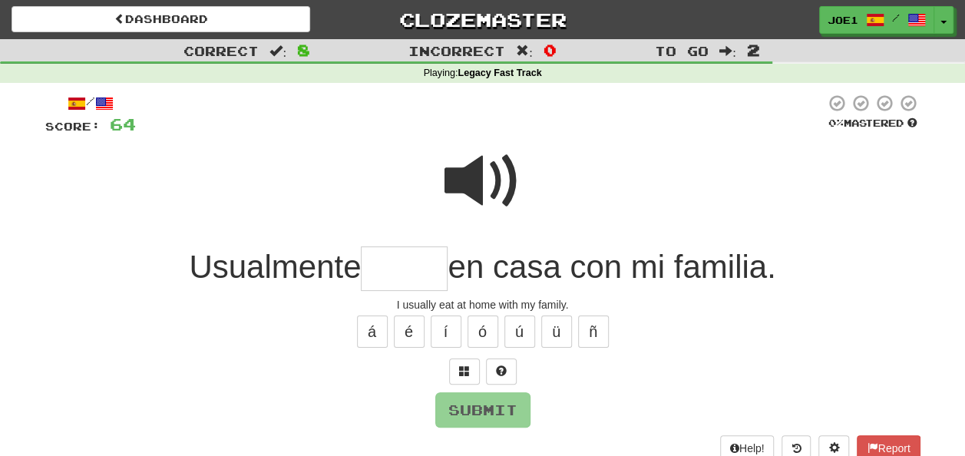
click at [465, 155] on span at bounding box center [482, 181] width 77 height 77
click at [381, 267] on input "text" at bounding box center [404, 268] width 87 height 45
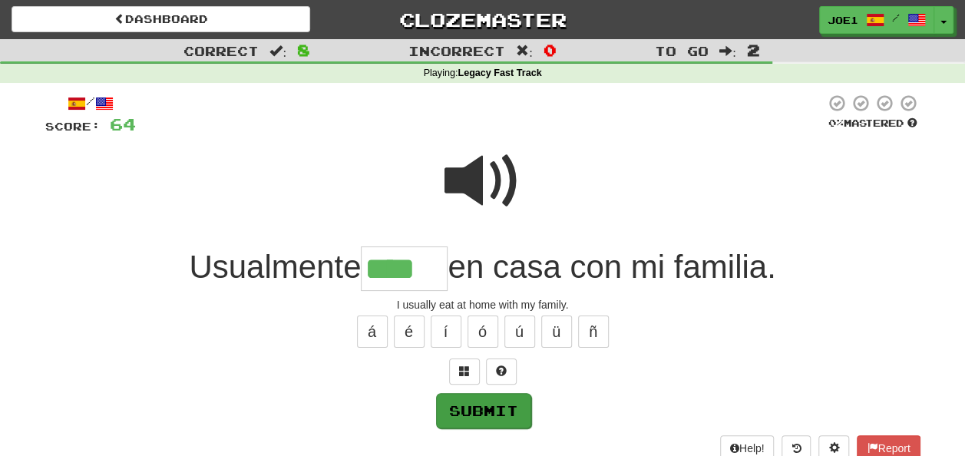
type input "****"
click at [488, 404] on button "Submit" at bounding box center [483, 410] width 95 height 35
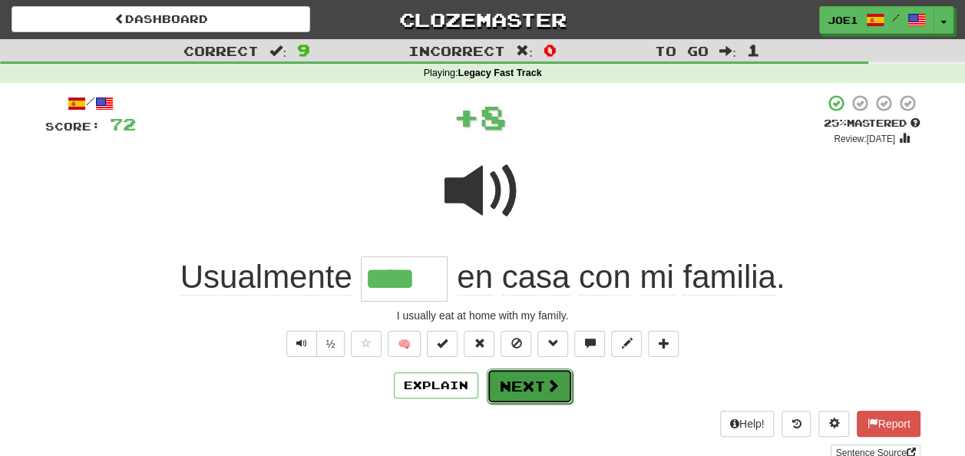
click at [520, 379] on button "Next" at bounding box center [530, 385] width 86 height 35
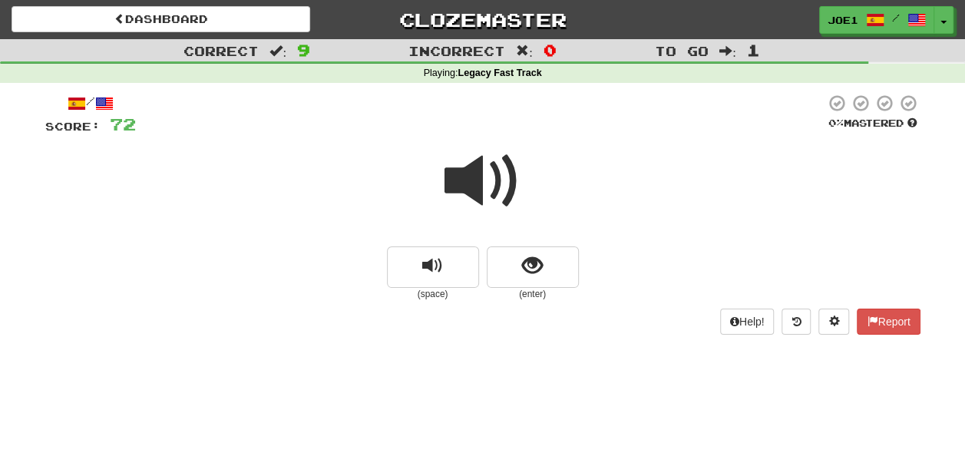
click at [477, 187] on span at bounding box center [482, 181] width 77 height 77
click at [520, 264] on button "show sentence" at bounding box center [533, 266] width 92 height 41
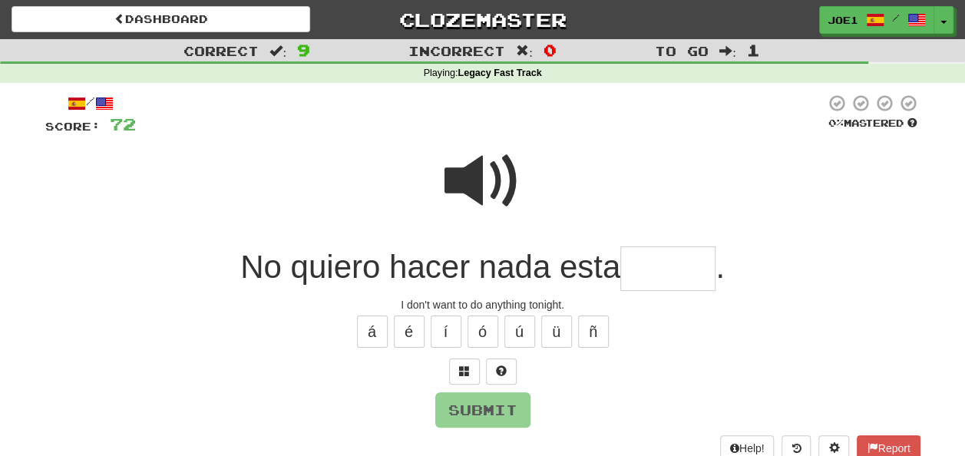
click at [634, 264] on input "text" at bounding box center [667, 268] width 95 height 45
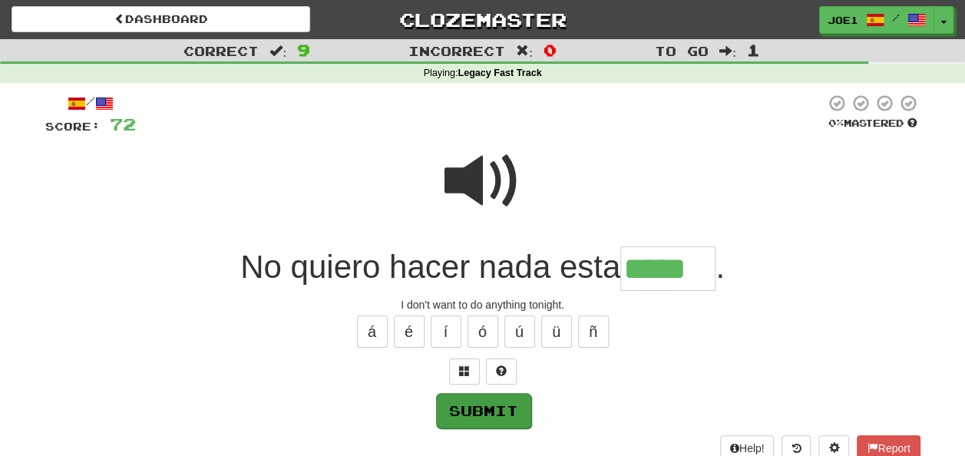
type input "*****"
click at [496, 405] on button "Submit" at bounding box center [483, 410] width 95 height 35
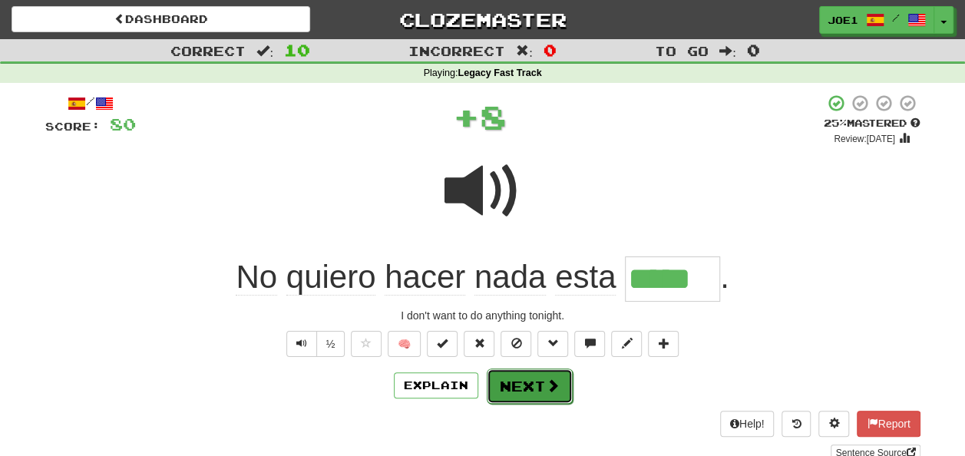
click at [519, 384] on button "Next" at bounding box center [530, 385] width 86 height 35
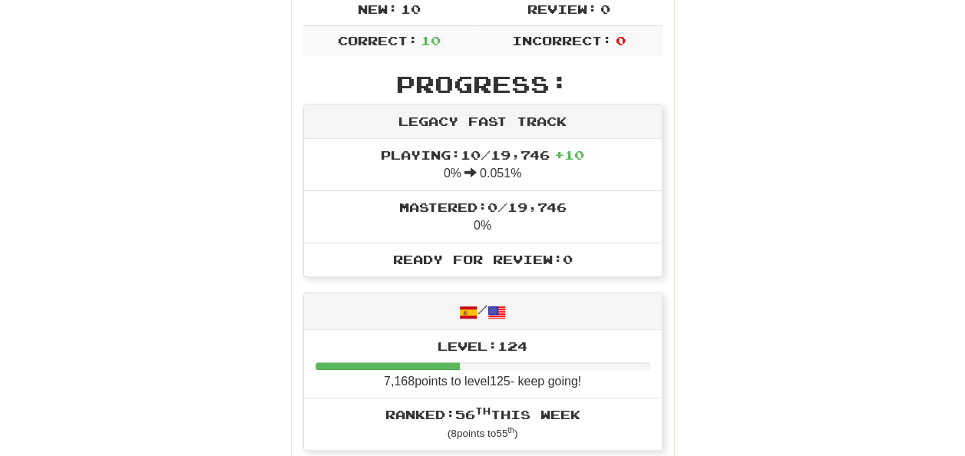
scroll to position [154, 0]
